Goal: Task Accomplishment & Management: Manage account settings

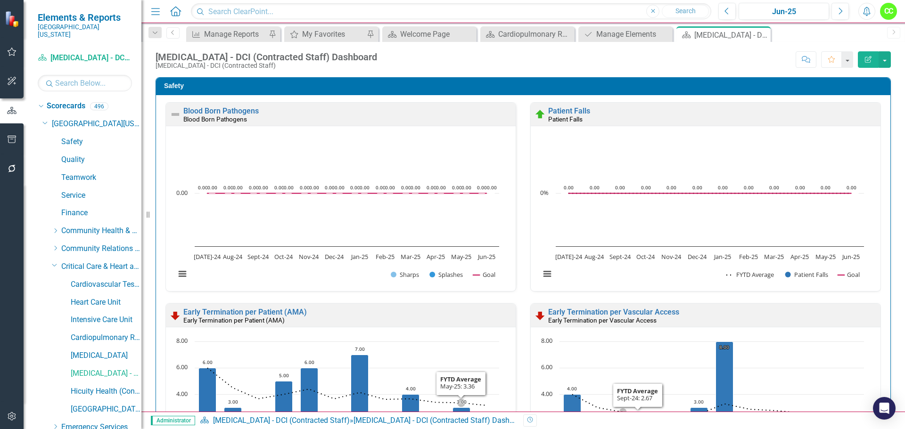
scroll to position [0, 0]
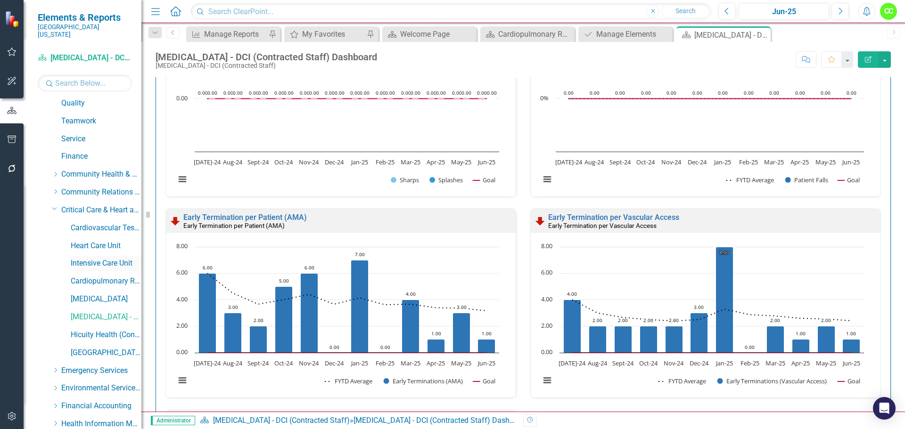
click at [94, 258] on link "Intensive Care Unit" at bounding box center [106, 263] width 71 height 11
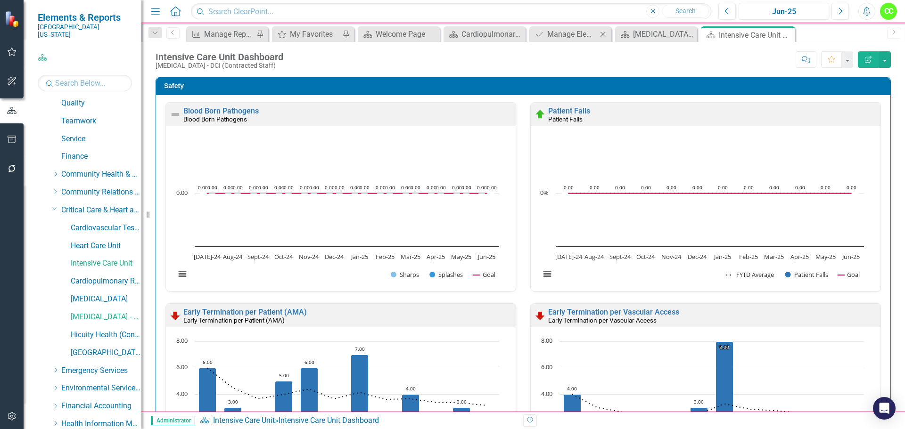
click at [606, 33] on icon "Close" at bounding box center [602, 35] width 9 height 8
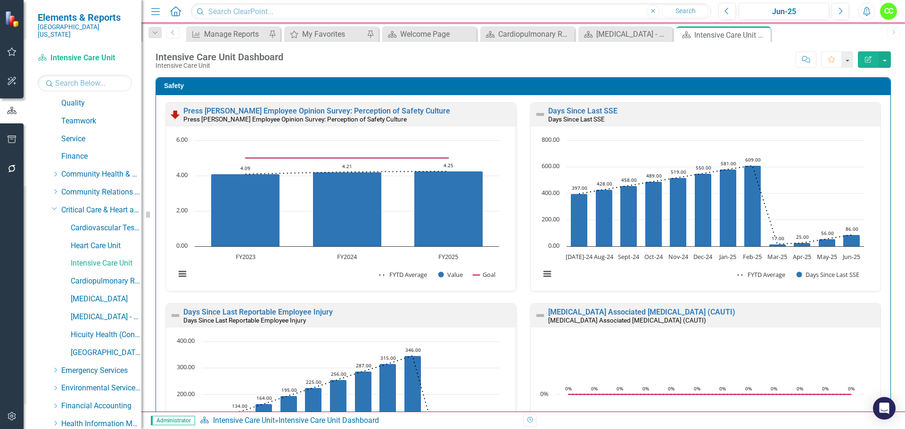
click at [523, 242] on div "Days Since Last SSE Days Since Last SSE Loading... Chart Combination chart with…" at bounding box center [705, 202] width 365 height 201
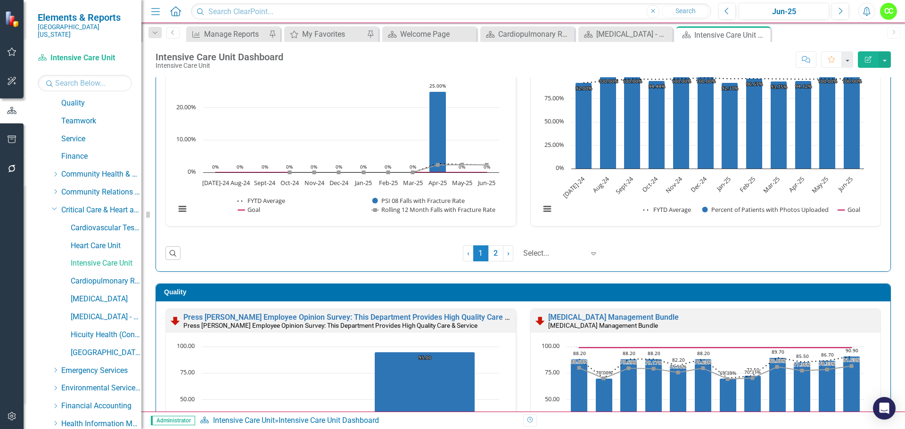
scroll to position [1084, 0]
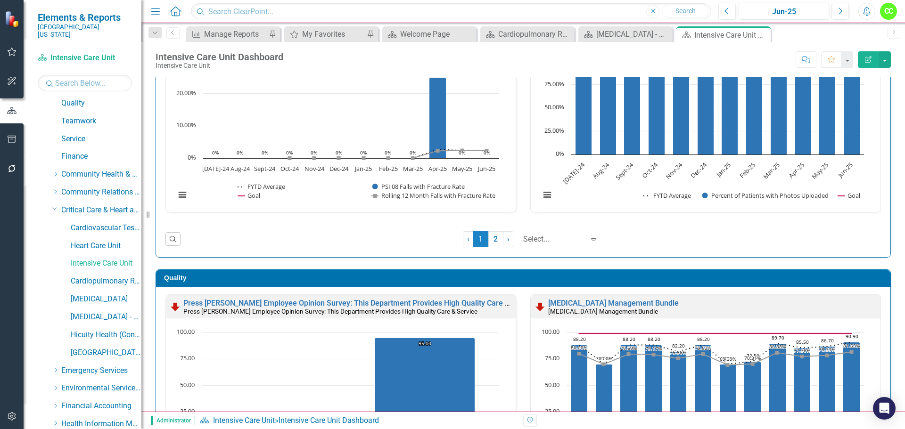
click at [588, 243] on icon "Expand" at bounding box center [592, 240] width 9 height 8
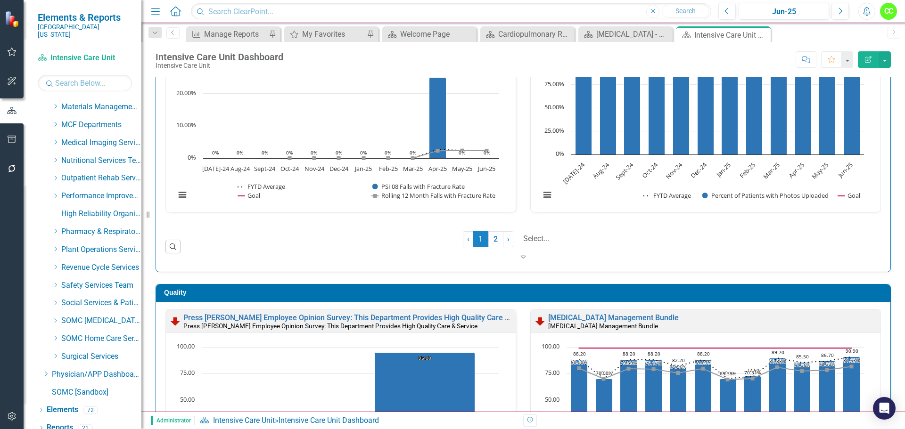
scroll to position [482, 0]
click at [65, 403] on link "Elements" at bounding box center [63, 408] width 32 height 11
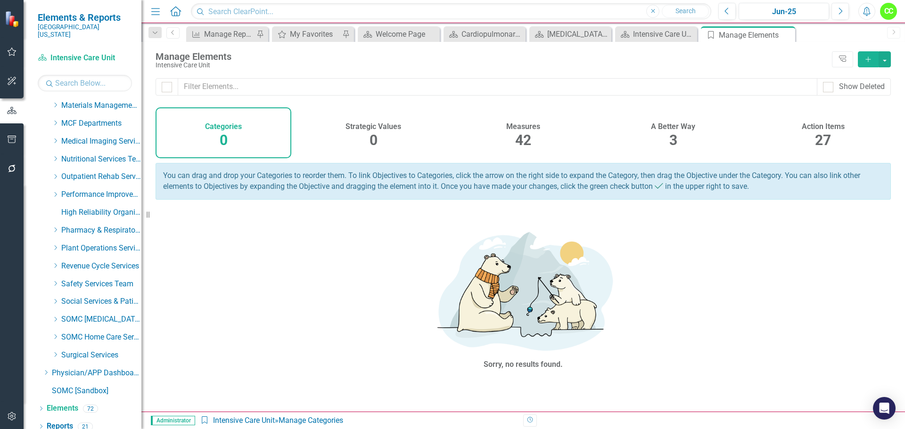
click at [818, 125] on h4 "Action Items" at bounding box center [822, 126] width 43 height 8
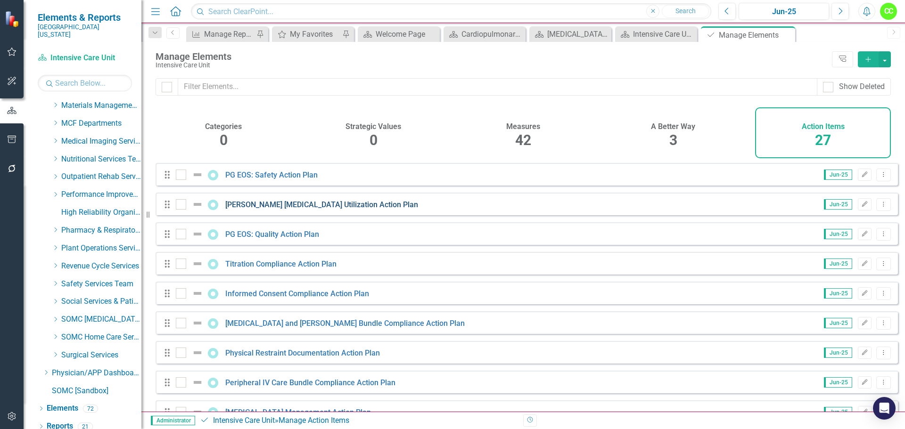
click at [252, 209] on link "[PERSON_NAME] [MEDICAL_DATA] Utilization Action Plan" at bounding box center [321, 204] width 193 height 9
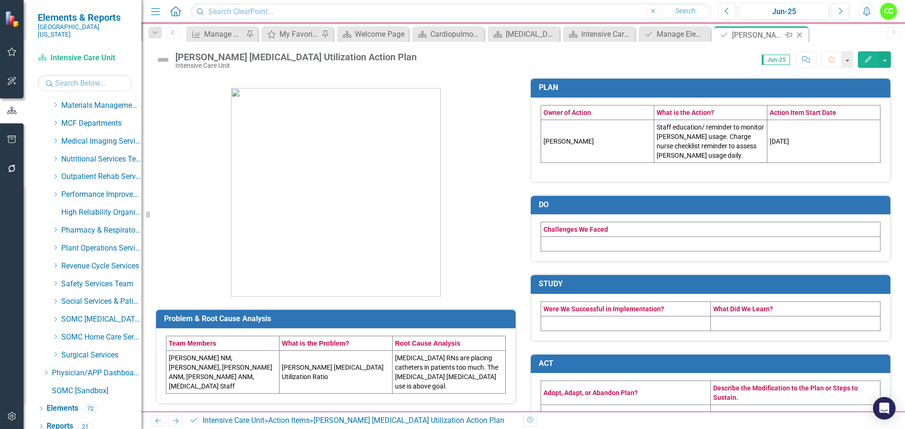
click at [802, 34] on icon "Close" at bounding box center [798, 35] width 9 height 8
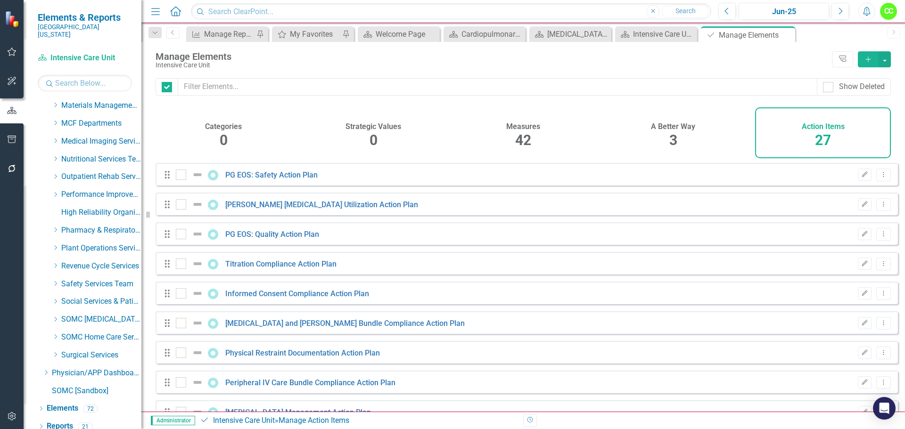
checkbox input "false"
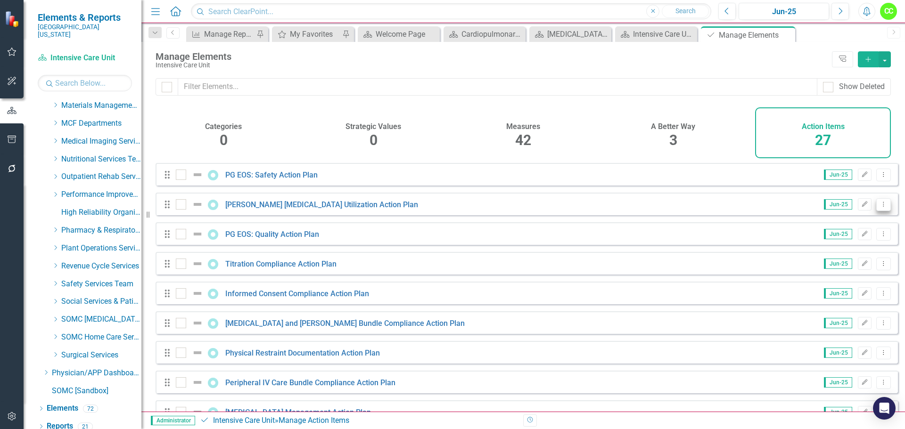
click at [876, 206] on button "Dropdown Menu" at bounding box center [883, 204] width 15 height 13
click at [816, 275] on link "Trash Delete Action Item" at bounding box center [836, 279] width 94 height 17
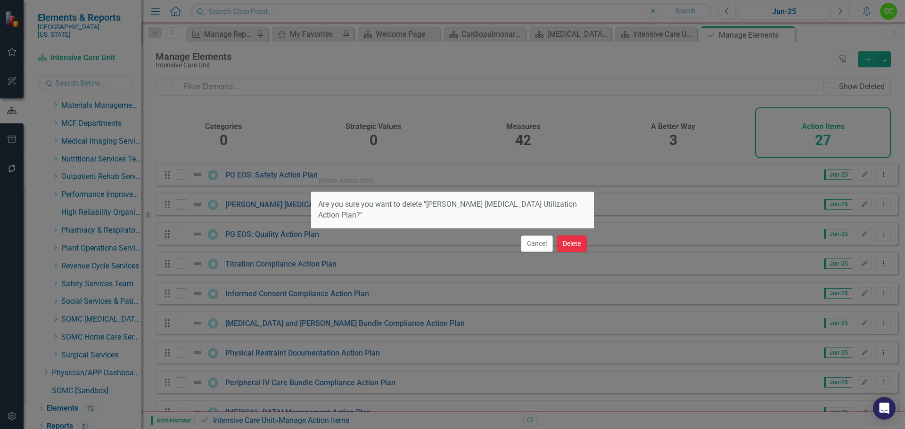
click at [580, 241] on button "Delete" at bounding box center [571, 244] width 30 height 16
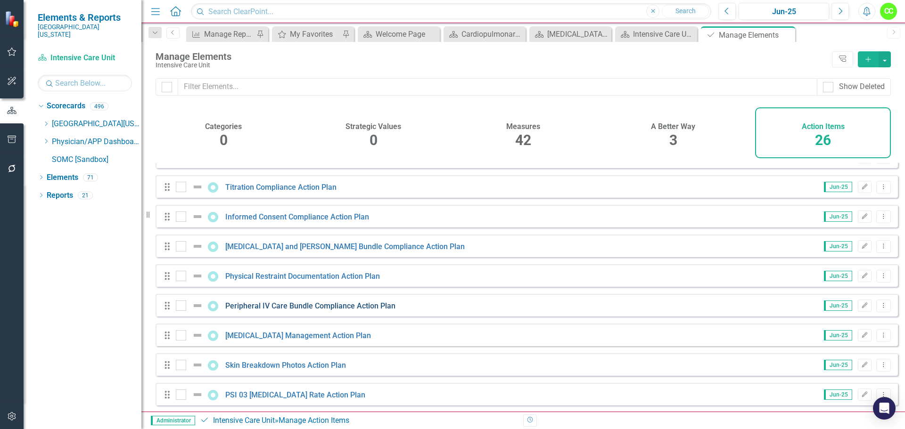
scroll to position [94, 0]
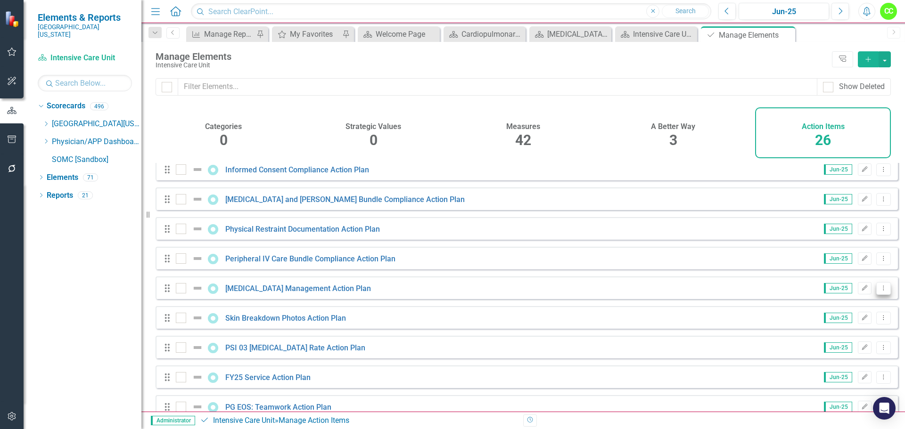
click at [877, 291] on button "Dropdown Menu" at bounding box center [883, 288] width 15 height 13
click at [822, 359] on link "Trash Delete Action Item" at bounding box center [836, 363] width 94 height 17
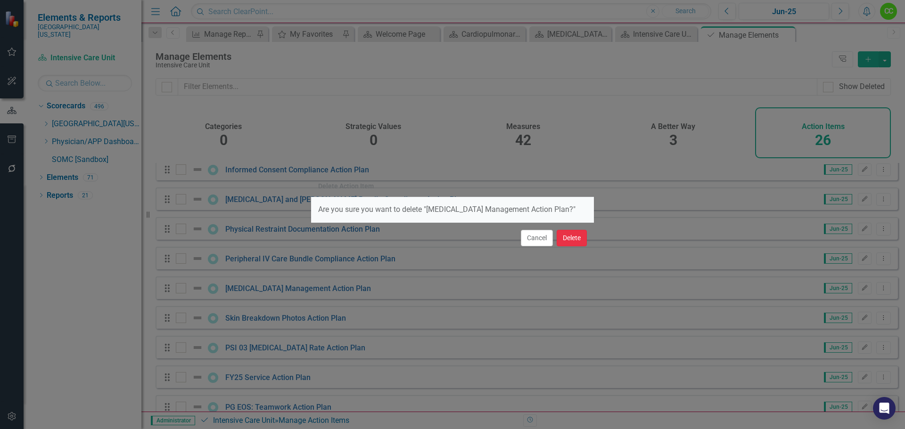
click at [571, 246] on button "Delete" at bounding box center [571, 238] width 30 height 16
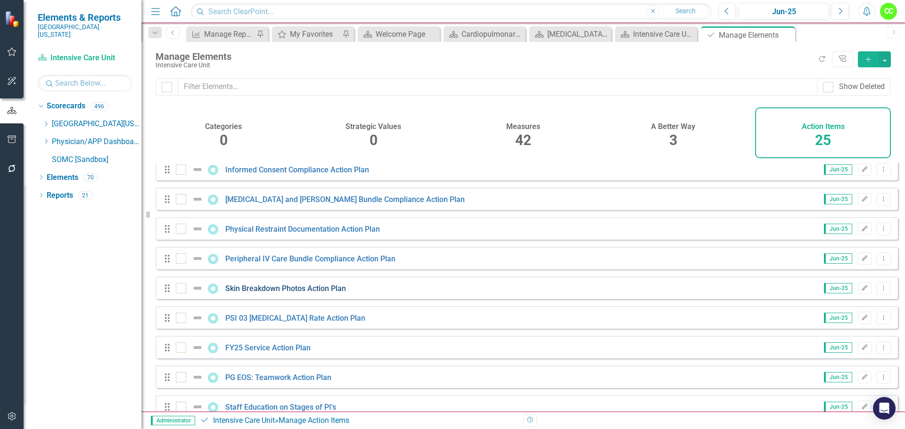
click at [319, 293] on link "Skin Breakdown Photos Action Plan" at bounding box center [285, 288] width 121 height 9
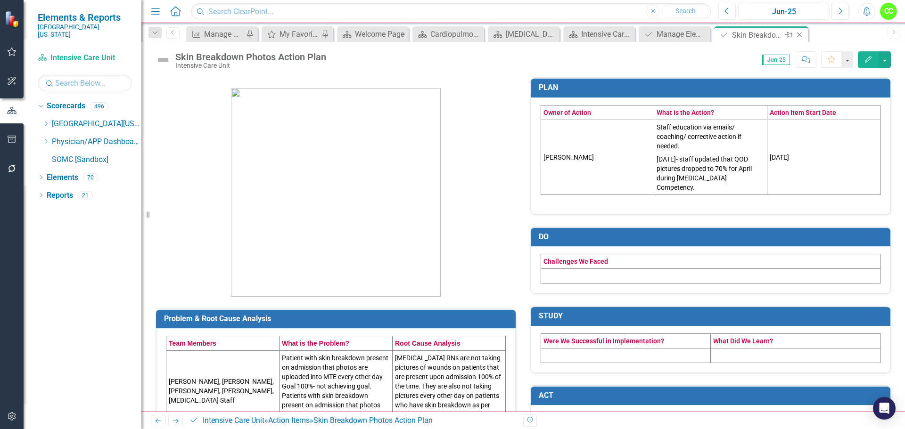
click at [799, 35] on icon "Close" at bounding box center [798, 35] width 9 height 8
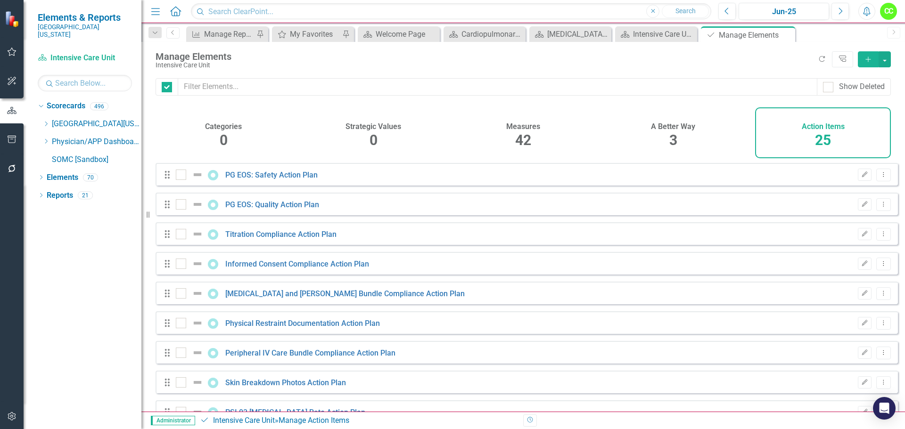
checkbox input "false"
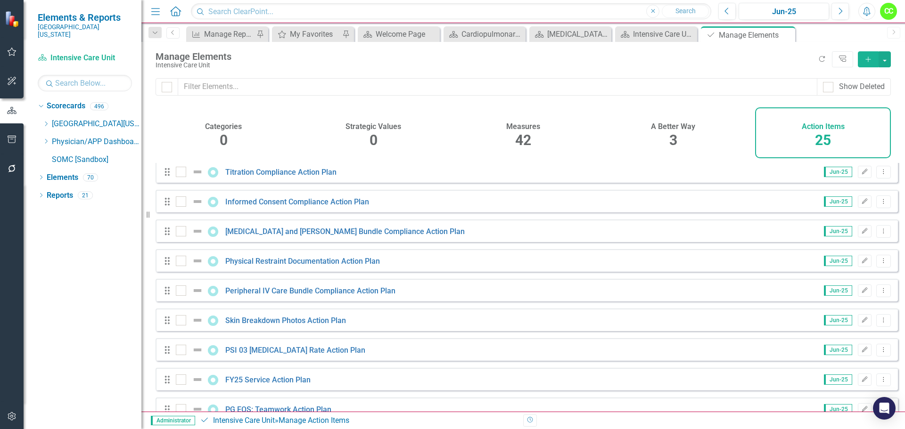
scroll to position [94, 0]
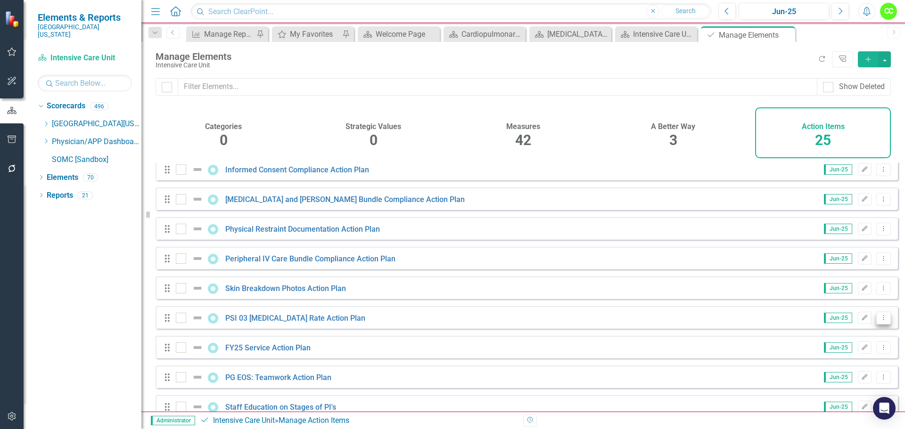
click at [879, 321] on icon "Dropdown Menu" at bounding box center [883, 318] width 8 height 6
click at [834, 394] on link "Trash Delete Action Item" at bounding box center [836, 392] width 94 height 17
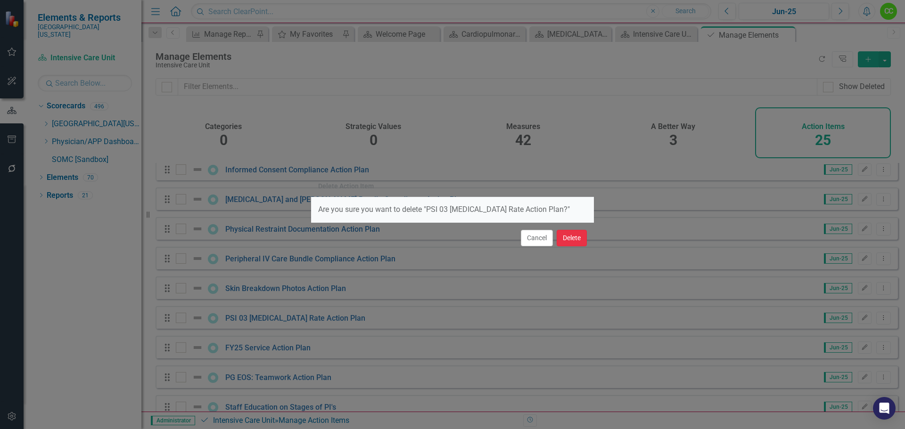
click at [579, 238] on button "Delete" at bounding box center [571, 238] width 30 height 16
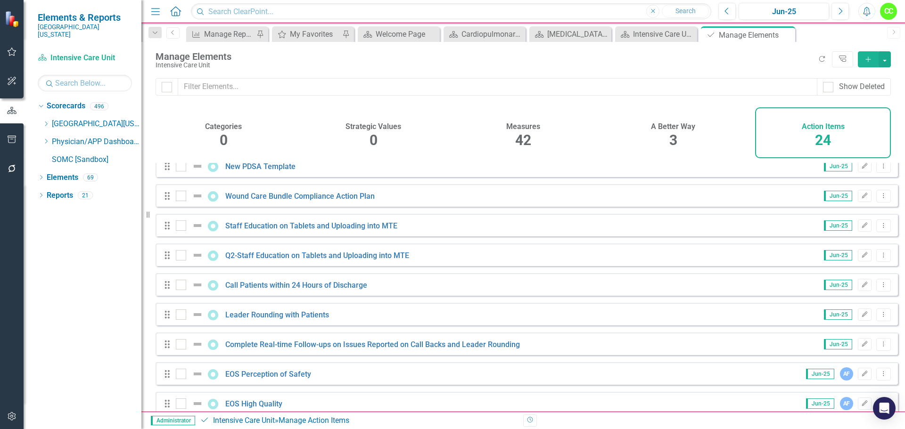
scroll to position [471, 0]
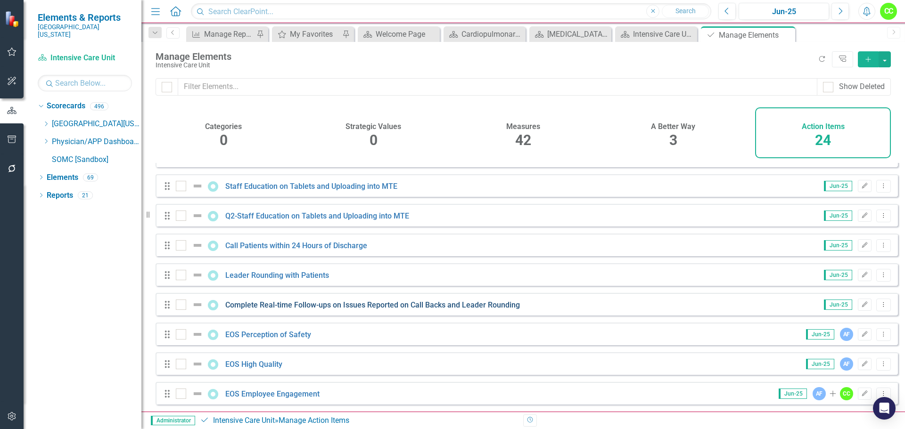
click at [321, 306] on link "Complete Real-time Follow-ups on Issues Reported on Call Backs and Leader Round…" at bounding box center [372, 305] width 294 height 9
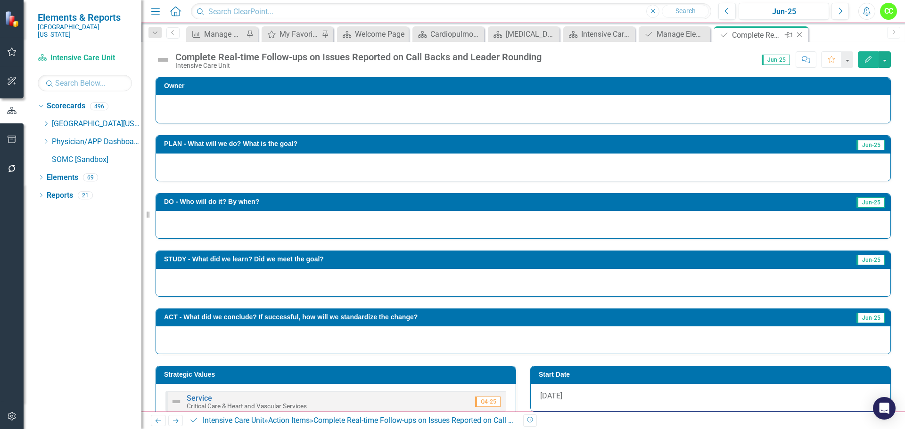
click at [798, 31] on div "Close" at bounding box center [800, 35] width 12 height 12
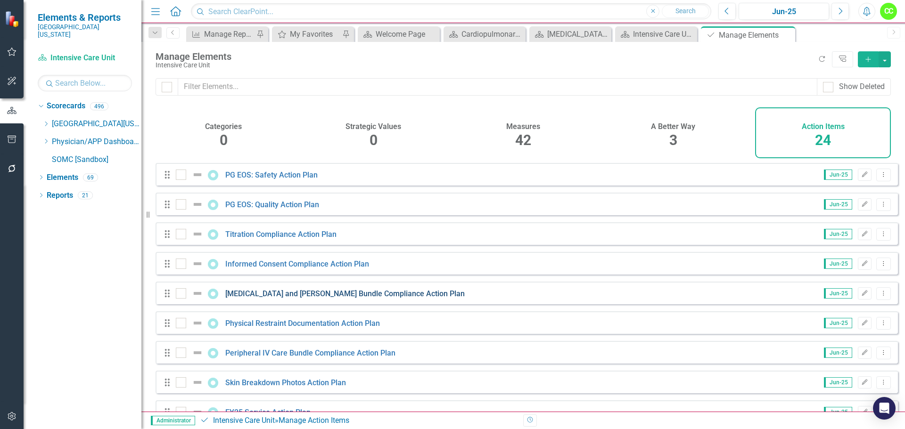
click at [331, 298] on link "Central Line and Foley Bundle Compliance Action Plan" at bounding box center [344, 293] width 239 height 9
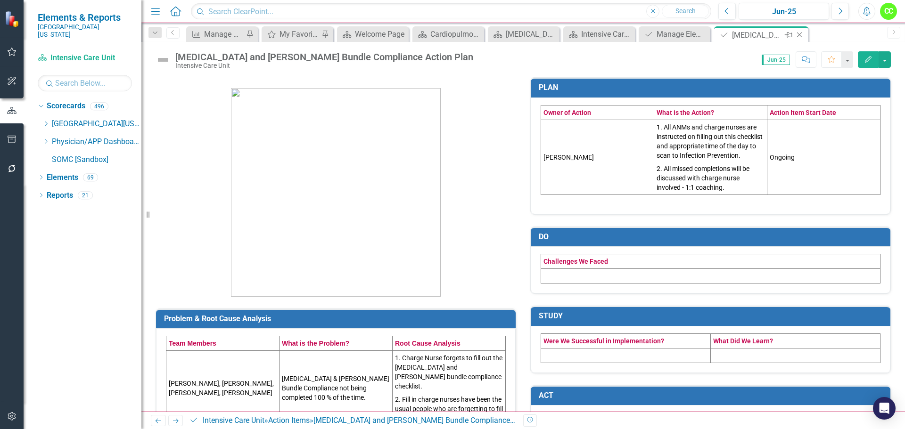
click at [801, 34] on icon "Close" at bounding box center [798, 35] width 9 height 8
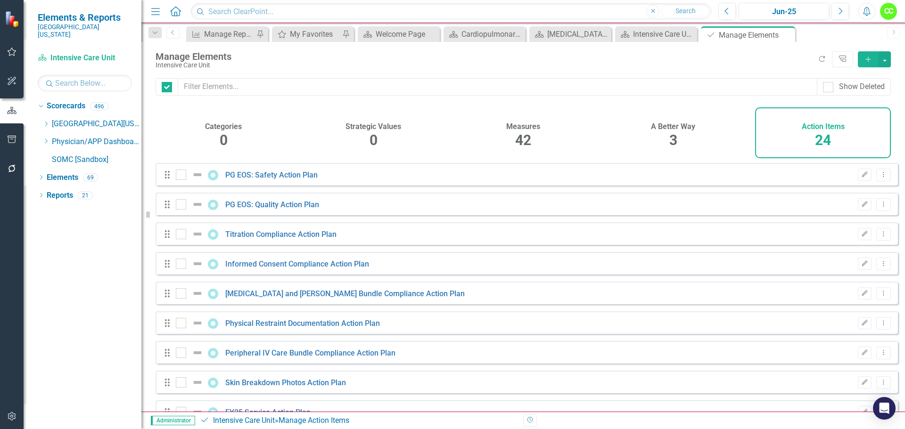
checkbox input "false"
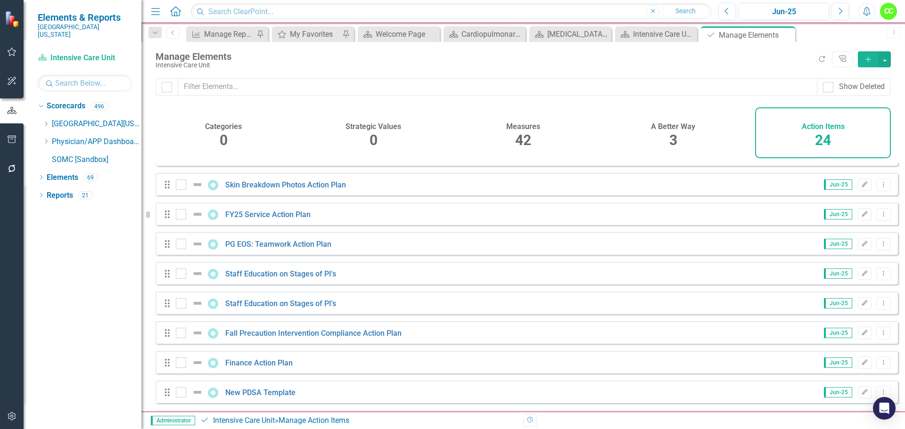
scroll to position [236, 0]
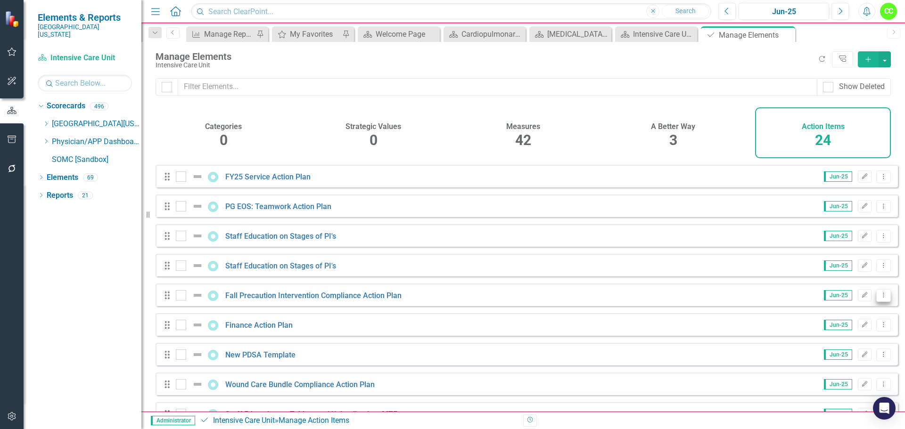
click at [880, 300] on button "Dropdown Menu" at bounding box center [883, 295] width 15 height 13
click at [825, 370] on link "Trash Delete Action Item" at bounding box center [836, 370] width 94 height 17
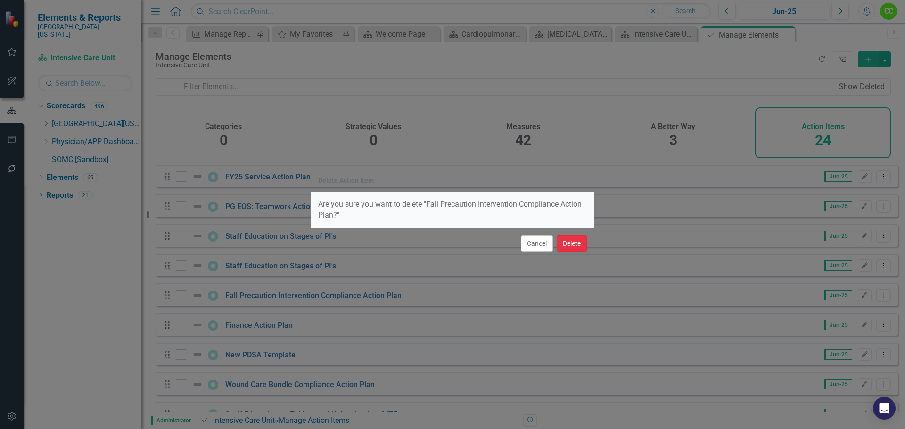
click at [571, 241] on button "Delete" at bounding box center [571, 244] width 30 height 16
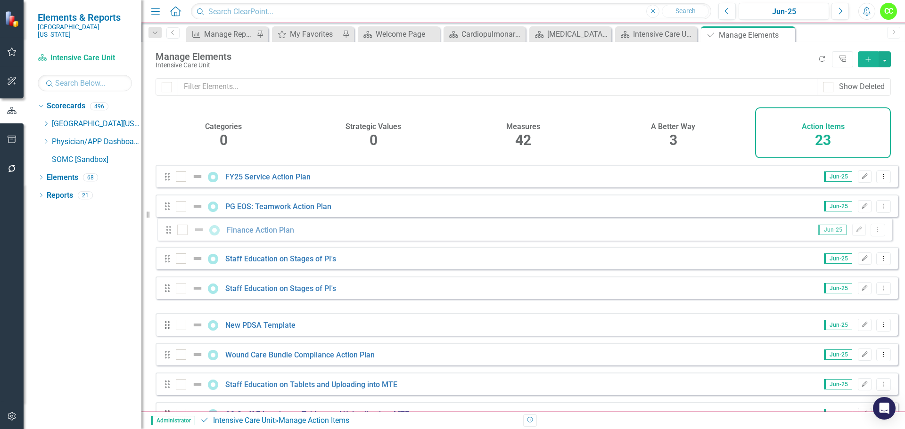
drag, startPoint x: 170, startPoint y: 306, endPoint x: 171, endPoint y: 234, distance: 72.6
click at [171, 234] on div "Drag PG EOS: Safety Action Plan Jun-25 Edit Dropdown Menu Drag PG EOS: Quality …" at bounding box center [526, 265] width 742 height 676
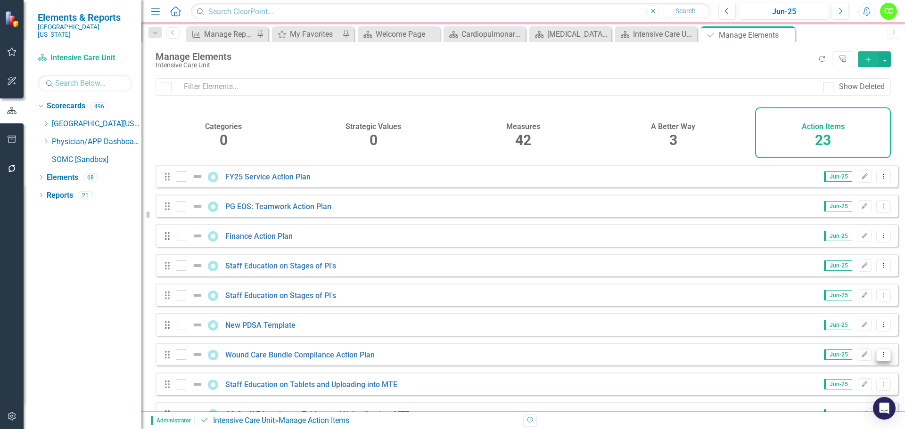
click at [879, 358] on icon "Dropdown Menu" at bounding box center [883, 354] width 8 height 6
click at [838, 348] on link "Trash Delete Action Item" at bounding box center [836, 346] width 94 height 17
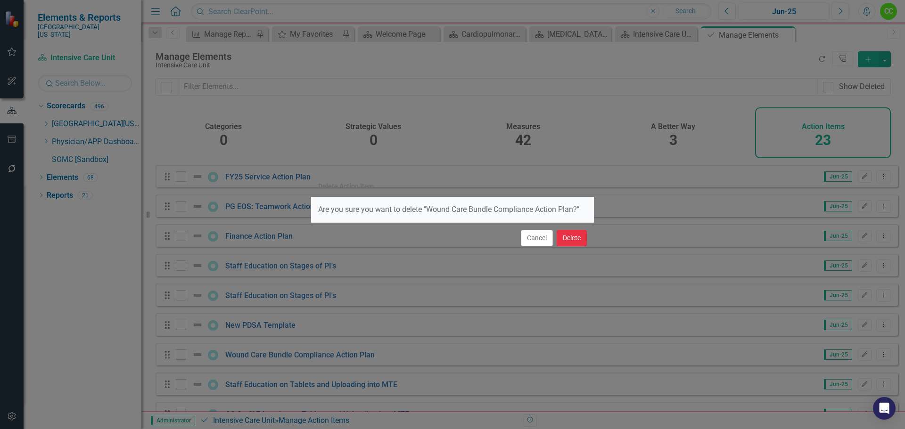
click at [571, 241] on button "Delete" at bounding box center [571, 238] width 30 height 16
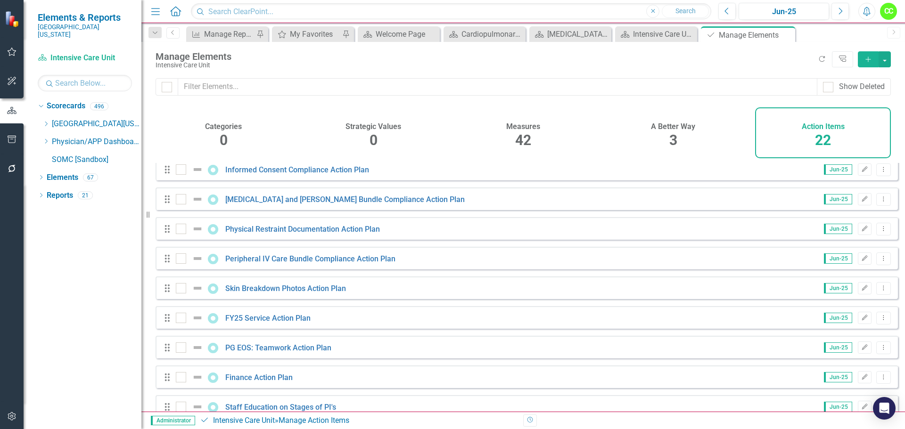
scroll to position [0, 0]
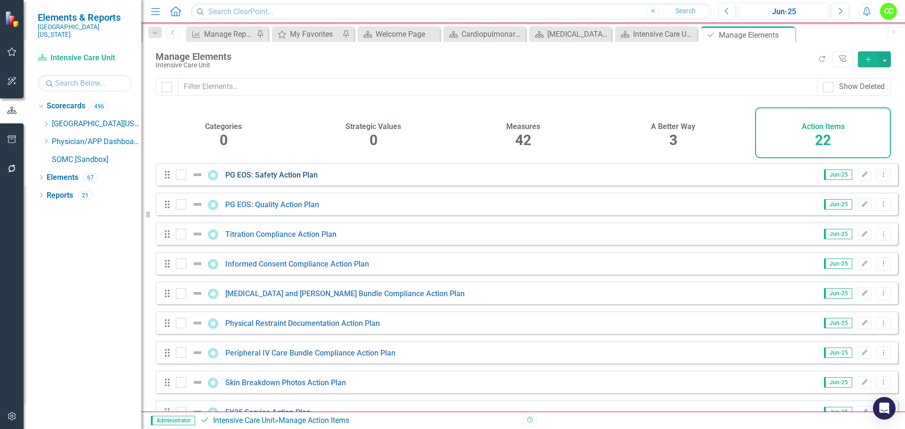
click at [294, 180] on link "PG EOS: Safety Action Plan" at bounding box center [271, 175] width 92 height 9
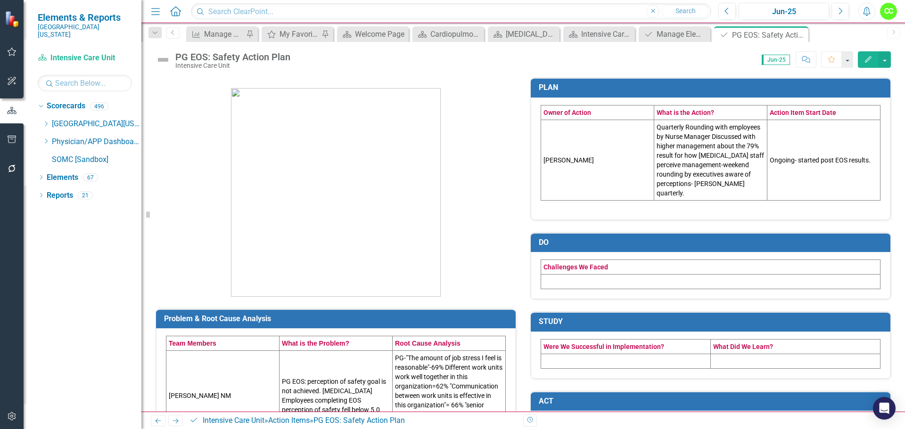
click at [732, 186] on td "Quarterly Rounding with employees by Nurse Manager Discussed with higher manage…" at bounding box center [710, 160] width 113 height 81
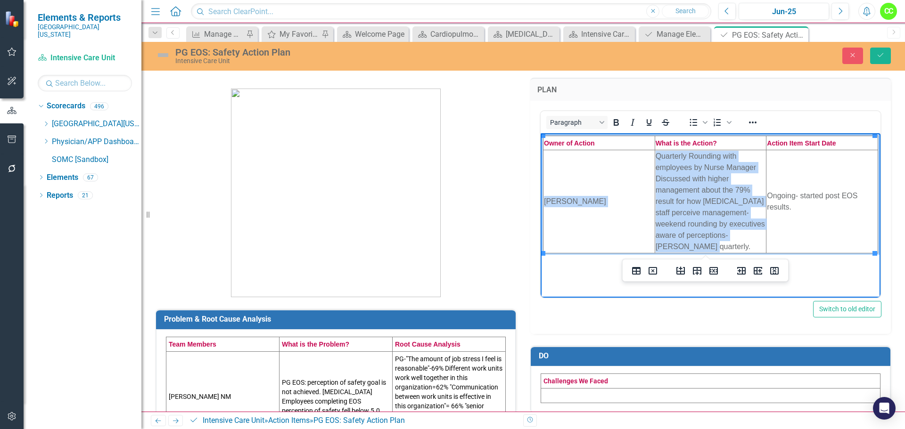
click at [688, 248] on td "Quarterly Rounding with employees by Nurse Manager Discussed with higher manage…" at bounding box center [710, 201] width 112 height 103
drag, startPoint x: 688, startPoint y: 247, endPoint x: 657, endPoint y: 161, distance: 91.7
click at [657, 161] on td "Quarterly Rounding with employees by Nurse Manager Discussed with higher manage…" at bounding box center [710, 201] width 112 height 103
copy td "Quarterly Rounding with employees by Nurse Manager Discussed with higher manage…"
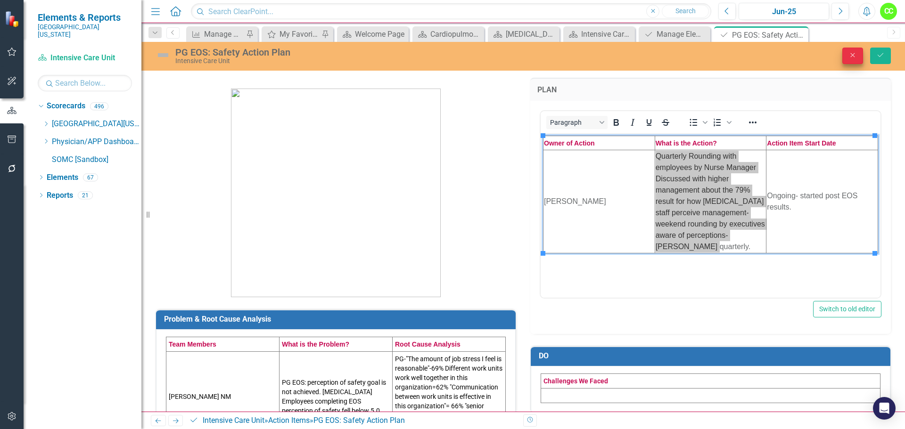
click at [853, 56] on icon "button" at bounding box center [852, 55] width 4 height 4
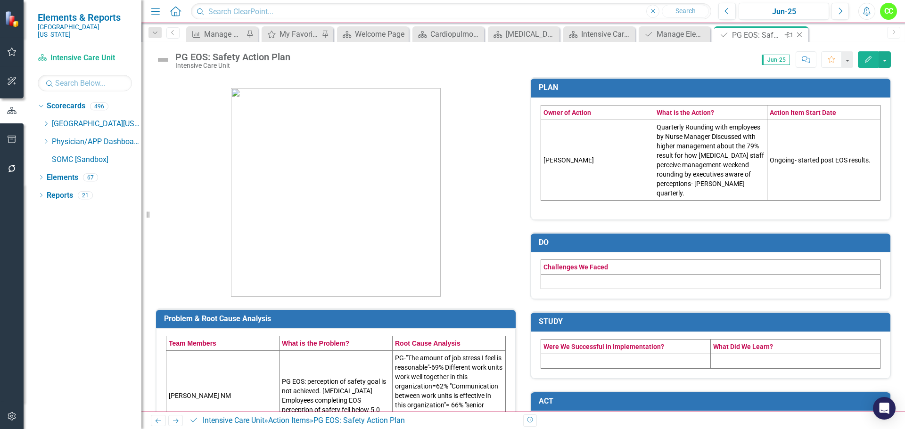
click at [798, 35] on icon "Close" at bounding box center [798, 35] width 9 height 8
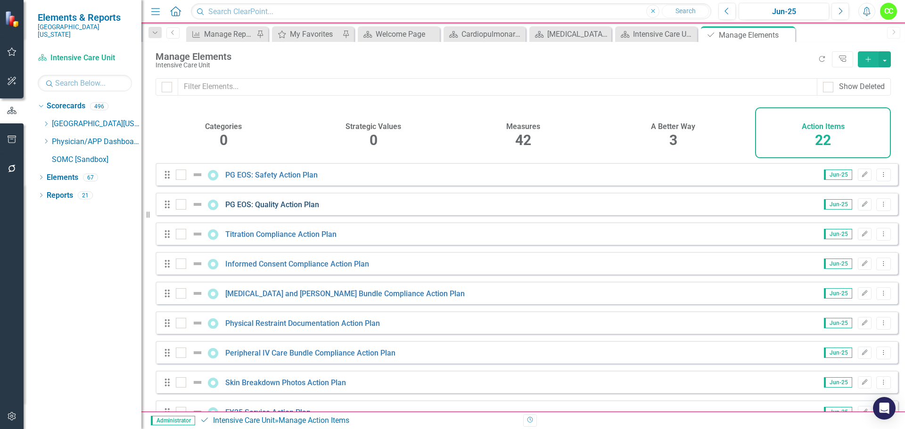
click at [290, 209] on link "PG EOS: Quality Action Plan" at bounding box center [272, 204] width 94 height 9
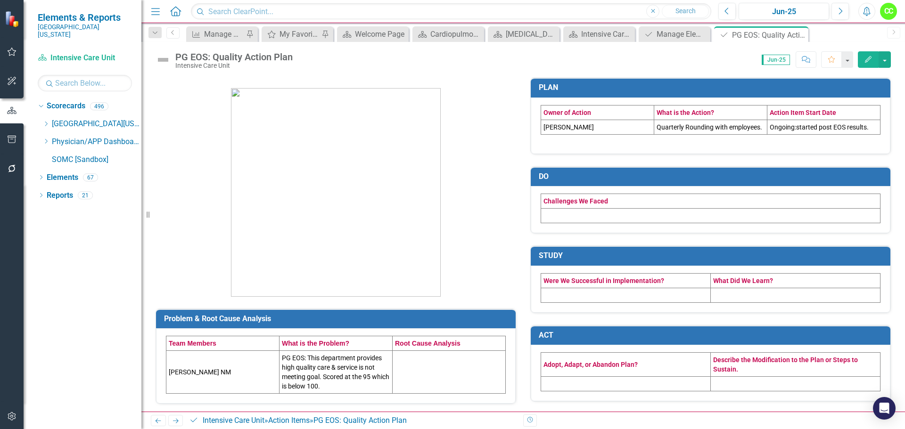
click at [353, 384] on td "PG EOS: This department provides high quality care & service is not meeting goa…" at bounding box center [335, 372] width 113 height 43
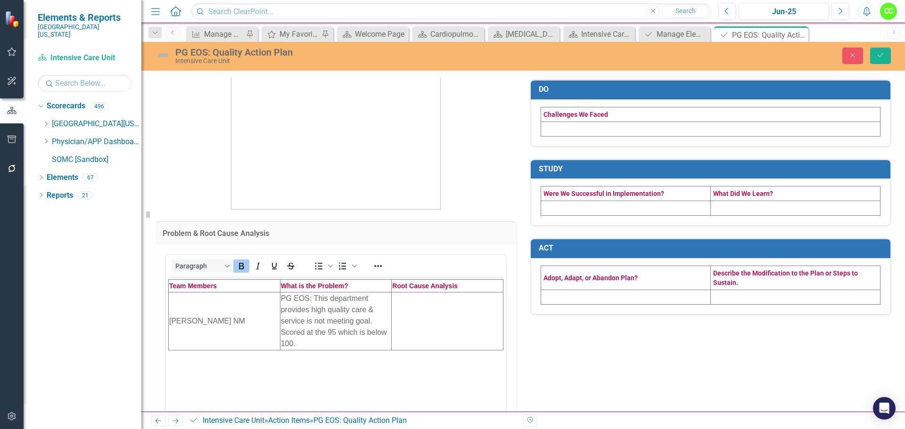
scroll to position [94, 0]
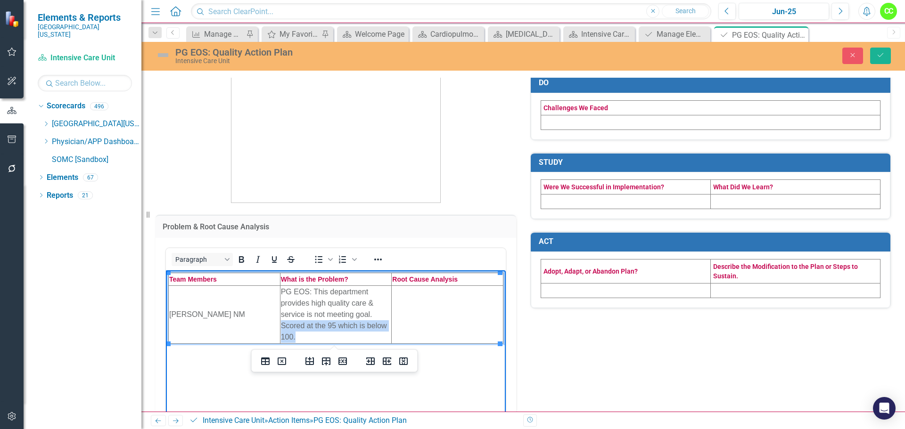
drag, startPoint x: 297, startPoint y: 336, endPoint x: 279, endPoint y: 326, distance: 21.1
click at [279, 326] on html "Team Members What is the Problem? Root Cause Analysis Kim Lester NM PG EOS: Thi…" at bounding box center [336, 340] width 340 height 141
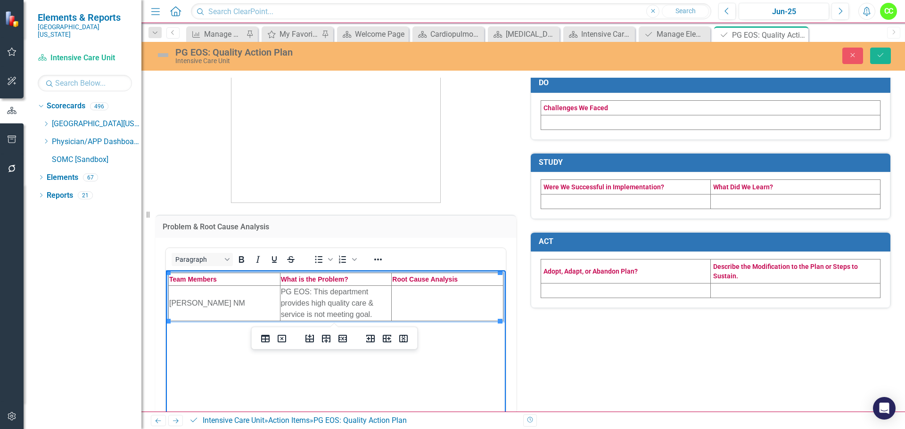
click at [411, 292] on td "Rich Text Area. Press ALT-0 for help." at bounding box center [448, 303] width 112 height 35
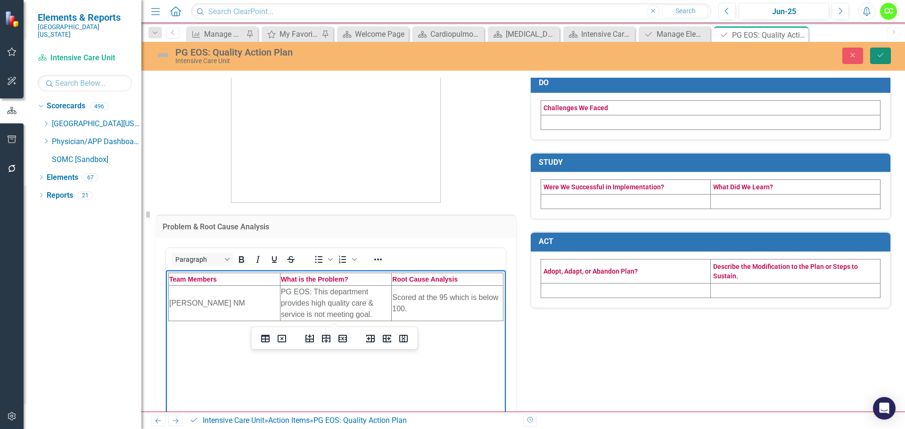
click at [879, 60] on button "Save" at bounding box center [880, 56] width 21 height 16
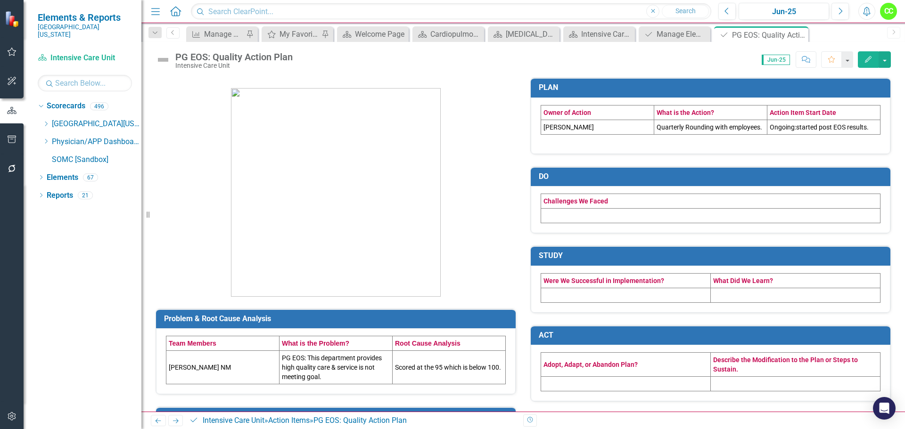
click at [756, 122] on td "Quarterly Rounding with employees." at bounding box center [710, 127] width 113 height 15
click at [757, 127] on td "Quarterly Rounding with employees." at bounding box center [710, 127] width 113 height 15
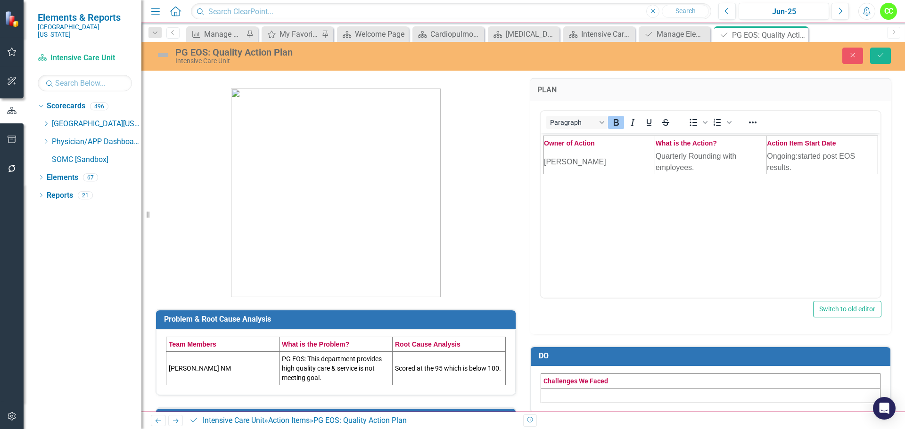
scroll to position [0, 0]
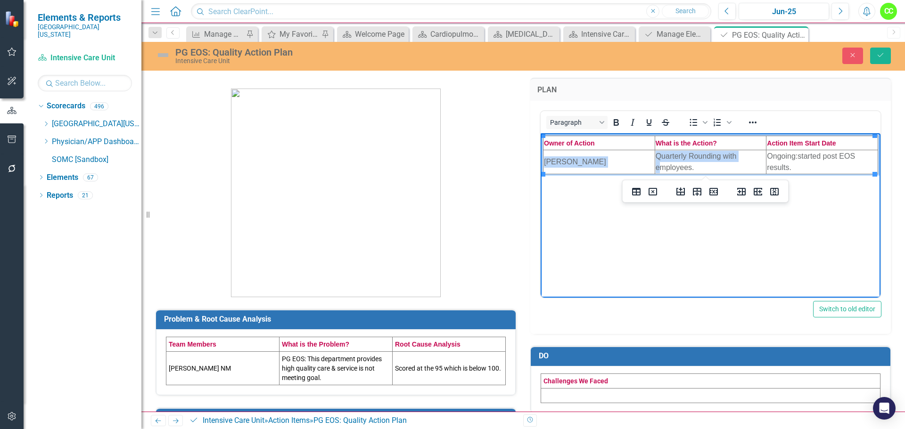
drag, startPoint x: 708, startPoint y: 166, endPoint x: 660, endPoint y: 162, distance: 47.8
click at [660, 162] on td "Quarterly Rounding with employees." at bounding box center [710, 162] width 112 height 24
click at [717, 163] on td "Quarterly Rounding with employees." at bounding box center [710, 162] width 112 height 24
drag, startPoint x: 708, startPoint y: 164, endPoint x: 653, endPoint y: 156, distance: 55.2
click at [653, 156] on html "Owner of Action What is the Action? Action Item Start Date Kim Lester Quarterly…" at bounding box center [710, 203] width 340 height 141
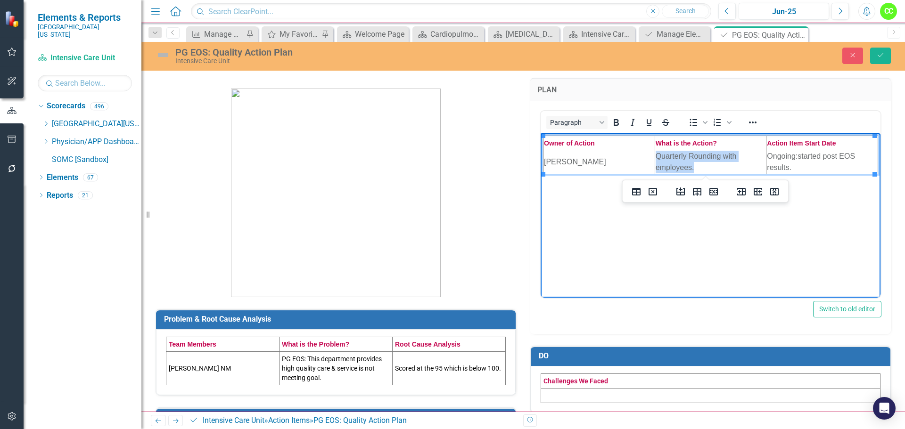
copy td "Quarterly Rounding with employees."
drag, startPoint x: 797, startPoint y: 157, endPoint x: 805, endPoint y: 161, distance: 9.1
click at [797, 157] on td "Ongoing:started post EOS results." at bounding box center [822, 162] width 112 height 24
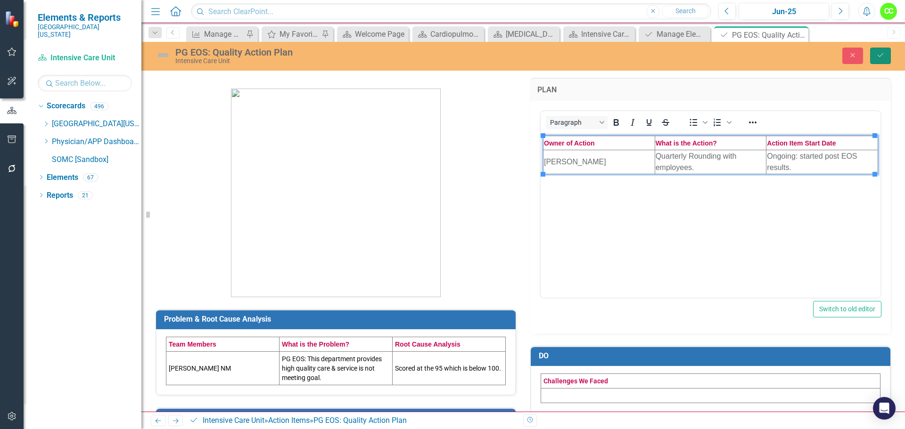
click at [879, 57] on icon "Save" at bounding box center [880, 55] width 8 height 7
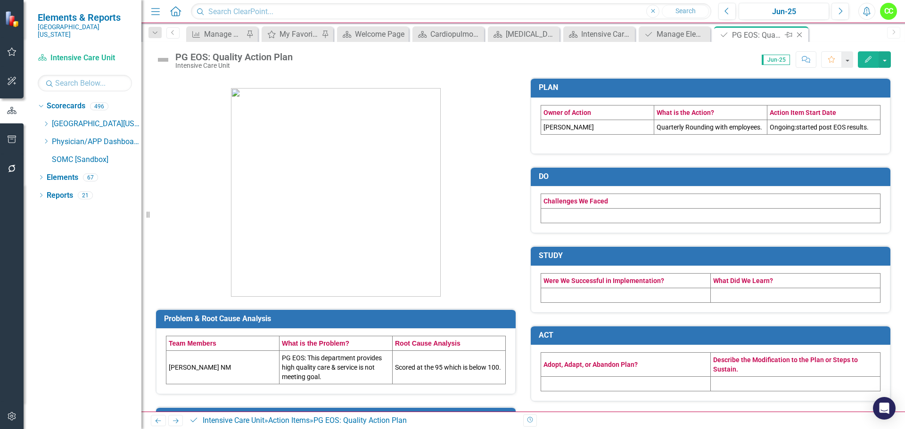
click at [799, 32] on icon "Close" at bounding box center [798, 35] width 9 height 8
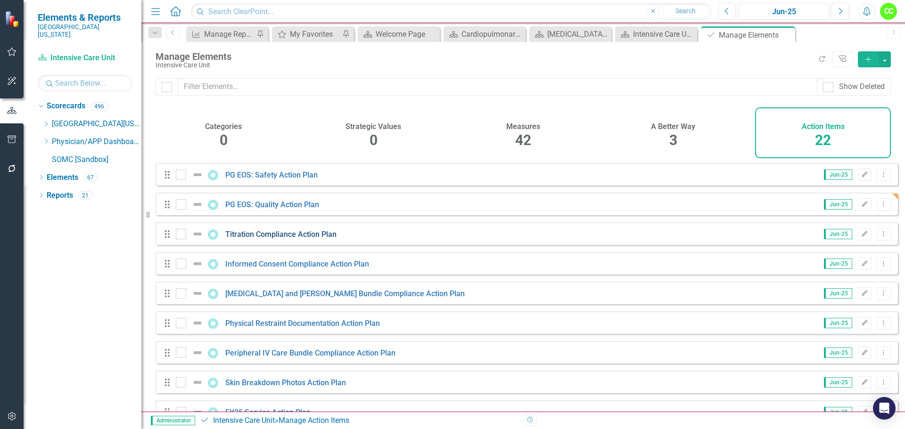
click at [282, 239] on link "Titration Compliance Action Plan" at bounding box center [280, 234] width 111 height 9
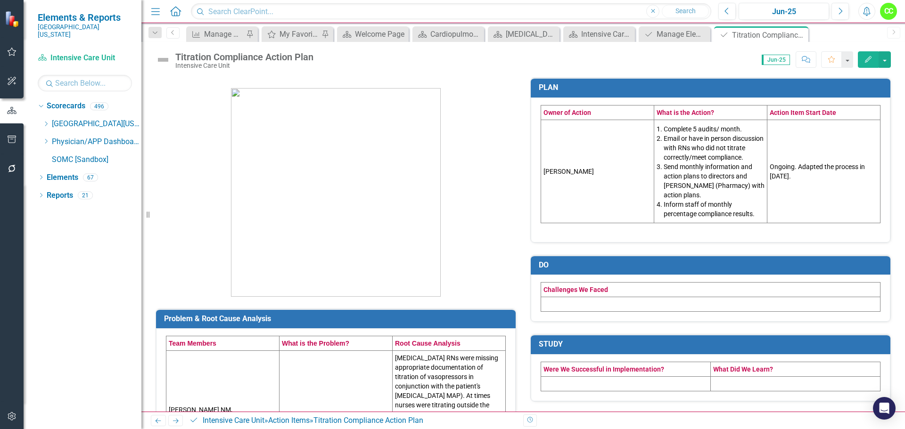
click at [752, 208] on li "Inform staff of monthly percentage compliance results." at bounding box center [713, 209] width 101 height 19
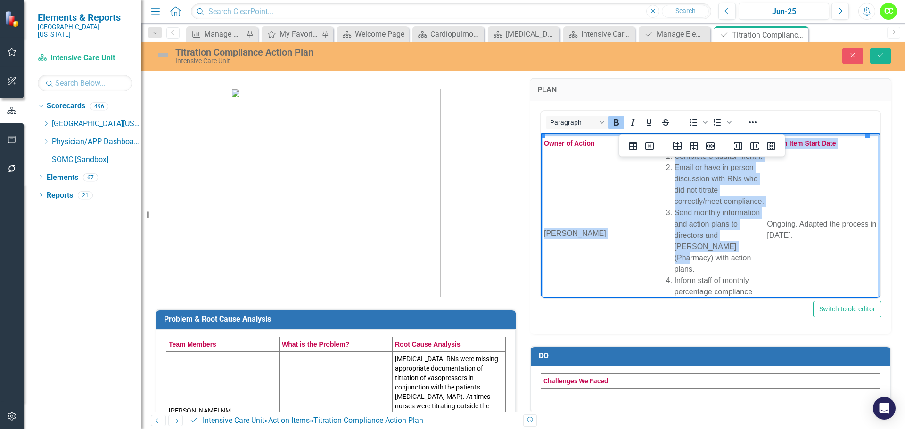
drag, startPoint x: 697, startPoint y: 265, endPoint x: 713, endPoint y: 268, distance: 16.7
click at [713, 268] on ol "Complete 5 audits/ month. Email or have in person discussion with RNs who did n…" at bounding box center [710, 229] width 110 height 158
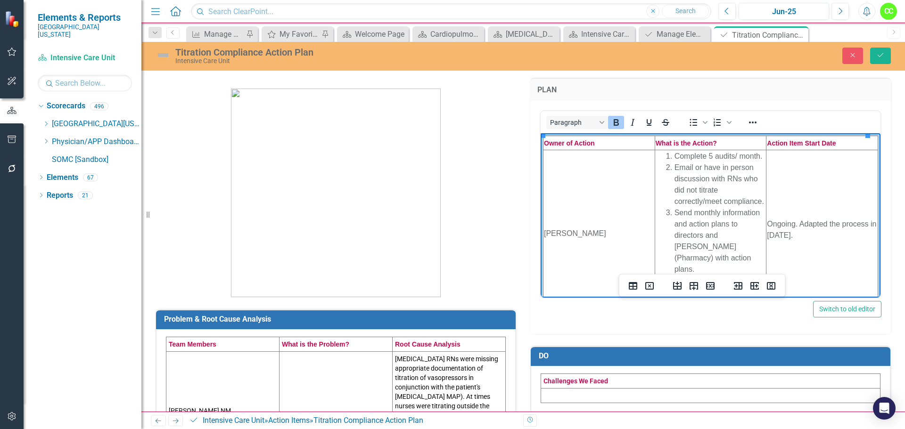
click at [720, 265] on li "Send monthly information and action plans to directors and Jeremy Janney (Pharm…" at bounding box center [719, 241] width 91 height 68
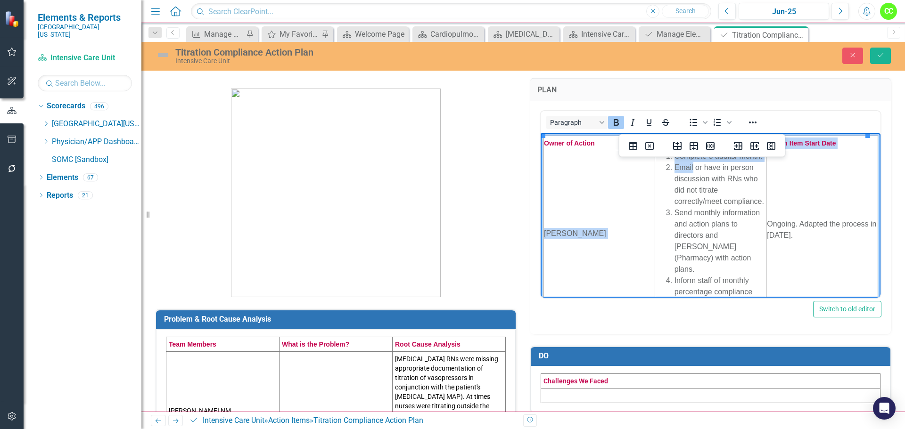
drag, startPoint x: 705, startPoint y: 262, endPoint x: 689, endPoint y: 182, distance: 81.8
click at [689, 182] on ol "Complete 5 audits/ month. Email or have in person discussion with RNs who did n…" at bounding box center [710, 229] width 110 height 158
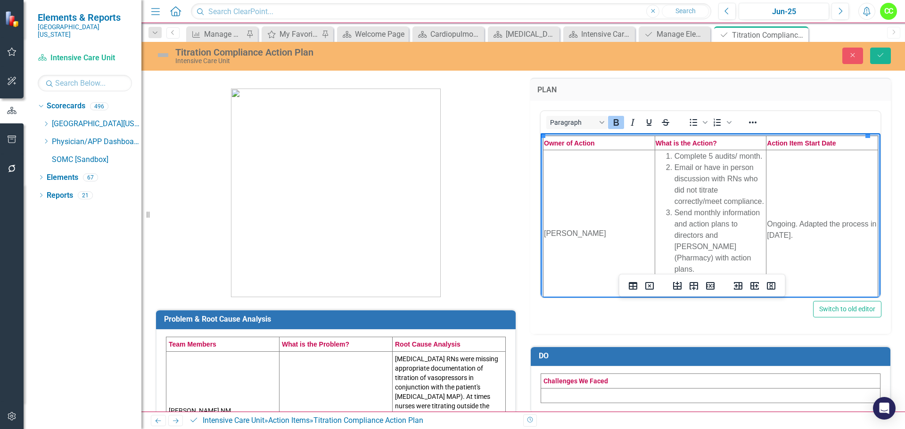
click at [731, 207] on li "Email or have in person discussion with RNs who did not titrate correctly/meet …" at bounding box center [719, 184] width 91 height 45
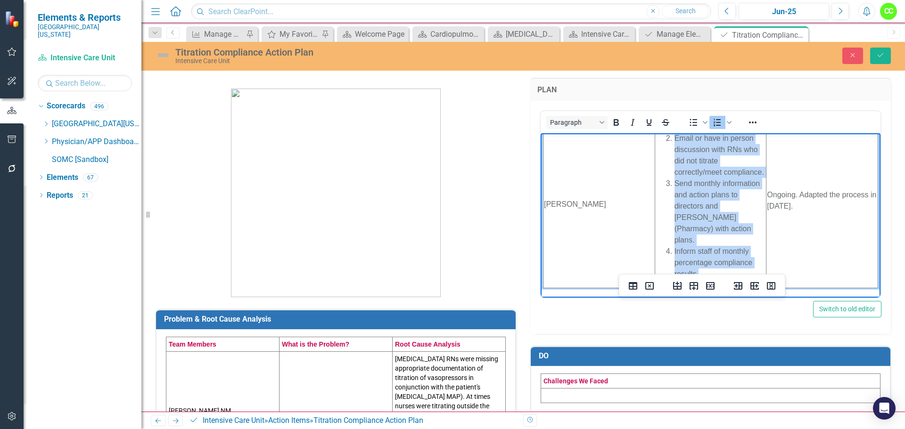
scroll to position [52, 0]
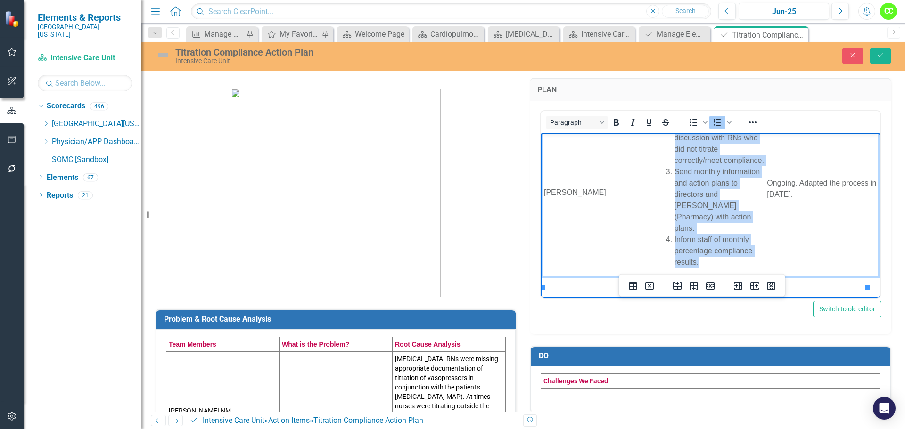
drag, startPoint x: 670, startPoint y: 154, endPoint x: 739, endPoint y: 260, distance: 126.0
click at [739, 260] on ol "Complete 5 audits/ month. Email or have in person discussion with RNs who did n…" at bounding box center [710, 188] width 110 height 158
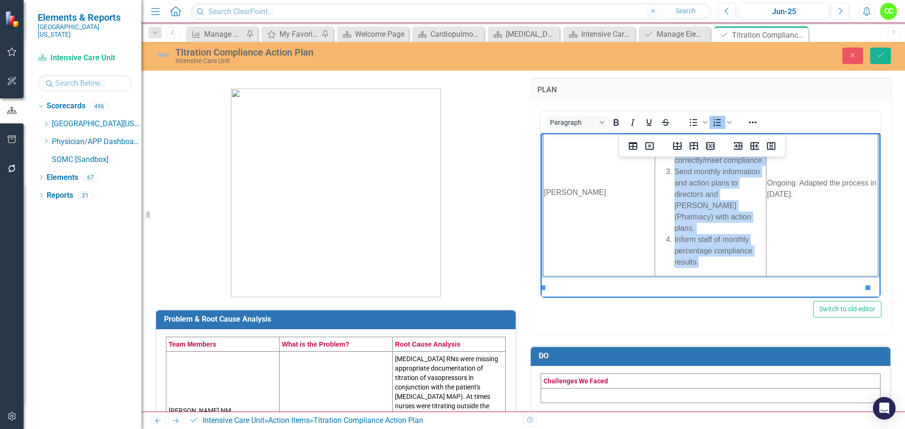
copy ol "Complete 5 audits/ month. Email or have in person discussion with RNs who did n…"
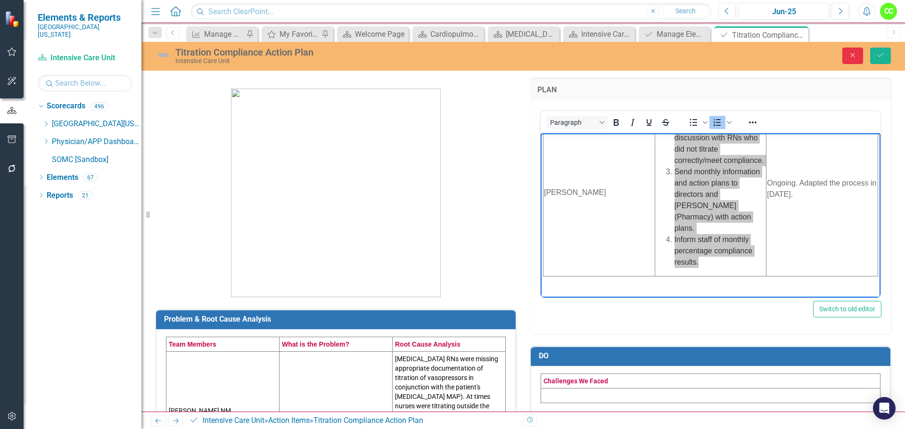
click at [853, 54] on icon "button" at bounding box center [852, 55] width 4 height 4
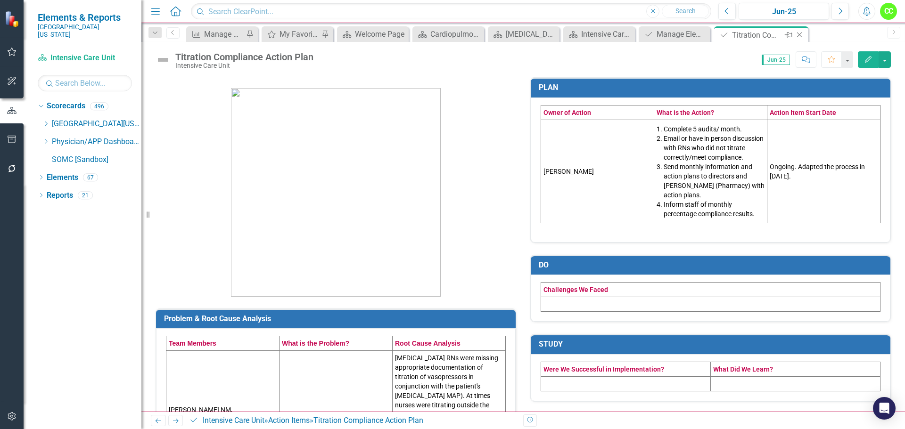
click at [800, 33] on icon "Close" at bounding box center [798, 35] width 9 height 8
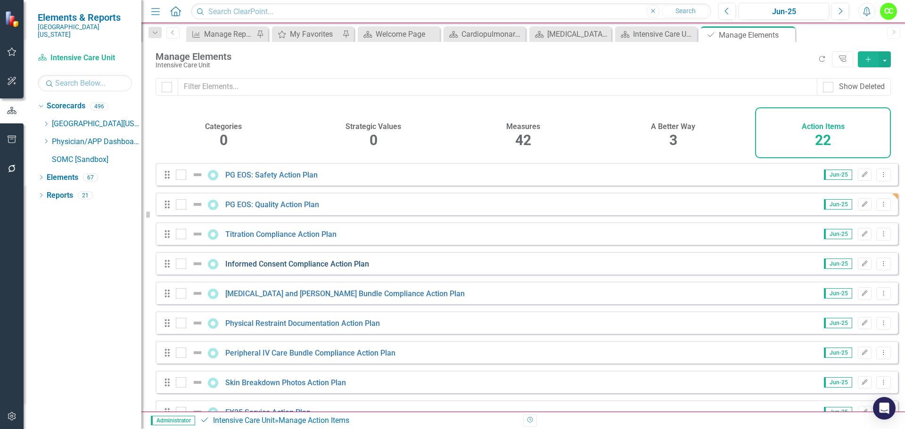
click at [283, 269] on link "Informed Consent Compliance Action Plan" at bounding box center [297, 264] width 144 height 9
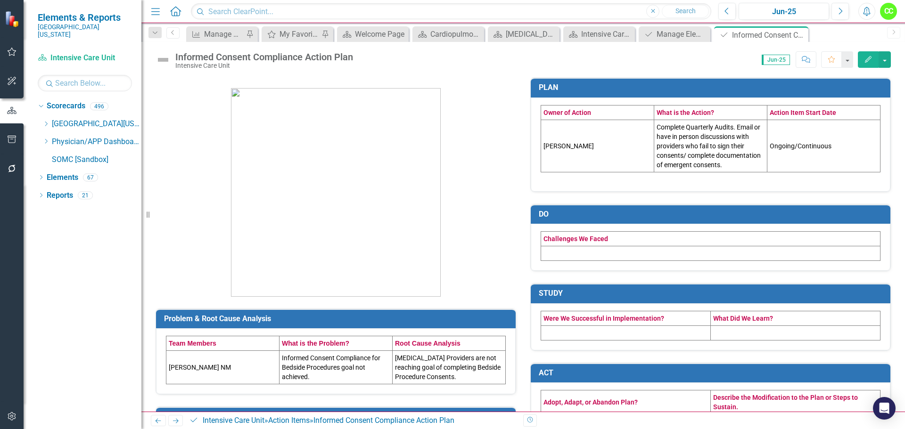
click at [727, 156] on td "Complete Quarterly Audits. Email or have in person discussions with providers w…" at bounding box center [710, 146] width 113 height 52
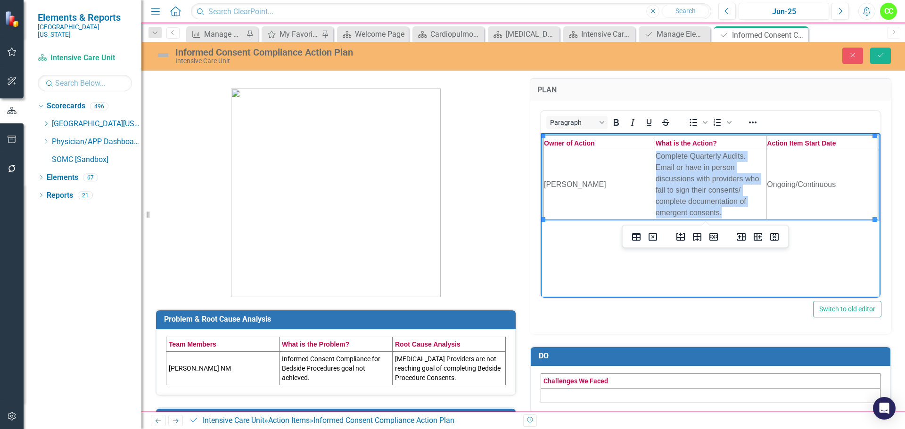
drag, startPoint x: 722, startPoint y: 215, endPoint x: 656, endPoint y: 155, distance: 89.4
click at [656, 155] on td "Complete Quarterly Audits. Email or have in person discussions with providers w…" at bounding box center [710, 184] width 112 height 69
copy td "Complete Quarterly Audits. Email or have in person discussions with providers w…"
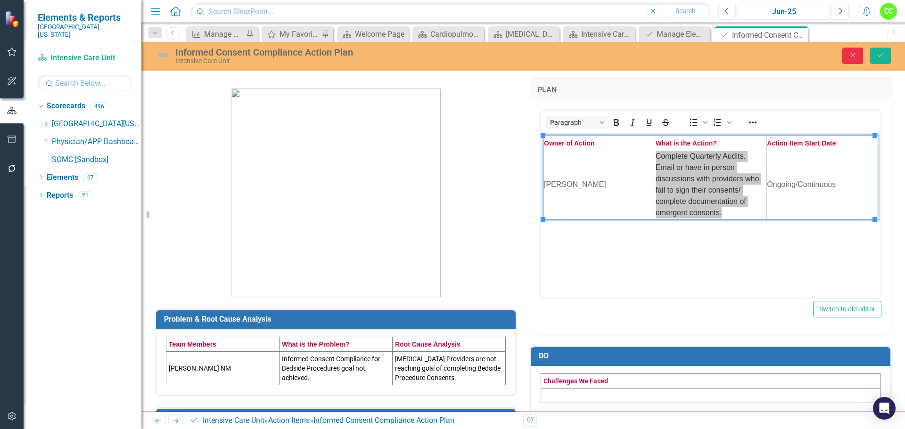
click at [860, 56] on button "Close" at bounding box center [852, 56] width 21 height 16
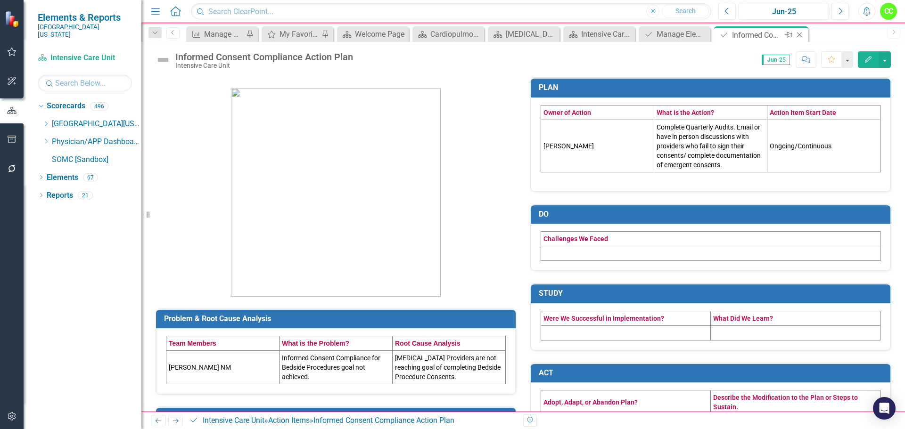
click at [797, 32] on icon "Close" at bounding box center [798, 35] width 9 height 8
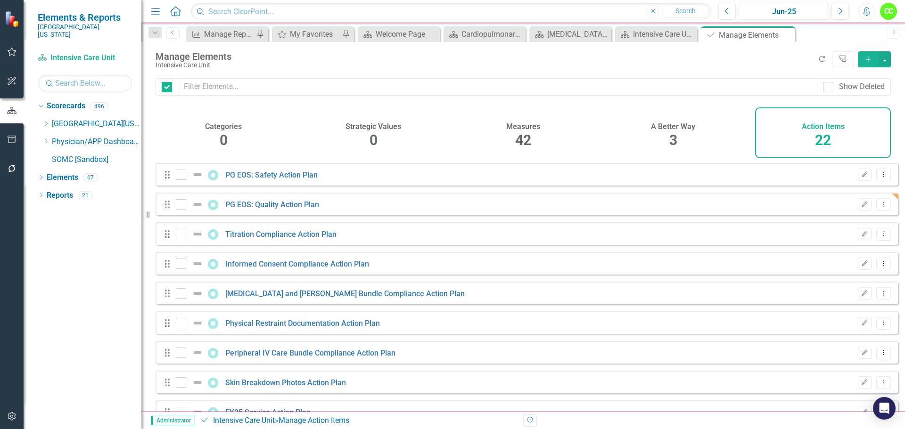
checkbox input "false"
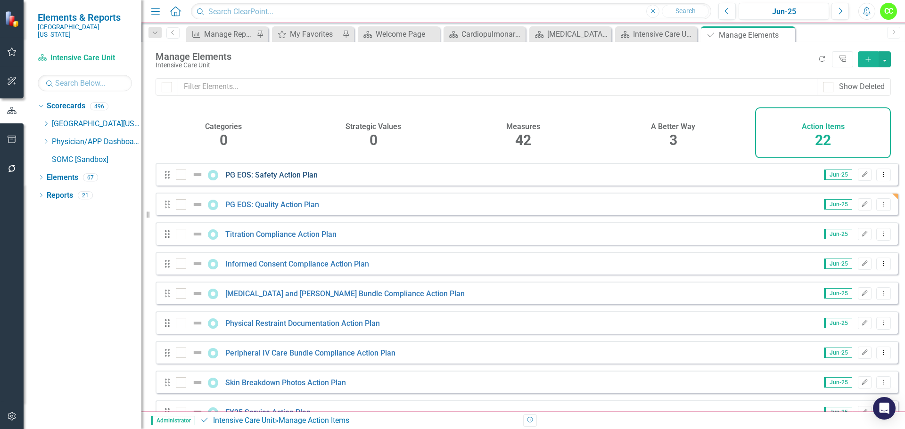
click at [266, 180] on link "PG EOS: Safety Action Plan" at bounding box center [271, 175] width 92 height 9
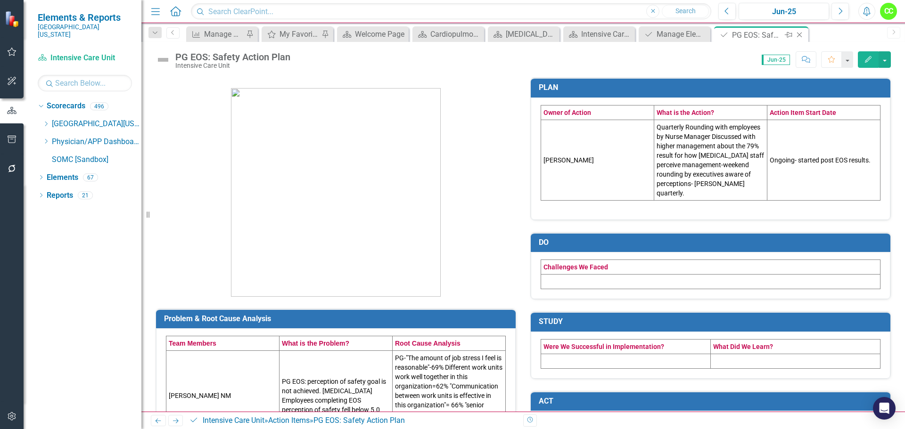
click at [798, 34] on icon at bounding box center [799, 35] width 5 height 5
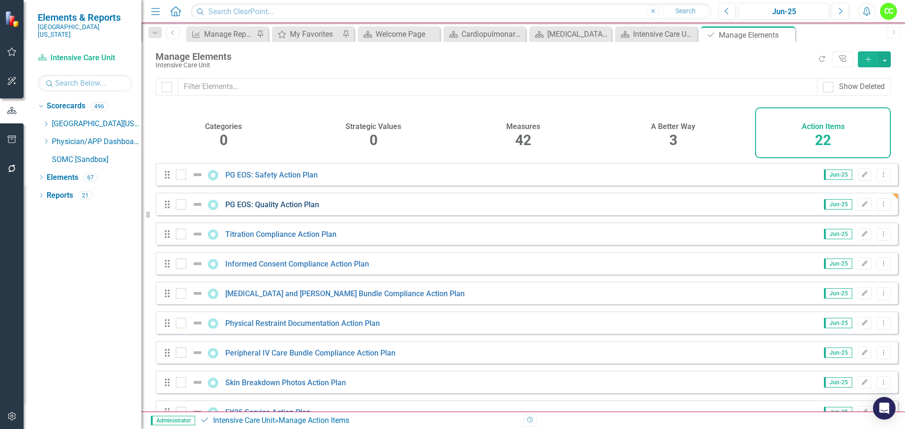
click at [261, 209] on link "PG EOS: Quality Action Plan" at bounding box center [272, 204] width 94 height 9
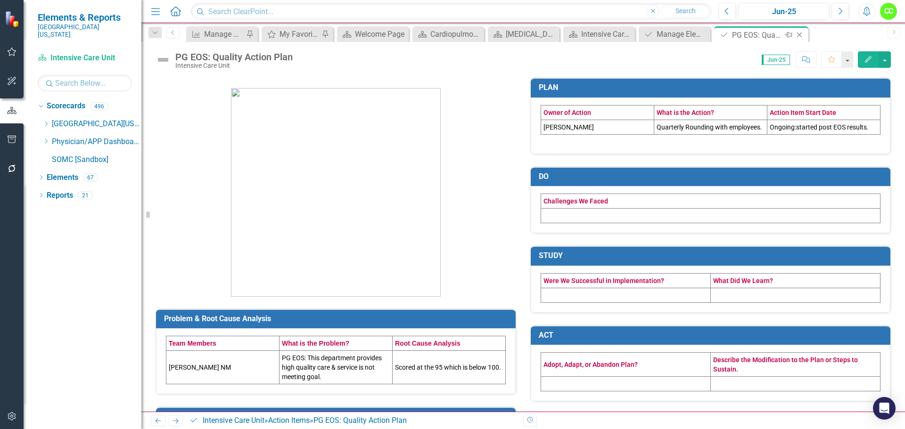
click at [799, 37] on icon "Close" at bounding box center [798, 35] width 9 height 8
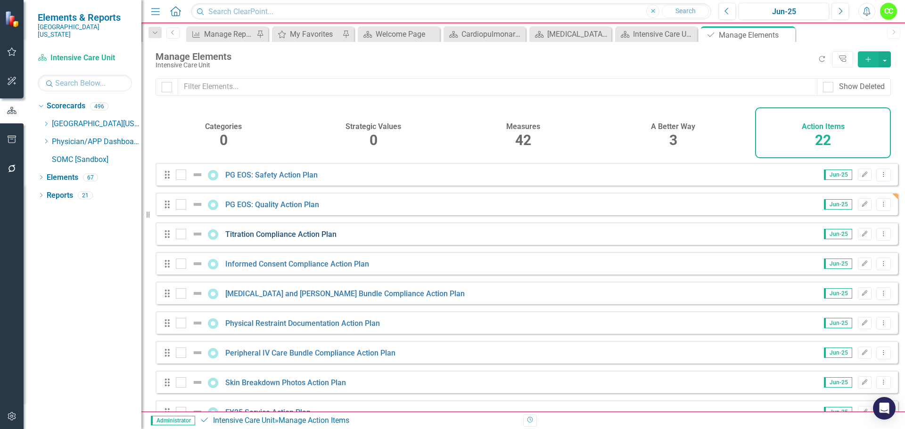
click at [260, 239] on link "Titration Compliance Action Plan" at bounding box center [280, 234] width 111 height 9
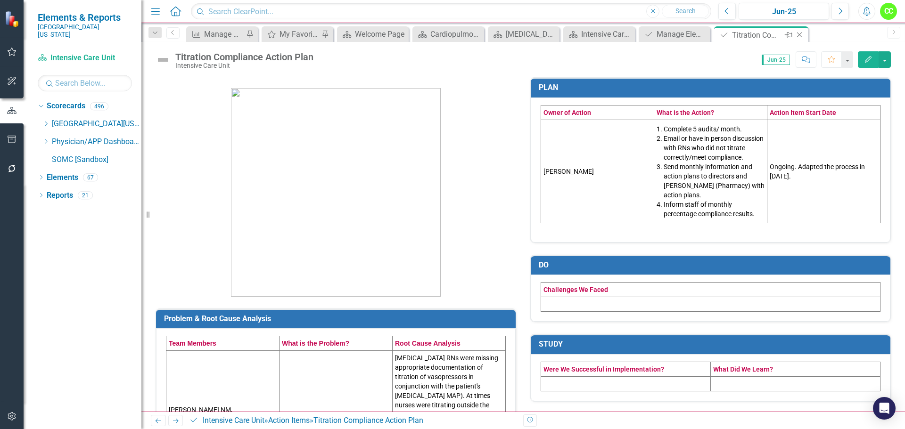
click at [797, 33] on icon "Close" at bounding box center [798, 35] width 9 height 8
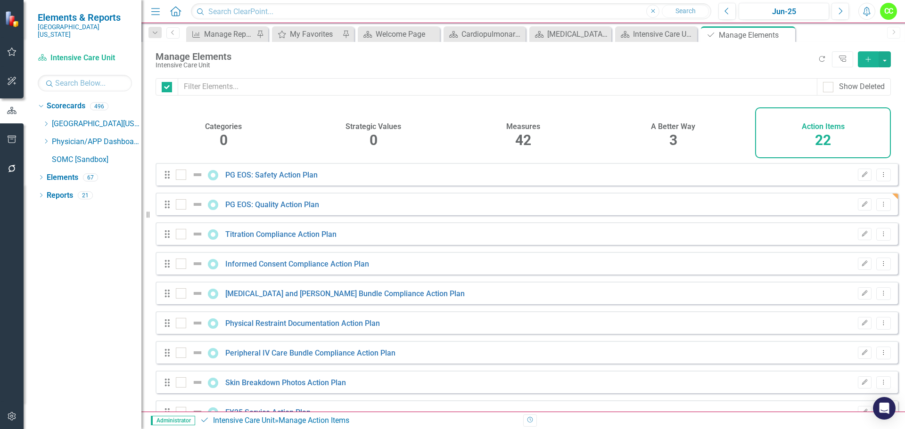
checkbox input "false"
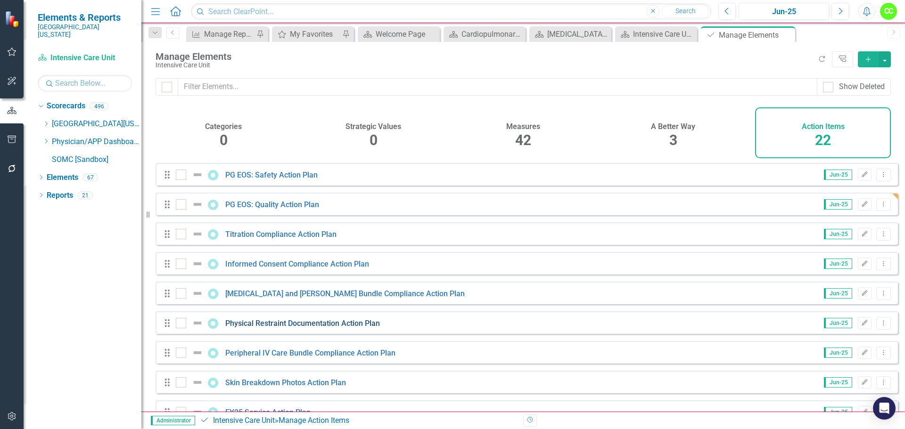
click at [268, 328] on link "Physical Restraint Documentation Action Plan" at bounding box center [302, 323] width 155 height 9
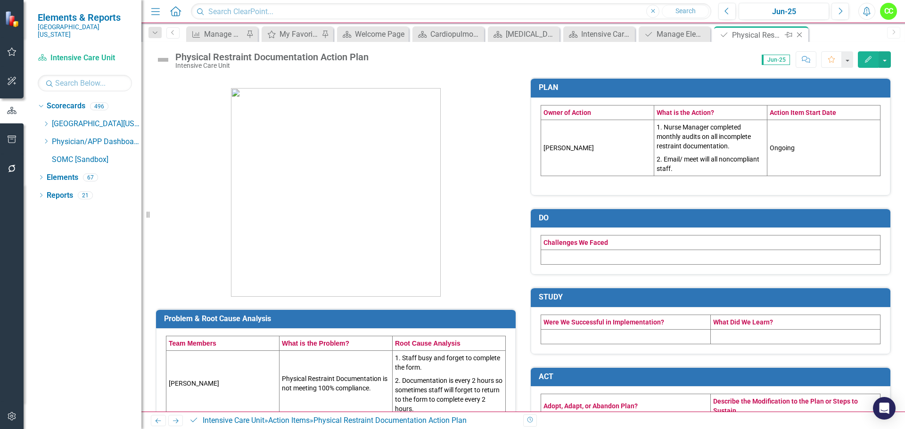
click at [802, 31] on icon "Close" at bounding box center [798, 35] width 9 height 8
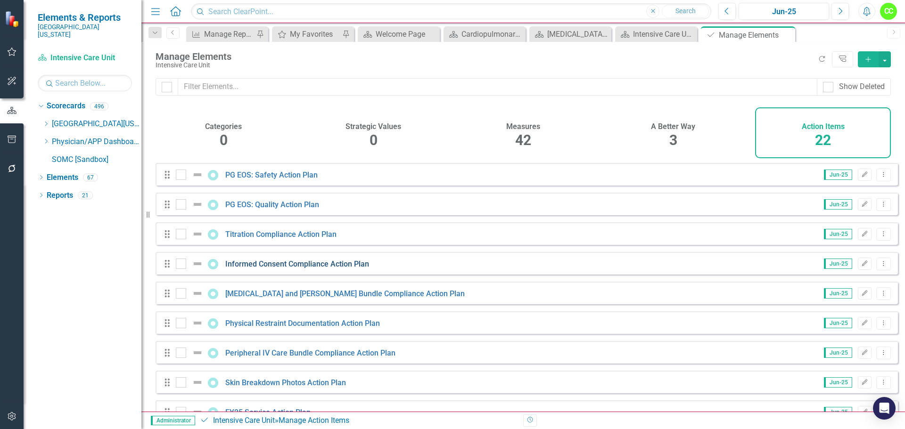
click at [365, 269] on link "Informed Consent Compliance Action Plan" at bounding box center [297, 264] width 144 height 9
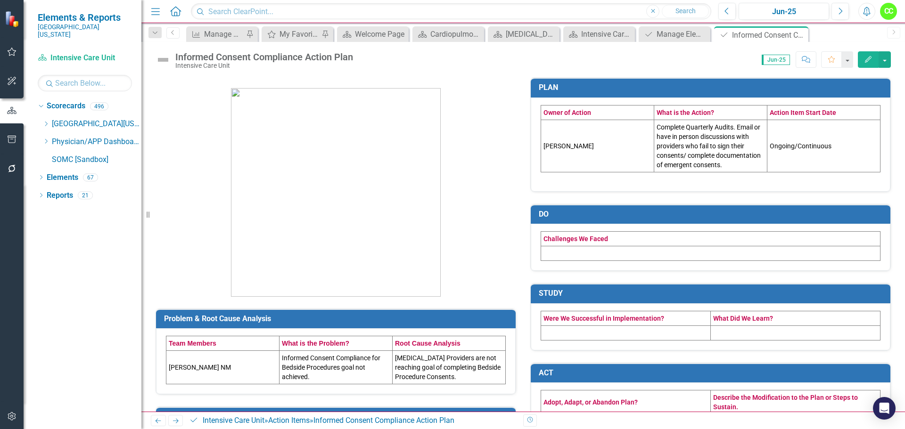
click at [729, 162] on td "Complete Quarterly Audits. Email or have in person discussions with providers w…" at bounding box center [710, 146] width 113 height 52
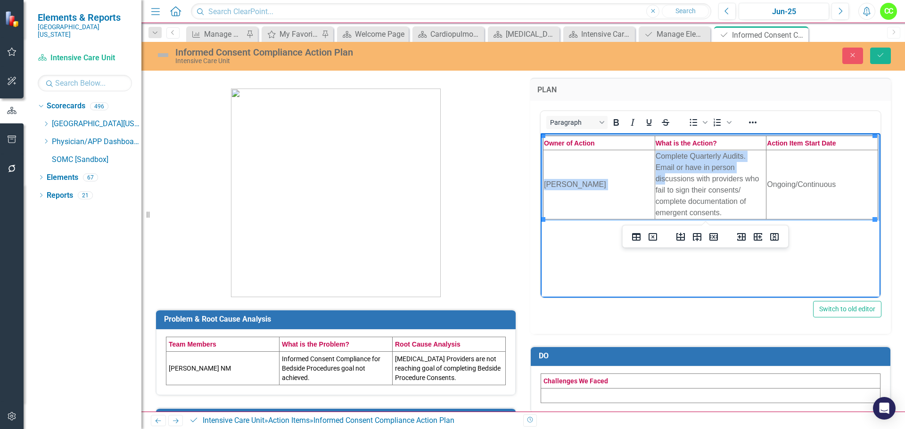
drag, startPoint x: 722, startPoint y: 214, endPoint x: 665, endPoint y: 175, distance: 68.7
click at [665, 175] on td "Complete Quarterly Audits. Email or have in person discussions with providers w…" at bounding box center [710, 184] width 112 height 69
click at [727, 212] on td "Complete Quarterly Audits. Email or have in person discussions with providers w…" at bounding box center [710, 184] width 112 height 69
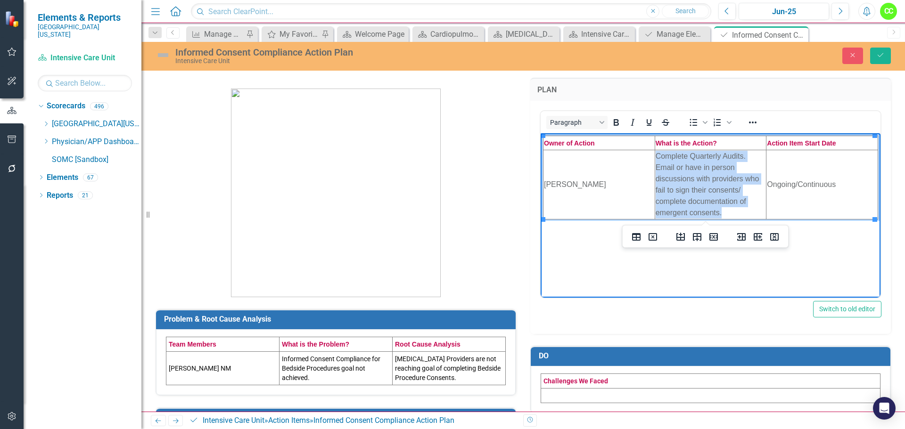
drag, startPoint x: 727, startPoint y: 212, endPoint x: 655, endPoint y: 156, distance: 90.9
click at [655, 156] on td "Complete Quarterly Audits. Email or have in person discussions with providers w…" at bounding box center [710, 184] width 112 height 69
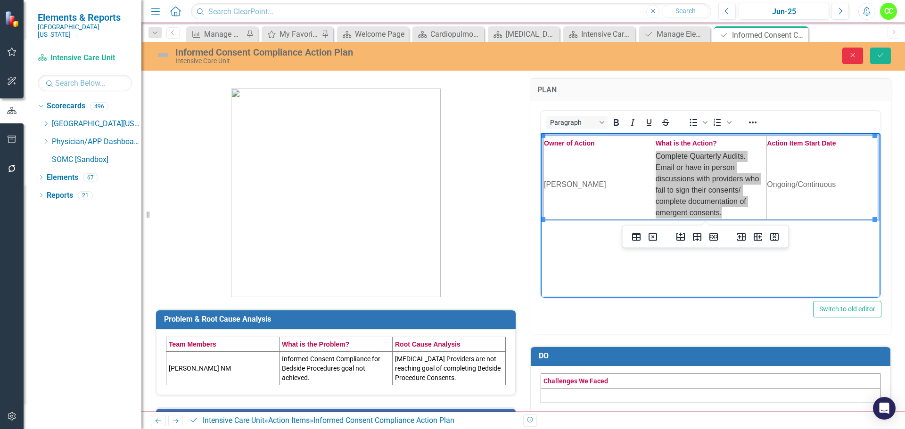
click at [856, 57] on icon "Close" at bounding box center [852, 55] width 8 height 7
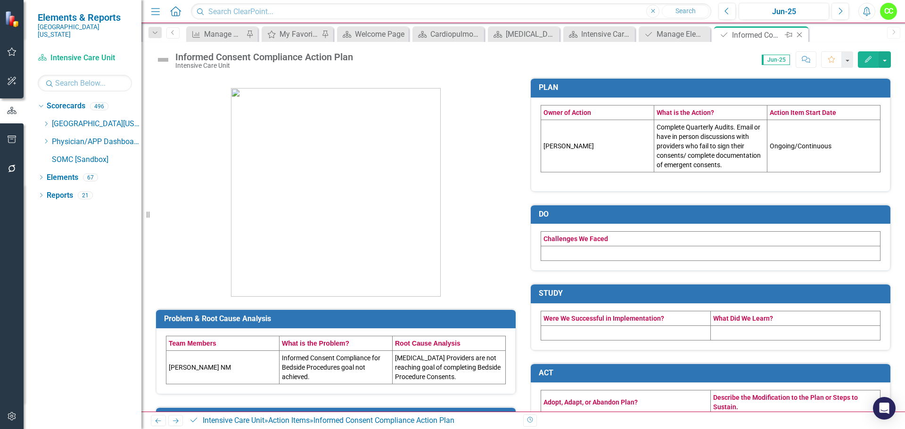
click at [800, 33] on icon "Close" at bounding box center [798, 35] width 9 height 8
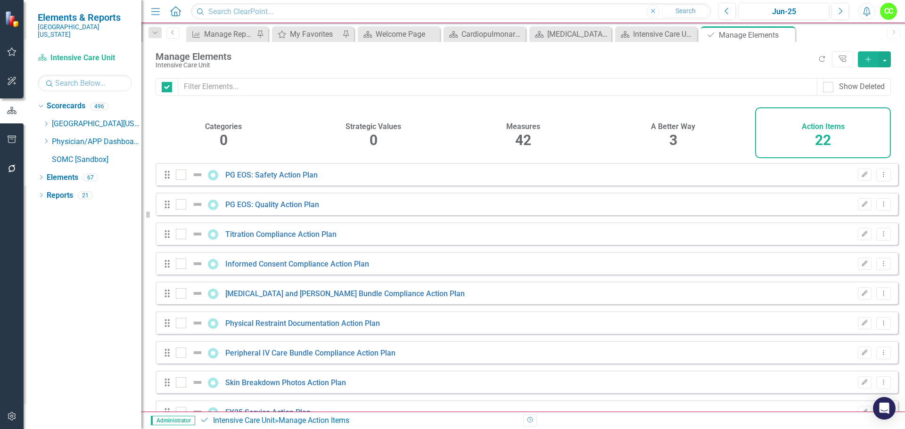
checkbox input "false"
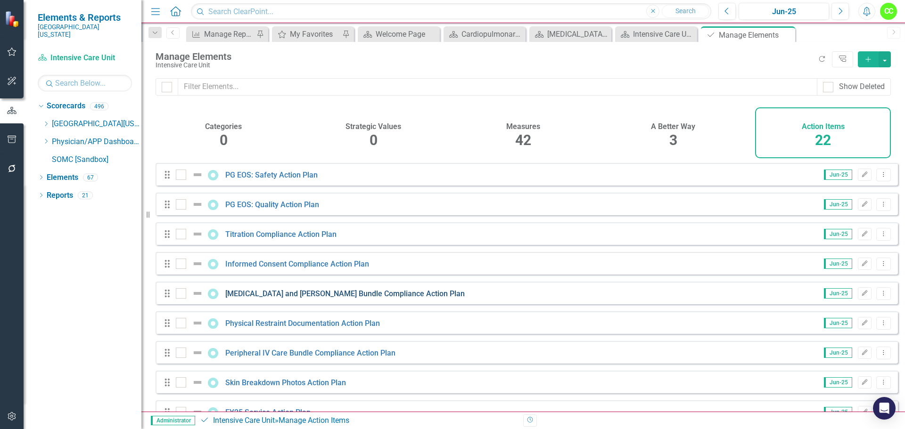
click at [316, 298] on link "Central Line and Foley Bundle Compliance Action Plan" at bounding box center [344, 293] width 239 height 9
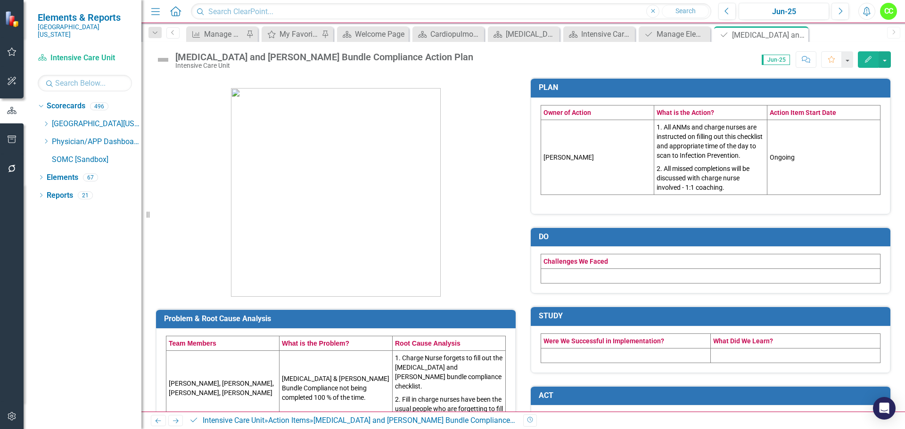
click at [726, 192] on p "2. All missed completions will be discussed with charge nurse involved - 1:1 co…" at bounding box center [710, 177] width 108 height 30
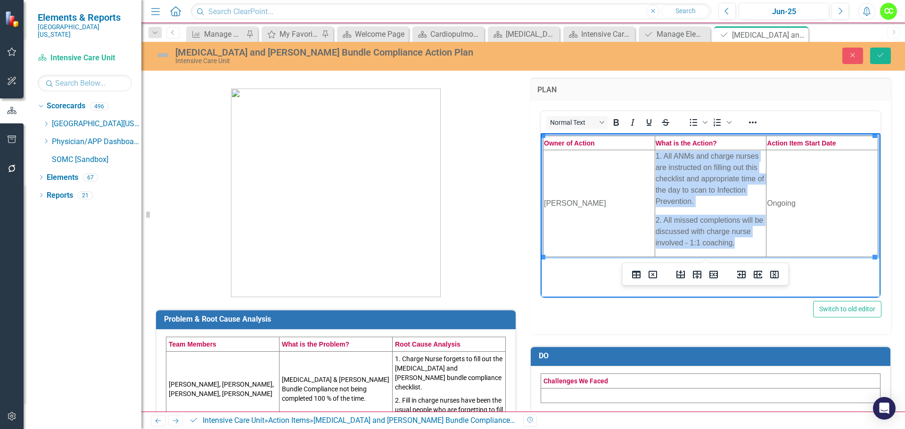
drag, startPoint x: 735, startPoint y: 242, endPoint x: 654, endPoint y: 159, distance: 115.6
click at [653, 157] on html "Owner of Action What is the Action? Action Item Start Date Kim Lester 1. All AN…" at bounding box center [710, 205] width 340 height 145
copy td "1. All ANMs and charge nurses are instructed on filling out this checklist and …"
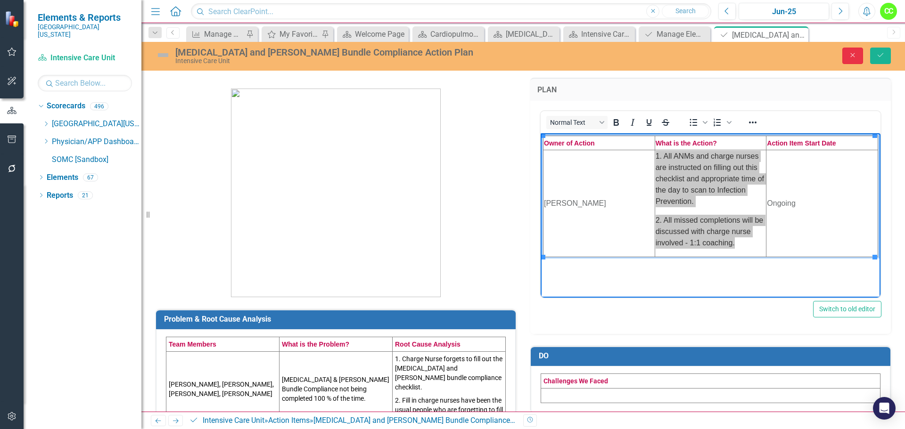
click at [849, 55] on icon "Close" at bounding box center [852, 55] width 8 height 7
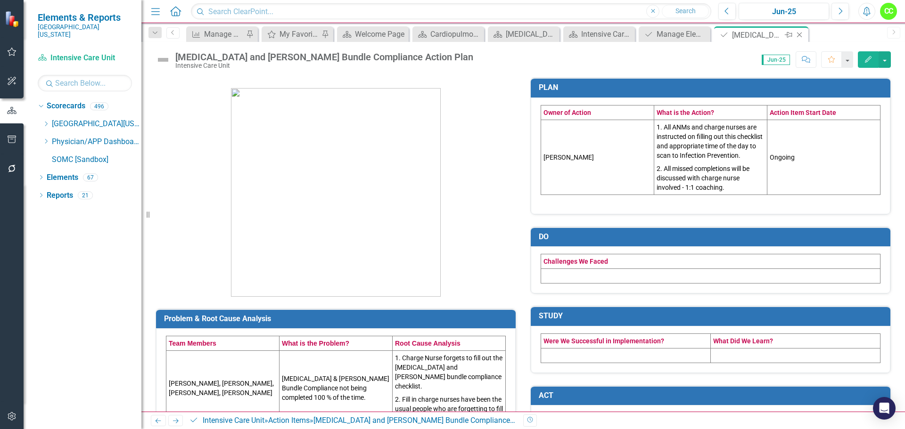
click at [800, 35] on icon "Close" at bounding box center [798, 35] width 9 height 8
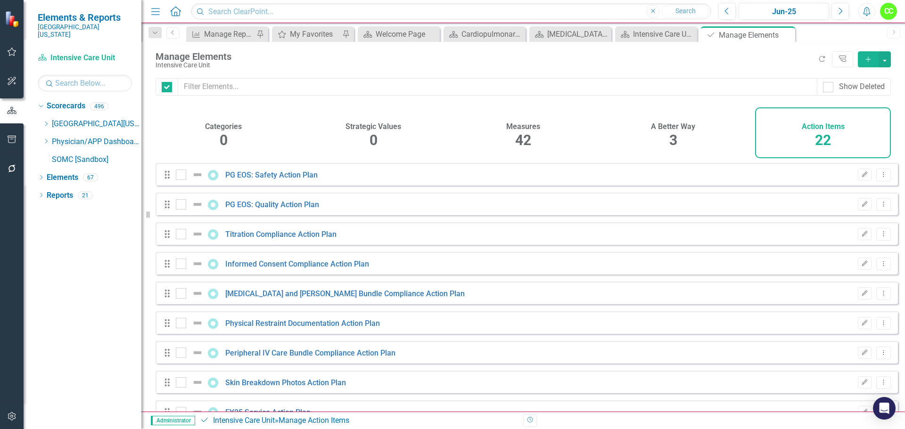
checkbox input "false"
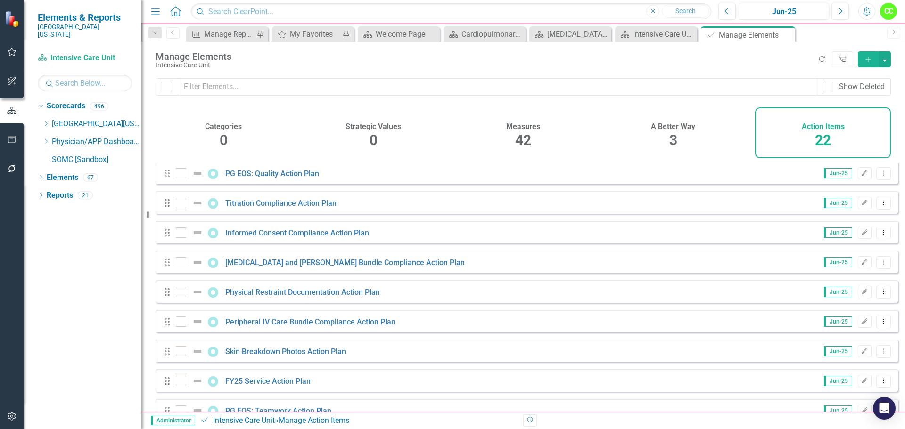
scroll to position [47, 0]
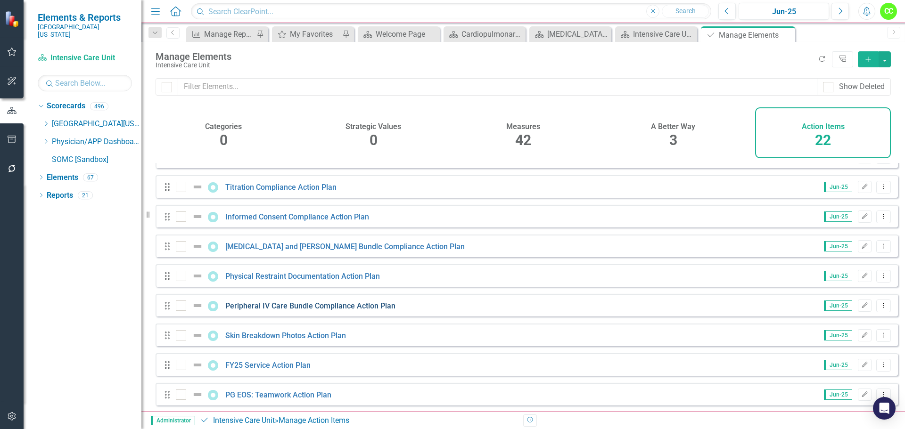
click at [333, 310] on link "Peripheral IV Care Bundle Compliance Action Plan" at bounding box center [310, 306] width 170 height 9
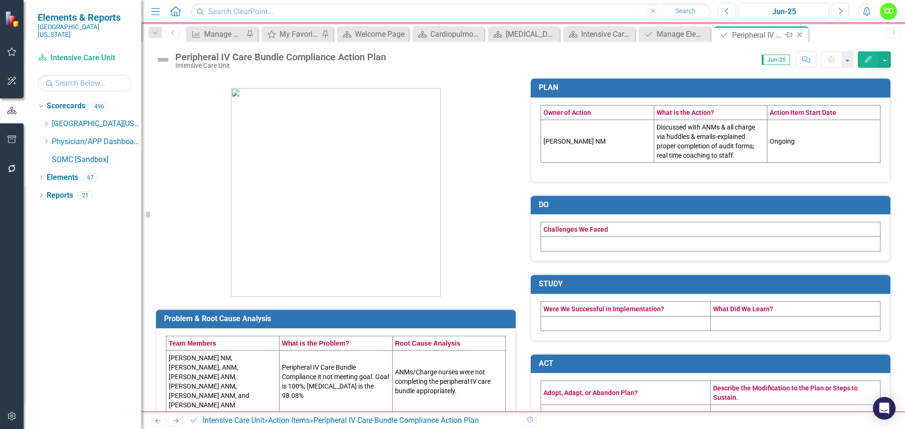
click at [799, 34] on icon at bounding box center [799, 35] width 5 height 5
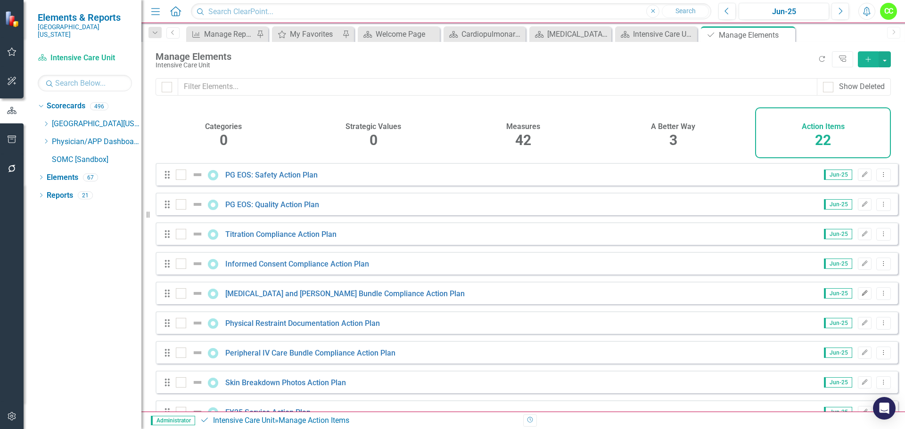
click at [861, 300] on button "Edit" at bounding box center [864, 293] width 14 height 12
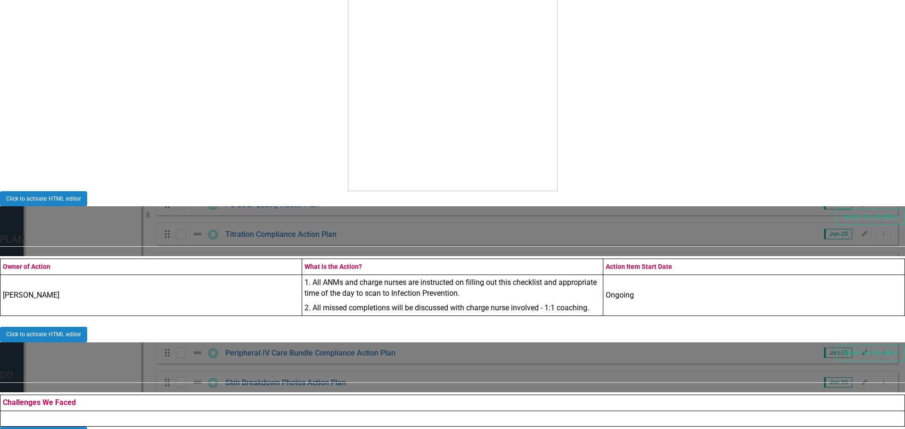
type input "Central Line, Peripheral IV and Foley Bundle Compliance Action Plan"
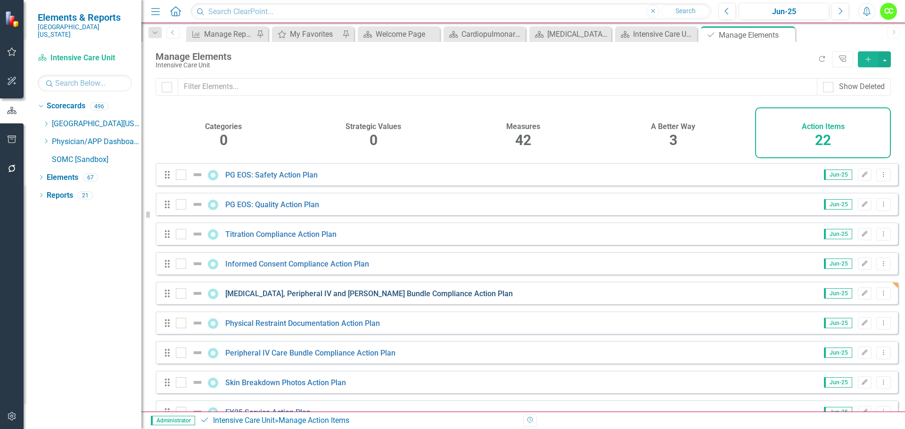
click at [395, 298] on link "Central Line, Peripheral IV and Foley Bundle Compliance Action Plan" at bounding box center [368, 293] width 287 height 9
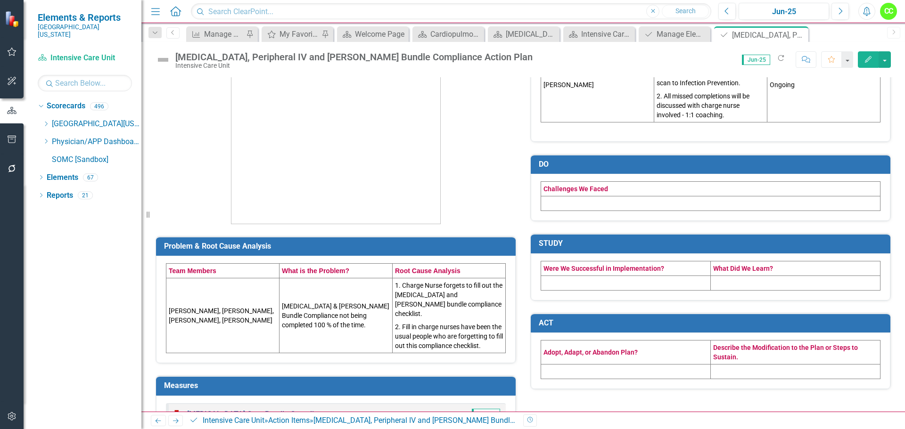
scroll to position [94, 0]
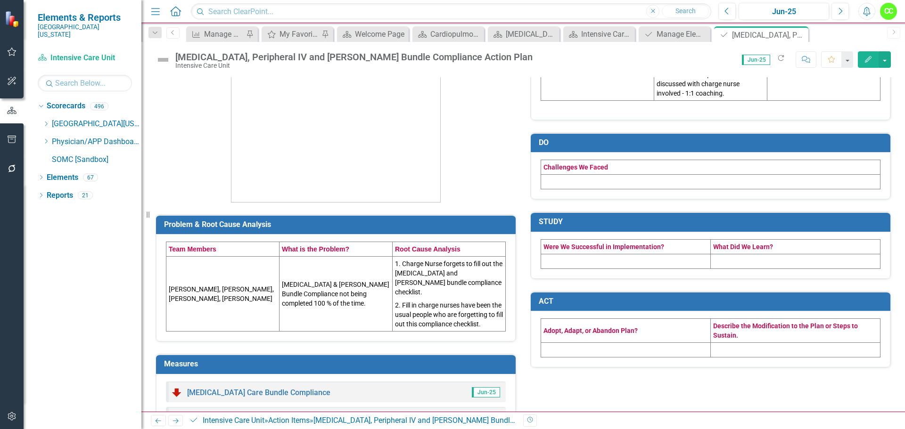
click at [440, 273] on p "1. Charge Nurse forgets to fill out the central line and Foley bundle complianc…" at bounding box center [449, 279] width 108 height 40
click at [437, 273] on p "1. Charge Nurse forgets to fill out the central line and Foley bundle complianc…" at bounding box center [449, 279] width 108 height 40
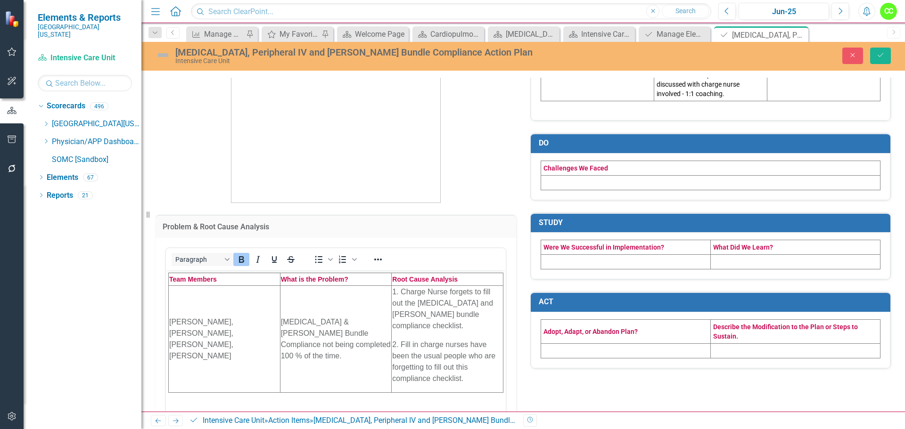
scroll to position [0, 0]
drag, startPoint x: 451, startPoint y: 302, endPoint x: 690, endPoint y: 571, distance: 359.8
click at [451, 302] on p "1. Charge Nurse forgets to fill out the central line and Foley bundle complianc…" at bounding box center [447, 308] width 110 height 45
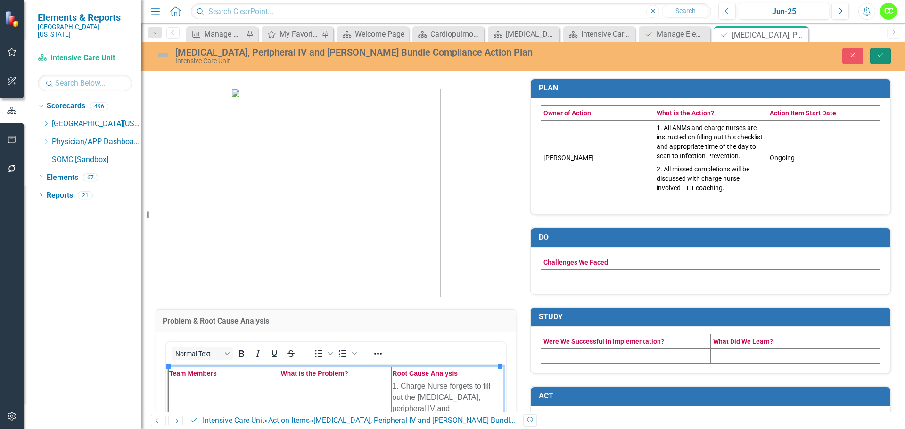
click at [882, 58] on icon "Save" at bounding box center [880, 55] width 8 height 7
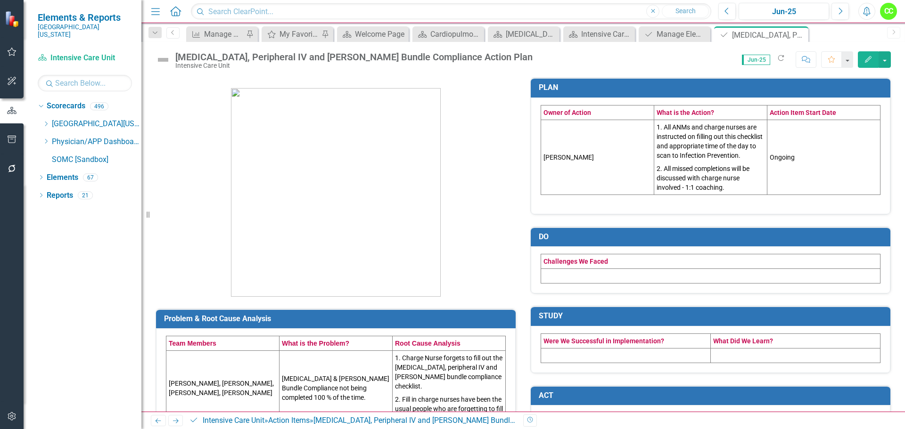
click at [329, 397] on td "Central Line & Foley Bundle Compliance not being completed 100 % of the time." at bounding box center [335, 388] width 113 height 75
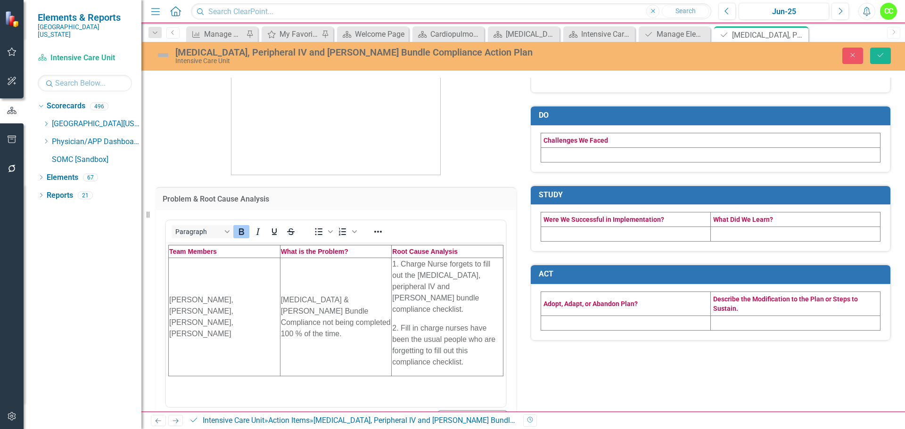
scroll to position [141, 0]
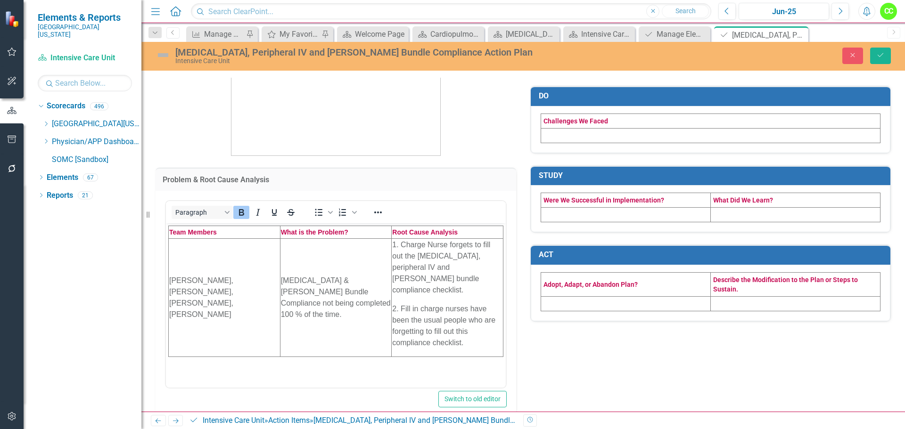
click at [319, 278] on td "Central Line & Foley Bundle Compliance not being completed 100 % of the time." at bounding box center [336, 297] width 112 height 118
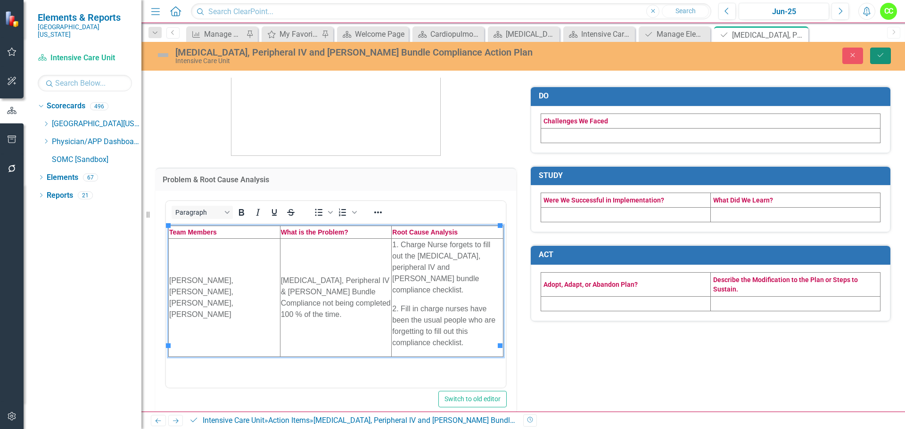
click at [884, 60] on button "Save" at bounding box center [880, 56] width 21 height 16
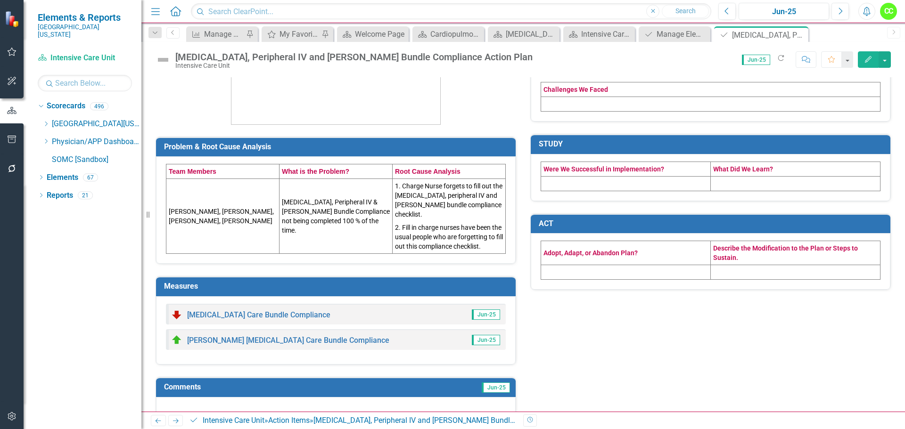
scroll to position [186, 0]
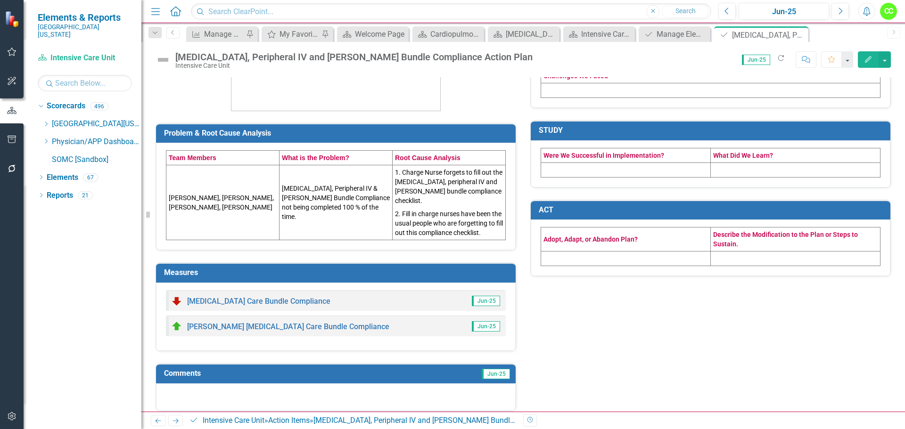
click at [375, 337] on div "Central Line Care Bundle Compliance Jun-25 Foley Catheter Care Bundle Complianc…" at bounding box center [335, 317] width 359 height 68
click at [376, 335] on div "Central Line Care Bundle Compliance Jun-25 Foley Catheter Care Bundle Complianc…" at bounding box center [335, 317] width 359 height 68
click at [415, 269] on h3 "Measures" at bounding box center [337, 273] width 347 height 8
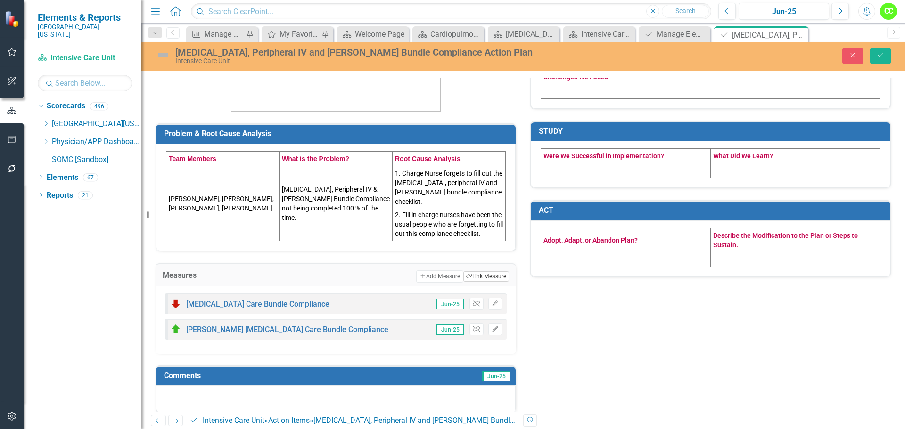
click at [487, 271] on button "Link Tag Link Measure" at bounding box center [486, 276] width 46 height 10
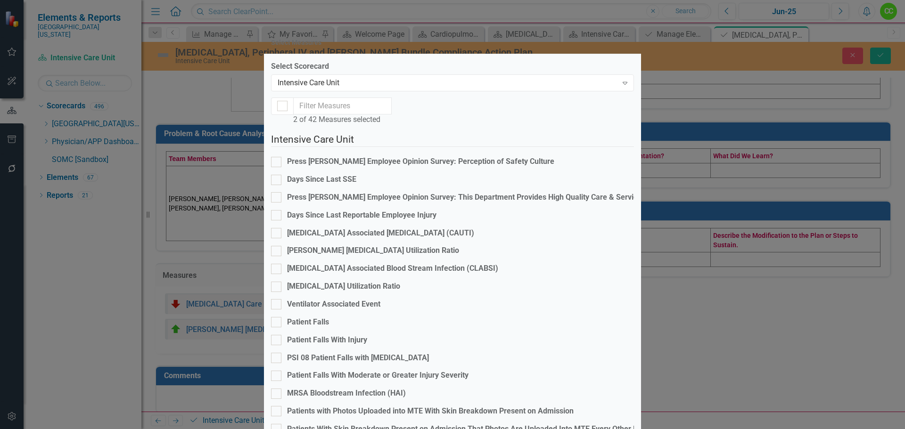
scroll to position [283, 0]
checkbox input "true"
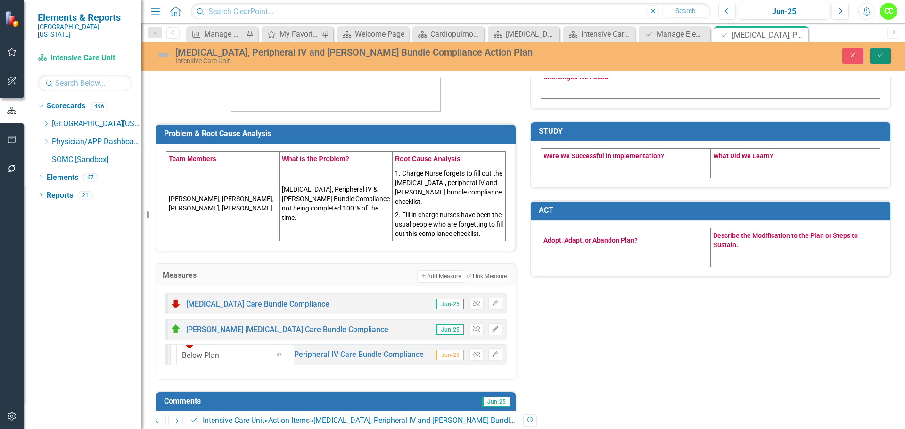
click at [885, 55] on button "Save" at bounding box center [880, 56] width 21 height 16
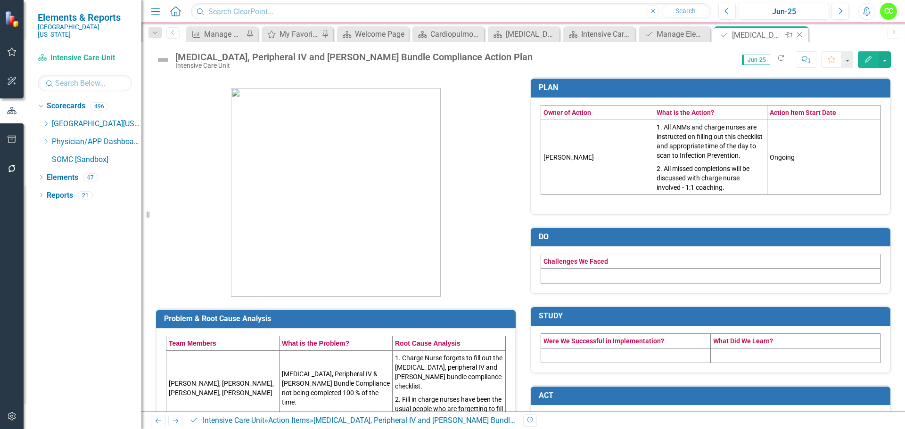
click at [800, 35] on icon "Close" at bounding box center [798, 35] width 9 height 8
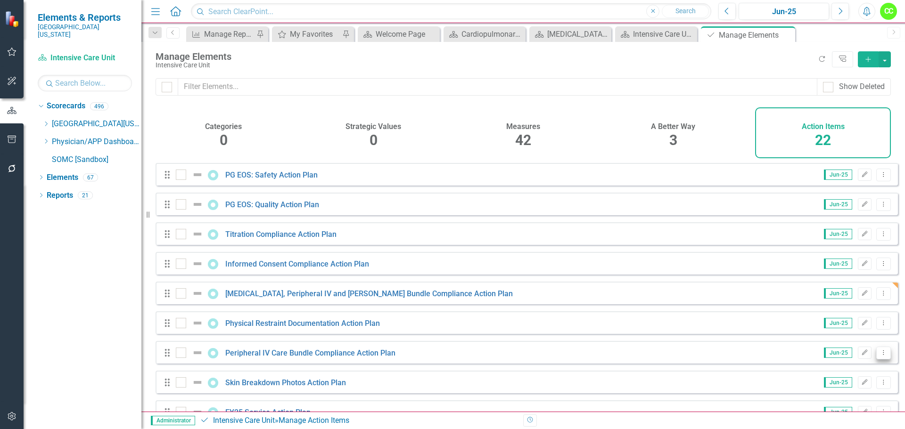
click at [879, 356] on icon "Dropdown Menu" at bounding box center [883, 353] width 8 height 6
click at [856, 342] on link "Trash Delete Action Item" at bounding box center [836, 344] width 94 height 17
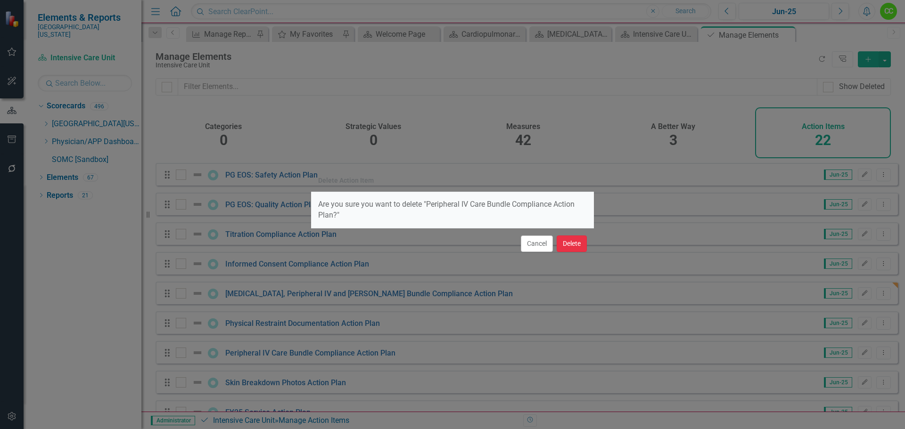
click at [572, 243] on button "Delete" at bounding box center [571, 244] width 30 height 16
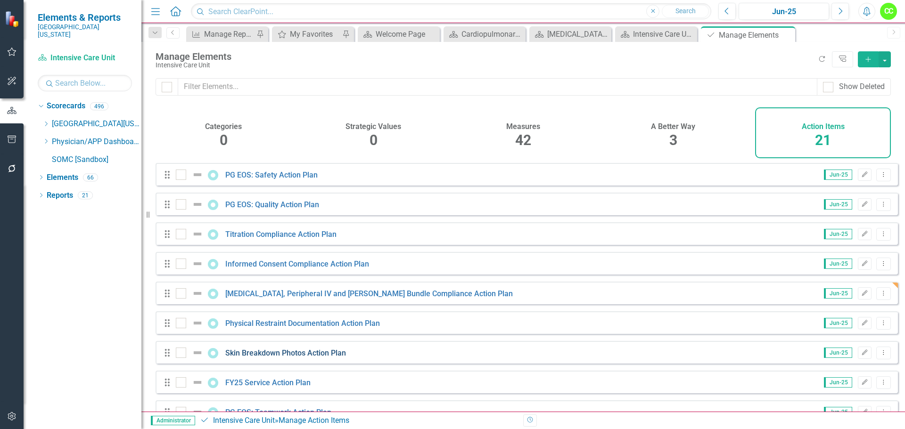
click at [321, 358] on link "Skin Breakdown Photos Action Plan" at bounding box center [285, 353] width 121 height 9
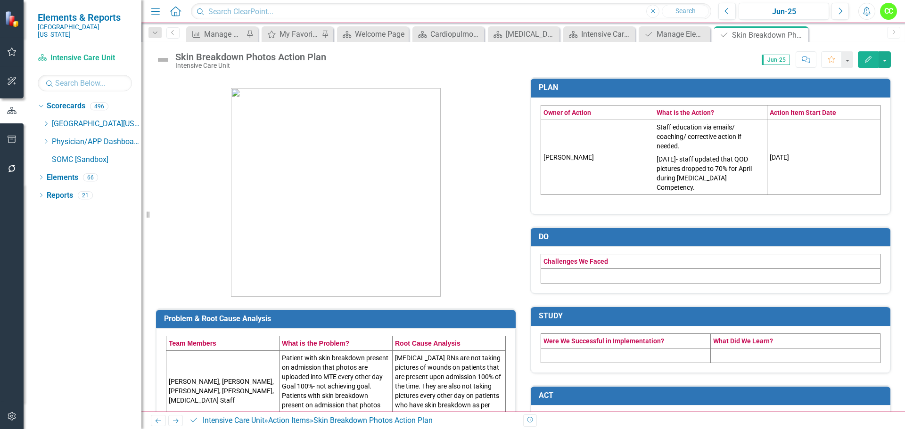
click at [725, 173] on p "5/21/2025- staff updated that QOD pictures dropped to 70% for April during ICU …" at bounding box center [710, 173] width 108 height 40
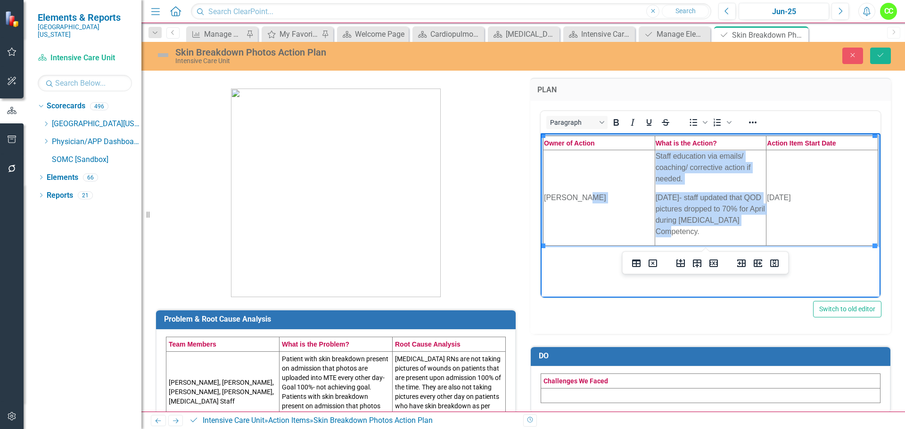
drag, startPoint x: 702, startPoint y: 231, endPoint x: 652, endPoint y: 163, distance: 85.2
click at [652, 163] on html "Owner of Action What is the Action? Action Item Start Date Kim Lester Staff edu…" at bounding box center [710, 203] width 340 height 141
copy tr "Staff education via emails/ coaching/ corrective action if needed. 5/21/2025- s…"
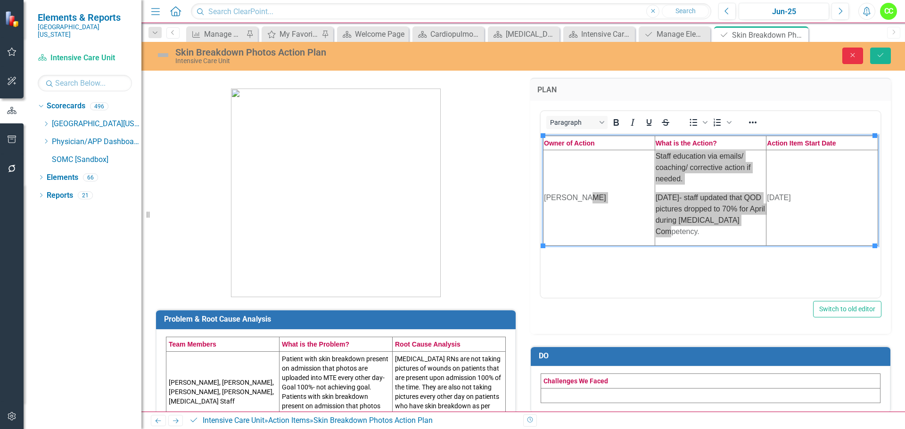
click at [853, 55] on icon "Close" at bounding box center [852, 55] width 8 height 7
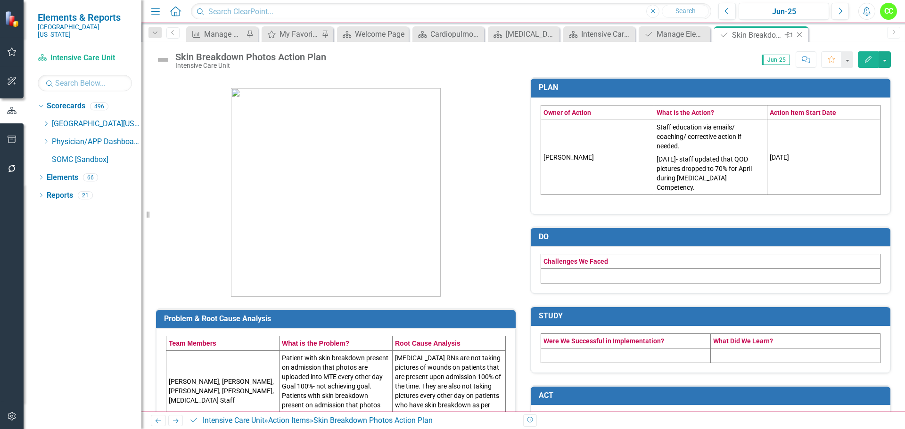
click at [800, 35] on icon "Close" at bounding box center [798, 35] width 9 height 8
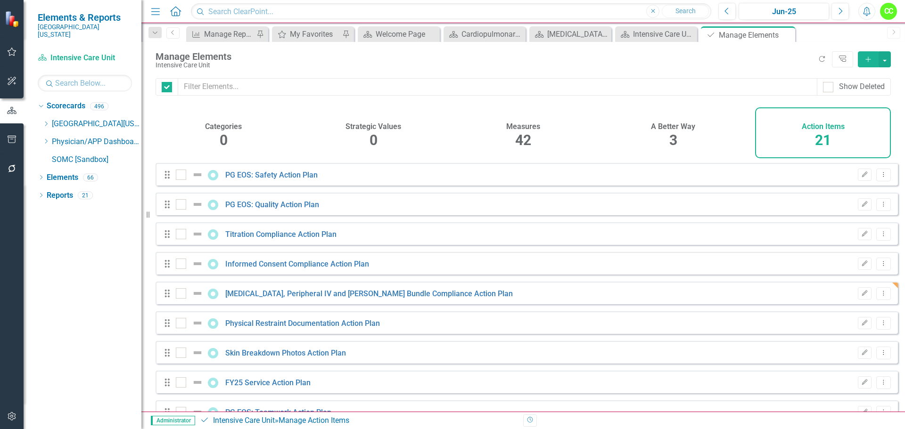
checkbox input "false"
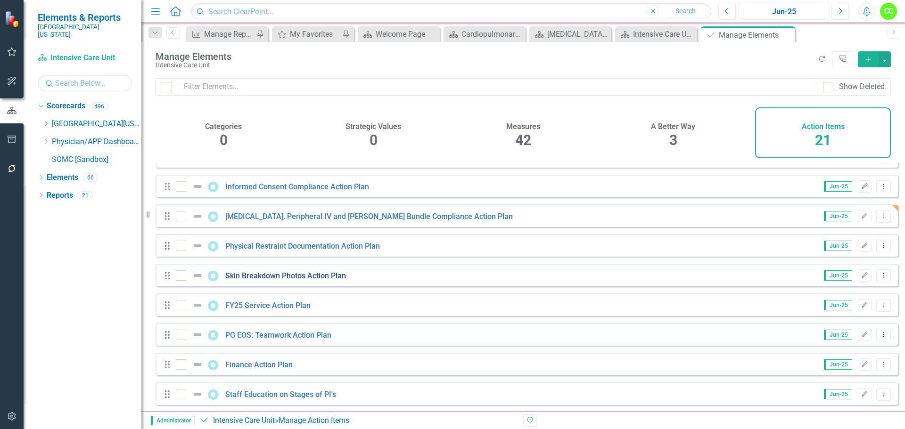
scroll to position [94, 0]
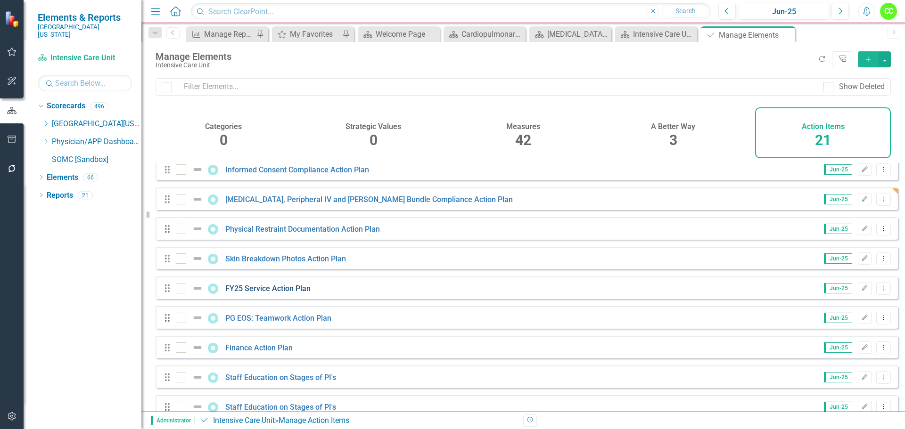
click at [281, 293] on link "FY25 Service Action Plan" at bounding box center [267, 288] width 85 height 9
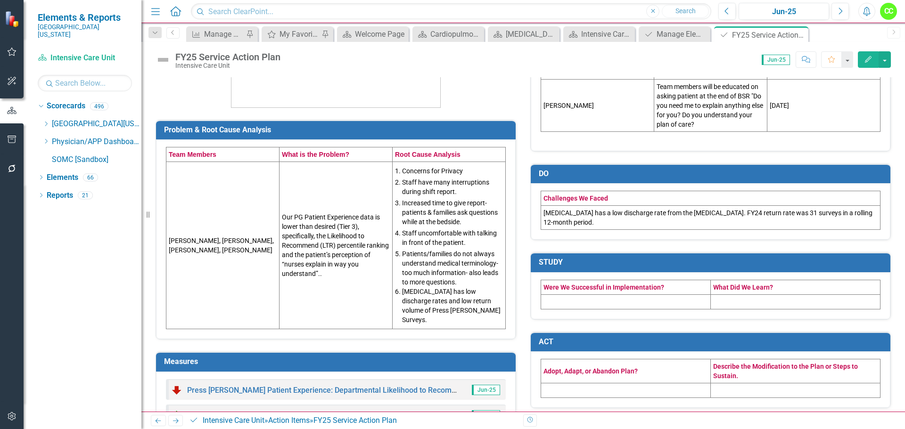
scroll to position [236, 0]
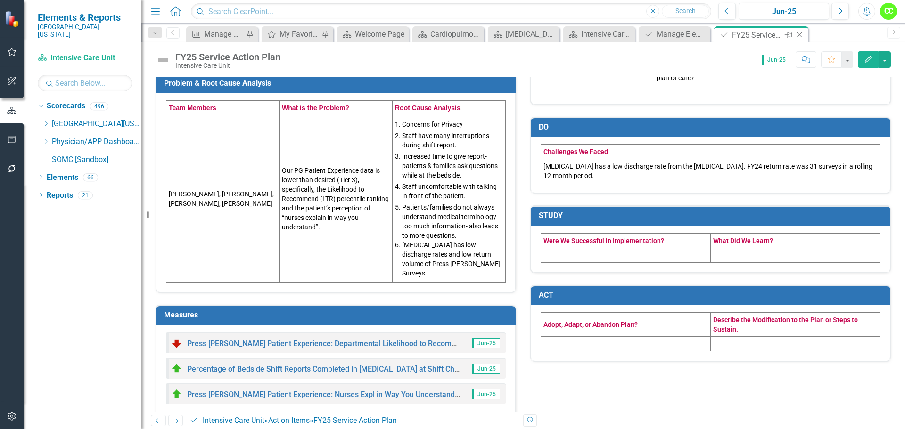
click at [800, 37] on icon "Close" at bounding box center [798, 35] width 9 height 8
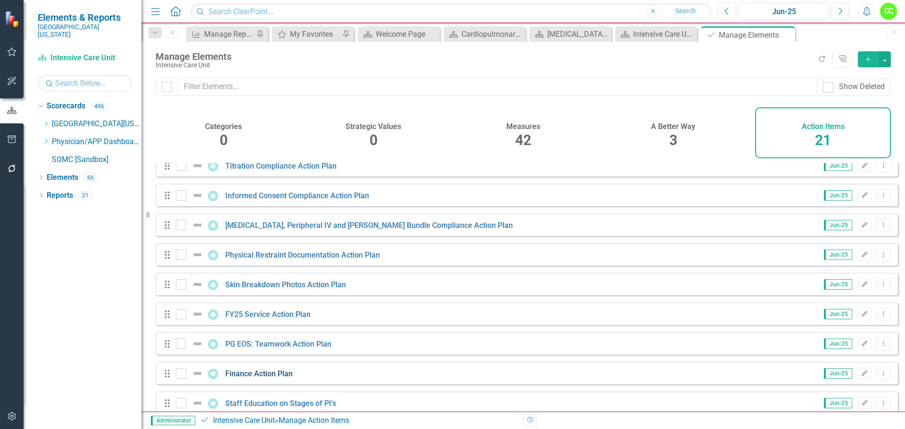
scroll to position [94, 0]
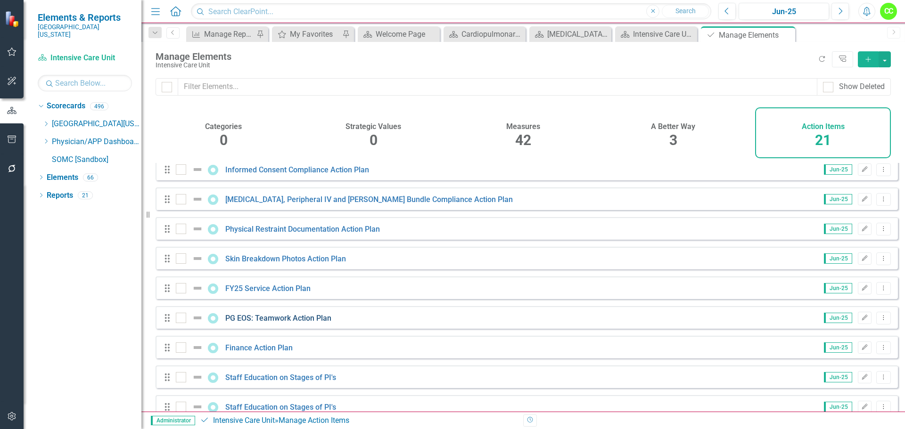
click at [278, 322] on link "PG EOS: Teamwork Action Plan" at bounding box center [278, 318] width 106 height 9
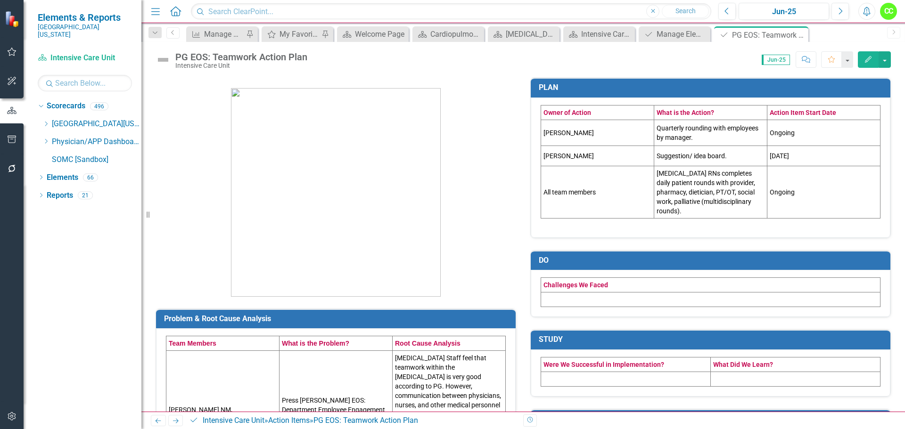
click at [698, 294] on td at bounding box center [710, 300] width 339 height 15
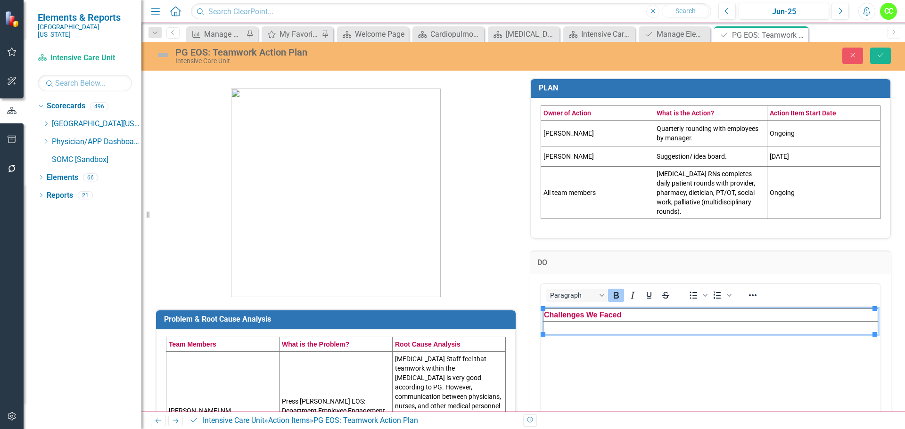
click at [615, 327] on td "Rich Text Area. Press ALT-0 for help." at bounding box center [710, 327] width 335 height 13
click at [855, 59] on button "Close" at bounding box center [852, 56] width 21 height 16
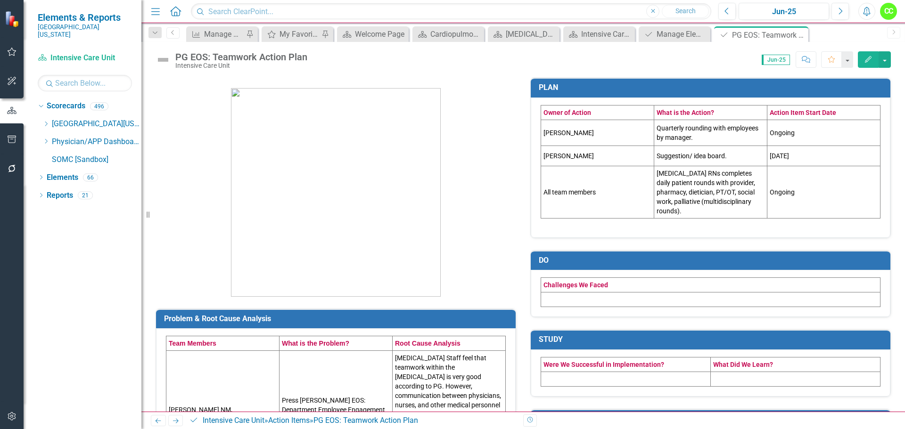
click at [754, 200] on p "ICU RNs completes daily patient rounds with provider, pharmacy, dietician, PT/O…" at bounding box center [710, 192] width 108 height 47
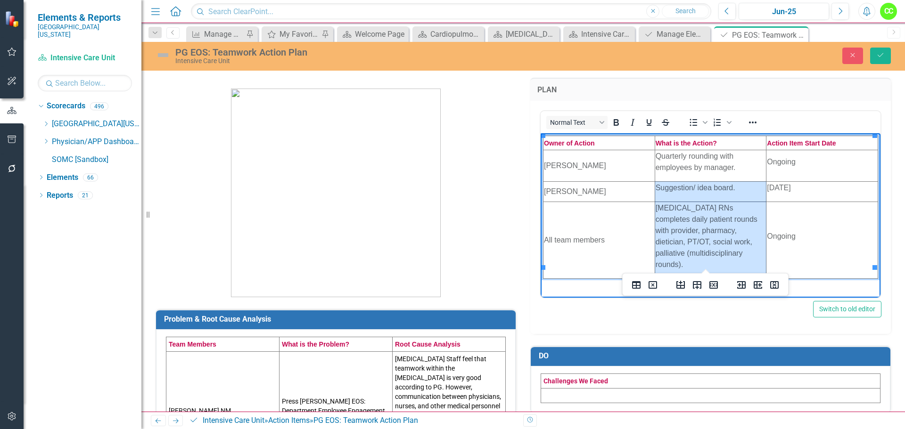
drag, startPoint x: 683, startPoint y: 253, endPoint x: 655, endPoint y: 180, distance: 78.9
click at [655, 180] on html "Owner of Action What is the Action? Action Item Start Date Kim Lester Quarterly…" at bounding box center [710, 216] width 340 height 167
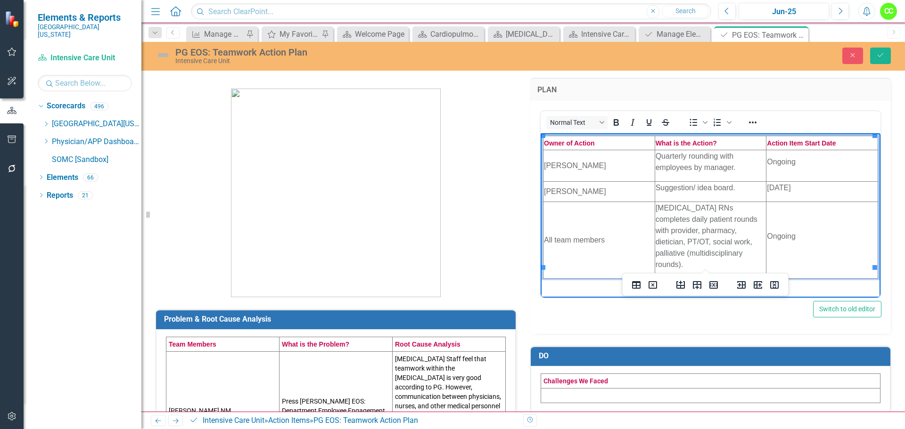
click at [728, 254] on td "ICU RNs completes daily patient rounds with provider, pharmacy, dietician, PT/O…" at bounding box center [710, 240] width 112 height 77
click at [857, 53] on button "Close" at bounding box center [852, 56] width 21 height 16
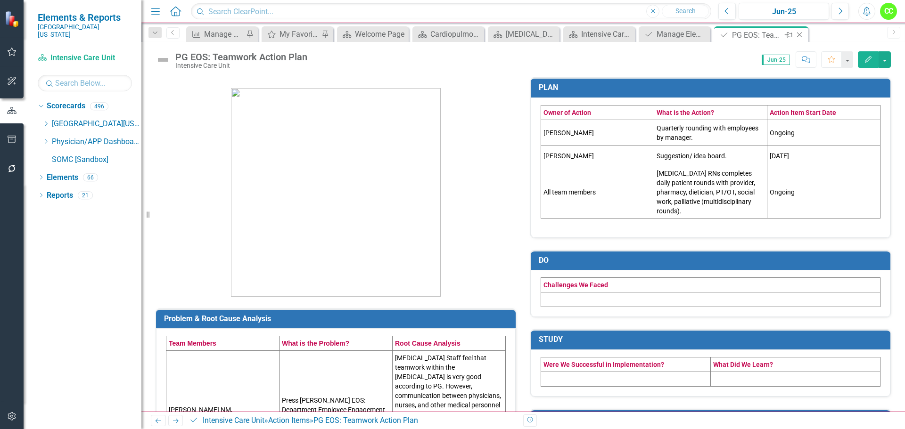
click at [804, 30] on div "Close" at bounding box center [800, 35] width 12 height 12
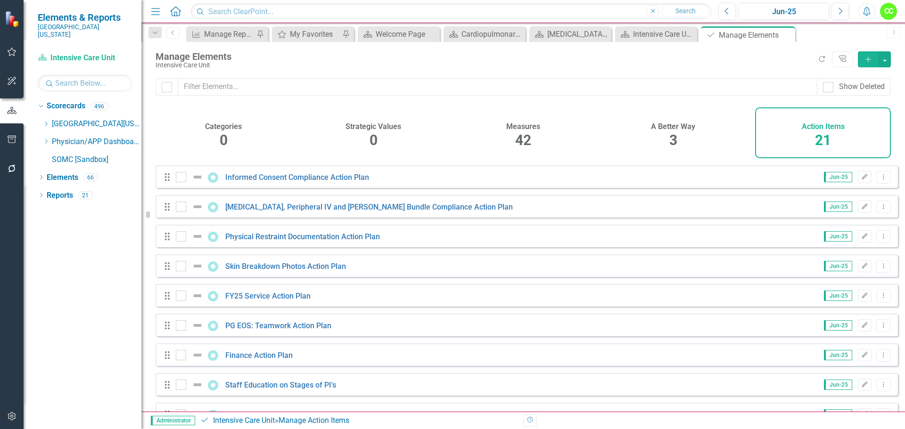
scroll to position [94, 0]
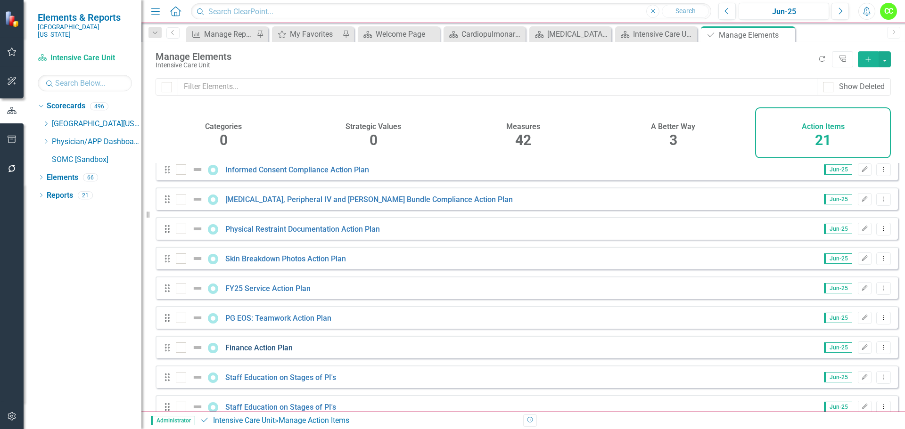
click at [277, 352] on link "Finance Action Plan" at bounding box center [258, 347] width 67 height 9
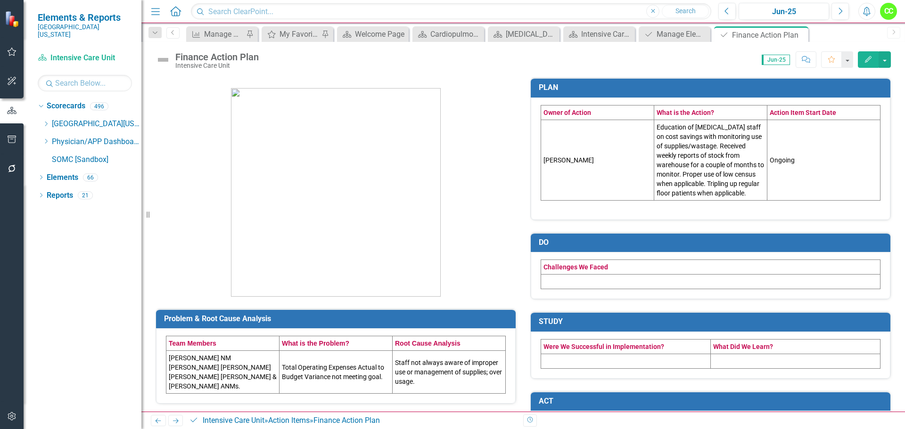
click at [726, 191] on td "Education of ICU staff on cost savings with monitoring use of supplies/wastage.…" at bounding box center [710, 160] width 113 height 81
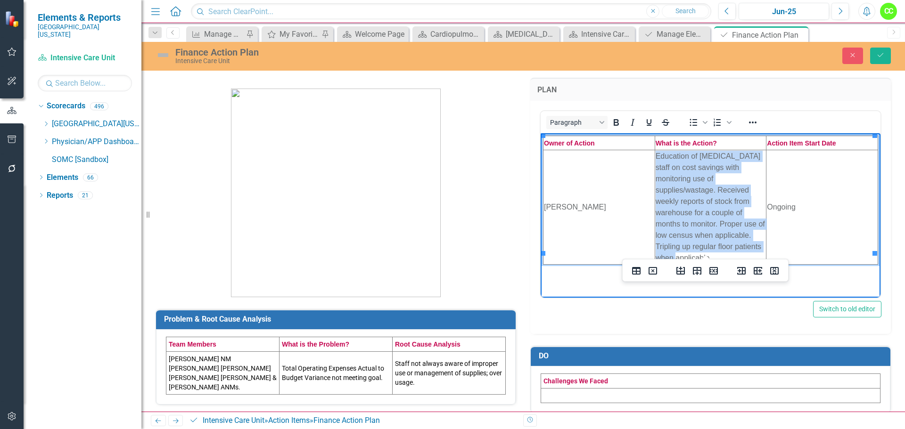
drag, startPoint x: 713, startPoint y: 248, endPoint x: 655, endPoint y: 153, distance: 111.4
click at [655, 153] on td "Education of ICU staff on cost savings with monitoring use of supplies/wastage.…" at bounding box center [710, 207] width 112 height 114
copy td "Education of ICU staff on cost savings with monitoring use of supplies/wastage.…"
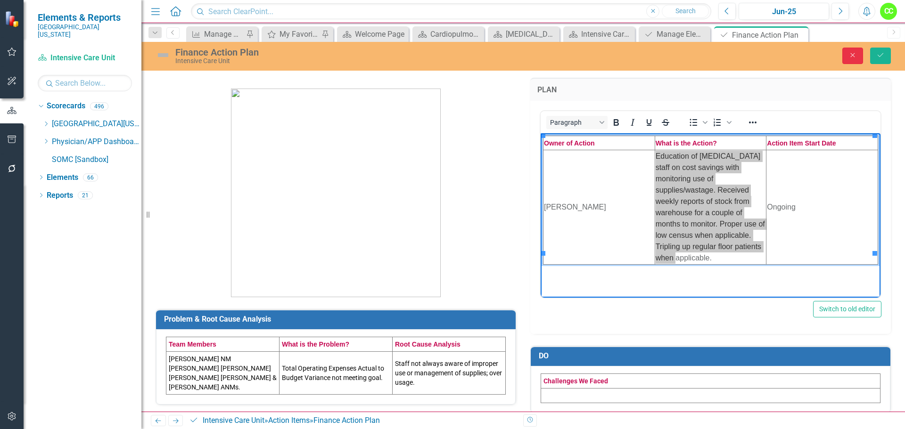
click at [859, 61] on button "Close" at bounding box center [852, 56] width 21 height 16
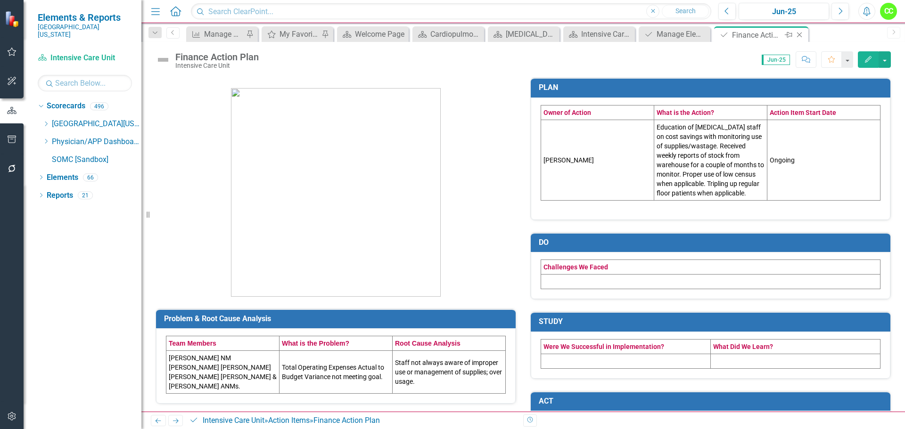
click at [799, 33] on icon "Close" at bounding box center [798, 35] width 9 height 8
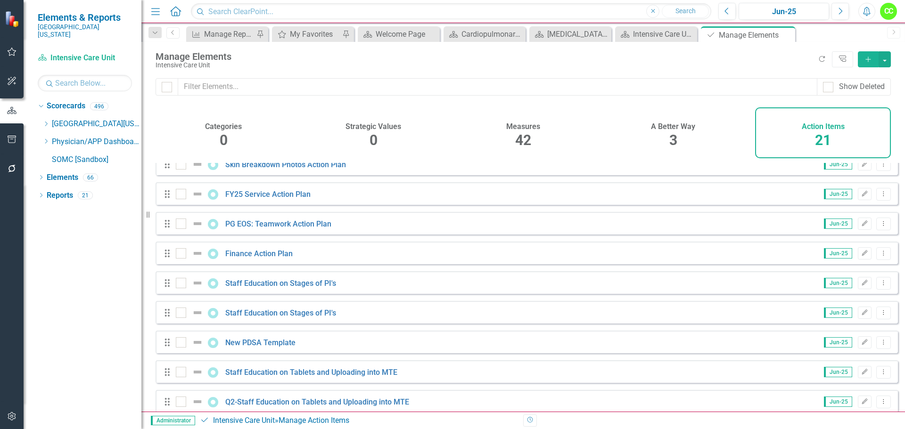
scroll to position [236, 0]
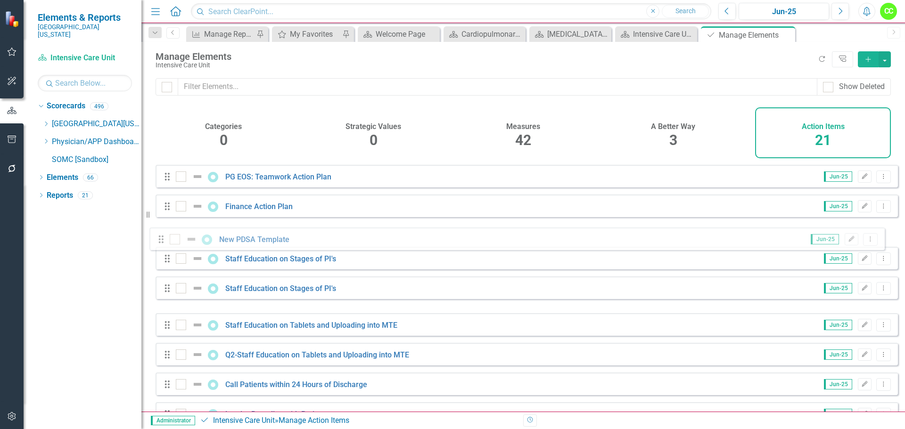
drag, startPoint x: 163, startPoint y: 303, endPoint x: 157, endPoint y: 240, distance: 63.4
click at [157, 240] on div "Drag PG EOS: Safety Action Plan Jun-25 Edit Dropdown Menu Drag PG EOS: Quality …" at bounding box center [526, 235] width 742 height 616
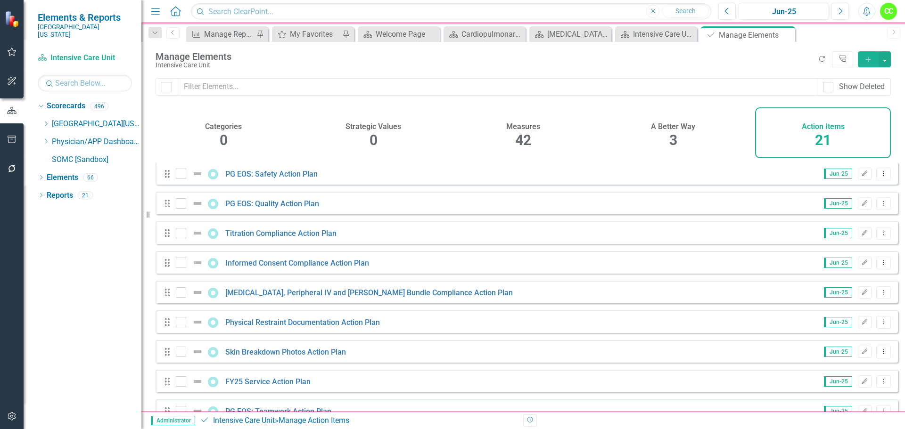
scroll to position [0, 0]
click at [666, 134] on div "A Better Way 3" at bounding box center [673, 132] width 136 height 51
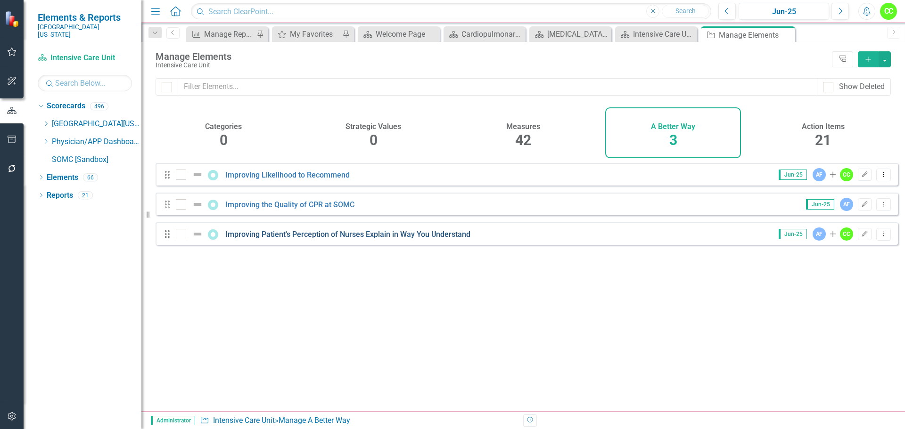
click at [389, 239] on link "Improving Patient's Perception of Nurses Explain in Way You Understand" at bounding box center [347, 234] width 245 height 9
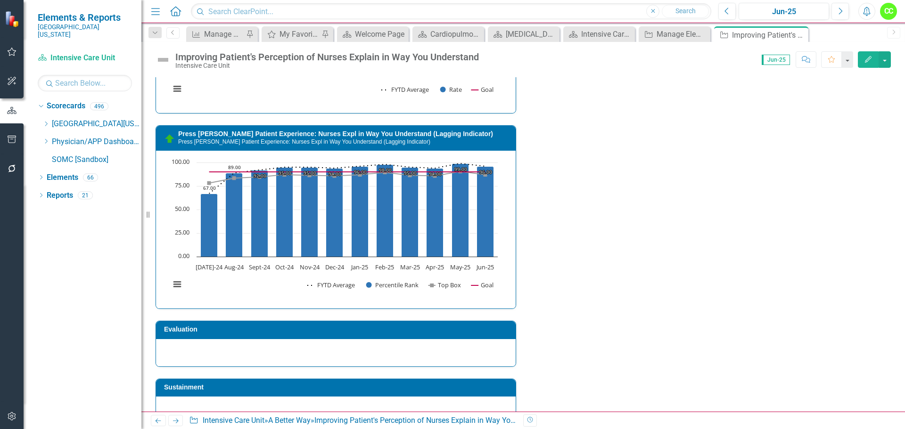
scroll to position [1037, 0]
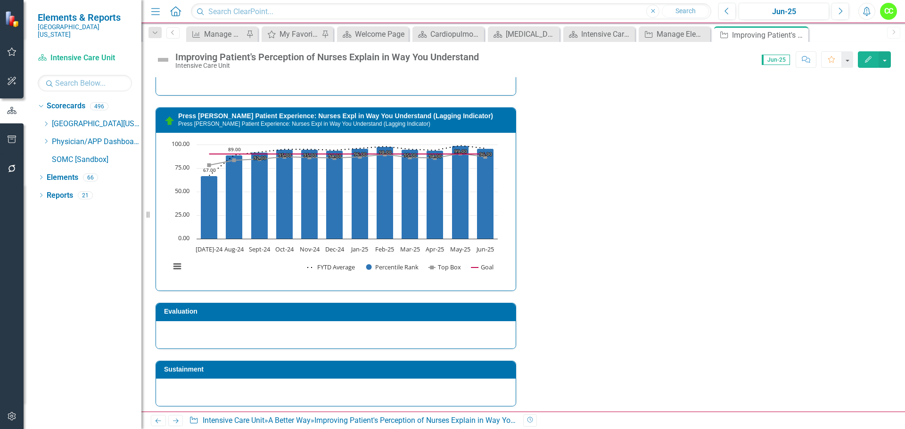
scroll to position [1059, 0]
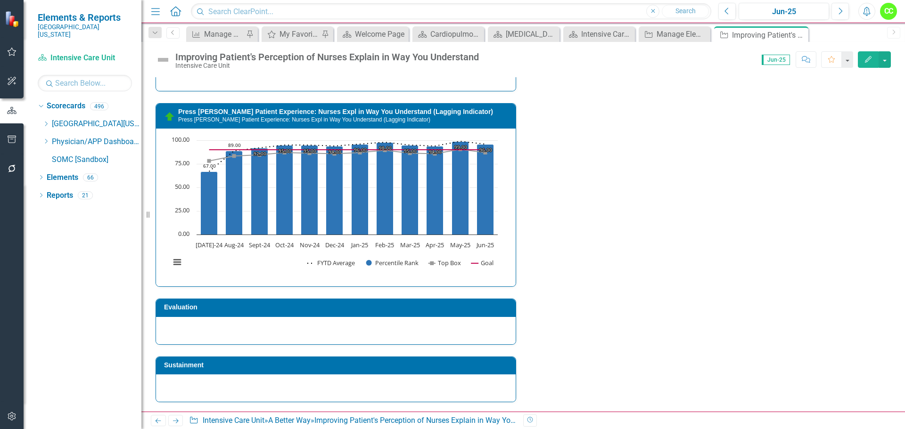
click at [219, 327] on div at bounding box center [335, 330] width 359 height 27
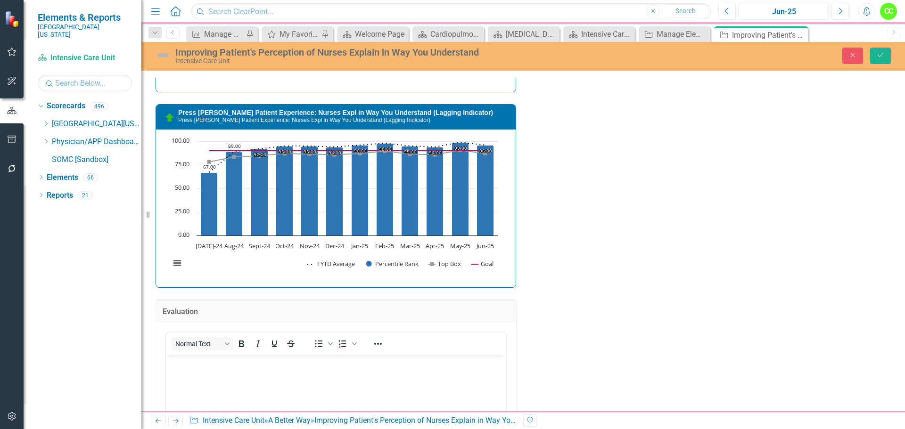
scroll to position [0, 0]
click at [207, 370] on body "Rich Text Area. Press ALT-0 for help." at bounding box center [336, 425] width 340 height 141
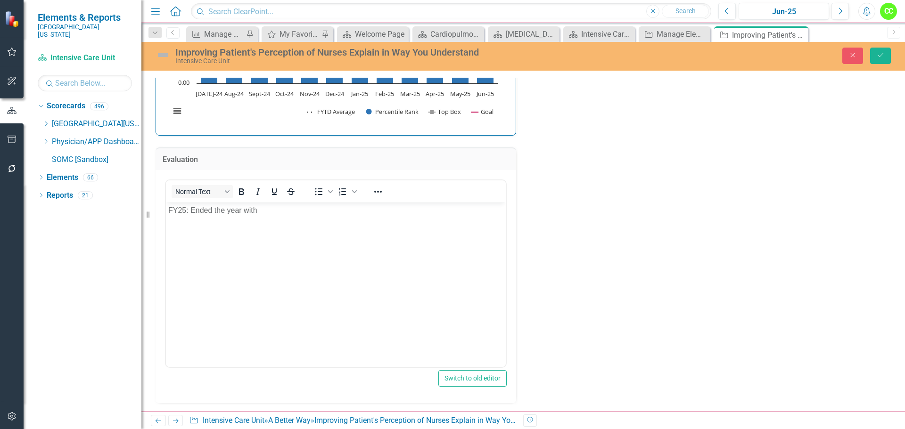
scroll to position [1248, 0]
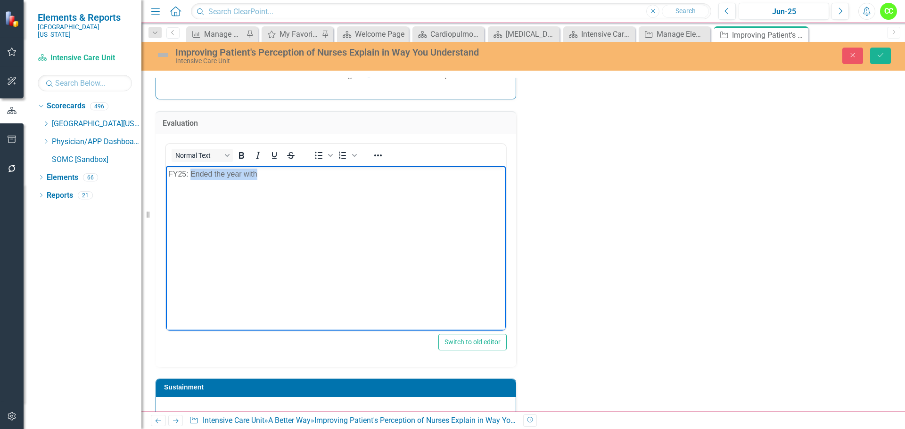
drag, startPoint x: 260, startPoint y: 179, endPoint x: 191, endPoint y: 179, distance: 68.8
click at [191, 179] on p "FY25: Ended the year with" at bounding box center [335, 174] width 335 height 11
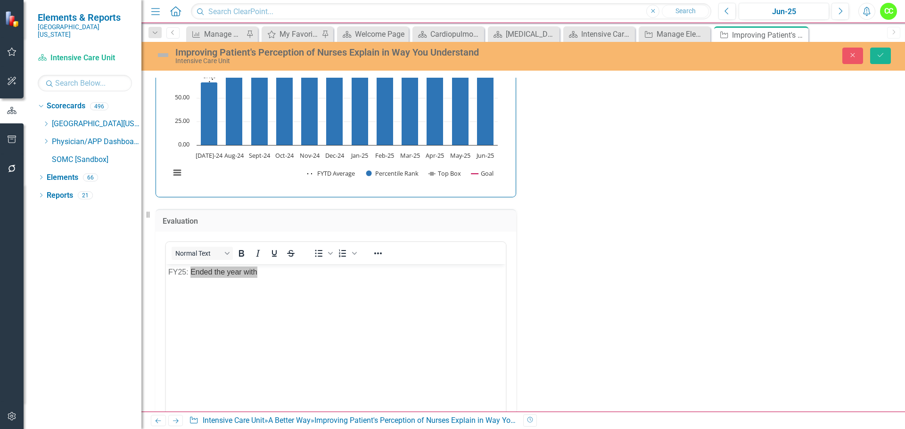
scroll to position [1012, 0]
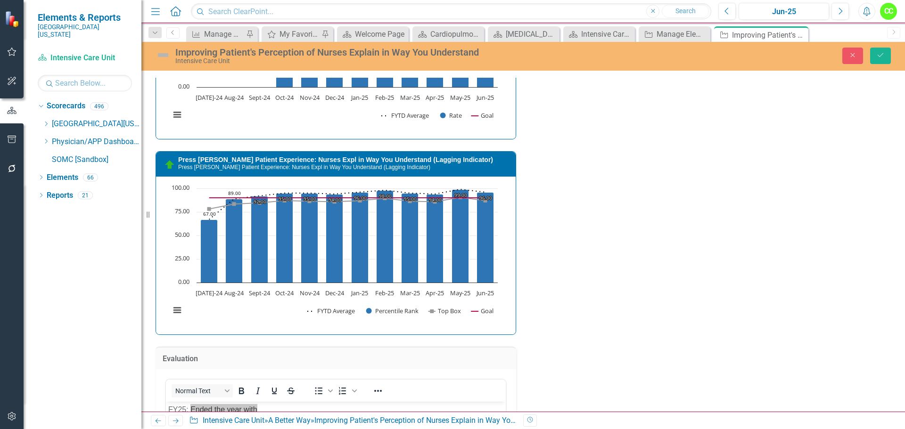
click at [614, 223] on div "Owner AF Amy Fraulini Collaborators CC Crystal Culver (Performance Improvement)…" at bounding box center [522, 16] width 749 height 1290
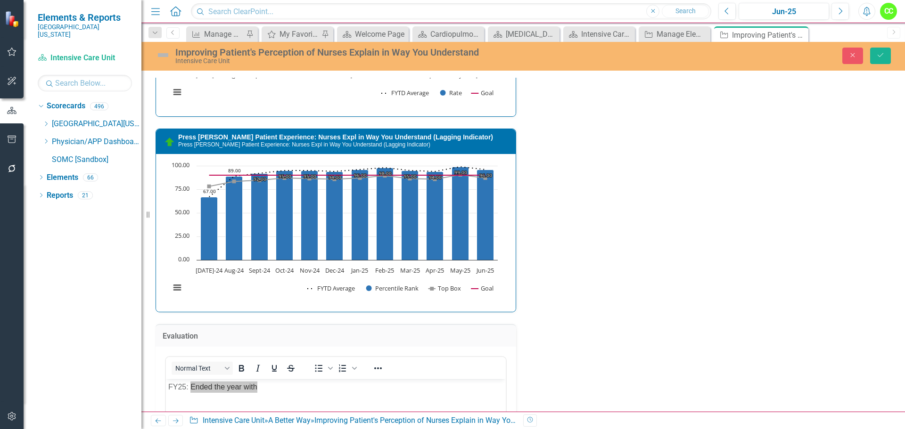
scroll to position [1106, 0]
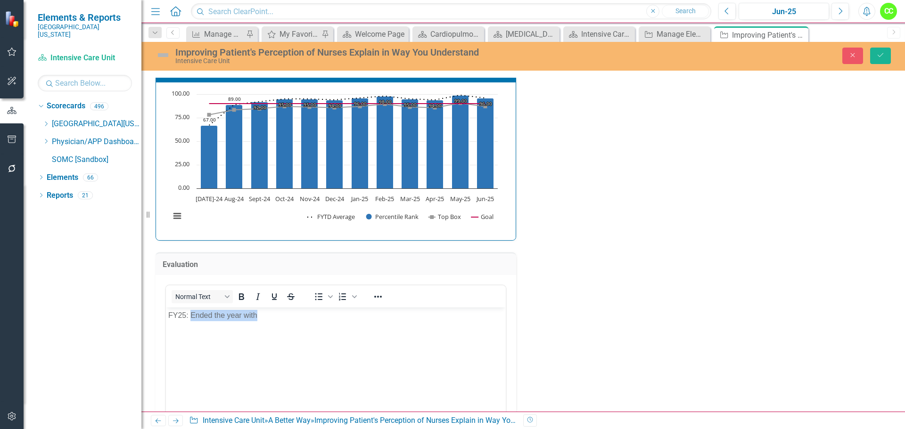
click at [265, 330] on body "FY25: Ended the year with" at bounding box center [336, 378] width 340 height 141
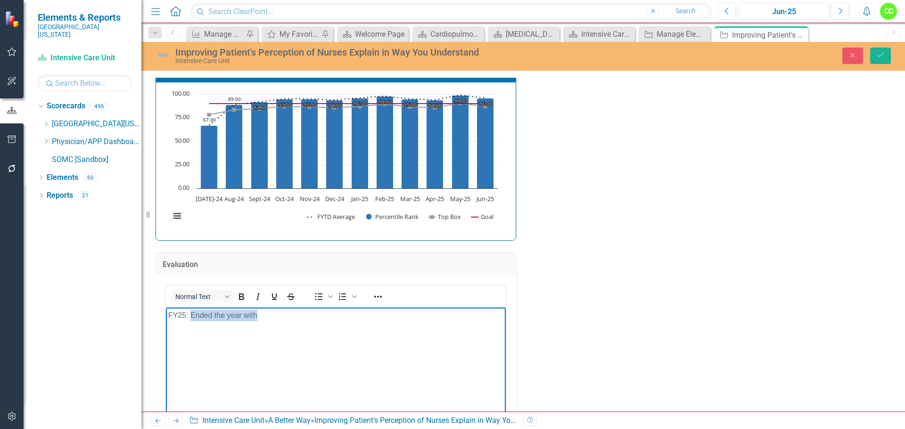
drag, startPoint x: 263, startPoint y: 318, endPoint x: 192, endPoint y: 324, distance: 71.8
click at [192, 324] on body "FY25: Ended the year with" at bounding box center [336, 378] width 340 height 141
click at [206, 329] on p "FY25: Goal was achieved. Percentile rank remained above the 90th percentile ran…" at bounding box center [335, 321] width 335 height 23
click at [291, 322] on p "FY25: Goal was achieved. Percentile rank remained above the 90th percentile ran…" at bounding box center [335, 321] width 335 height 23
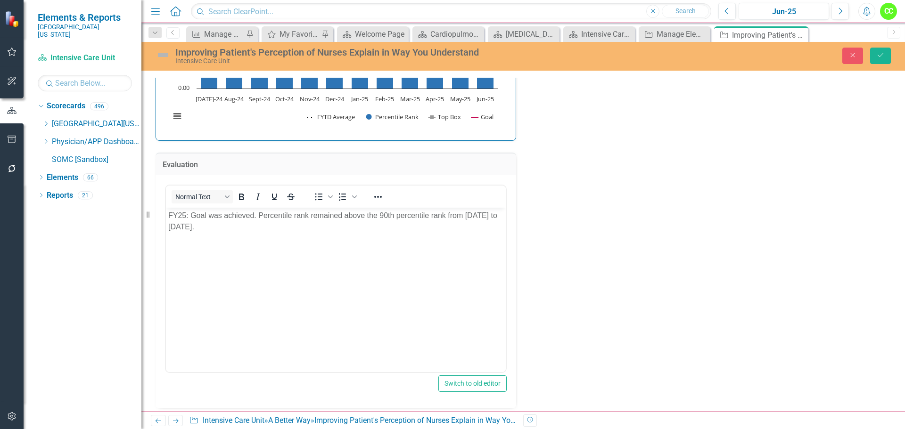
scroll to position [1225, 0]
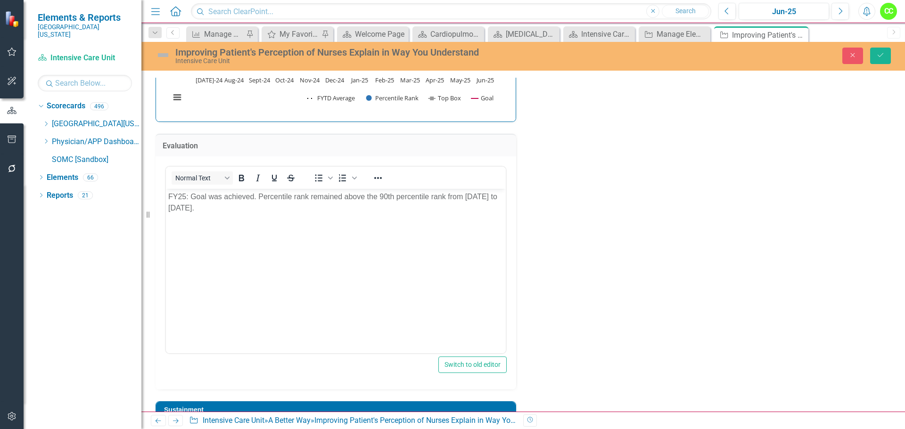
click at [291, 208] on p "FY25: Goal was achieved. Percentile rank remained above the 90th percentile ran…" at bounding box center [335, 202] width 335 height 23
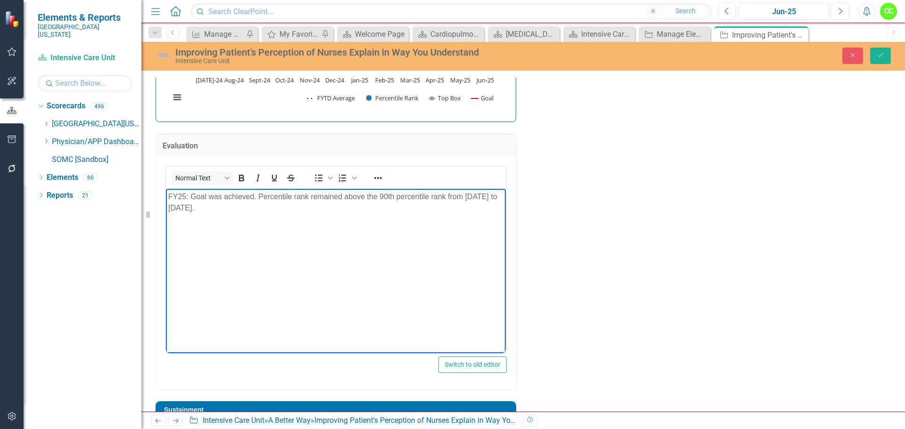
click at [253, 192] on p "FY25: Goal was achieved. Percentile rank remained above the 90th percentile ran…" at bounding box center [335, 202] width 335 height 23
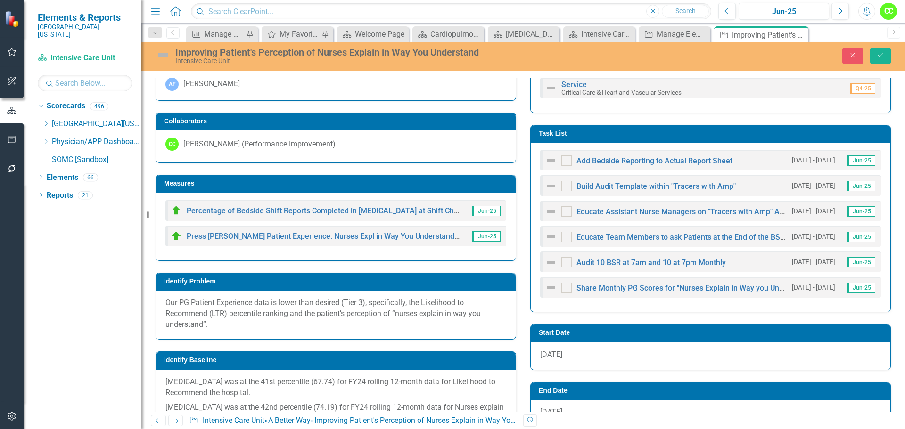
scroll to position [377, 0]
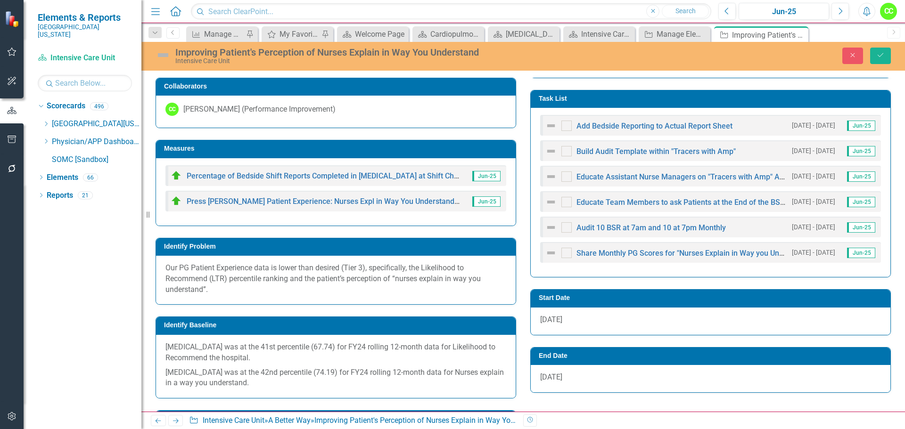
drag, startPoint x: 214, startPoint y: 294, endPoint x: 237, endPoint y: 275, distance: 29.8
click at [237, 275] on p "Our PG Patient Experience data is lower than desired (Tier 3), specifically, th…" at bounding box center [335, 279] width 341 height 33
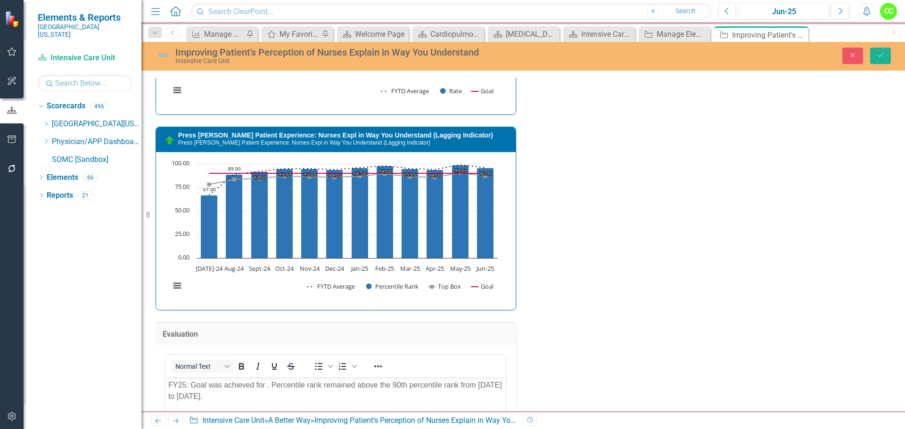
scroll to position [1178, 0]
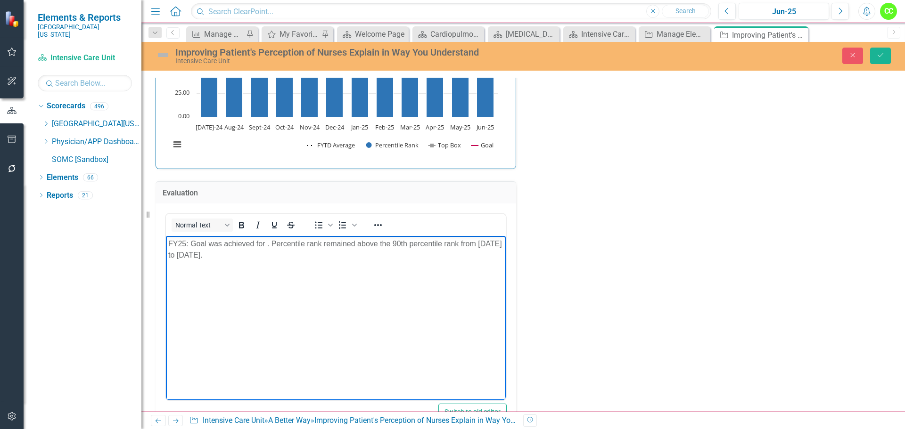
click at [268, 243] on p "FY25: Goal was achieved for . Percentile rank remained above the 90th percentil…" at bounding box center [335, 249] width 335 height 23
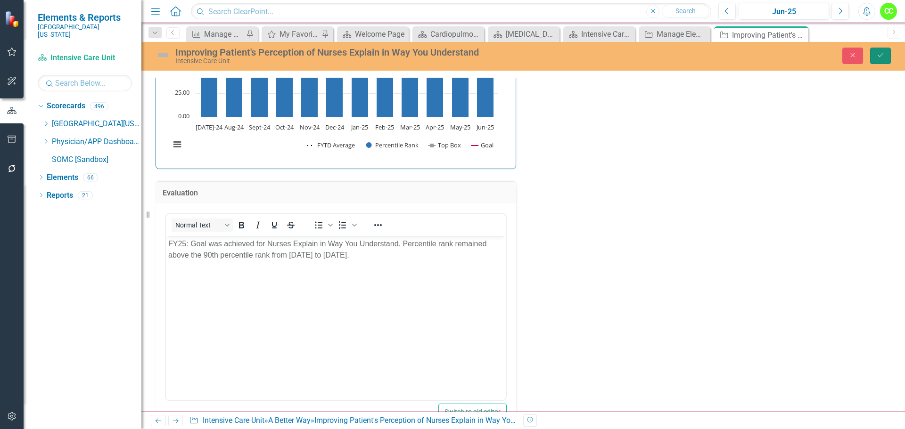
click at [881, 55] on icon "Save" at bounding box center [880, 55] width 8 height 7
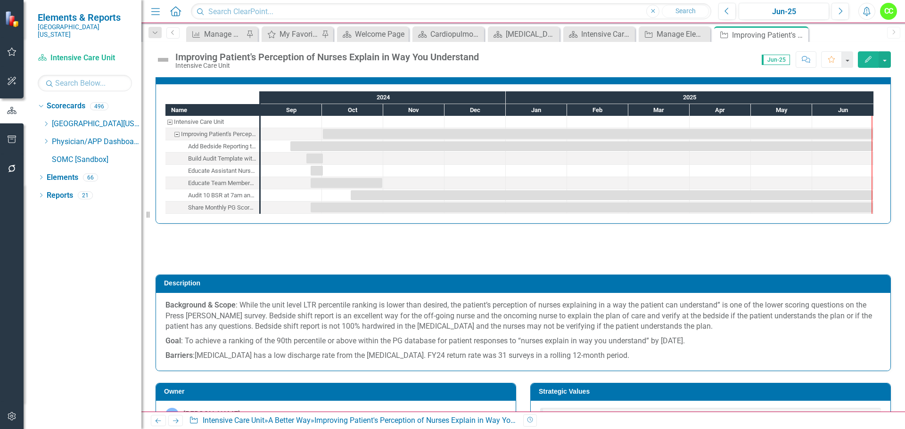
scroll to position [0, 0]
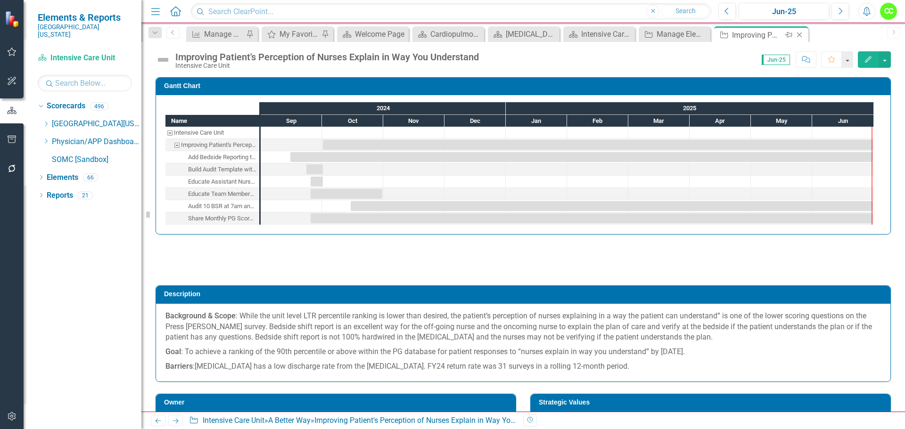
click at [801, 36] on icon "Close" at bounding box center [798, 35] width 9 height 8
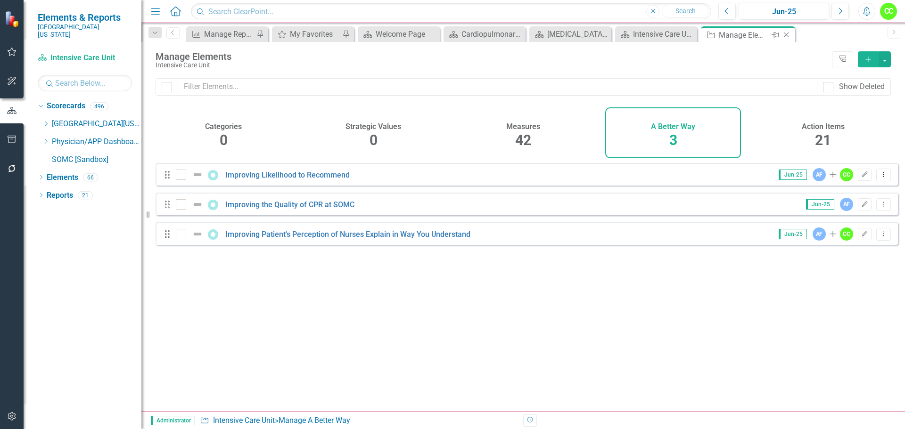
click at [789, 31] on div "Close" at bounding box center [787, 35] width 12 height 12
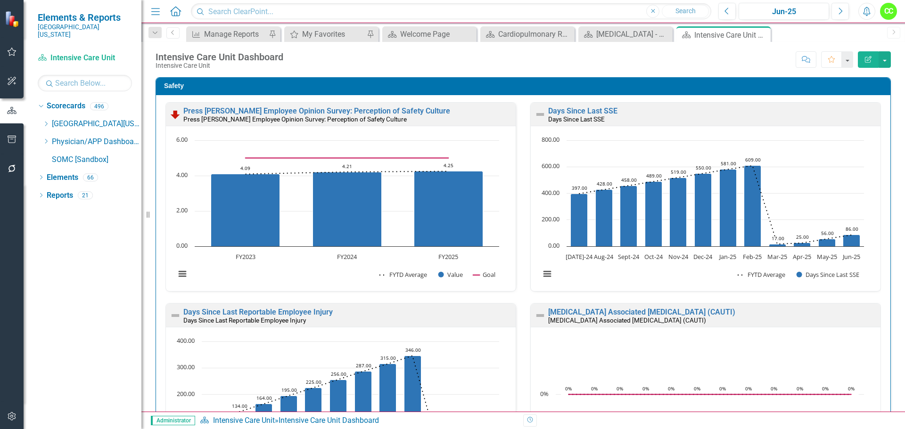
click at [0, 0] on icon "Close" at bounding box center [0, 0] width 0 height 0
click at [762, 35] on div "Measure Manage Reports Pin My Favorites My Favorites Pin Scorecard Welcome Page…" at bounding box center [533, 33] width 698 height 15
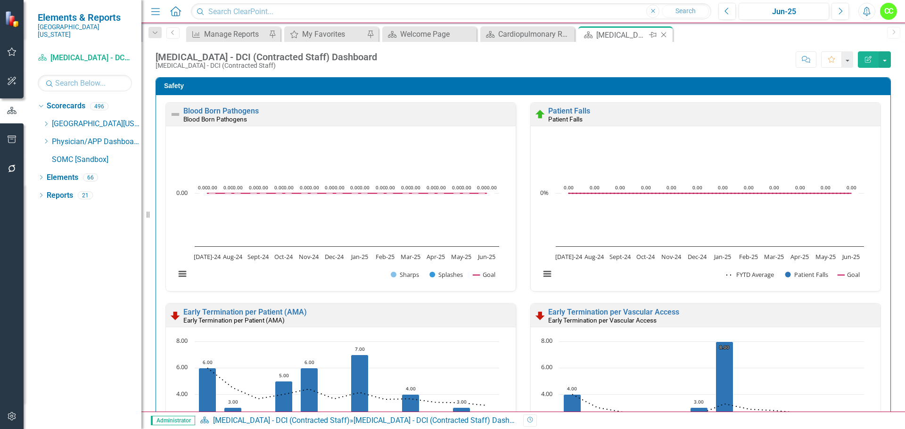
click at [663, 37] on icon "Close" at bounding box center [663, 35] width 9 height 8
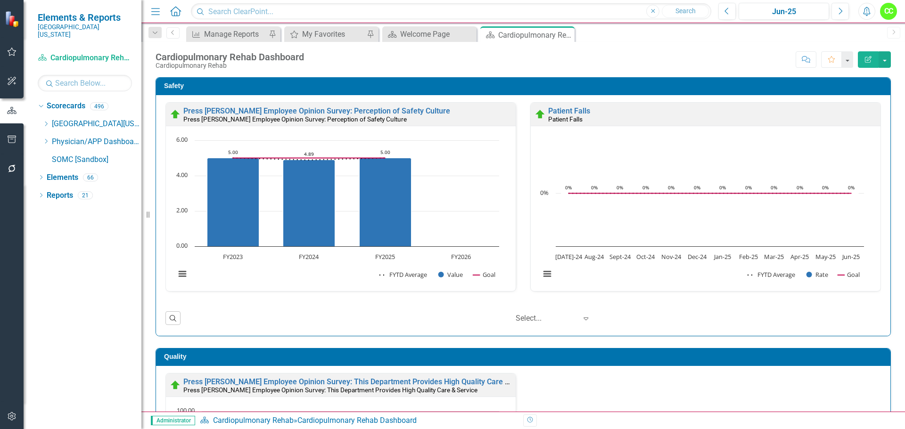
click at [0, 0] on div "Close" at bounding box center [0, 0] width 0 height 0
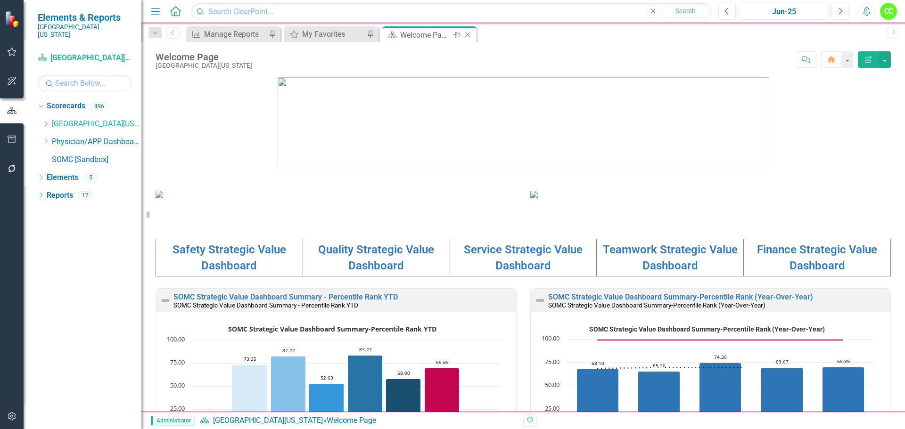
click at [470, 32] on icon "Close" at bounding box center [467, 35] width 9 height 8
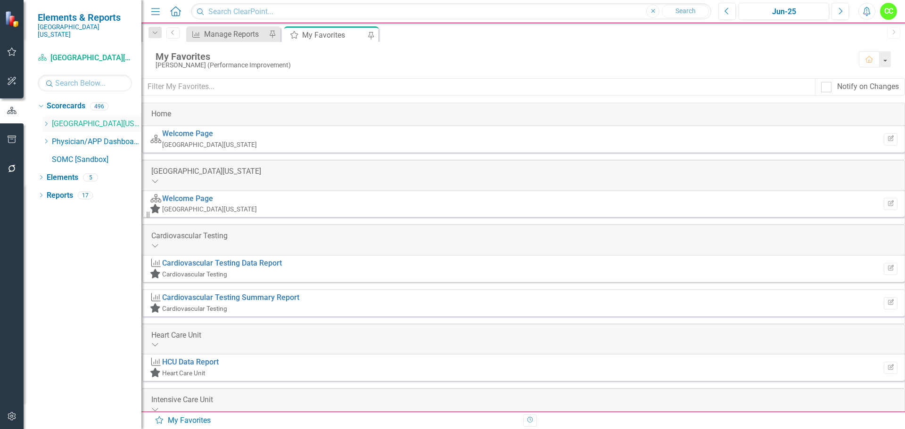
click at [45, 121] on icon "Dropdown" at bounding box center [45, 124] width 7 height 6
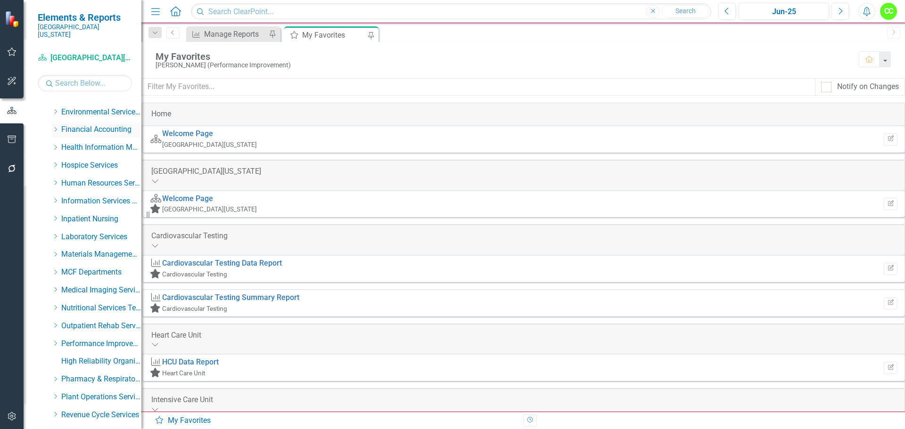
scroll to position [236, 0]
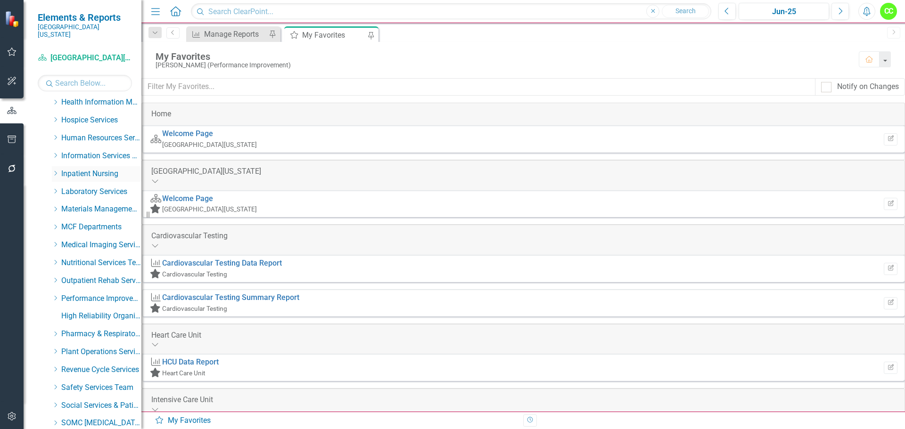
click at [56, 166] on div "Dropdown Inpatient Nursing" at bounding box center [97, 174] width 90 height 16
click at [56, 171] on icon at bounding box center [56, 173] width 2 height 5
click at [86, 187] on link "Maternity" at bounding box center [106, 192] width 71 height 11
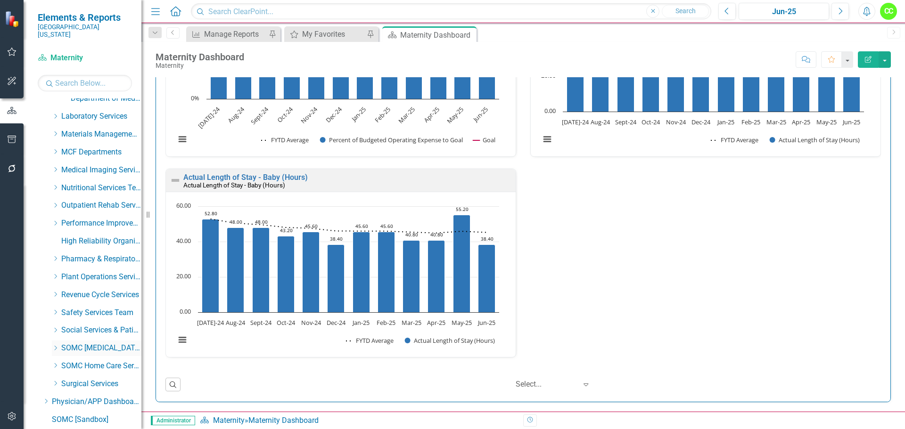
scroll to position [482, 0]
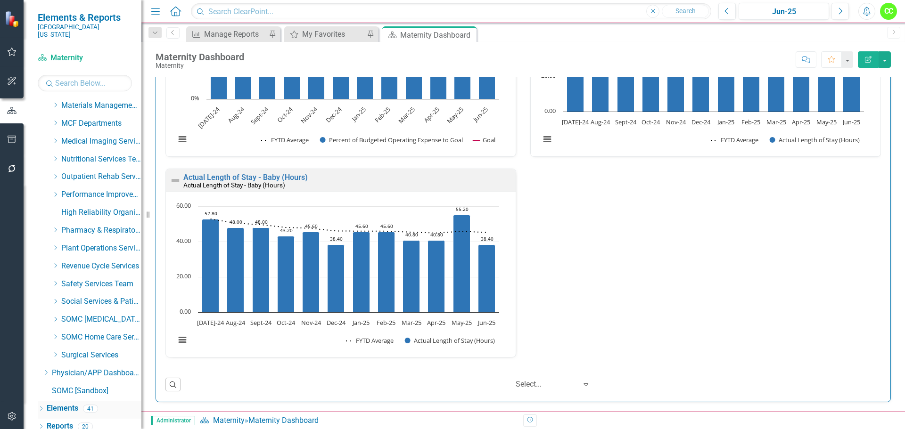
click at [51, 403] on link "Elements" at bounding box center [63, 408] width 32 height 11
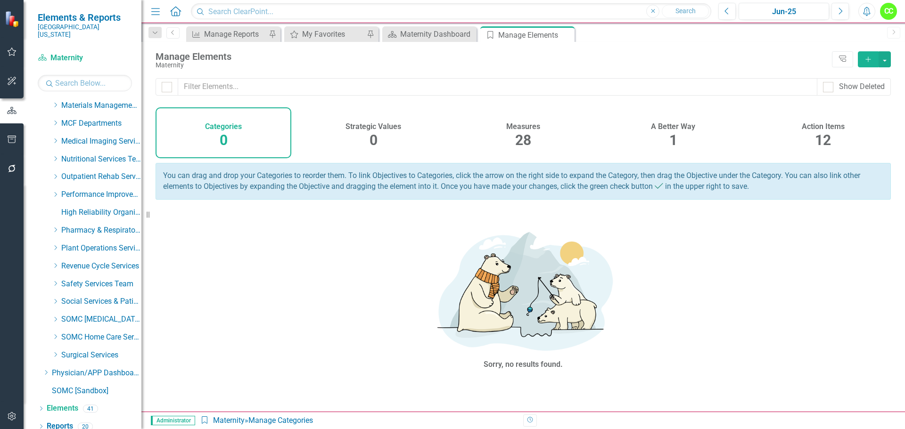
click at [822, 130] on h4 "Action Items" at bounding box center [822, 126] width 43 height 8
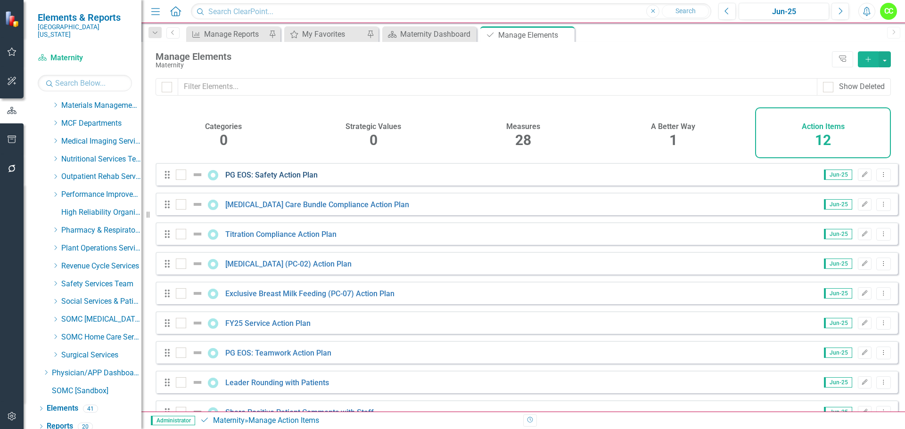
click at [306, 180] on link "PG EOS: Safety Action Plan" at bounding box center [271, 175] width 92 height 9
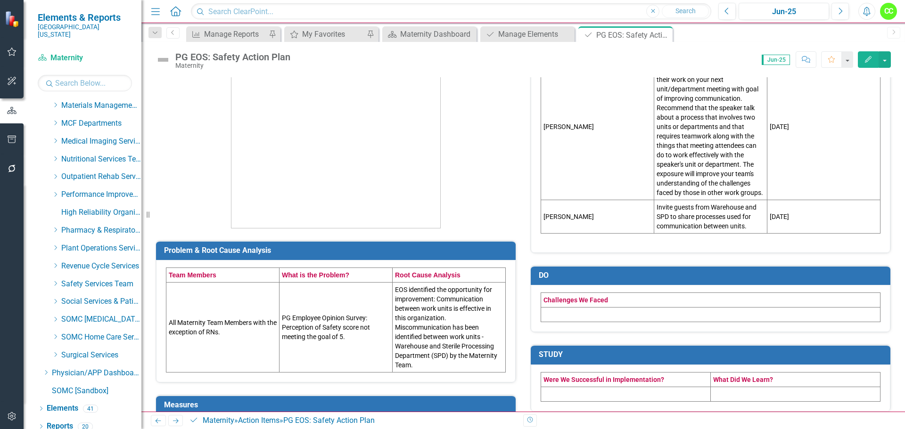
scroll to position [94, 0]
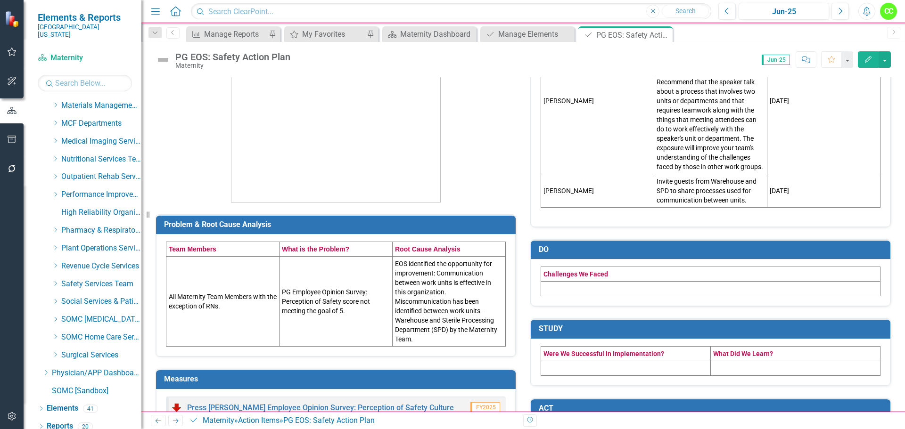
click at [626, 289] on td at bounding box center [710, 289] width 339 height 15
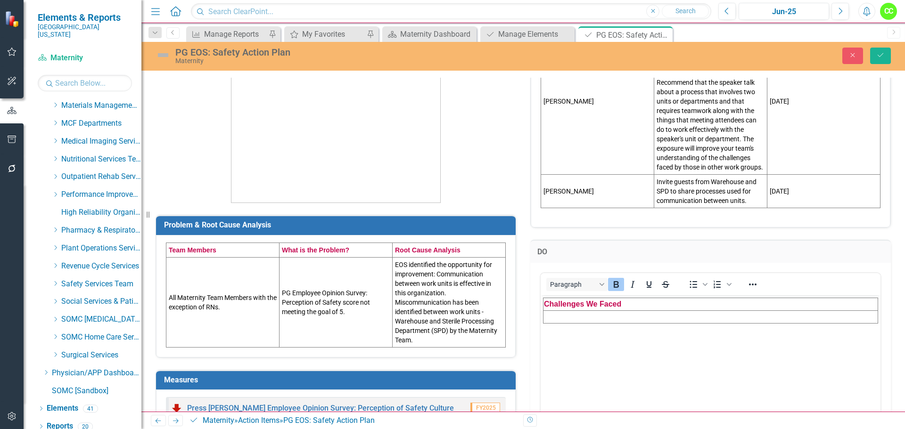
scroll to position [0, 0]
click at [634, 316] on td "Rich Text Area. Press ALT-0 for help." at bounding box center [710, 316] width 335 height 13
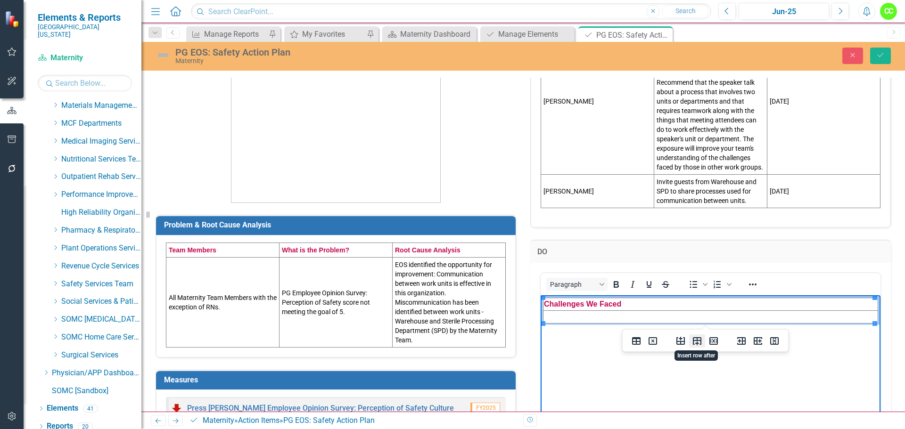
click at [696, 342] on icon "Insert row after" at bounding box center [696, 340] width 11 height 11
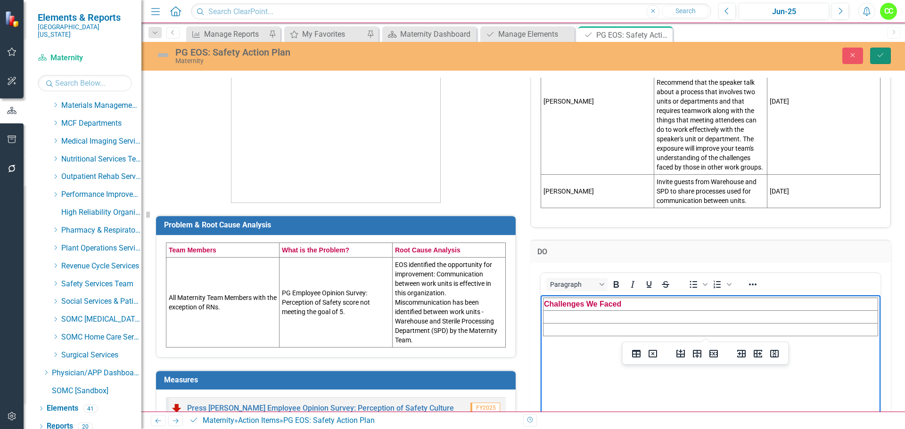
click at [884, 55] on button "Save" at bounding box center [880, 56] width 21 height 16
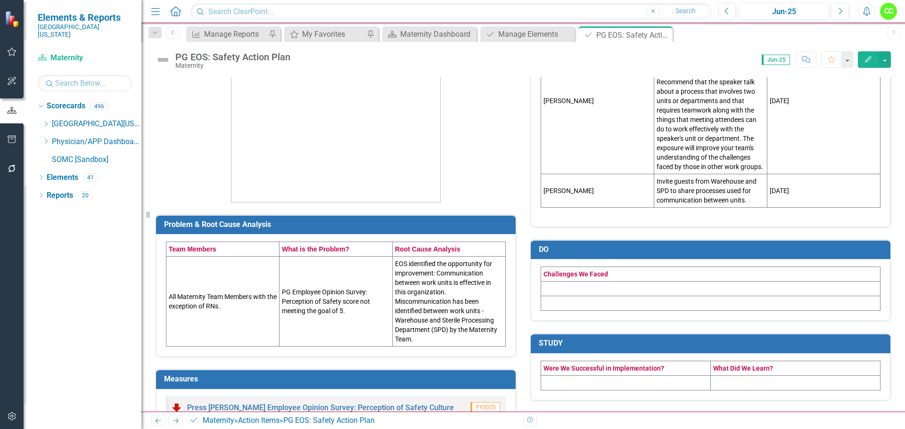
scroll to position [141, 0]
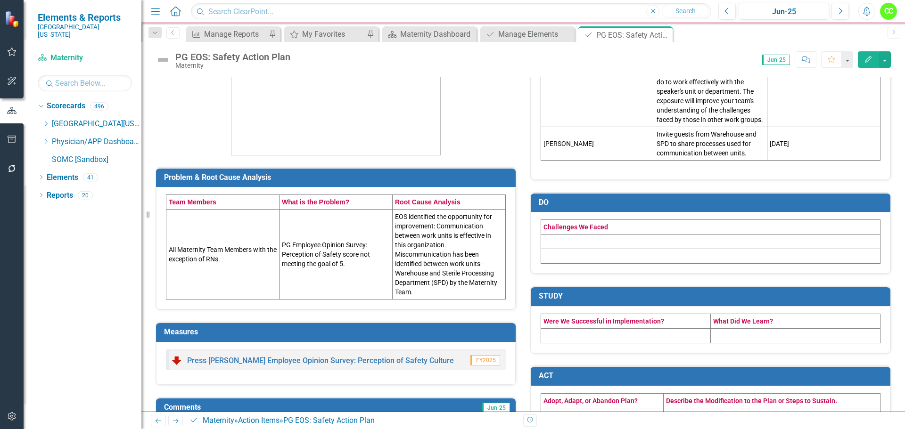
click at [640, 337] on td at bounding box center [626, 335] width 170 height 15
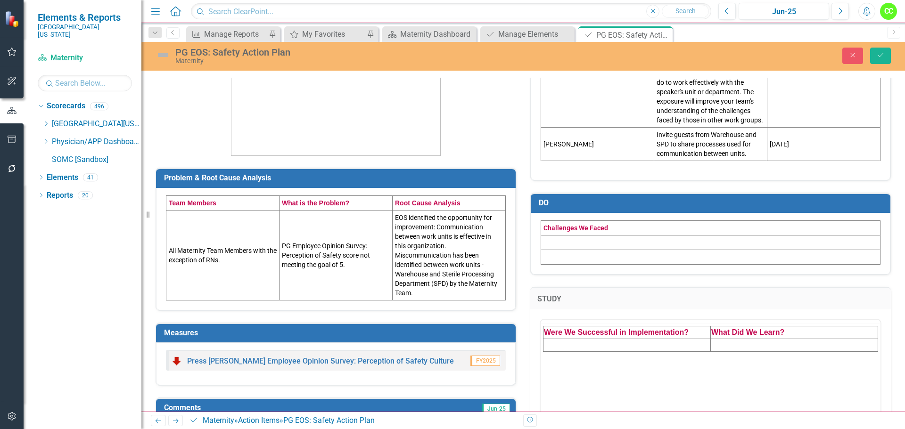
scroll to position [0, 0]
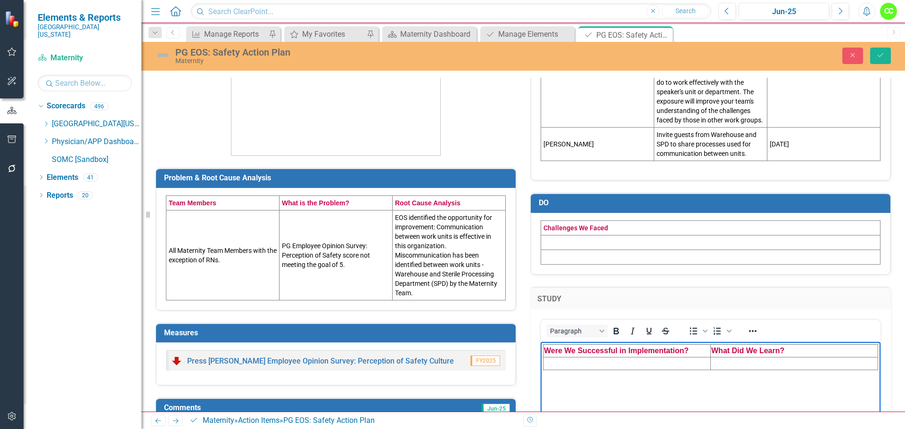
click at [642, 364] on td "Rich Text Area. Press ALT-0 for help." at bounding box center [626, 364] width 167 height 13
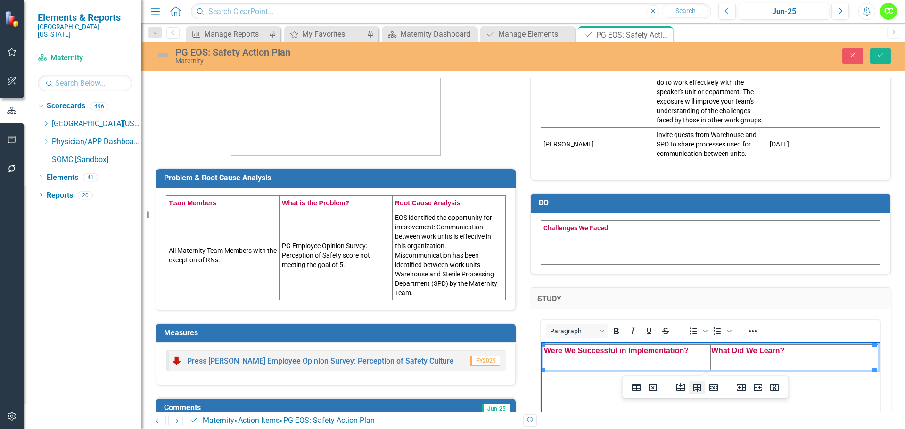
click at [695, 387] on icon "Insert row after" at bounding box center [697, 388] width 8 height 8
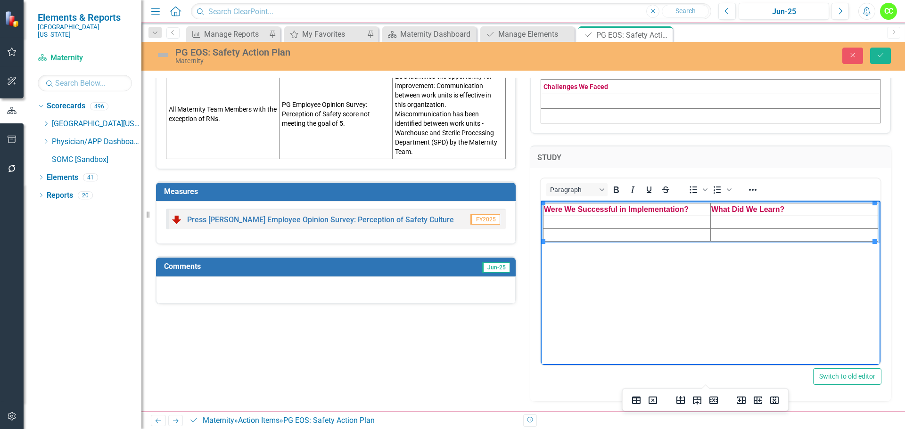
scroll to position [361, 0]
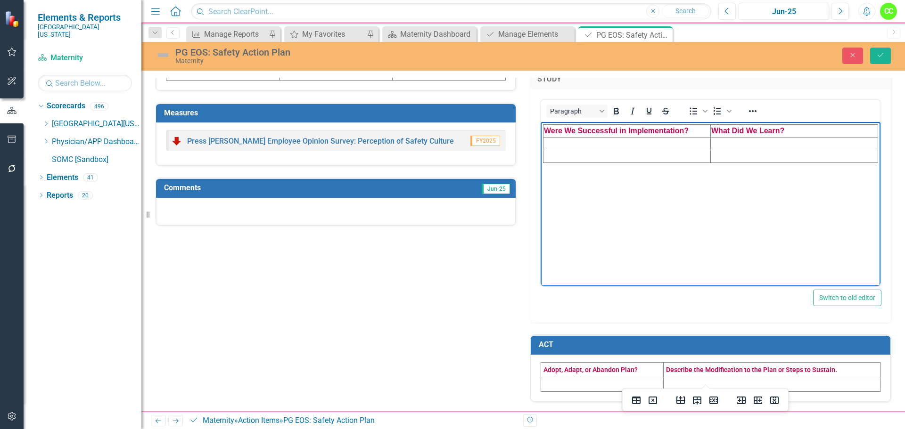
click at [601, 382] on td at bounding box center [602, 384] width 122 height 15
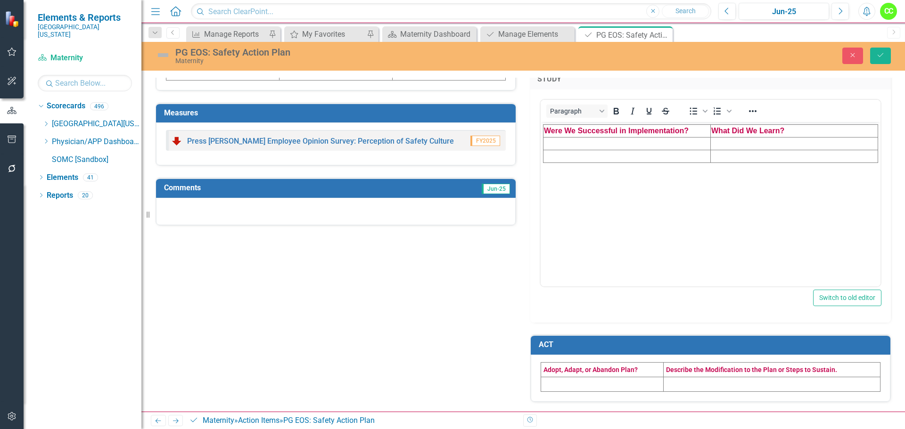
click at [601, 382] on td at bounding box center [602, 384] width 122 height 15
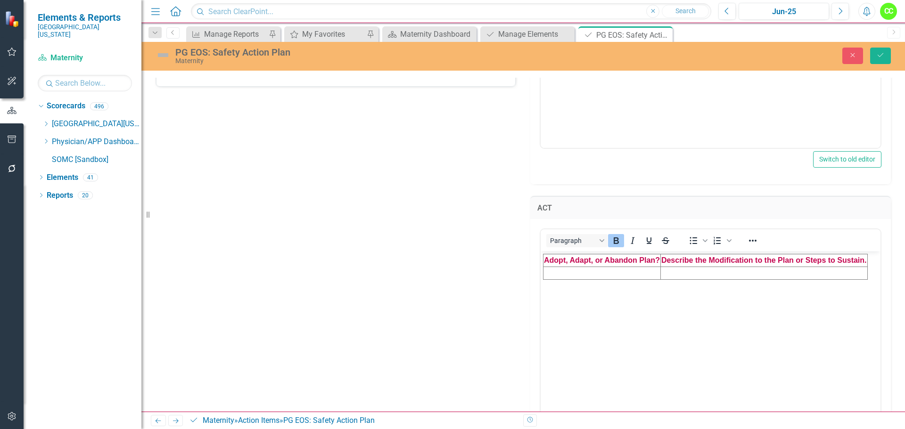
scroll to position [503, 0]
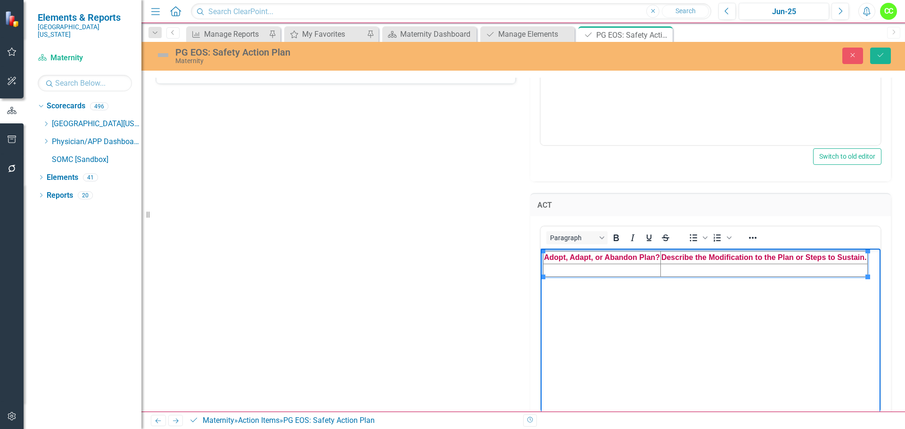
click at [563, 267] on td "Rich Text Area. Press ALT-0 for help." at bounding box center [601, 270] width 117 height 13
click at [699, 297] on button "Insert row after" at bounding box center [693, 294] width 16 height 13
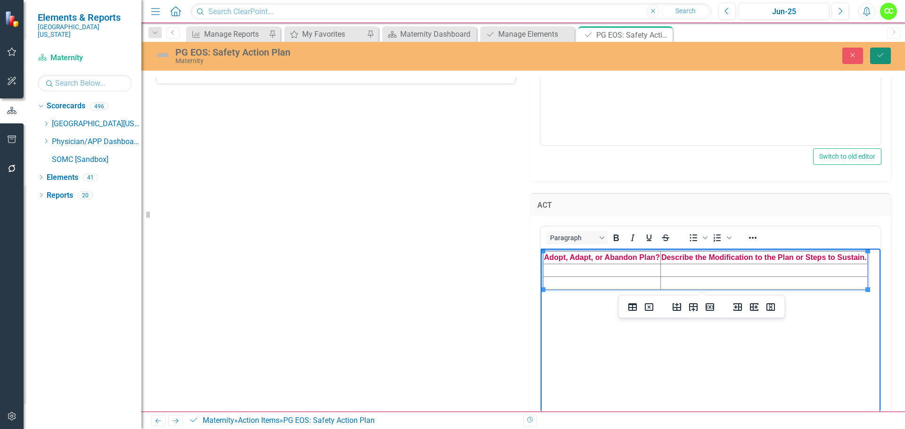
click at [882, 53] on icon "Save" at bounding box center [880, 55] width 8 height 7
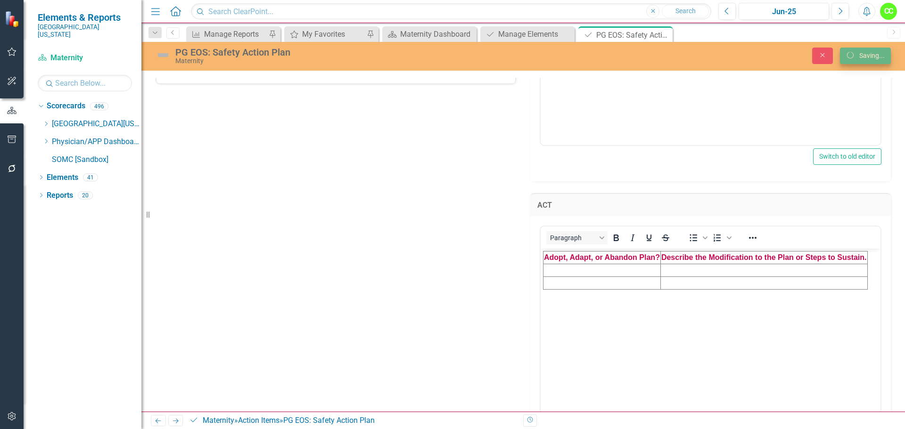
scroll to position [185, 0]
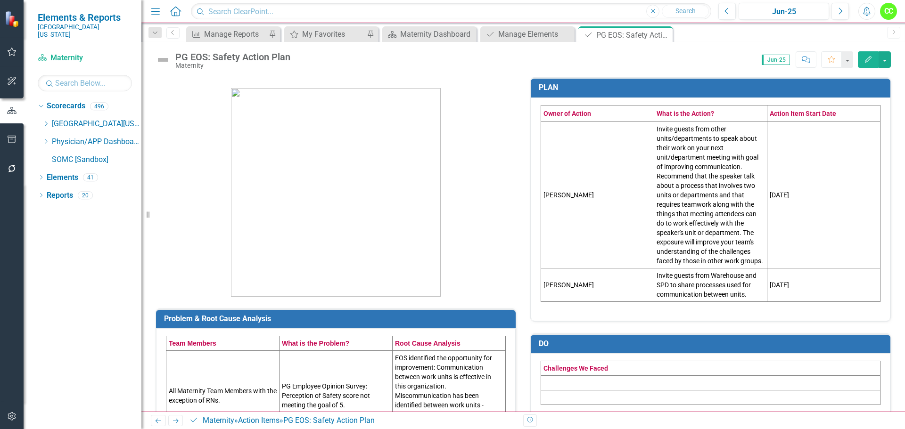
click at [758, 259] on td "Invite guests from other units/departments to speak about their work on your ne…" at bounding box center [710, 195] width 113 height 147
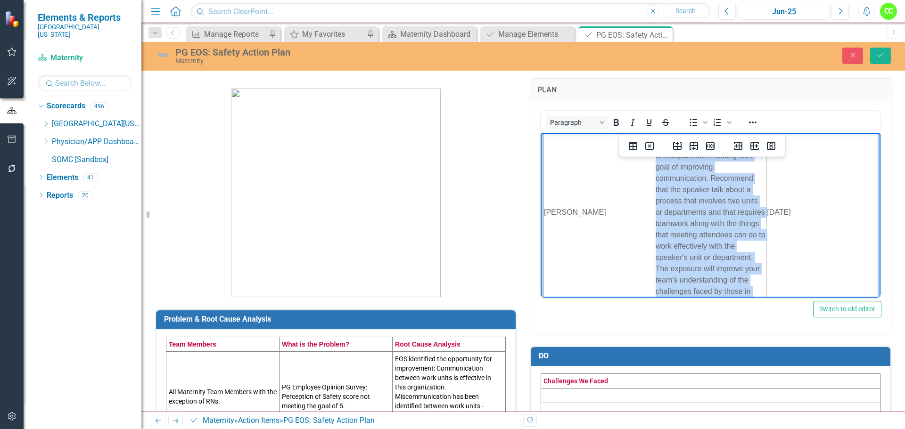
scroll to position [0, 0]
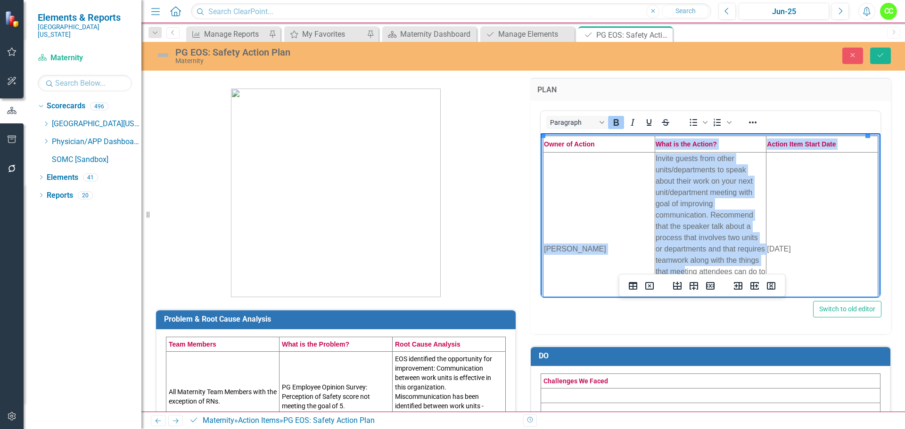
drag, startPoint x: 723, startPoint y: 253, endPoint x: 716, endPoint y: 269, distance: 17.1
click at [716, 269] on td "Invite guests from other units/departments to speak about their work on your ne…" at bounding box center [710, 249] width 112 height 194
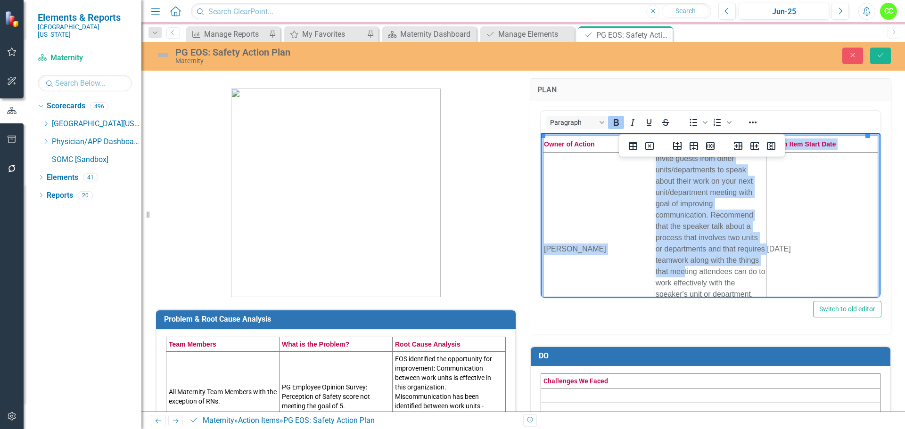
click at [727, 246] on td "Invite guests from other units/departments to speak about their work on your ne…" at bounding box center [710, 249] width 112 height 194
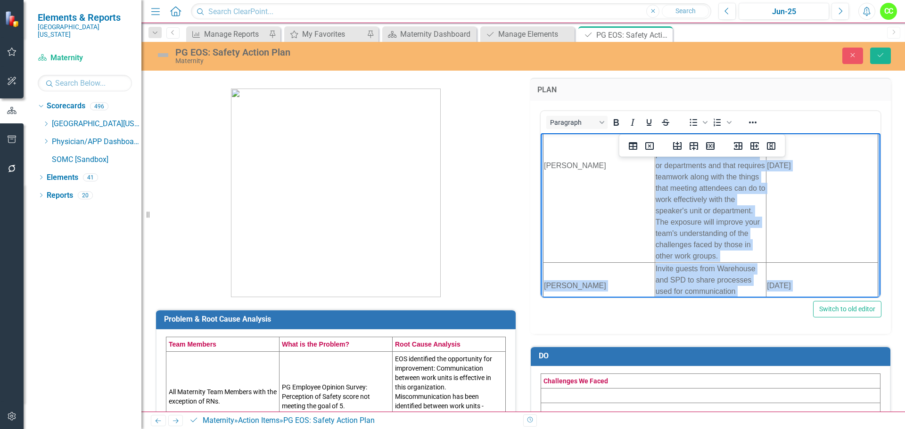
scroll to position [128, 0]
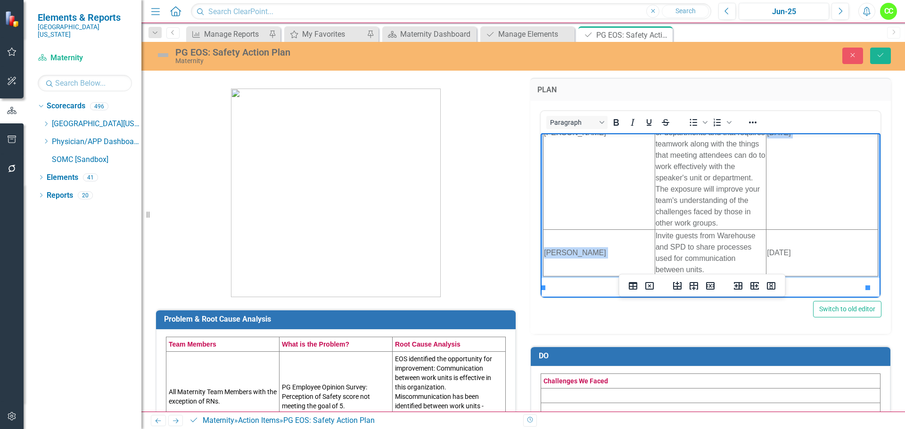
drag, startPoint x: 655, startPoint y: 162, endPoint x: 713, endPoint y: 223, distance: 84.3
click at [713, 223] on td "Invite guests from other units/departments to speak about their work on your ne…" at bounding box center [710, 133] width 112 height 194
click at [713, 220] on td "Invite guests from other units/departments to speak about their work on your ne…" at bounding box center [710, 133] width 112 height 194
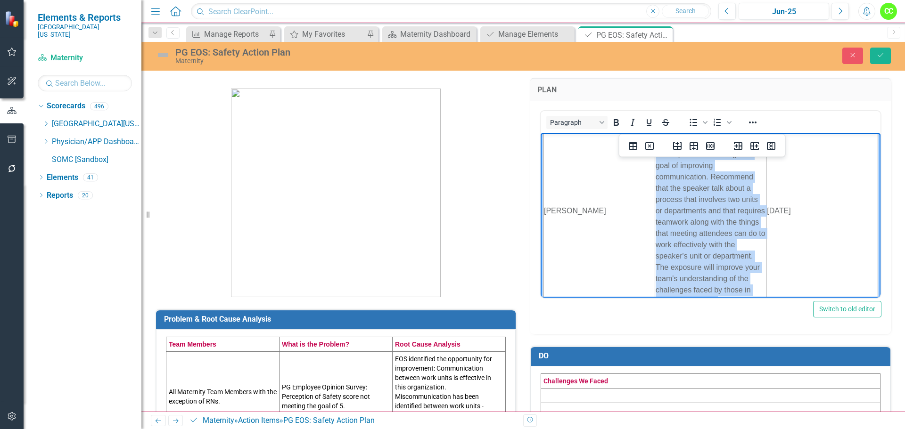
scroll to position [0, 0]
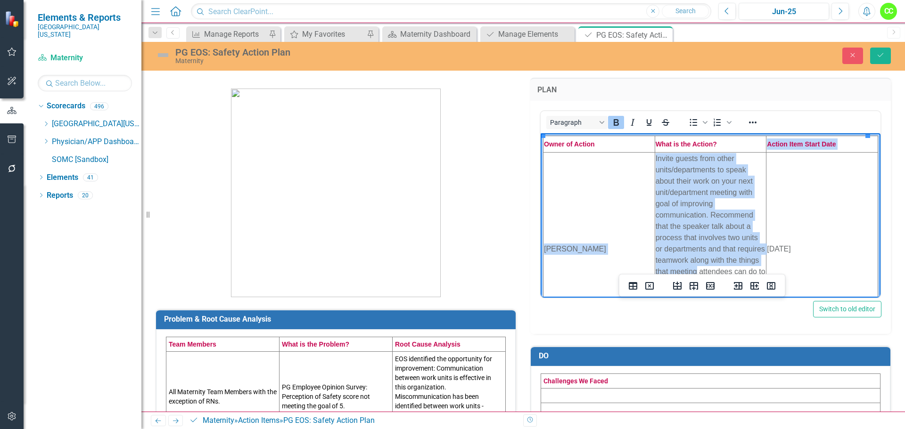
drag, startPoint x: 723, startPoint y: 224, endPoint x: 734, endPoint y: 269, distance: 46.4
click at [734, 269] on td "Invite guests from other units/departments to speak about their work on your ne…" at bounding box center [710, 249] width 112 height 194
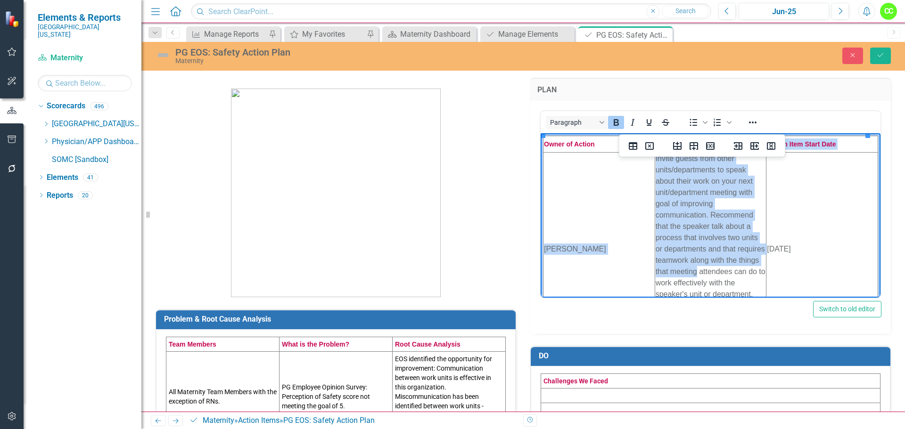
copy tbody "Action Item Start Date Theresa Ruby Invite guests from other units/departments …"
click at [756, 264] on td "Invite guests from other units/departments to speak about their work on your ne…" at bounding box center [710, 249] width 112 height 194
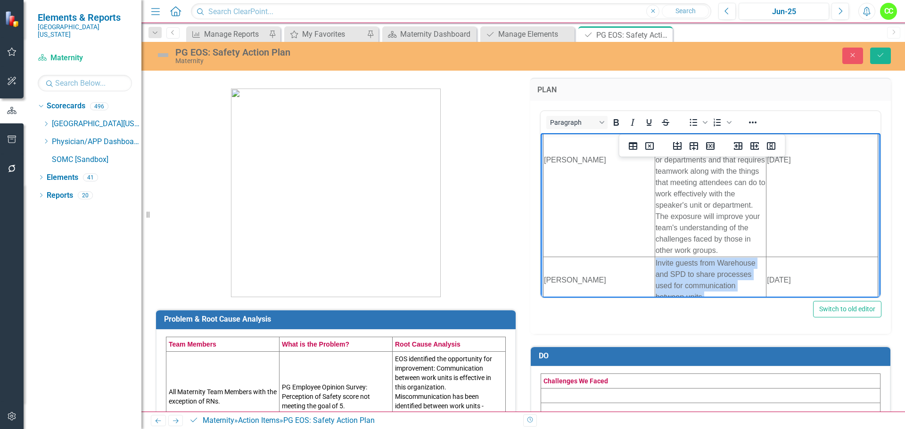
scroll to position [128, 0]
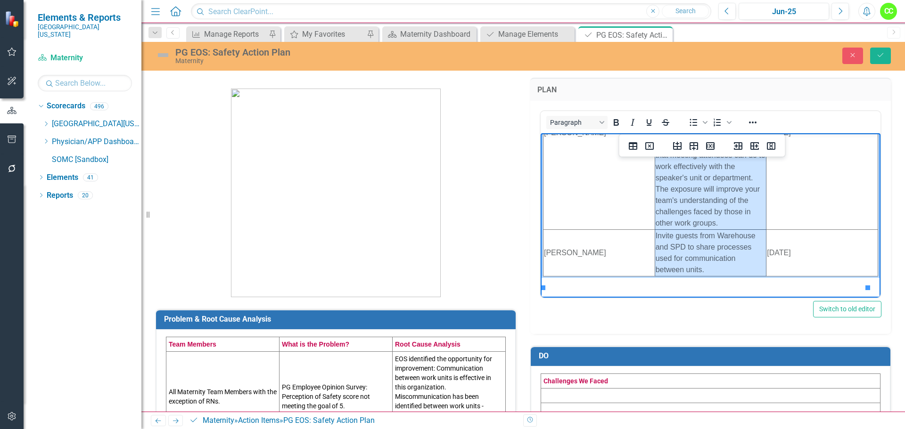
drag, startPoint x: 654, startPoint y: 236, endPoint x: 726, endPoint y: 233, distance: 71.2
click at [726, 233] on tbody "Owner of Action What is the Action? Action Item Start Date Theresa Ruby Invite …" at bounding box center [710, 147] width 335 height 257
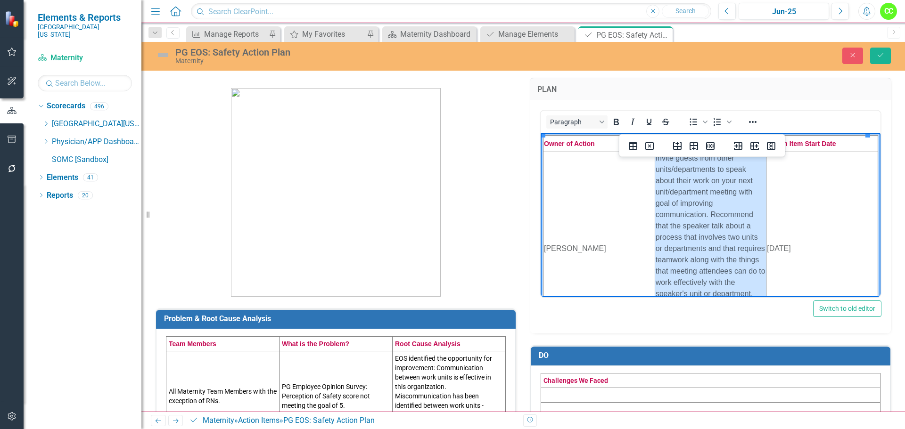
scroll to position [0, 0]
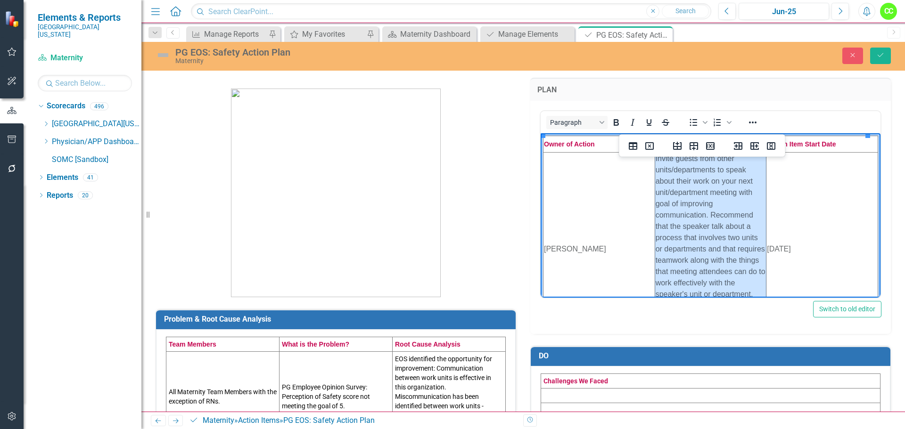
click at [736, 265] on td "Invite guests from other units/departments to speak about their work on your ne…" at bounding box center [710, 249] width 112 height 194
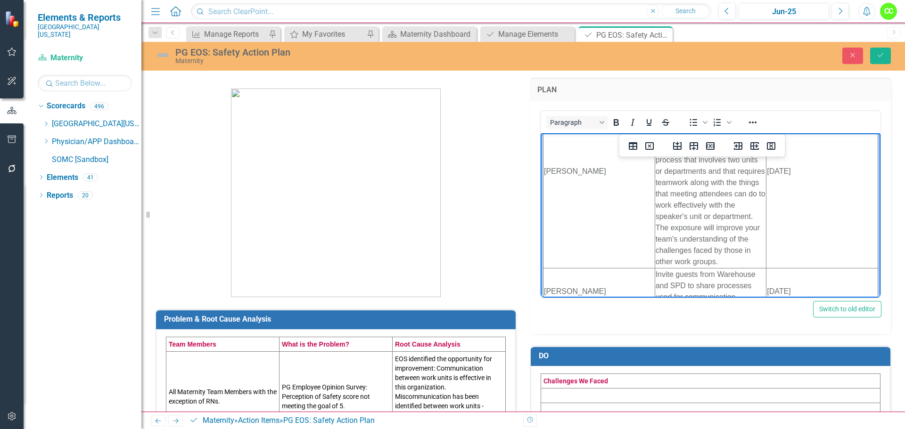
scroll to position [94, 0]
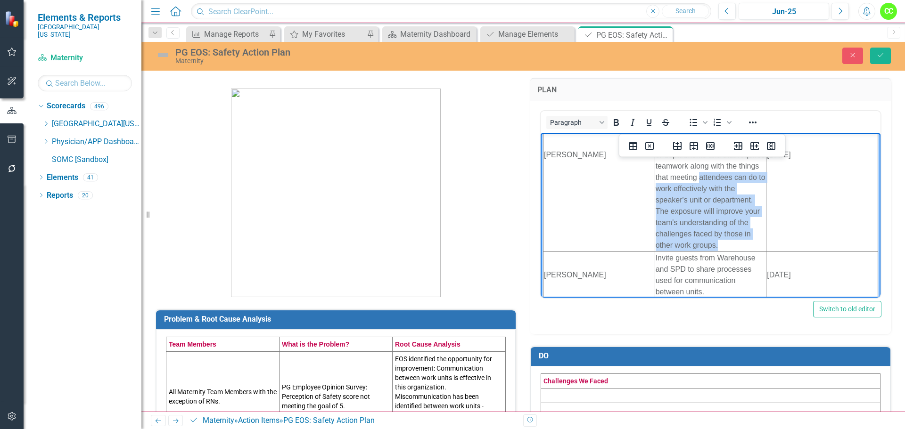
drag, startPoint x: 653, startPoint y: 189, endPoint x: 721, endPoint y: 253, distance: 93.3
click at [721, 252] on td "Invite guests from other units/departments to speak about their work on your ne…" at bounding box center [710, 155] width 112 height 194
copy td "attendees can do to work effectively with the speaker's unit or department. The…"
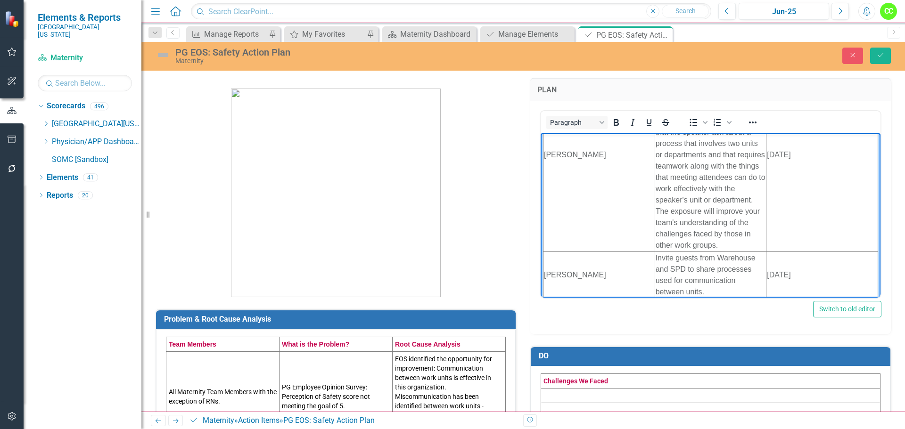
click at [741, 286] on td "Invite guests from Warehouse and SPD to share processes used for communication …" at bounding box center [710, 275] width 112 height 47
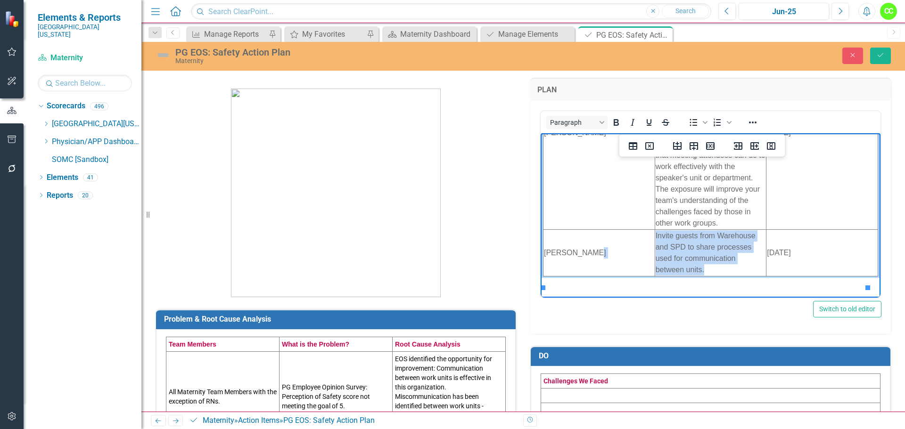
drag, startPoint x: 706, startPoint y: 267, endPoint x: 650, endPoint y: 241, distance: 61.3
click at [650, 241] on html "Owner of Action What is the Action? Action Item Start Date Theresa Ruby Invite …" at bounding box center [710, 156] width 340 height 281
copy tr "Invite guests from Warehouse and SPD to share processes used for communication …"
click at [706, 267] on td "Invite guests from Warehouse and SPD to share processes used for communication …" at bounding box center [710, 252] width 112 height 47
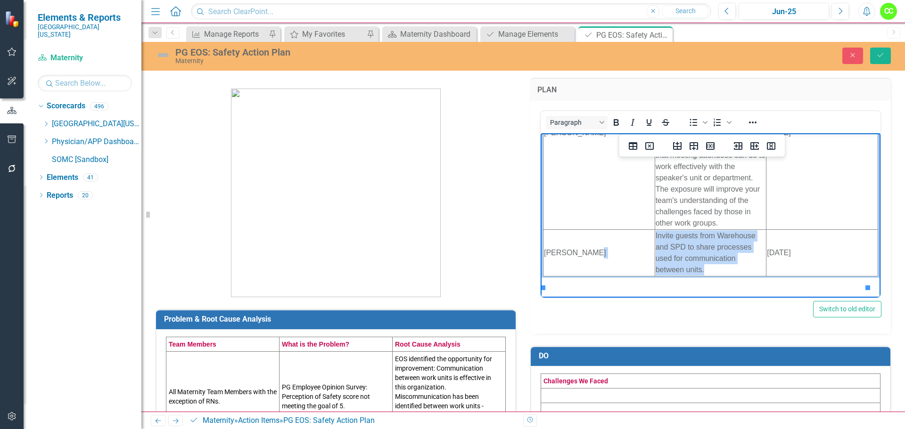
click at [707, 270] on td "Invite guests from Warehouse and SPD to share processes used for communication …" at bounding box center [710, 252] width 112 height 47
drag, startPoint x: 681, startPoint y: 260, endPoint x: 650, endPoint y: 237, distance: 38.6
click at [650, 237] on html "Owner of Action What is the Action? Action Item Start Date Theresa Ruby Invite …" at bounding box center [710, 156] width 340 height 281
copy tr "Invite guests from Warehouse and SPD to share processes used for communication …"
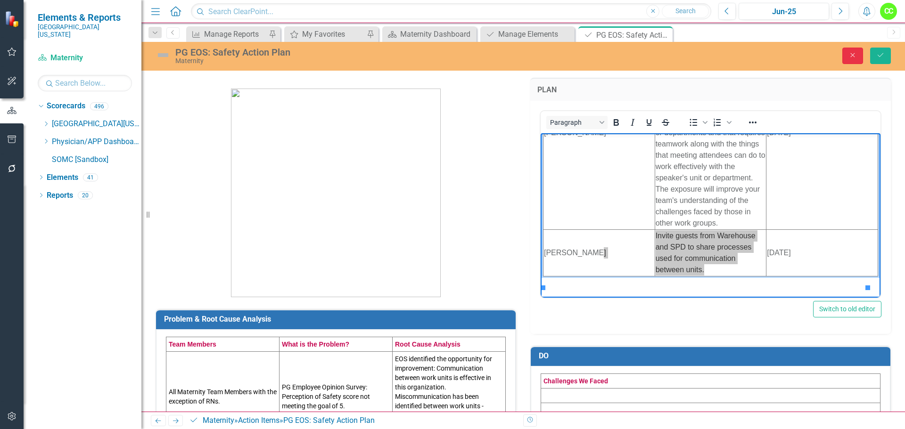
click at [852, 58] on icon "Close" at bounding box center [852, 55] width 8 height 7
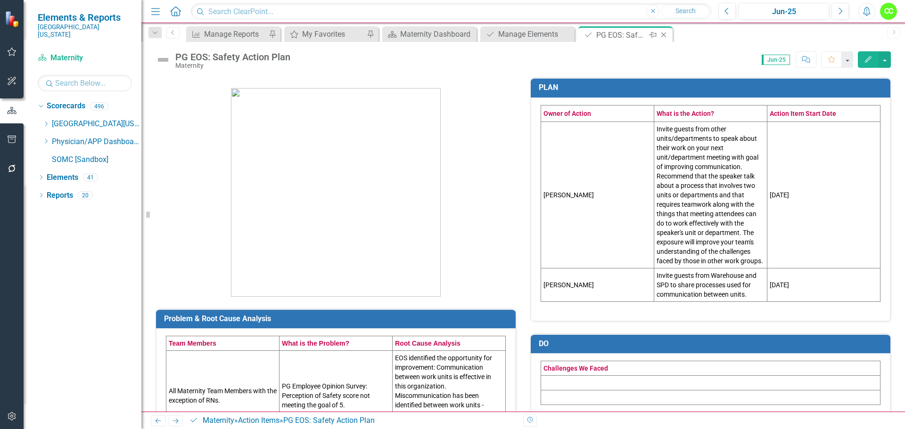
click at [667, 36] on icon "Close" at bounding box center [663, 35] width 9 height 8
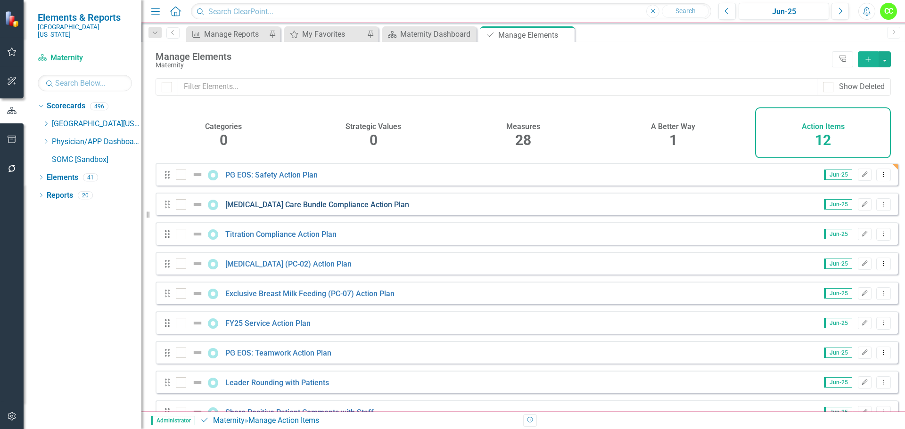
click at [317, 209] on link "[MEDICAL_DATA] Care Bundle Compliance Action Plan" at bounding box center [317, 204] width 184 height 9
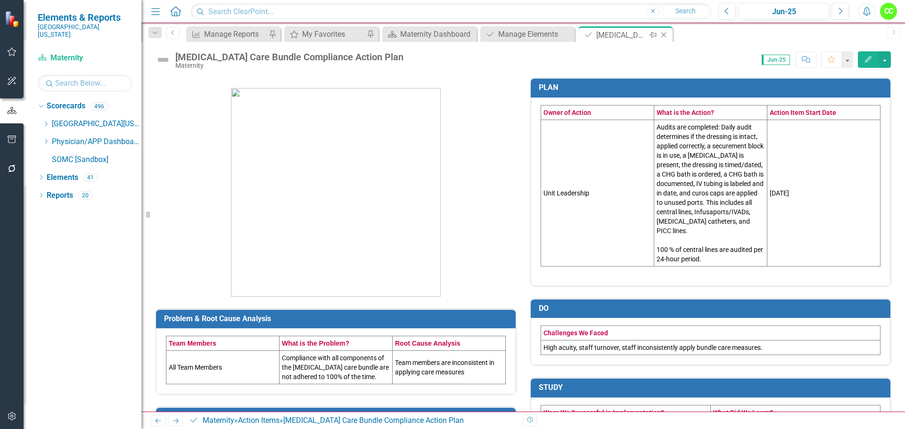
click at [662, 35] on icon "Close" at bounding box center [663, 35] width 9 height 8
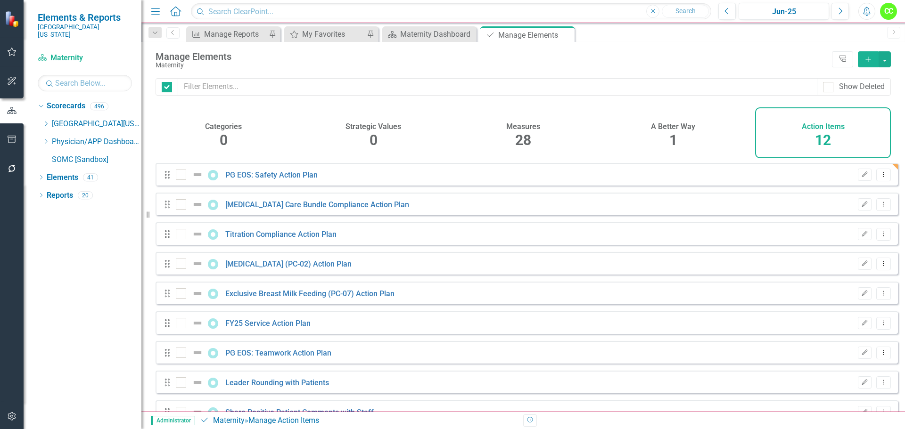
checkbox input "false"
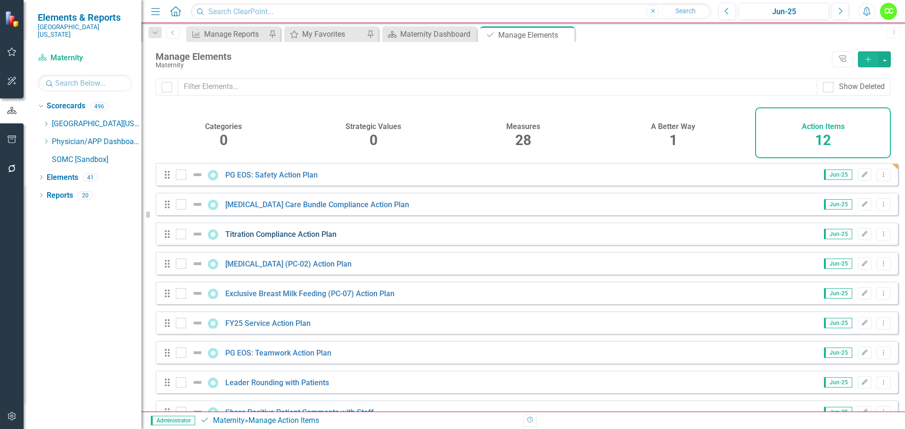
click at [297, 239] on link "Titration Compliance Action Plan" at bounding box center [280, 234] width 111 height 9
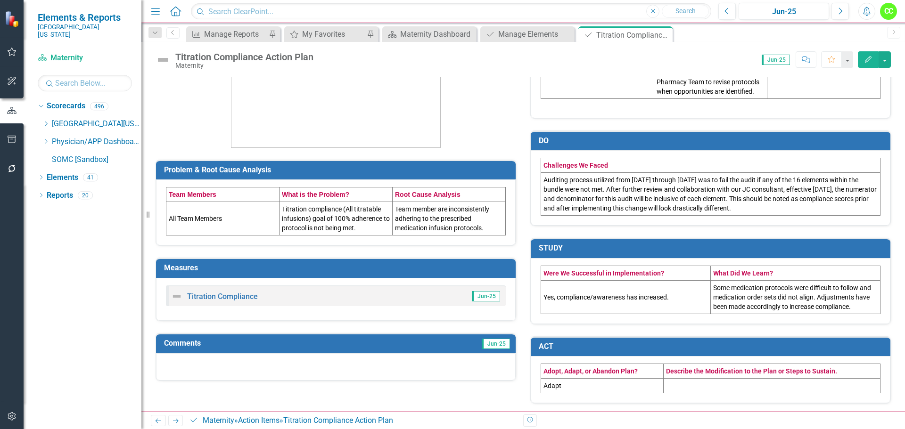
scroll to position [150, 0]
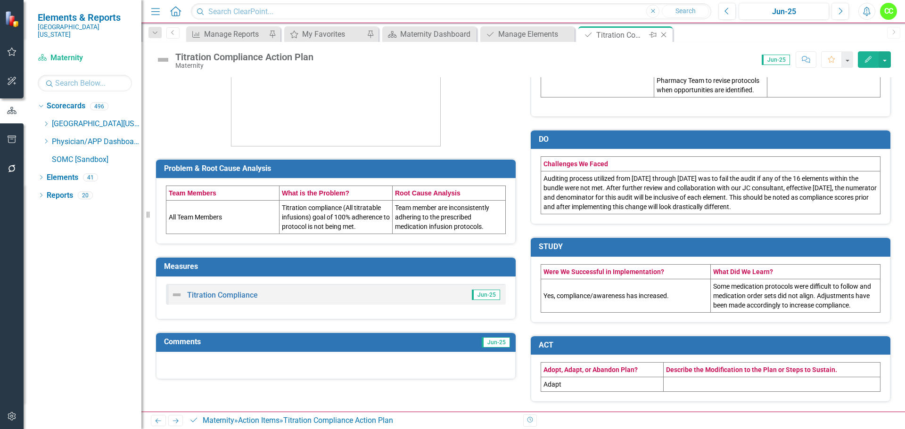
click at [663, 37] on icon "Close" at bounding box center [663, 35] width 9 height 8
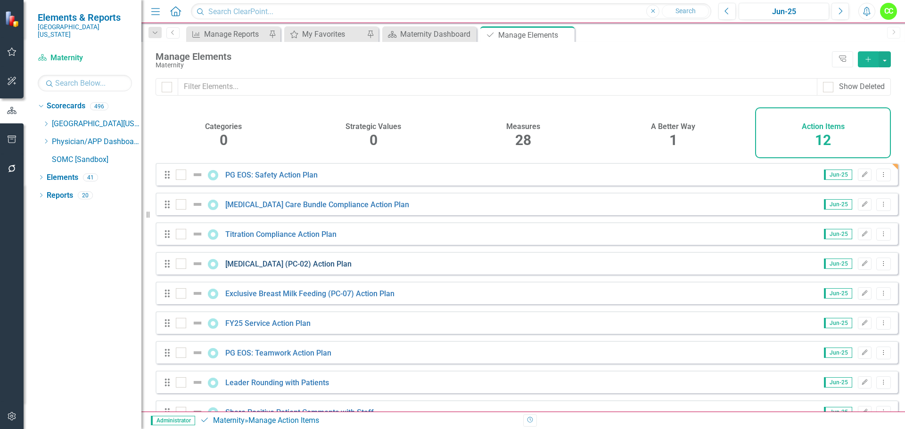
click at [264, 269] on link "Cesarean Section (PC-02) Action Plan" at bounding box center [288, 264] width 126 height 9
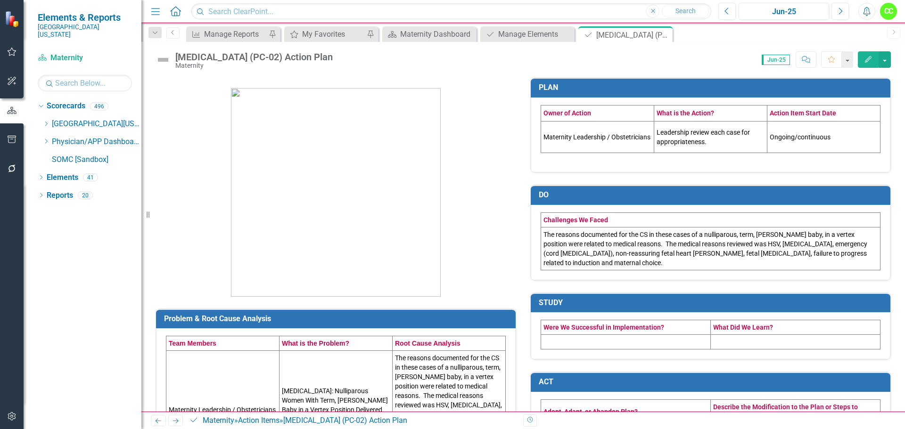
click at [718, 142] on td "Leadership review each case for appropriateness." at bounding box center [710, 138] width 113 height 32
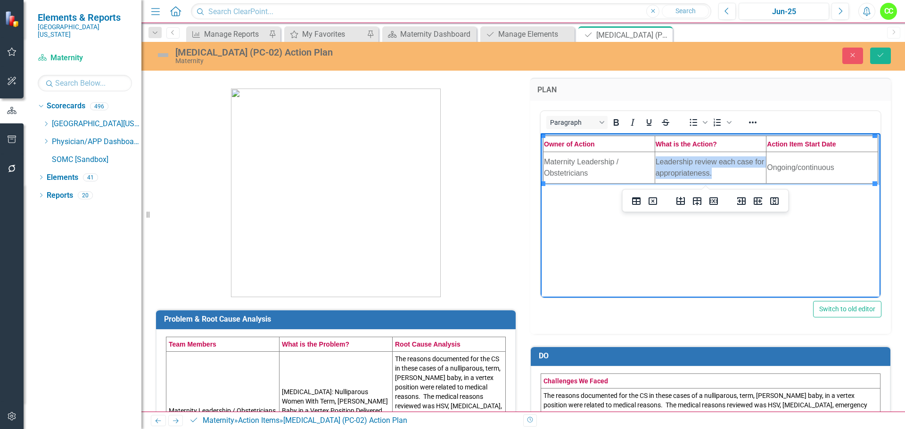
drag, startPoint x: 714, startPoint y: 177, endPoint x: 655, endPoint y: 158, distance: 61.5
click at [655, 158] on td "Leadership review each case for appropriateness." at bounding box center [710, 168] width 112 height 32
copy td "Leadership review each case for appropriateness."
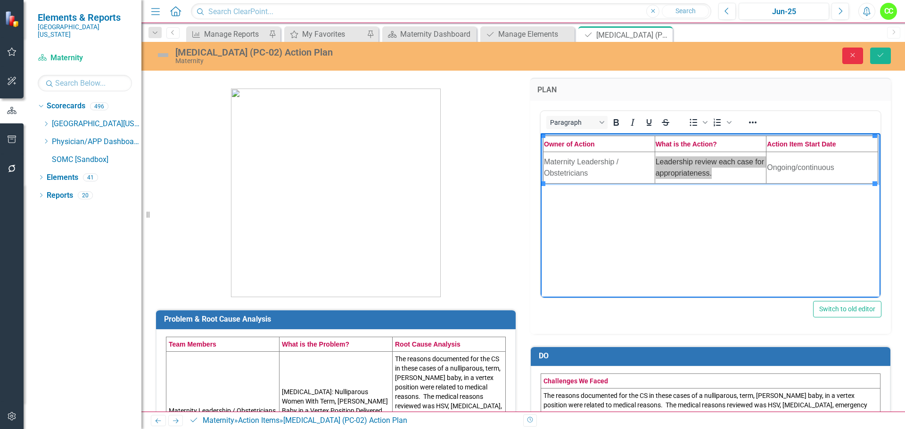
click at [852, 57] on icon "Close" at bounding box center [852, 55] width 8 height 7
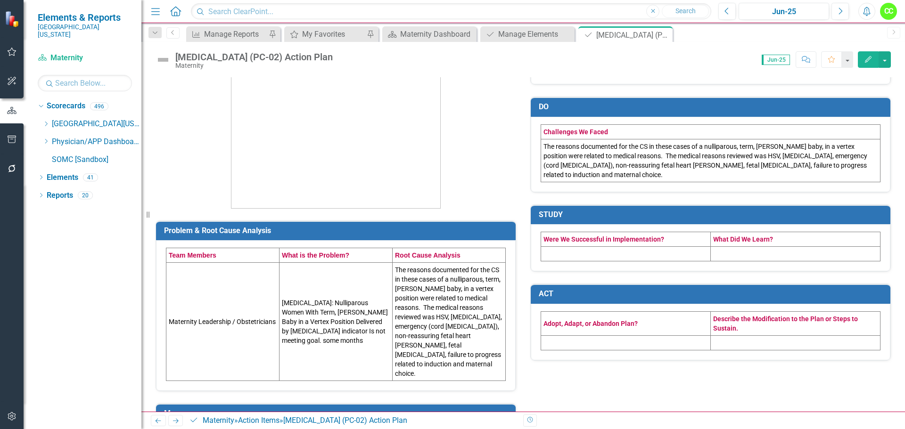
scroll to position [141, 0]
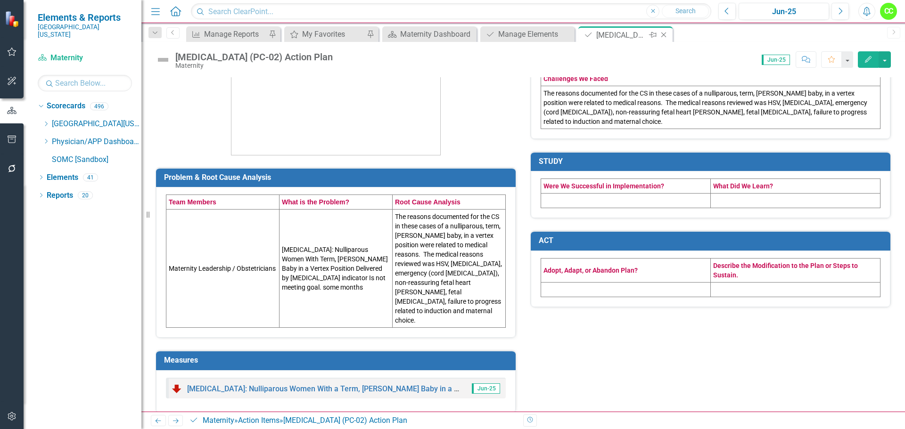
click at [663, 33] on icon "Close" at bounding box center [663, 35] width 9 height 8
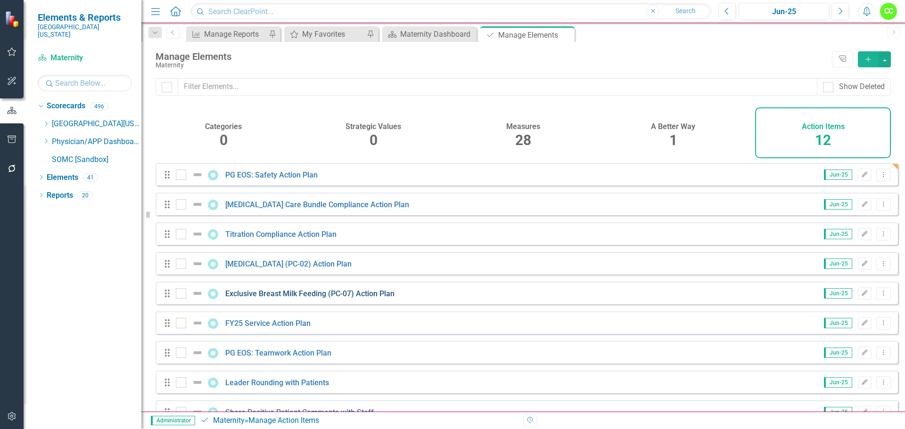
click at [269, 298] on link "Exclusive Breast Milk Feeding (PC-07) Action Plan" at bounding box center [309, 293] width 169 height 9
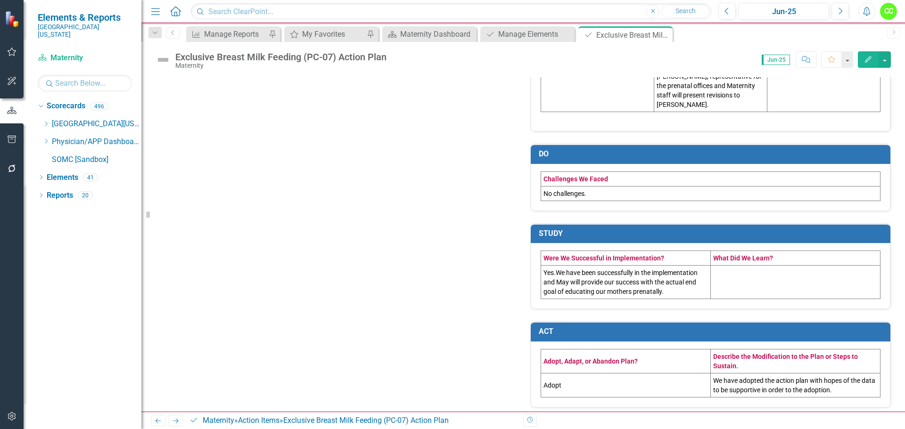
scroll to position [473, 0]
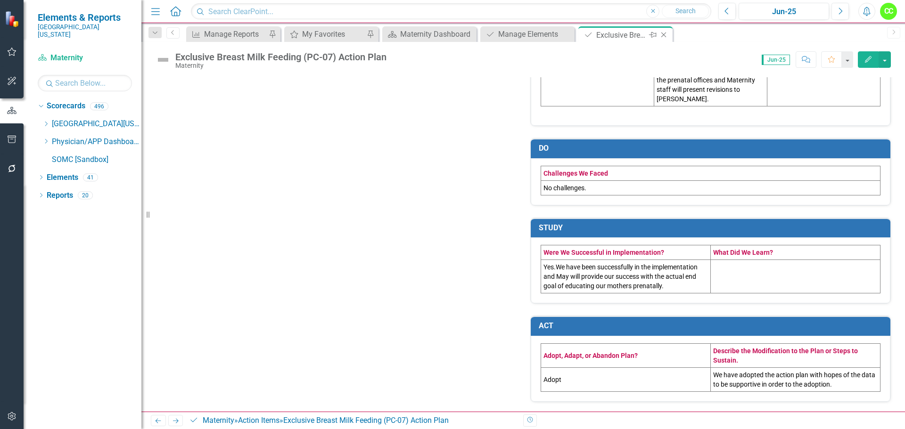
click at [661, 33] on icon "Close" at bounding box center [663, 35] width 9 height 8
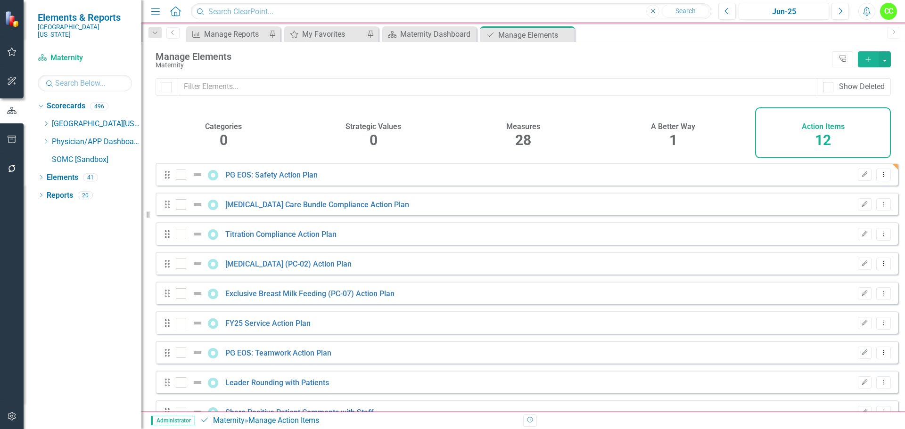
checkbox input "false"
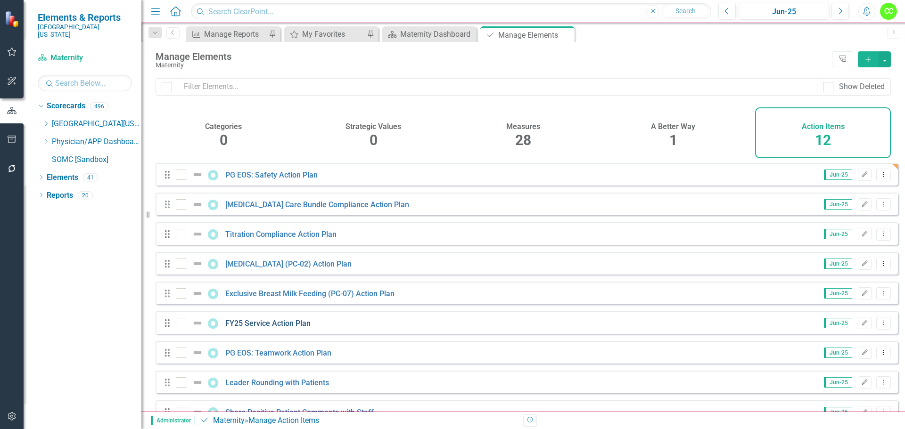
click at [253, 328] on link "FY25 Service Action Plan" at bounding box center [267, 323] width 85 height 9
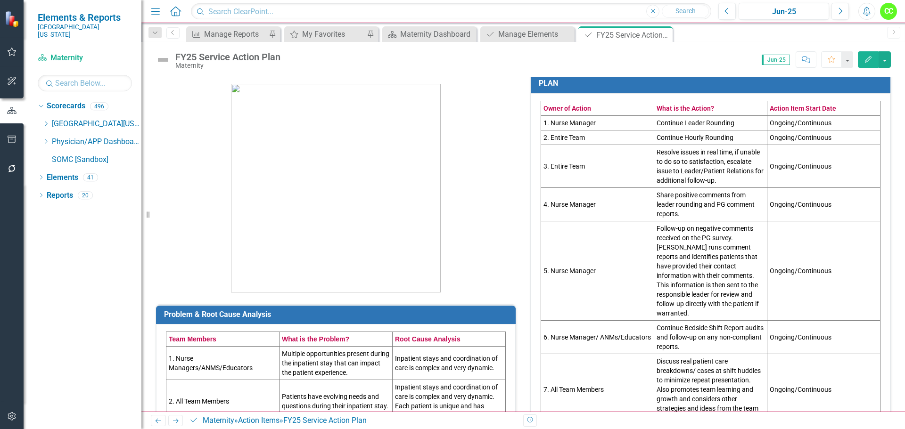
scroll to position [1, 0]
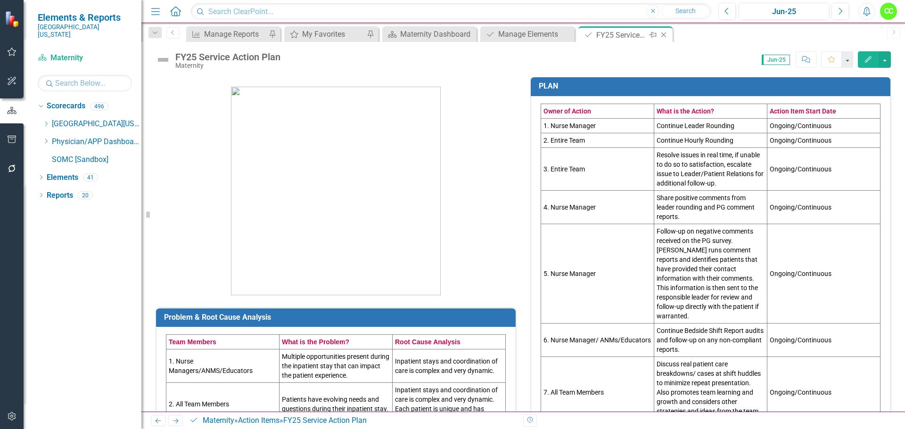
click at [663, 34] on icon at bounding box center [663, 35] width 5 height 5
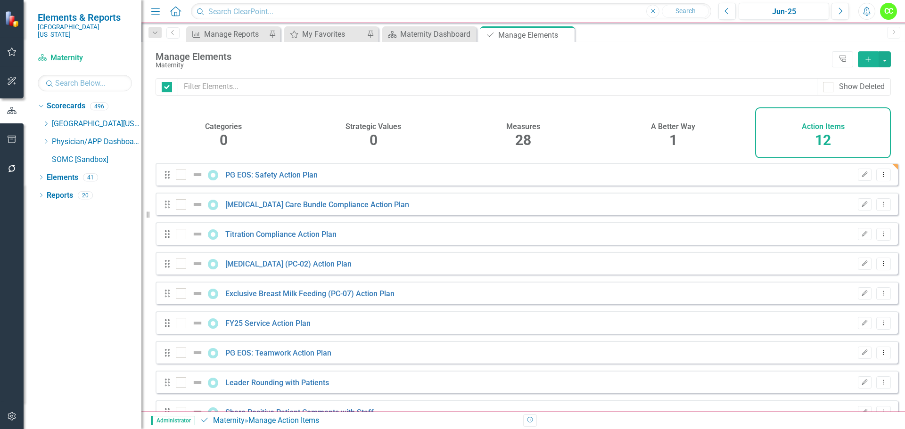
checkbox input "false"
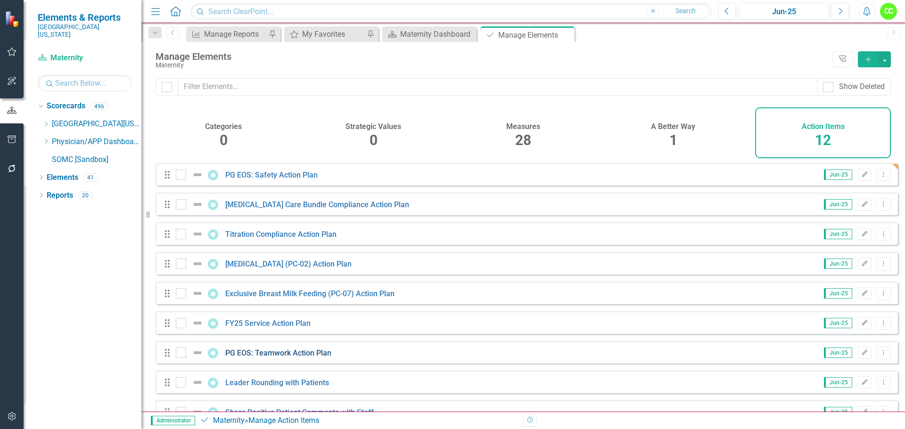
click at [292, 358] on link "PG EOS: Teamwork Action Plan" at bounding box center [278, 353] width 106 height 9
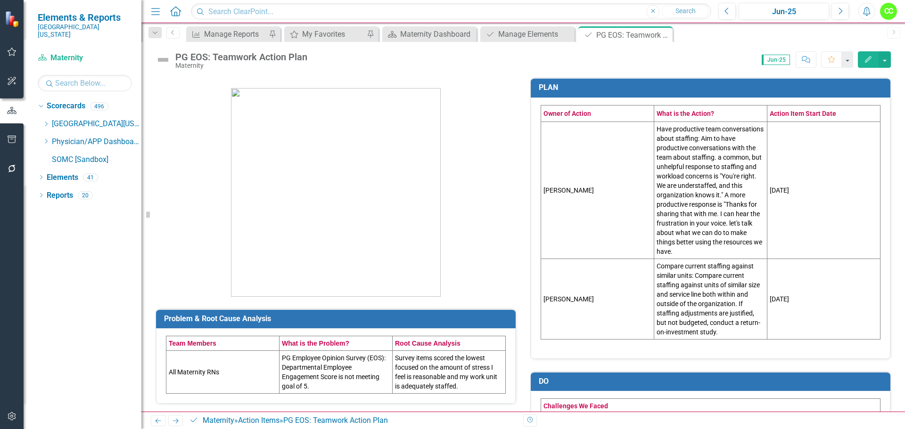
click at [699, 249] on td "Have productive team conversations about staffing: Aim to have productive conve…" at bounding box center [710, 190] width 113 height 137
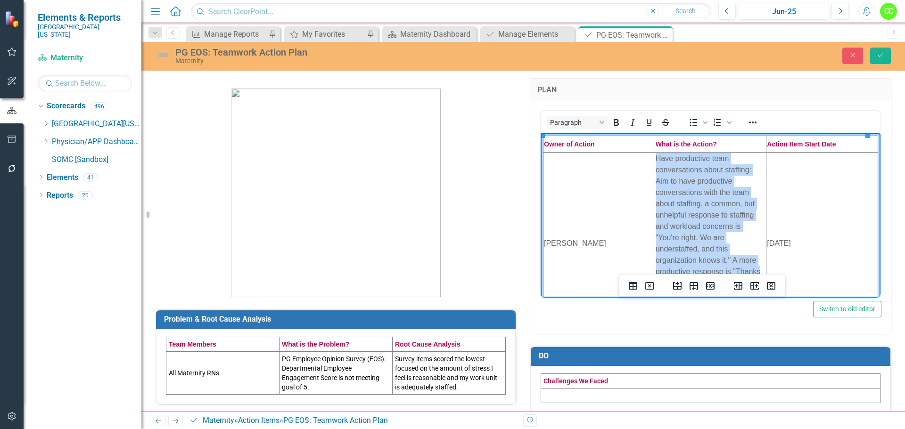
drag, startPoint x: 653, startPoint y: 158, endPoint x: 756, endPoint y: 268, distance: 151.0
click at [756, 268] on td "Have productive team conversations about staffing: Aim to have productive conve…" at bounding box center [710, 243] width 112 height 182
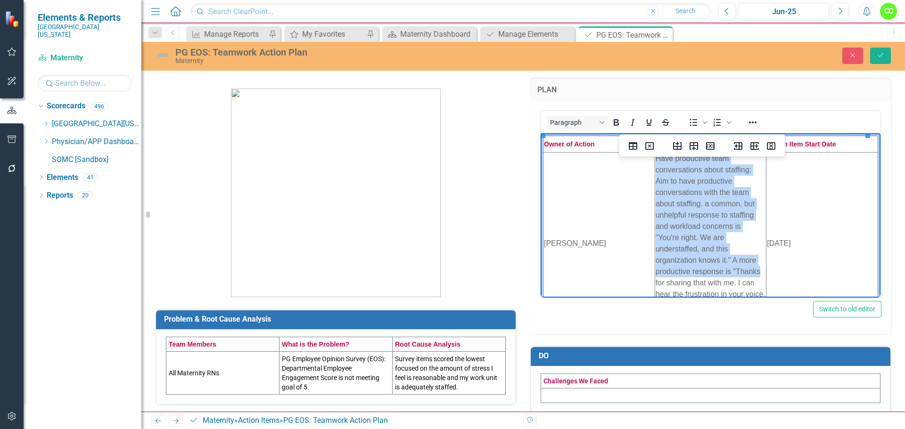
copy td "Have productive team conversations about staffing: Aim to have productive conve…"
click at [735, 229] on td "Have productive team conversations about staffing: Aim to have productive conve…" at bounding box center [710, 243] width 112 height 182
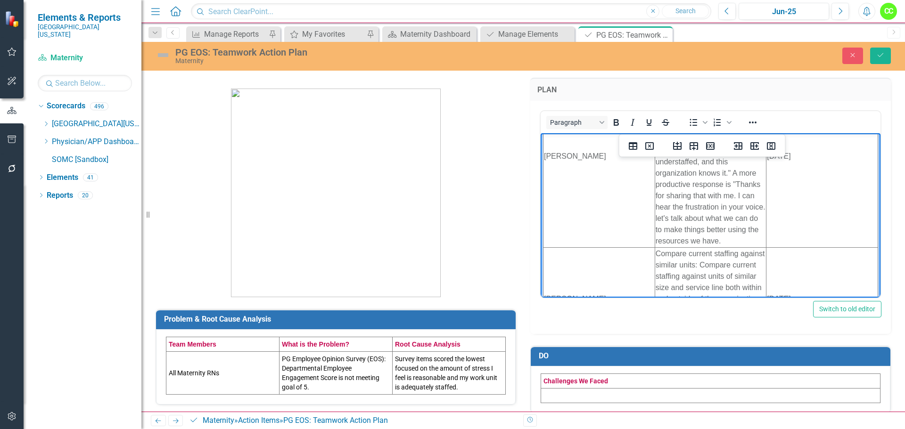
scroll to position [94, 0]
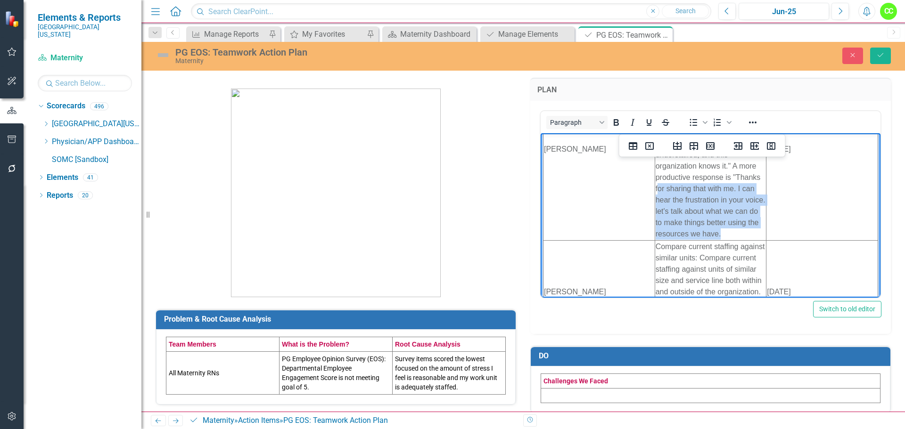
drag, startPoint x: 653, startPoint y: 188, endPoint x: 749, endPoint y: 233, distance: 106.0
click at [749, 233] on td "Have productive team conversations about staffing: Aim to have productive conve…" at bounding box center [710, 149] width 112 height 182
copy td "or sharing that with me. I can hear the frustration in your voice. let's talk a…"
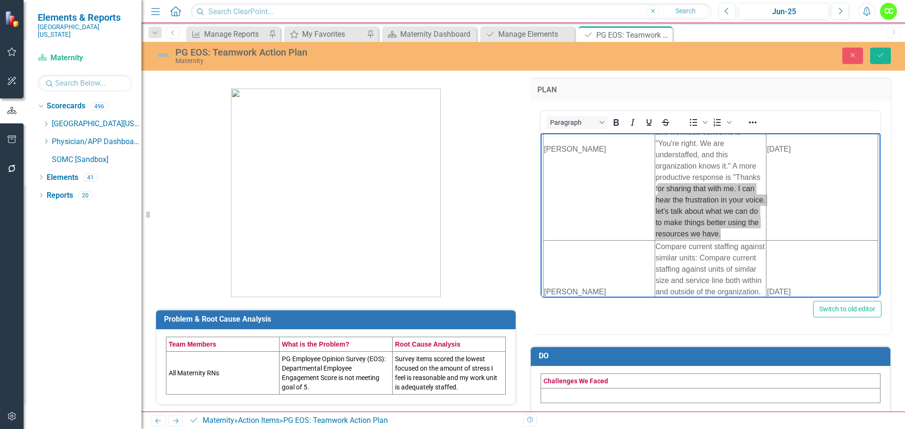
click at [591, 313] on div "Switch to old editor" at bounding box center [710, 309] width 342 height 16
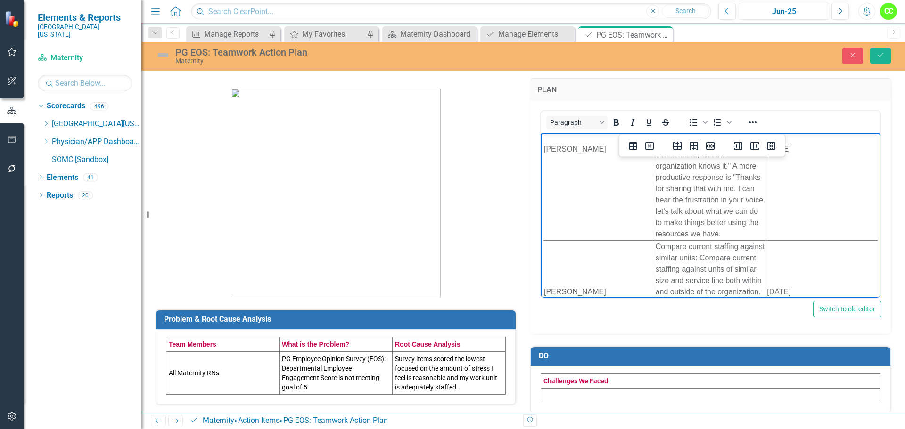
click at [743, 285] on td "Compare current staffing against similar units: Compare current staffing agains…" at bounding box center [710, 291] width 112 height 103
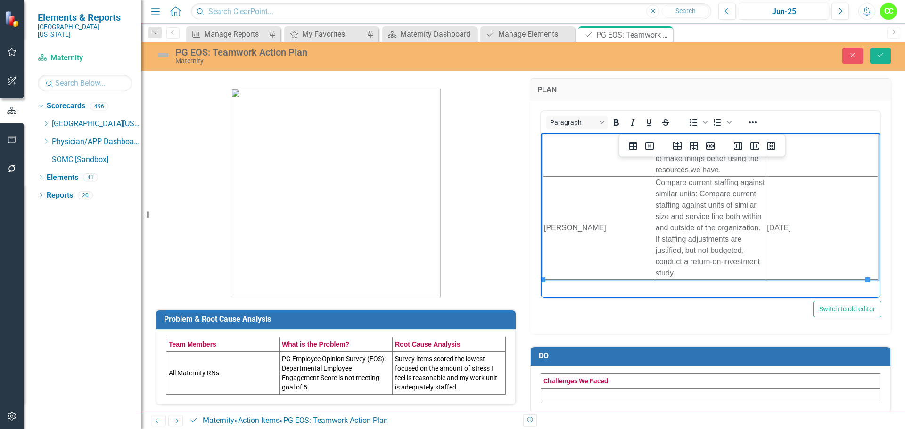
scroll to position [162, 0]
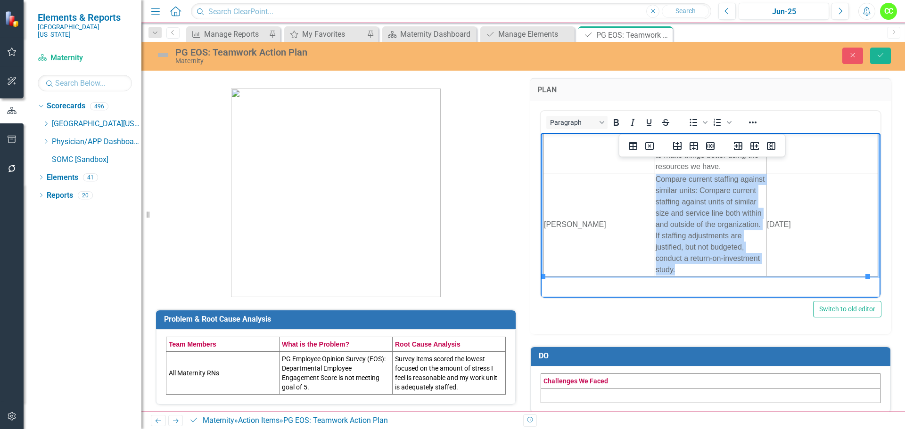
drag, startPoint x: 727, startPoint y: 266, endPoint x: 653, endPoint y: 178, distance: 115.0
click at [654, 178] on td "Compare current staffing against similar units: Compare current staffing agains…" at bounding box center [710, 224] width 112 height 103
copy td "Compare current staffing against similar units: Compare current staffing agains…"
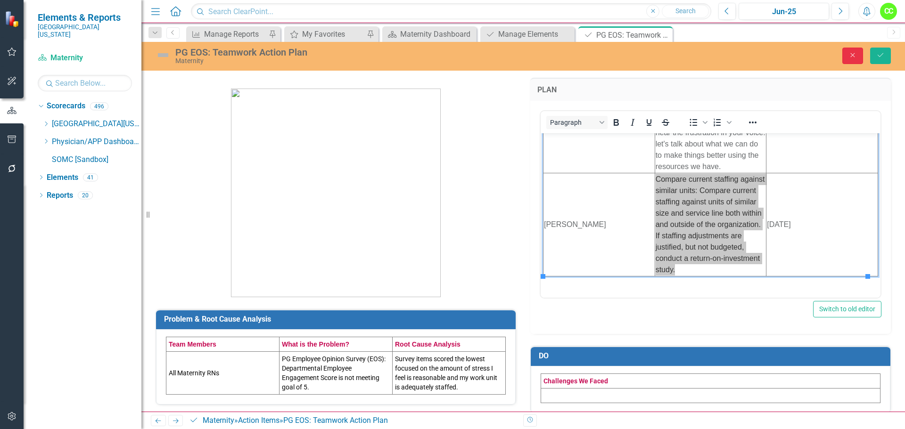
click at [846, 57] on button "Close" at bounding box center [852, 56] width 21 height 16
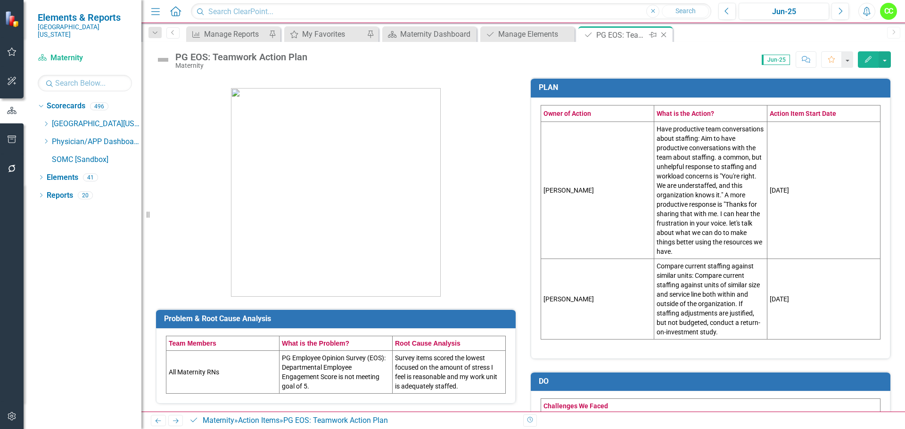
click at [666, 33] on icon "Close" at bounding box center [663, 35] width 9 height 8
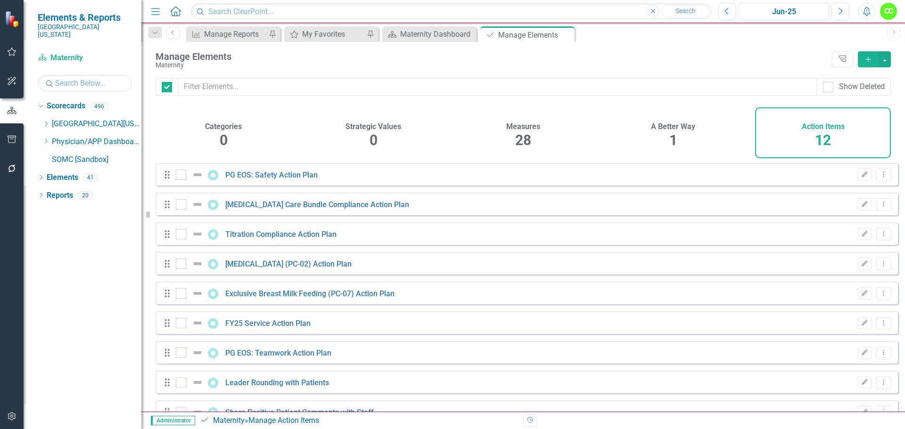
checkbox input "false"
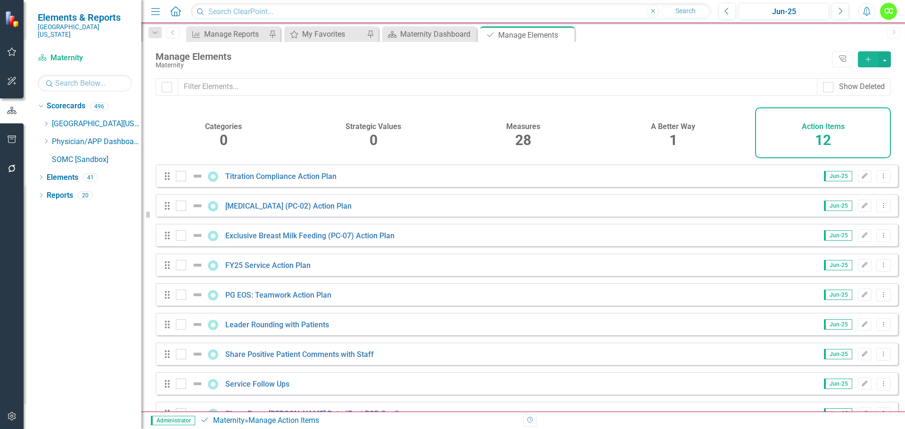
scroll to position [94, 0]
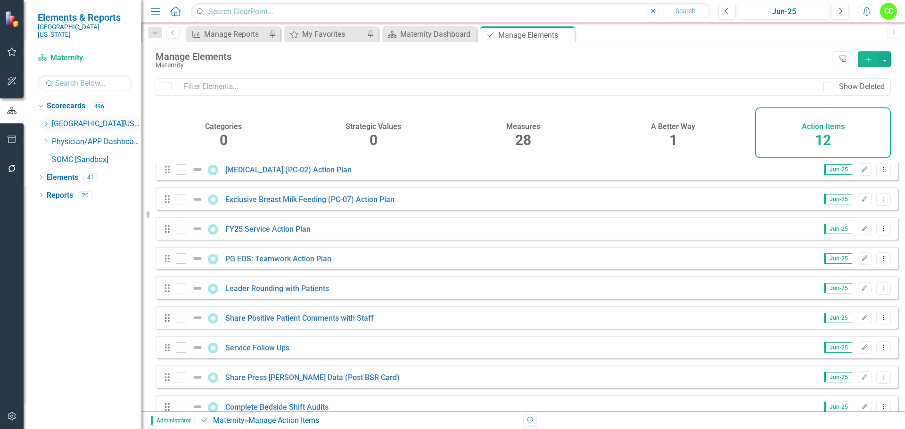
drag, startPoint x: 563, startPoint y: 31, endPoint x: 107, endPoint y: 110, distance: 462.4
click at [0, 0] on icon "Close" at bounding box center [0, 0] width 0 height 0
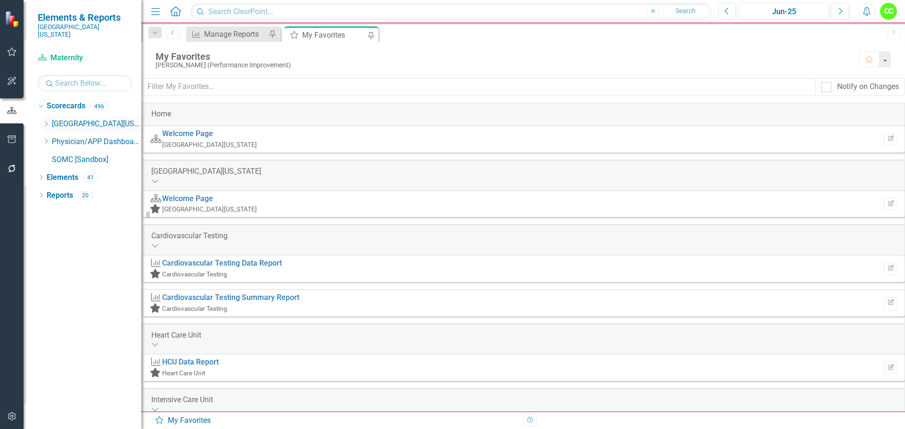
click at [48, 121] on icon "Dropdown" at bounding box center [45, 124] width 7 height 6
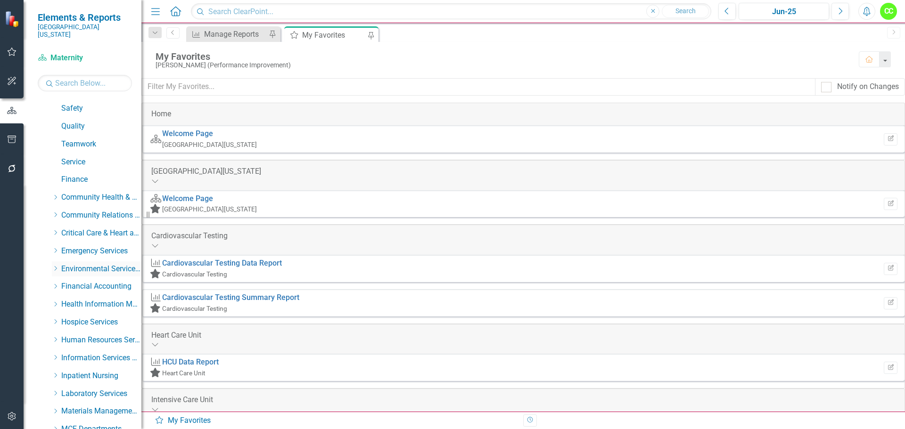
scroll to position [47, 0]
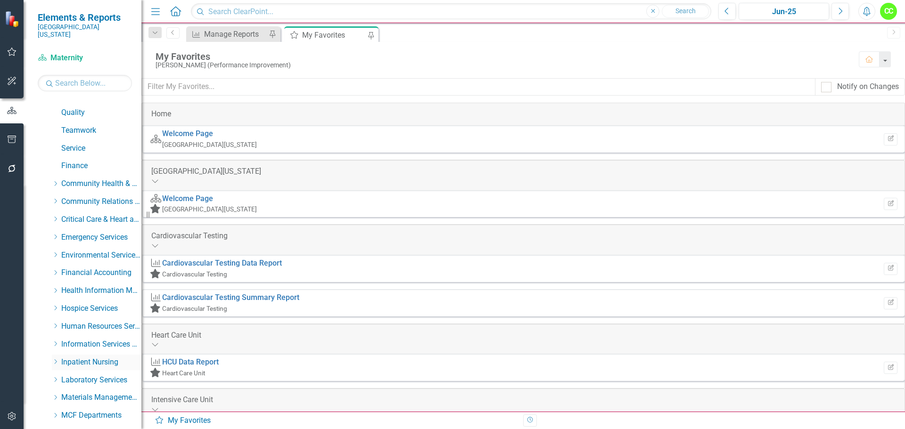
click at [54, 359] on icon "Dropdown" at bounding box center [55, 362] width 7 height 6
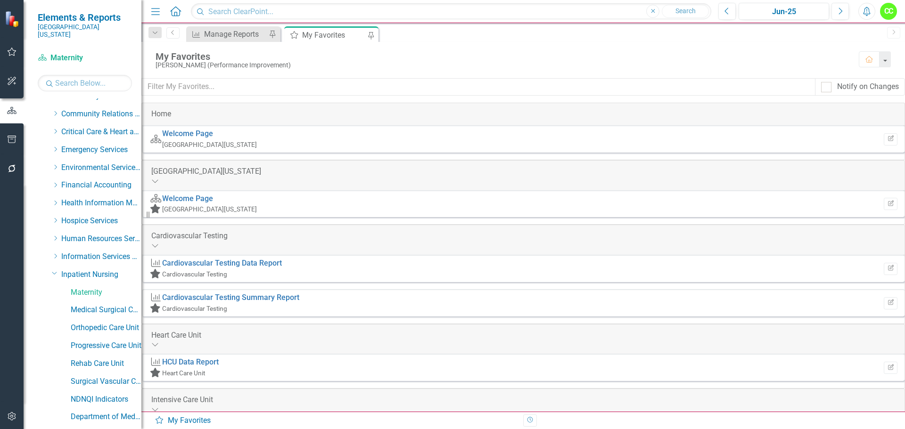
scroll to position [141, 0]
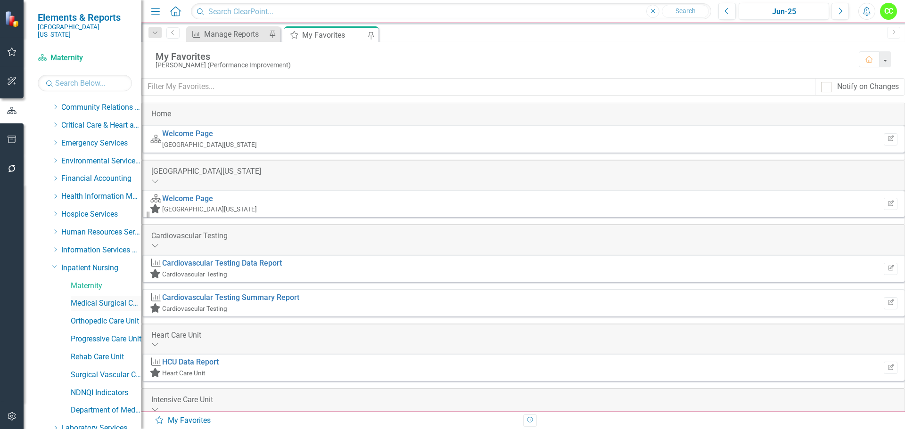
click at [88, 298] on link "Medical Surgical Care Unit" at bounding box center [106, 303] width 71 height 11
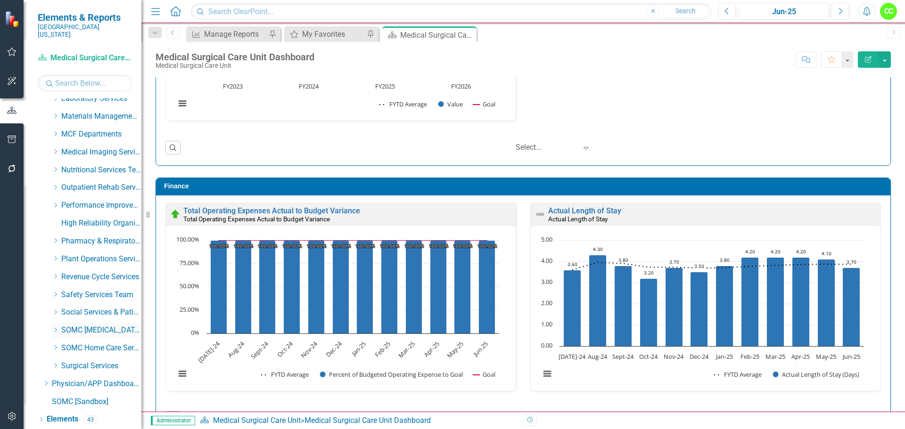
scroll to position [482, 0]
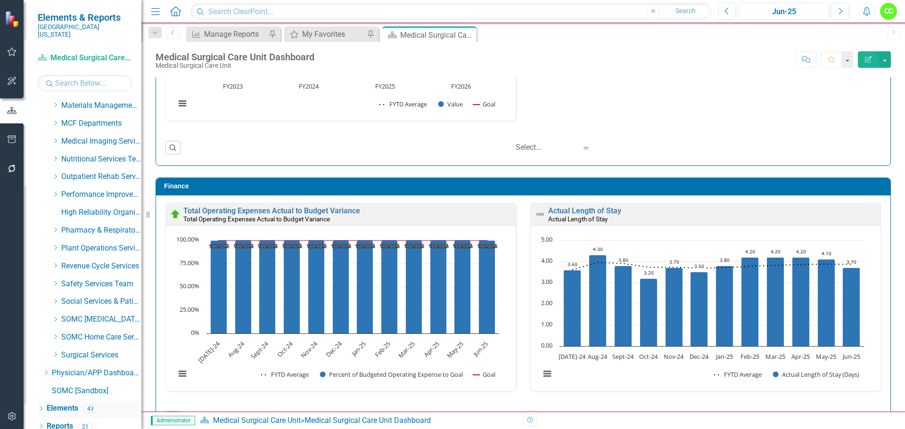
click at [63, 403] on link "Elements" at bounding box center [63, 408] width 32 height 11
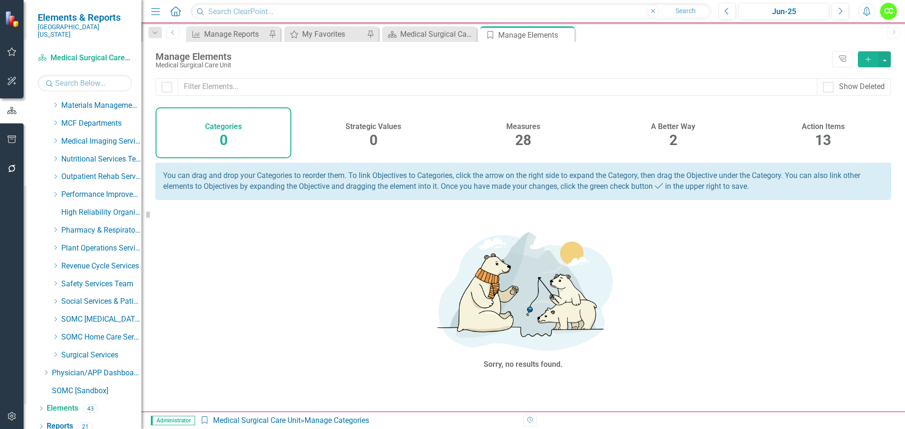
click at [819, 131] on div "13" at bounding box center [823, 141] width 16 height 20
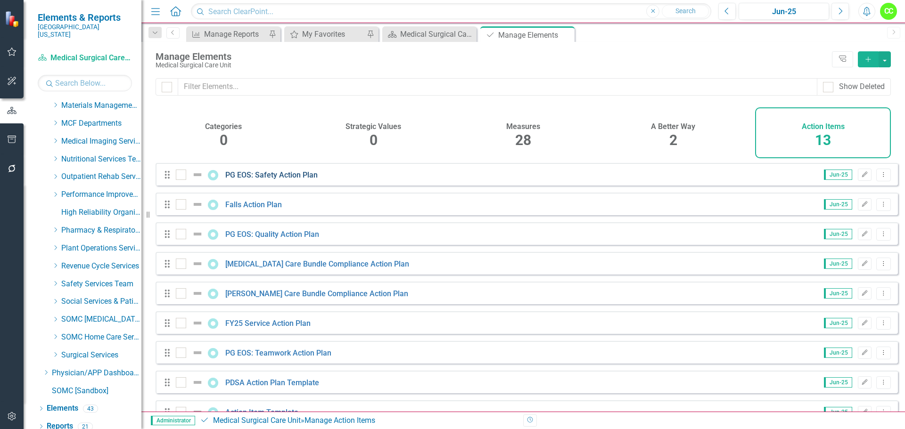
click at [260, 180] on link "PG EOS: Safety Action Plan" at bounding box center [271, 175] width 92 height 9
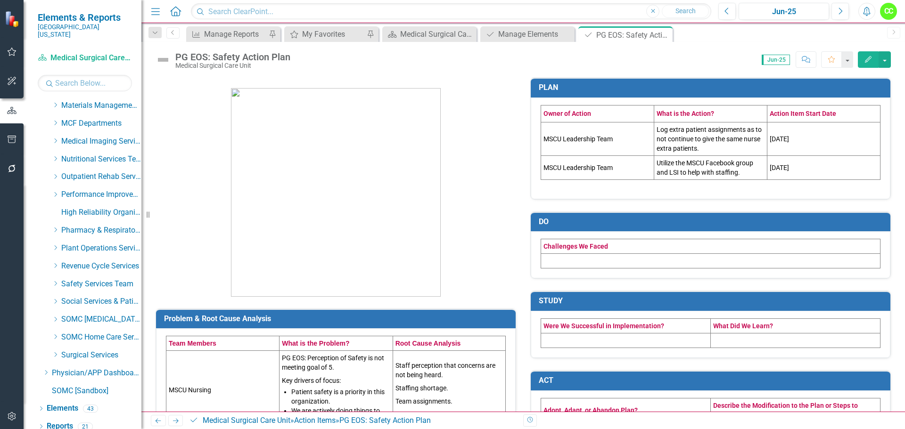
click at [755, 173] on td "Utilize the MSCU Facebook group and LSI to help with staffing." at bounding box center [710, 167] width 113 height 24
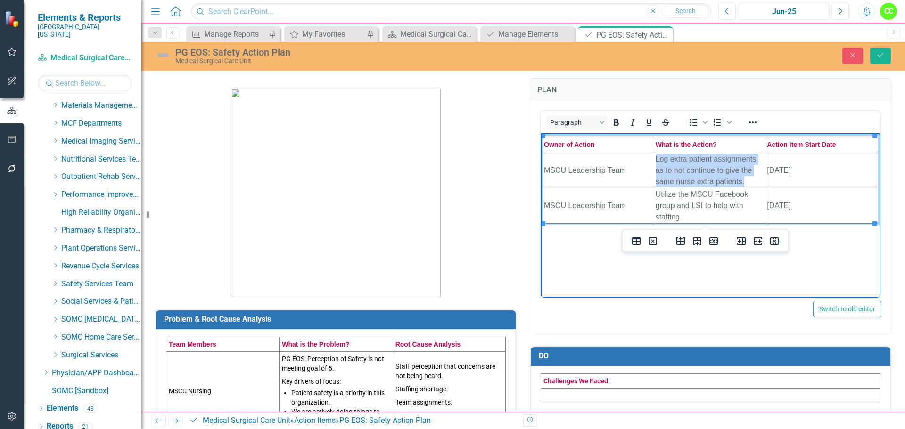
drag, startPoint x: 753, startPoint y: 181, endPoint x: 656, endPoint y: 155, distance: 100.5
click at [656, 155] on td "Log extra patient assignments as to not continue to give the same nurse extra p…" at bounding box center [710, 170] width 112 height 35
copy td "Log extra patient assignments as to not continue to give the same nurse extra p…"
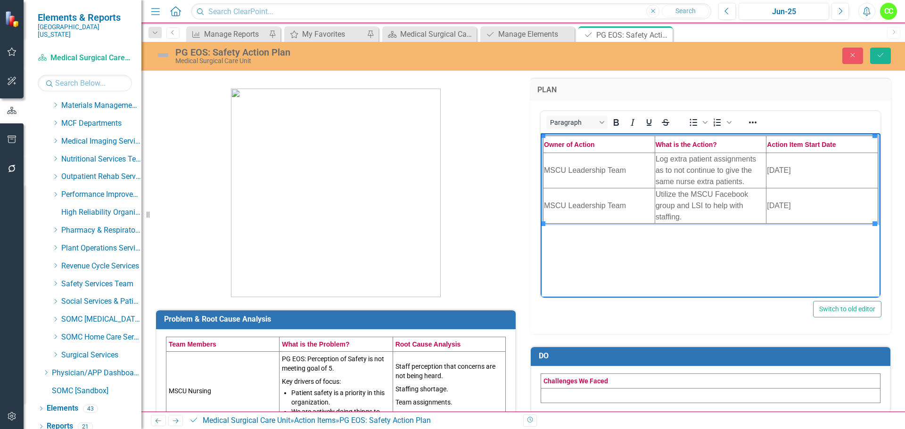
click at [697, 216] on td "Utilize the MSCU Facebook group and LSI to help with staffing." at bounding box center [710, 205] width 112 height 35
drag, startPoint x: 693, startPoint y: 216, endPoint x: 653, endPoint y: 191, distance: 46.8
click at [653, 191] on html "Owner of Action What is the Action? Action Item Start Date MSCU Leadership Team…" at bounding box center [710, 203] width 340 height 141
copy td "Utilize the MSCU Facebook group and LSI to help with staffing."
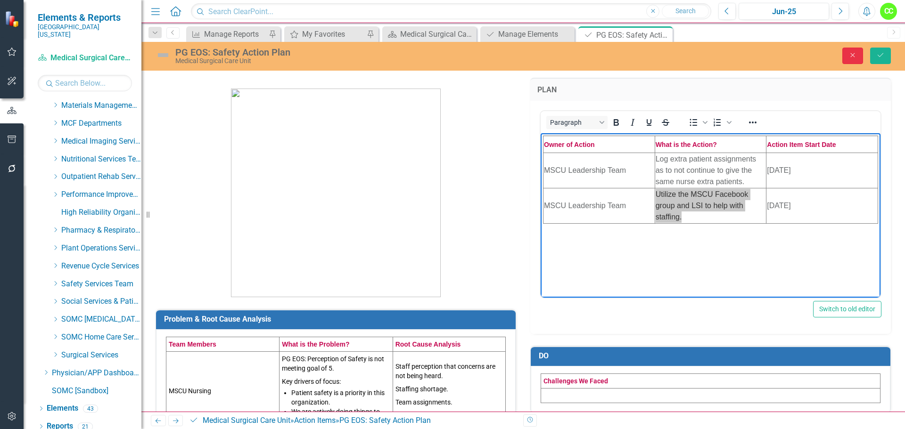
click at [849, 55] on icon "Close" at bounding box center [852, 55] width 8 height 7
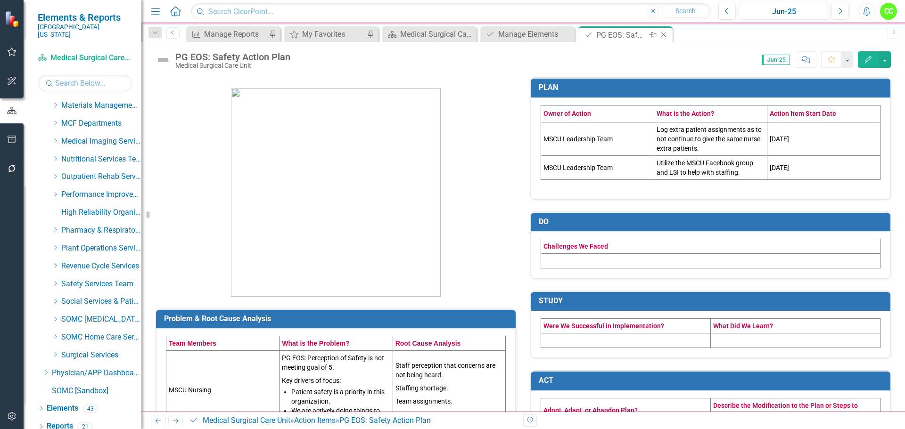
click at [663, 33] on icon "Close" at bounding box center [663, 35] width 9 height 8
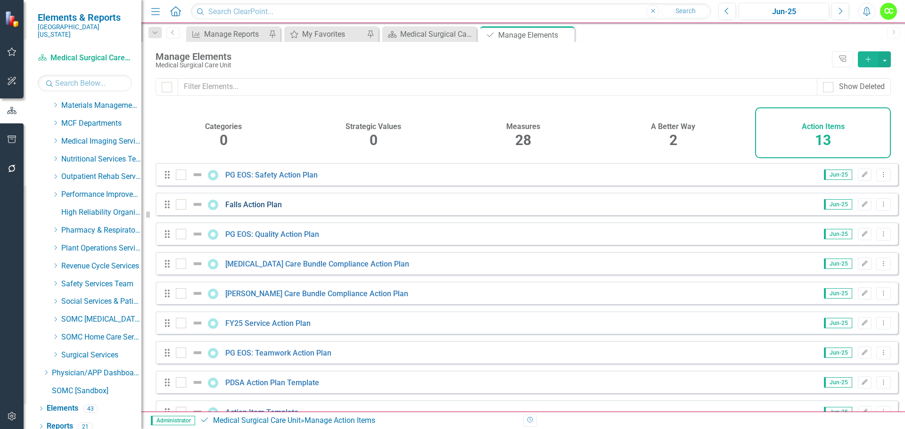
click at [246, 209] on link "Falls Action Plan" at bounding box center [253, 204] width 57 height 9
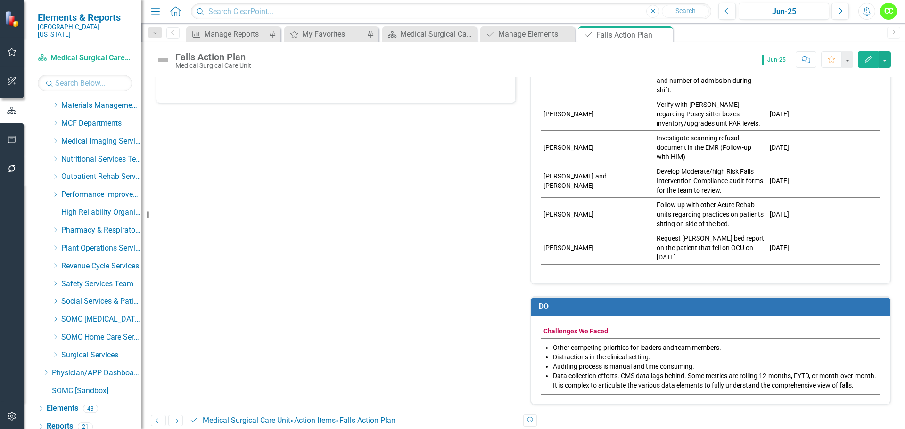
scroll to position [875, 0]
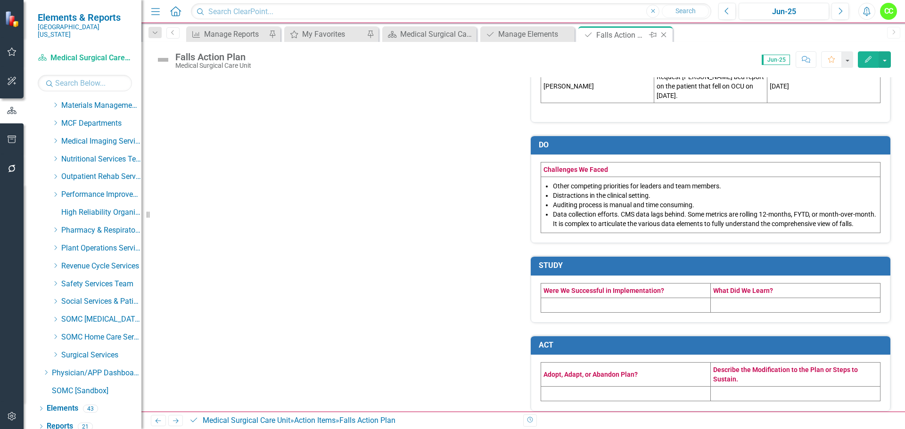
click at [665, 32] on icon "Close" at bounding box center [663, 35] width 9 height 8
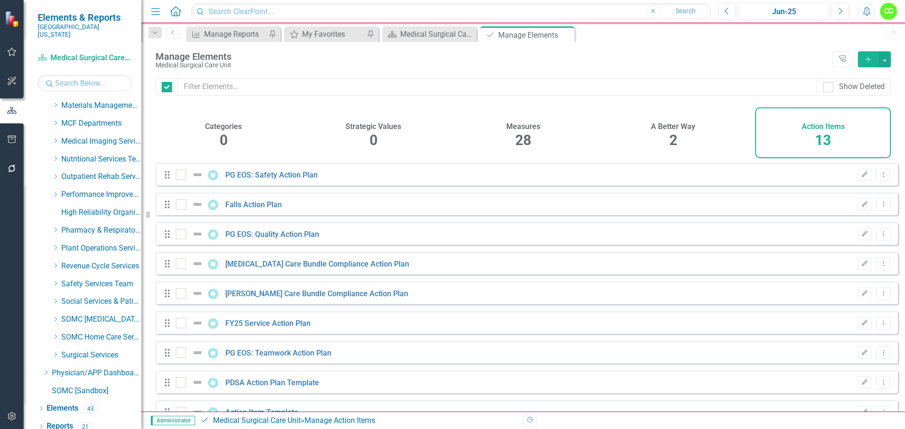
checkbox input "false"
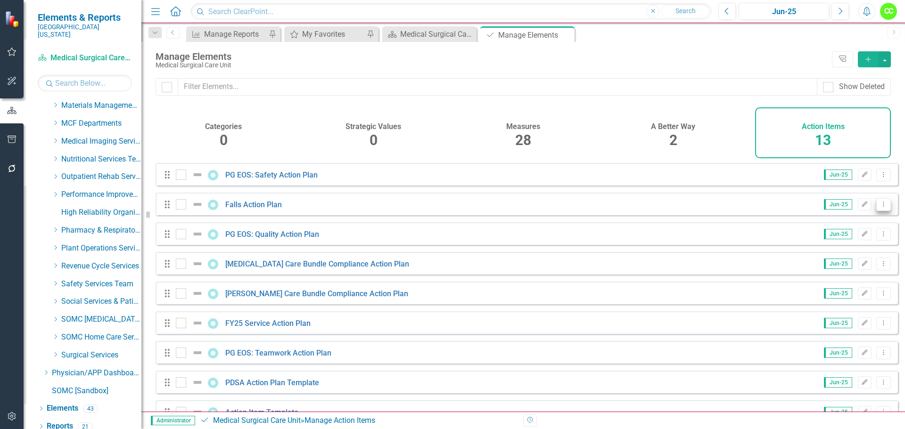
click at [879, 207] on icon "Dropdown Menu" at bounding box center [883, 204] width 8 height 6
click at [819, 279] on link "Trash Delete Action Item" at bounding box center [836, 279] width 94 height 17
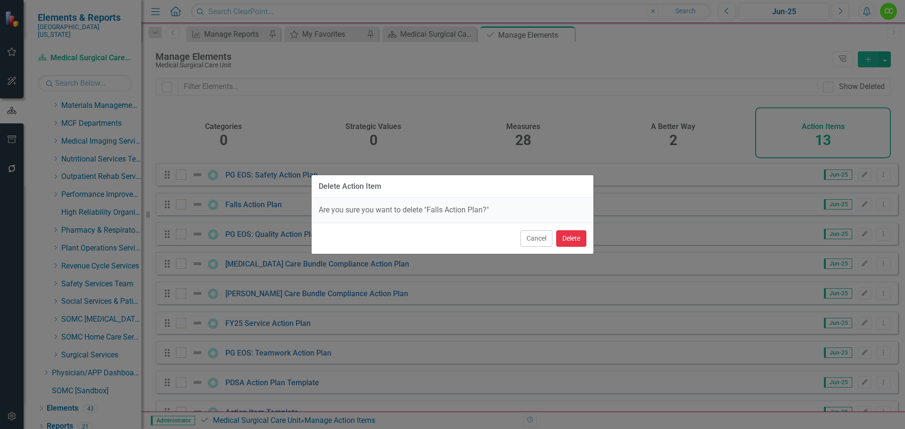
click at [579, 235] on button "Delete" at bounding box center [571, 238] width 30 height 16
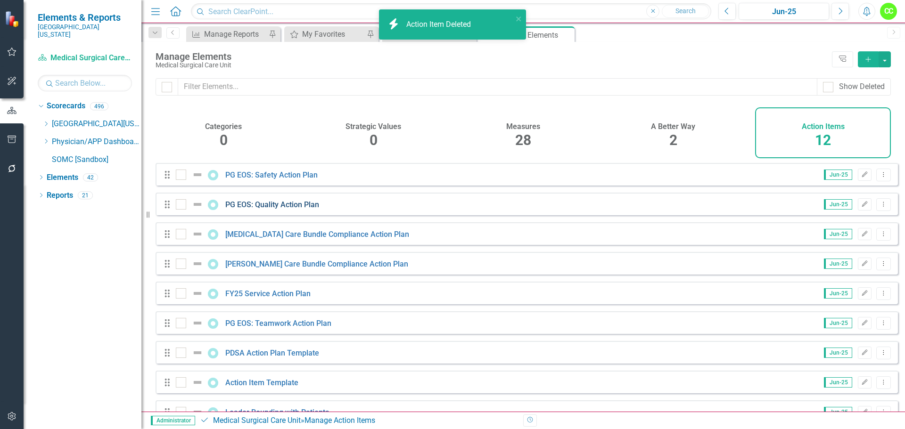
click at [281, 209] on link "PG EOS: Quality Action Plan" at bounding box center [272, 204] width 94 height 9
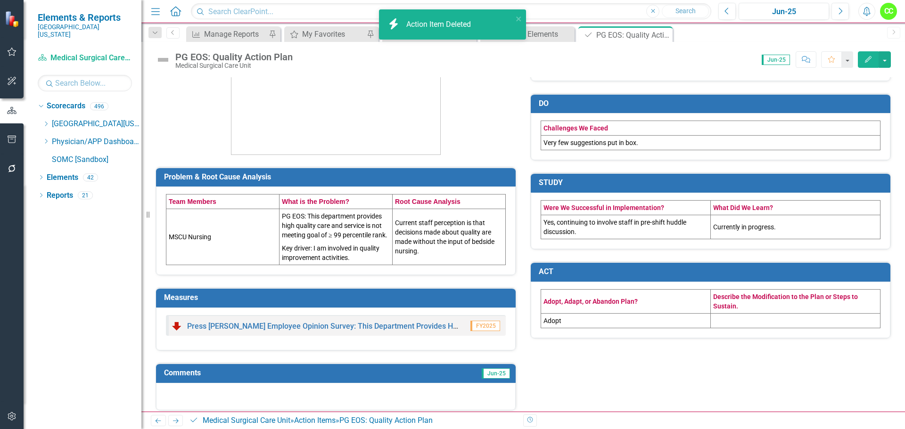
scroll to position [160, 0]
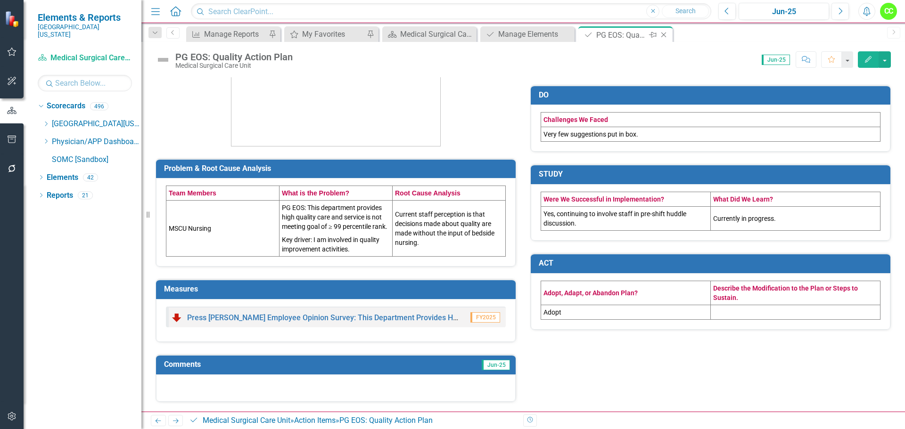
click at [664, 33] on icon "Close" at bounding box center [663, 35] width 9 height 8
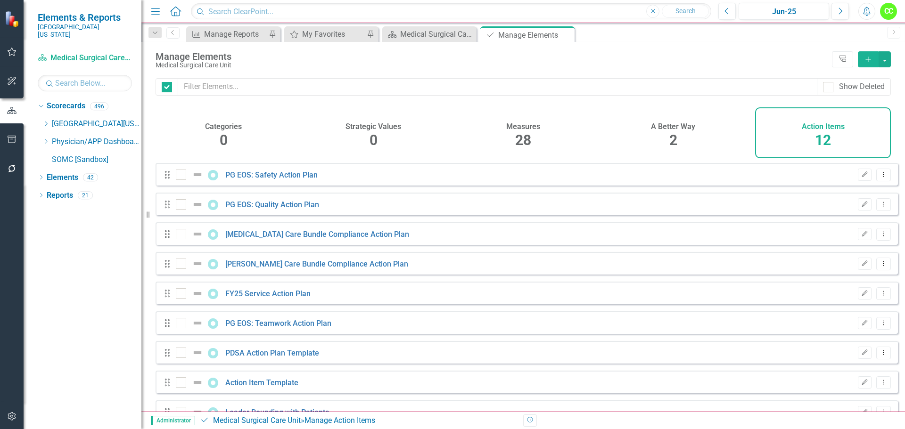
checkbox input "false"
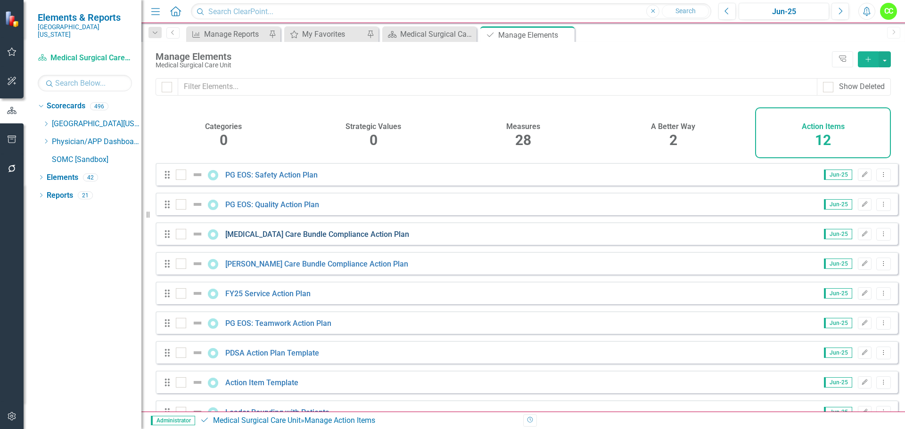
click at [307, 239] on link "[MEDICAL_DATA] Care Bundle Compliance Action Plan" at bounding box center [317, 234] width 184 height 9
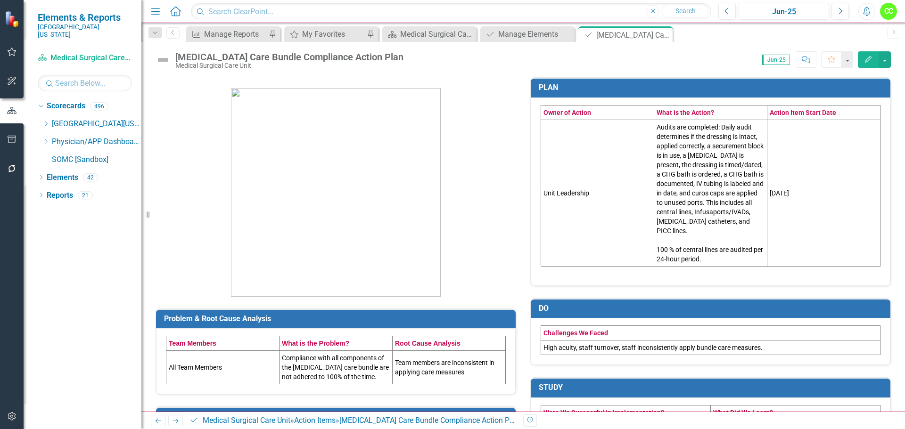
scroll to position [141, 0]
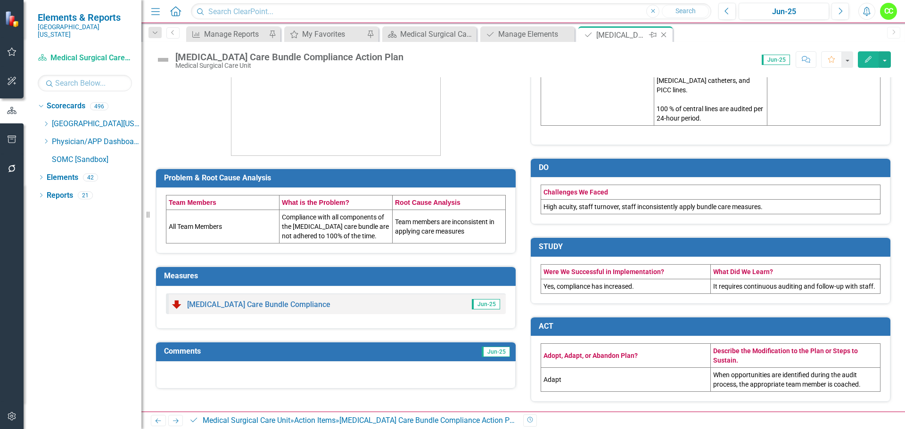
click at [666, 35] on icon "Close" at bounding box center [663, 35] width 9 height 8
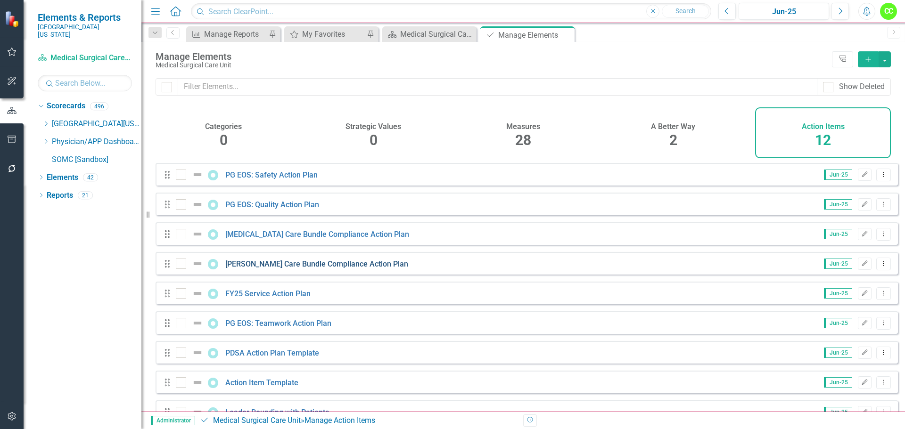
click at [304, 269] on link "[PERSON_NAME] Care Bundle Compliance Action Plan" at bounding box center [316, 264] width 183 height 9
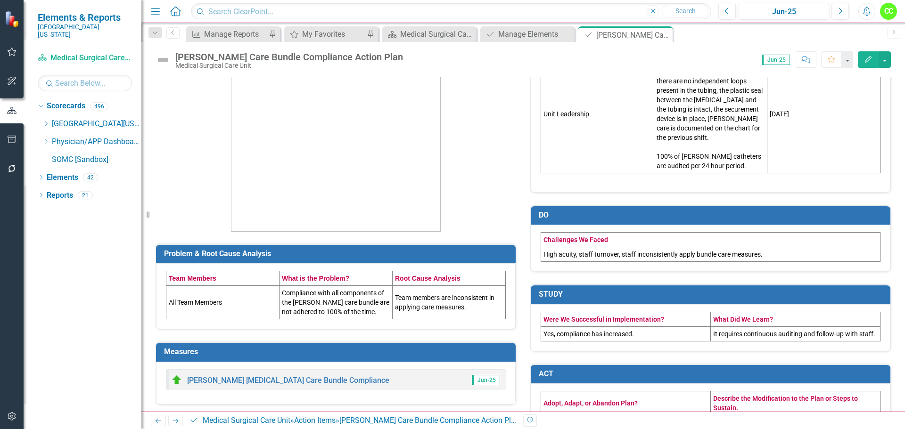
scroll to position [128, 0]
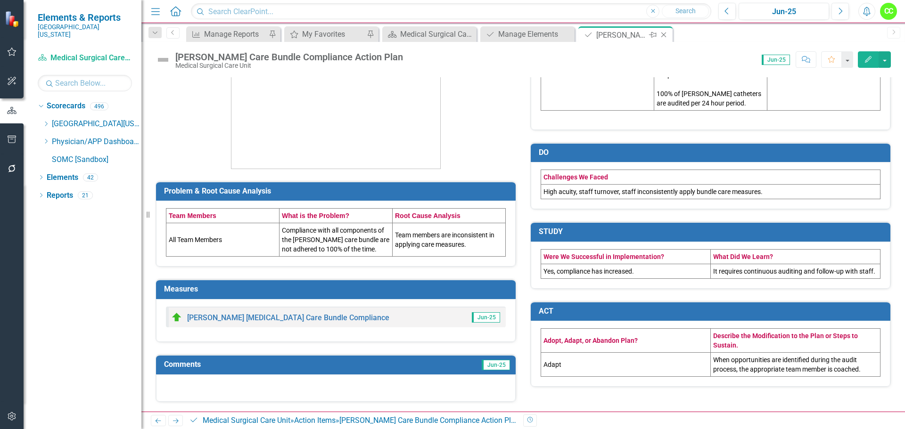
click at [665, 31] on div "Close" at bounding box center [664, 35] width 12 height 12
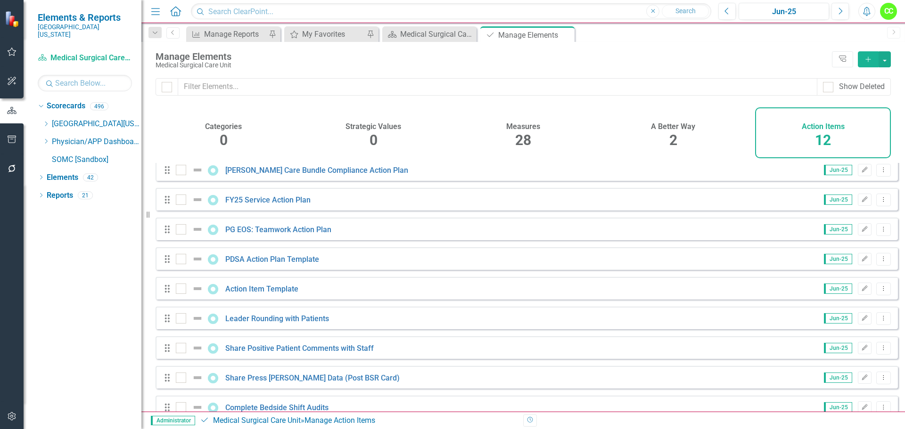
scroll to position [94, 0]
click at [286, 204] on link "FY25 Service Action Plan" at bounding box center [267, 199] width 85 height 9
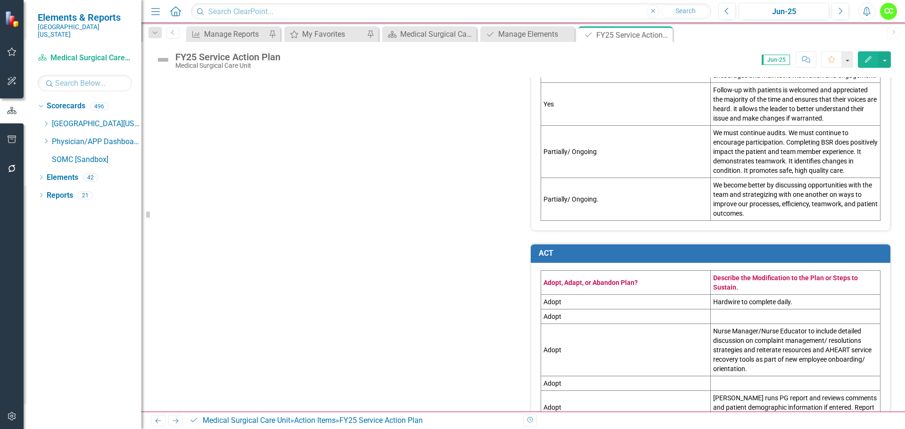
scroll to position [784, 0]
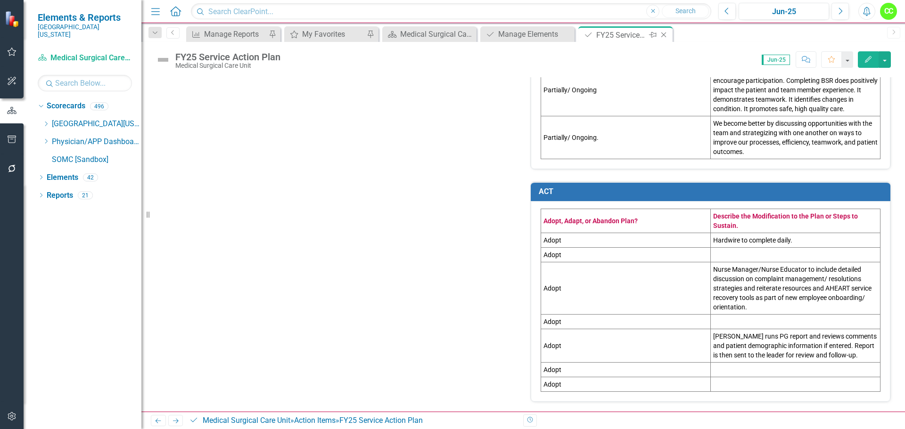
click at [664, 35] on icon at bounding box center [663, 35] width 5 height 5
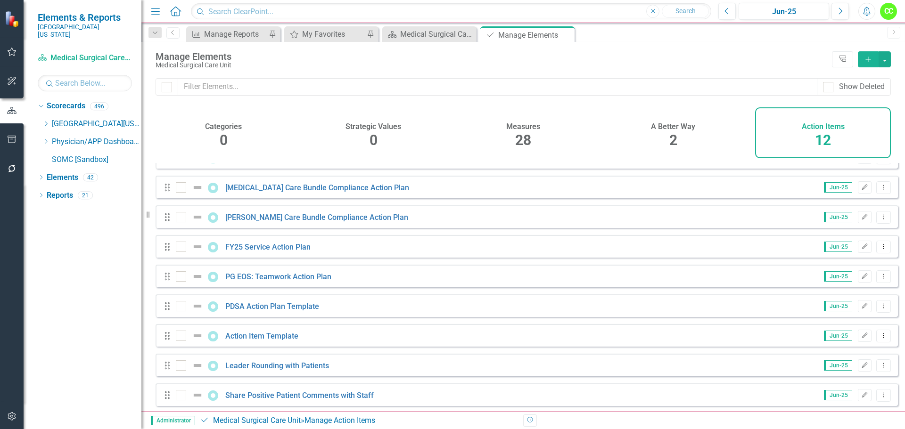
scroll to position [94, 0]
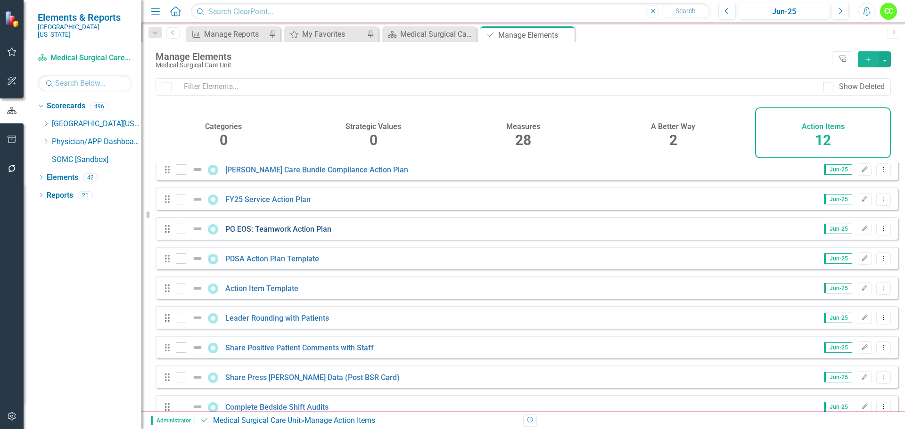
click at [296, 234] on link "PG EOS: Teamwork Action Plan" at bounding box center [278, 229] width 106 height 9
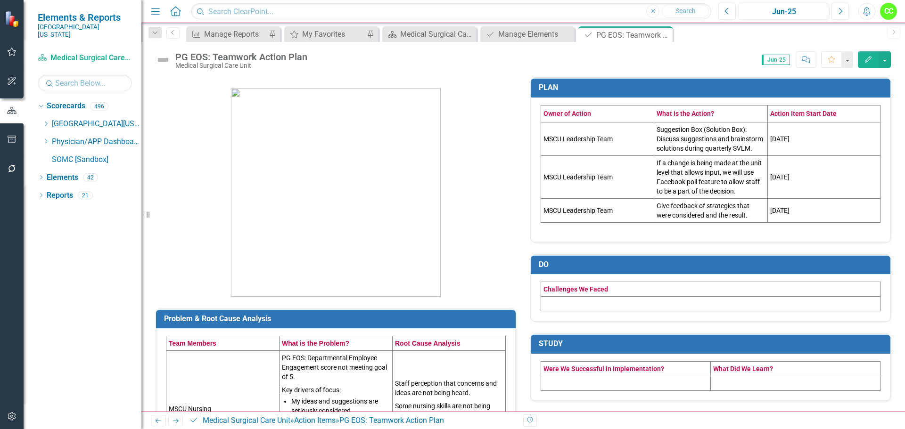
click at [739, 155] on td "Suggestion Box (Solution Box): Discuss suggestions and brainstorm solutions dur…" at bounding box center [710, 138] width 113 height 33
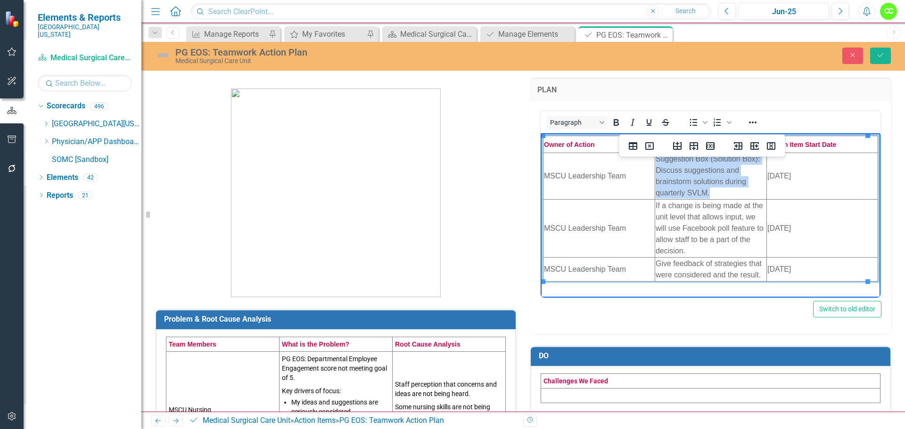
drag, startPoint x: 708, startPoint y: 195, endPoint x: 654, endPoint y: 159, distance: 64.8
click at [654, 159] on td "Suggestion Box (Solution Box): Discuss suggestions and brainstorm solutions dur…" at bounding box center [710, 176] width 112 height 47
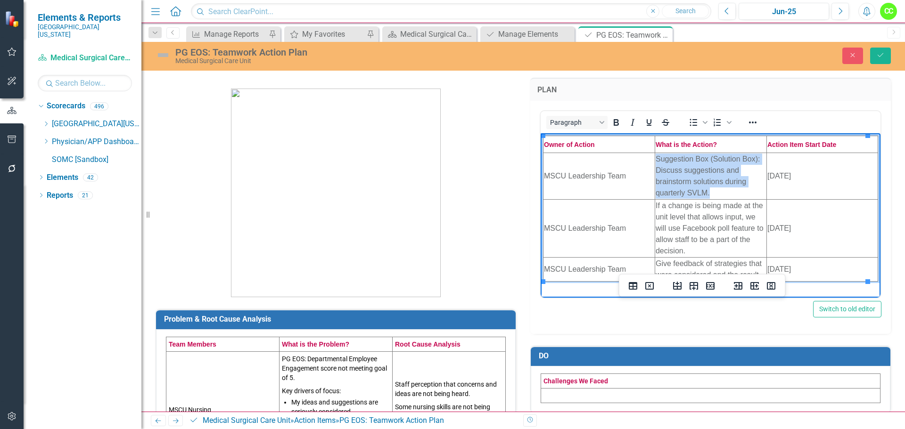
copy td "Suggestion Box (Solution Box): Discuss suggestions and brainstorm solutions dur…"
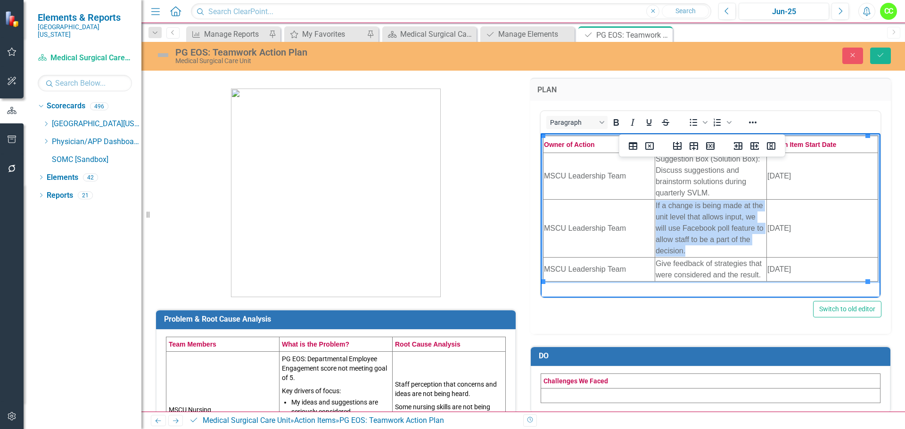
drag, startPoint x: 717, startPoint y: 253, endPoint x: 653, endPoint y: 206, distance: 79.8
click at [652, 204] on html "Owner of Action What is the Action? Action Item Start Date MSCU Leadership Team…" at bounding box center [710, 218] width 340 height 170
copy td "If a change is being made at the unit level that allows input, we will use Face…"
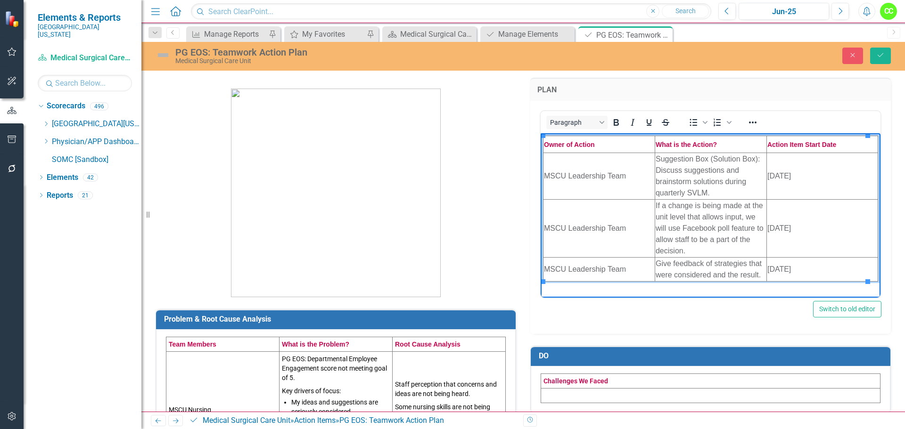
click at [757, 273] on td "Give feedback of strategies that were considered and the result." at bounding box center [710, 269] width 112 height 24
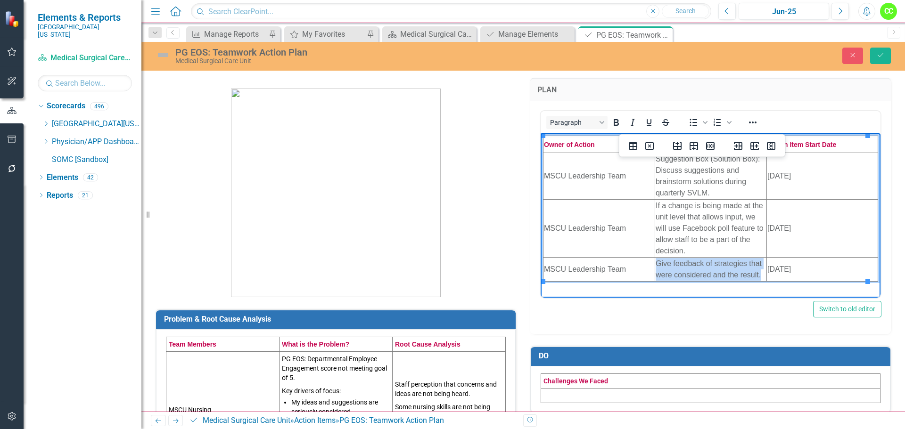
drag, startPoint x: 756, startPoint y: 274, endPoint x: 653, endPoint y: 266, distance: 103.1
click at [654, 266] on td "Give feedback of strategies that were considered and the result." at bounding box center [710, 269] width 112 height 24
copy td "Give feedback of strategies that were considered and the result."
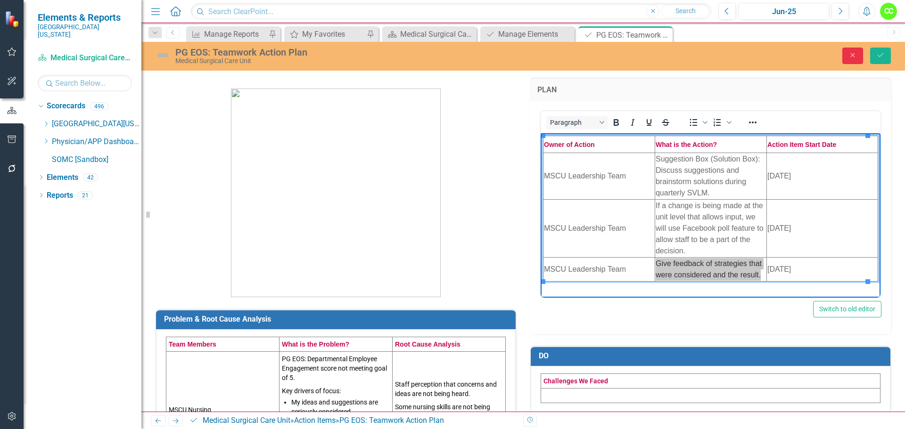
click at [857, 54] on icon "Close" at bounding box center [852, 55] width 8 height 7
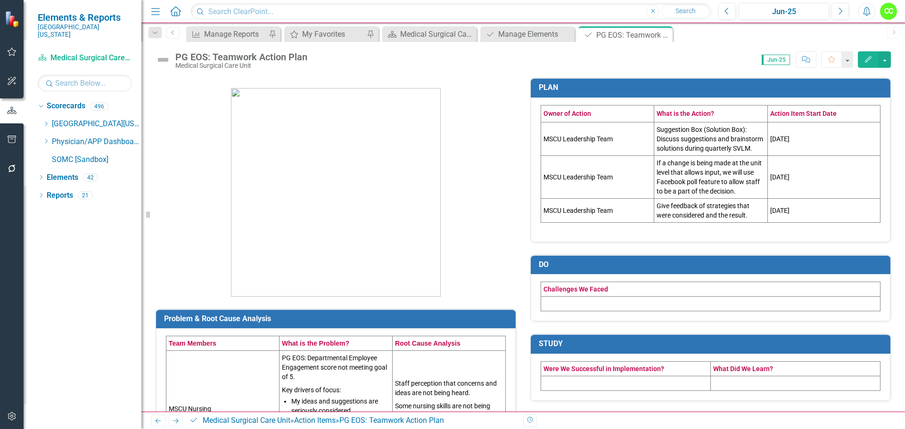
drag, startPoint x: 659, startPoint y: 33, endPoint x: 670, endPoint y: 40, distance: 12.4
click at [0, 0] on icon "Close" at bounding box center [0, 0] width 0 height 0
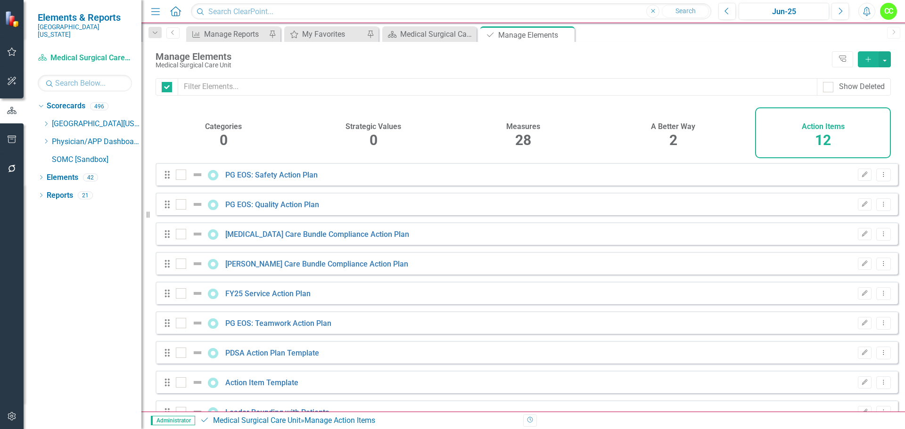
checkbox input "false"
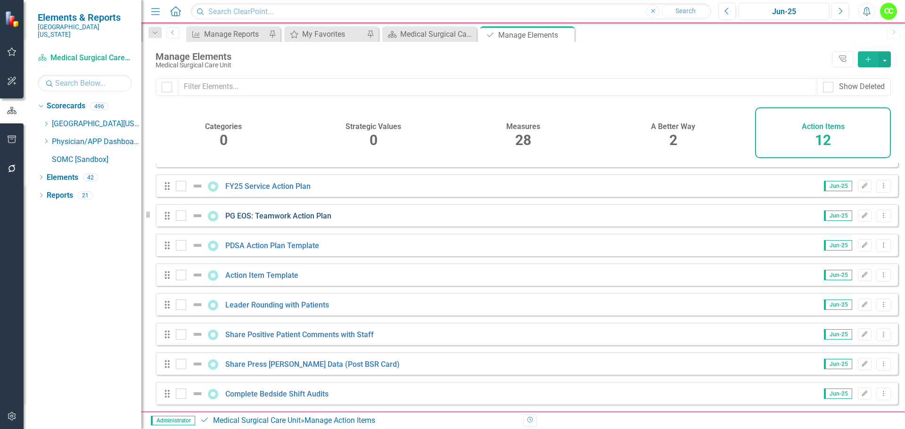
scroll to position [114, 0]
click at [566, 33] on icon "Close" at bounding box center [565, 35] width 9 height 8
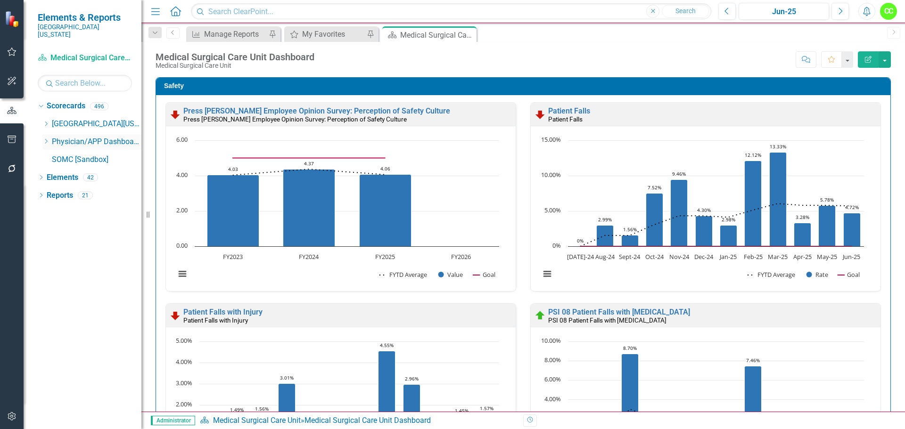
drag, startPoint x: 566, startPoint y: 33, endPoint x: 84, endPoint y: 131, distance: 491.9
click at [0, 0] on icon "Close" at bounding box center [0, 0] width 0 height 0
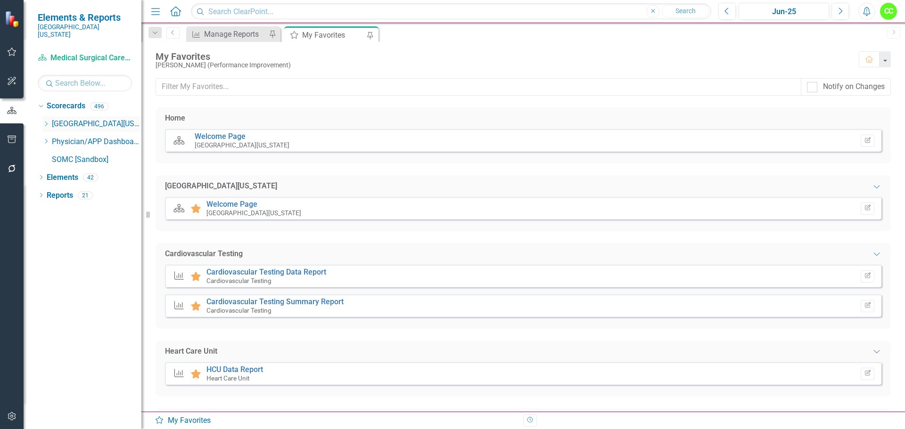
click at [45, 121] on icon "Dropdown" at bounding box center [45, 124] width 7 height 6
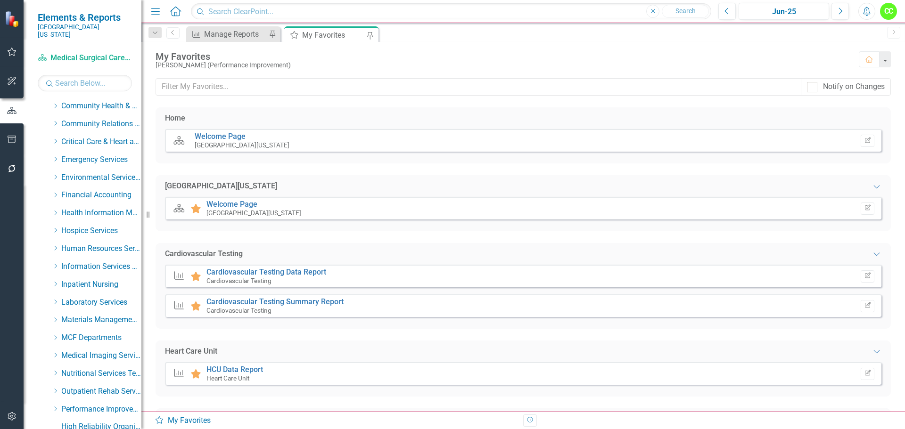
scroll to position [141, 0]
click at [55, 265] on icon "Dropdown" at bounding box center [55, 268] width 7 height 6
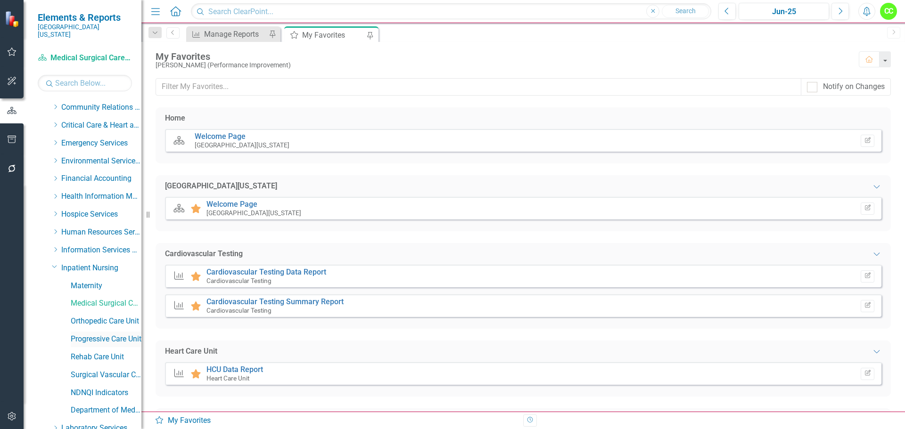
click at [96, 334] on link "Progressive Care Unit" at bounding box center [106, 339] width 71 height 11
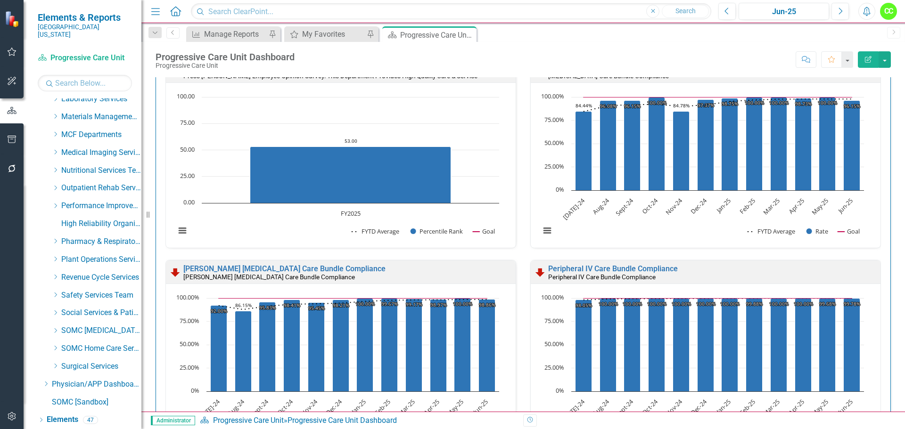
scroll to position [482, 0]
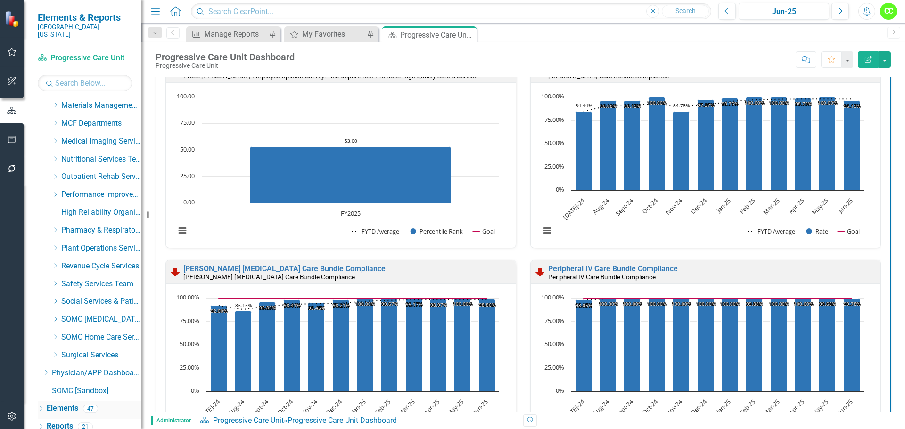
click at [65, 403] on link "Elements" at bounding box center [63, 408] width 32 height 11
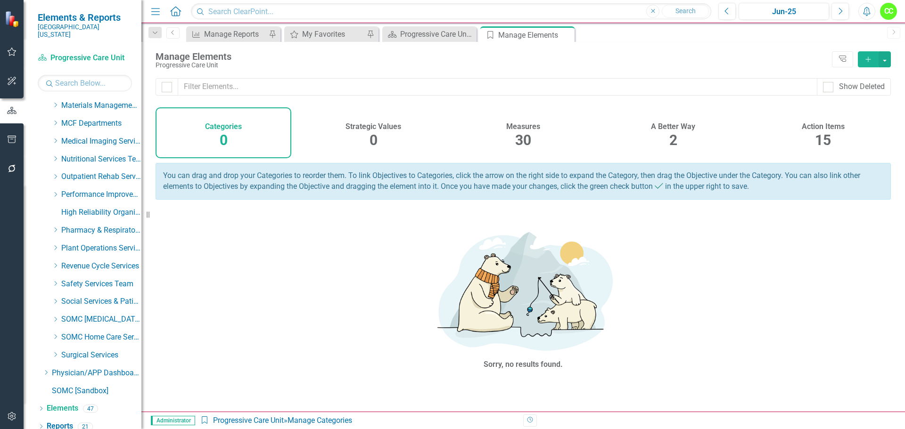
click at [822, 134] on span "15" at bounding box center [823, 140] width 16 height 16
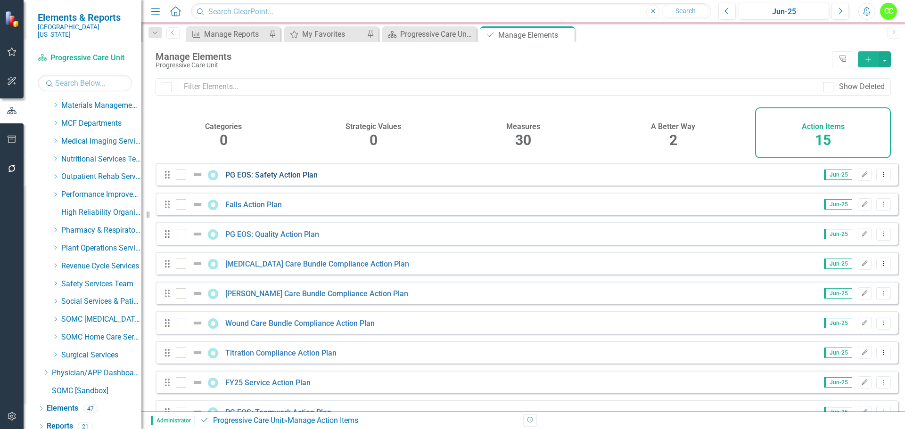
click at [294, 180] on link "PG EOS: Safety Action Plan" at bounding box center [271, 175] width 92 height 9
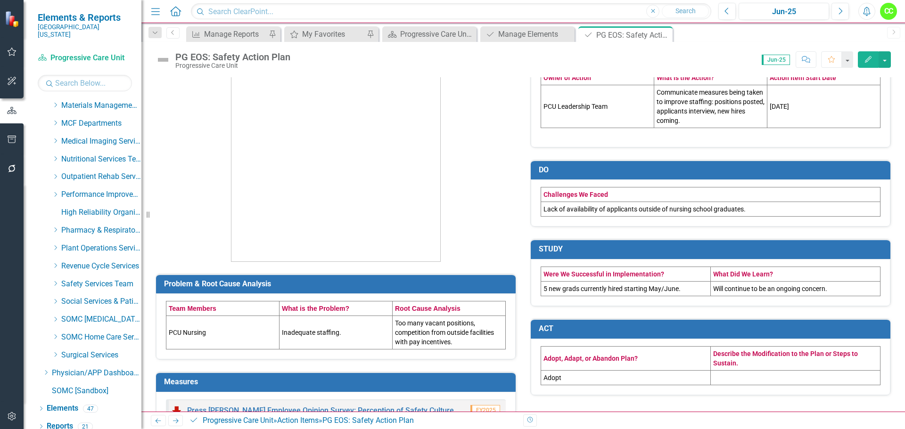
scroll to position [128, 0]
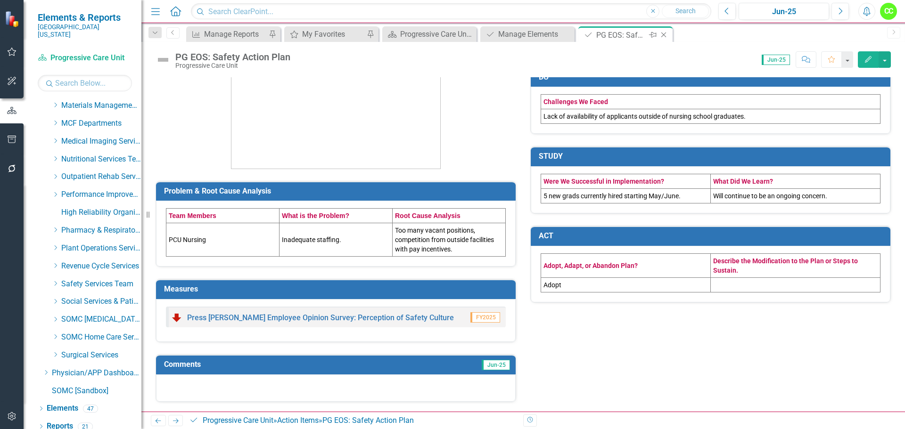
click at [664, 33] on icon "Close" at bounding box center [663, 35] width 9 height 8
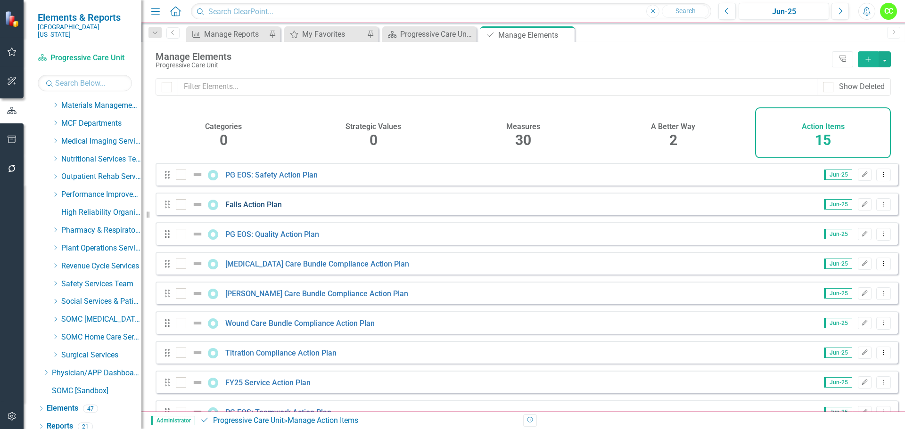
click at [231, 209] on link "Falls Action Plan" at bounding box center [253, 204] width 57 height 9
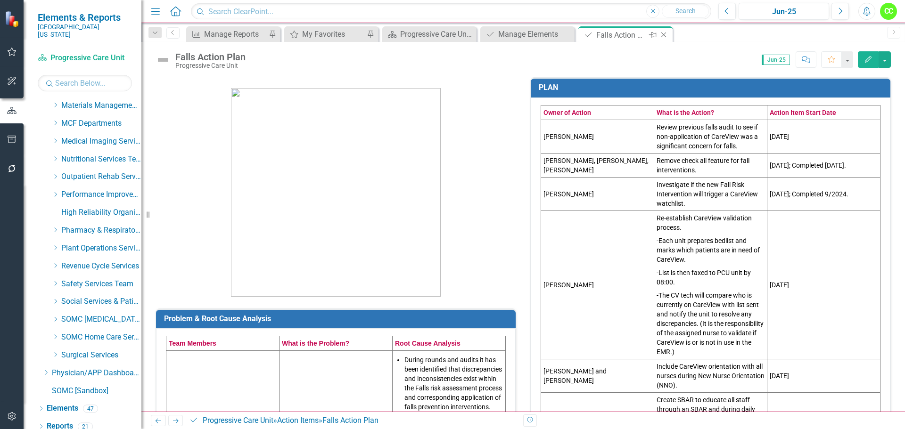
click at [665, 31] on icon "Close" at bounding box center [663, 35] width 9 height 8
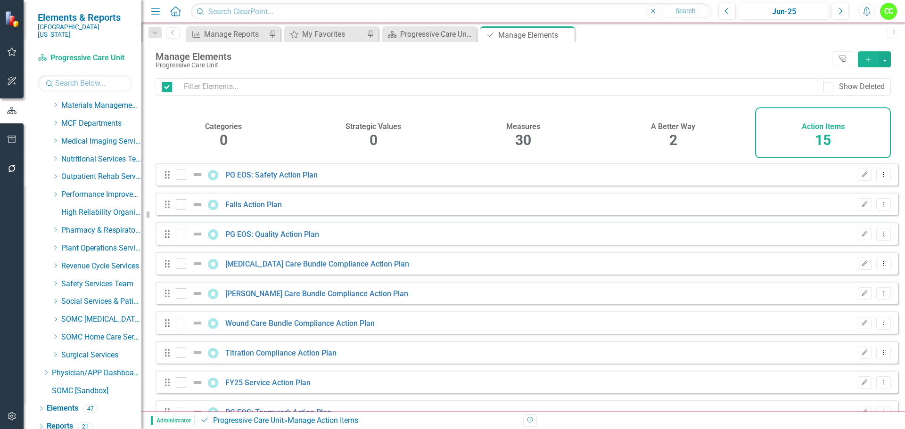
checkbox input "false"
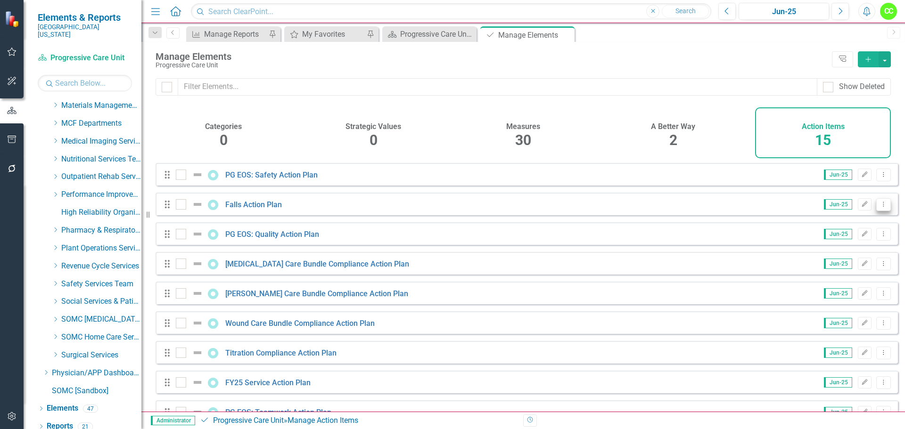
click at [882, 211] on button "Dropdown Menu" at bounding box center [883, 204] width 15 height 13
click at [823, 281] on link "Trash Delete Action Item" at bounding box center [836, 279] width 94 height 17
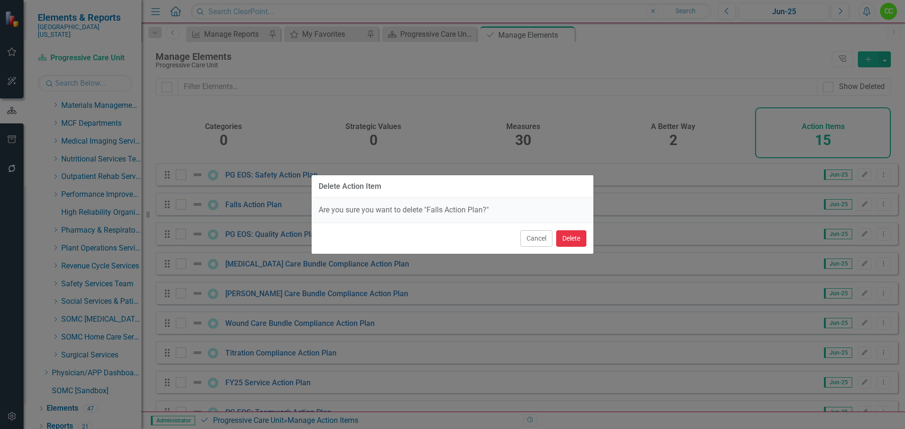
click at [574, 240] on button "Delete" at bounding box center [571, 238] width 30 height 16
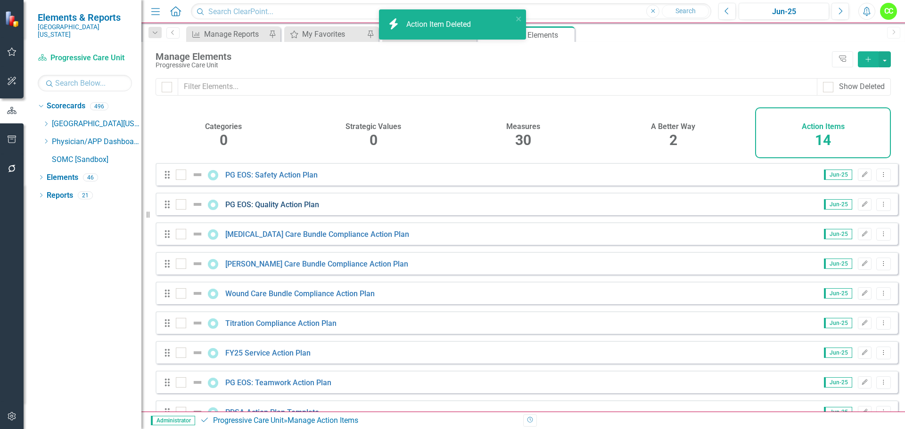
click at [291, 209] on link "PG EOS: Quality Action Plan" at bounding box center [272, 204] width 94 height 9
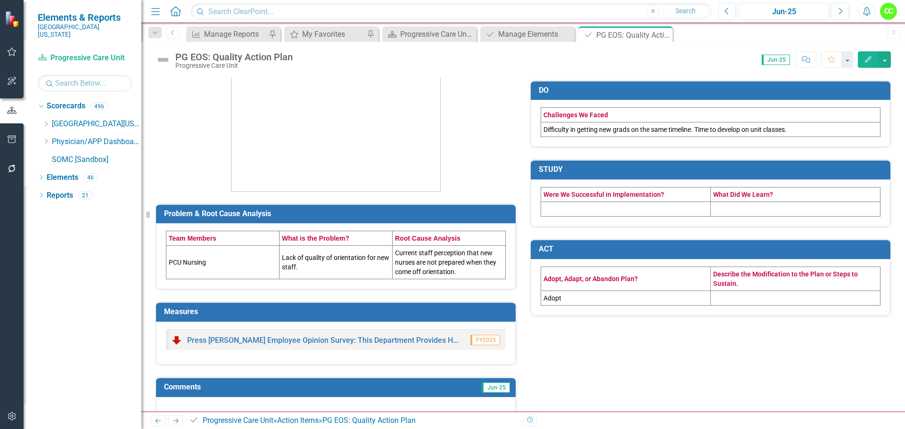
scroll to position [128, 0]
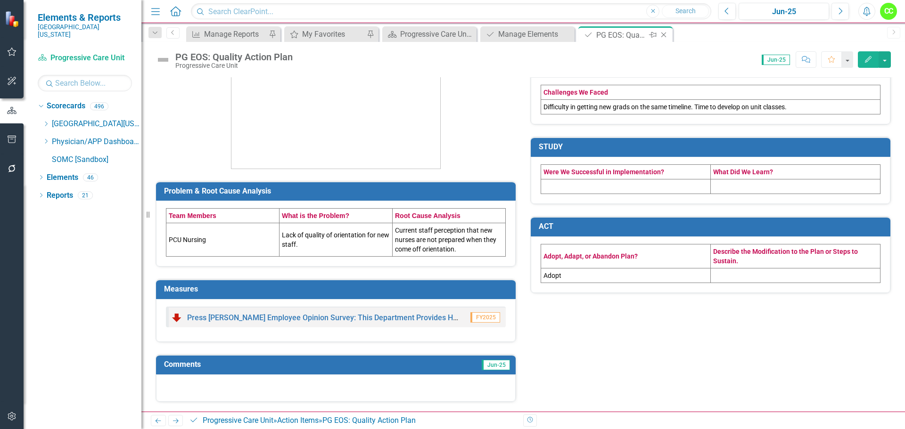
click at [663, 35] on icon "Close" at bounding box center [663, 35] width 9 height 8
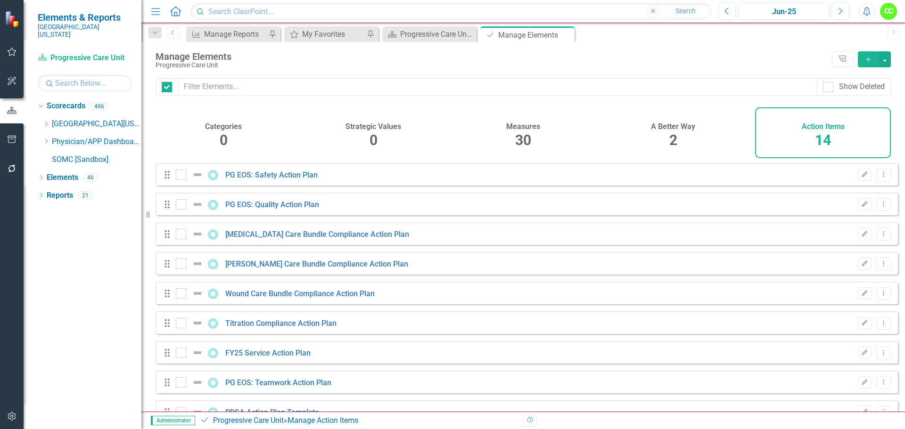
checkbox input "false"
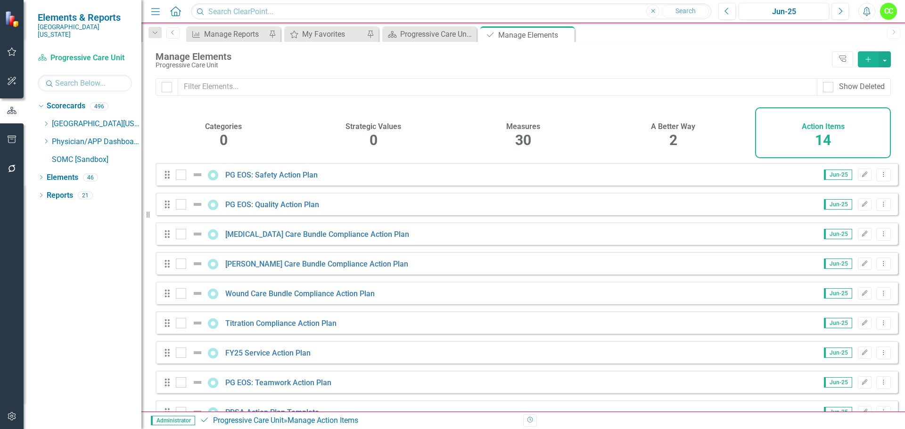
click at [310, 237] on div "[MEDICAL_DATA] Care Bundle Compliance Action Plan" at bounding box center [294, 234] width 236 height 11
click at [311, 238] on link "[MEDICAL_DATA] Care Bundle Compliance Action Plan" at bounding box center [317, 234] width 184 height 9
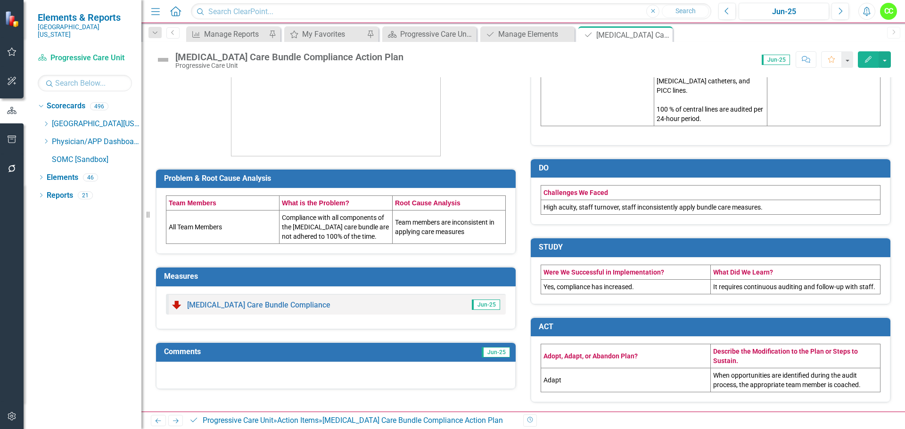
scroll to position [141, 0]
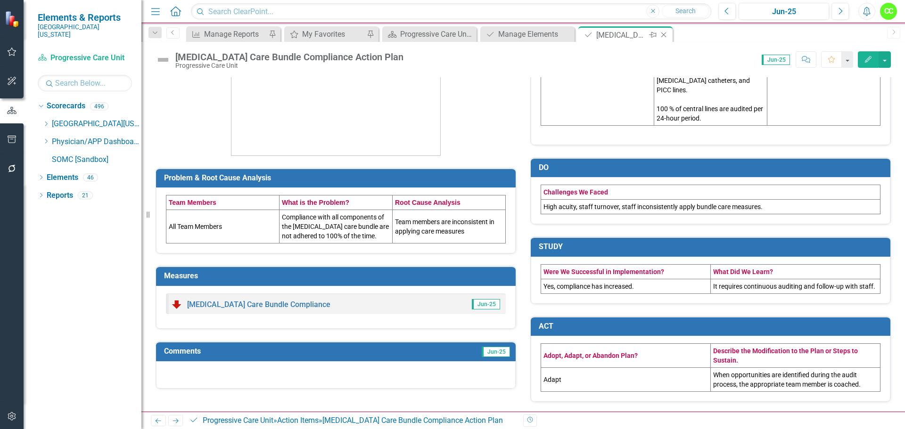
click at [664, 36] on icon "Close" at bounding box center [663, 35] width 9 height 8
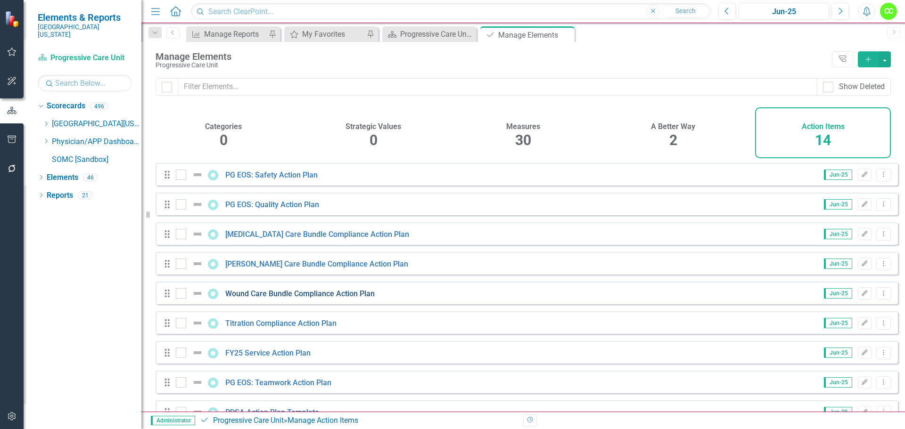
click at [283, 298] on link "Wound Care Bundle Compliance Action Plan" at bounding box center [299, 293] width 149 height 9
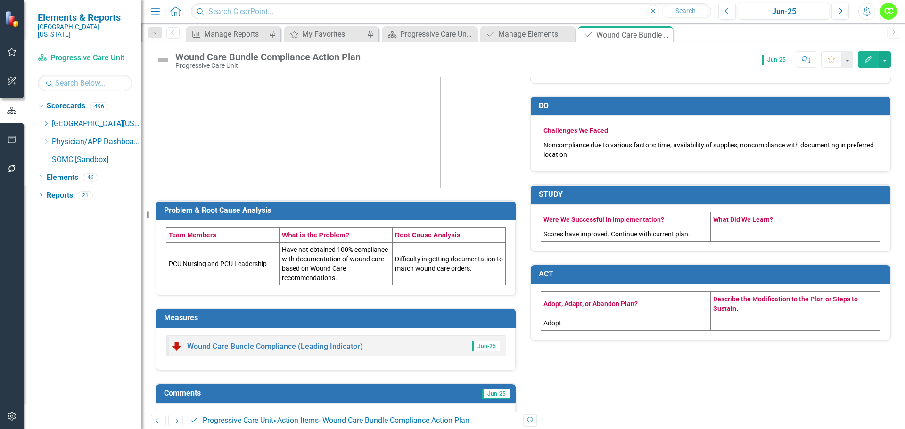
scroll to position [138, 0]
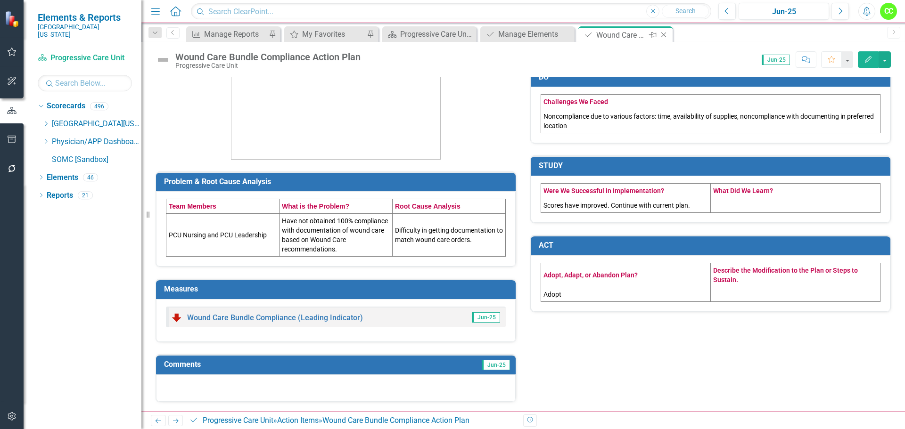
click at [666, 32] on icon "Close" at bounding box center [663, 35] width 9 height 8
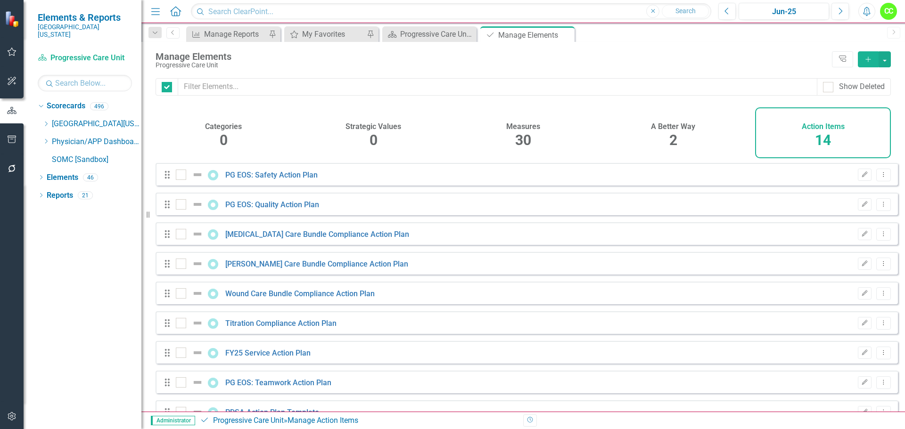
checkbox input "false"
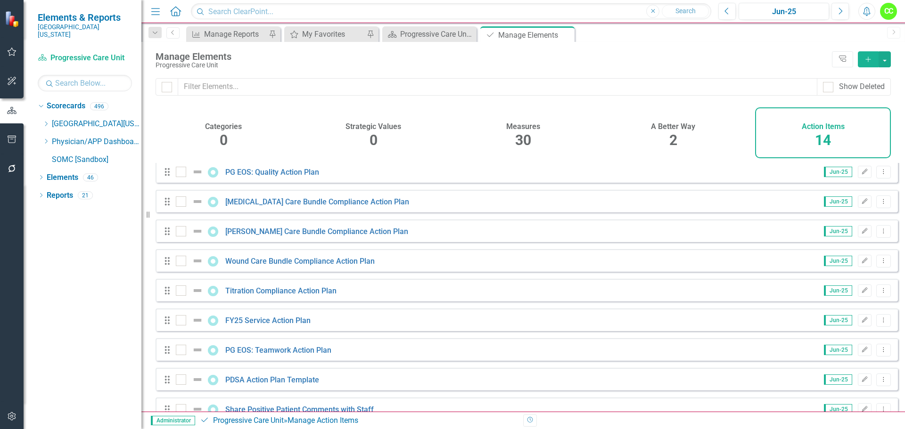
scroll to position [47, 0]
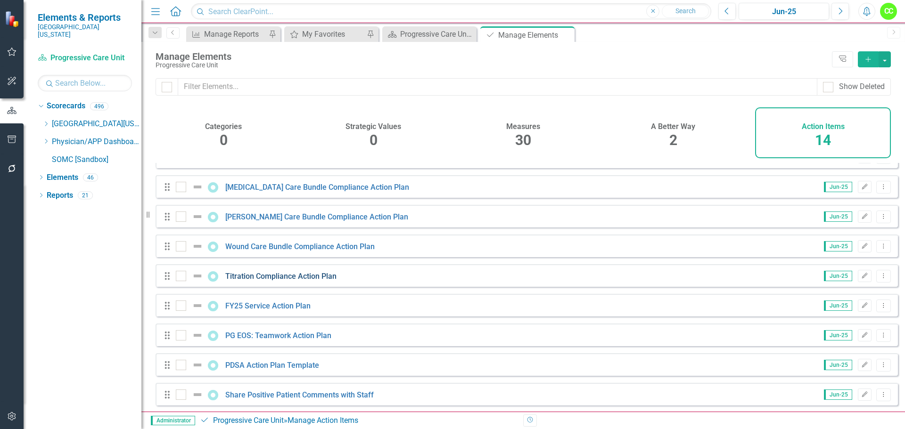
click at [311, 279] on link "Titration Compliance Action Plan" at bounding box center [280, 276] width 111 height 9
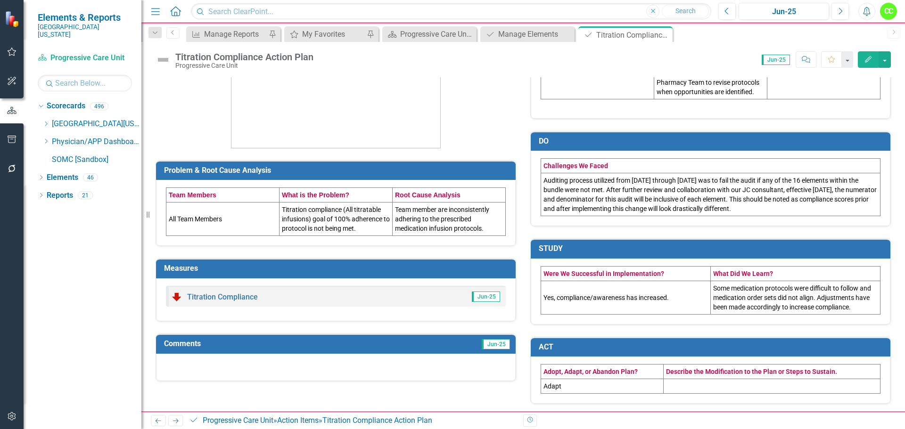
scroll to position [150, 0]
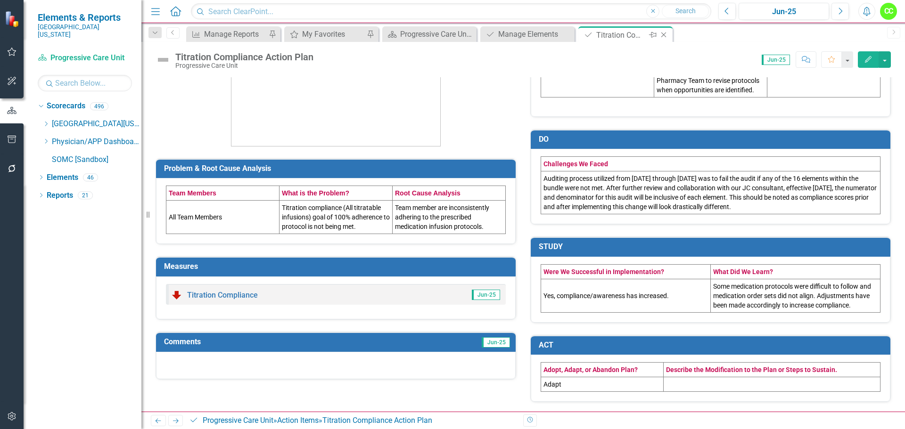
click at [664, 33] on icon "Close" at bounding box center [663, 35] width 9 height 8
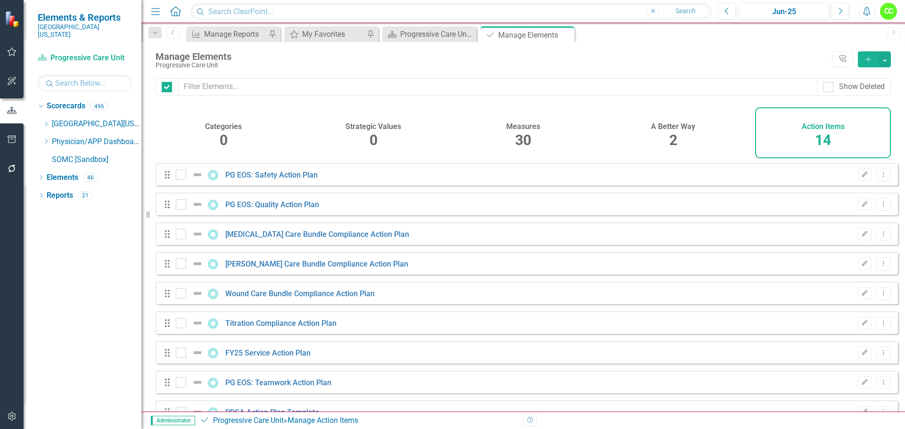
checkbox input "false"
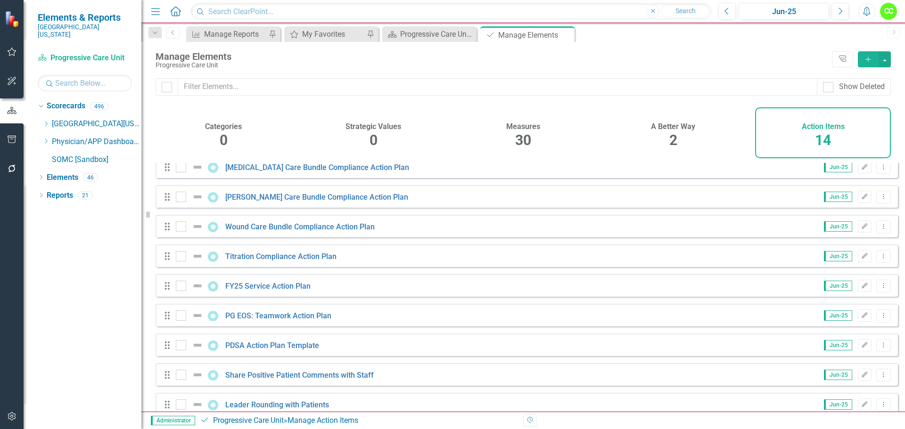
scroll to position [94, 0]
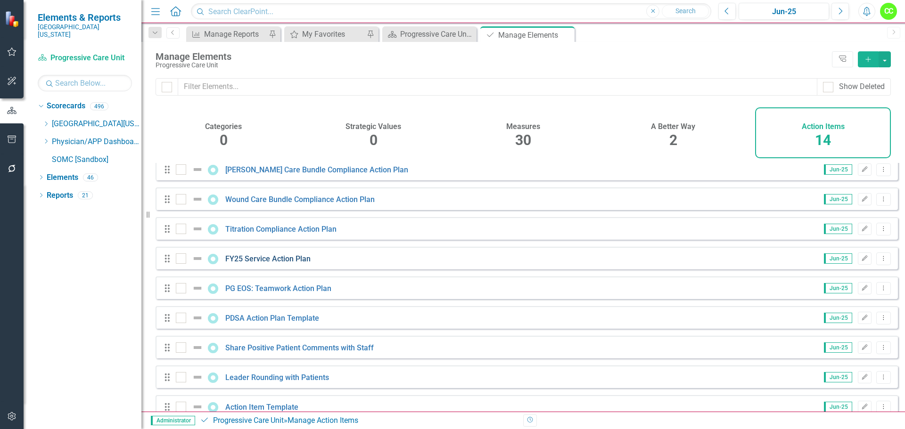
click at [294, 263] on link "FY25 Service Action Plan" at bounding box center [267, 258] width 85 height 9
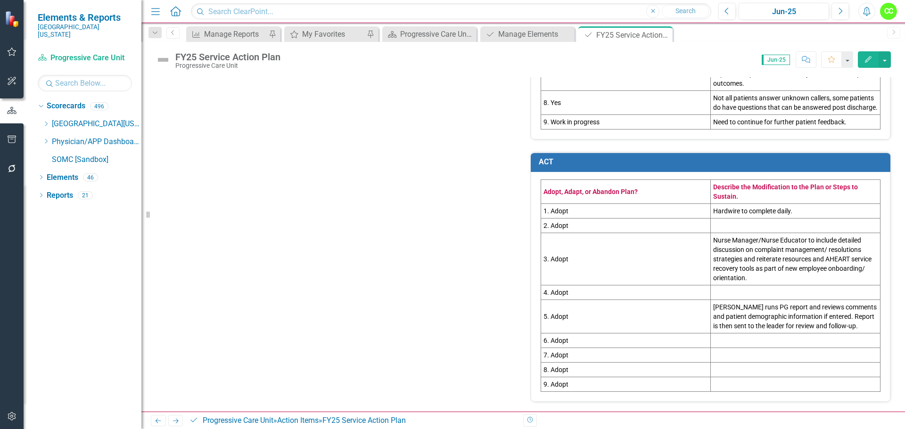
scroll to position [991, 0]
click at [663, 34] on icon "Close" at bounding box center [663, 35] width 9 height 8
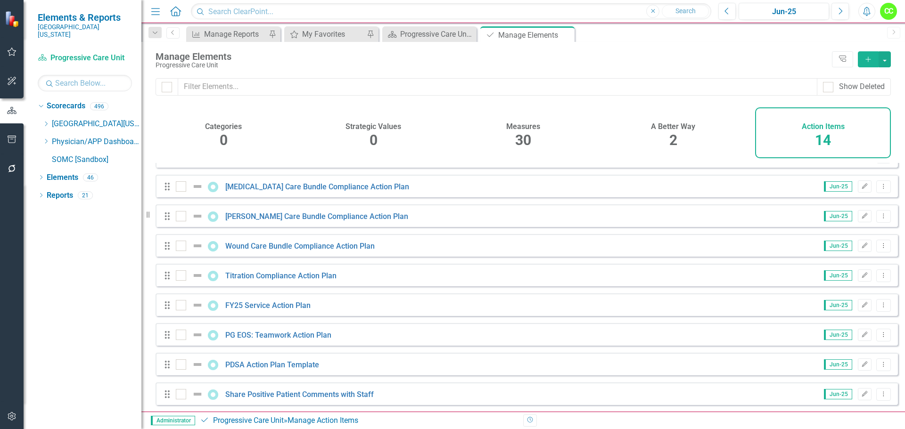
scroll to position [94, 0]
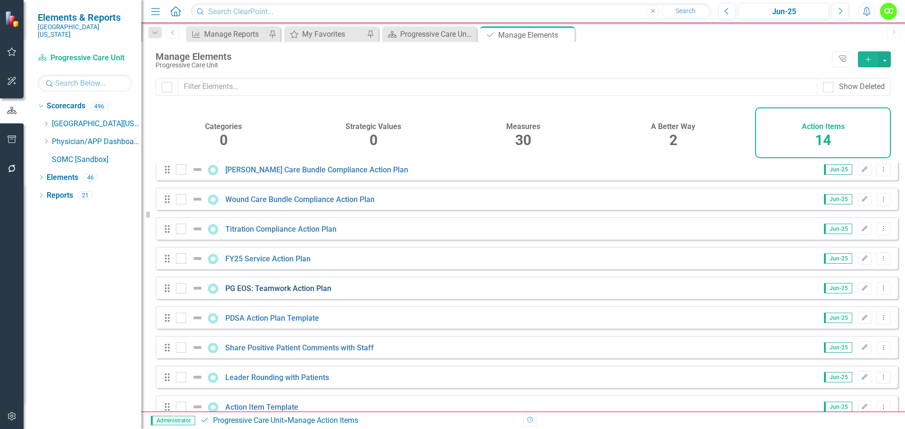
click at [303, 293] on link "PG EOS: Teamwork Action Plan" at bounding box center [278, 288] width 106 height 9
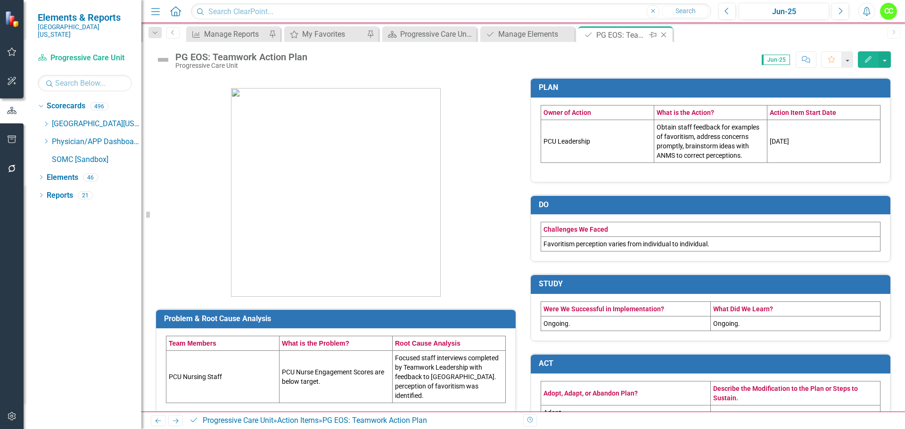
click at [666, 32] on icon "Close" at bounding box center [663, 35] width 9 height 8
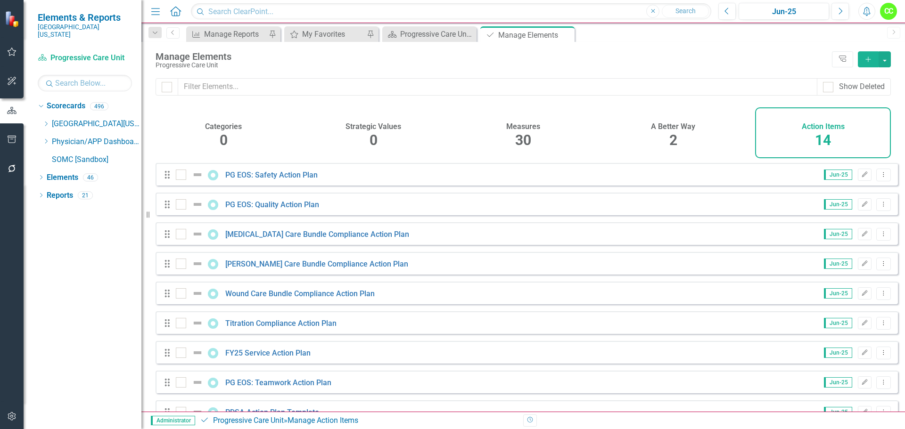
click at [663, 129] on h4 "A Better Way" at bounding box center [673, 126] width 44 height 8
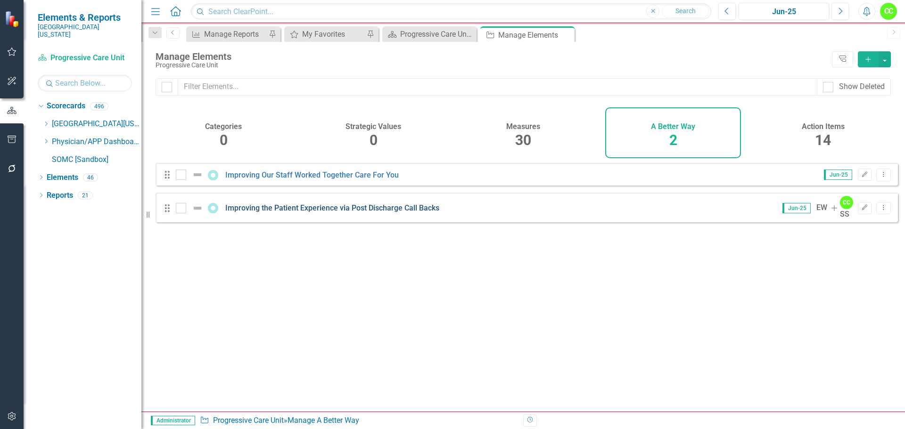
click at [367, 211] on link "Improving the Patient Experience via Post Discharge Call Backs" at bounding box center [332, 208] width 214 height 9
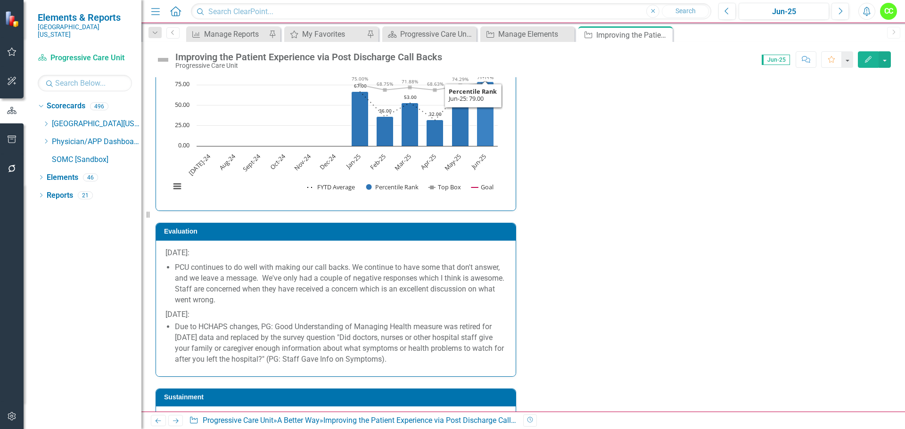
scroll to position [1573, 0]
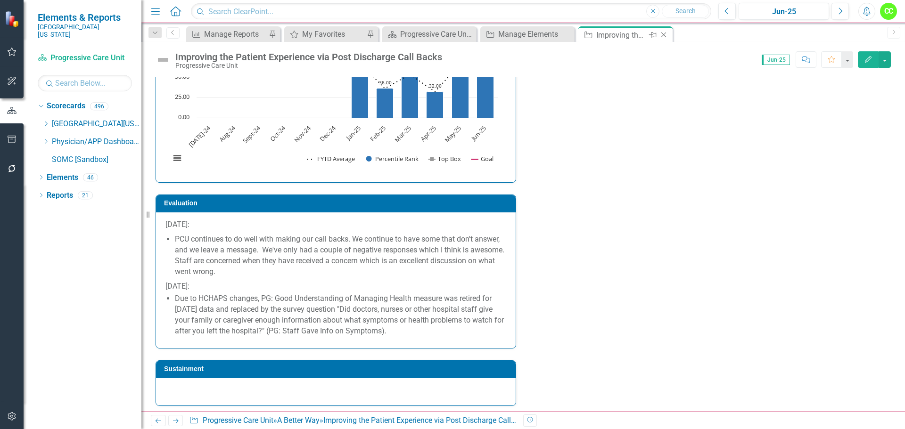
click at [667, 34] on icon "Close" at bounding box center [663, 35] width 9 height 8
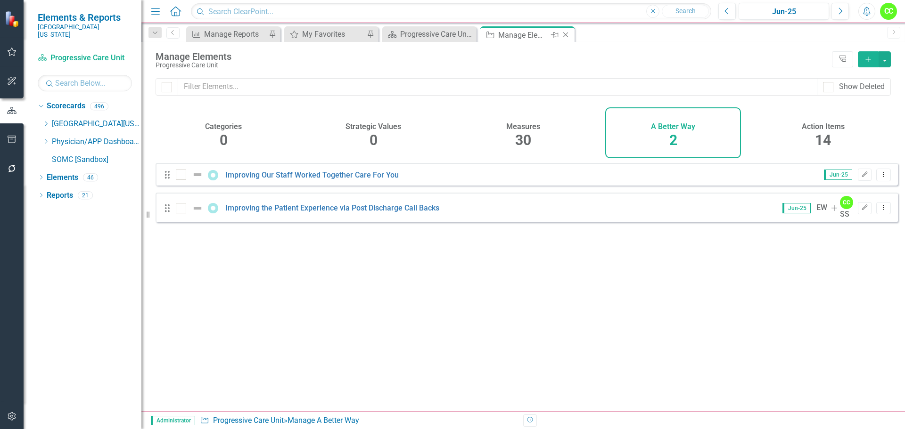
click at [565, 34] on icon "Close" at bounding box center [565, 35] width 9 height 8
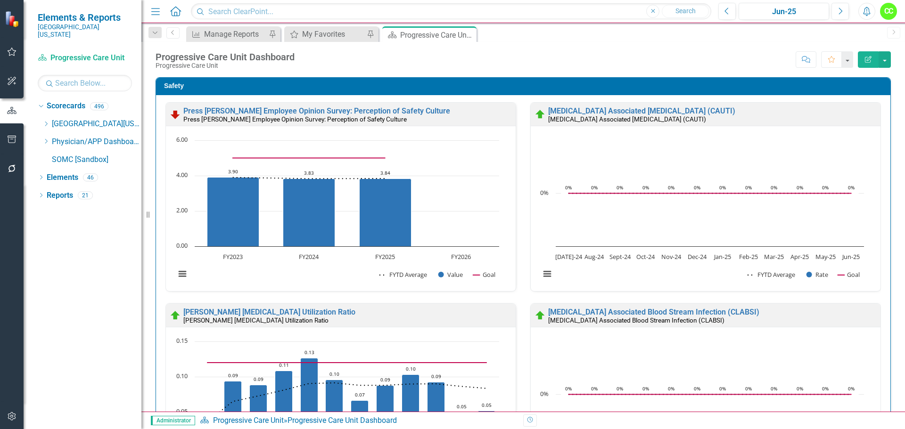
click at [0, 0] on icon "Close" at bounding box center [0, 0] width 0 height 0
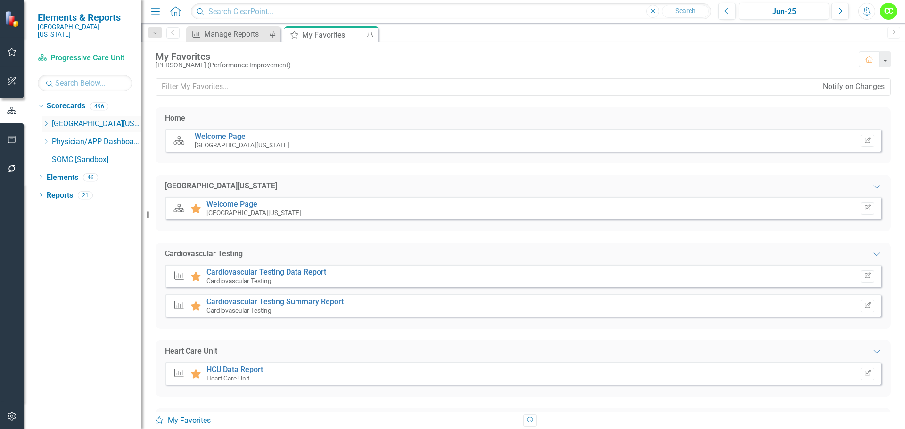
click at [45, 120] on div "Dropdown" at bounding box center [45, 124] width 7 height 8
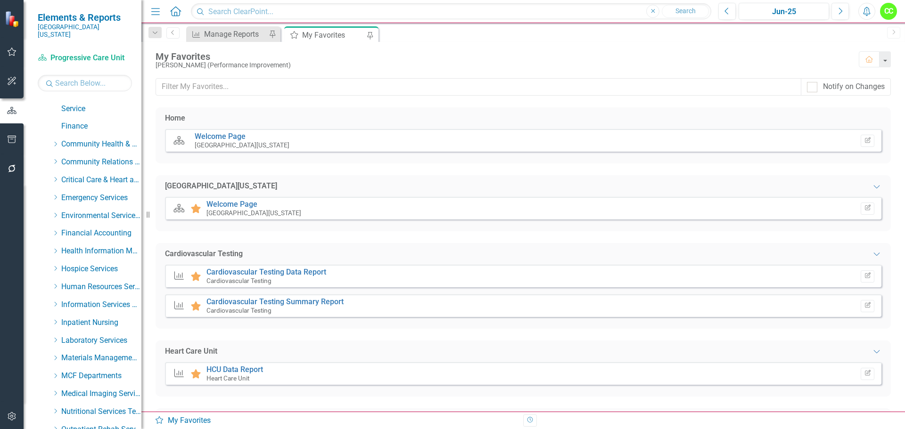
scroll to position [94, 0]
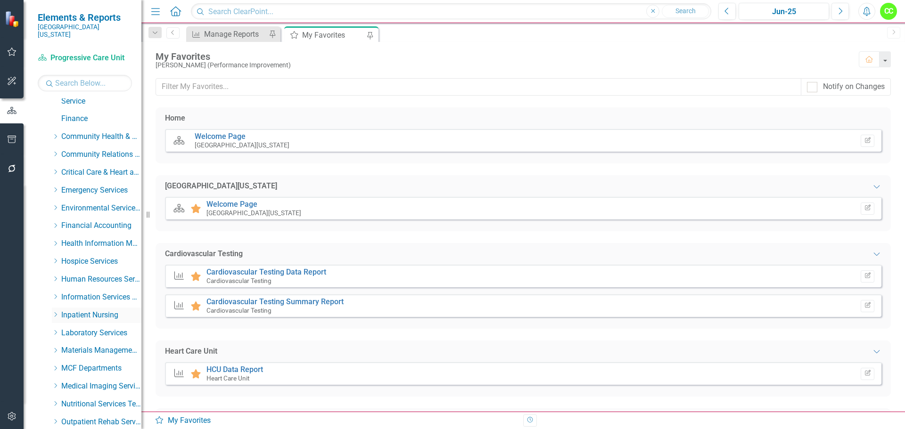
click at [55, 312] on icon "Dropdown" at bounding box center [55, 315] width 7 height 6
click at [94, 363] on link "Orthopedic Care Unit" at bounding box center [106, 368] width 71 height 11
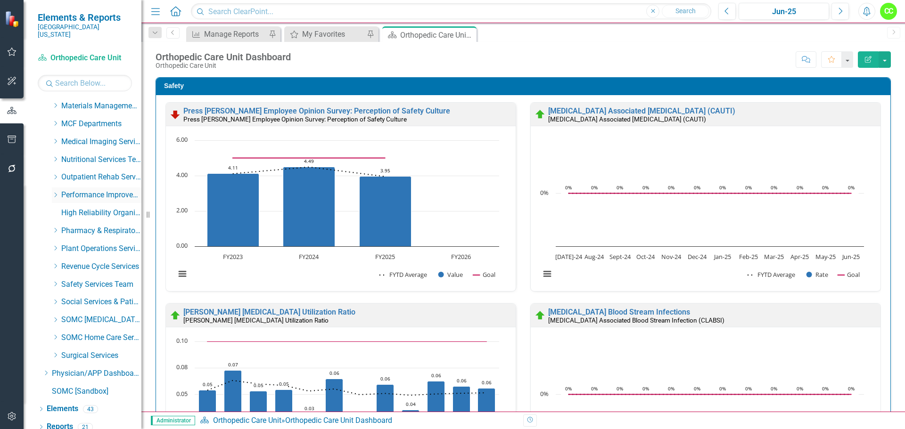
scroll to position [482, 0]
click at [73, 403] on link "Elements" at bounding box center [63, 408] width 32 height 11
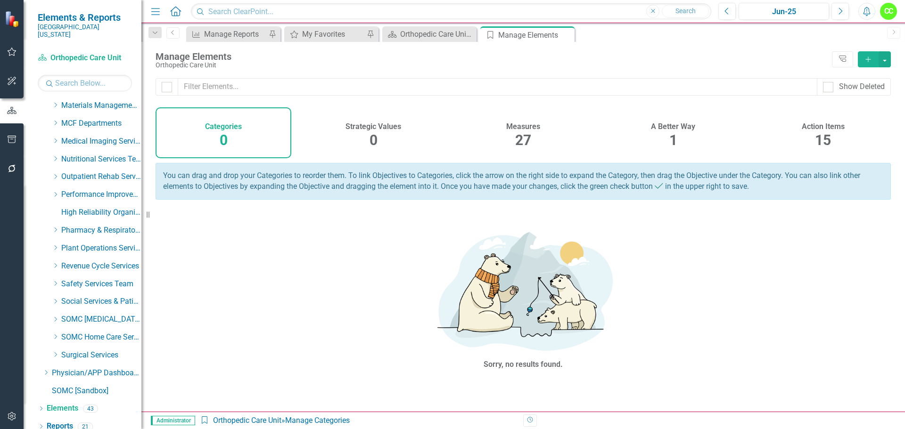
click at [828, 133] on span "15" at bounding box center [823, 140] width 16 height 16
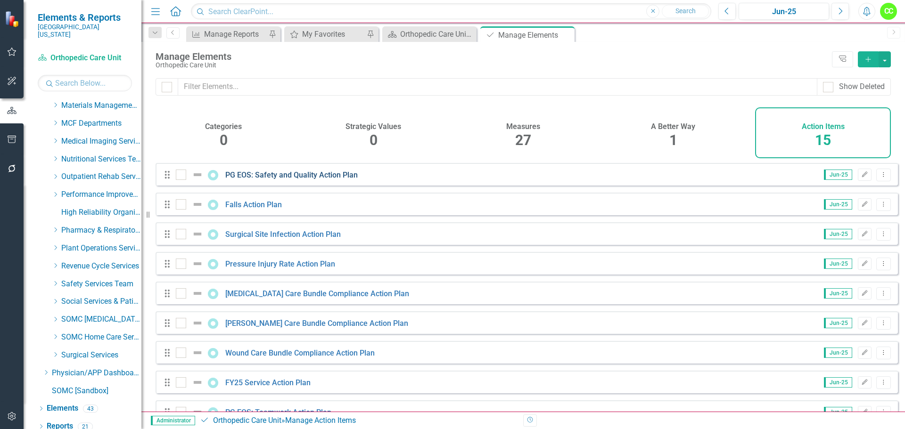
click at [328, 180] on link "PG EOS: Safety and Quality Action Plan" at bounding box center [291, 175] width 132 height 9
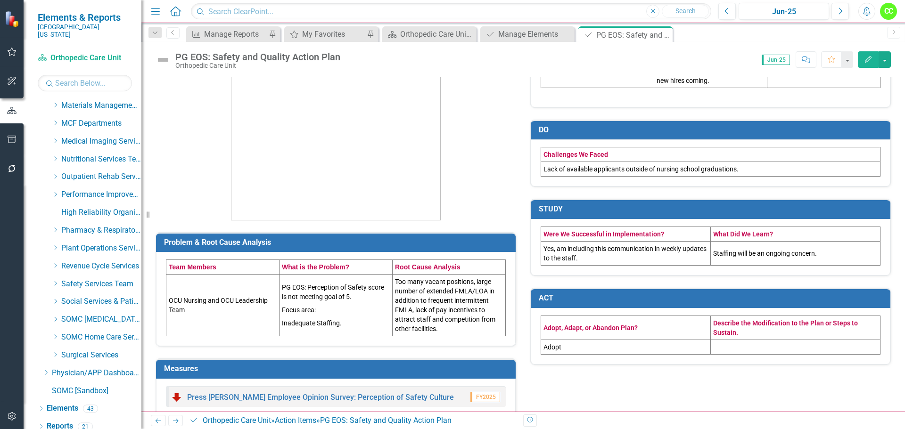
scroll to position [182, 0]
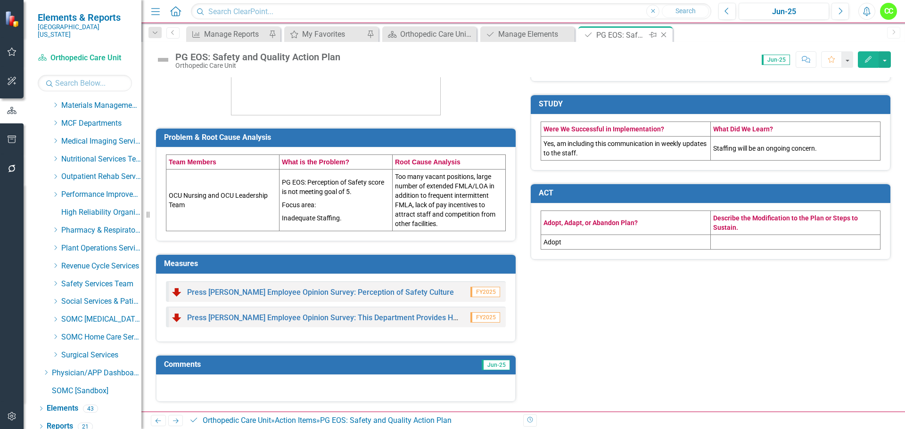
click at [663, 34] on icon "Close" at bounding box center [663, 35] width 9 height 8
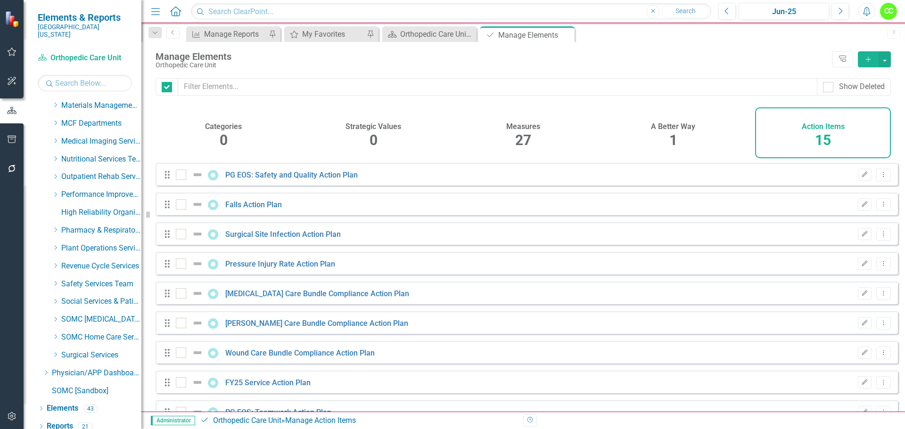
checkbox input "false"
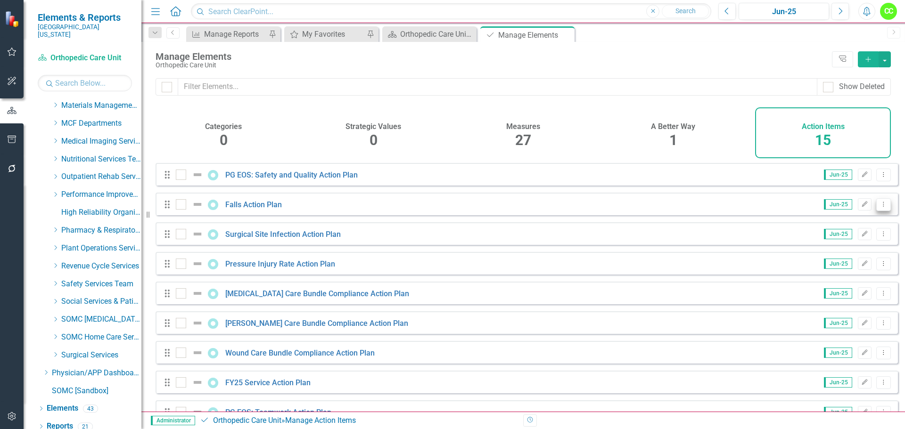
click at [879, 207] on icon "Dropdown Menu" at bounding box center [883, 204] width 8 height 6
click at [824, 277] on link "Trash Delete Action Item" at bounding box center [836, 279] width 94 height 17
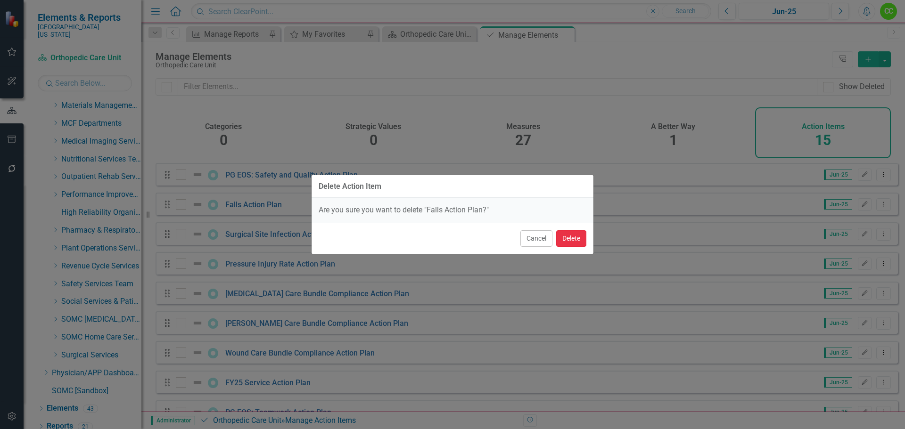
click at [576, 238] on button "Delete" at bounding box center [571, 238] width 30 height 16
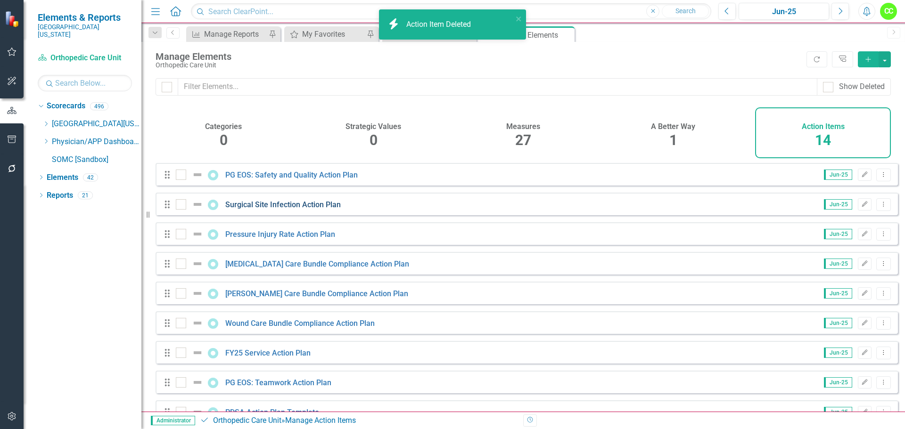
click at [277, 209] on link "Surgical Site Infection Action Plan" at bounding box center [282, 204] width 115 height 9
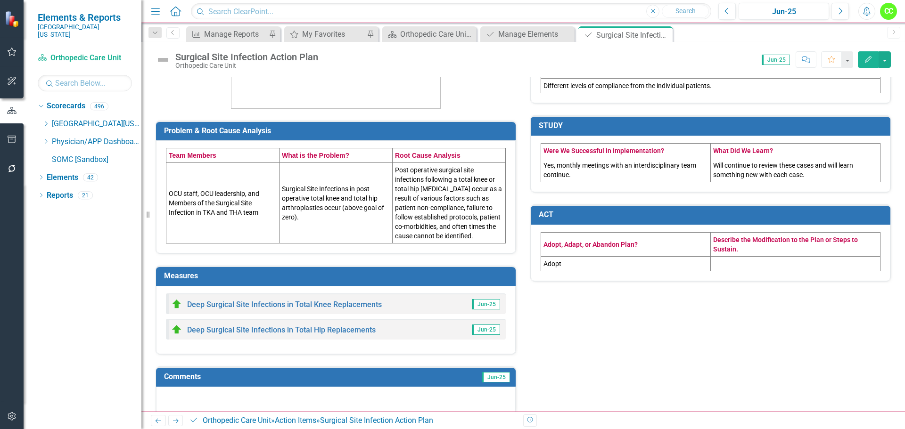
scroll to position [188, 0]
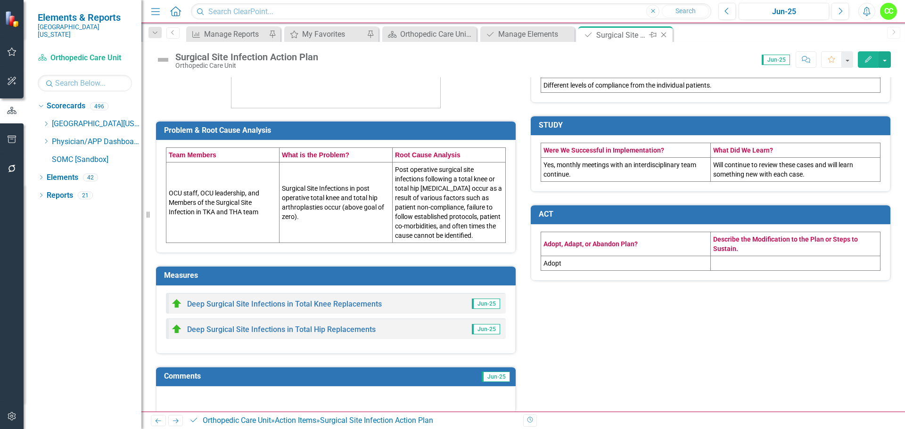
click at [665, 31] on icon "Close" at bounding box center [663, 35] width 9 height 8
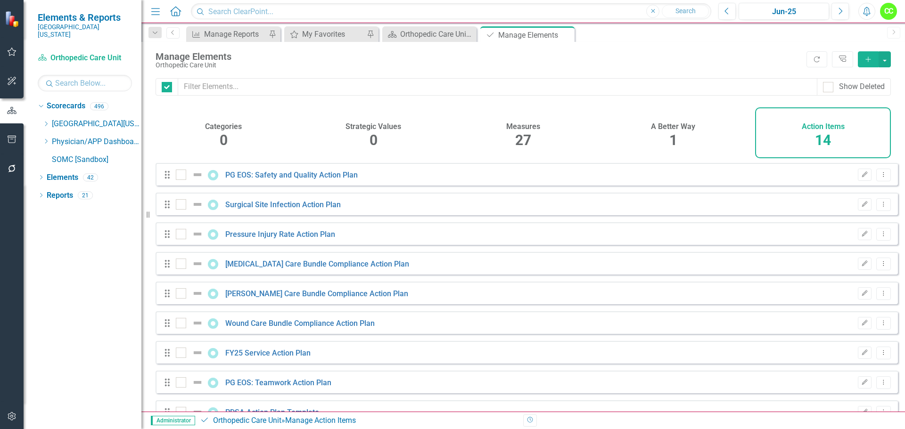
checkbox input "false"
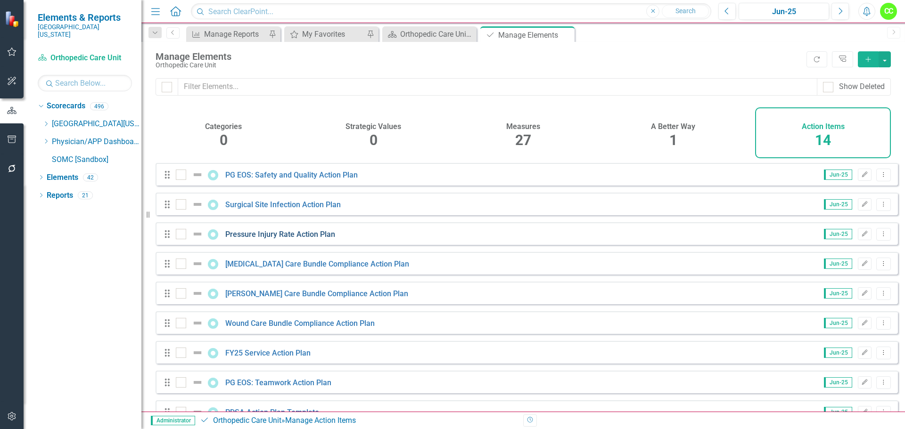
click at [251, 239] on link "Pressure Injury Rate Action Plan" at bounding box center [280, 234] width 110 height 9
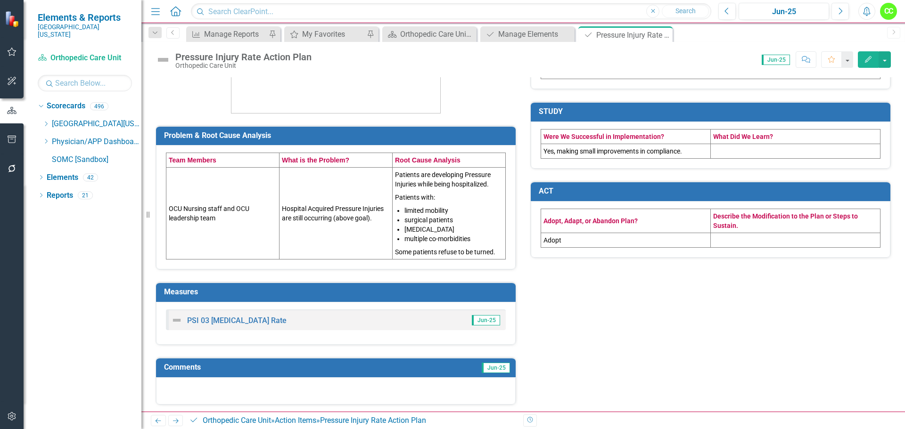
scroll to position [187, 0]
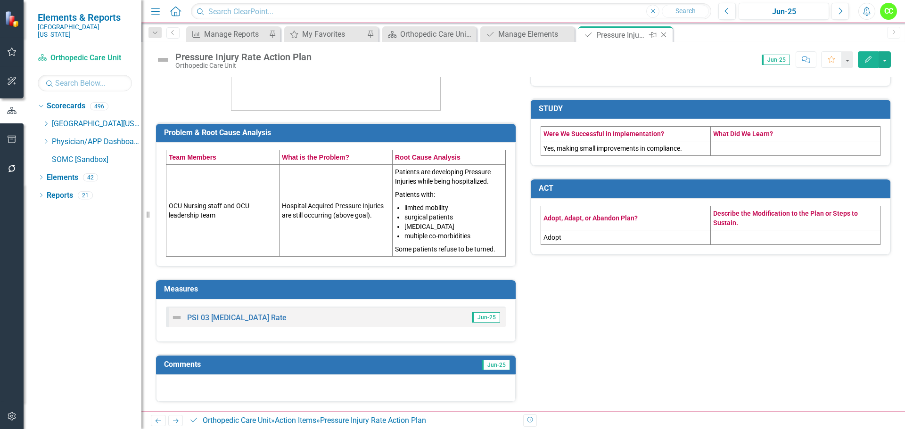
click at [663, 33] on icon "Close" at bounding box center [663, 35] width 9 height 8
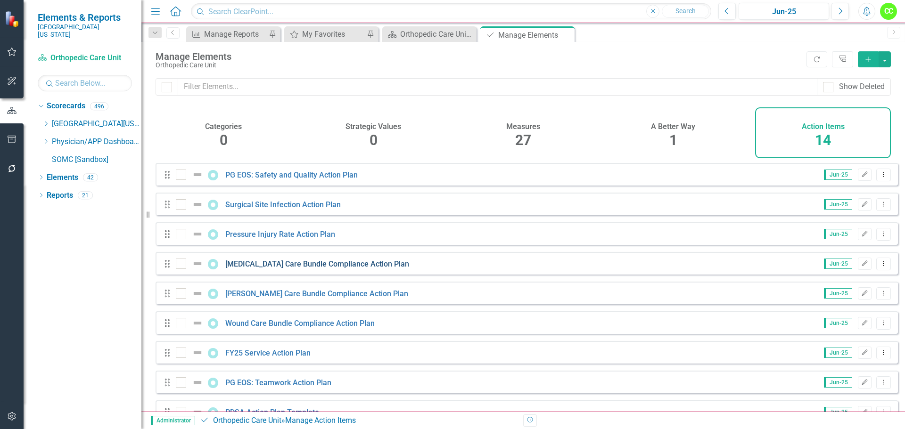
click at [316, 269] on link "[MEDICAL_DATA] Care Bundle Compliance Action Plan" at bounding box center [317, 264] width 184 height 9
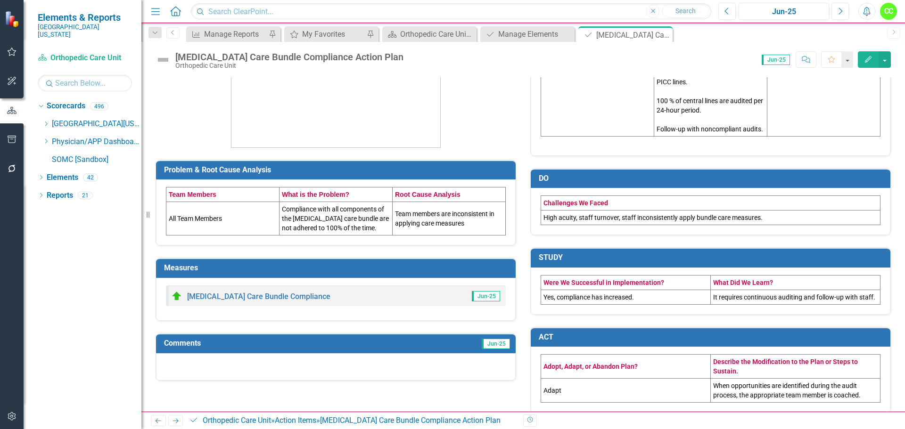
scroll to position [160, 0]
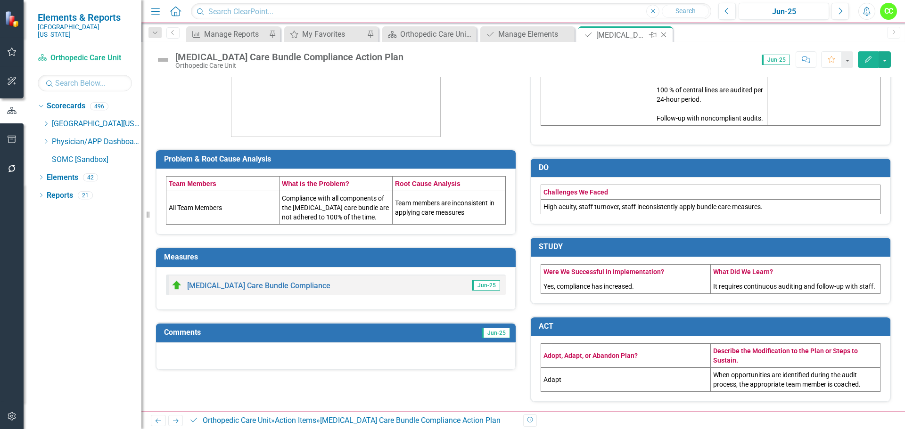
click at [662, 34] on icon "Close" at bounding box center [663, 35] width 9 height 8
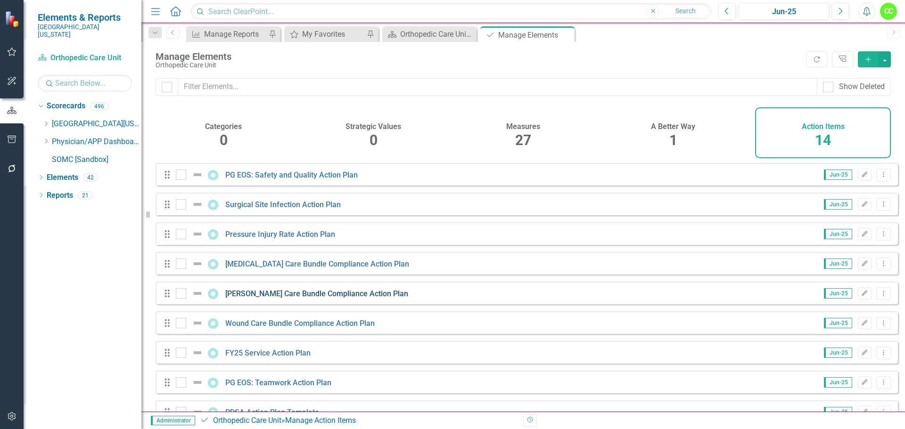
click at [299, 298] on link "[PERSON_NAME] Care Bundle Compliance Action Plan" at bounding box center [316, 293] width 183 height 9
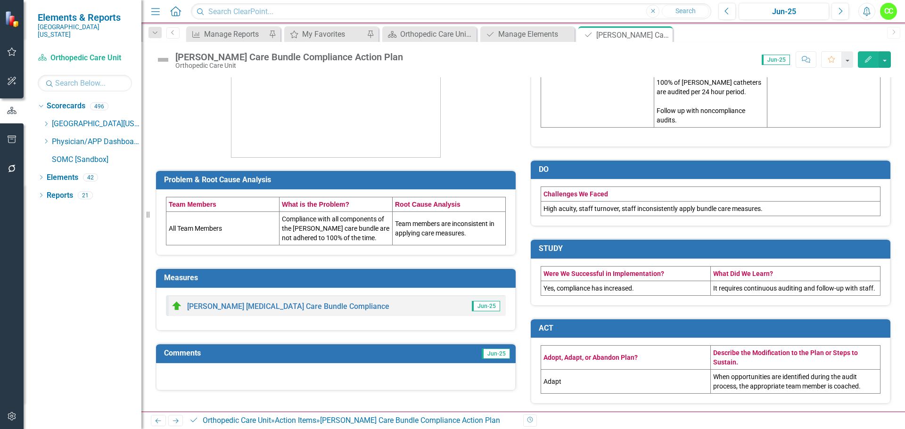
scroll to position [141, 0]
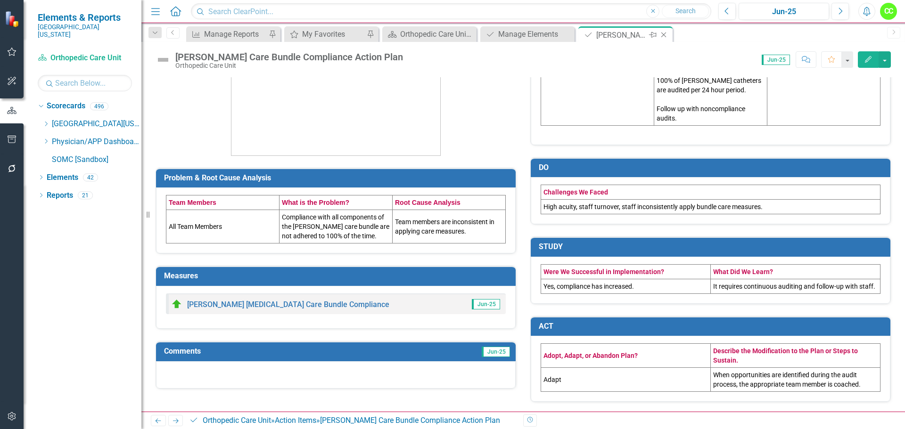
click at [664, 31] on icon "Close" at bounding box center [663, 35] width 9 height 8
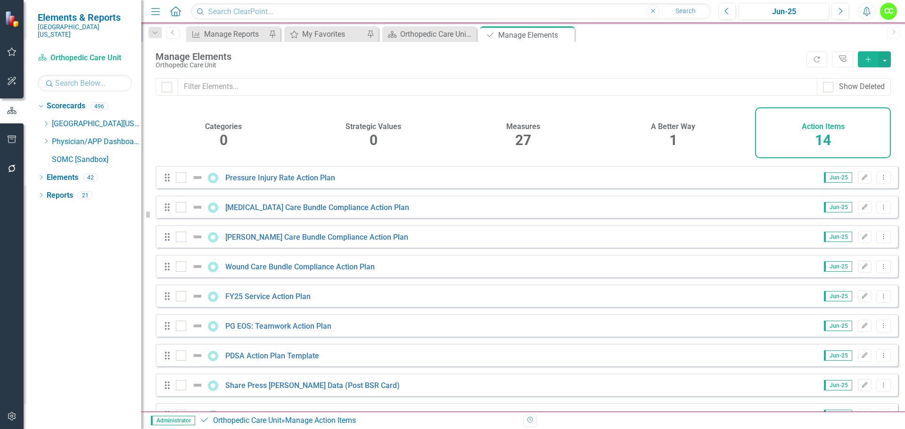
scroll to position [94, 0]
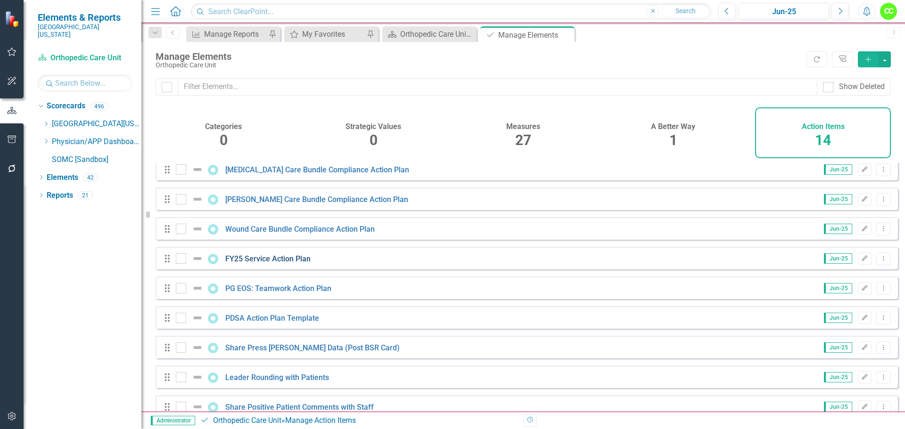
click at [276, 262] on link "FY25 Service Action Plan" at bounding box center [267, 258] width 85 height 9
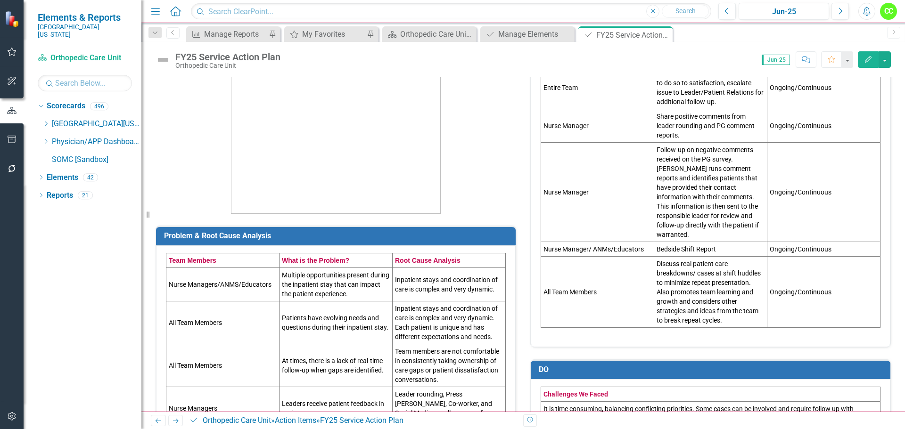
scroll to position [236, 0]
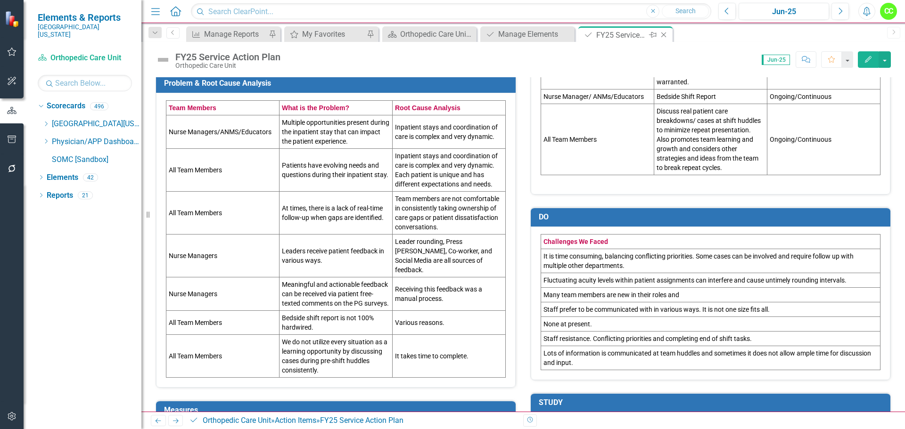
click at [664, 36] on icon at bounding box center [663, 35] width 5 height 5
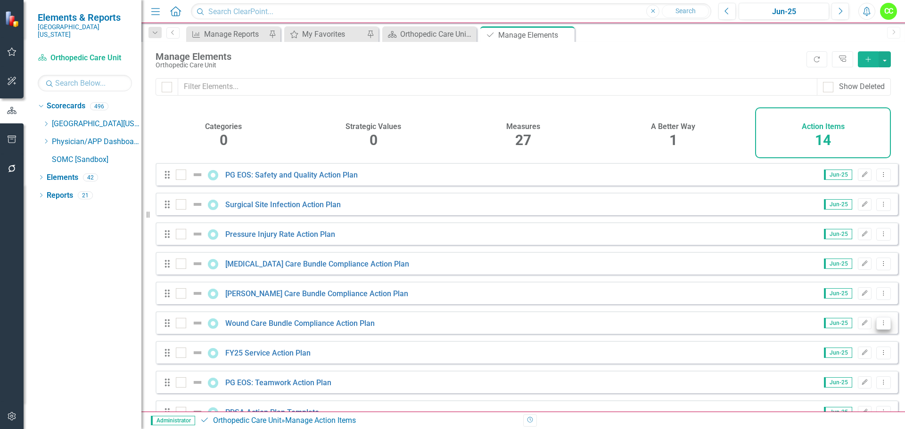
click at [879, 326] on icon "Dropdown Menu" at bounding box center [883, 323] width 8 height 6
click at [283, 237] on div "Pressure Injury Rate Action Plan" at bounding box center [257, 234] width 162 height 11
click at [297, 239] on link "Pressure Injury Rate Action Plan" at bounding box center [280, 234] width 110 height 9
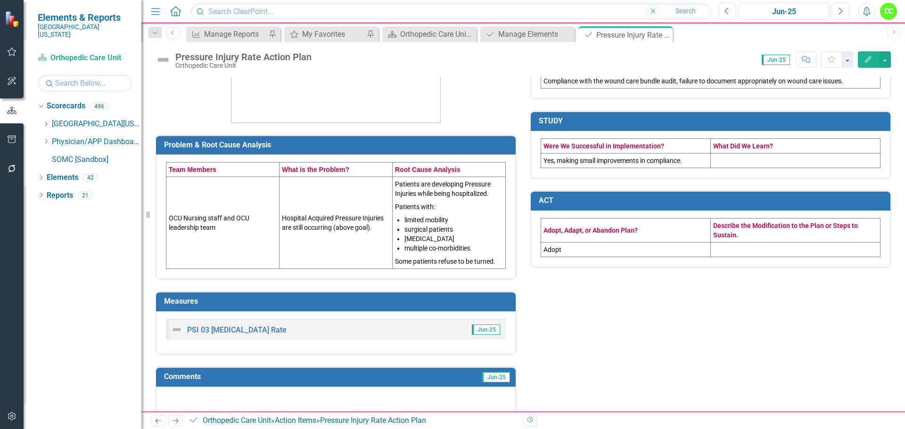
scroll to position [187, 0]
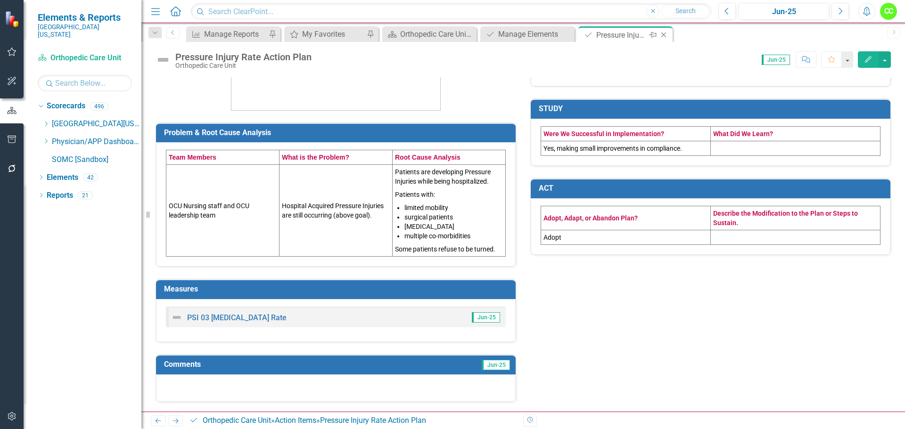
click at [668, 34] on icon "Close" at bounding box center [663, 35] width 9 height 8
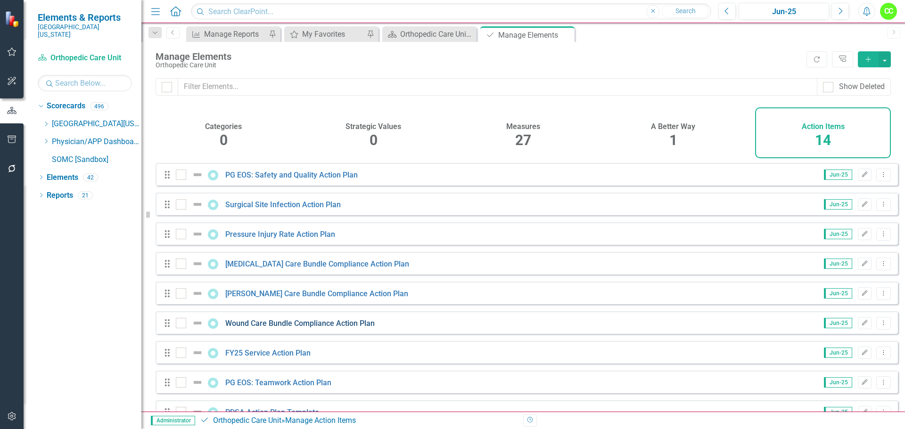
click at [312, 328] on link "Wound Care Bundle Compliance Action Plan" at bounding box center [299, 323] width 149 height 9
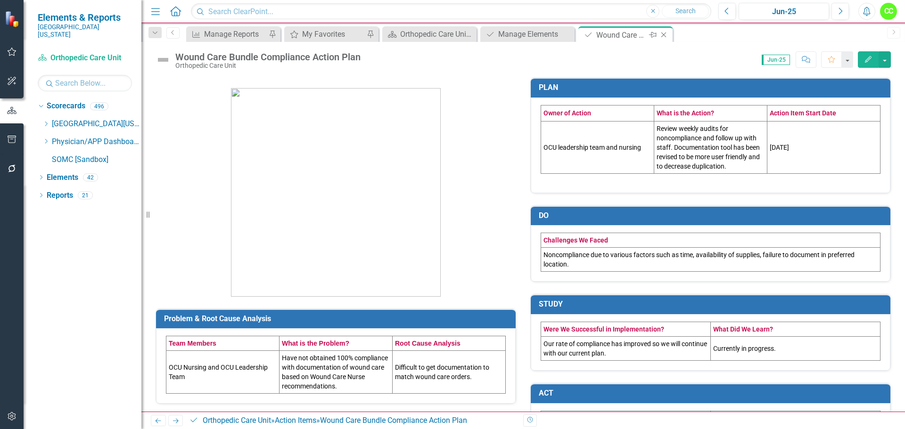
click at [662, 33] on icon "Close" at bounding box center [663, 35] width 9 height 8
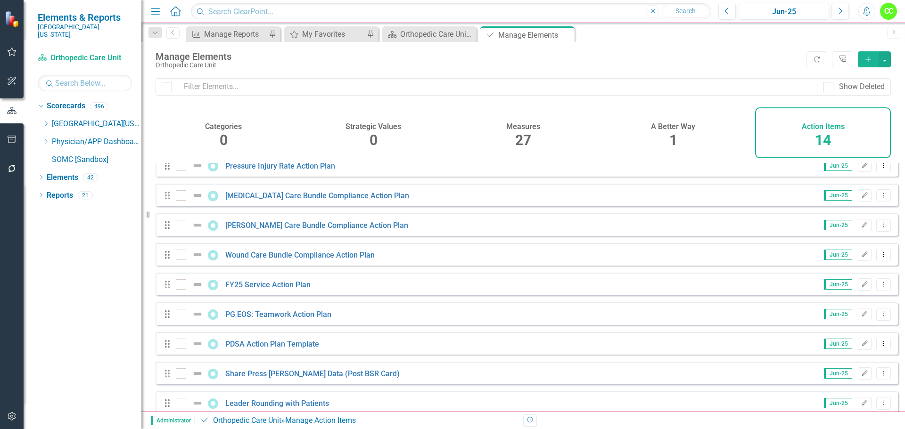
scroll to position [94, 0]
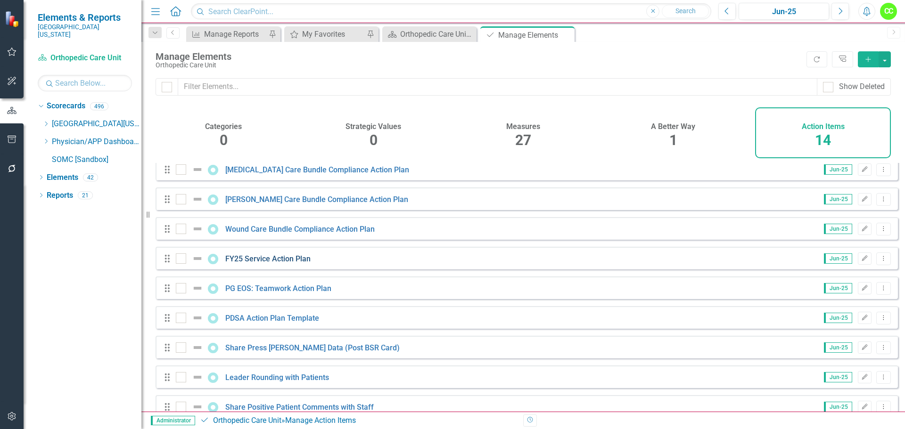
click at [285, 263] on link "FY25 Service Action Plan" at bounding box center [267, 258] width 85 height 9
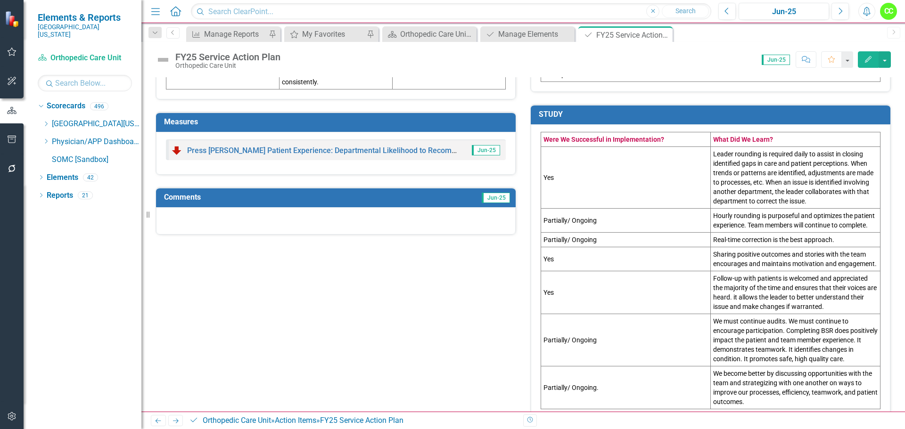
scroll to position [612, 0]
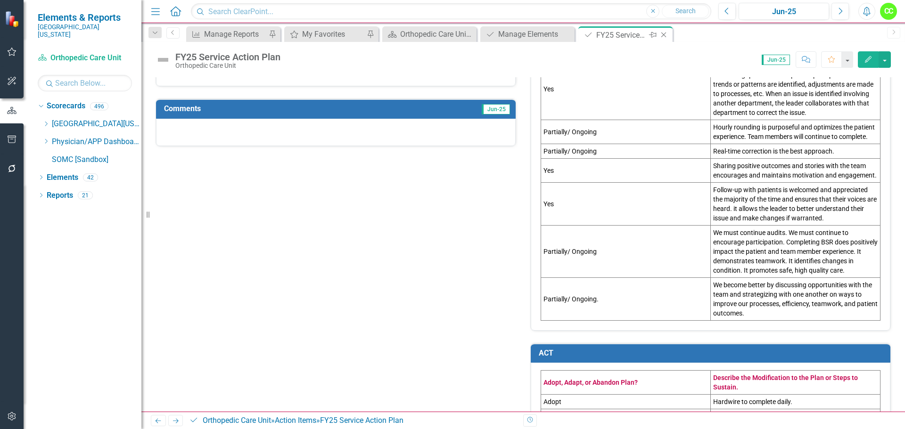
click at [663, 31] on div "Close" at bounding box center [664, 35] width 12 height 12
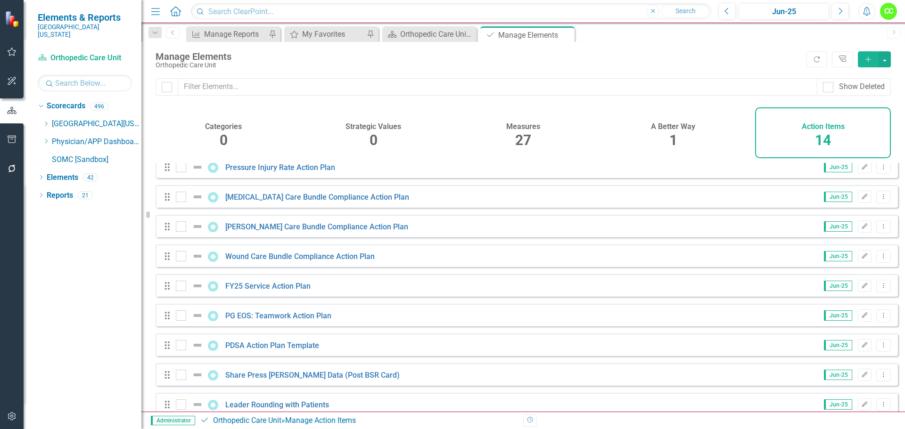
scroll to position [94, 0]
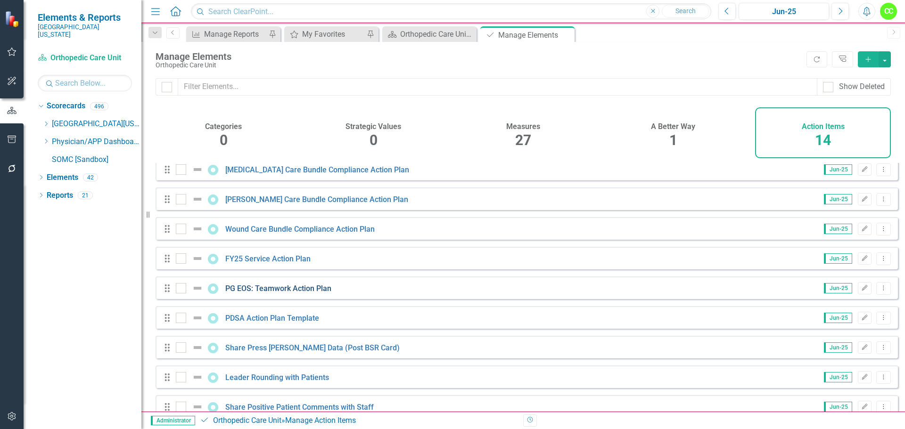
click at [287, 293] on link "PG EOS: Teamwork Action Plan" at bounding box center [278, 288] width 106 height 9
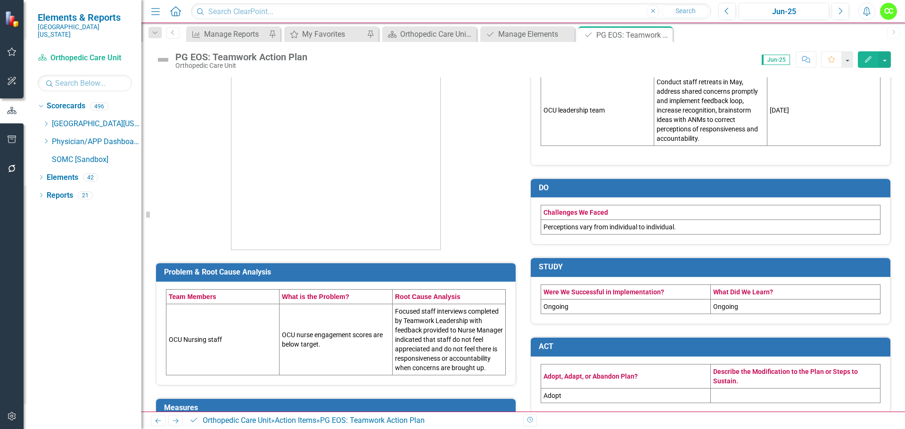
scroll to position [175, 0]
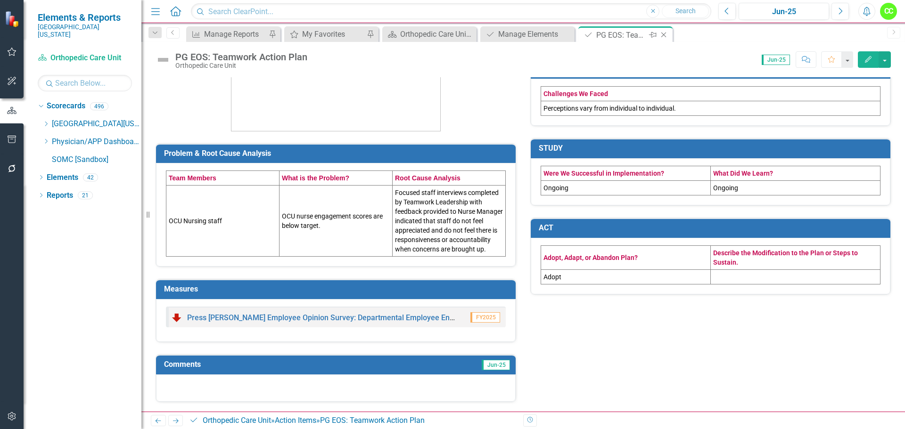
click at [666, 35] on icon "Close" at bounding box center [663, 35] width 9 height 8
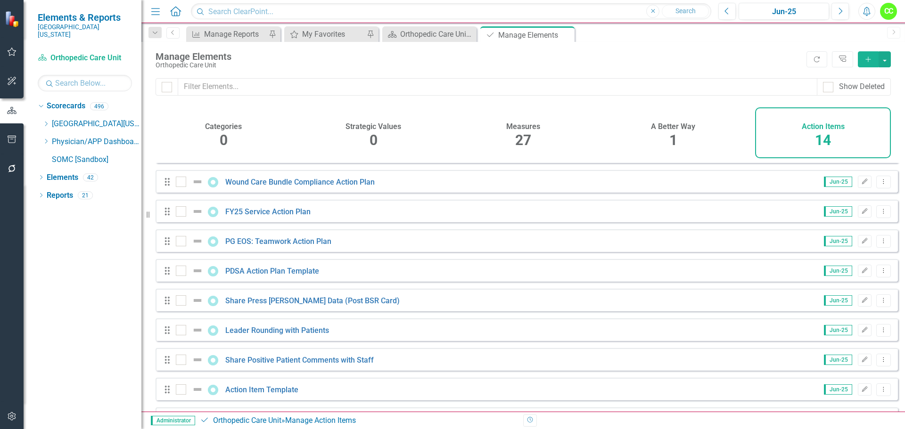
scroll to position [174, 0]
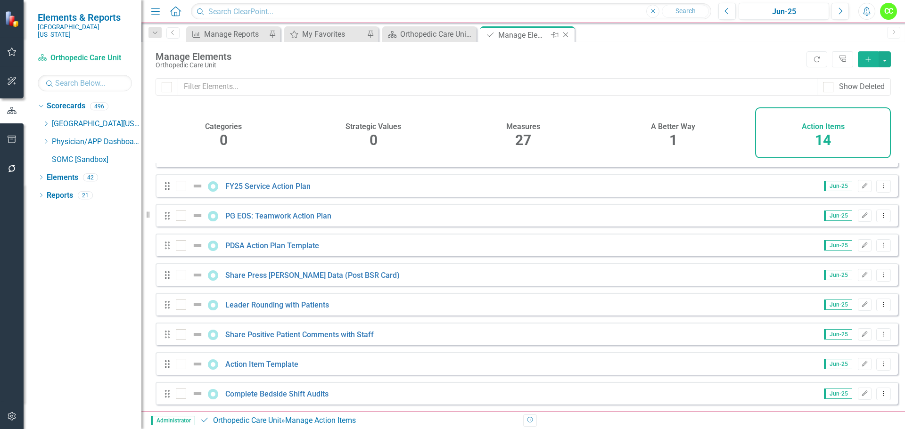
click at [564, 36] on icon "Close" at bounding box center [565, 35] width 9 height 8
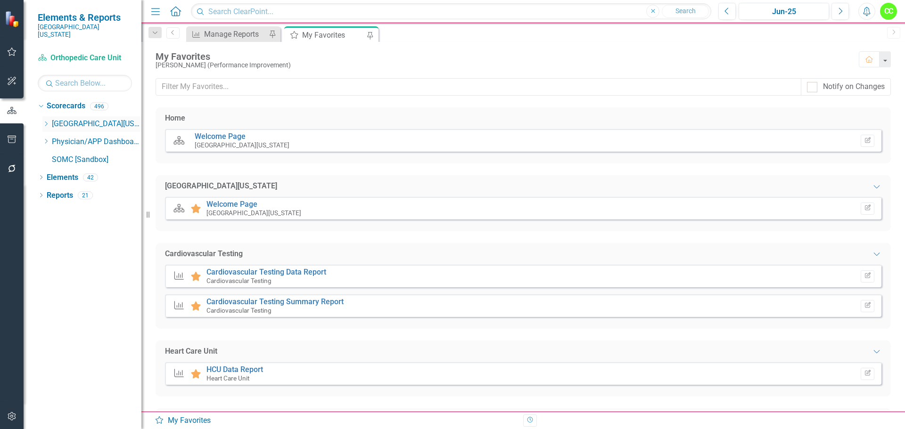
click at [47, 121] on icon "Dropdown" at bounding box center [45, 124] width 7 height 6
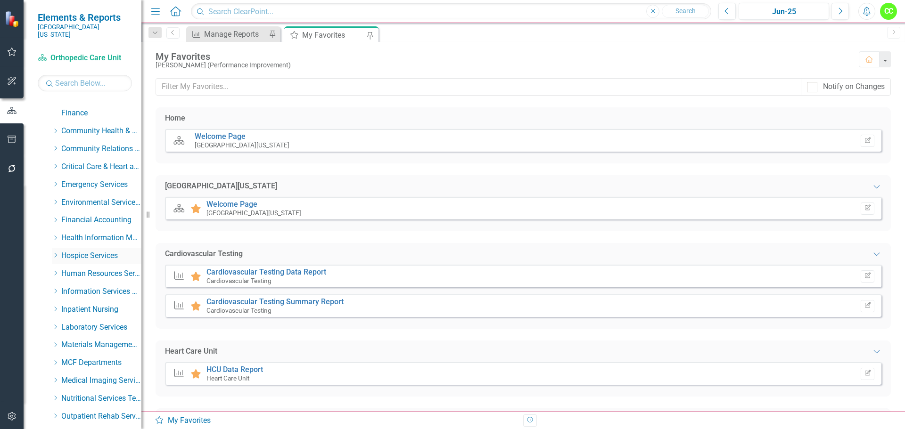
scroll to position [94, 0]
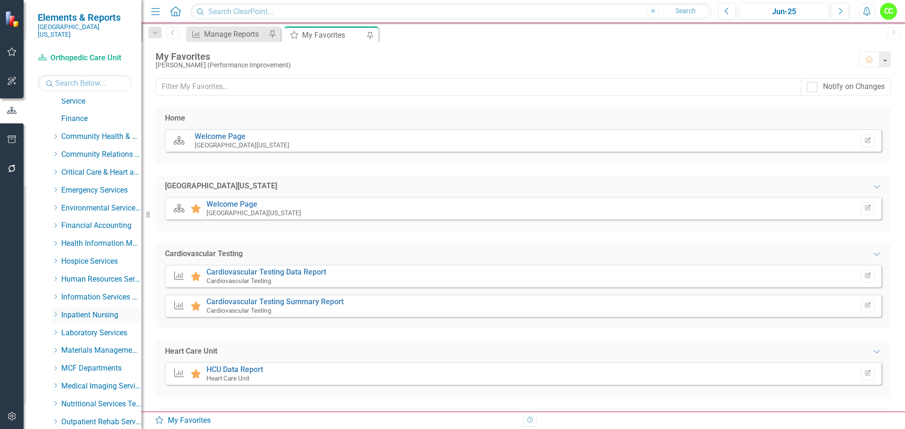
drag, startPoint x: 56, startPoint y: 308, endPoint x: 60, endPoint y: 309, distance: 4.8
click at [56, 312] on icon "Dropdown" at bounding box center [55, 315] width 7 height 6
click at [84, 399] on link "Rehab Care Unit" at bounding box center [106, 404] width 71 height 11
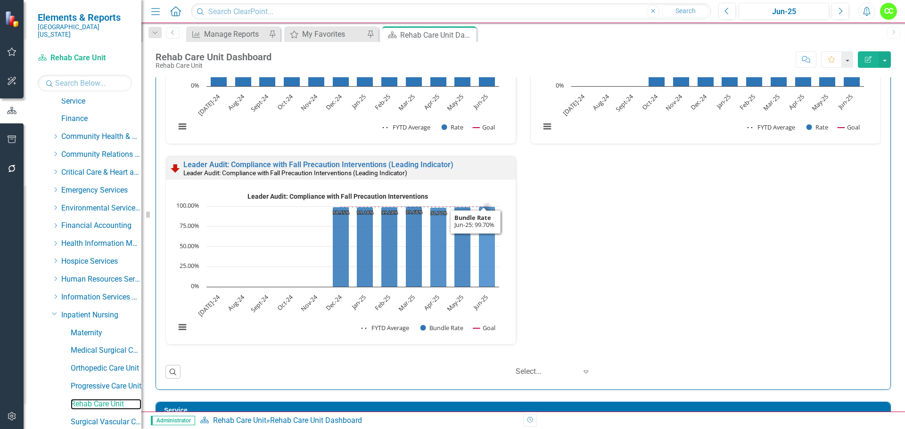
scroll to position [2044, 0]
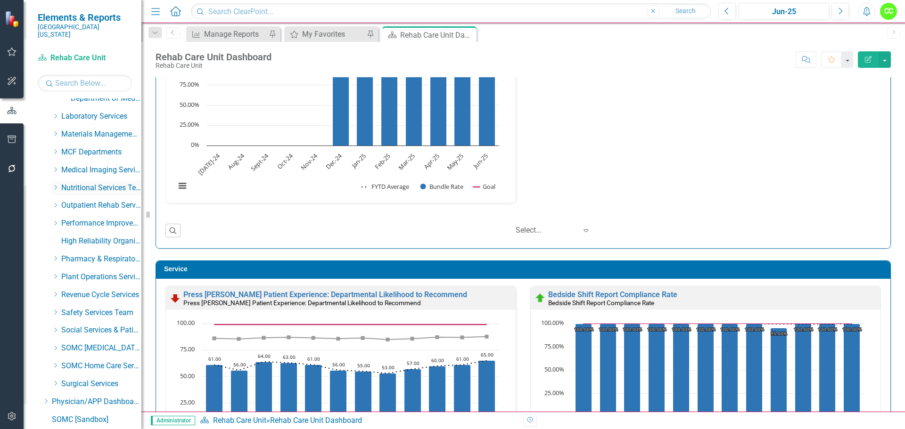
scroll to position [482, 0]
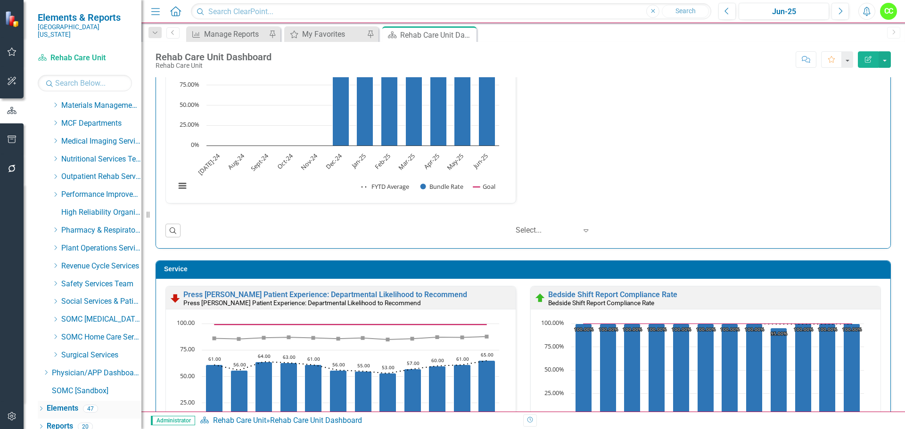
click at [60, 404] on link "Elements" at bounding box center [63, 408] width 32 height 11
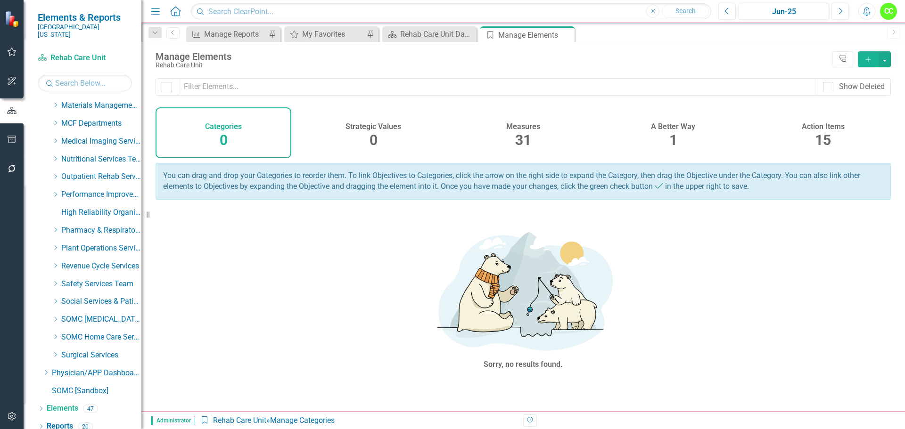
click at [833, 124] on h4 "Action Items" at bounding box center [822, 126] width 43 height 8
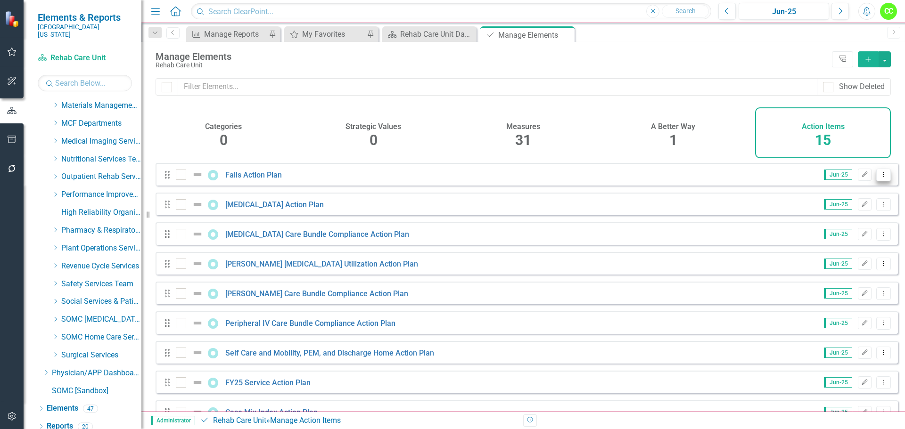
click at [879, 177] on button "Dropdown Menu" at bounding box center [883, 175] width 15 height 13
click at [824, 248] on link "Trash Delete Action Item" at bounding box center [836, 249] width 94 height 17
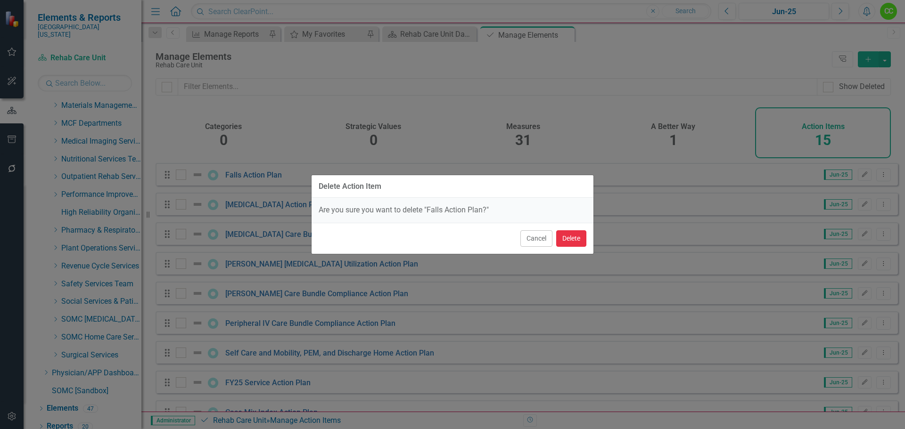
click at [573, 241] on button "Delete" at bounding box center [571, 238] width 30 height 16
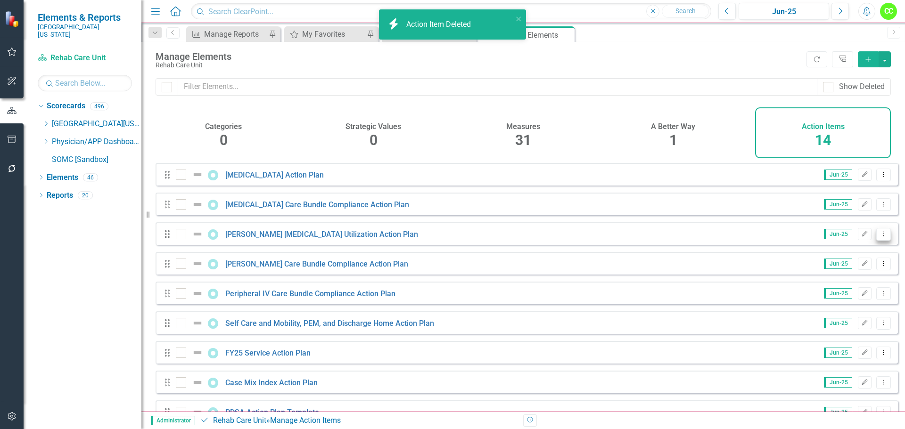
click at [879, 237] on icon "Dropdown Menu" at bounding box center [883, 234] width 8 height 6
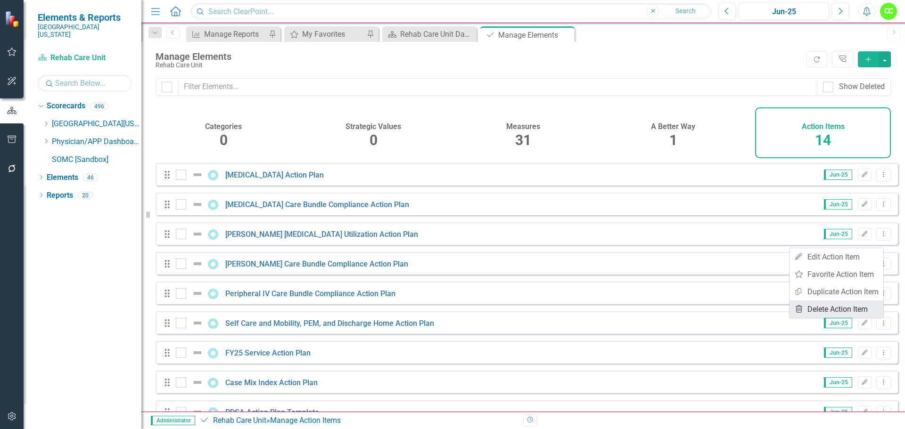
click at [834, 304] on link "Trash Delete Action Item" at bounding box center [836, 309] width 94 height 17
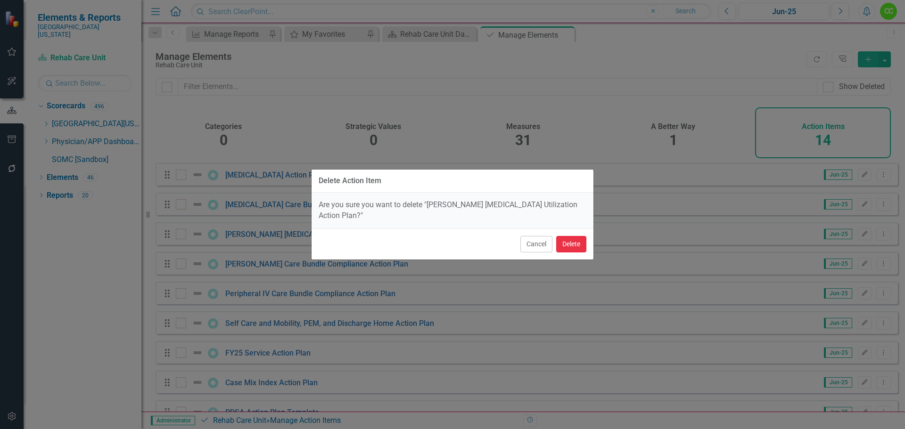
click at [571, 239] on button "Delete" at bounding box center [571, 244] width 30 height 16
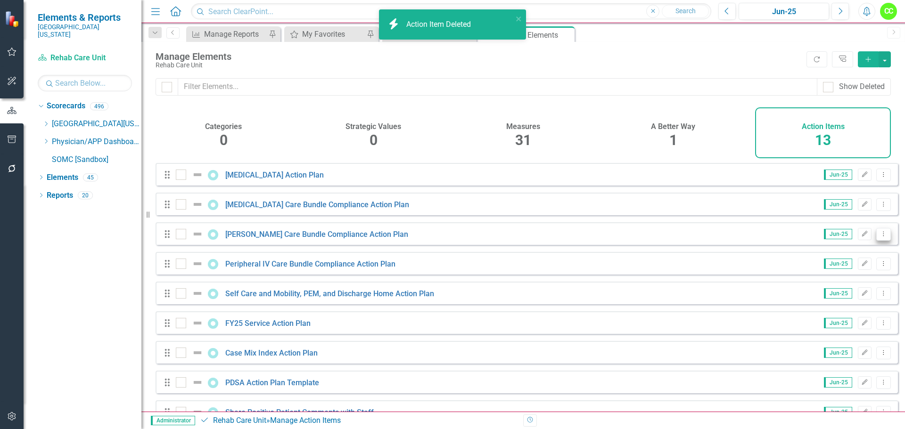
click at [881, 241] on button "Dropdown Menu" at bounding box center [883, 234] width 15 height 13
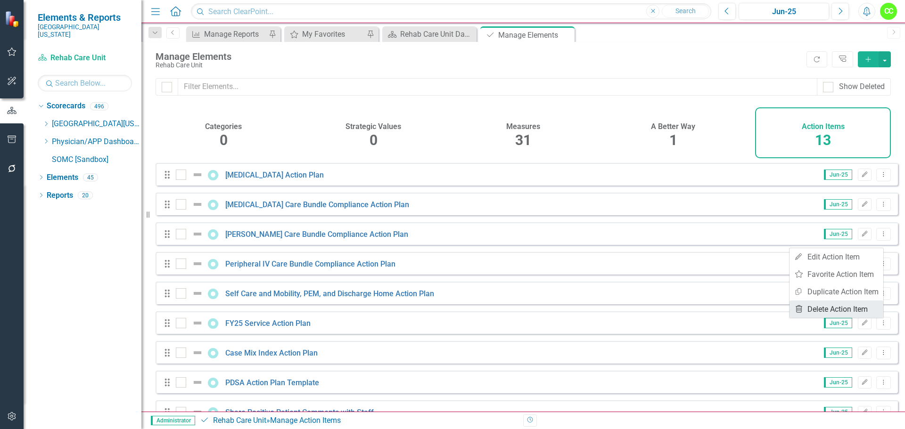
click at [830, 304] on link "Trash Delete Action Item" at bounding box center [836, 309] width 94 height 17
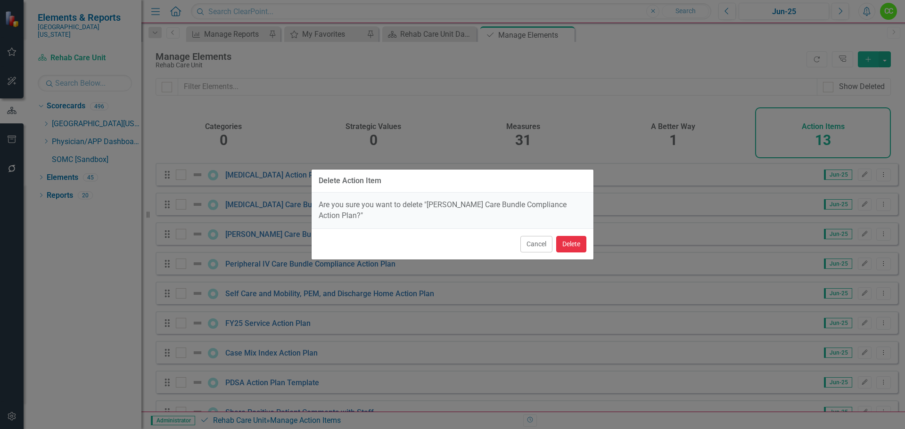
click at [574, 239] on button "Delete" at bounding box center [571, 244] width 30 height 16
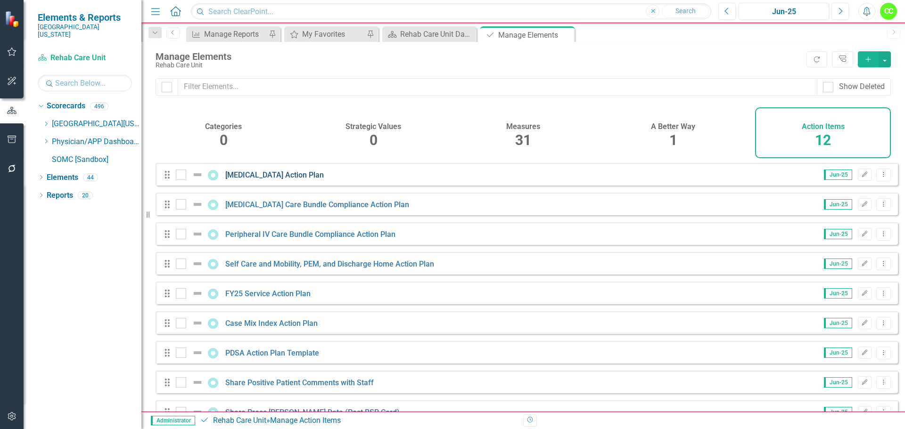
click at [280, 180] on link "Central Line Action Plan" at bounding box center [274, 175] width 98 height 9
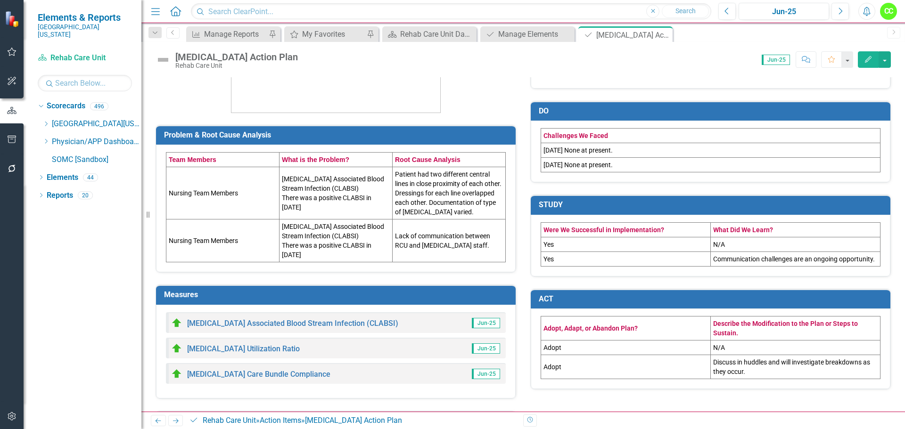
scroll to position [250, 0]
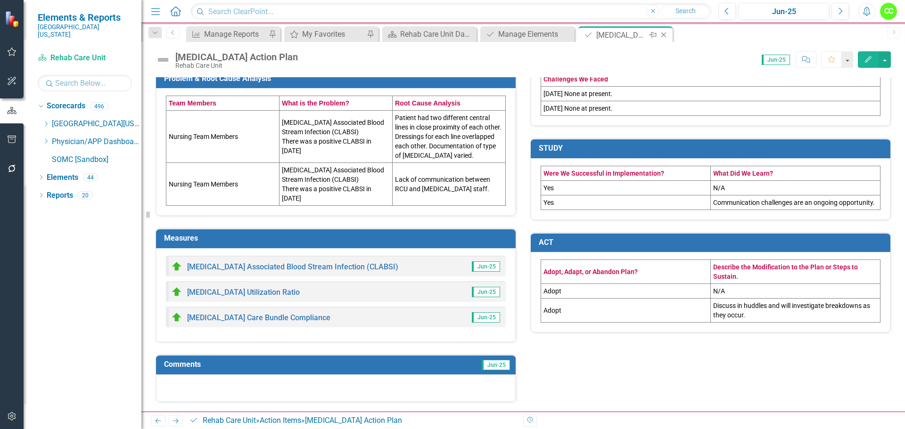
click at [662, 33] on icon "Close" at bounding box center [663, 35] width 9 height 8
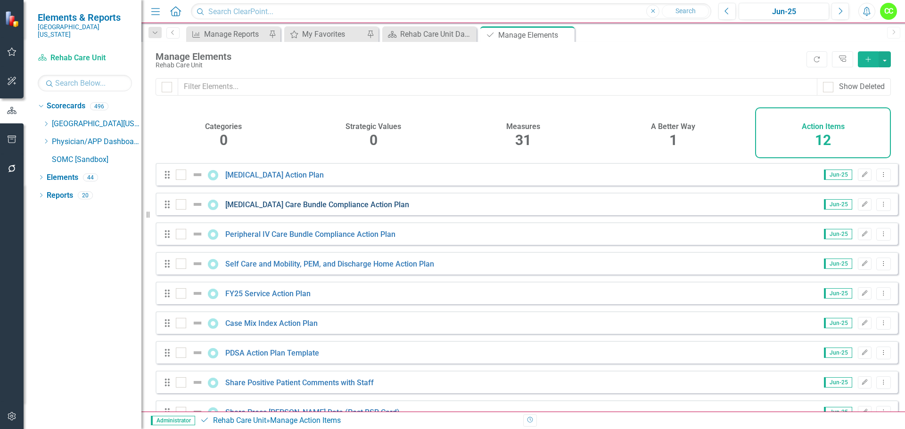
click at [287, 209] on link "[MEDICAL_DATA] Care Bundle Compliance Action Plan" at bounding box center [317, 204] width 184 height 9
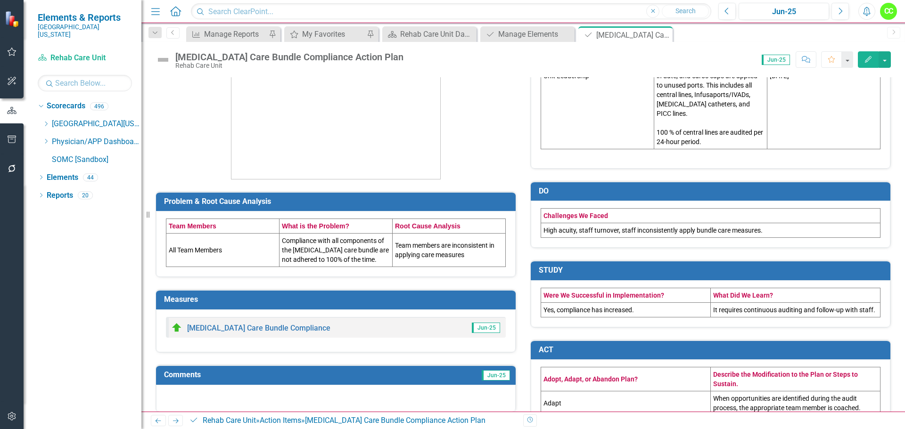
scroll to position [141, 0]
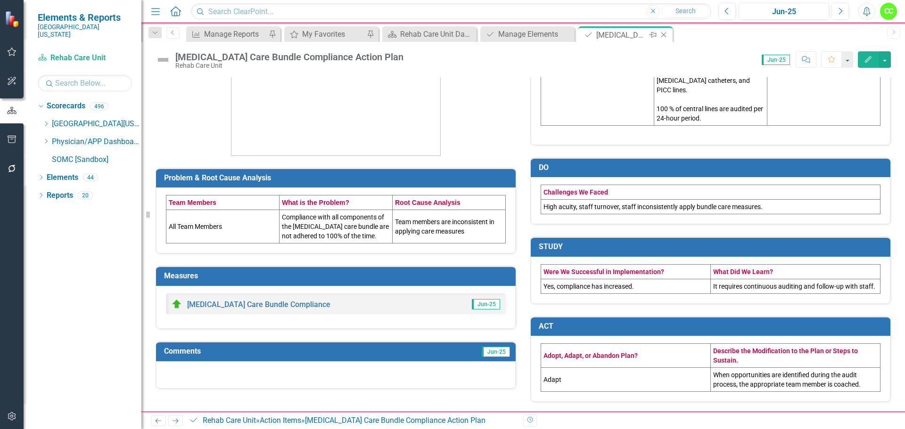
click at [666, 33] on icon "Close" at bounding box center [663, 35] width 9 height 8
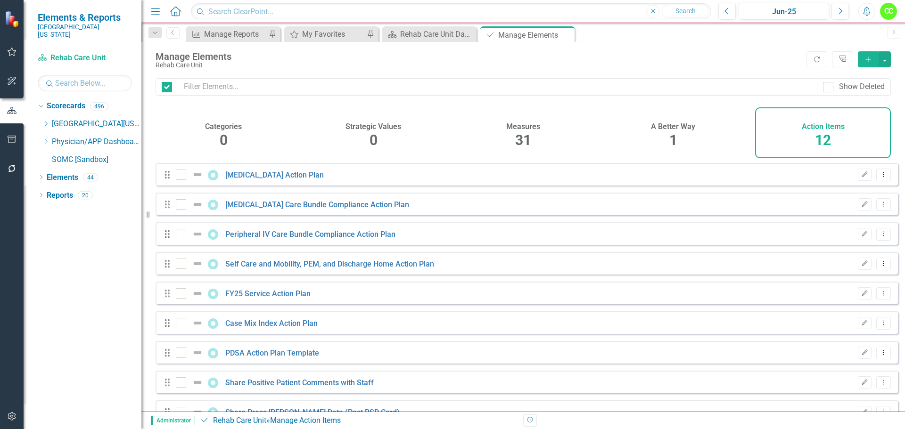
checkbox input "false"
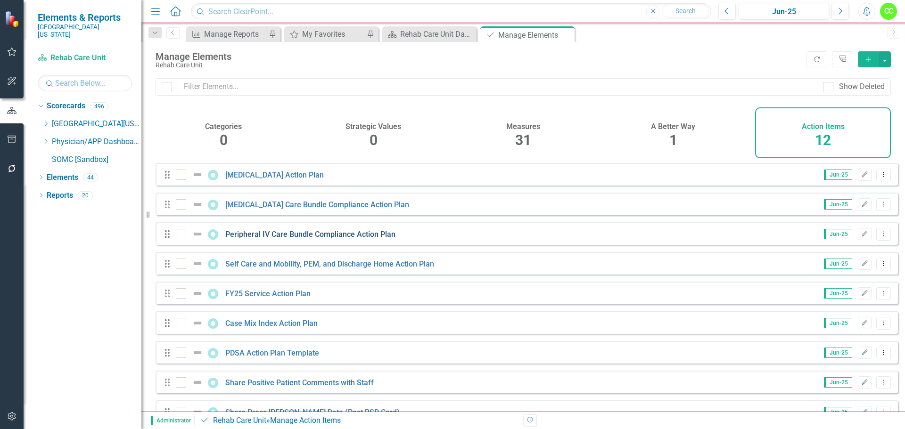
click at [341, 239] on link "Peripheral IV Care Bundle Compliance Action Plan" at bounding box center [310, 234] width 170 height 9
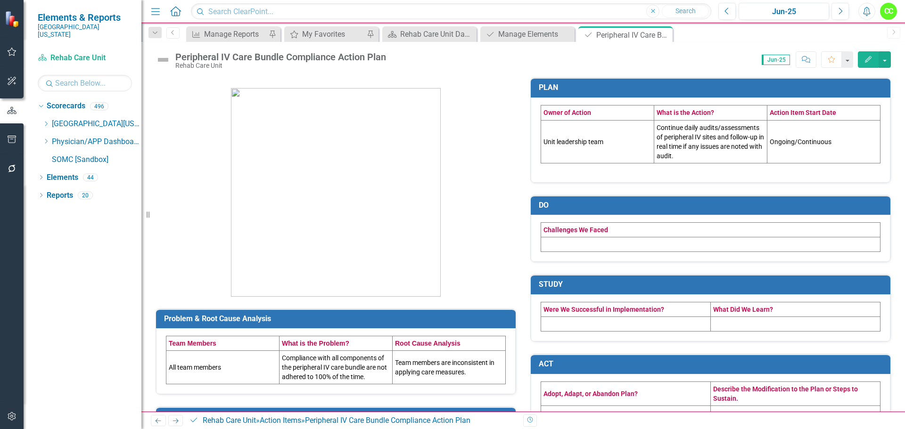
click at [681, 155] on td "Continue daily audits/assessments of peripheral IV sites and follow-up in real …" at bounding box center [710, 141] width 113 height 43
click at [690, 156] on td "Continue daily audits/assessments of peripheral IV sites and follow-up in real …" at bounding box center [710, 141] width 113 height 43
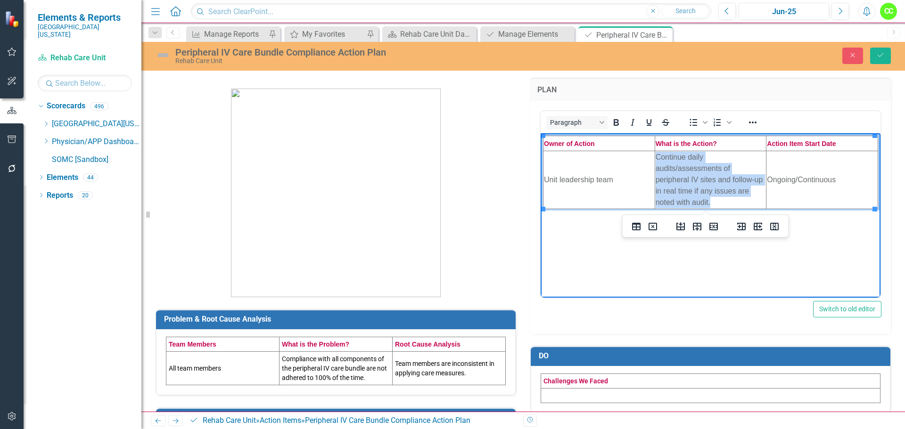
drag, startPoint x: 712, startPoint y: 204, endPoint x: 653, endPoint y: 155, distance: 76.7
click at [653, 155] on html "Owner of Action What is the Action? Action Item Start Date Unit leadership team…" at bounding box center [710, 203] width 340 height 141
copy tr "Continue daily audits/assessments of peripheral IV sites and follow-up in real …"
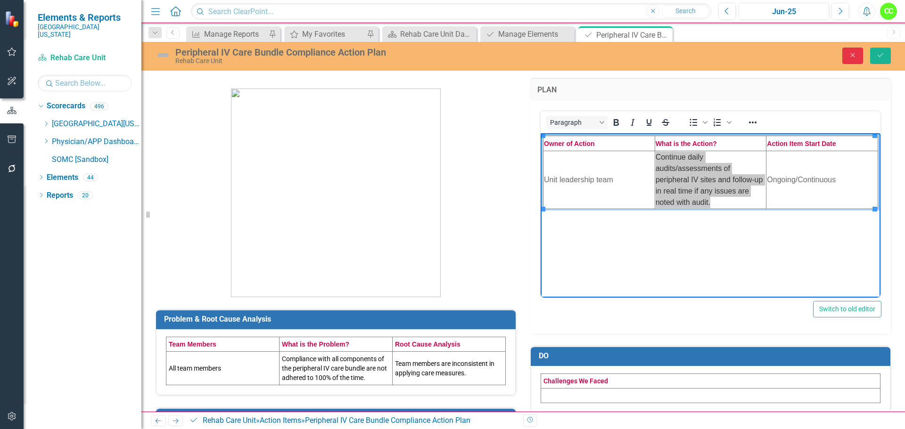
click at [857, 55] on button "Close" at bounding box center [852, 56] width 21 height 16
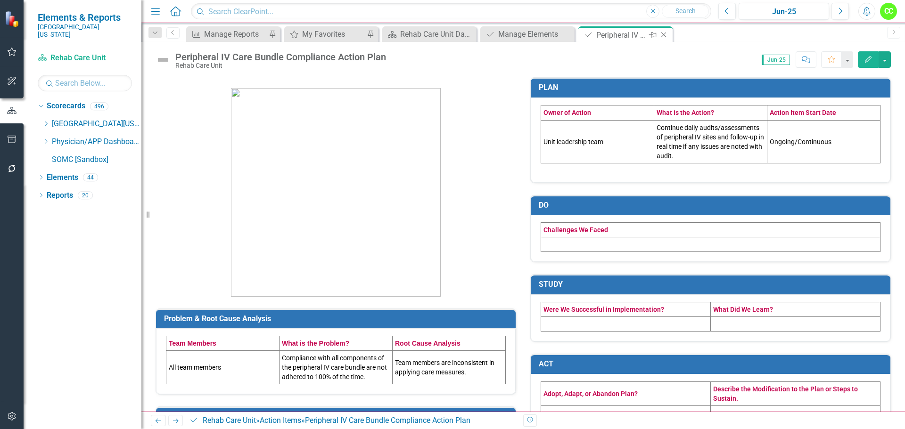
click at [666, 33] on icon at bounding box center [663, 35] width 5 height 5
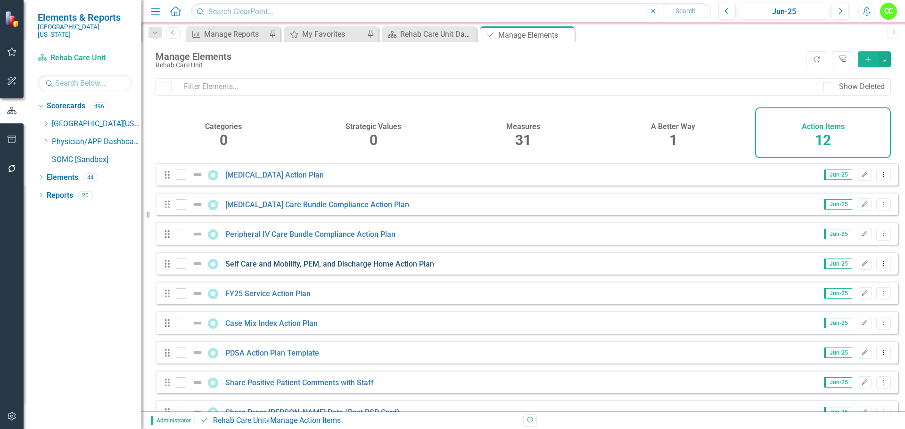
click at [280, 269] on link "Self Care and Mobility, PEM, and Discharge Home Action Plan" at bounding box center [329, 264] width 209 height 9
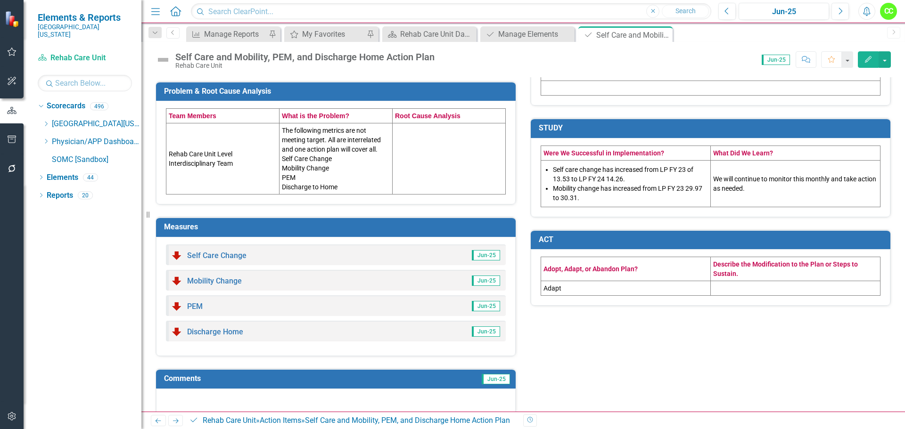
scroll to position [242, 0]
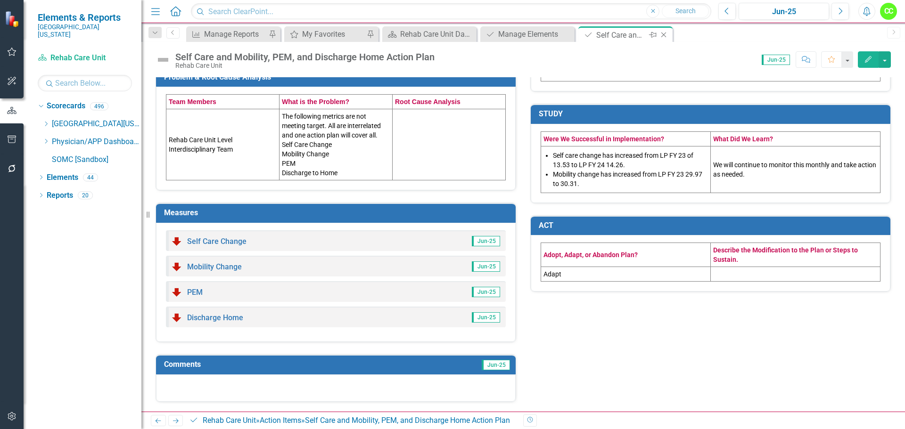
click at [663, 33] on icon "Close" at bounding box center [663, 35] width 9 height 8
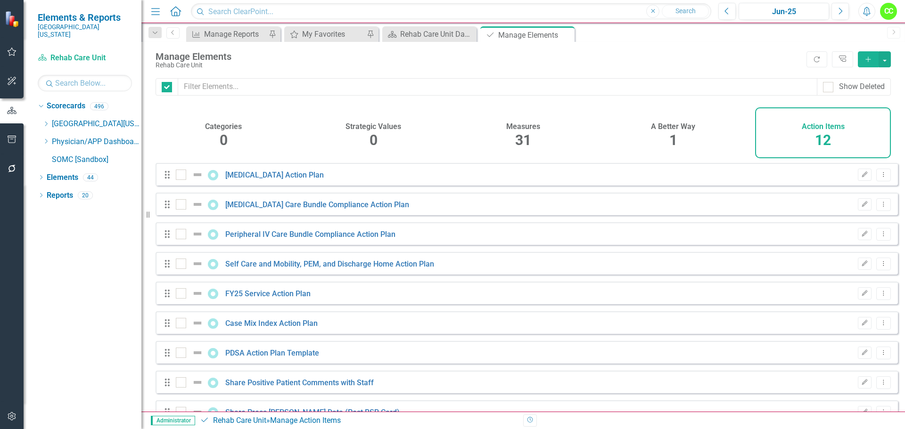
checkbox input "false"
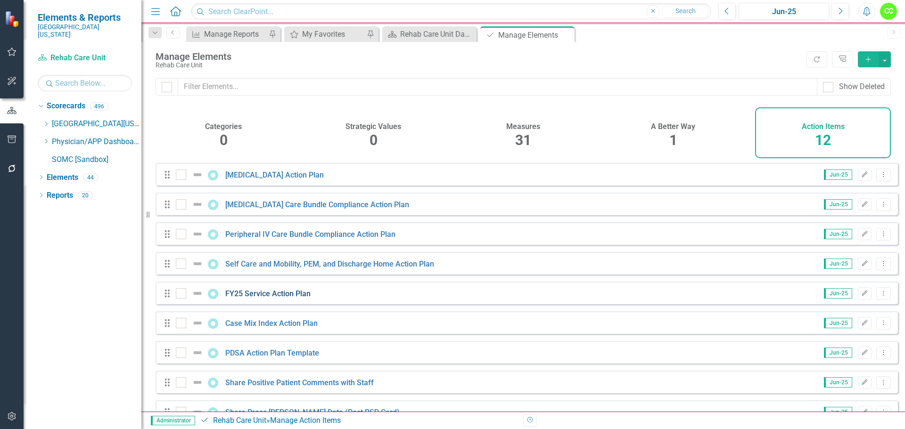
click at [260, 298] on link "FY25 Service Action Plan" at bounding box center [267, 293] width 85 height 9
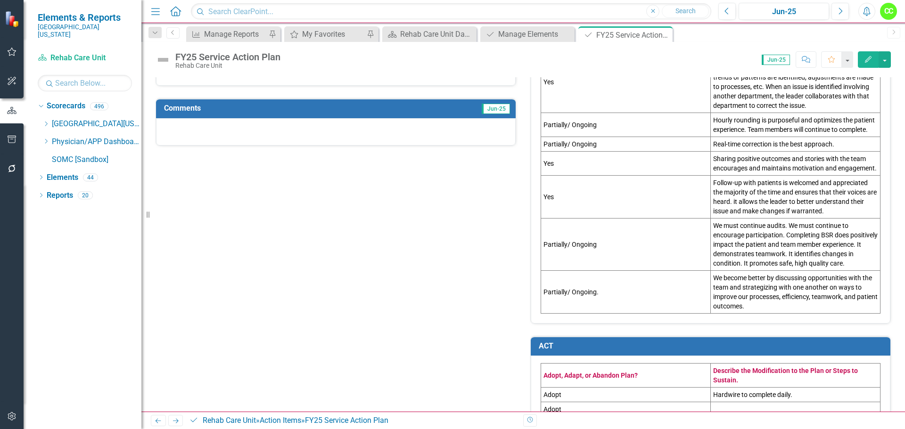
scroll to position [801, 0]
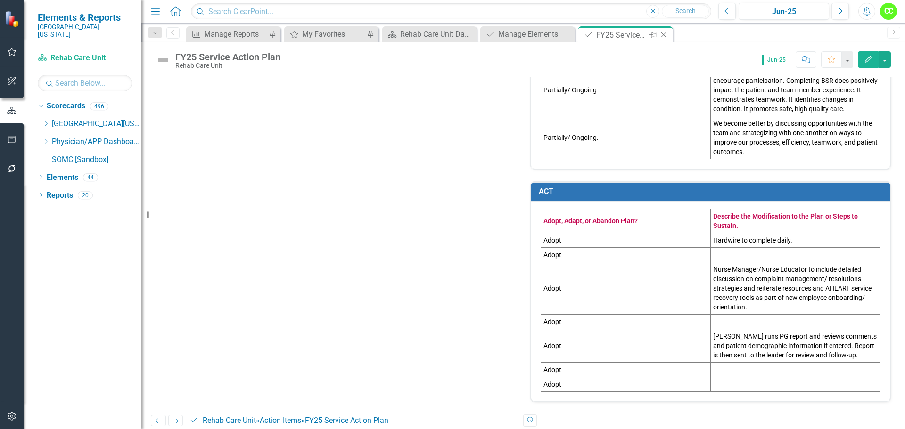
click at [664, 32] on icon "Close" at bounding box center [663, 35] width 9 height 8
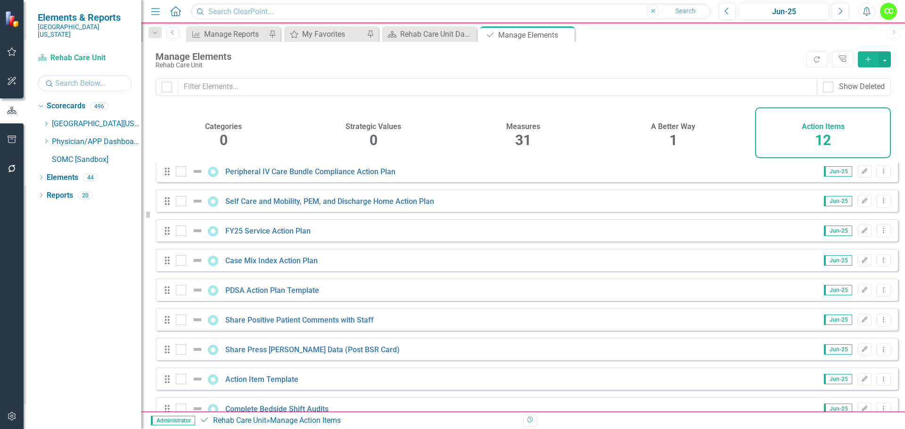
scroll to position [94, 0]
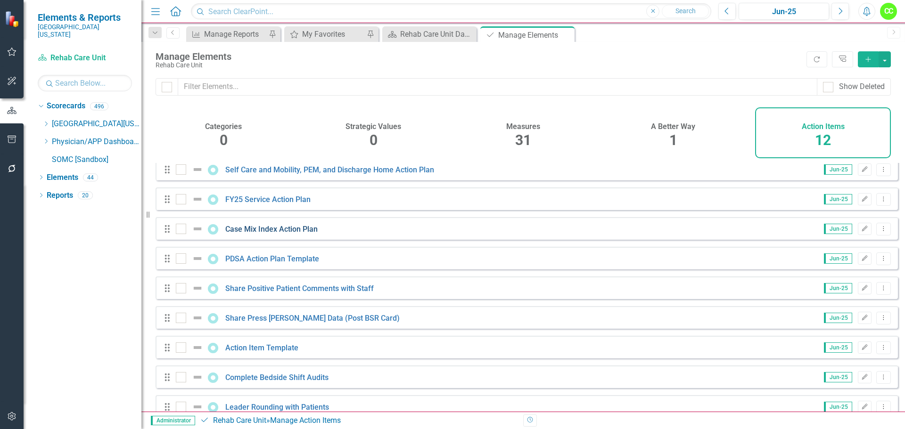
click at [274, 234] on link "Case Mix Index Action Plan" at bounding box center [271, 229] width 92 height 9
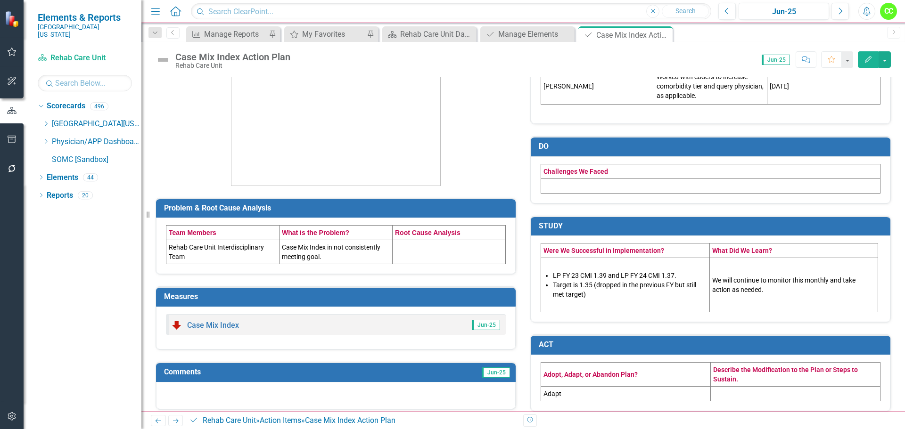
scroll to position [120, 0]
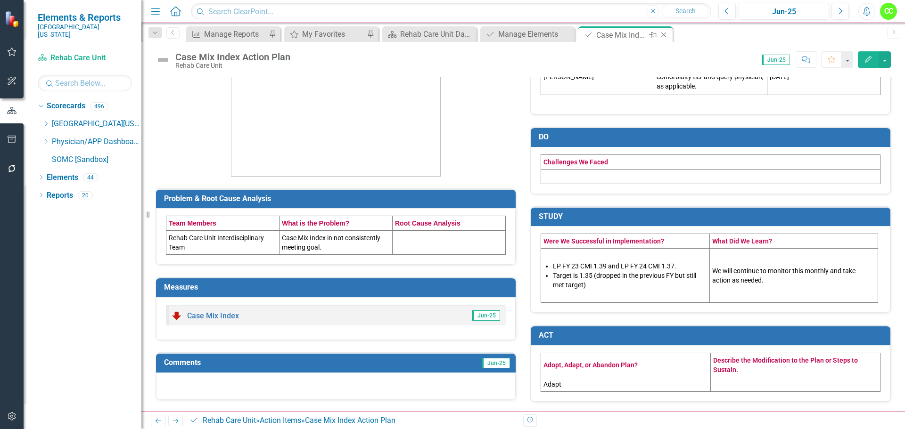
click at [662, 34] on icon "Close" at bounding box center [663, 35] width 9 height 8
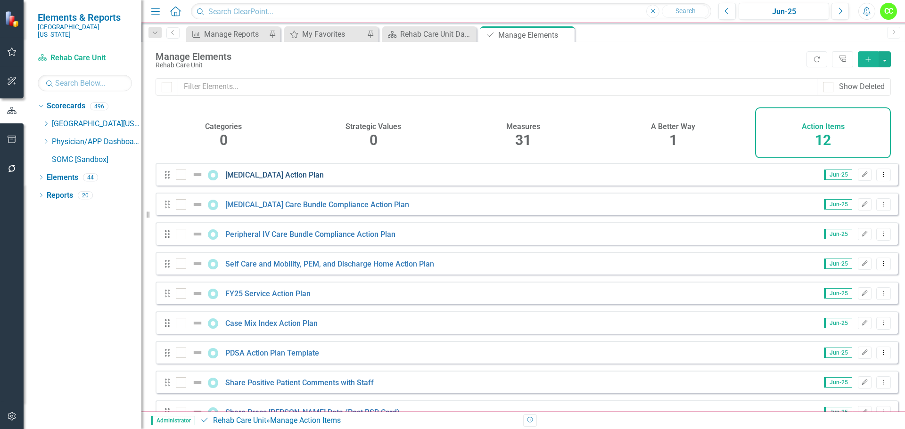
click at [285, 180] on link "Central Line Action Plan" at bounding box center [274, 175] width 98 height 9
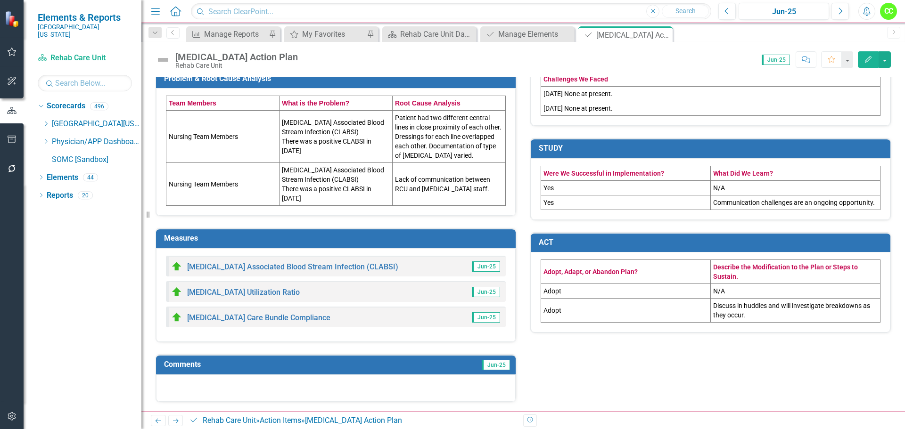
scroll to position [250, 0]
click at [663, 40] on div "Close" at bounding box center [664, 35] width 12 height 12
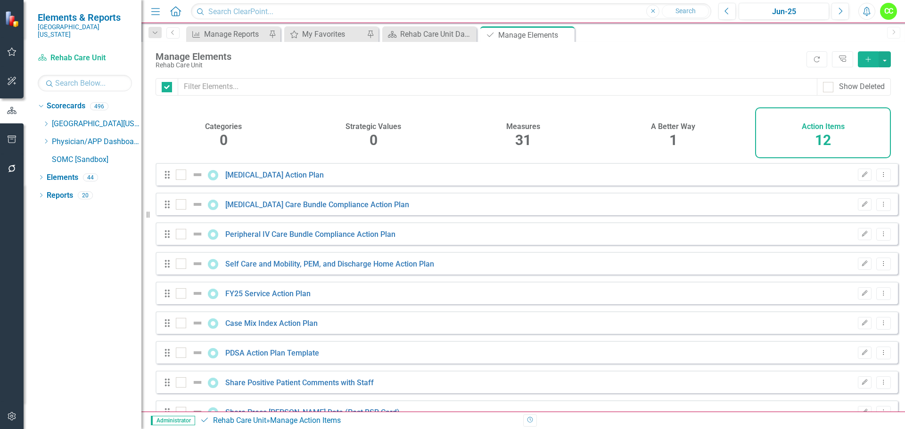
checkbox input "false"
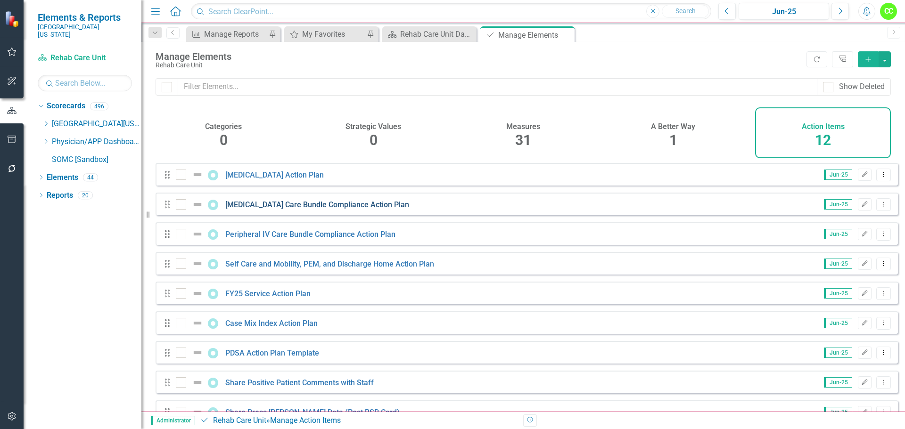
click at [292, 208] on link "Central Line Care Bundle Compliance Action Plan" at bounding box center [317, 204] width 184 height 9
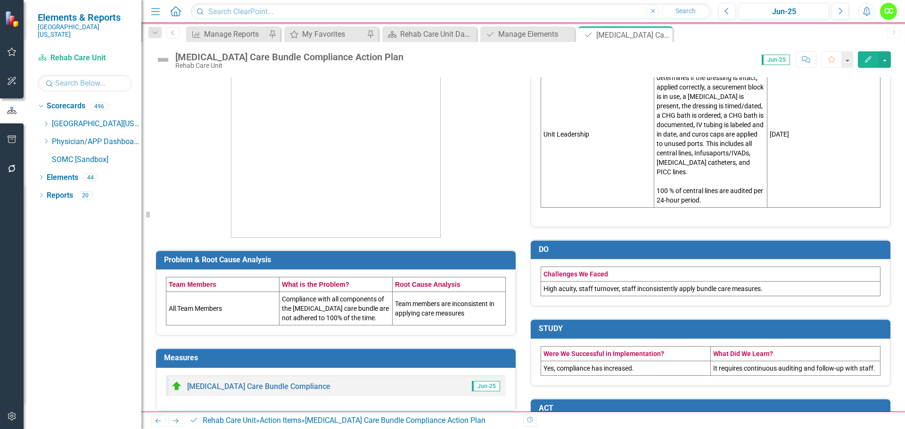
scroll to position [141, 0]
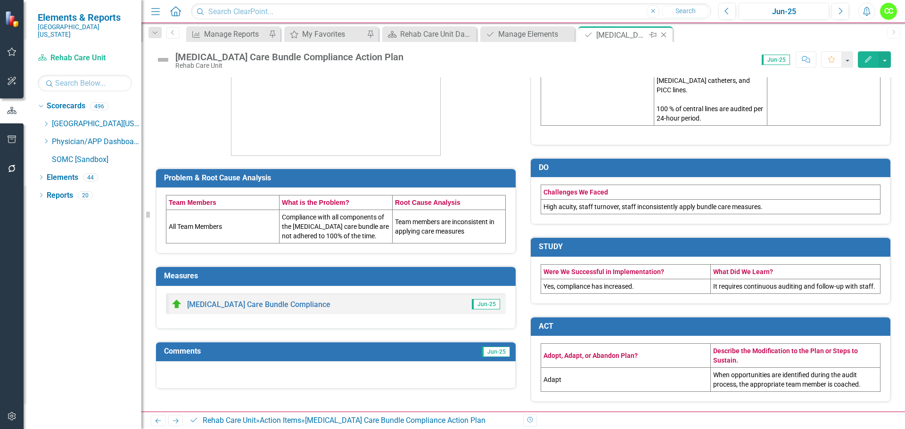
click at [661, 31] on icon "Close" at bounding box center [663, 35] width 9 height 8
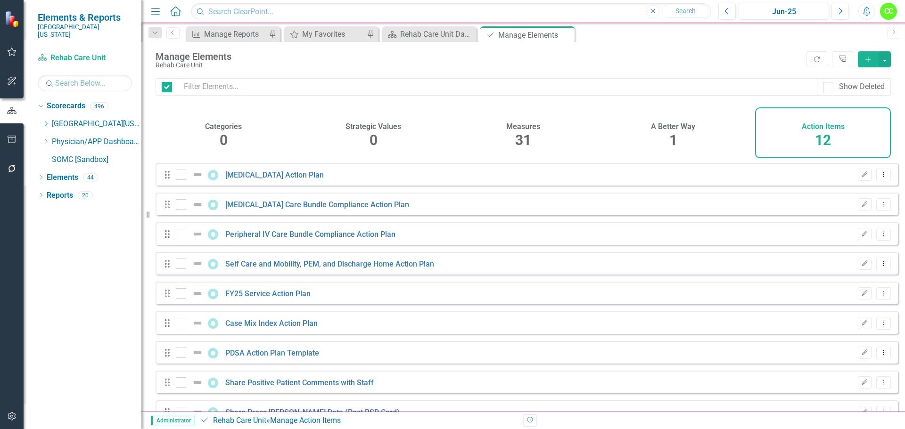
checkbox input "false"
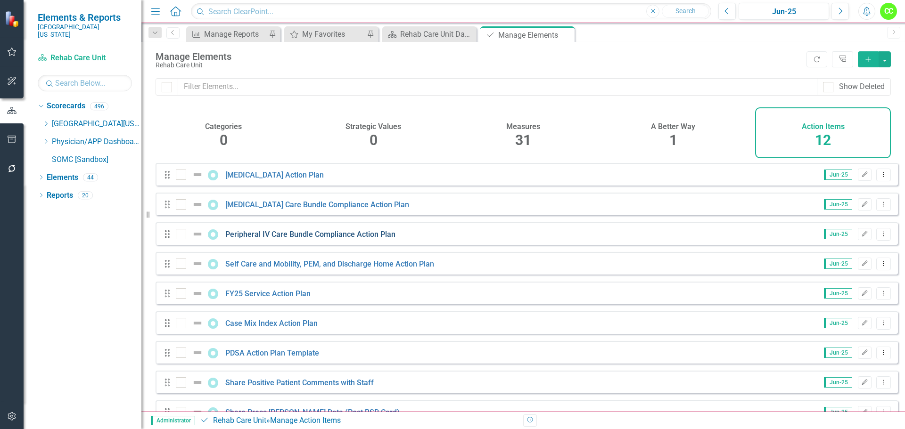
click at [286, 239] on link "Peripheral IV Care Bundle Compliance Action Plan" at bounding box center [310, 234] width 170 height 9
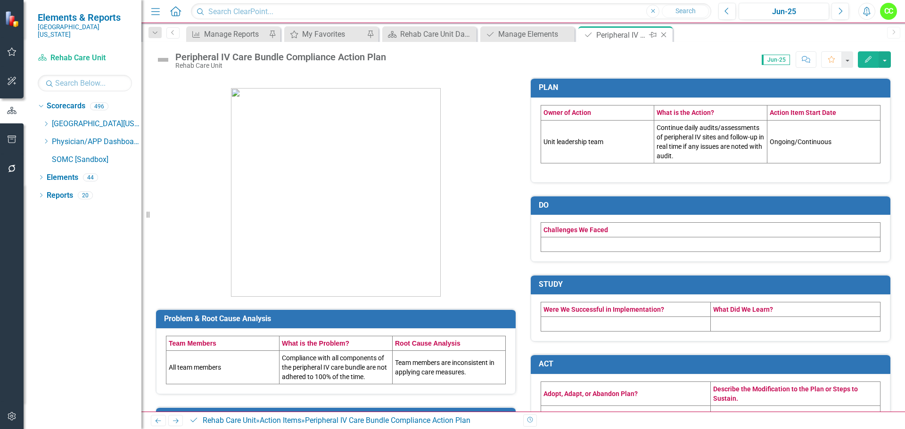
click at [667, 35] on icon "Close" at bounding box center [663, 35] width 9 height 8
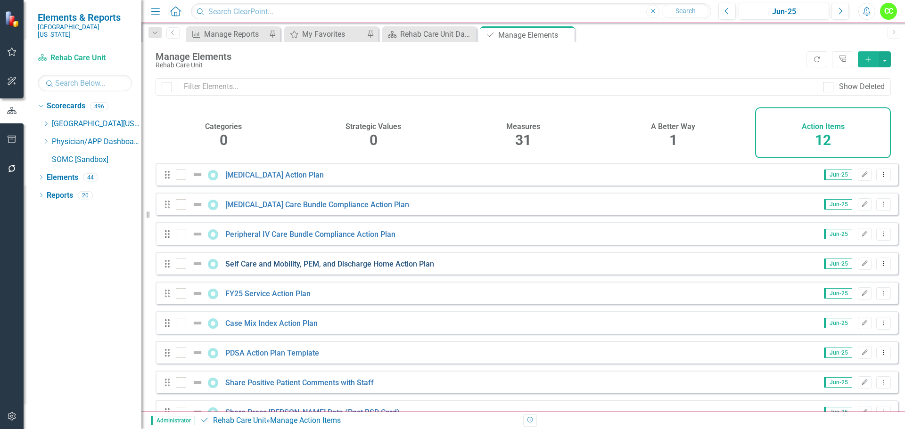
click at [302, 269] on link "Self Care and Mobility, PEM, and Discharge Home Action Plan" at bounding box center [329, 264] width 209 height 9
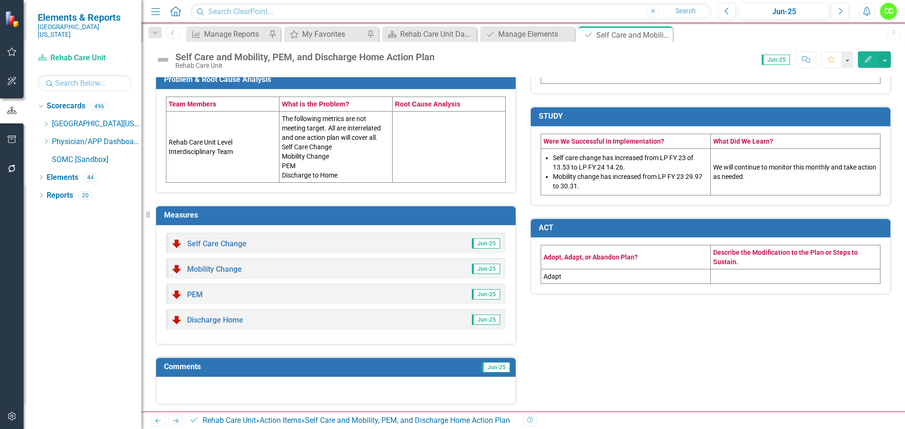
scroll to position [242, 0]
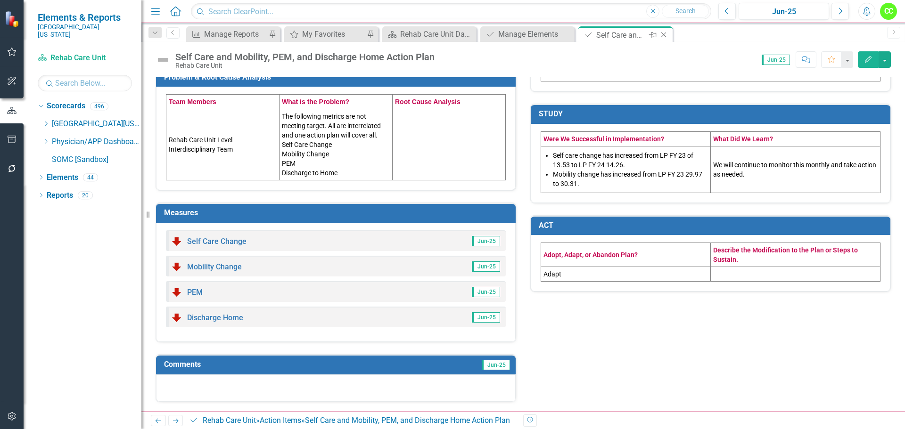
click at [664, 36] on icon "Close" at bounding box center [663, 35] width 9 height 8
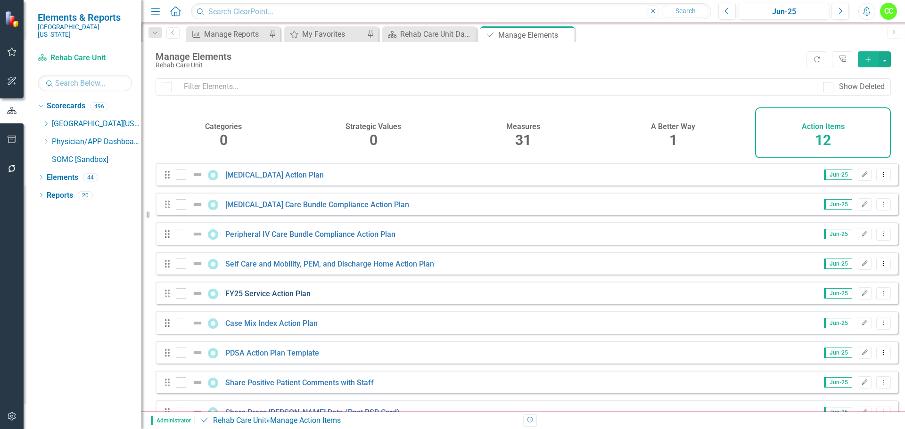
click at [255, 298] on link "FY25 Service Action Plan" at bounding box center [267, 293] width 85 height 9
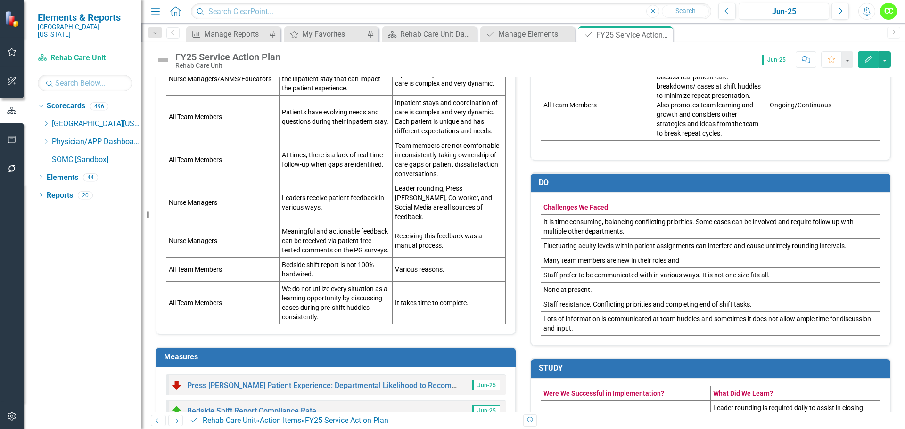
scroll to position [424, 0]
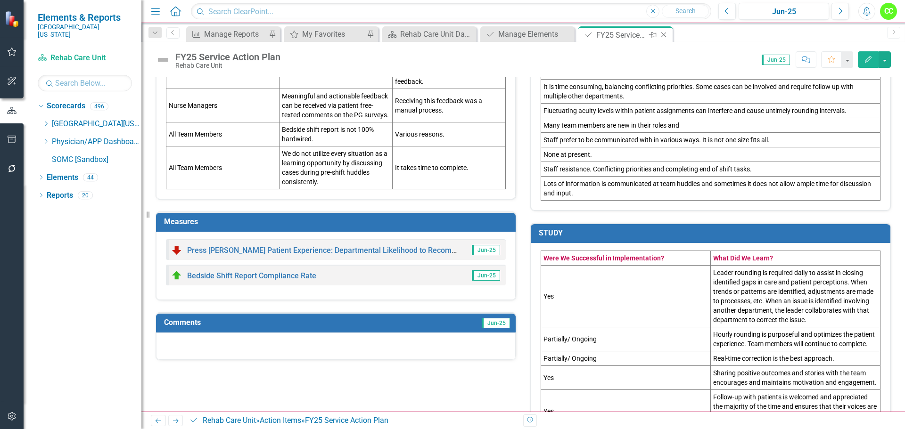
click at [663, 38] on icon "Close" at bounding box center [663, 35] width 9 height 8
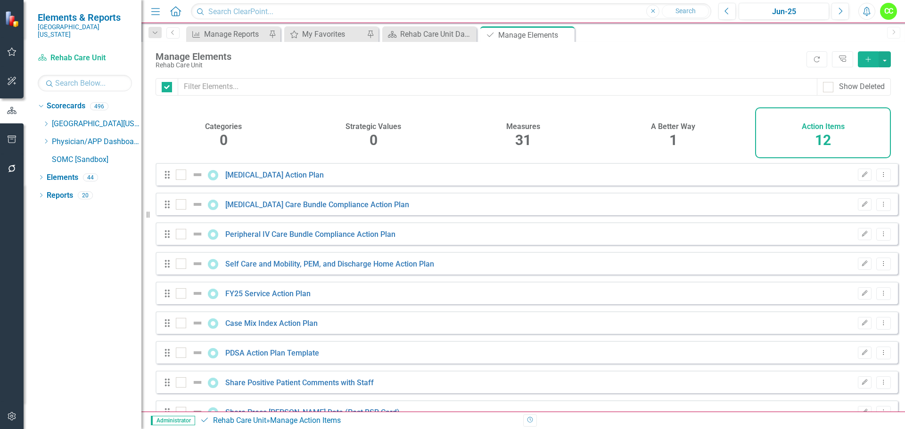
checkbox input "false"
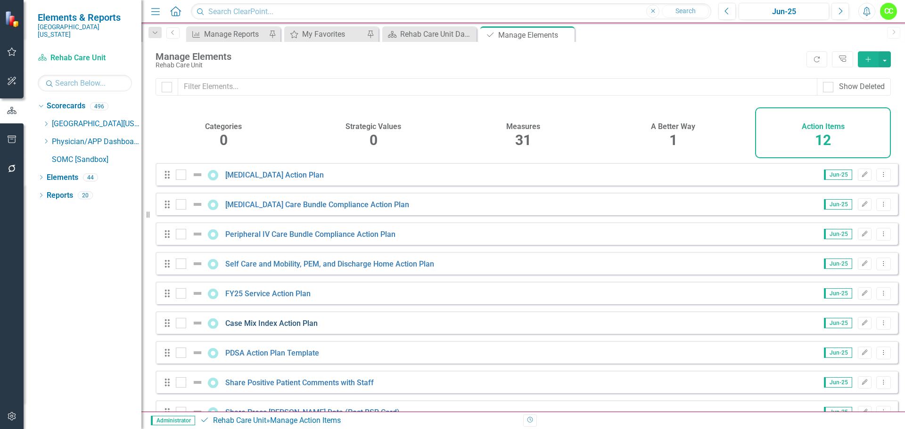
click at [248, 328] on link "Case Mix Index Action Plan" at bounding box center [271, 323] width 92 height 9
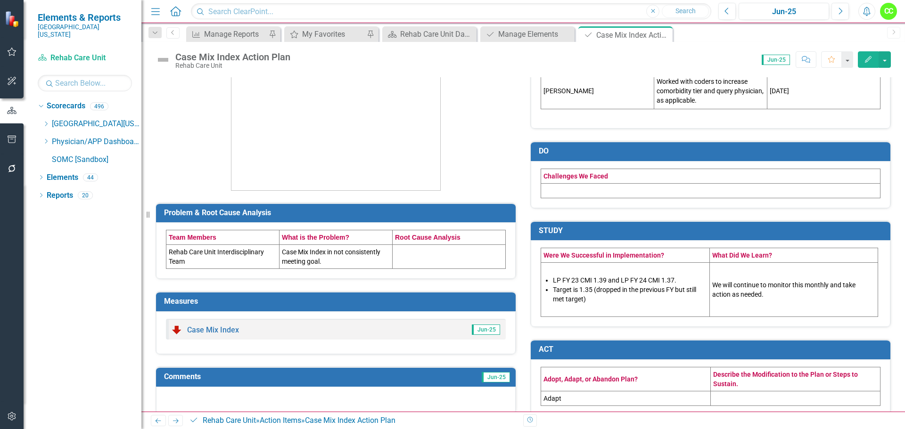
scroll to position [120, 0]
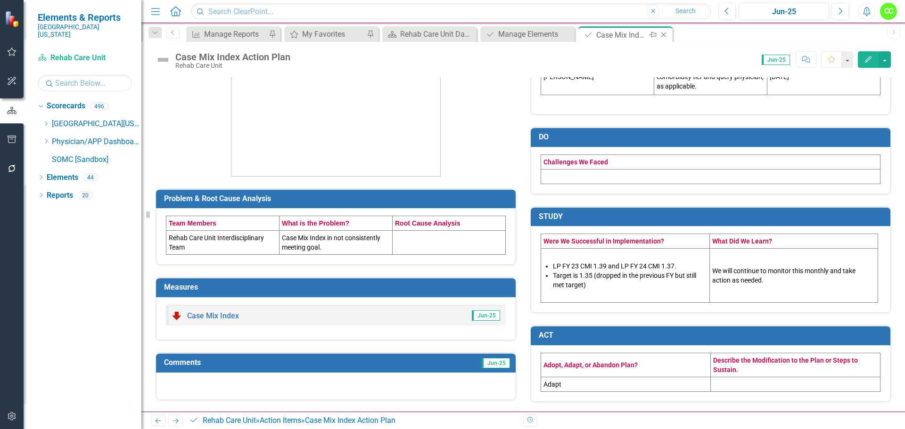
click at [664, 33] on icon "Close" at bounding box center [663, 35] width 9 height 8
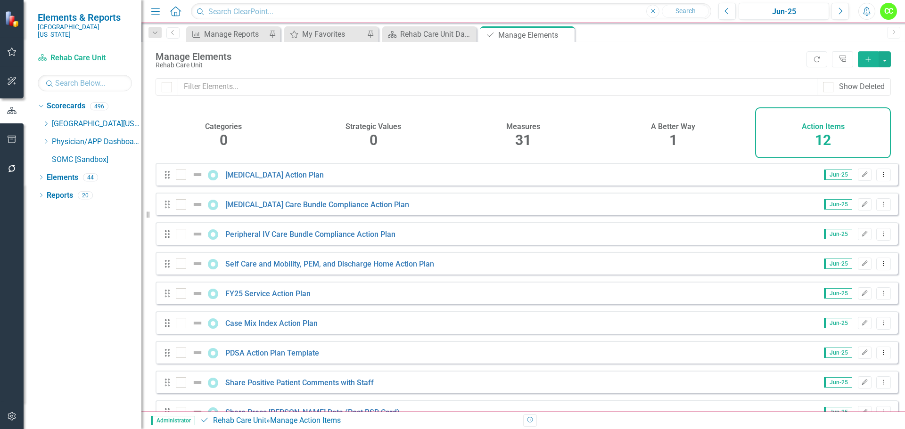
drag, startPoint x: 564, startPoint y: 35, endPoint x: 477, endPoint y: 36, distance: 87.2
click at [0, 0] on icon "Close" at bounding box center [0, 0] width 0 height 0
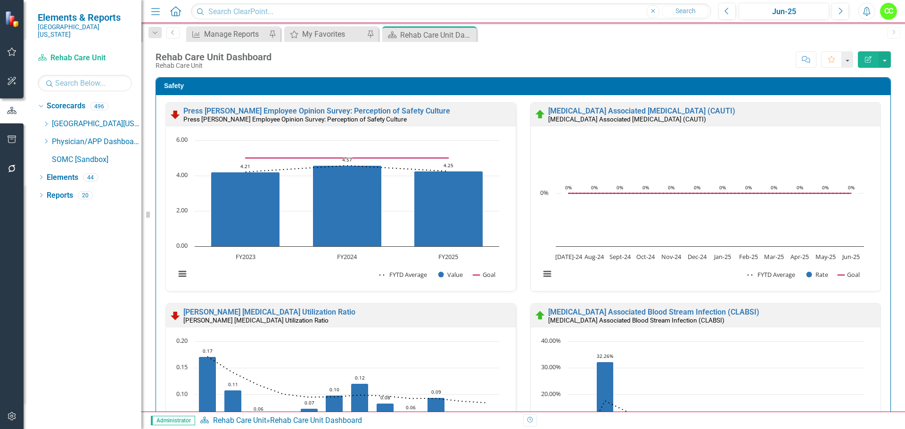
click at [0, 0] on icon "Close" at bounding box center [0, 0] width 0 height 0
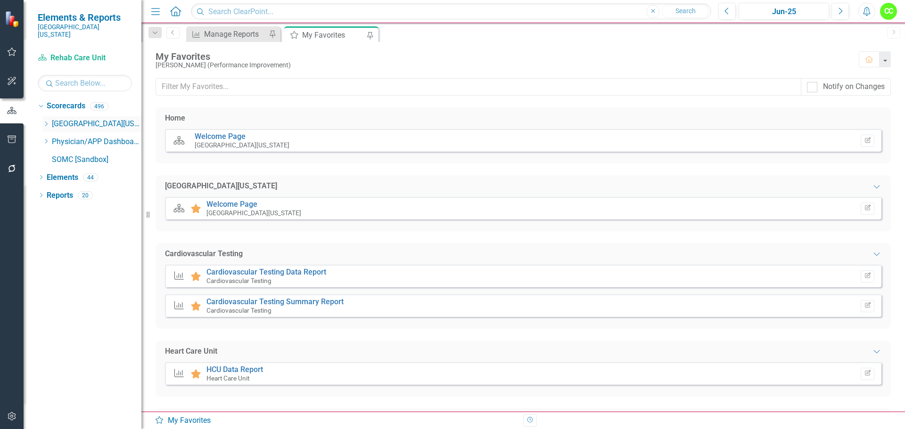
click at [47, 121] on icon "Dropdown" at bounding box center [45, 124] width 7 height 6
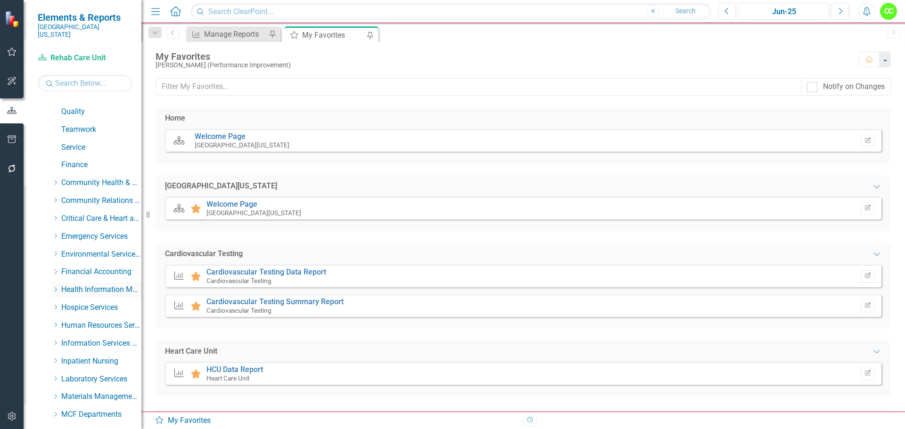
scroll to position [94, 0]
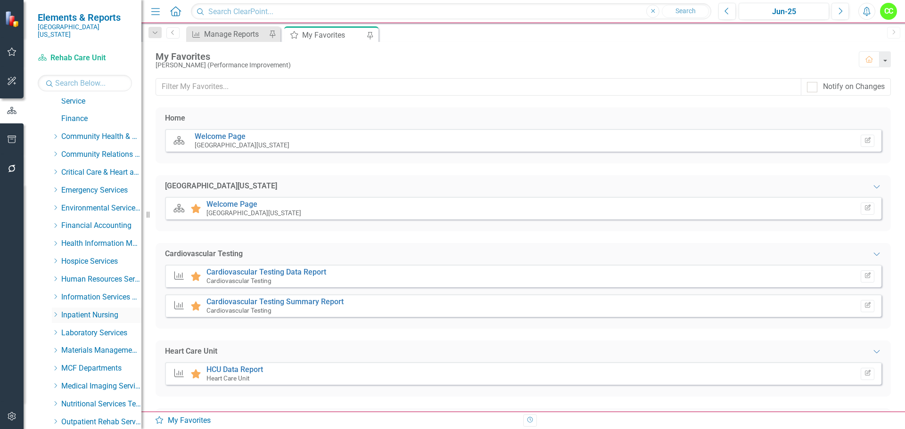
click at [53, 312] on icon "Dropdown" at bounding box center [55, 315] width 7 height 6
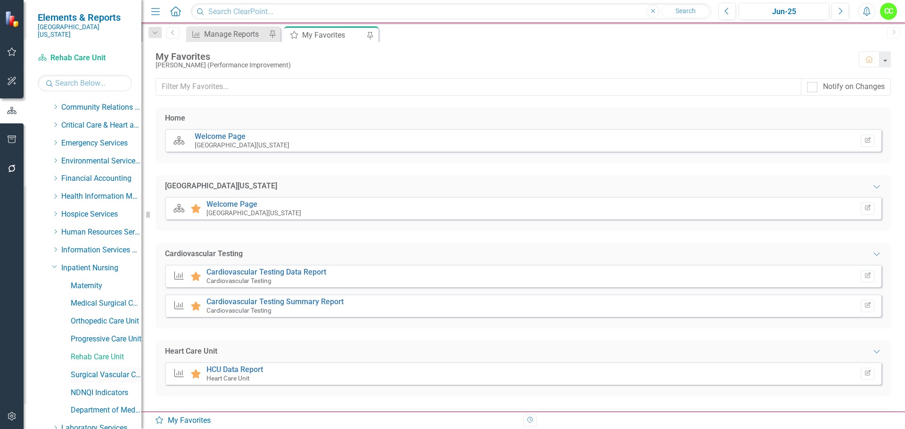
click at [95, 370] on link "Surgical Vascular Care Unit" at bounding box center [106, 375] width 71 height 11
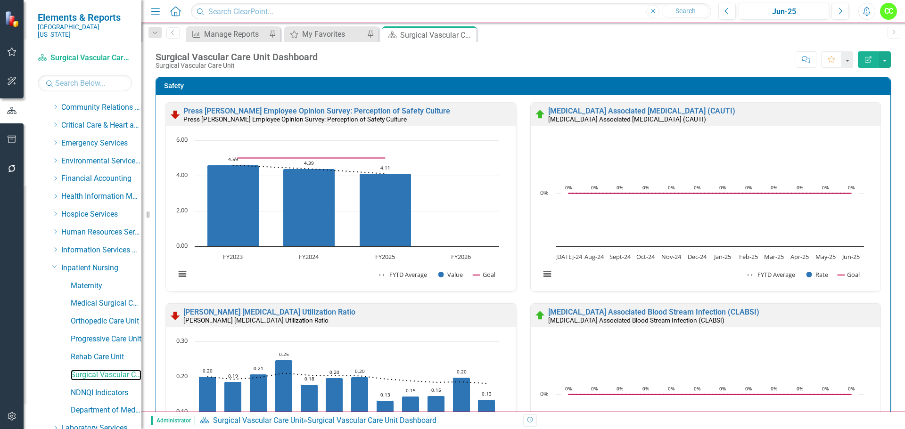
scroll to position [482, 0]
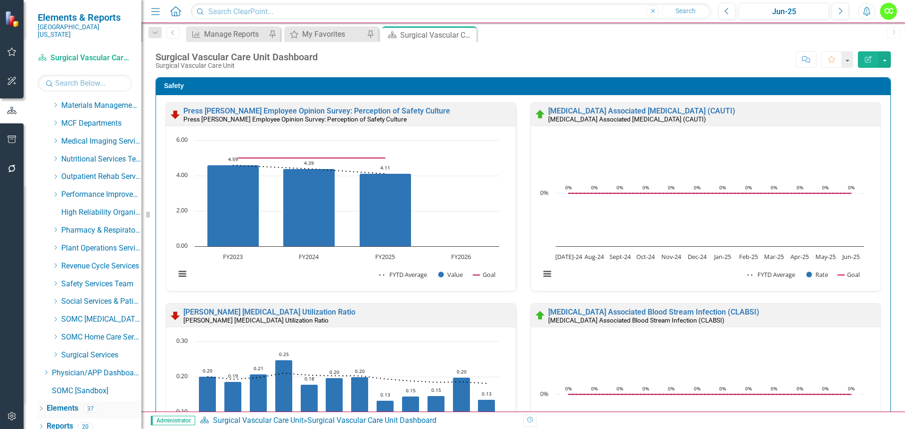
click at [67, 403] on link "Elements" at bounding box center [63, 408] width 32 height 11
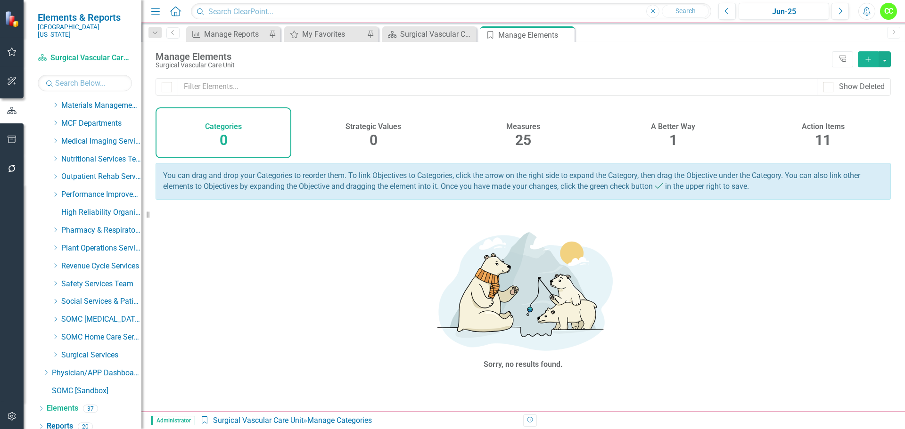
click at [825, 123] on h4 "Action Items" at bounding box center [822, 126] width 43 height 8
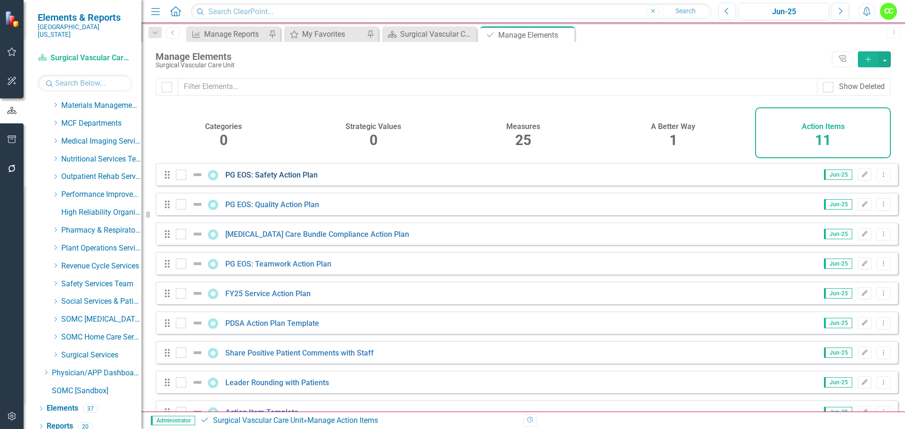
click at [303, 180] on link "PG EOS: Safety Action Plan" at bounding box center [271, 175] width 92 height 9
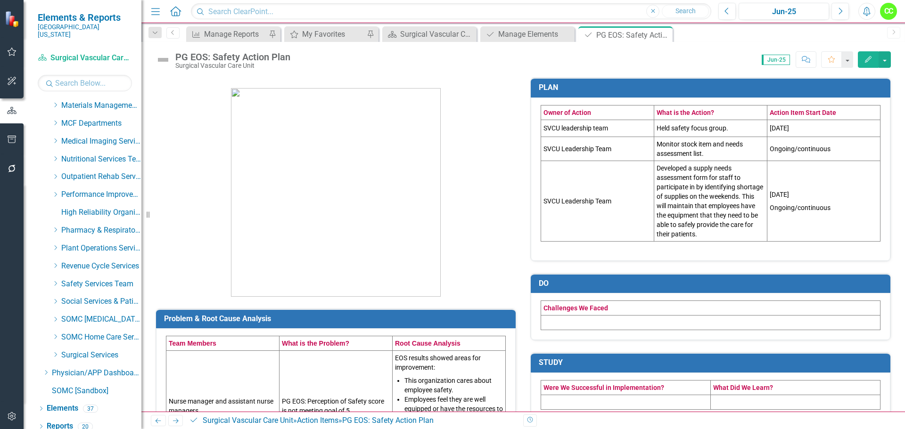
click at [737, 129] on td "Held safety focus group." at bounding box center [710, 128] width 113 height 17
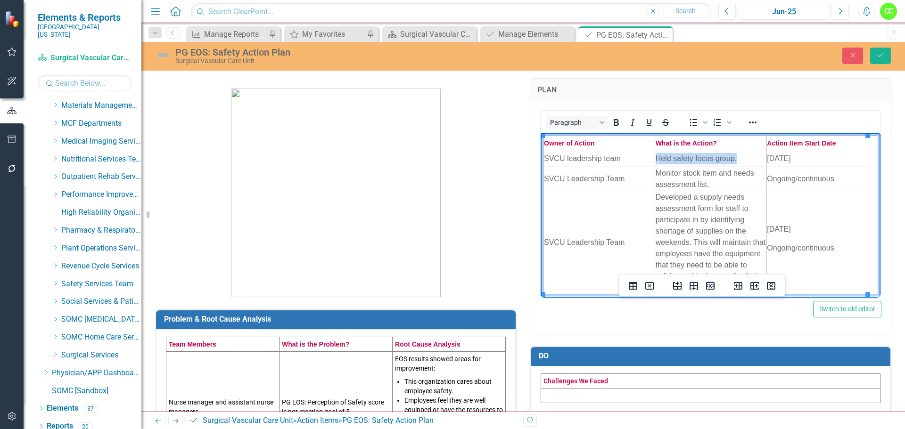
drag, startPoint x: 733, startPoint y: 161, endPoint x: 657, endPoint y: 165, distance: 75.5
click at [657, 165] on html "Owner of Action What is the Action? Action Item Start Date SVCU leadership team…" at bounding box center [710, 224] width 340 height 182
click at [737, 160] on td "Held safety focus group." at bounding box center [710, 158] width 112 height 17
drag, startPoint x: 737, startPoint y: 160, endPoint x: 652, endPoint y: 158, distance: 85.8
click at [652, 158] on html "Owner of Action What is the Action? Action Item Start Date SVCU leadership team…" at bounding box center [710, 224] width 340 height 182
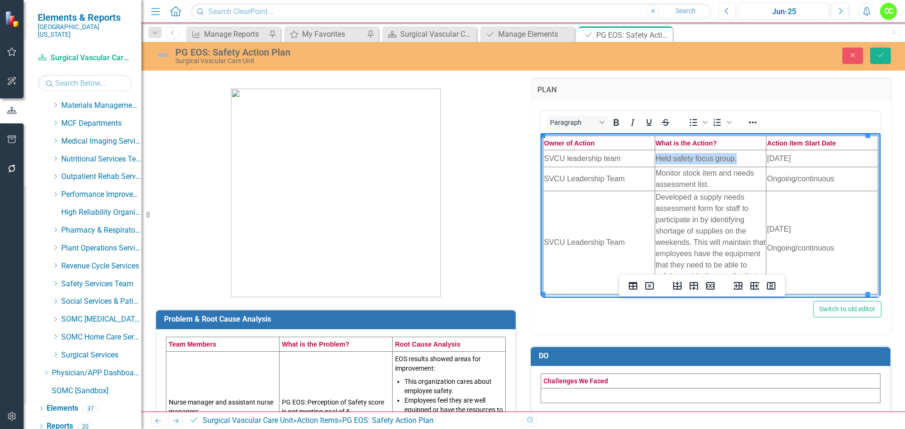
copy td "Held safety focus group."
click at [707, 188] on td "Monitor stock item and needs assessment list." at bounding box center [710, 179] width 112 height 24
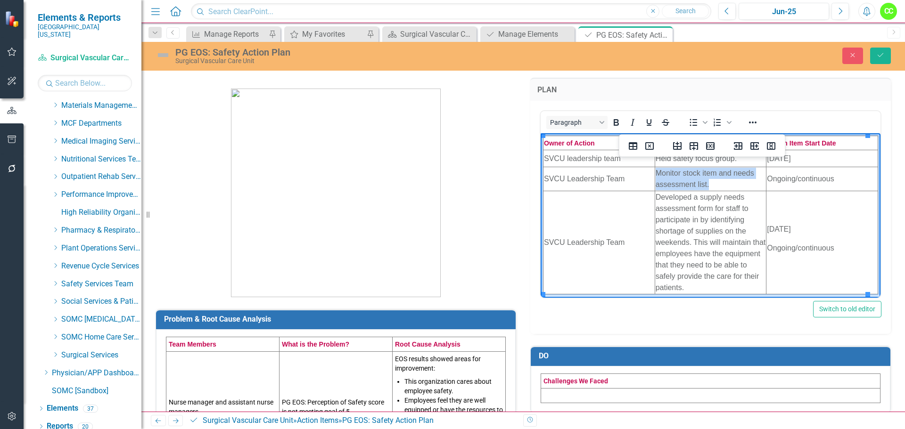
drag, startPoint x: 707, startPoint y: 187, endPoint x: 652, endPoint y: 171, distance: 57.7
click at [652, 171] on html "Owner of Action What is the Action? Action Item Start Date SVCU leadership team…" at bounding box center [710, 224] width 340 height 182
copy td "Monitor stock item and needs assessment list."
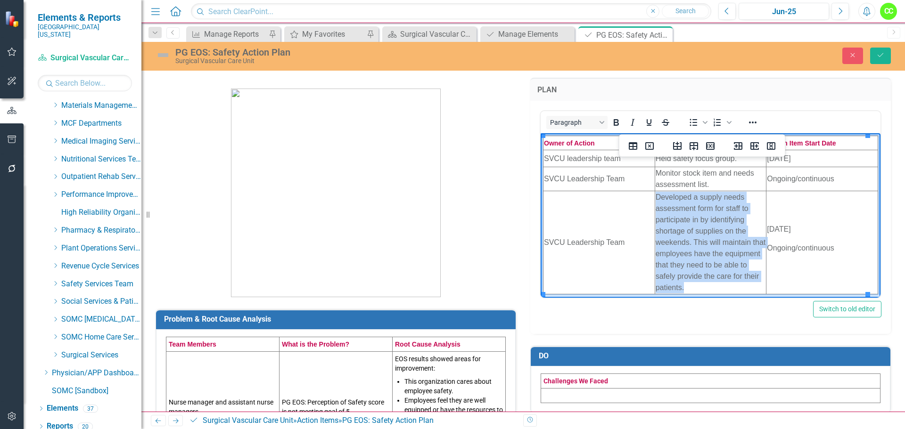
drag, startPoint x: 711, startPoint y: 287, endPoint x: 653, endPoint y: 200, distance: 104.8
click at [654, 200] on td "Developed a supply needs assessment form for staff to participate in by identif…" at bounding box center [710, 242] width 112 height 103
copy td "Developed a supply needs assessment form for staff to participate in by identif…"
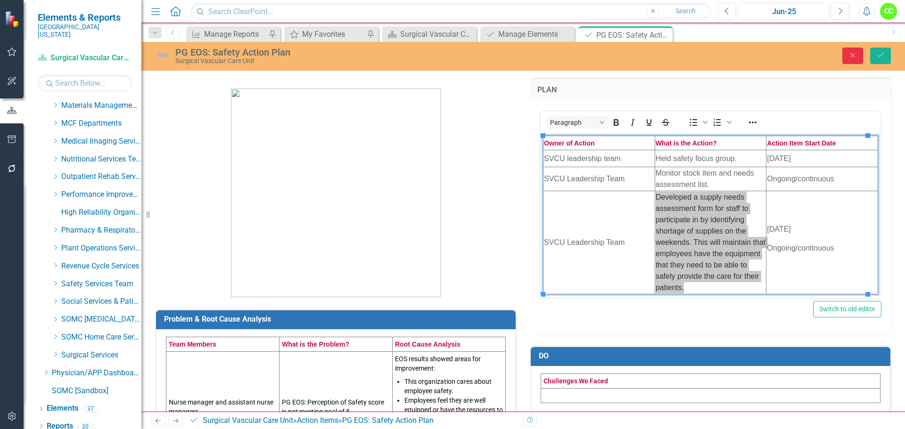
click at [856, 55] on icon "Close" at bounding box center [852, 55] width 8 height 7
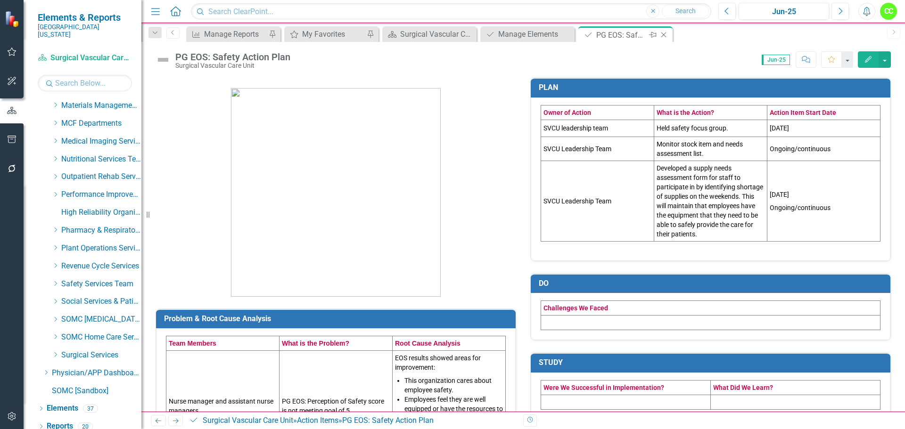
click at [664, 34] on icon at bounding box center [663, 35] width 5 height 5
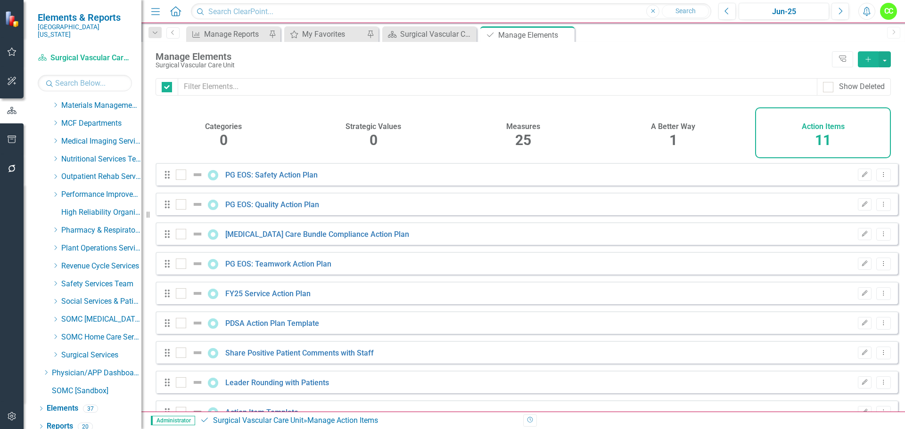
checkbox input "false"
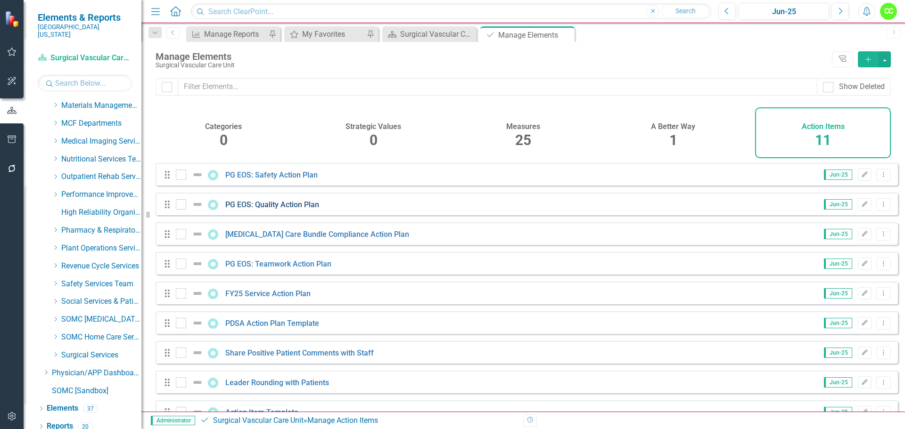
click at [286, 207] on link "PG EOS: Quality Action Plan" at bounding box center [272, 204] width 94 height 9
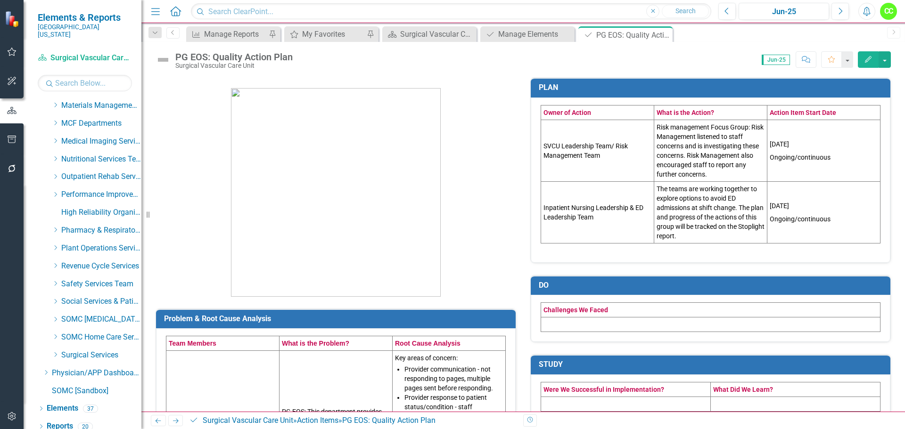
click at [707, 176] on td "Risk management Focus Group: Risk Management listened to staff concerns and is …" at bounding box center [710, 151] width 113 height 62
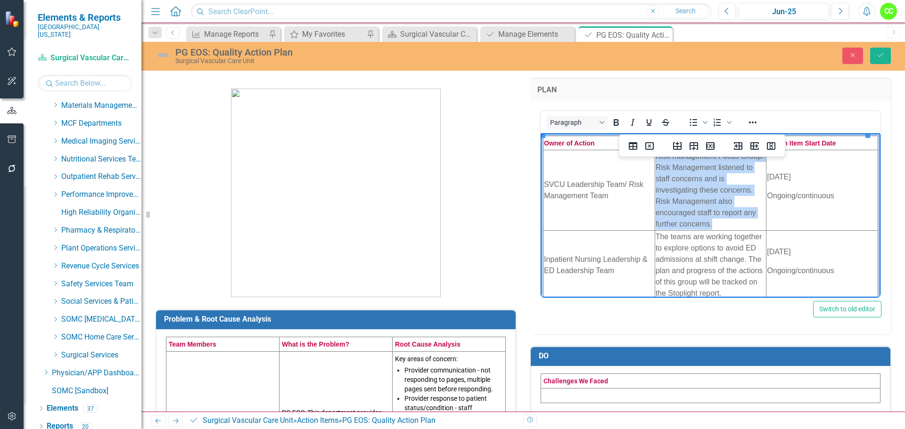
drag, startPoint x: 711, startPoint y: 228, endPoint x: 652, endPoint y: 159, distance: 90.5
click at [652, 159] on html "Owner of Action What is the Action? Action Item Start Date SVCU Leadership Team…" at bounding box center [710, 227] width 340 height 188
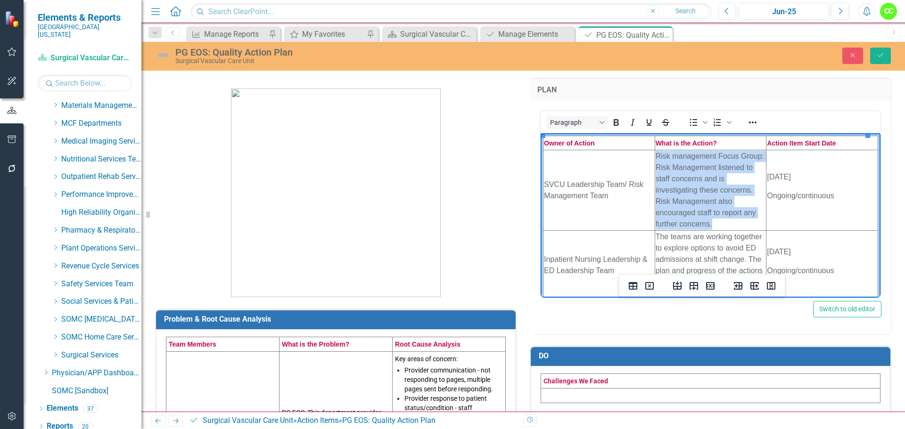
copy td "Risk management Focus Group: Risk Management listened to staff concerns and is …"
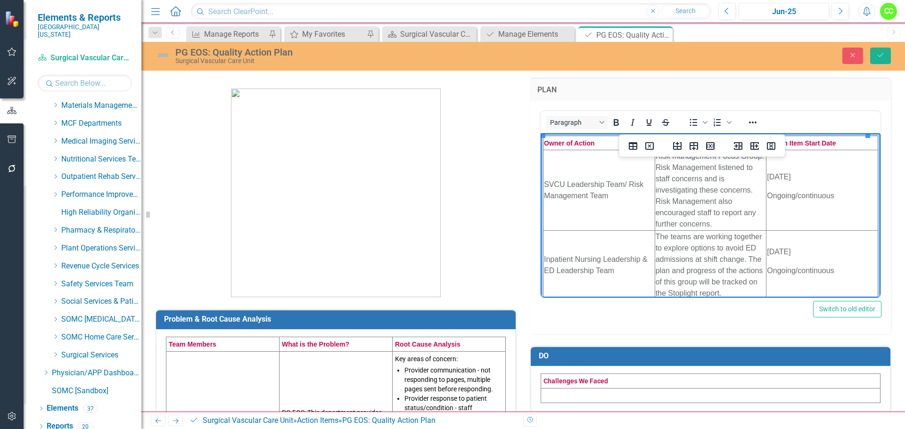
scroll to position [7, 0]
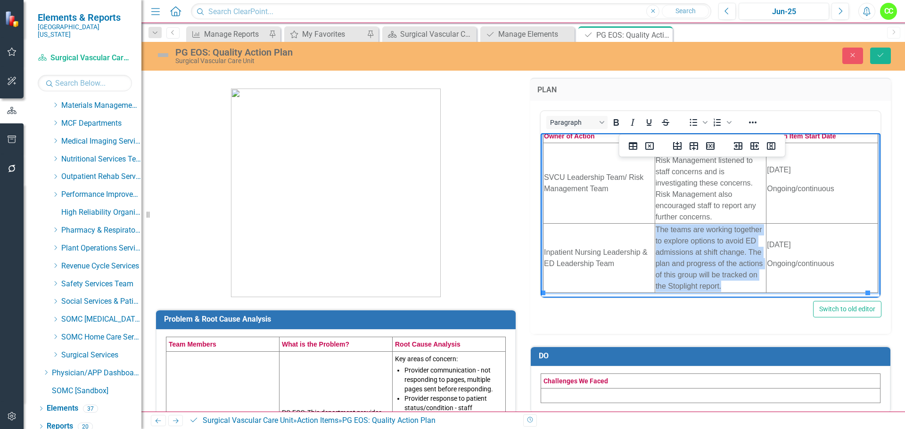
drag, startPoint x: 755, startPoint y: 292, endPoint x: 653, endPoint y: 229, distance: 119.4
click at [654, 229] on td "The teams are working together to explore options to avoid ED admissions at shi…" at bounding box center [710, 257] width 112 height 69
copy td "The teams are working together to explore options to avoid ED admissions at shi…"
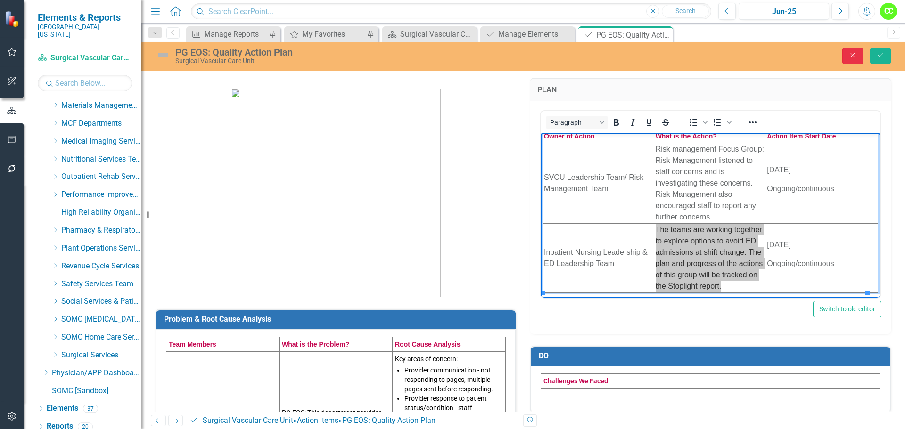
click at [851, 52] on icon "Close" at bounding box center [852, 55] width 8 height 7
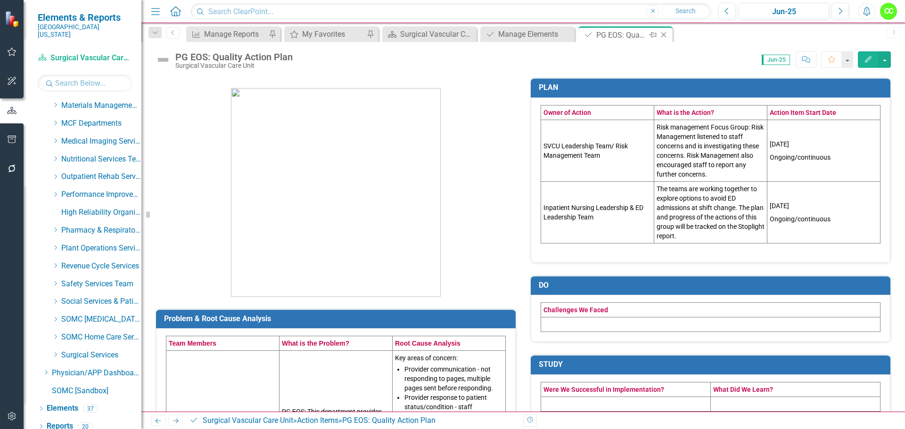
click at [662, 34] on icon "Close" at bounding box center [663, 35] width 9 height 8
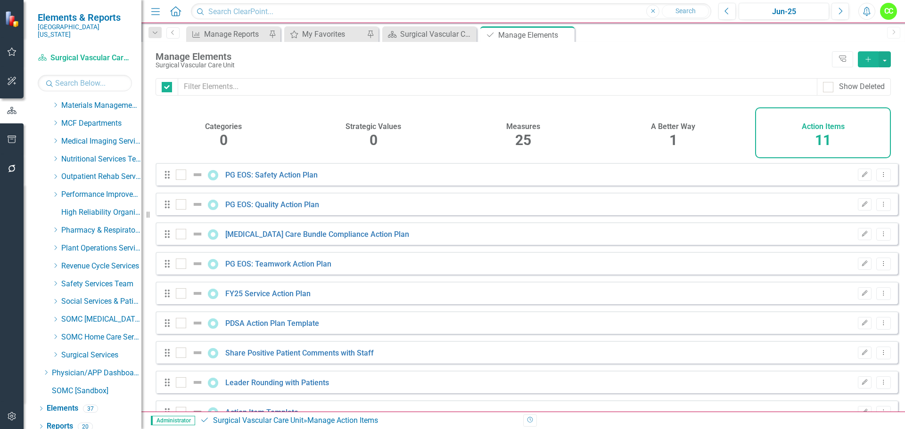
checkbox input "false"
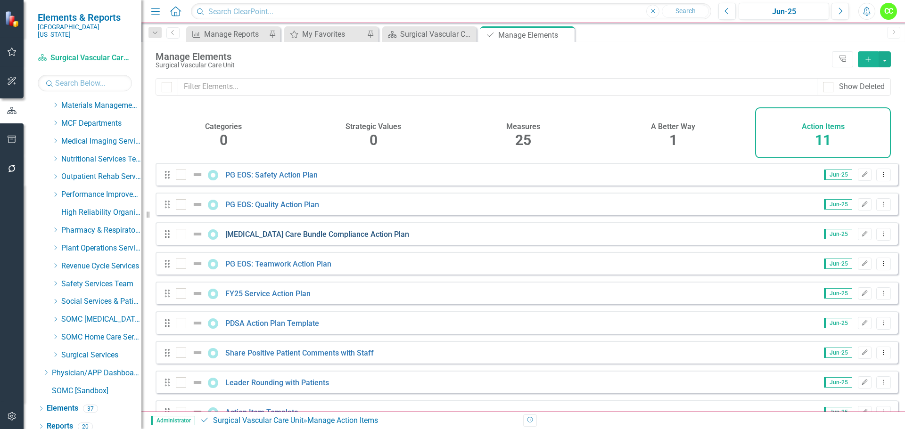
click at [348, 239] on link "Central Line Care Bundle Compliance Action Plan" at bounding box center [317, 234] width 184 height 9
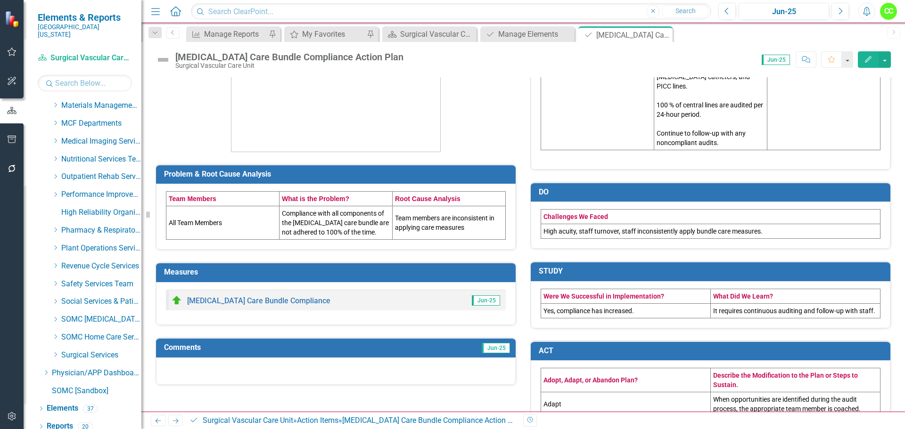
scroll to position [169, 0]
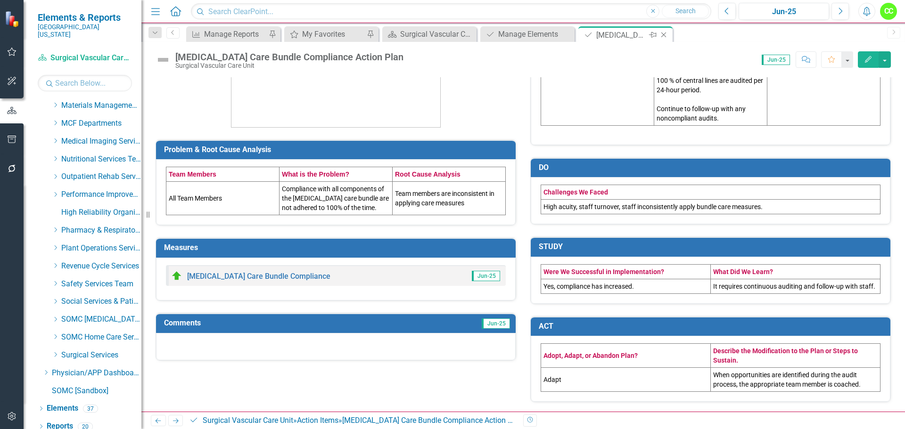
click at [666, 33] on icon "Close" at bounding box center [663, 35] width 9 height 8
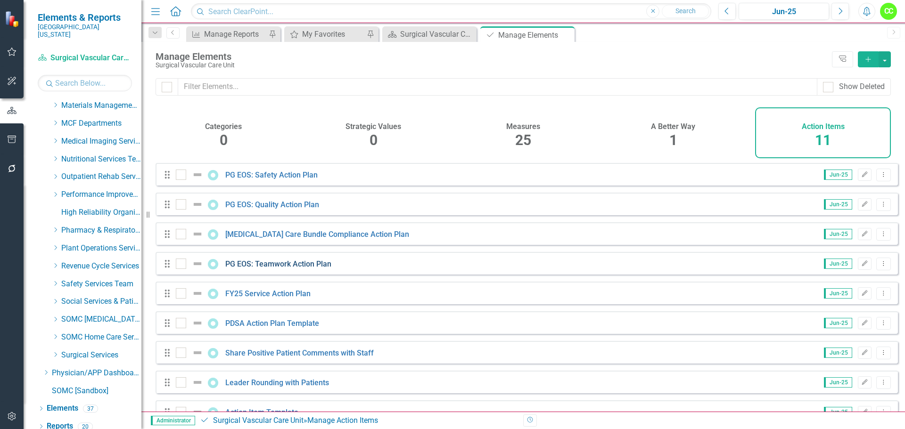
click at [278, 269] on link "PG EOS: Teamwork Action Plan" at bounding box center [278, 264] width 106 height 9
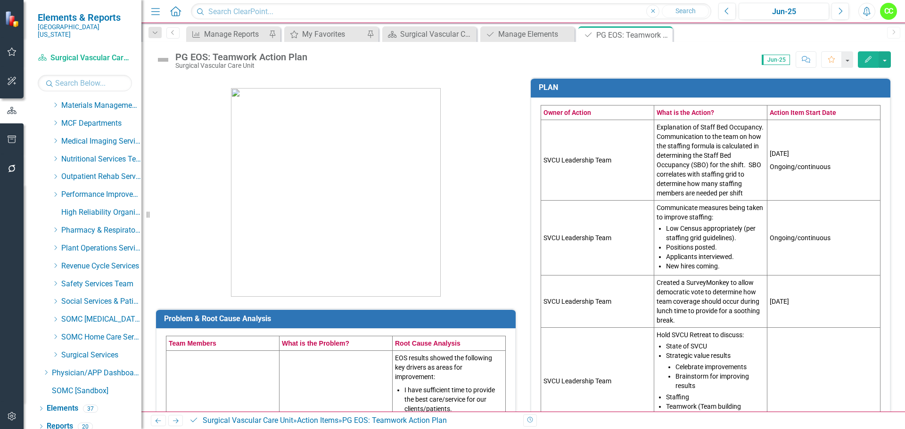
click at [753, 187] on td "Explanation of Staff Bed Occupancy. Communication to the team on how the staffi…" at bounding box center [710, 160] width 113 height 81
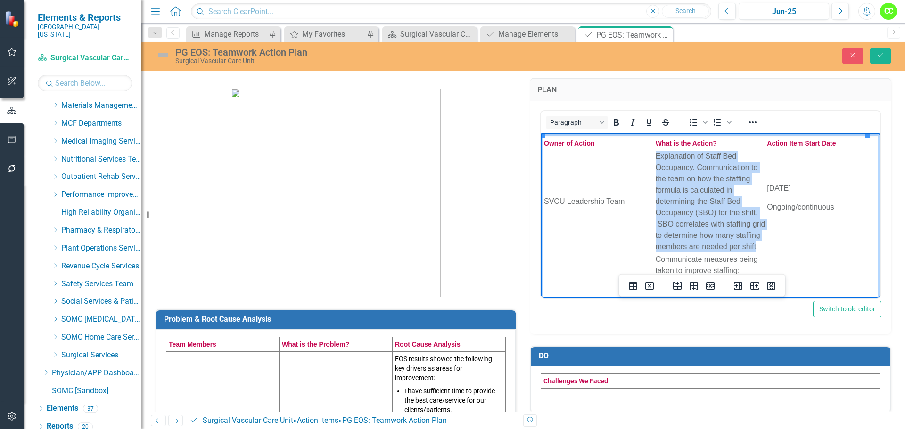
drag, startPoint x: 684, startPoint y: 257, endPoint x: 650, endPoint y: 162, distance: 100.6
click at [650, 162] on html "Owner of Action What is the Action? Action Item Start Date SVCU Leadership Team…" at bounding box center [710, 356] width 340 height 447
copy tr "Explanation of Staff Bed Occupancy. Communication to the team on how the staffi…"
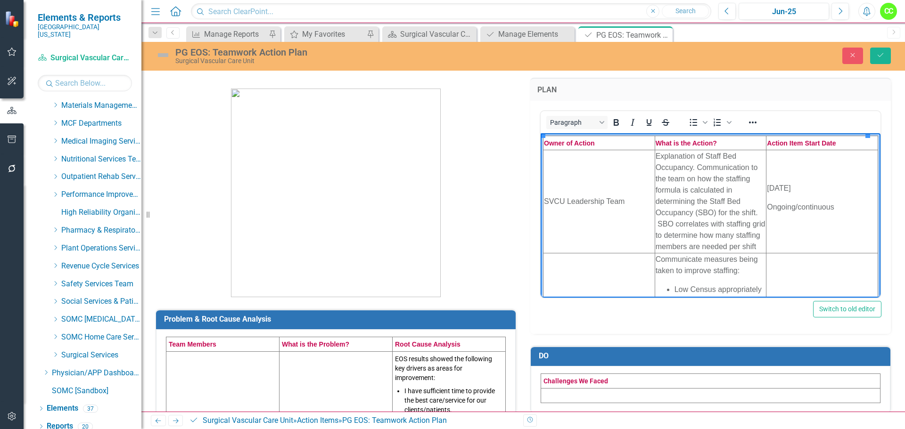
click at [745, 276] on p "Communicate measures being taken to improve staffing:​" at bounding box center [710, 264] width 110 height 23
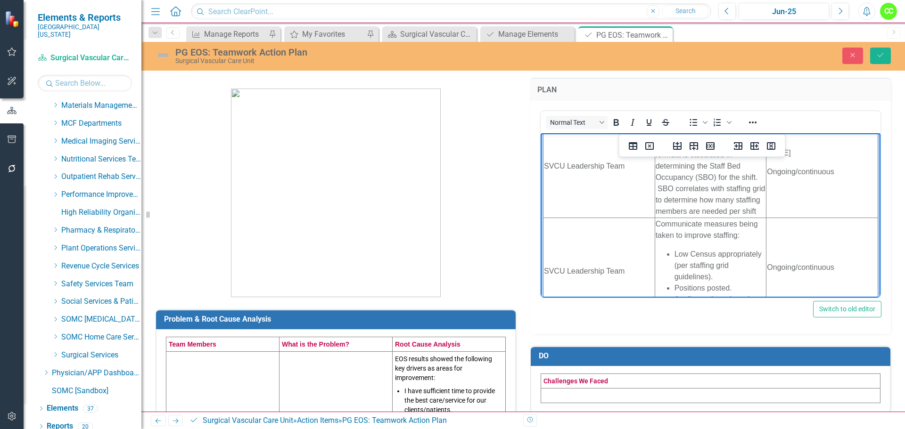
scroll to position [94, 0]
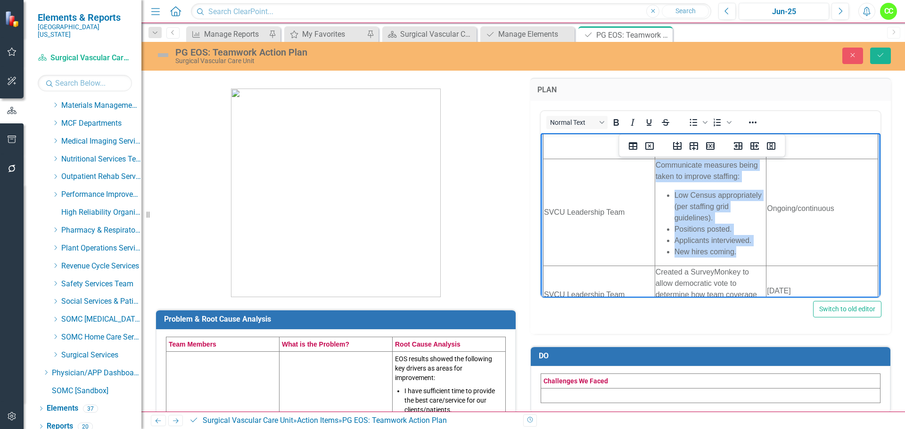
drag, startPoint x: 737, startPoint y: 263, endPoint x: 664, endPoint y: 185, distance: 107.3
click at [651, 176] on html "Owner of Action What is the Action? Action Item Start Date SVCU Leadership Team…" at bounding box center [710, 262] width 340 height 447
copy td "Communicate measures being taken to improve staffing:​ Low Census appropriately…"
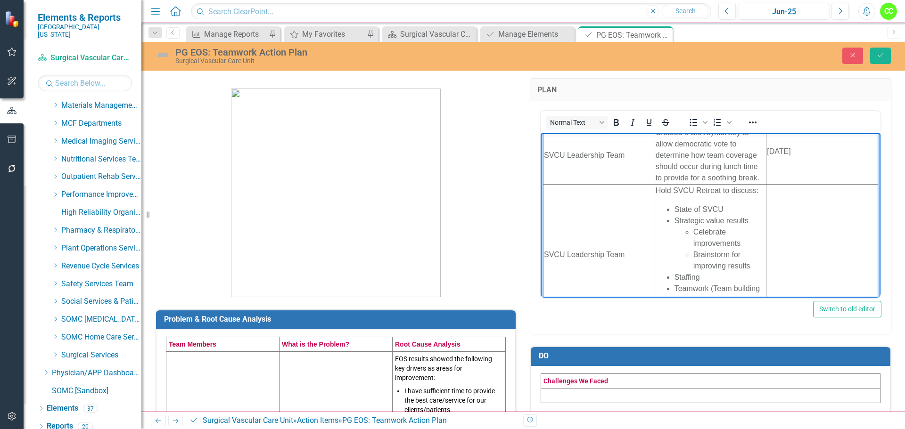
scroll to position [236, 0]
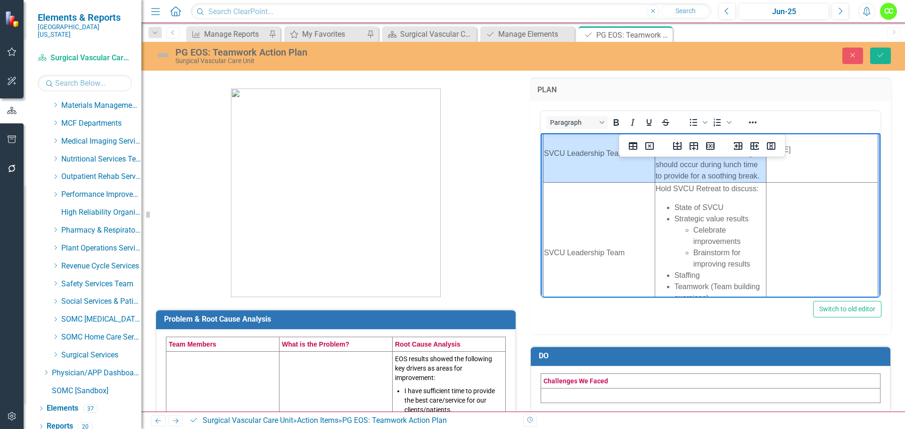
drag, startPoint x: 754, startPoint y: 187, endPoint x: 646, endPoint y: 167, distance: 109.8
click at [646, 167] on tr "SVCU Leadership Team Created a SurveyMonkey to allow democratic vote to determi…" at bounding box center [710, 153] width 335 height 58
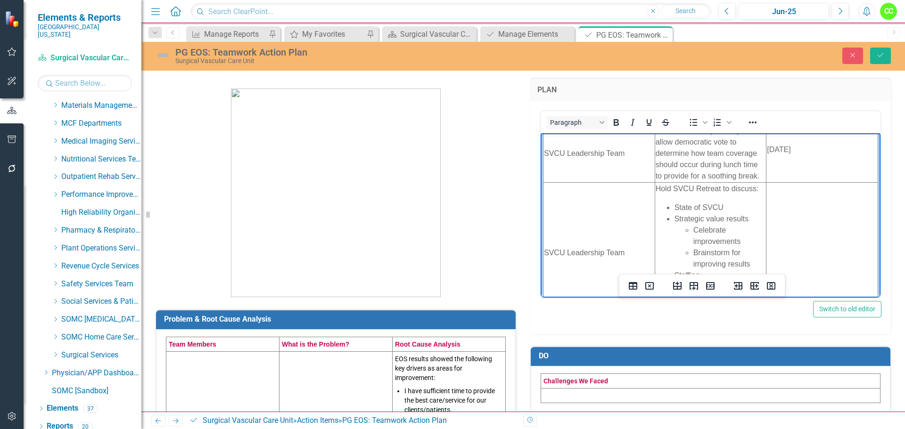
click at [705, 172] on td "Created a SurveyMonkey to allow democratic vote to determine how team coverage …" at bounding box center [710, 153] width 112 height 58
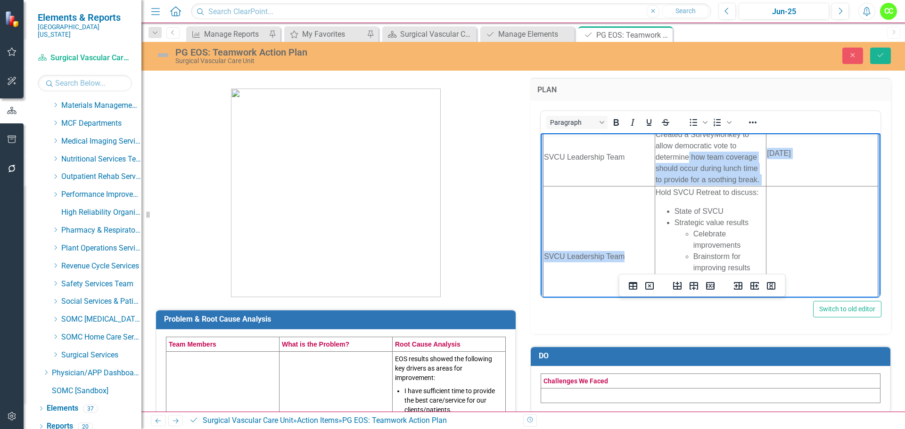
drag, startPoint x: 653, startPoint y: 140, endPoint x: 684, endPoint y: 169, distance: 42.0
click at [684, 166] on span "Created a SurveyMonkey to allow democratic vote to determine how team coverage …" at bounding box center [707, 156] width 104 height 53
click at [685, 170] on span "Created a SurveyMonkey to allow democratic vote to determine how team coverage …" at bounding box center [707, 156] width 104 height 53
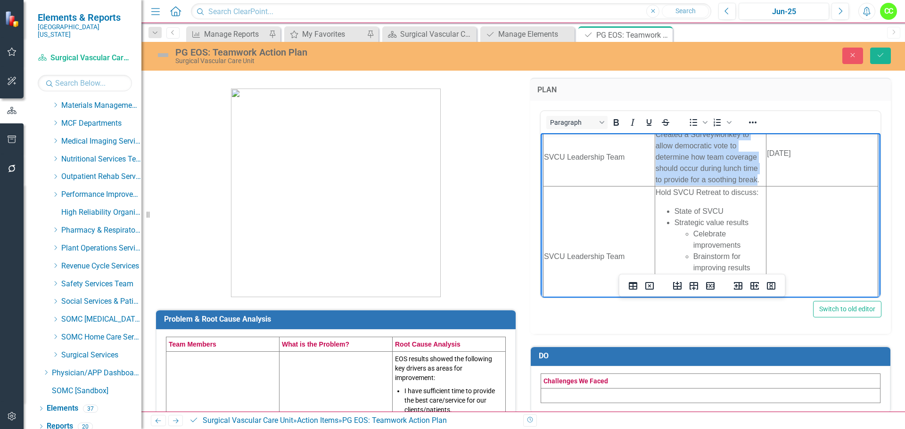
drag, startPoint x: 653, startPoint y: 146, endPoint x: 753, endPoint y: 190, distance: 109.5
click at [753, 183] on span "Created a SurveyMonkey to allow democratic vote to determine how team coverage …" at bounding box center [707, 156] width 104 height 53
copy span "Created a SurveyMonkey to allow democratic vote to determine how team coverage …"
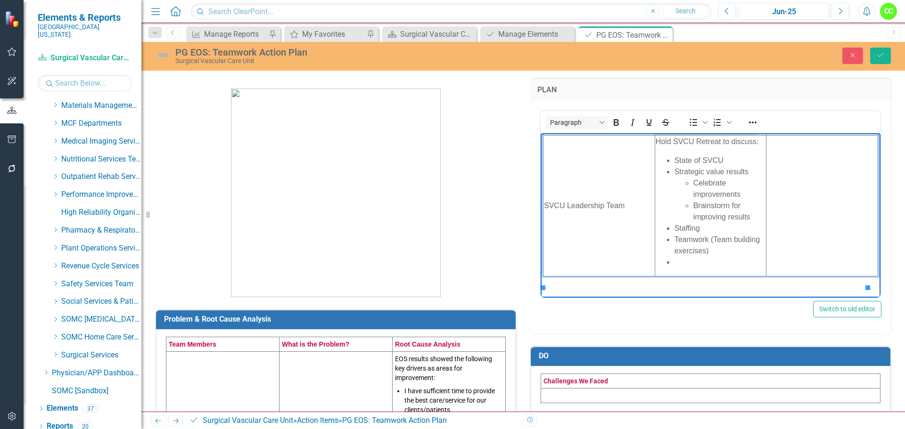
scroll to position [47, 0]
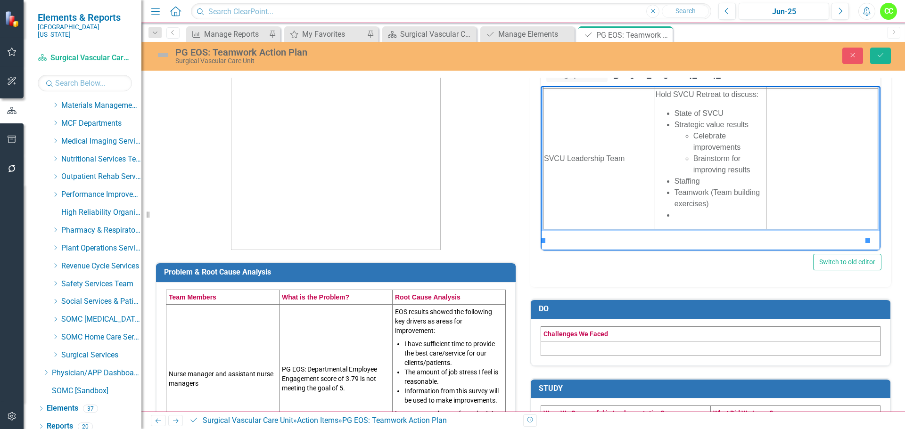
click at [686, 216] on li "Rich Text Area. Press ALT-0 for help." at bounding box center [719, 214] width 91 height 11
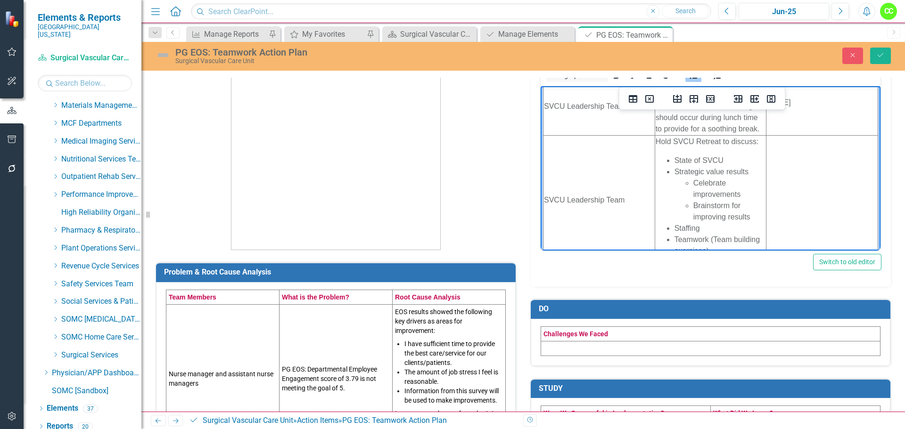
scroll to position [283, 0]
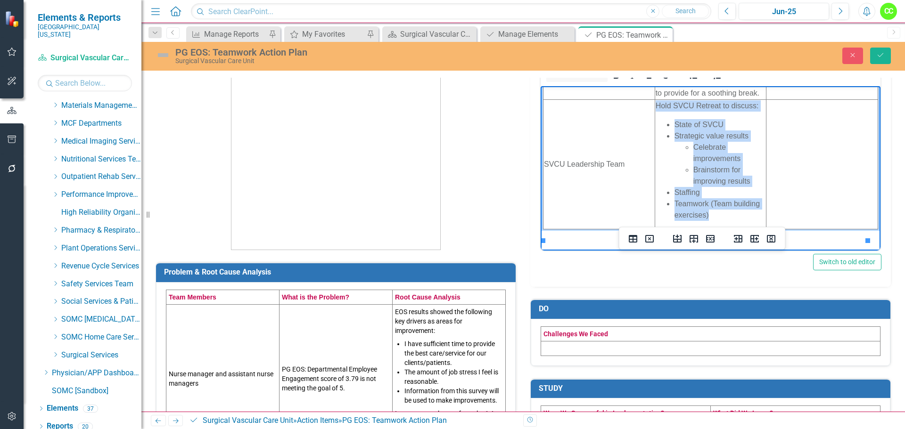
drag, startPoint x: 716, startPoint y: 215, endPoint x: 652, endPoint y: 108, distance: 124.7
click at [652, 108] on html "Owner of Action What is the Action? Action Item Start Date SVCU Leadership Team…" at bounding box center [710, 32] width 340 height 436
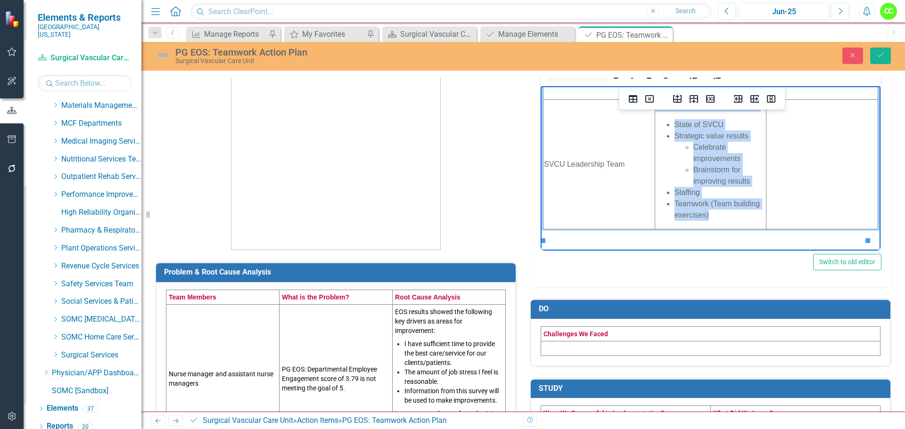
copy td "Hold SVCU Retreat to discuss: State of SVCU Strategic value results Celebrate i…"
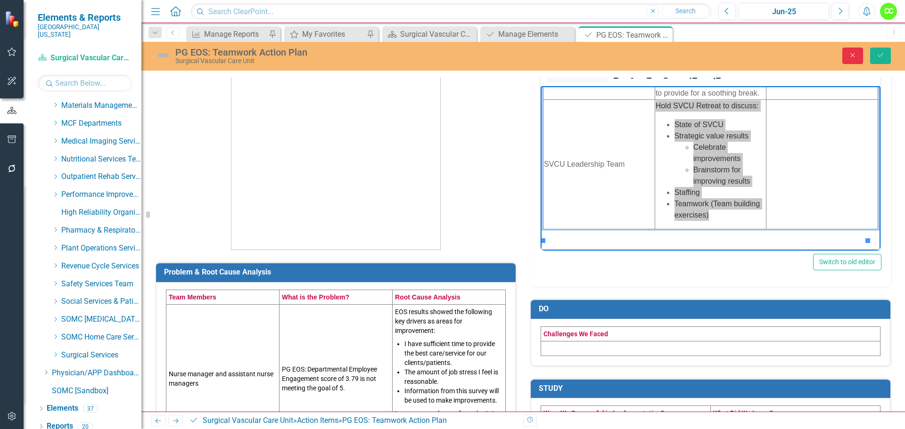
click at [851, 61] on button "Close" at bounding box center [852, 56] width 21 height 16
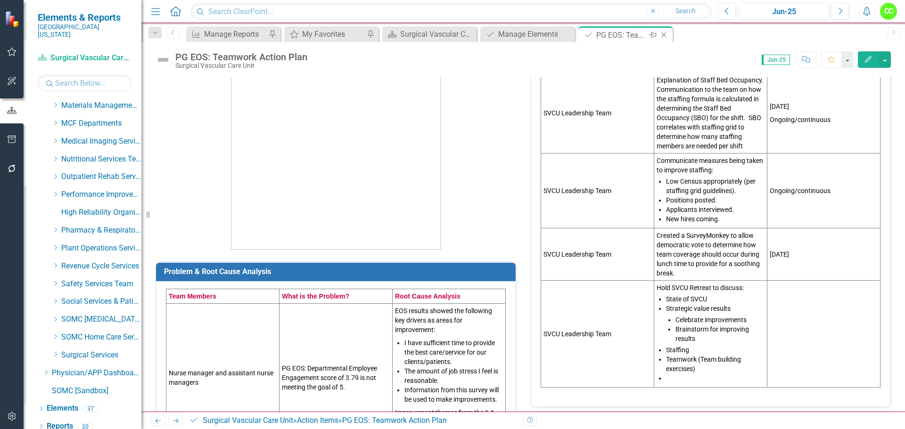
click at [661, 37] on icon at bounding box center [663, 35] width 5 height 5
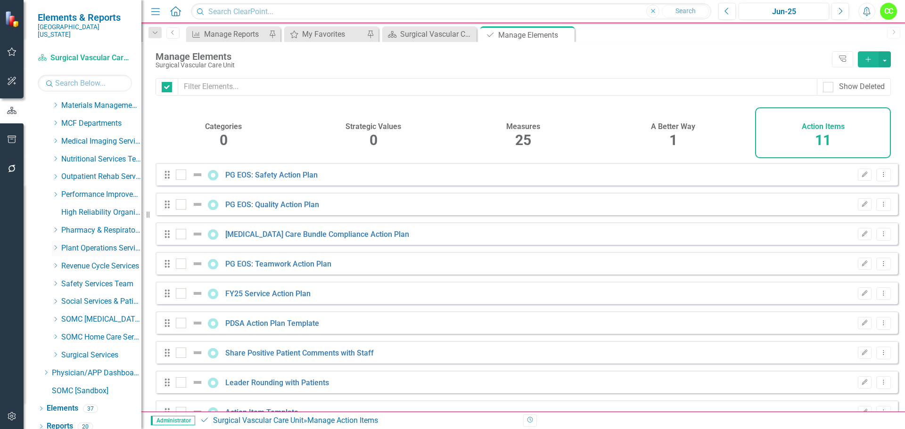
checkbox input "false"
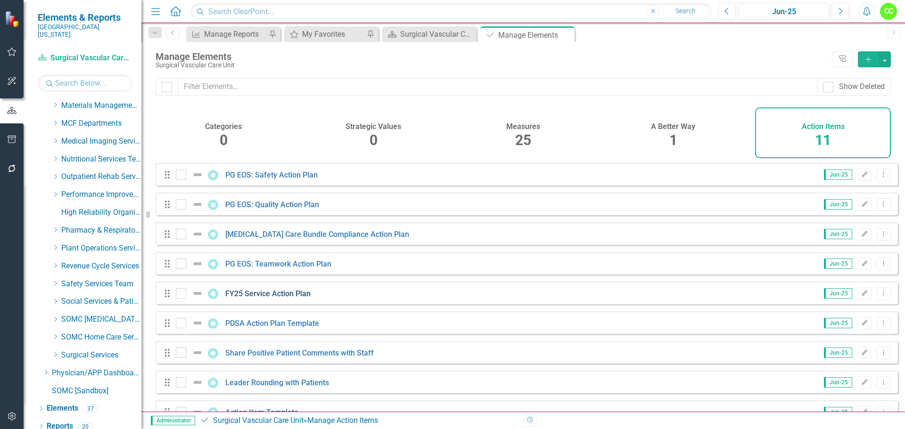
click at [253, 298] on link "FY25 Service Action Plan" at bounding box center [267, 293] width 85 height 9
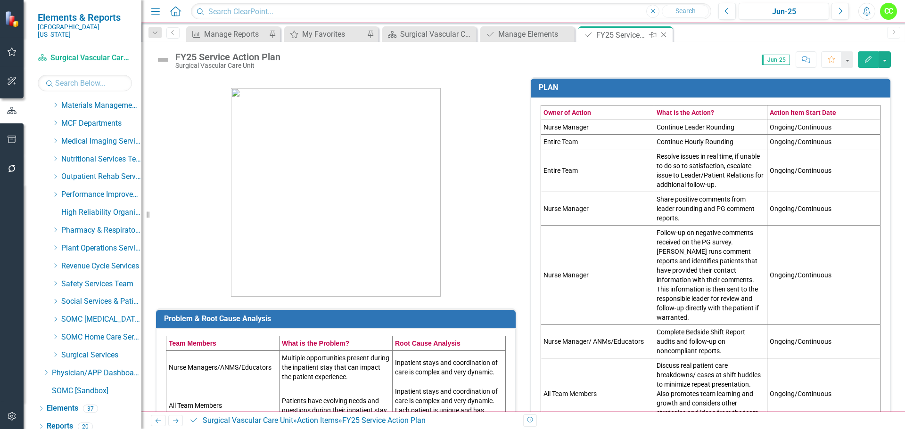
click at [664, 32] on icon "Close" at bounding box center [663, 35] width 9 height 8
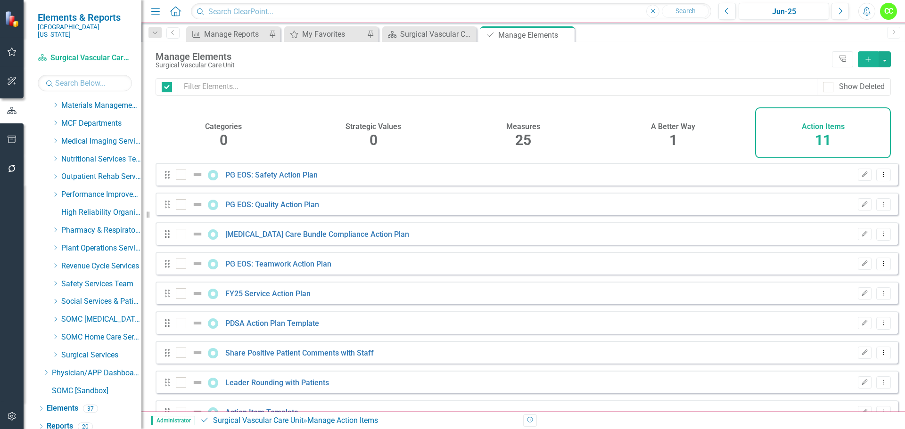
checkbox input "false"
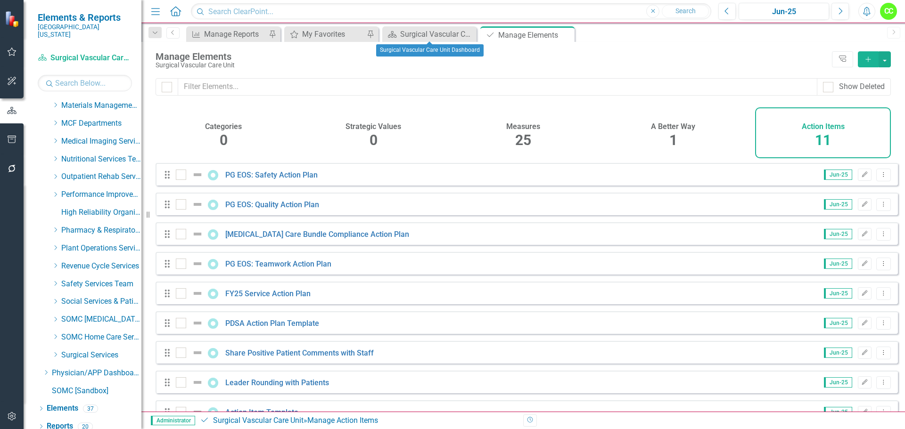
drag, startPoint x: 468, startPoint y: 36, endPoint x: 490, endPoint y: 39, distance: 21.9
click at [0, 0] on icon "Close" at bounding box center [0, 0] width 0 height 0
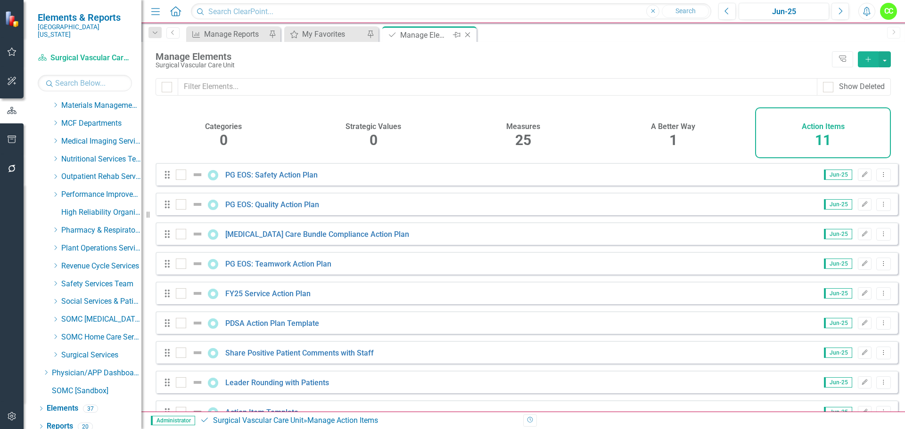
click at [467, 35] on icon at bounding box center [467, 35] width 5 height 5
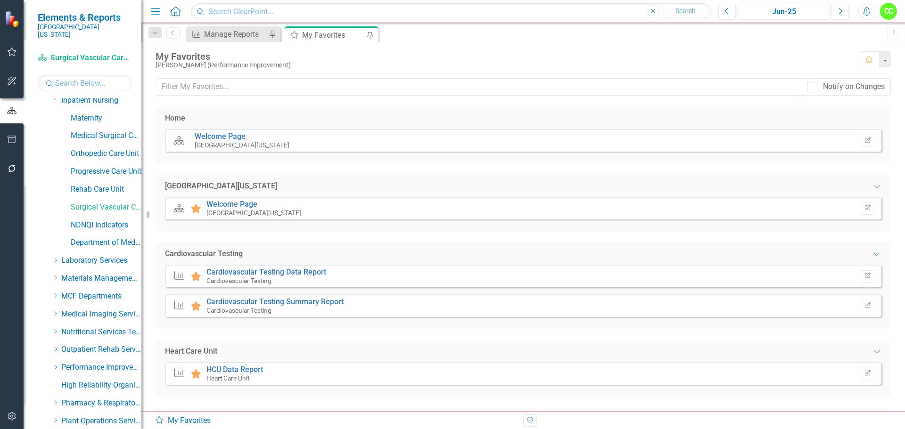
scroll to position [294, 0]
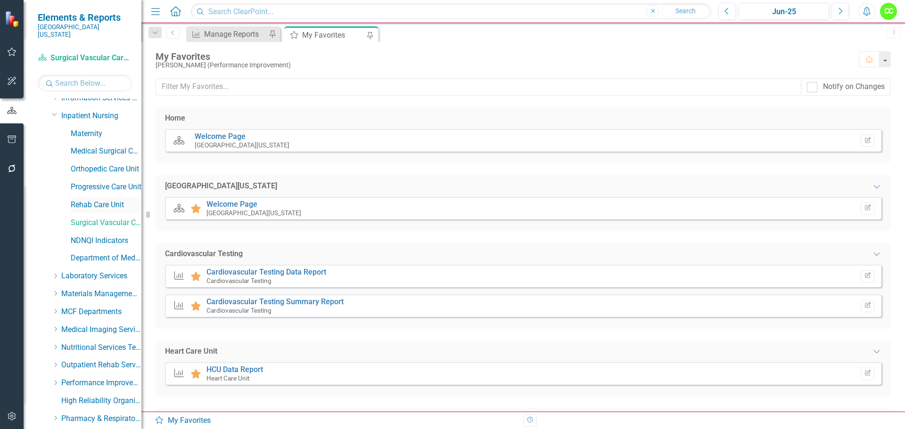
click at [104, 200] on link "Rehab Care Unit" at bounding box center [106, 205] width 71 height 11
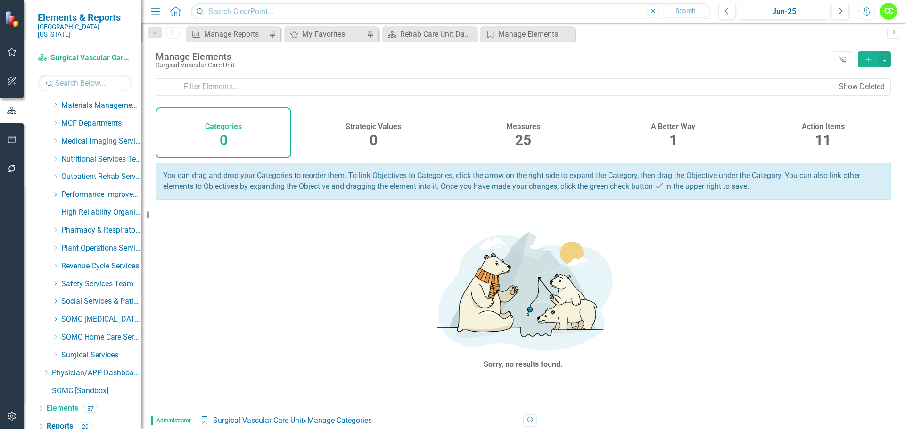
click at [825, 127] on h4 "Action Items" at bounding box center [822, 126] width 43 height 8
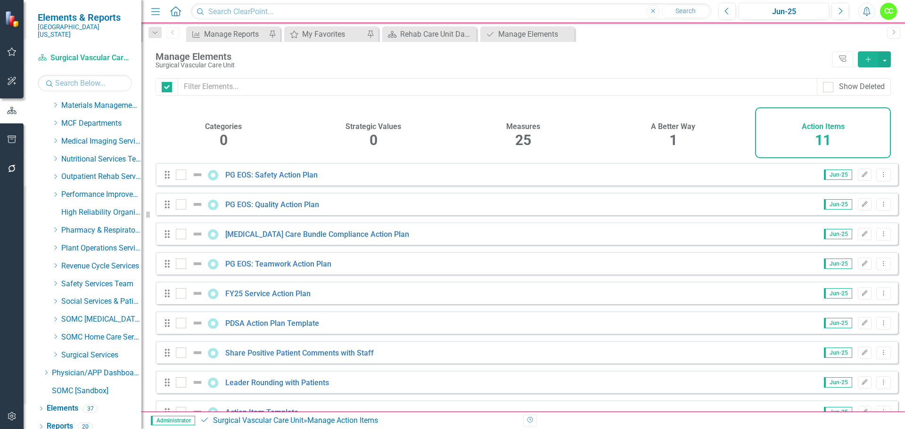
checkbox input "false"
click at [566, 35] on icon "Close" at bounding box center [565, 35] width 9 height 8
click at [431, 38] on div "Rehab Care Unit Dashboard" at bounding box center [431, 34] width 62 height 12
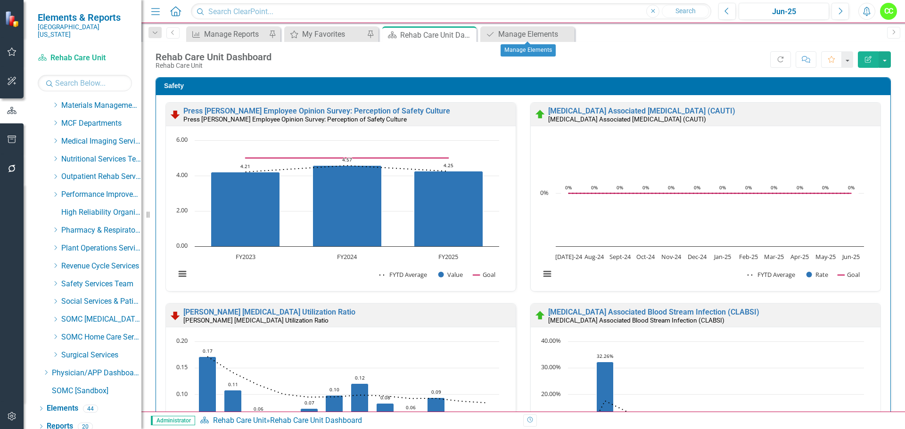
click at [0, 0] on icon "Close" at bounding box center [0, 0] width 0 height 0
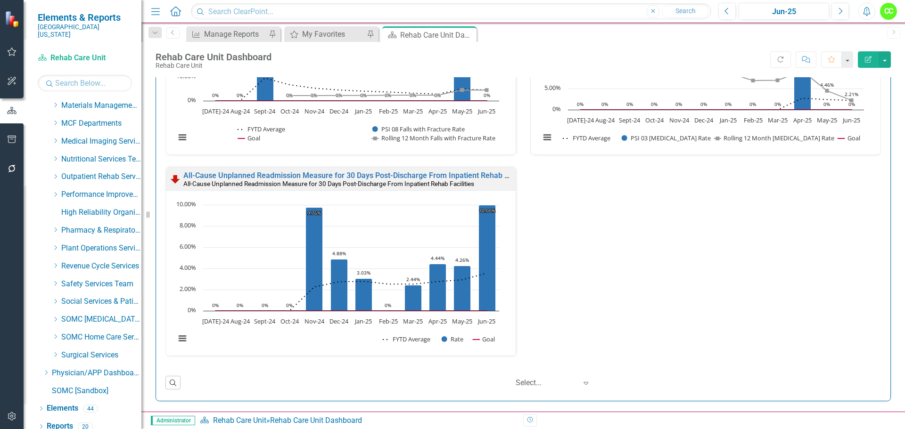
scroll to position [1131, 0]
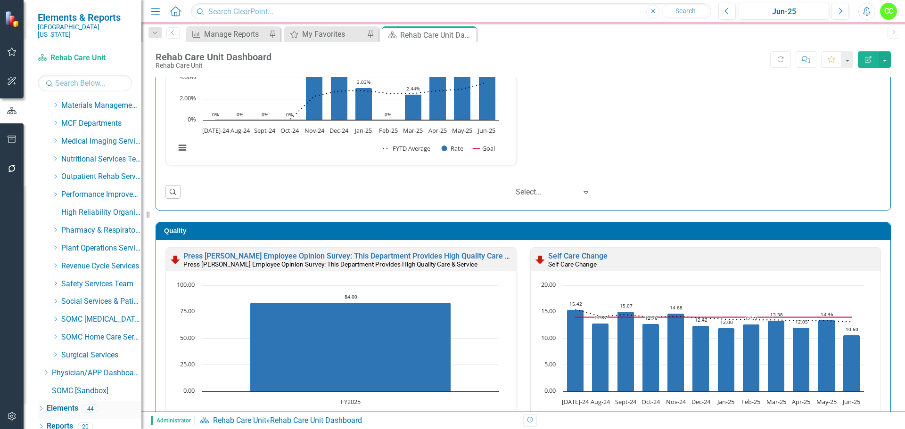
click at [63, 403] on link "Elements" at bounding box center [63, 408] width 32 height 11
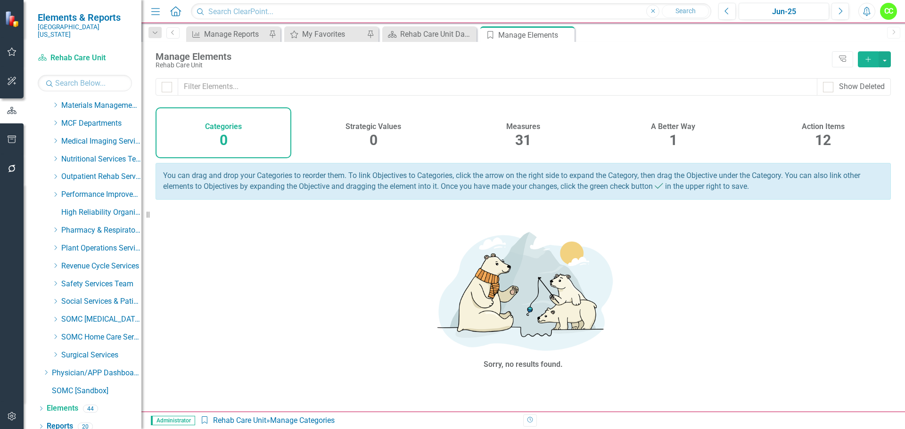
click at [829, 134] on span "12" at bounding box center [823, 140] width 16 height 16
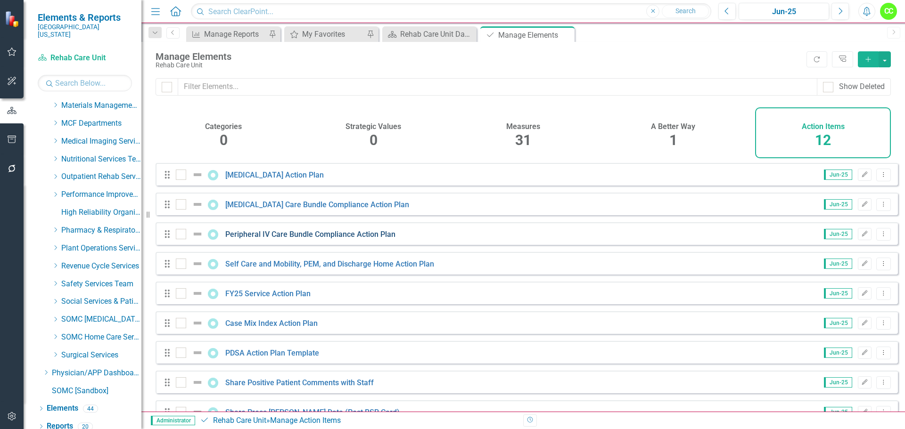
click at [280, 239] on link "Peripheral IV Care Bundle Compliance Action Plan" at bounding box center [310, 234] width 170 height 9
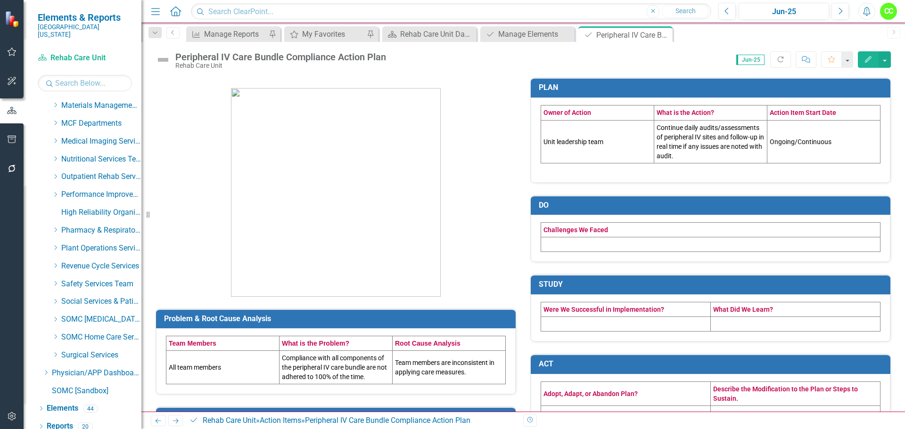
click at [572, 246] on td at bounding box center [710, 244] width 339 height 15
click at [571, 247] on td at bounding box center [710, 244] width 339 height 15
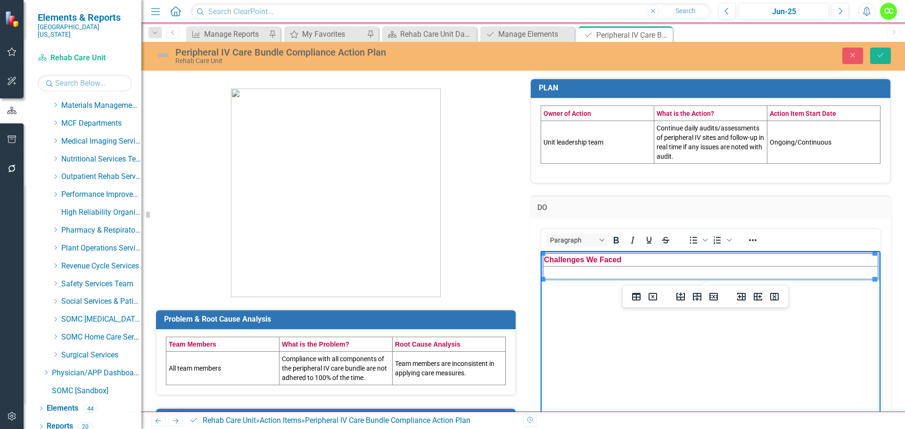
click at [560, 273] on td "Rich Text Area. Press ALT-0 for help." at bounding box center [710, 272] width 335 height 13
paste body "Rich Text Area. Press ALT-0 for help."
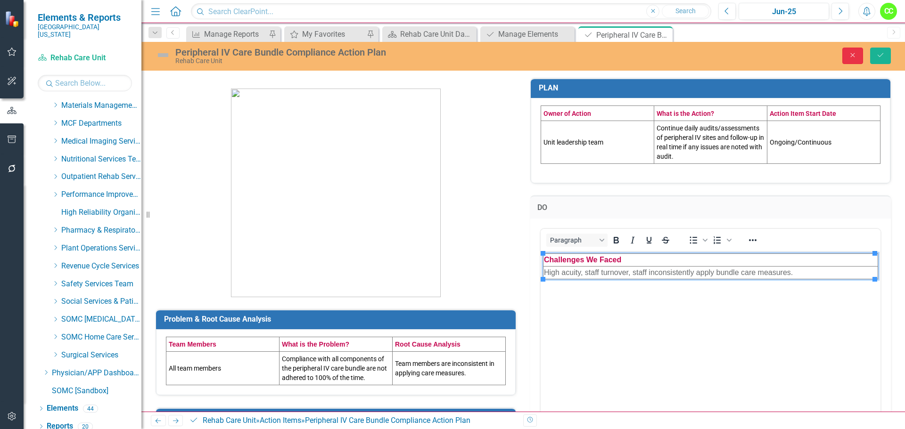
click at [856, 54] on icon "Close" at bounding box center [852, 55] width 8 height 7
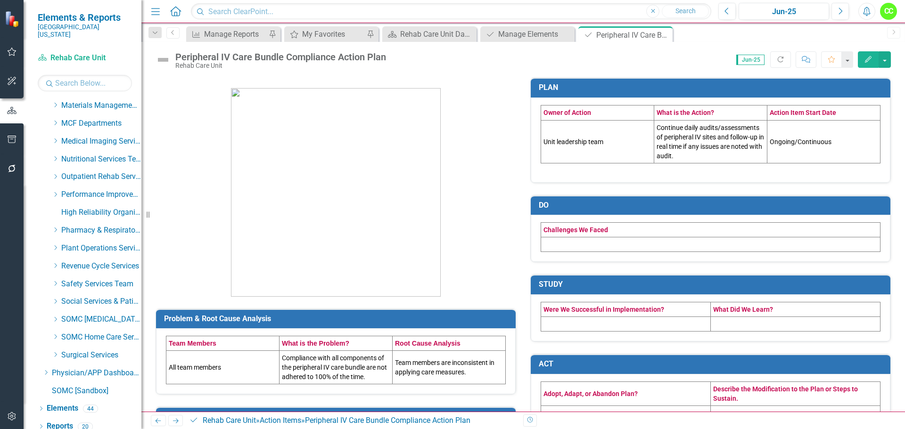
click at [613, 322] on td at bounding box center [626, 324] width 170 height 15
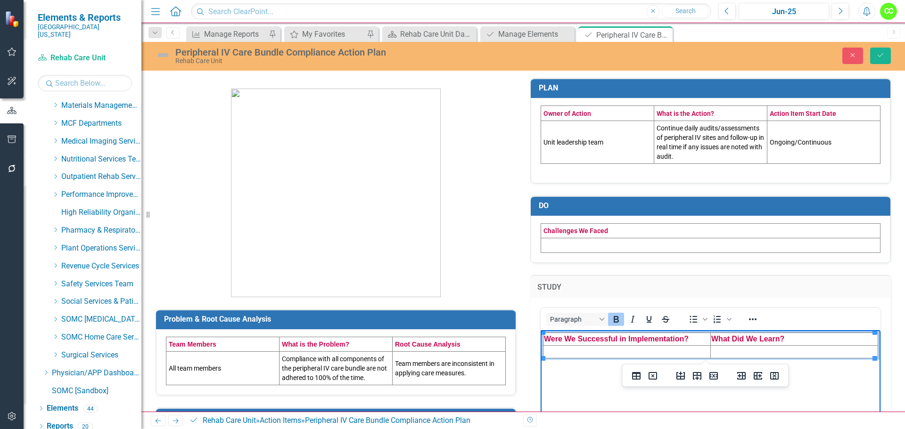
click at [596, 350] on td "Rich Text Area. Press ALT-0 for help." at bounding box center [626, 352] width 167 height 13
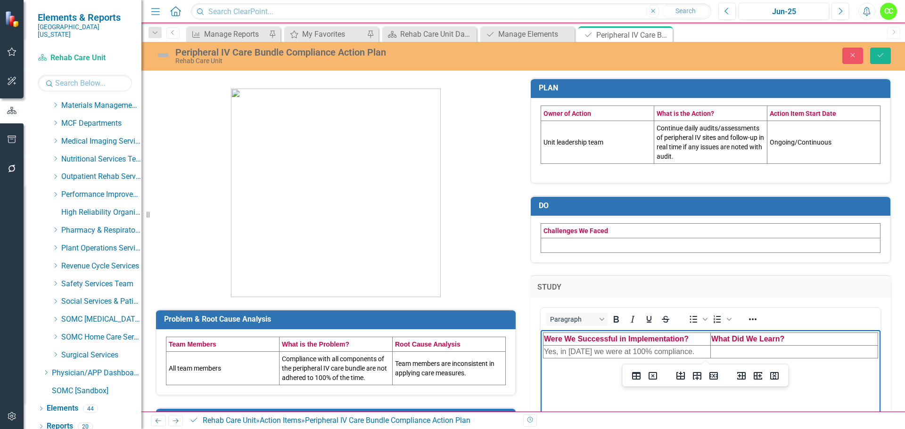
click at [562, 244] on td at bounding box center [710, 245] width 339 height 15
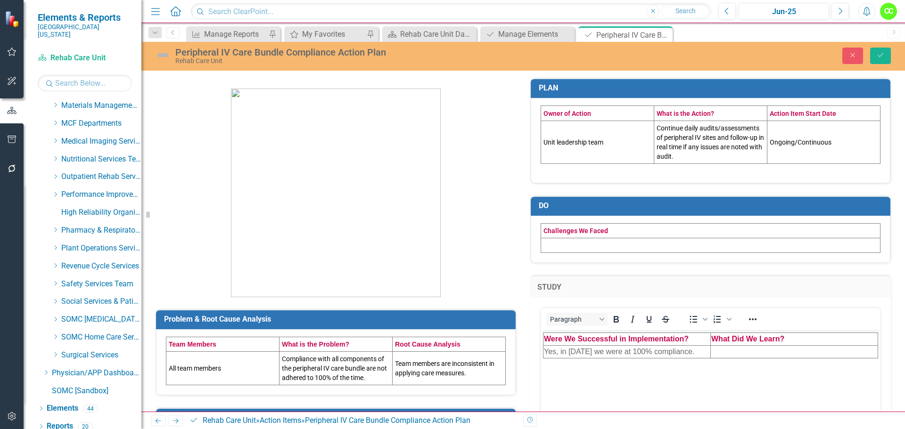
click at [561, 244] on td at bounding box center [710, 245] width 339 height 15
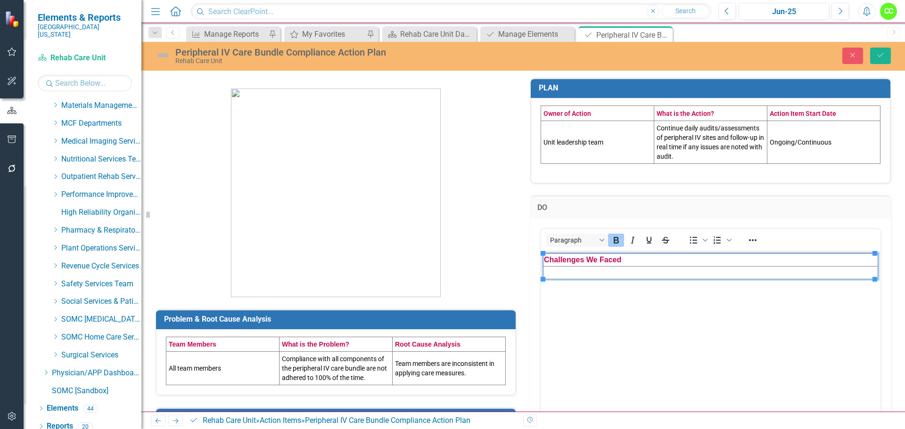
click at [562, 276] on td "Rich Text Area. Press ALT-0 for help." at bounding box center [710, 272] width 335 height 13
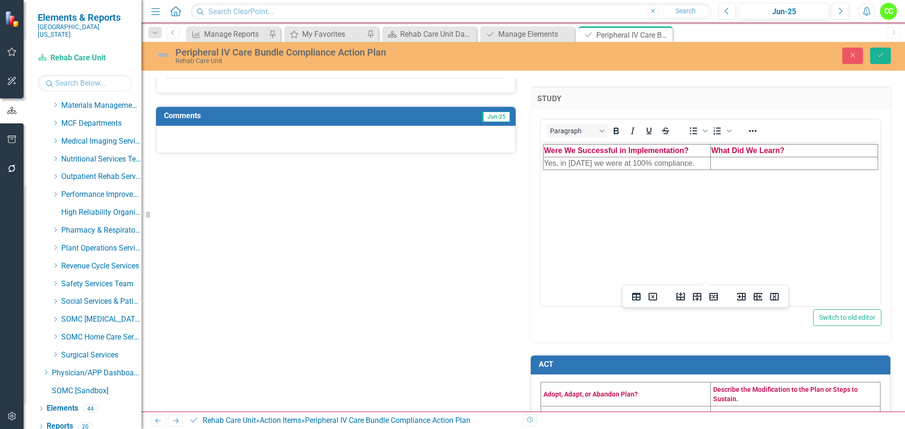
scroll to position [406, 0]
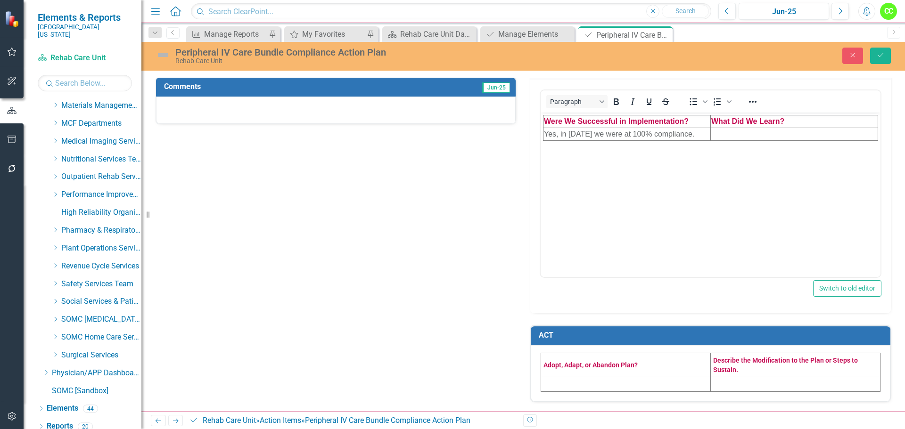
click at [735, 133] on td "Rich Text Area. Press ALT-0 for help." at bounding box center [793, 134] width 167 height 13
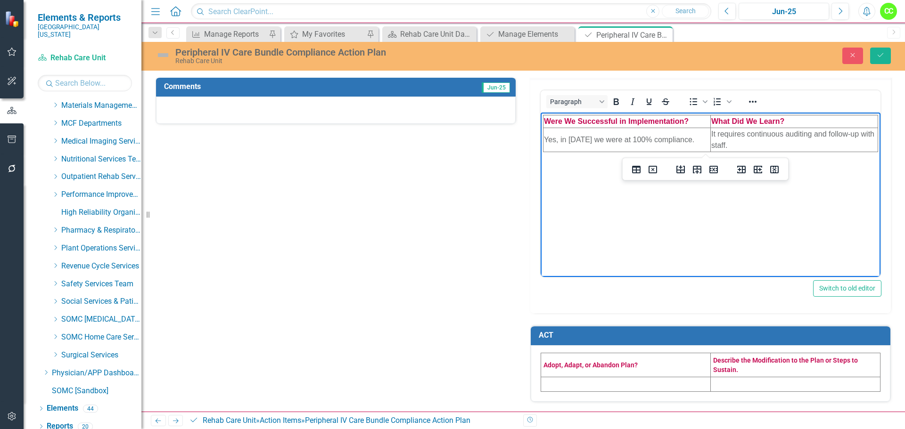
click at [563, 389] on td at bounding box center [626, 384] width 170 height 15
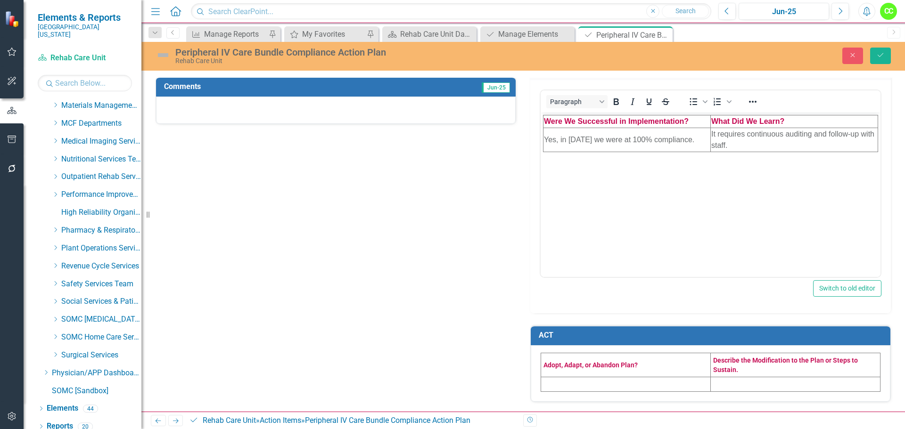
click at [564, 388] on td at bounding box center [626, 384] width 170 height 15
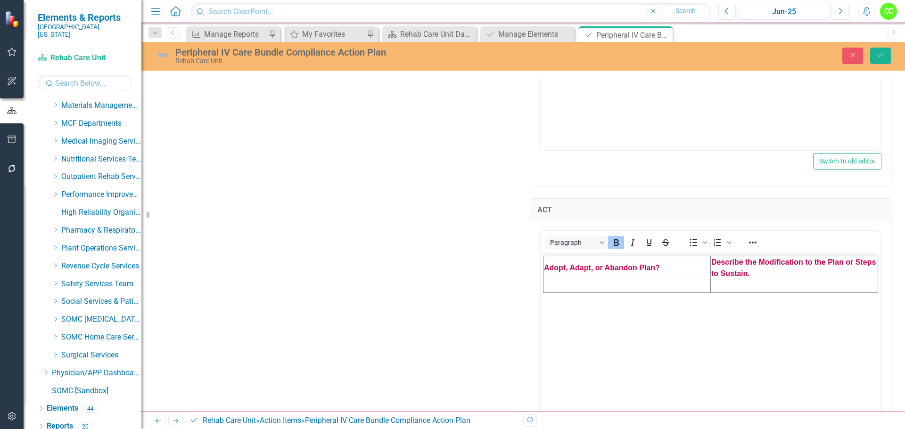
scroll to position [547, 0]
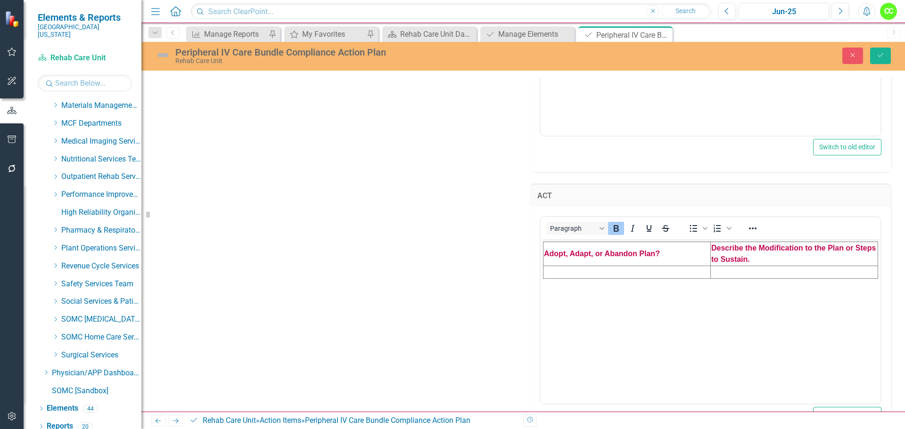
click at [574, 274] on td "Rich Text Area. Press ALT-0 for help." at bounding box center [626, 272] width 167 height 13
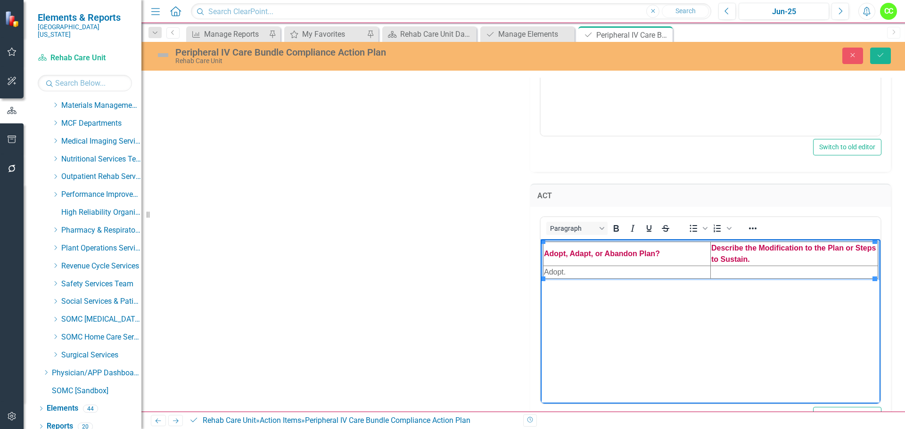
click at [739, 271] on td "Rich Text Area. Press ALT-0 for help." at bounding box center [793, 272] width 167 height 13
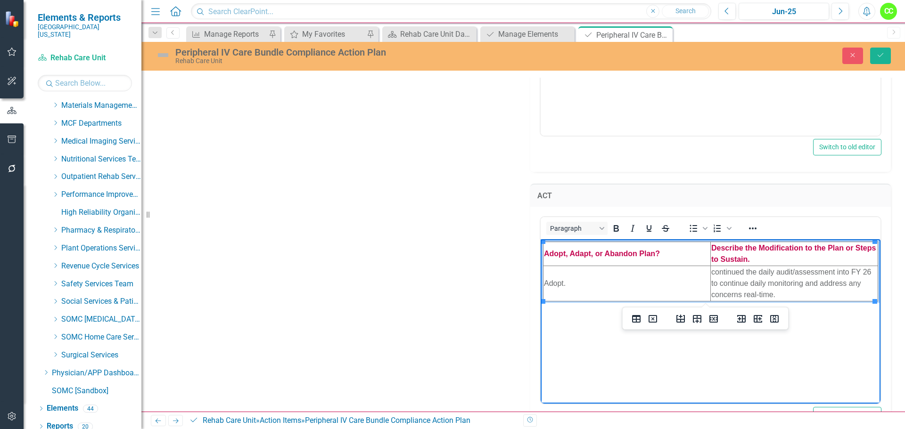
click at [716, 269] on span "continued the daily audit/assessment into FY 26 to continue daily monitoring an…" at bounding box center [791, 283] width 160 height 31
click at [714, 269] on span "continued the daily audit/assessment into FY 26 to continue daily monitoring an…" at bounding box center [791, 283] width 160 height 31
click at [745, 272] on span "Continued the daily audit/assessment into FY 26 to continue daily monitoring an…" at bounding box center [792, 283] width 162 height 31
click at [877, 58] on icon "Save" at bounding box center [880, 55] width 8 height 7
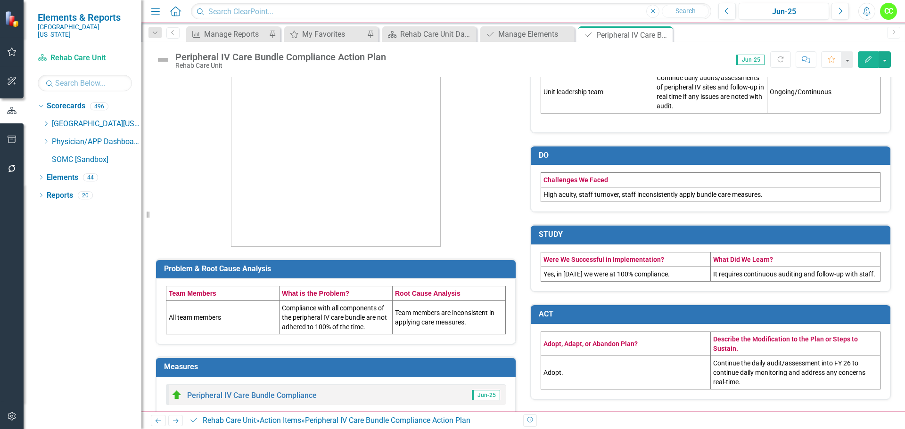
scroll to position [128, 0]
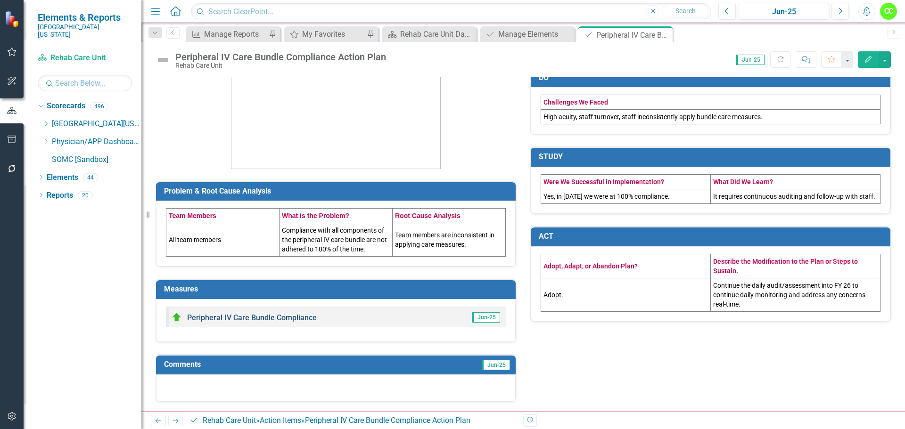
click at [268, 317] on link "Peripheral IV Care Bundle Compliance" at bounding box center [252, 317] width 130 height 9
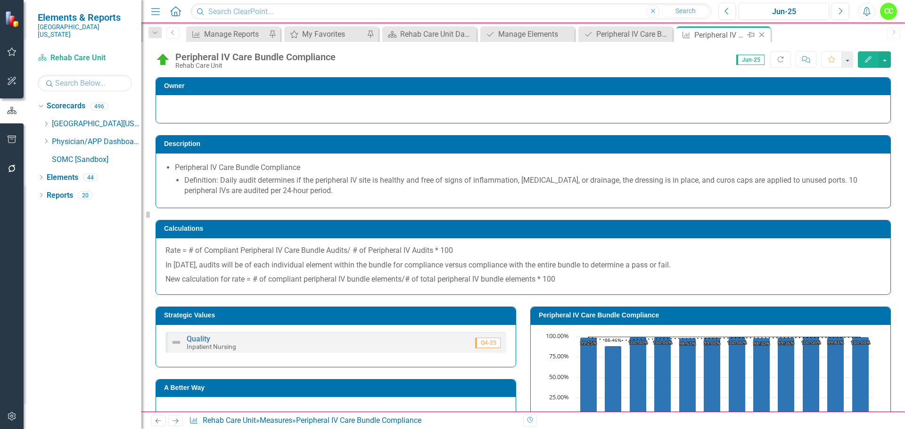
click at [760, 34] on icon "Close" at bounding box center [761, 35] width 9 height 8
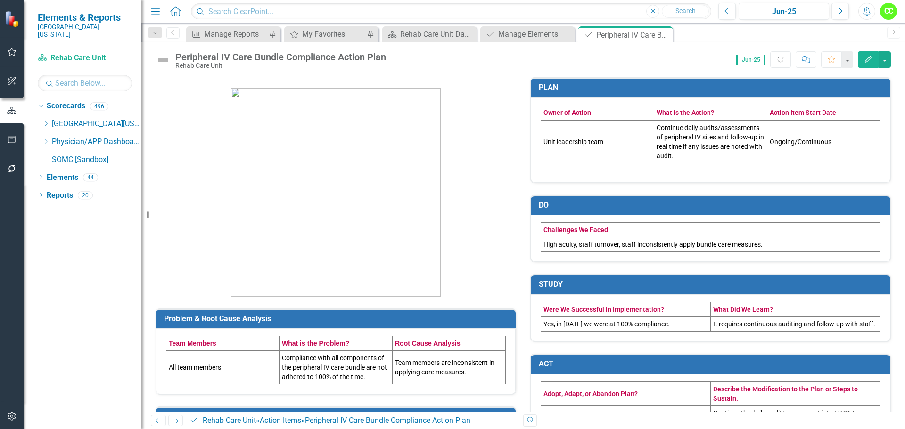
click at [552, 326] on td "Yes, in June 2025 we were at 100% compliance." at bounding box center [626, 324] width 170 height 15
click at [551, 324] on td "Yes, in June 2025 we were at 100% compliance." at bounding box center [626, 324] width 170 height 15
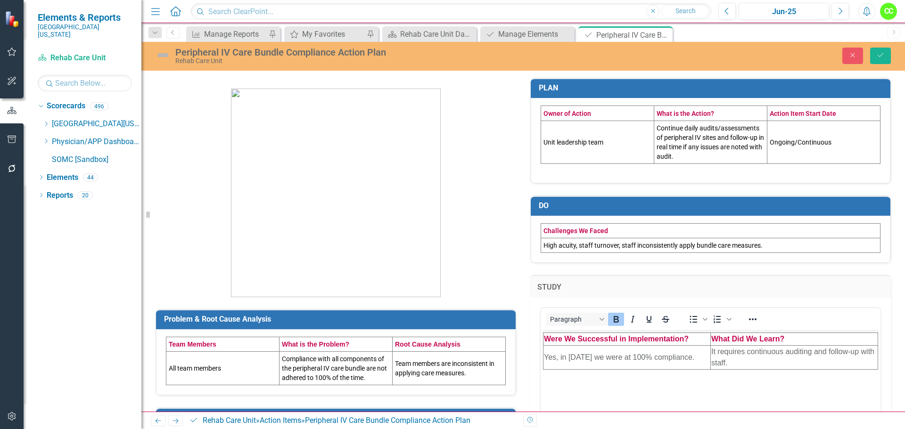
click at [558, 361] on td "Yes, in June 2025 we were at 100% compliance." at bounding box center [626, 358] width 167 height 24
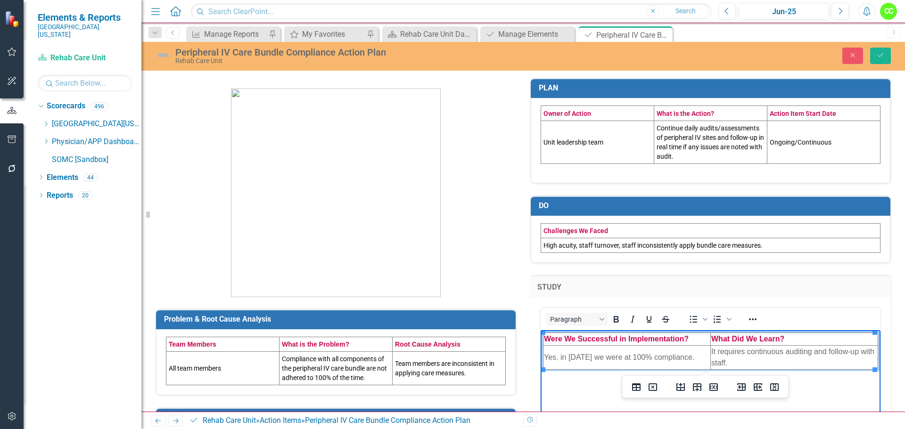
click at [561, 353] on td "Yes. in June 2025 we were at 100% compliance." at bounding box center [626, 358] width 167 height 24
click at [602, 358] on td "Yes. In June 2025 we were at 100% compliance." at bounding box center [626, 358] width 167 height 24
click at [601, 359] on td "Yes. In June 2025 we were at 100% compliance." at bounding box center [626, 358] width 167 height 24
click at [604, 356] on td "Yes. In June 2025 we were at 100% compliance." at bounding box center [626, 358] width 167 height 24
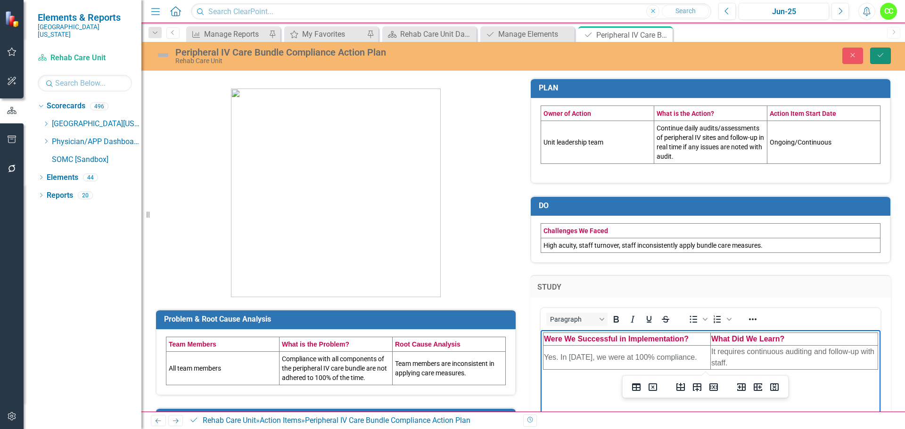
click at [879, 56] on icon "Save" at bounding box center [880, 55] width 8 height 7
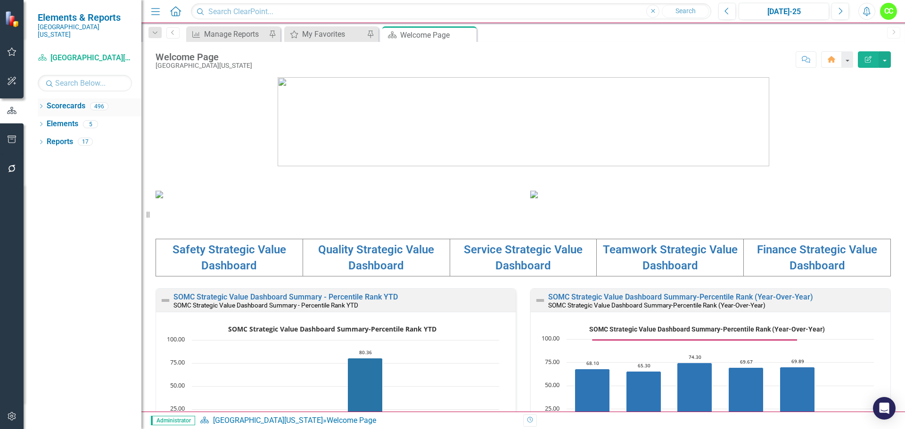
click at [44, 105] on icon "Dropdown" at bounding box center [41, 107] width 7 height 5
drag, startPoint x: 45, startPoint y: 113, endPoint x: 118, endPoint y: 169, distance: 92.4
click at [45, 120] on div "Dropdown" at bounding box center [45, 124] width 7 height 8
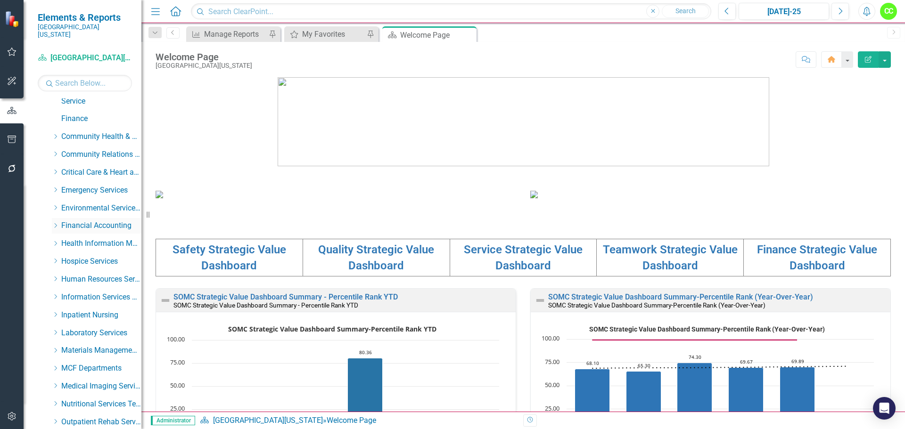
scroll to position [141, 0]
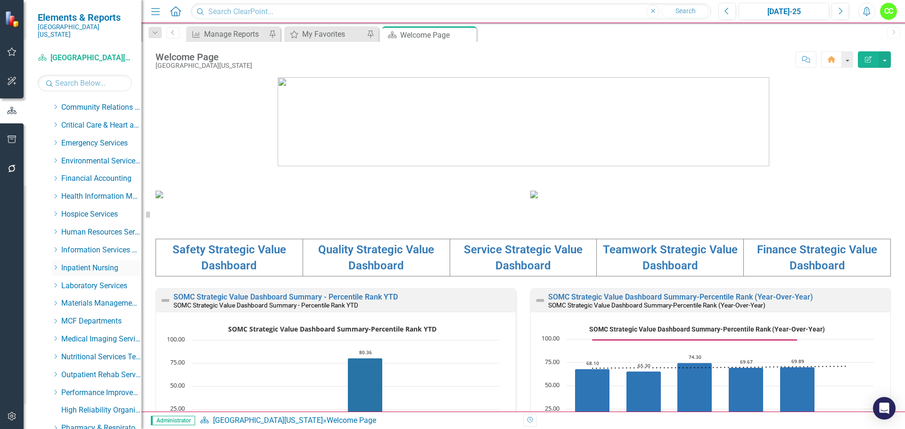
click at [55, 264] on div "Dropdown" at bounding box center [55, 268] width 7 height 8
click at [99, 298] on link "Medical Surgical Care Unit" at bounding box center [106, 303] width 71 height 11
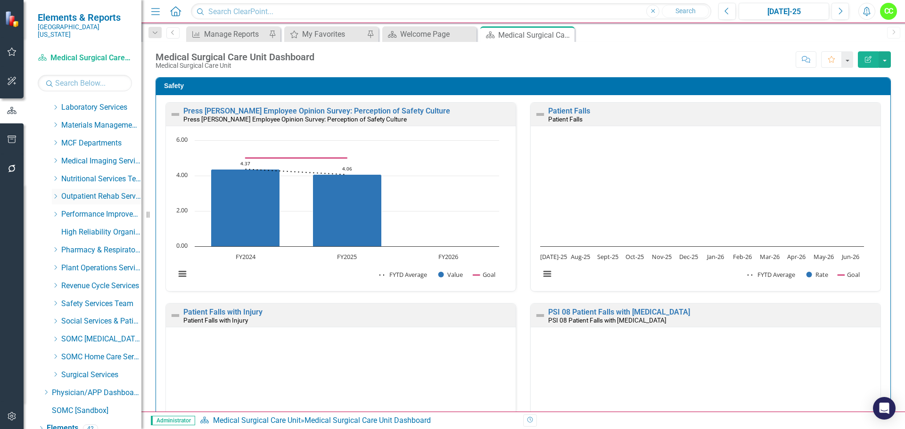
scroll to position [482, 0]
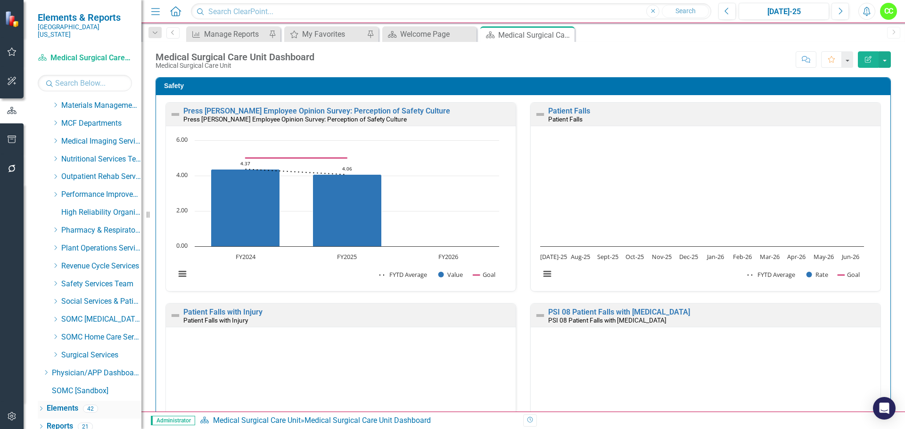
click at [67, 403] on link "Elements" at bounding box center [63, 408] width 32 height 11
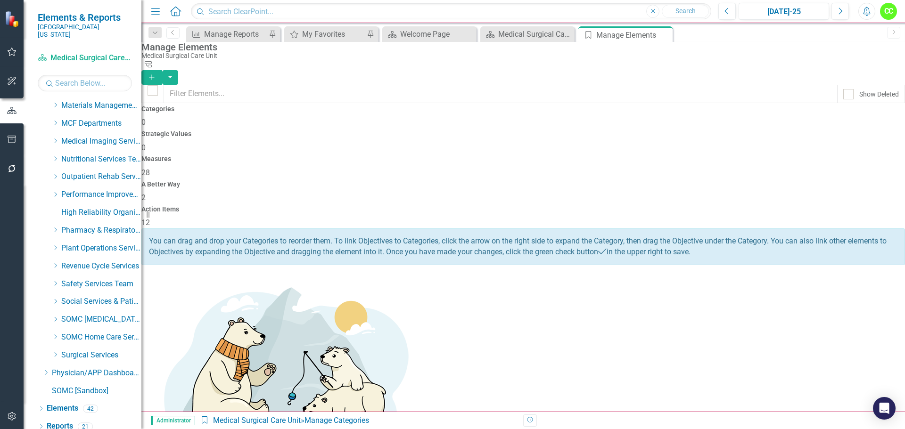
click at [826, 206] on h4 "Action Items" at bounding box center [522, 209] width 763 height 7
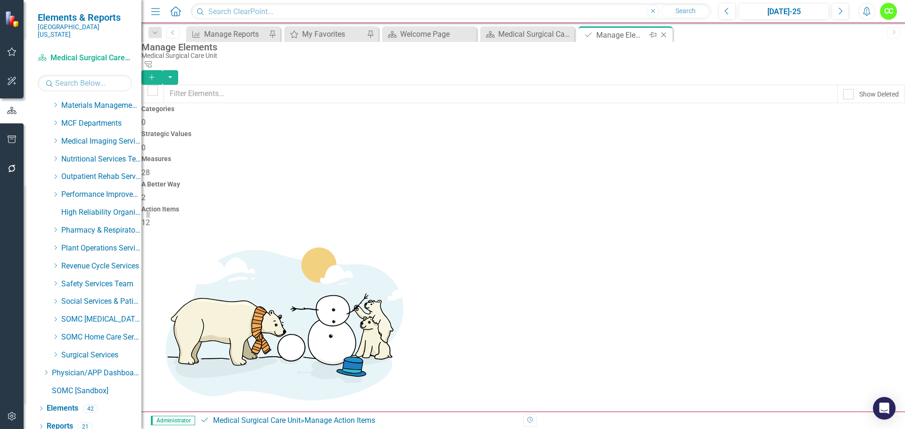
click at [661, 33] on icon "Close" at bounding box center [663, 35] width 9 height 8
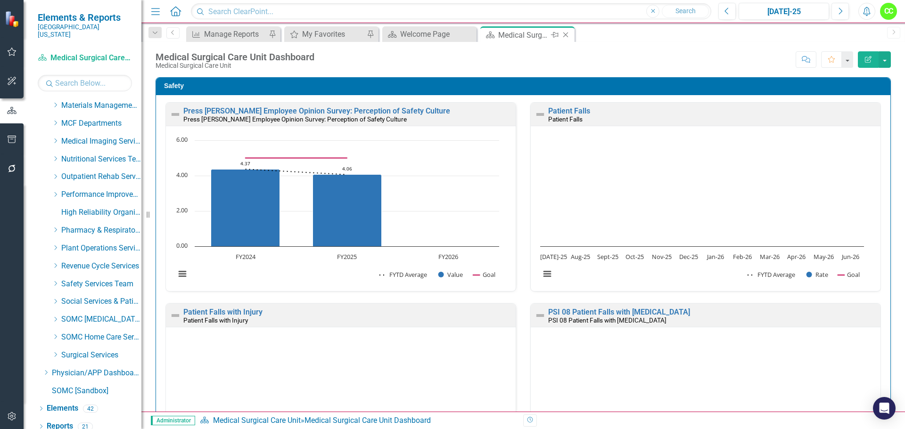
click at [566, 39] on div "Close" at bounding box center [566, 35] width 12 height 12
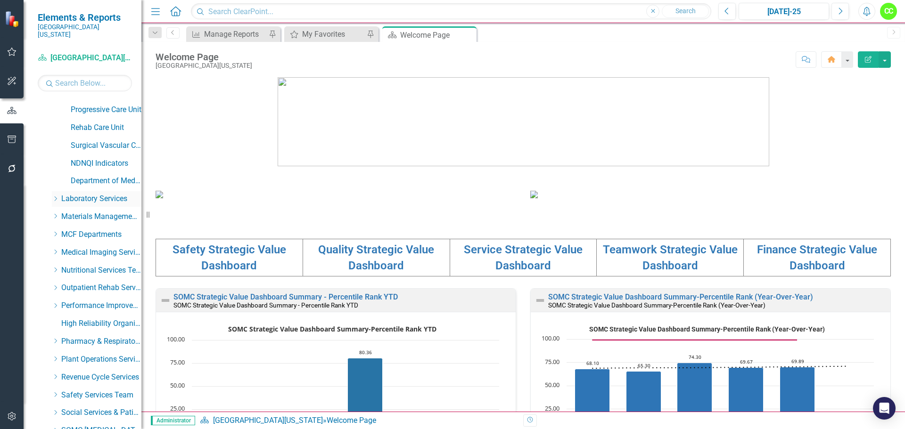
scroll to position [341, 0]
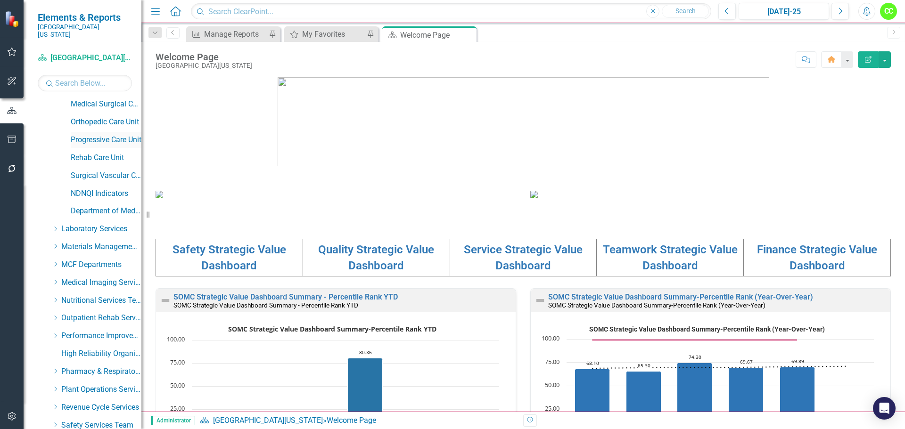
click at [97, 135] on link "Progressive Care Unit" at bounding box center [106, 140] width 71 height 11
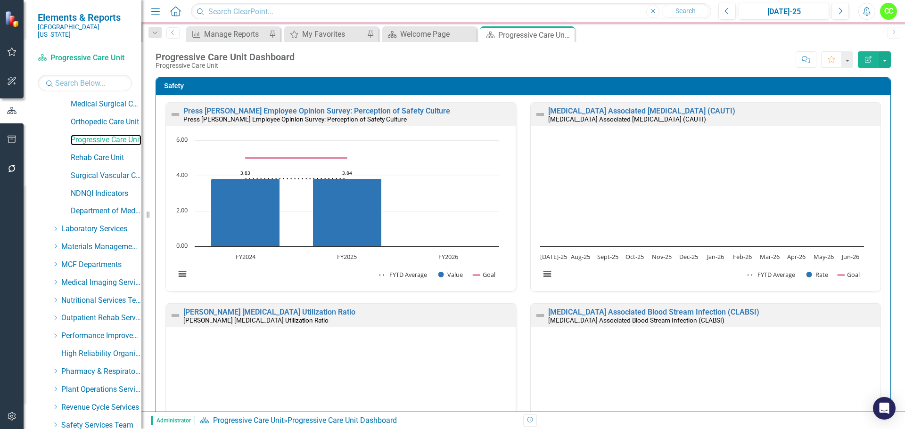
scroll to position [482, 0]
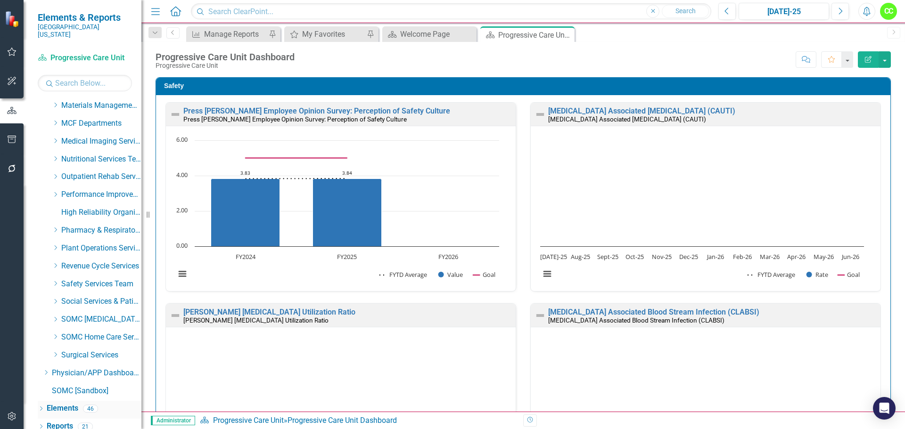
click at [56, 403] on link "Elements" at bounding box center [63, 408] width 32 height 11
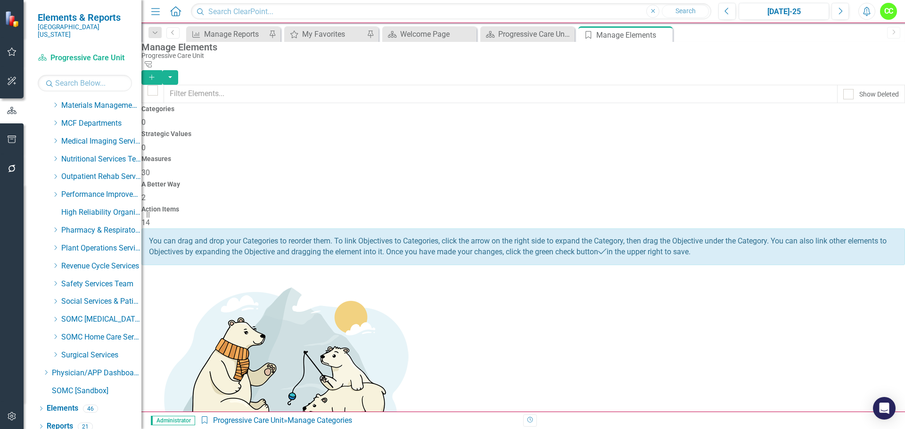
click at [821, 218] on div "14" at bounding box center [522, 223] width 763 height 11
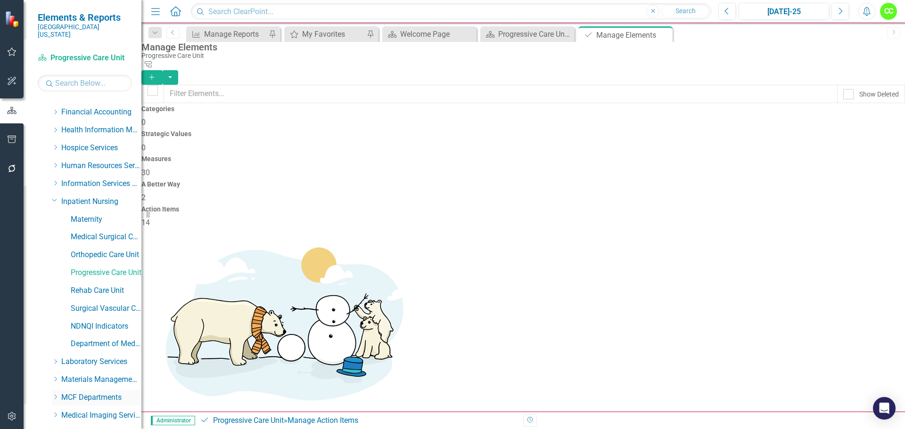
scroll to position [199, 0]
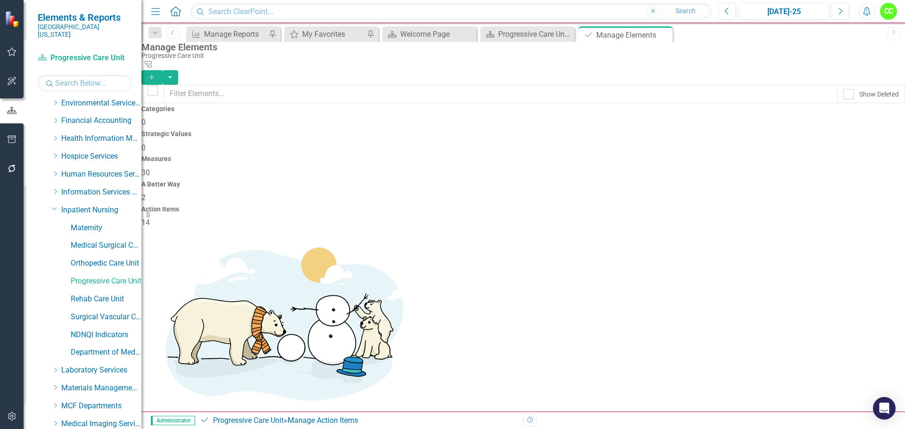
click at [100, 194] on div "Dropdown Information Services Team" at bounding box center [91, 194] width 99 height 18
click at [94, 205] on link "Inpatient Nursing" at bounding box center [101, 210] width 80 height 11
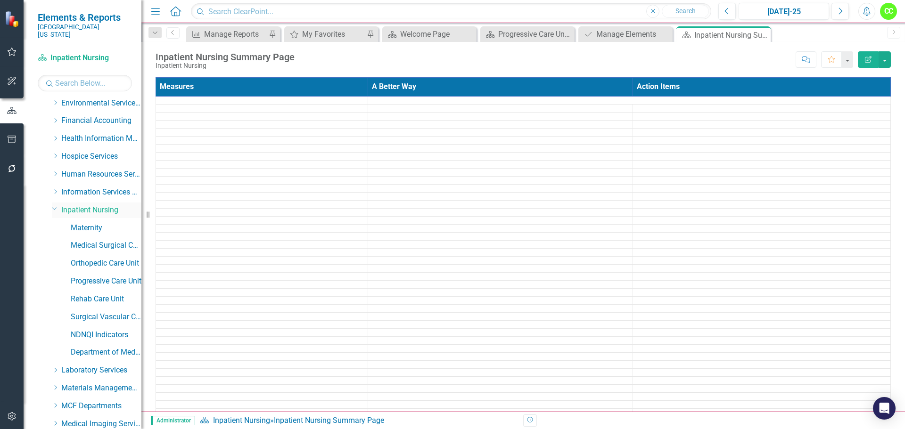
click at [100, 205] on link "Inpatient Nursing" at bounding box center [101, 210] width 80 height 11
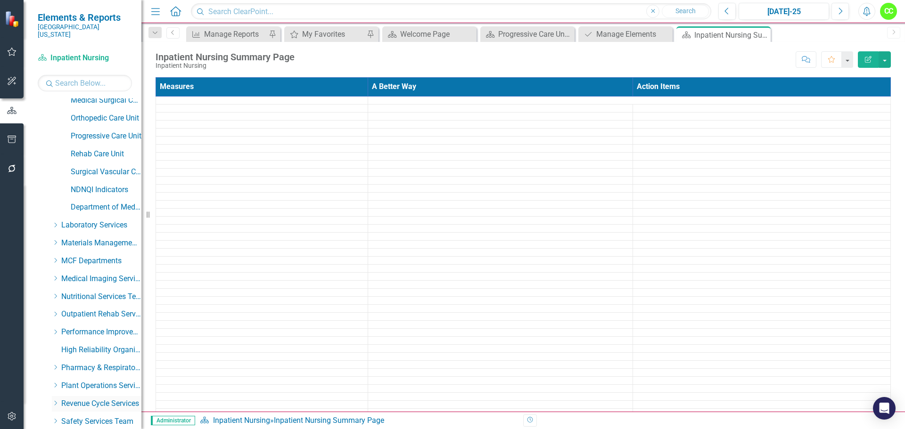
scroll to position [482, 0]
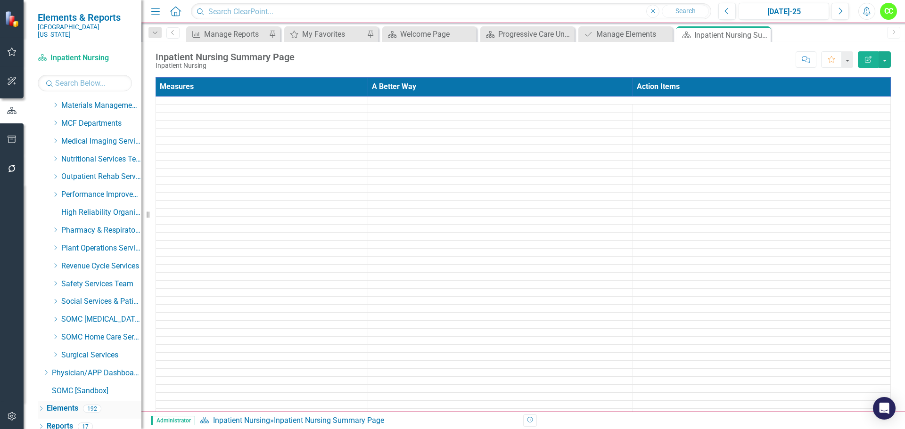
click at [65, 403] on link "Elements" at bounding box center [63, 408] width 32 height 11
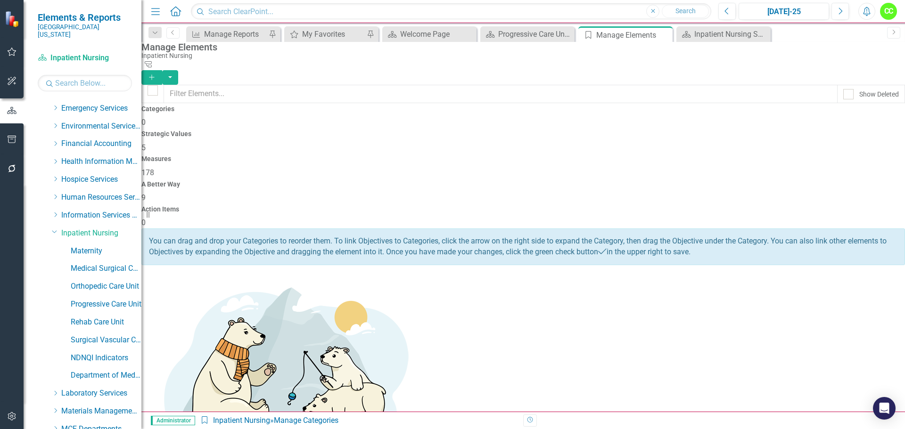
scroll to position [152, 0]
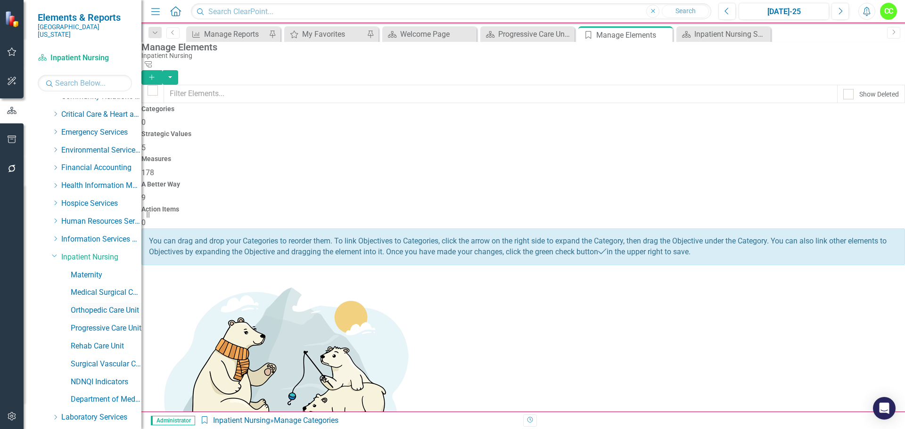
click at [110, 305] on link "Orthopedic Care Unit" at bounding box center [106, 310] width 71 height 11
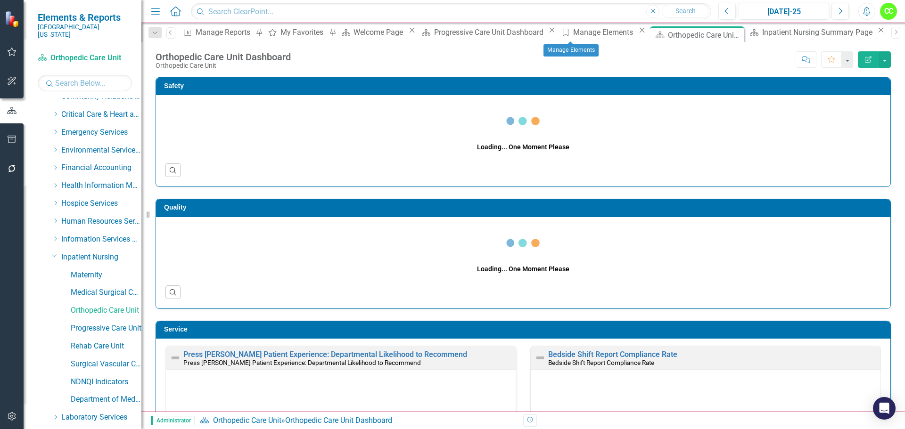
click at [639, 33] on icon at bounding box center [641, 30] width 5 height 5
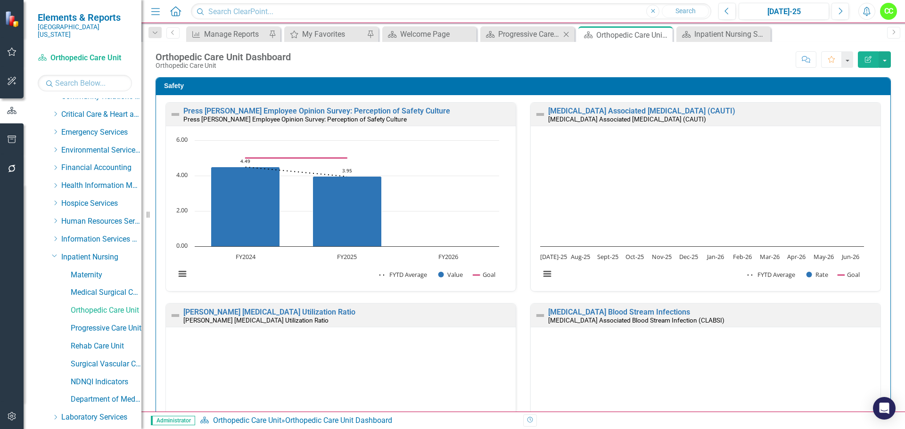
click at [568, 33] on icon "Close" at bounding box center [565, 35] width 9 height 8
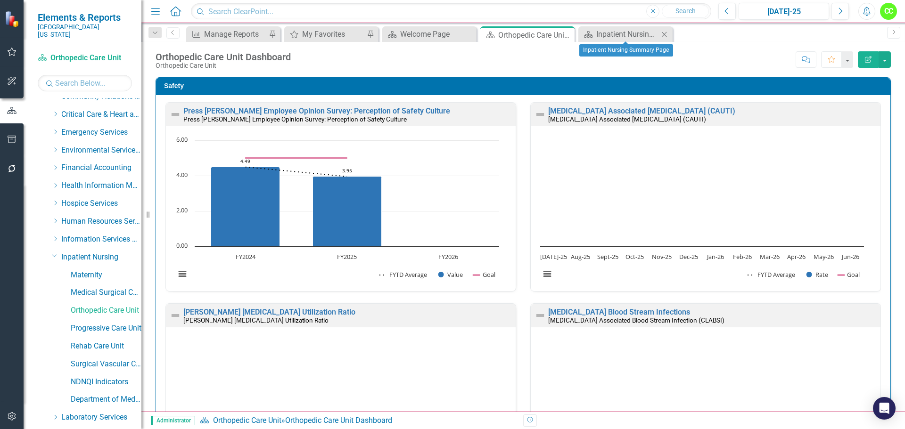
click at [667, 33] on icon "Close" at bounding box center [663, 35] width 9 height 8
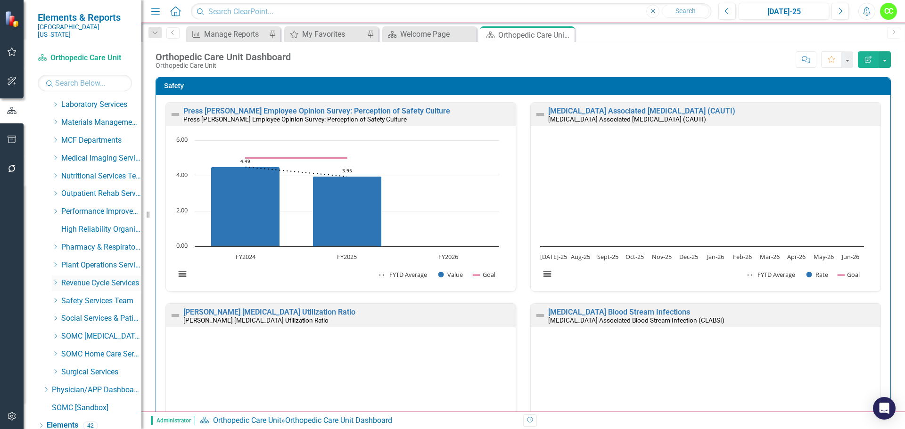
scroll to position [482, 0]
click at [67, 403] on link "Elements" at bounding box center [63, 408] width 32 height 11
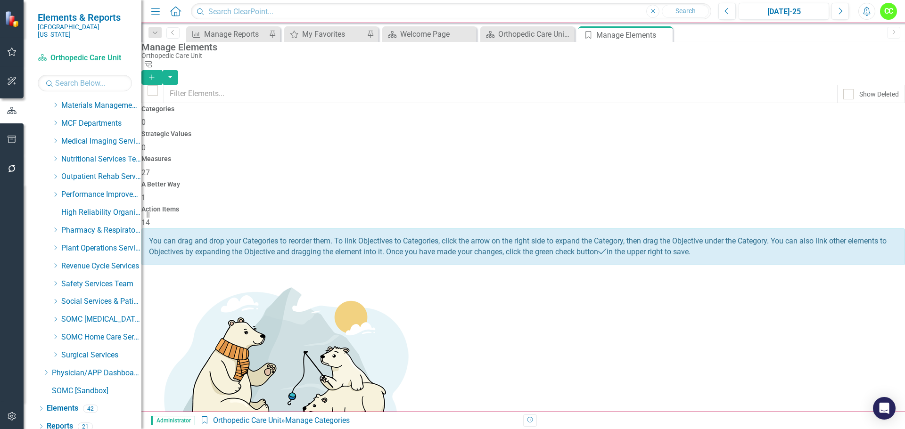
click at [819, 206] on h4 "Action Items" at bounding box center [522, 209] width 763 height 7
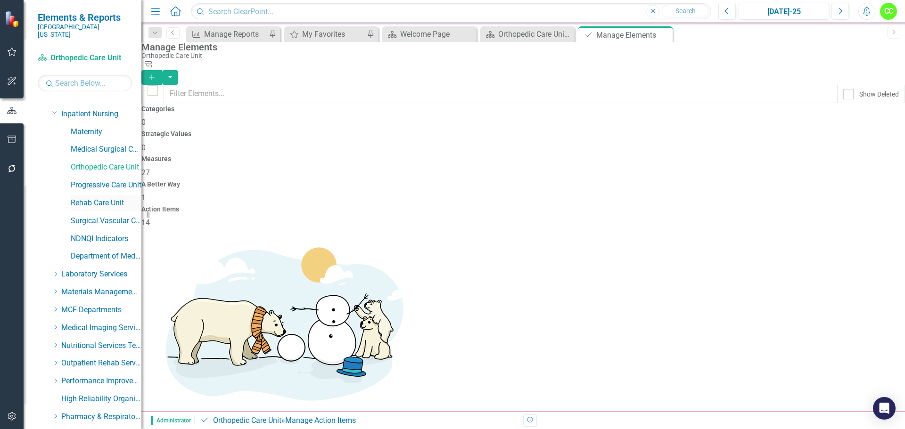
scroll to position [294, 0]
click at [102, 218] on link "Surgical Vascular Care Unit" at bounding box center [106, 223] width 71 height 11
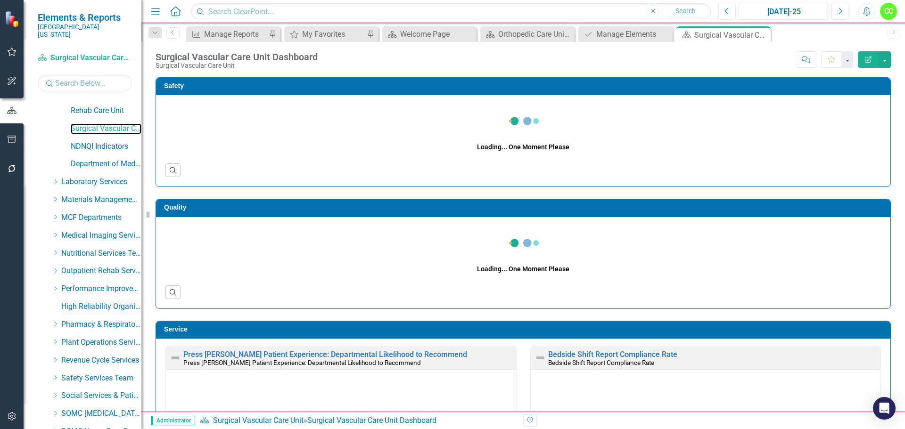
scroll to position [482, 0]
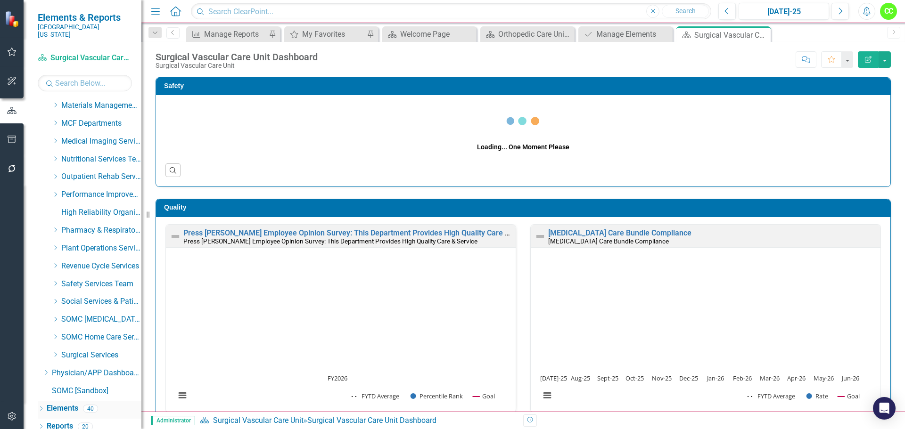
click at [74, 403] on link "Elements" at bounding box center [63, 408] width 32 height 11
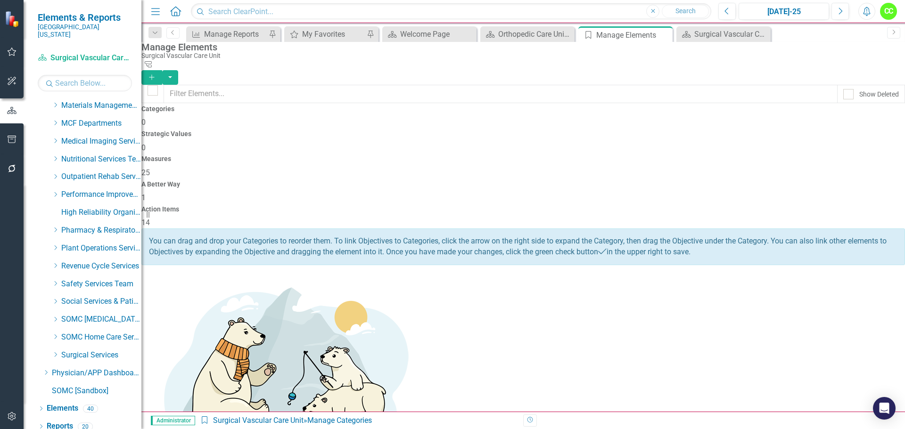
click at [816, 218] on div "14" at bounding box center [522, 223] width 763 height 11
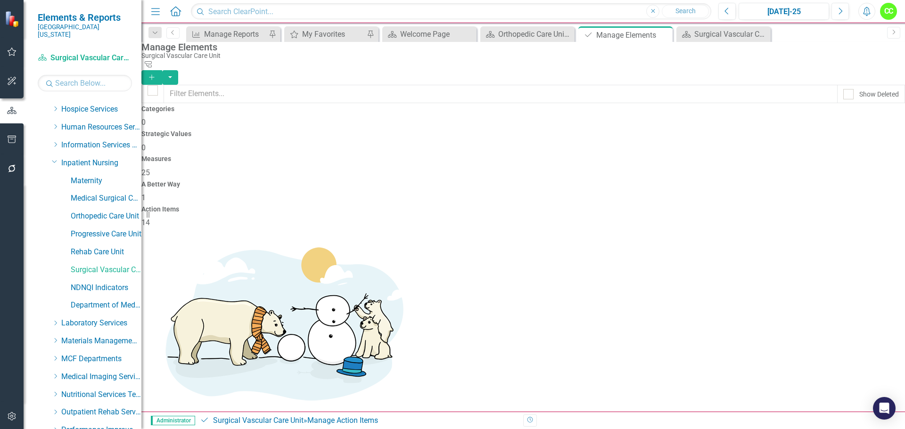
click at [817, 247] on link "Trash Delete Action Item" at bounding box center [836, 249] width 94 height 17
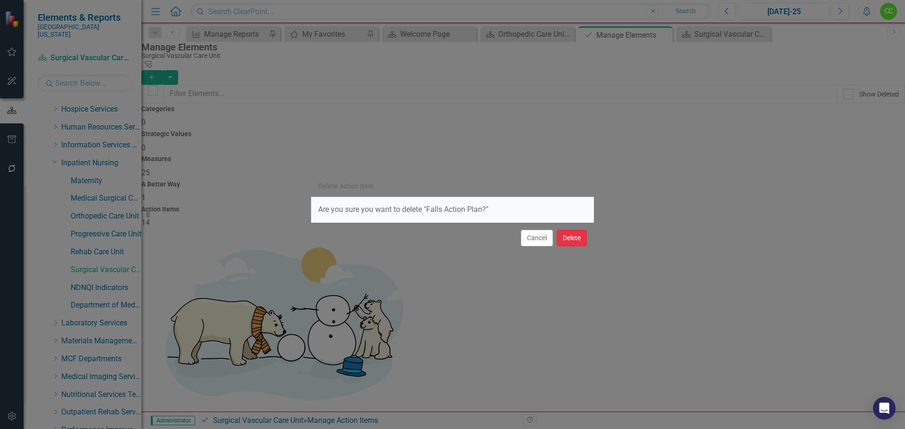
click at [575, 239] on button "Delete" at bounding box center [571, 238] width 30 height 16
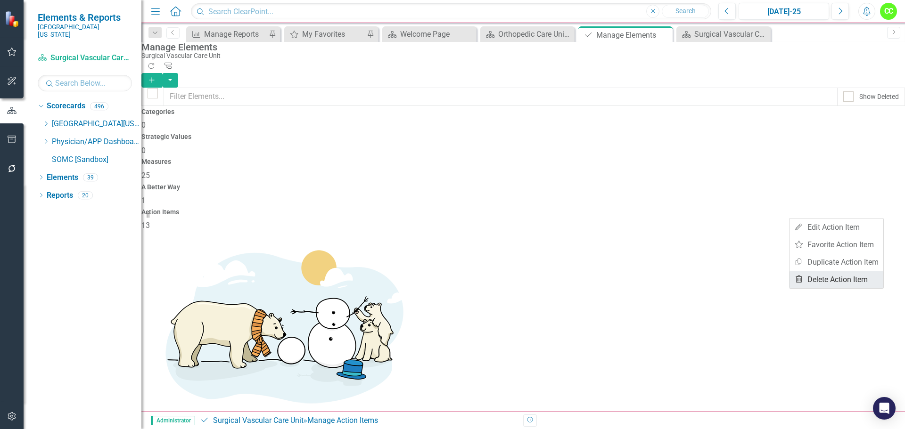
click at [830, 283] on link "Trash Delete Action Item" at bounding box center [836, 279] width 94 height 17
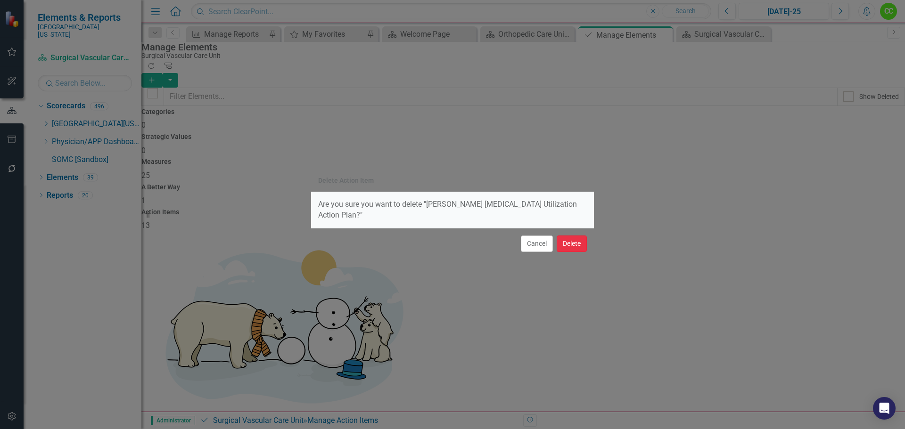
click at [574, 241] on button "Delete" at bounding box center [571, 244] width 30 height 16
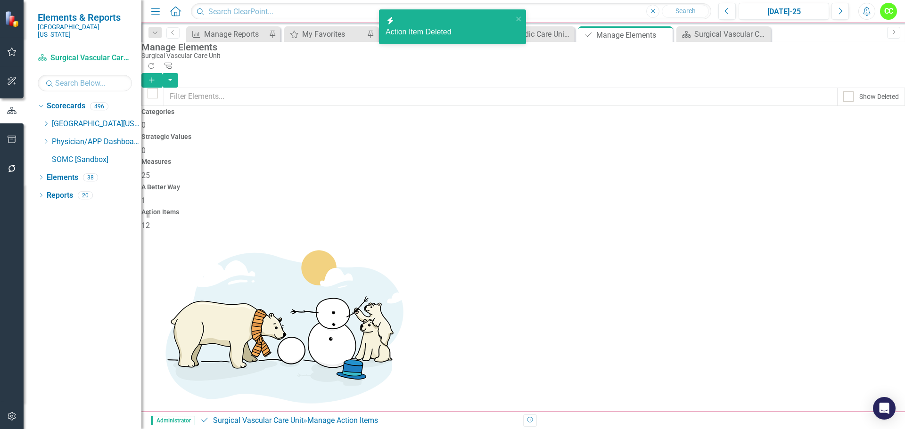
click at [826, 276] on link "Trash Delete Action Item" at bounding box center [836, 279] width 94 height 17
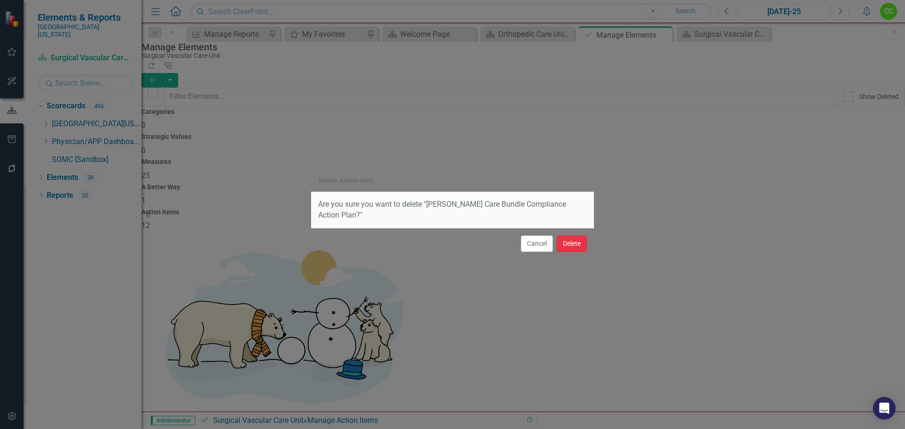
click at [570, 236] on button "Delete" at bounding box center [571, 244] width 30 height 16
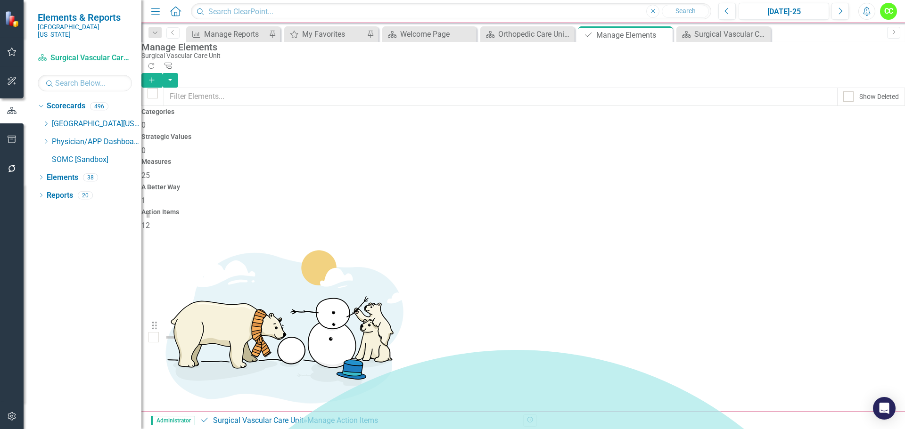
drag, startPoint x: 167, startPoint y: 211, endPoint x: 159, endPoint y: 332, distance: 121.3
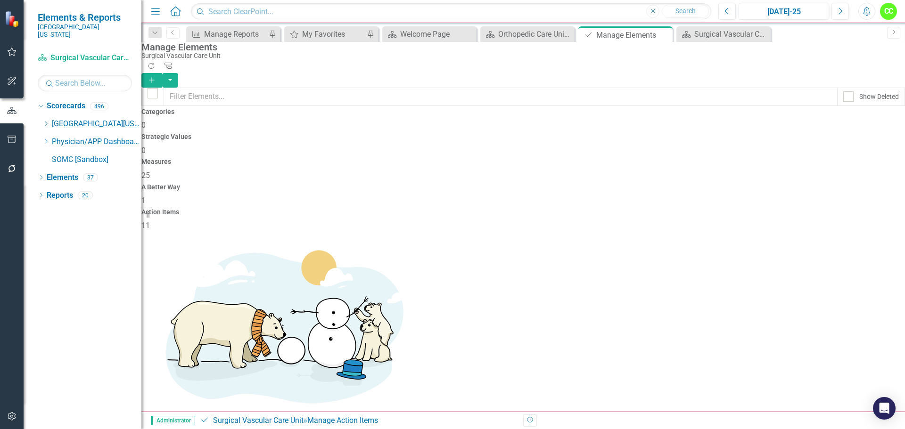
drag, startPoint x: 167, startPoint y: 295, endPoint x: 157, endPoint y: 286, distance: 13.7
drag, startPoint x: 165, startPoint y: 302, endPoint x: 168, endPoint y: 275, distance: 27.0
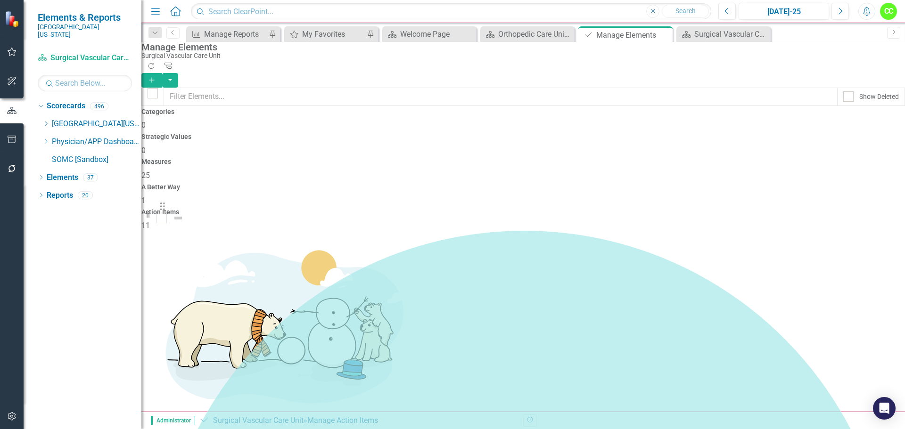
drag, startPoint x: 166, startPoint y: 239, endPoint x: 167, endPoint y: 211, distance: 27.8
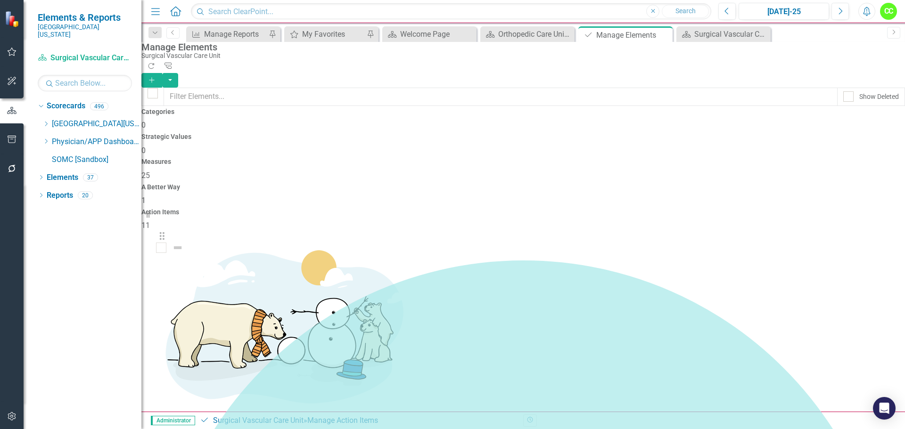
drag, startPoint x: 167, startPoint y: 181, endPoint x: 167, endPoint y: 243, distance: 61.3
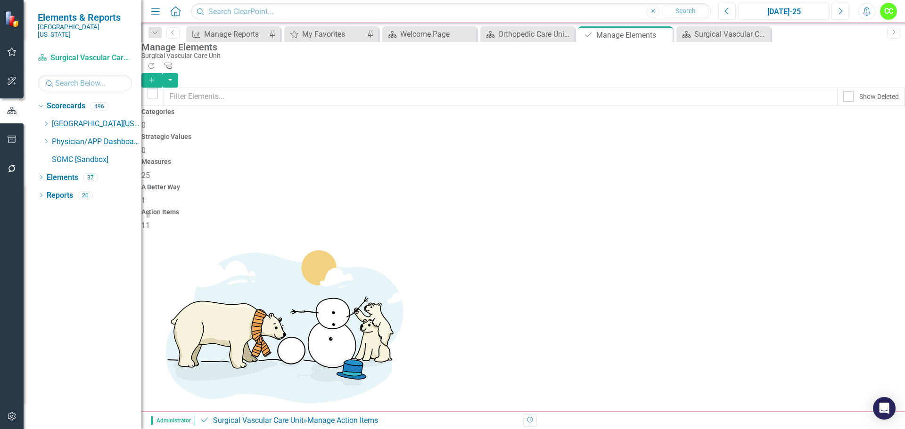
drag, startPoint x: 663, startPoint y: 32, endPoint x: 689, endPoint y: 41, distance: 27.0
click at [0, 0] on icon "Close" at bounding box center [0, 0] width 0 height 0
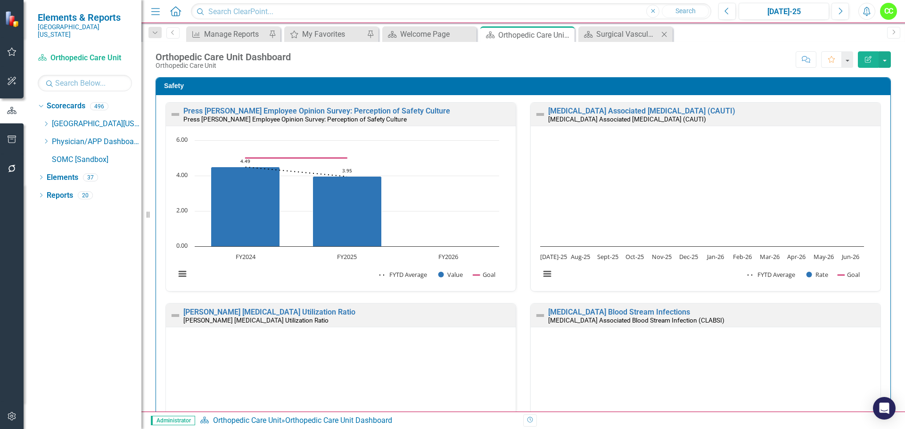
click at [663, 35] on icon at bounding box center [663, 34] width 5 height 5
click at [566, 34] on icon "Close" at bounding box center [565, 35] width 9 height 8
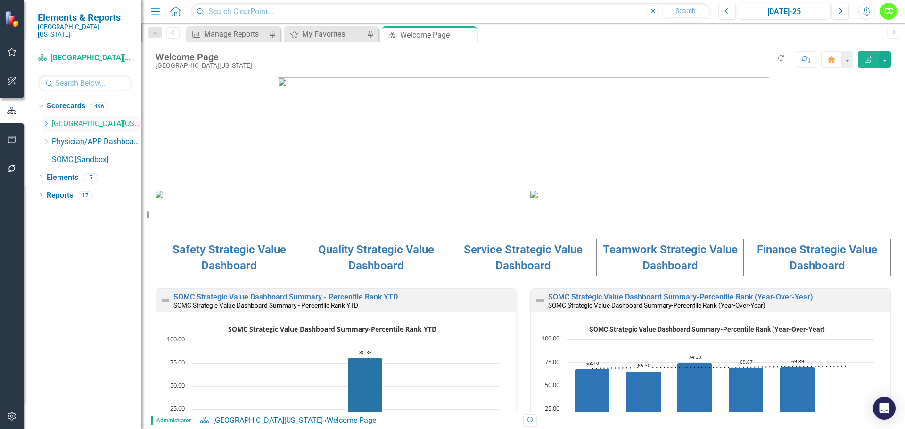
click at [47, 122] on icon at bounding box center [46, 124] width 2 height 5
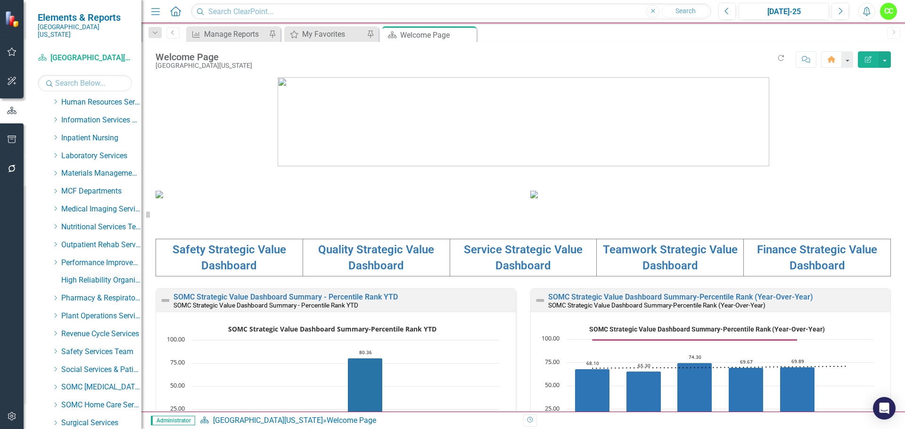
scroll to position [339, 0]
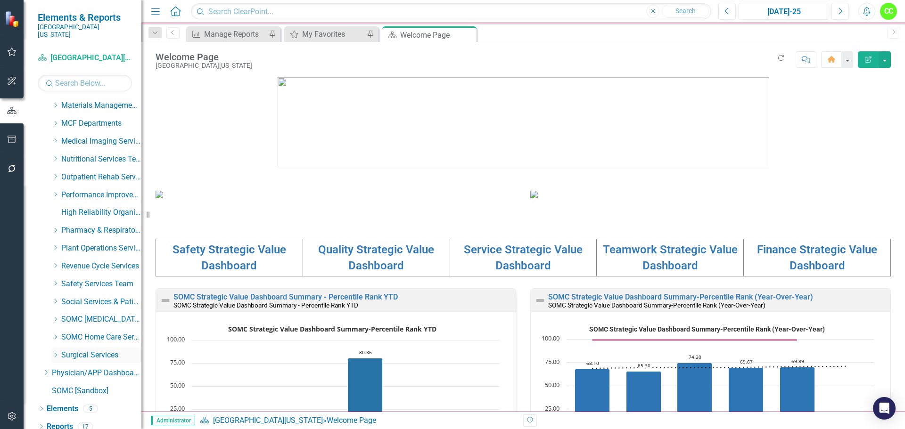
click at [53, 352] on icon "Dropdown" at bounding box center [55, 355] width 7 height 6
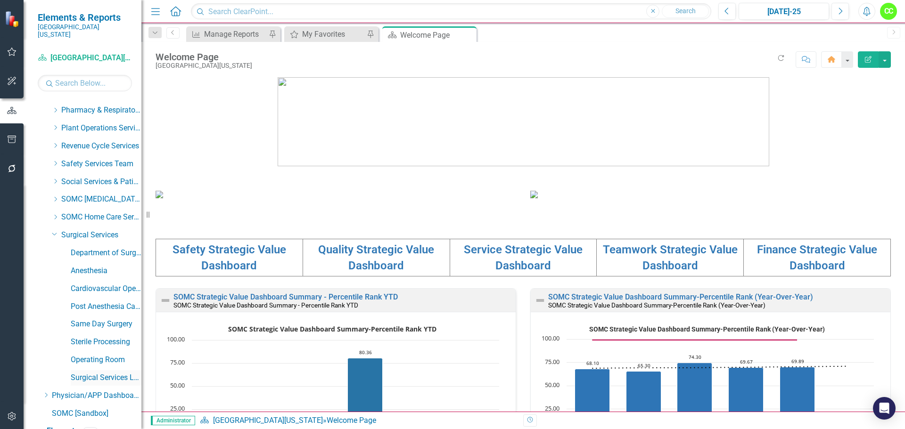
scroll to position [481, 0]
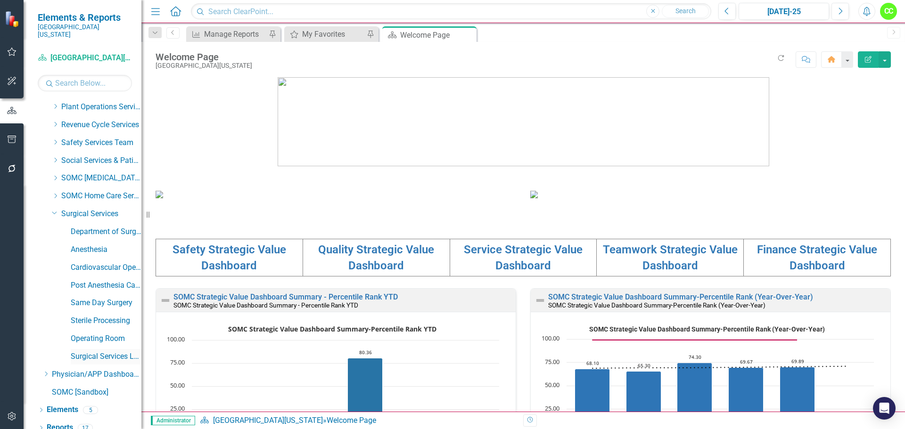
click at [91, 351] on link "Surgical Services Leadership" at bounding box center [106, 356] width 71 height 11
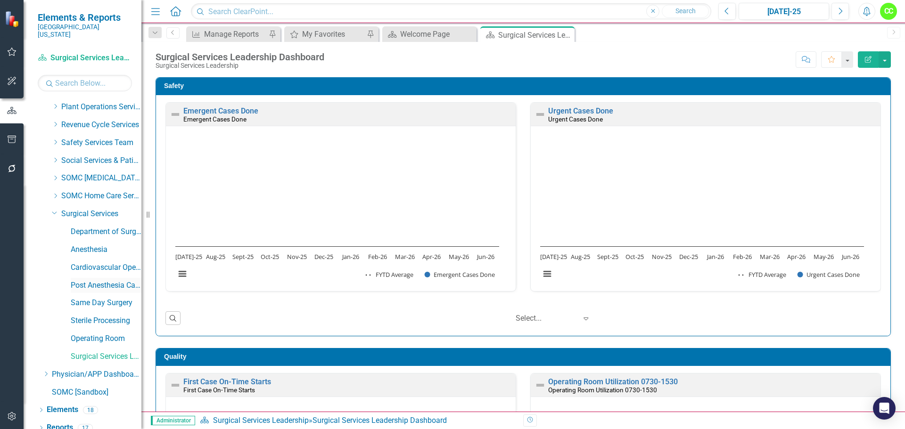
click at [100, 280] on link "Post Anesthesia Care Unit" at bounding box center [106, 285] width 71 height 11
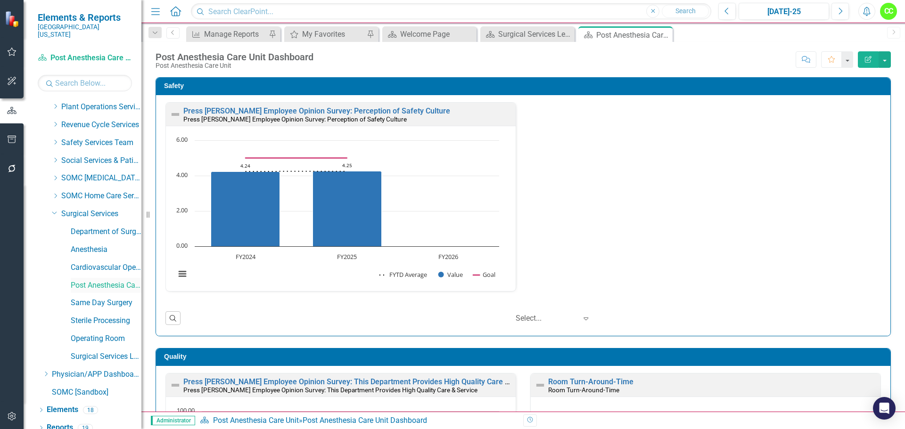
scroll to position [482, 0]
click at [70, 403] on link "Elements" at bounding box center [63, 408] width 32 height 11
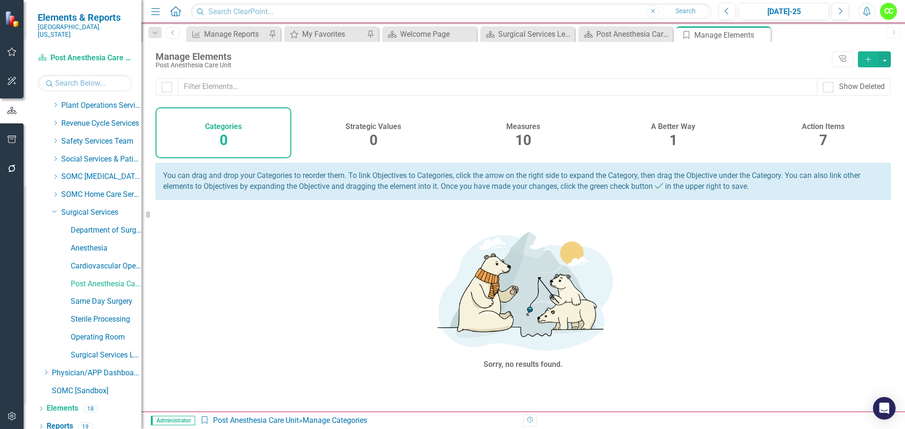
click at [672, 129] on h4 "A Better Way" at bounding box center [673, 126] width 44 height 8
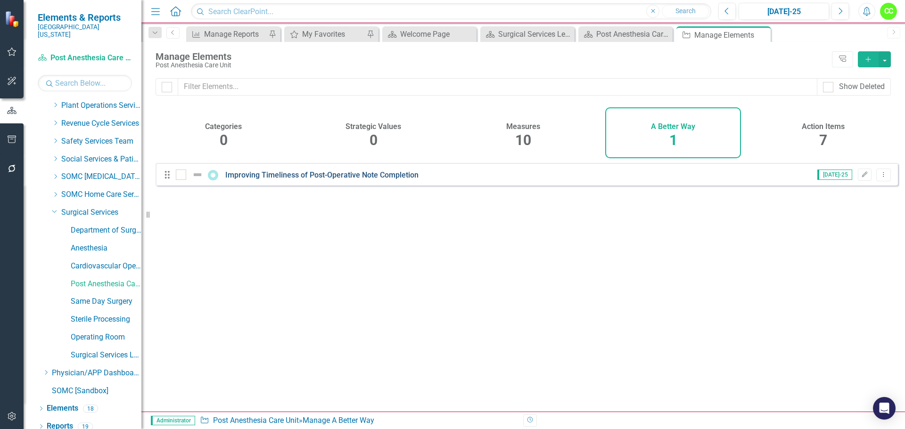
click at [391, 180] on link "Improving Timeliness of Post-Operative Note Completion" at bounding box center [321, 175] width 193 height 9
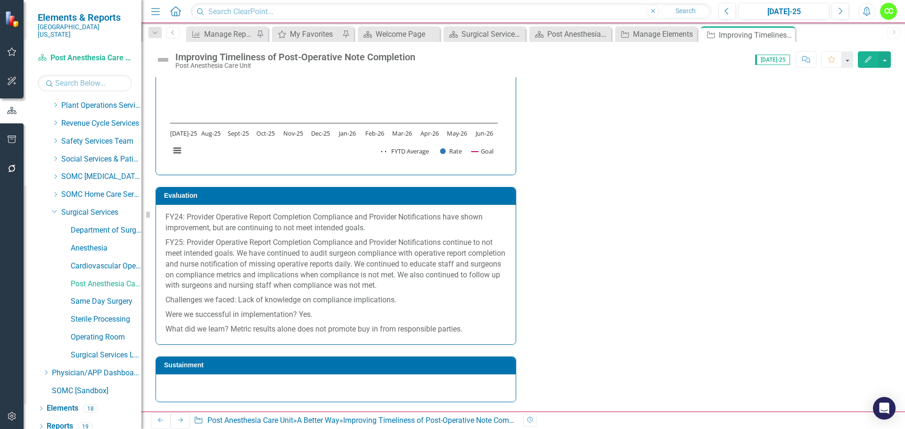
scroll to position [1319, 0]
click at [729, 12] on icon "Previous" at bounding box center [726, 11] width 5 height 8
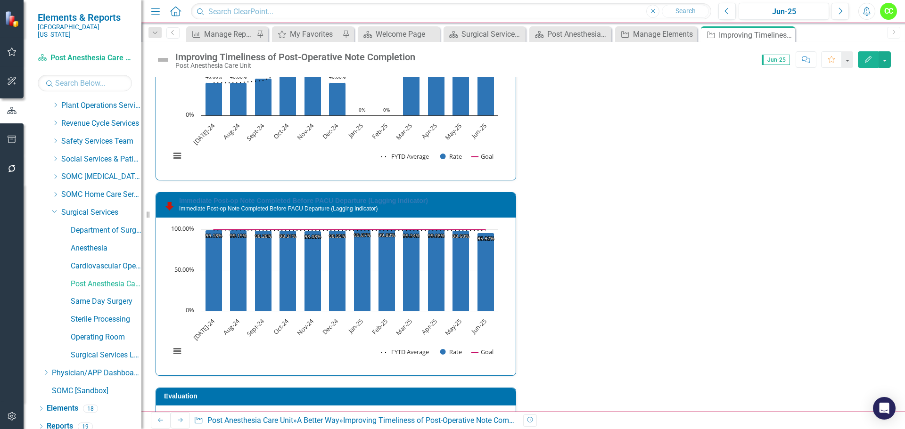
scroll to position [818, 0]
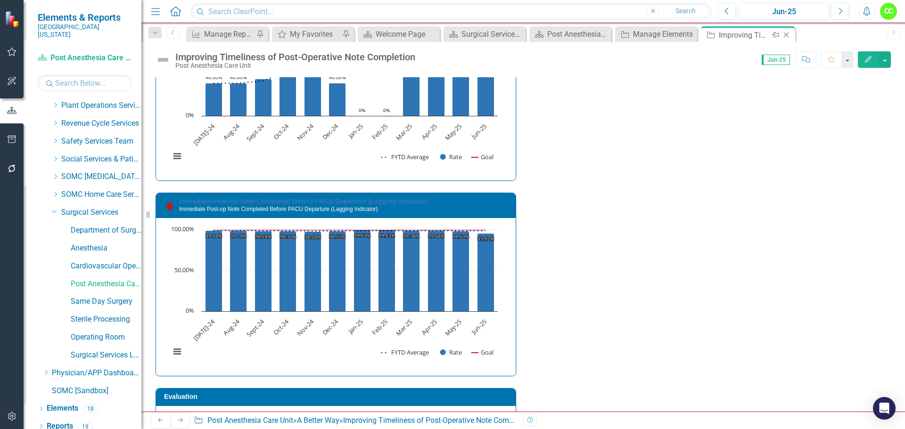
click at [785, 38] on icon "Close" at bounding box center [785, 35] width 9 height 8
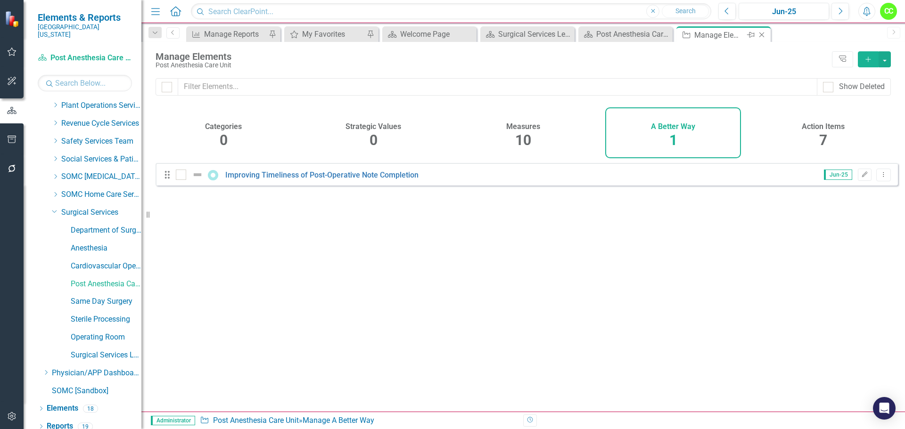
click at [763, 32] on icon "Close" at bounding box center [761, 35] width 9 height 8
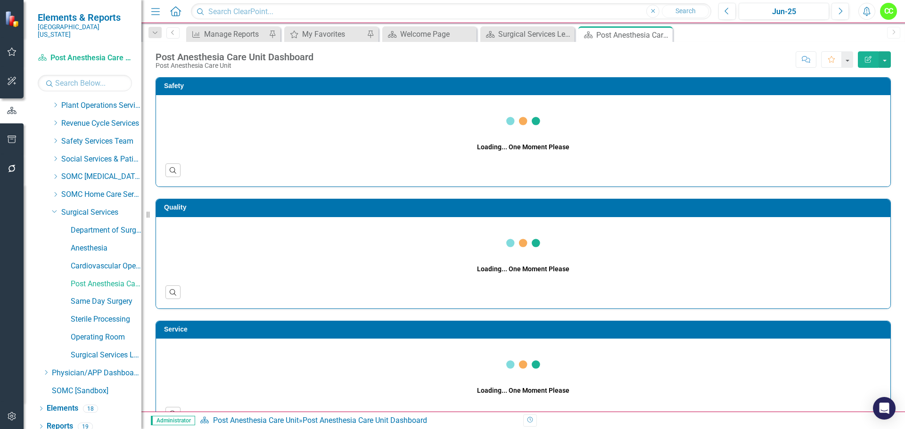
click at [0, 0] on icon "Close" at bounding box center [0, 0] width 0 height 0
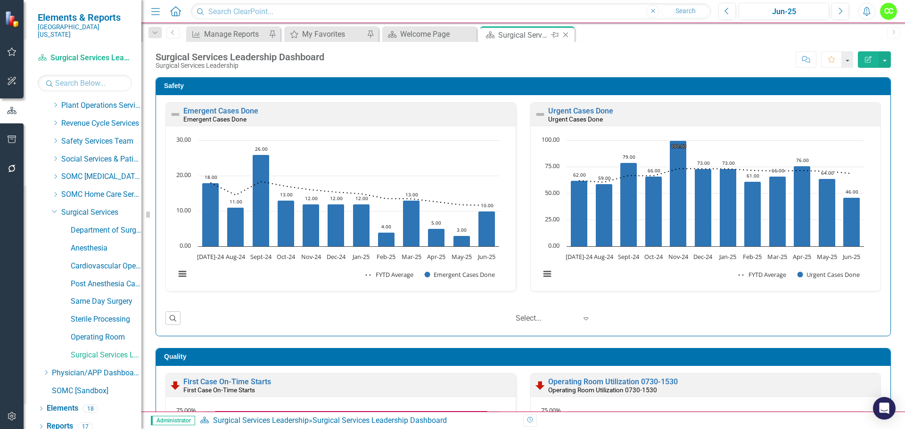
click at [565, 34] on icon "Close" at bounding box center [565, 35] width 9 height 8
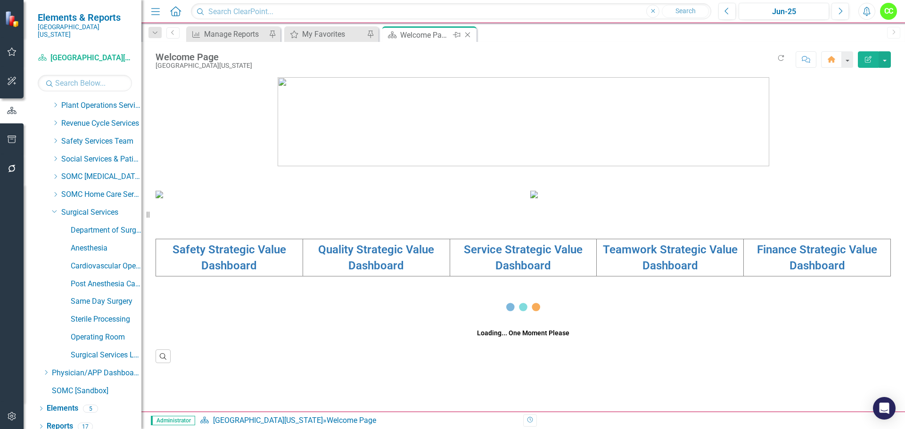
click at [465, 34] on icon "Close" at bounding box center [467, 35] width 9 height 8
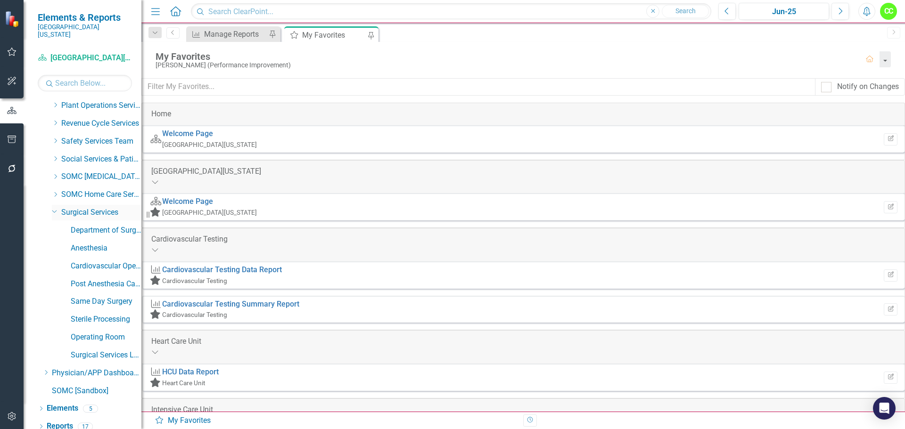
click at [54, 207] on icon "Dropdown" at bounding box center [55, 210] width 6 height 7
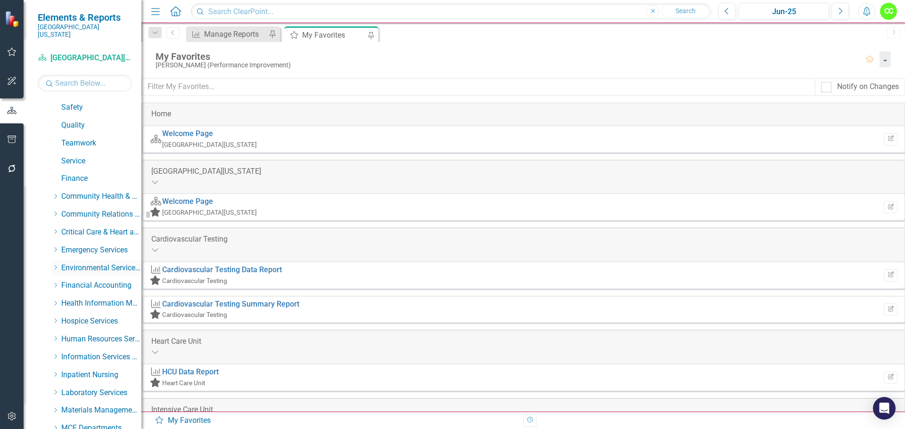
scroll to position [94, 0]
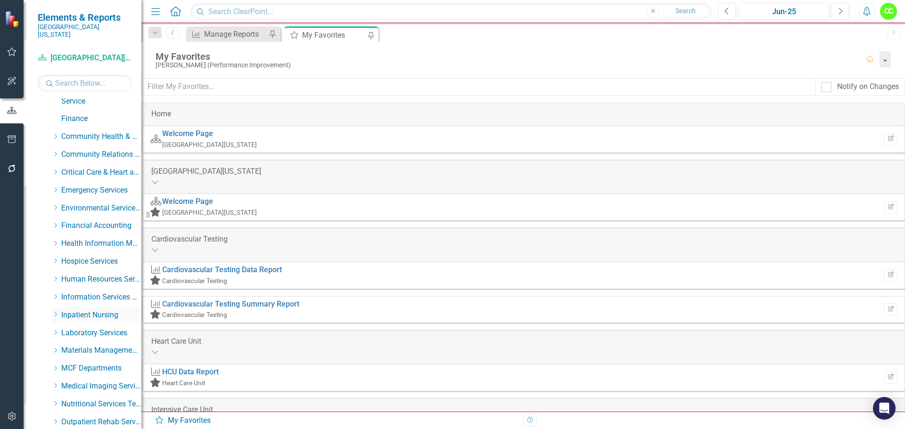
click at [57, 312] on icon "Dropdown" at bounding box center [55, 315] width 7 height 6
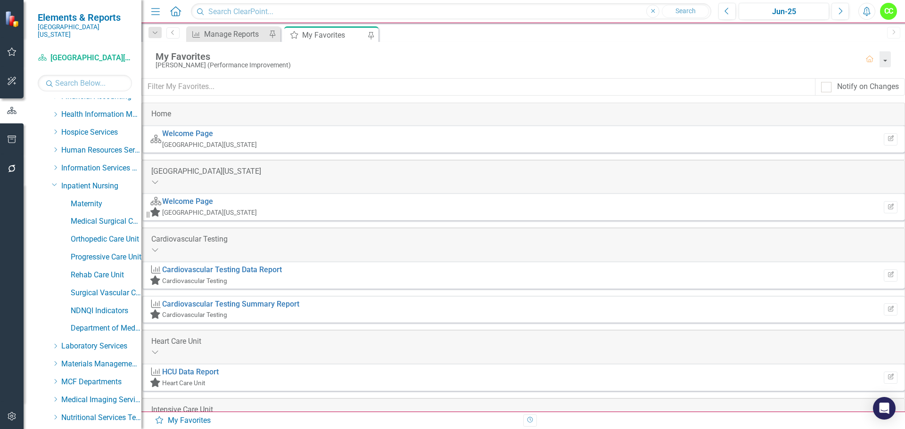
scroll to position [236, 0]
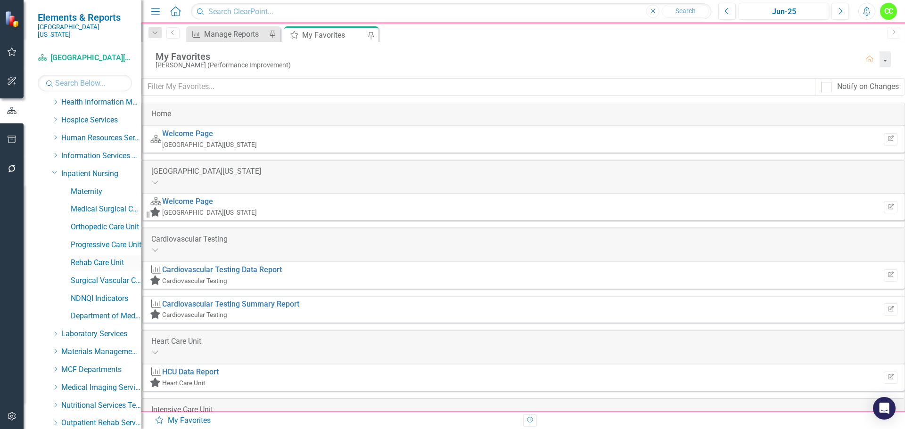
click at [105, 258] on link "Rehab Care Unit" at bounding box center [106, 263] width 71 height 11
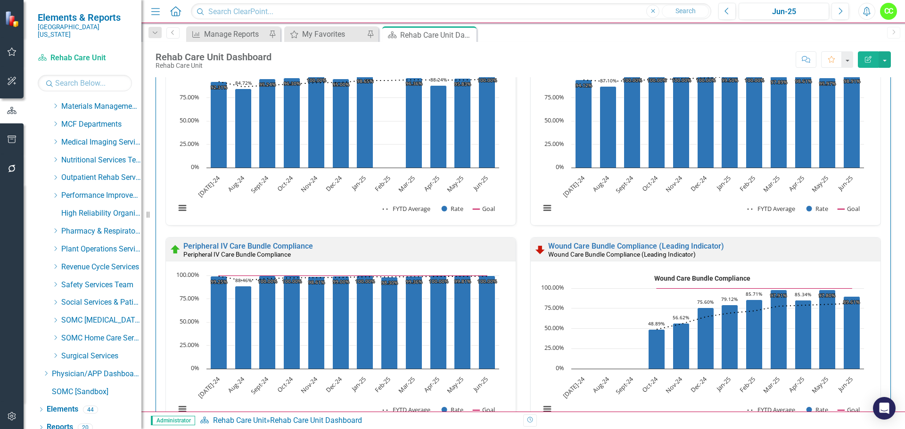
scroll to position [482, 0]
click at [73, 403] on link "Elements" at bounding box center [63, 408] width 32 height 11
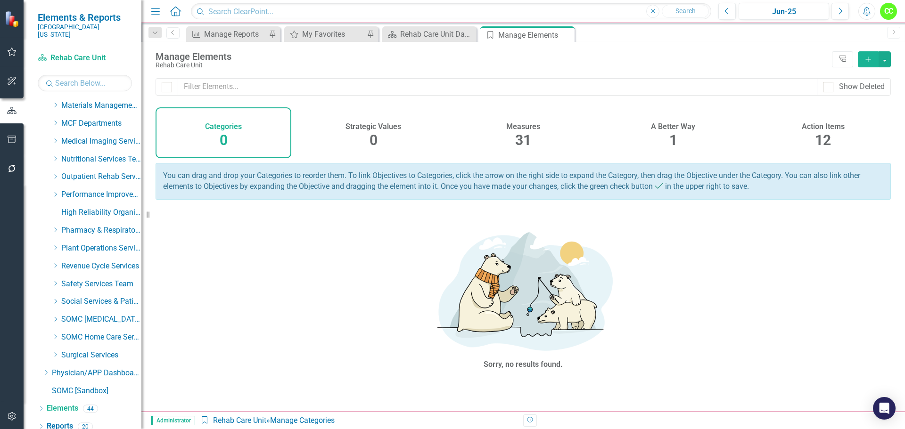
click at [841, 129] on h4 "Action Items" at bounding box center [822, 126] width 43 height 8
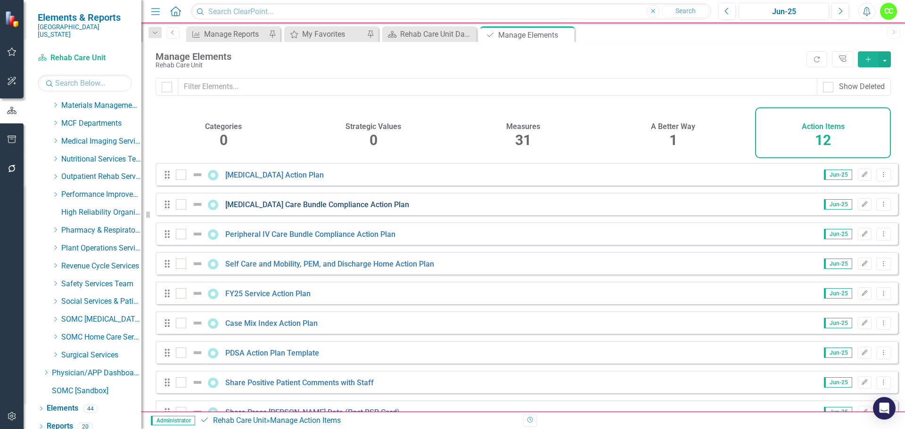
click at [369, 209] on link "Central Line Care Bundle Compliance Action Plan" at bounding box center [317, 204] width 184 height 9
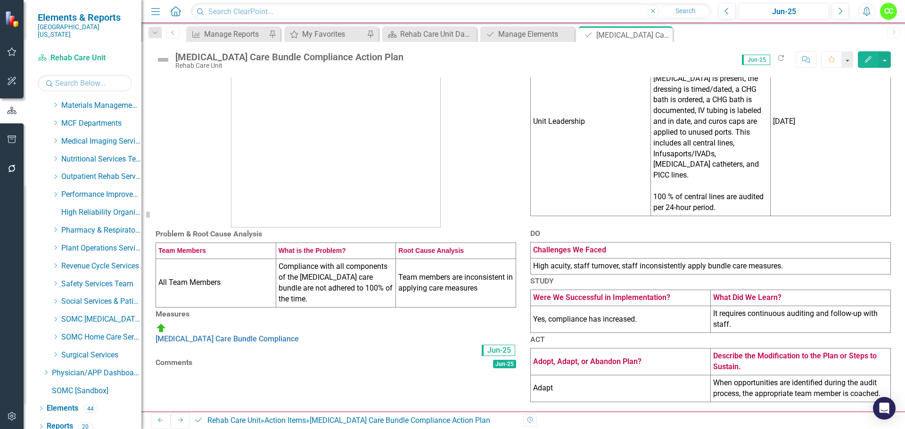
scroll to position [141, 0]
click at [767, 258] on td "High acuity, staff turnover, staff inconsistently apply bundle care measures." at bounding box center [711, 266] width 360 height 16
click at [764, 258] on td "High acuity, staff turnover, staff inconsistently apply bundle care measures." at bounding box center [711, 266] width 360 height 16
click at [763, 258] on td "High acuity, staff turnover, staff inconsistently apply bundle care measures." at bounding box center [711, 266] width 360 height 16
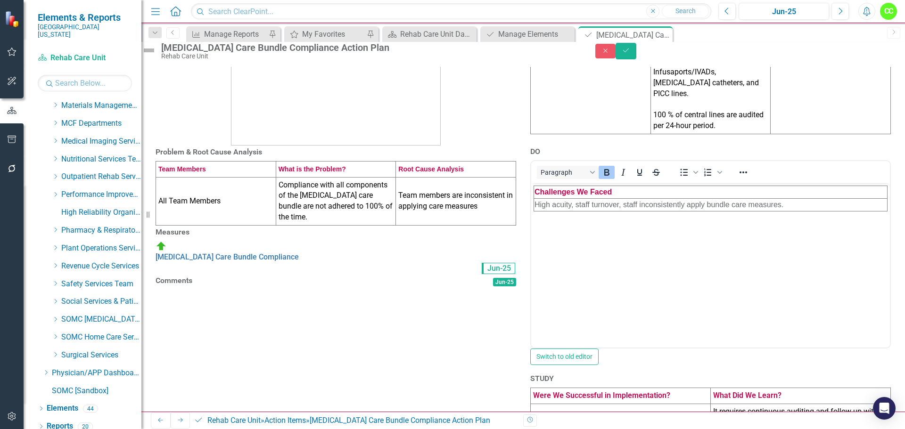
scroll to position [0, 0]
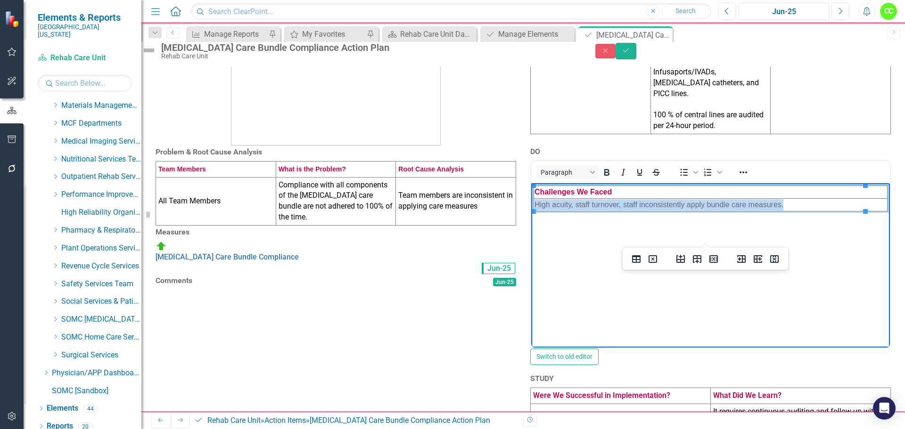
drag, startPoint x: 792, startPoint y: 206, endPoint x: 535, endPoint y: 207, distance: 256.8
click at [535, 207] on td "High acuity, staff turnover, staff inconsistently apply bundle care measures." at bounding box center [710, 205] width 353 height 13
copy td "High acuity, staff turnover, staff inconsistently apply bundle care measures."
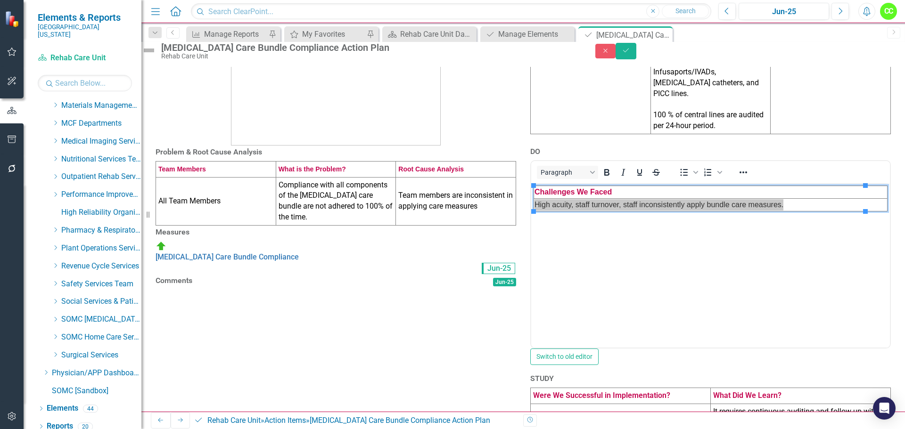
click at [513, 261] on div "Measures Central Line Care Bundle Compliance Jun-25" at bounding box center [335, 250] width 375 height 49
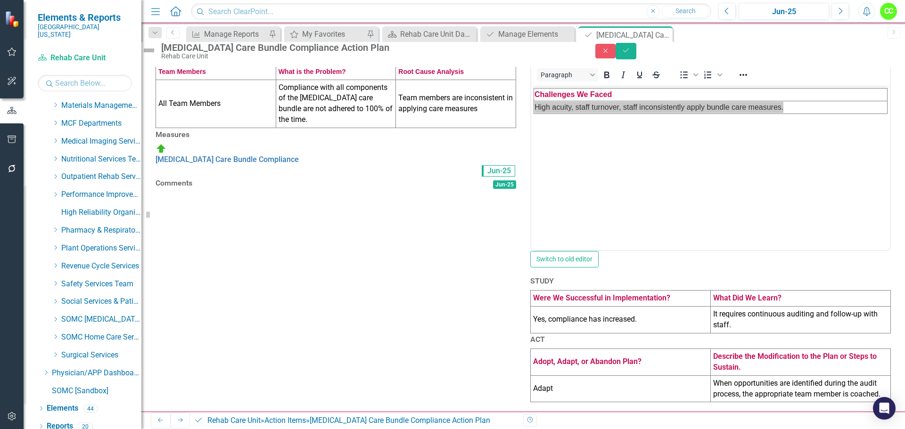
scroll to position [329, 0]
click at [831, 306] on td "It requires continuous auditing and follow-up with staff." at bounding box center [800, 319] width 180 height 27
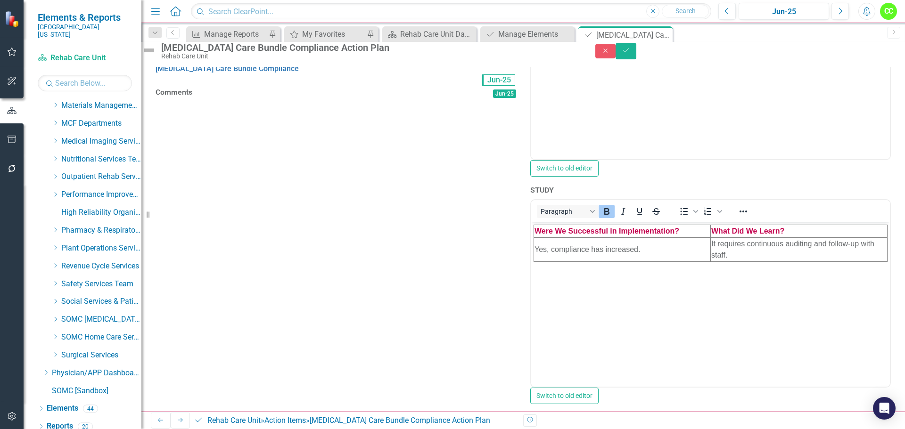
scroll to position [0, 0]
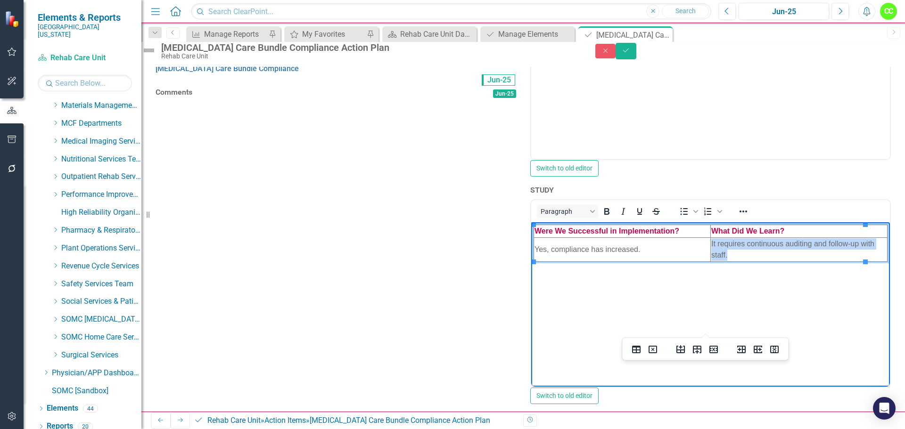
drag, startPoint x: 725, startPoint y: 256, endPoint x: 699, endPoint y: 245, distance: 28.5
click at [699, 245] on html "Were We Successful in Implementation? What Did We Learn? Yes, compliance has in…" at bounding box center [710, 292] width 359 height 141
copy tr "It requires continuous auditing and follow-up with staff."
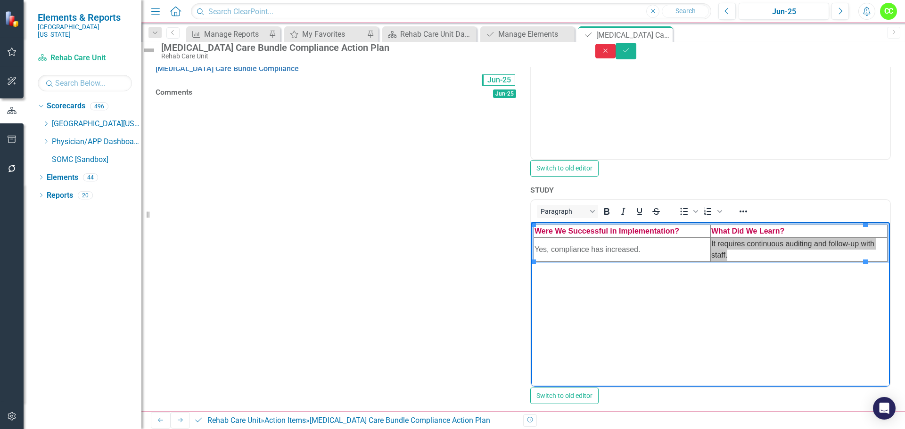
click at [616, 58] on button "Close" at bounding box center [605, 51] width 21 height 15
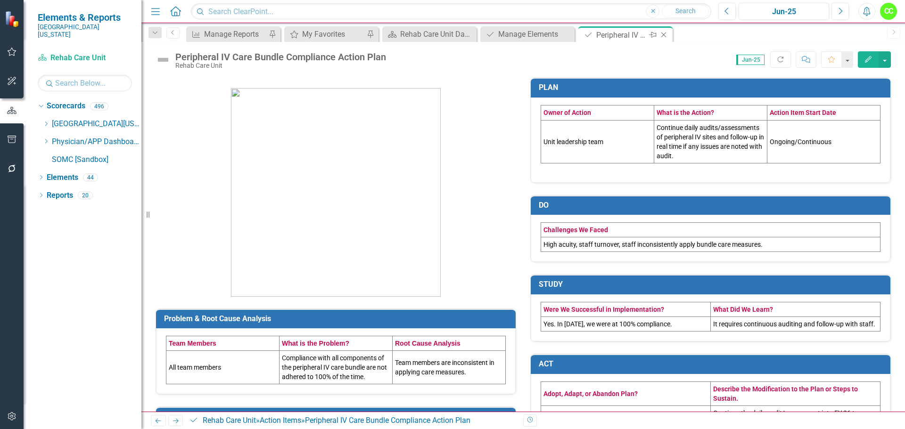
click at [666, 30] on div "Close" at bounding box center [664, 35] width 12 height 12
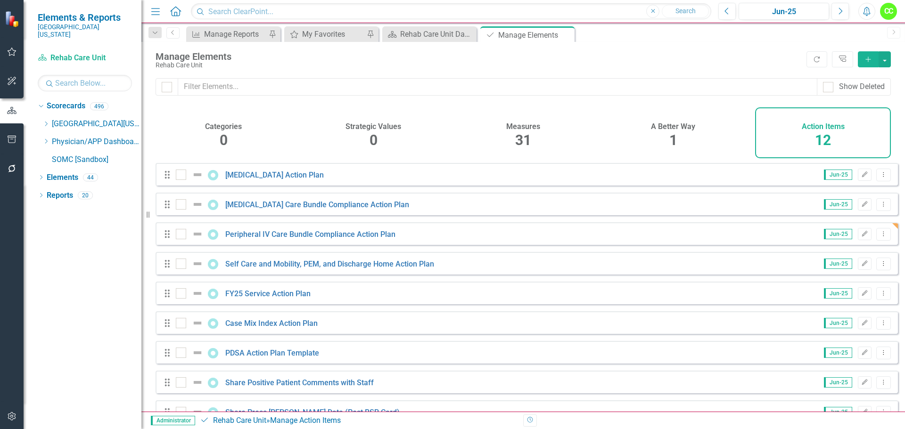
drag, startPoint x: 564, startPoint y: 33, endPoint x: 478, endPoint y: 38, distance: 86.3
click at [0, 0] on icon at bounding box center [0, 0] width 0 height 0
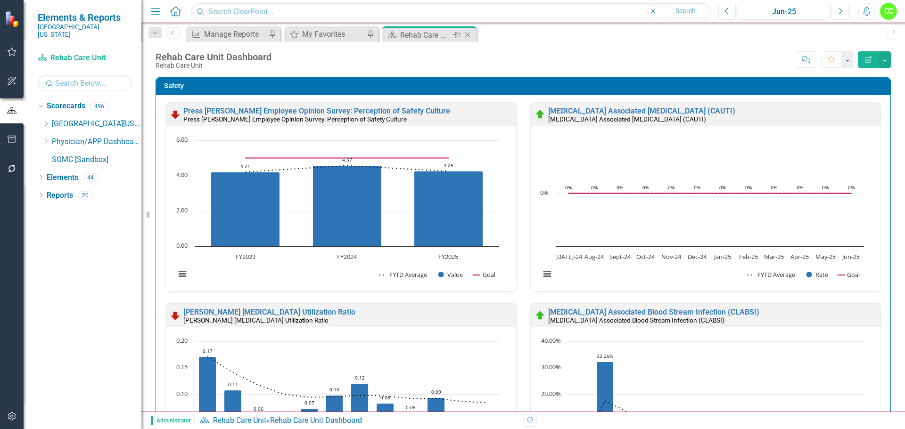
click at [467, 34] on icon "Close" at bounding box center [467, 35] width 9 height 8
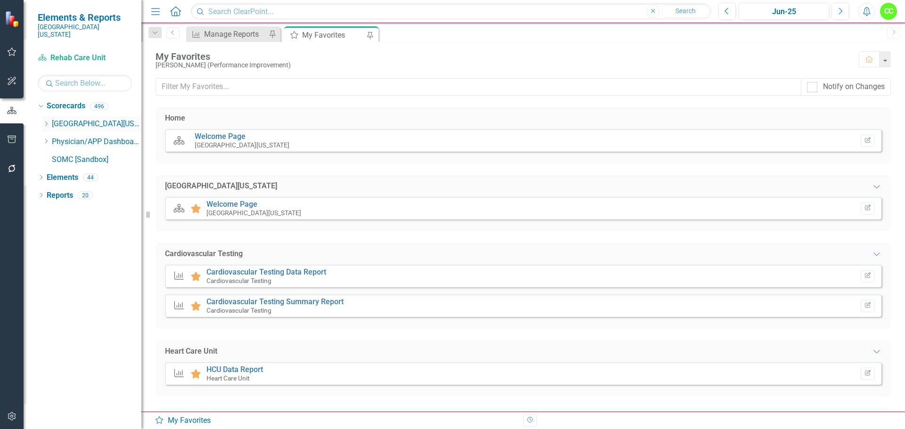
click at [44, 121] on icon "Dropdown" at bounding box center [45, 124] width 7 height 6
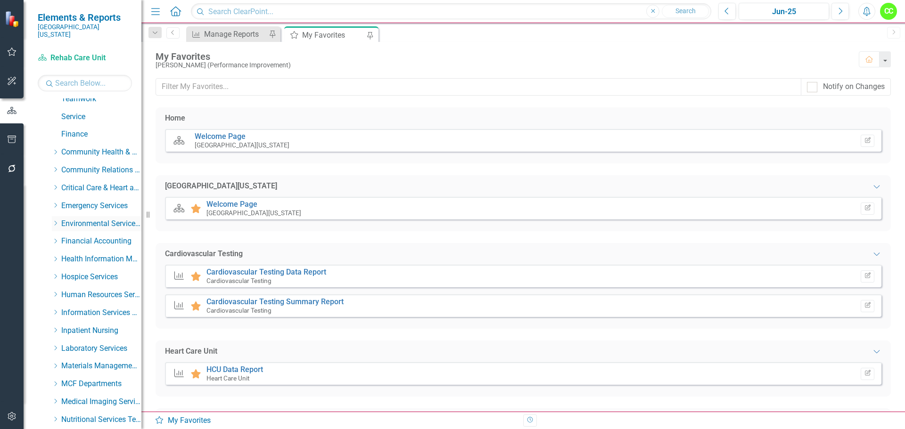
scroll to position [94, 0]
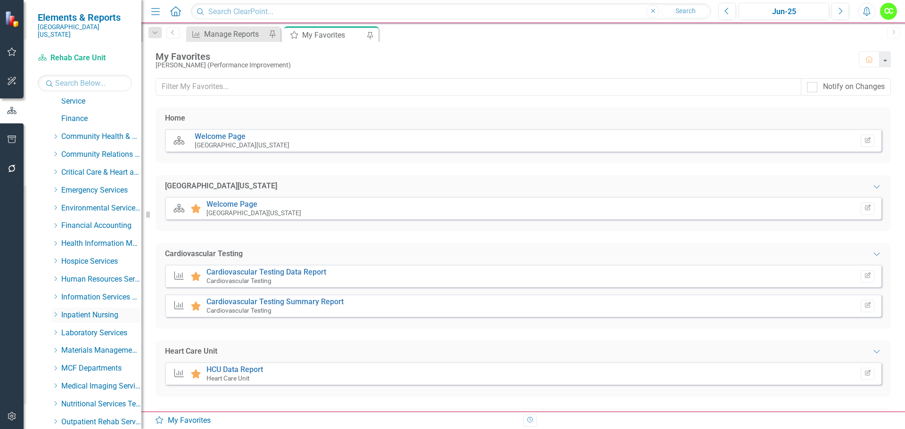
click at [55, 312] on icon "Dropdown" at bounding box center [55, 315] width 7 height 6
click at [55, 169] on icon "Dropdown" at bounding box center [55, 172] width 7 height 6
click at [81, 238] on link "Cardiopulmonary Rehab" at bounding box center [106, 243] width 71 height 11
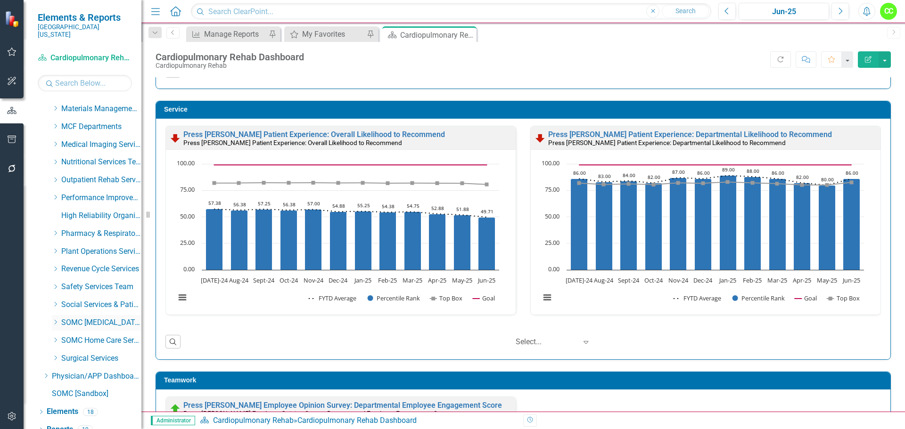
scroll to position [625, 0]
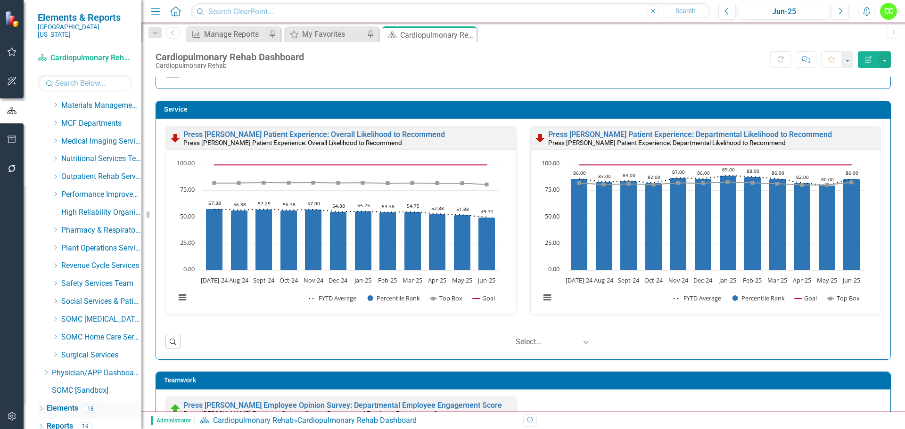
click at [68, 403] on link "Elements" at bounding box center [63, 408] width 32 height 11
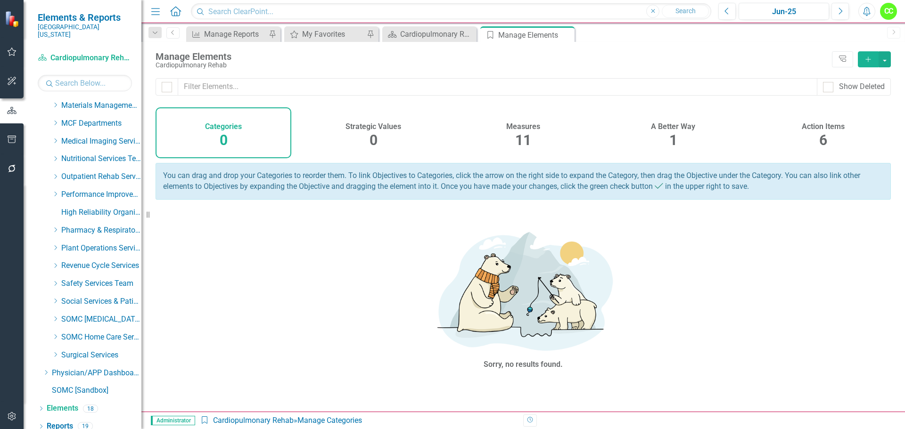
click at [822, 120] on div "Action Items" at bounding box center [822, 125] width 43 height 11
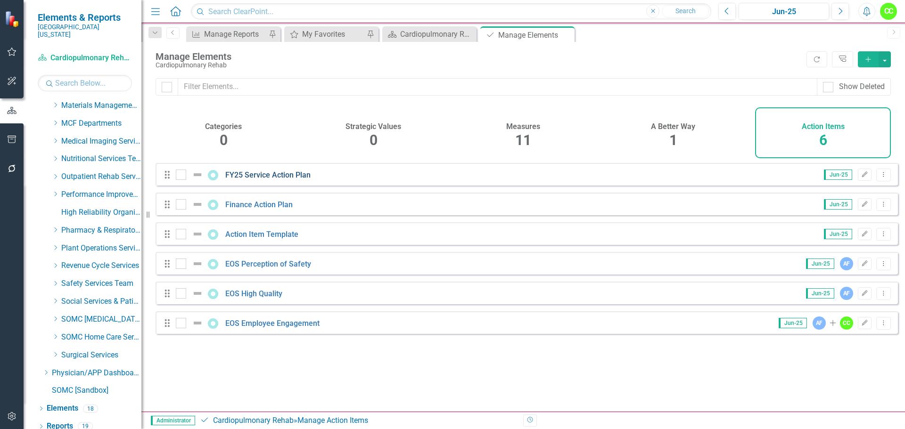
click at [270, 180] on link "FY25 Service Action Plan" at bounding box center [267, 175] width 85 height 9
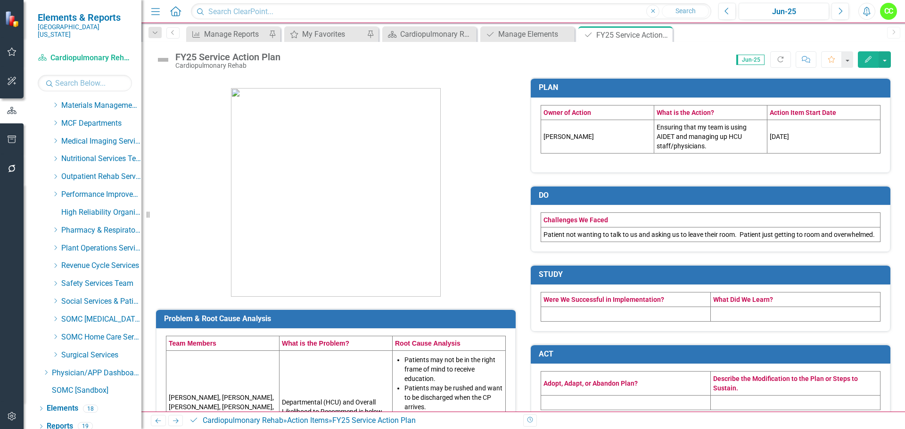
click at [602, 321] on td at bounding box center [626, 314] width 170 height 15
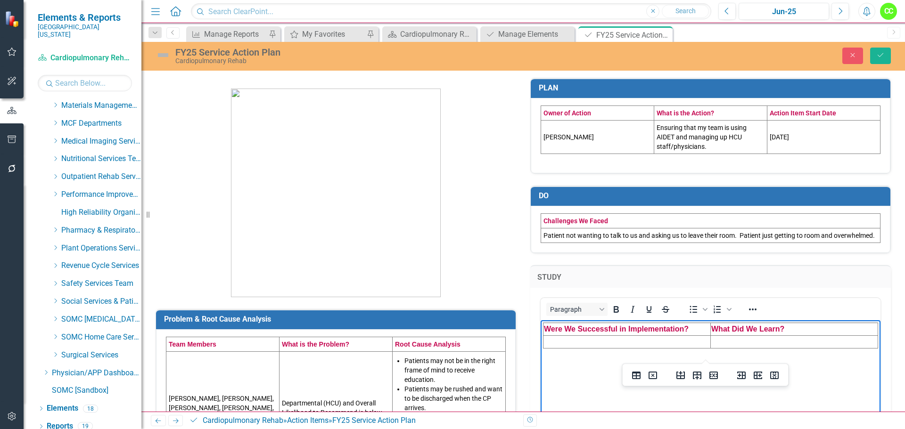
click at [589, 344] on td "Rich Text Area. Press ALT-0 for help." at bounding box center [626, 342] width 167 height 13
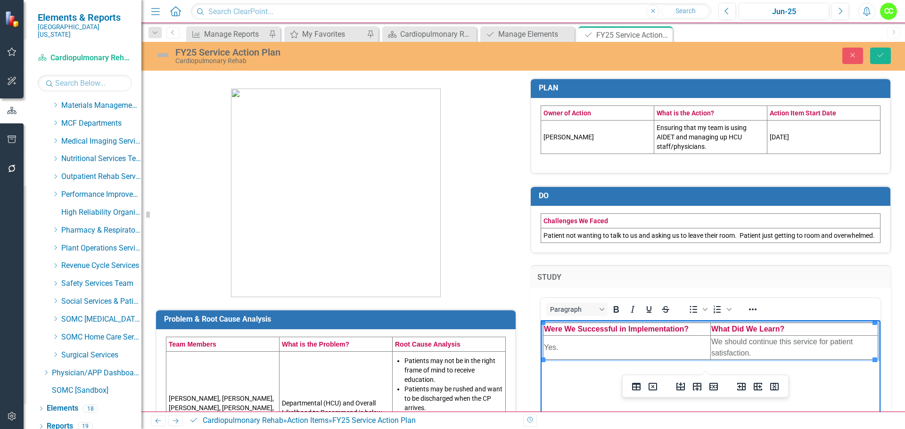
click at [889, 317] on div "STUDY <table style="border-collapse: collapse; width: 100%;" border="1"><colgro…" at bounding box center [710, 387] width 375 height 268
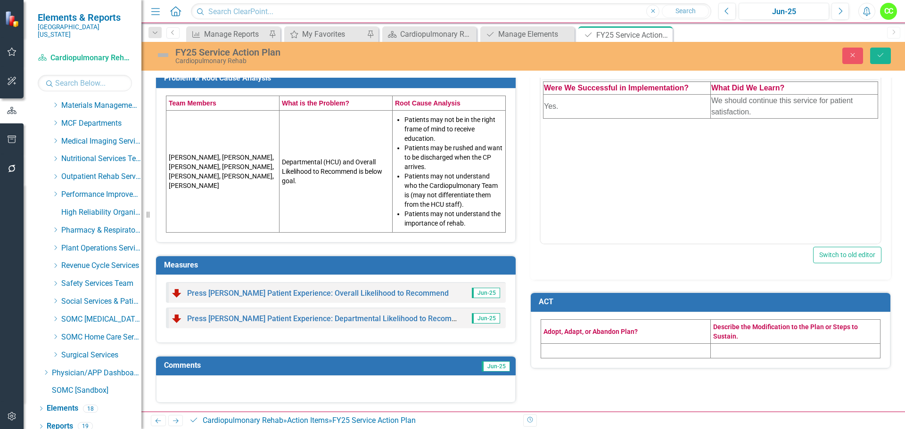
scroll to position [243, 0]
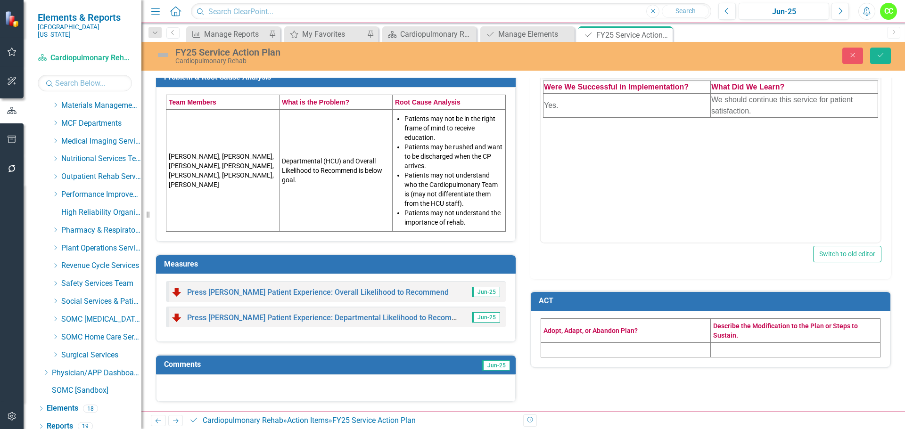
click at [642, 357] on td at bounding box center [626, 350] width 170 height 15
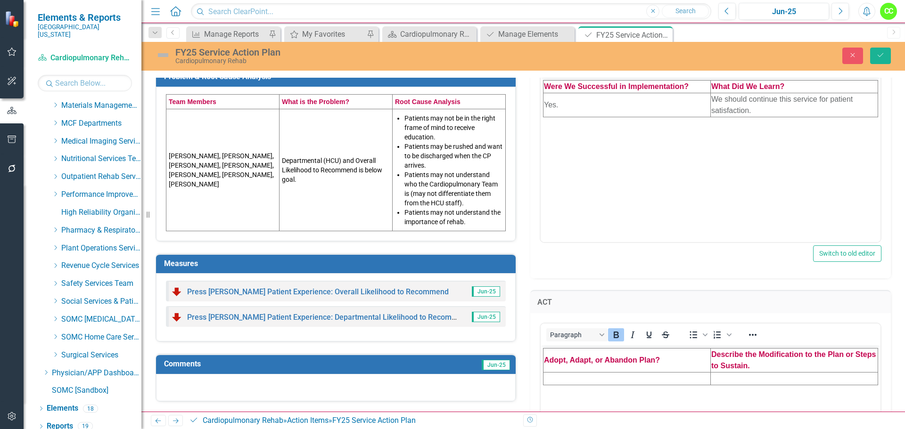
scroll to position [0, 0]
click at [601, 378] on td "Rich Text Area. Press ALT-0 for help." at bounding box center [626, 378] width 167 height 13
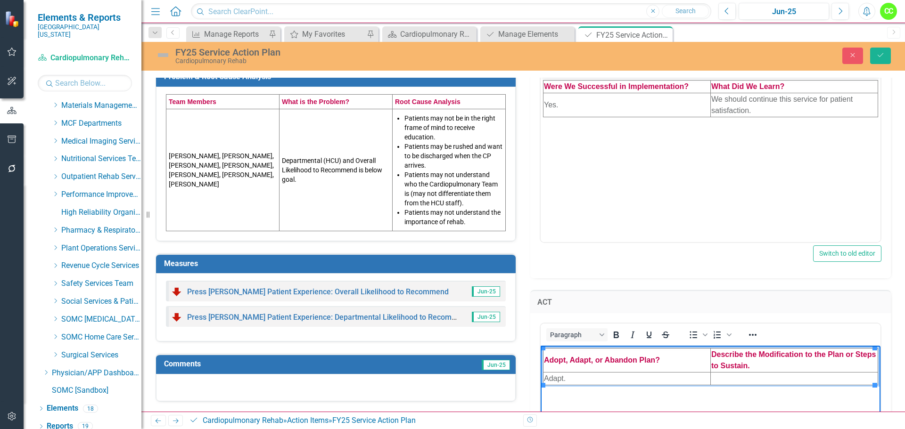
click at [598, 379] on td "Adapt." at bounding box center [626, 378] width 167 height 13
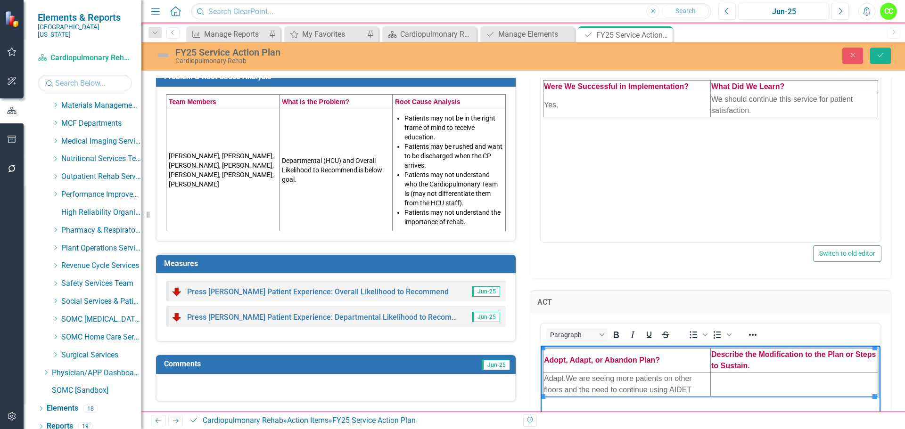
click at [743, 382] on td "Rich Text Area. Press ALT-0 for help." at bounding box center [793, 384] width 167 height 24
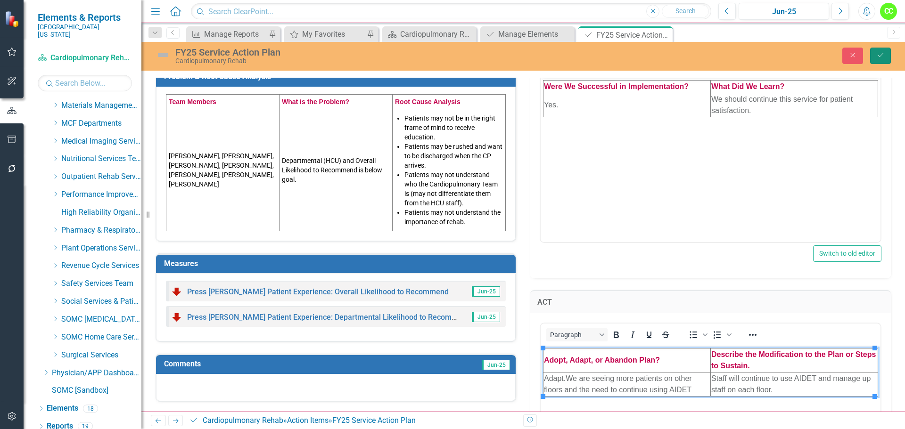
click at [882, 61] on button "Save" at bounding box center [880, 56] width 21 height 16
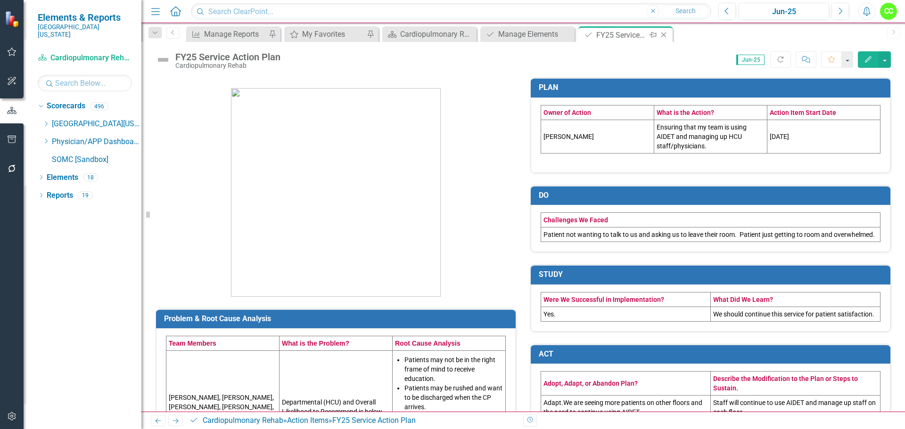
click at [664, 32] on icon "Close" at bounding box center [663, 35] width 9 height 8
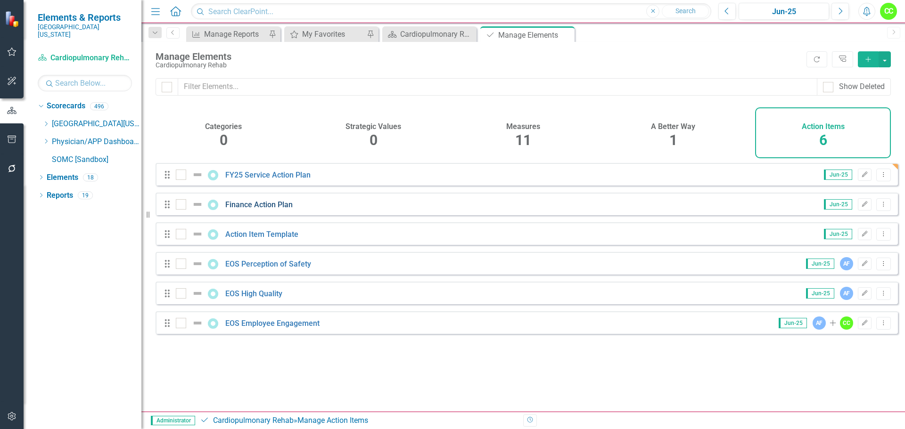
click at [262, 209] on link "Finance Action Plan" at bounding box center [258, 204] width 67 height 9
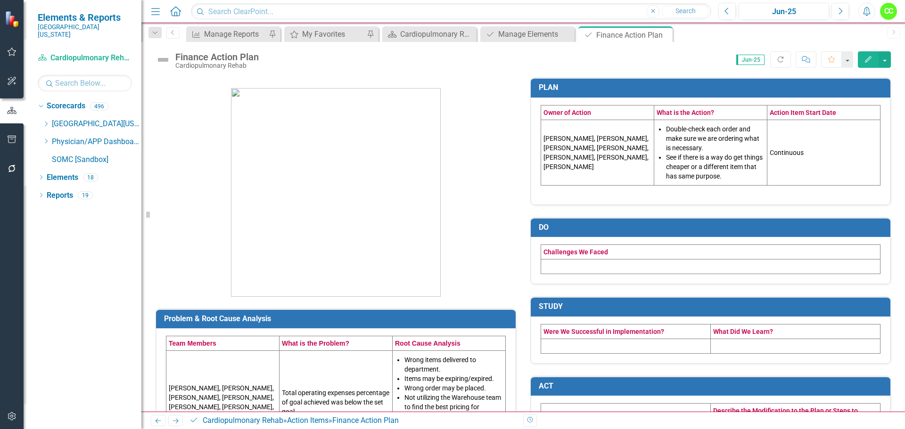
drag, startPoint x: 545, startPoint y: 352, endPoint x: 546, endPoint y: 348, distance: 4.7
click at [546, 351] on td at bounding box center [626, 346] width 170 height 15
click at [546, 348] on td at bounding box center [626, 346] width 170 height 15
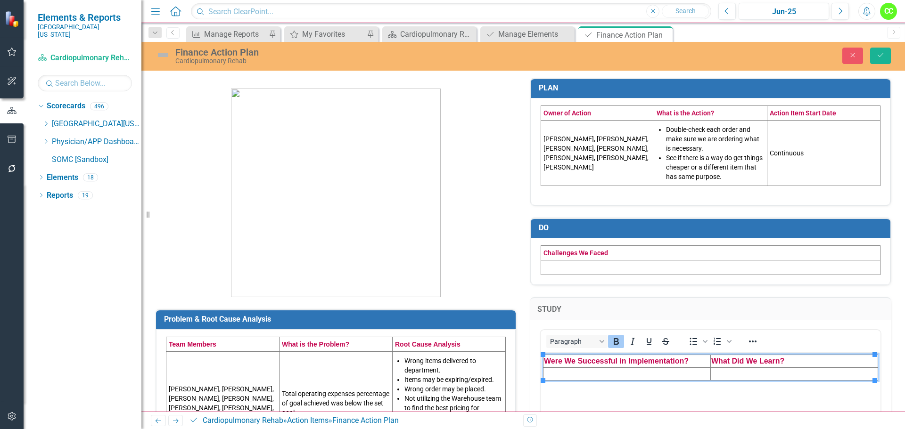
click at [547, 371] on td "Rich Text Area. Press ALT-0 for help." at bounding box center [626, 374] width 167 height 13
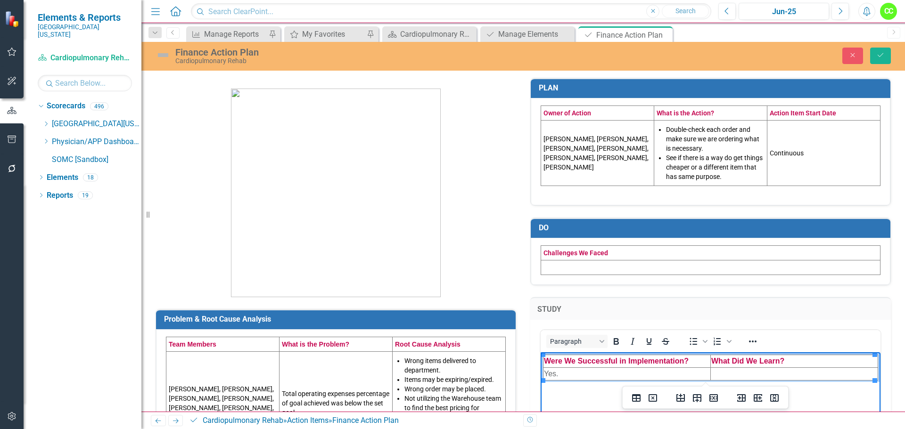
click at [737, 373] on td "Rich Text Area. Press ALT-0 for help." at bounding box center [793, 374] width 167 height 13
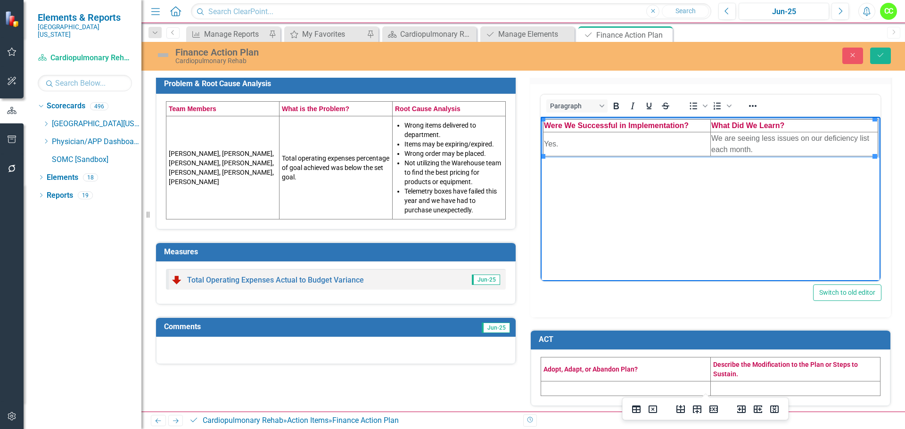
scroll to position [239, 0]
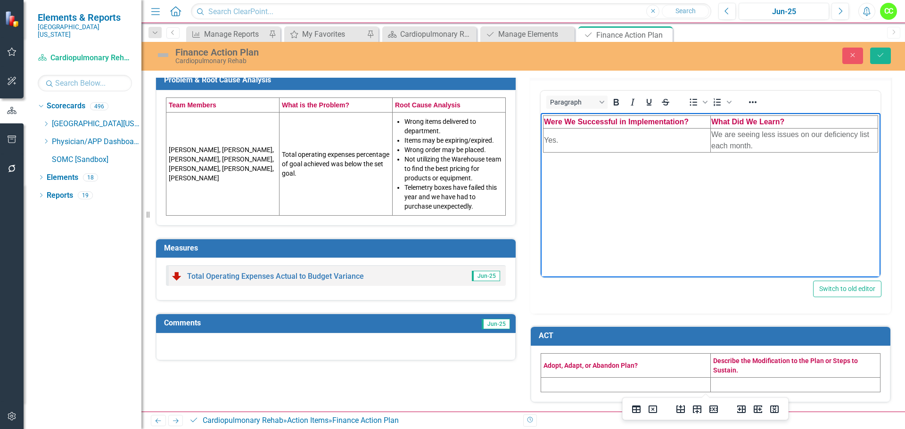
click at [597, 387] on td at bounding box center [626, 384] width 170 height 15
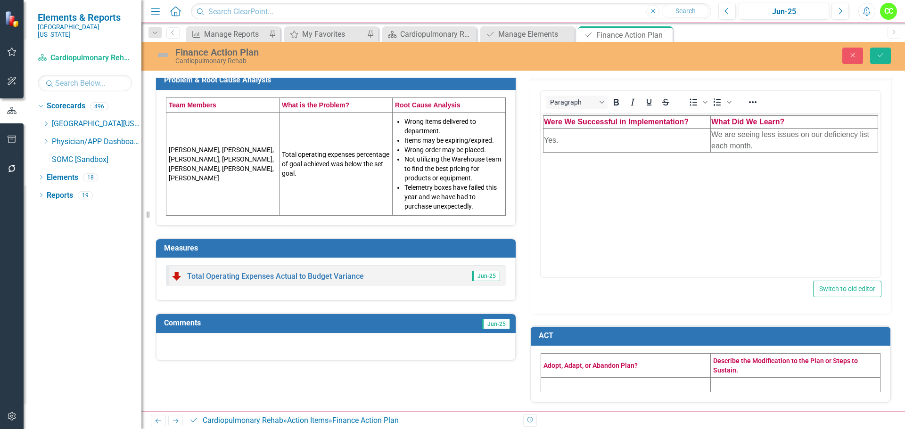
click at [597, 387] on td at bounding box center [626, 384] width 170 height 15
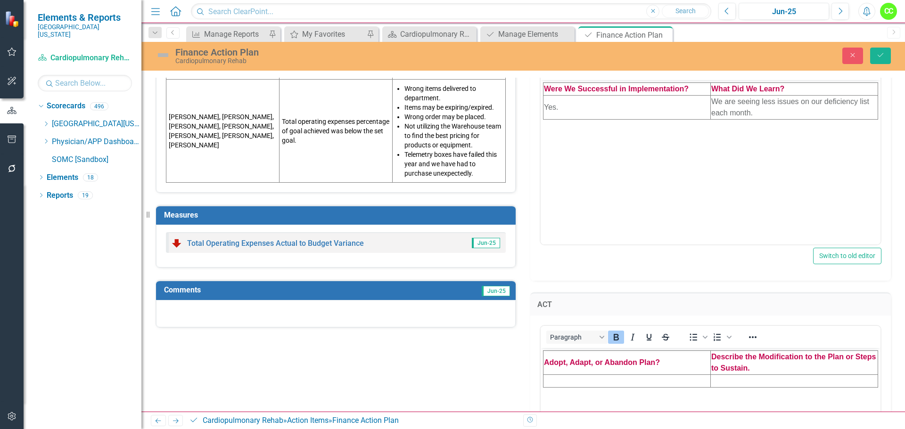
scroll to position [286, 0]
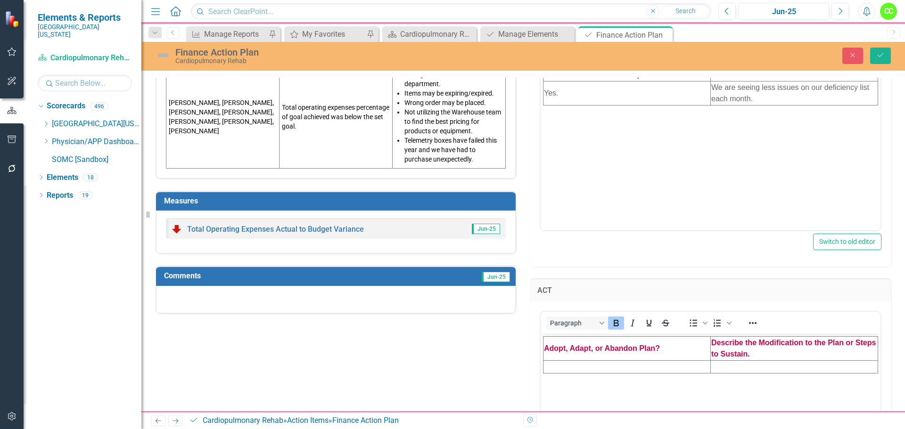
click at [557, 367] on td "Rich Text Area. Press ALT-0 for help." at bounding box center [626, 366] width 167 height 13
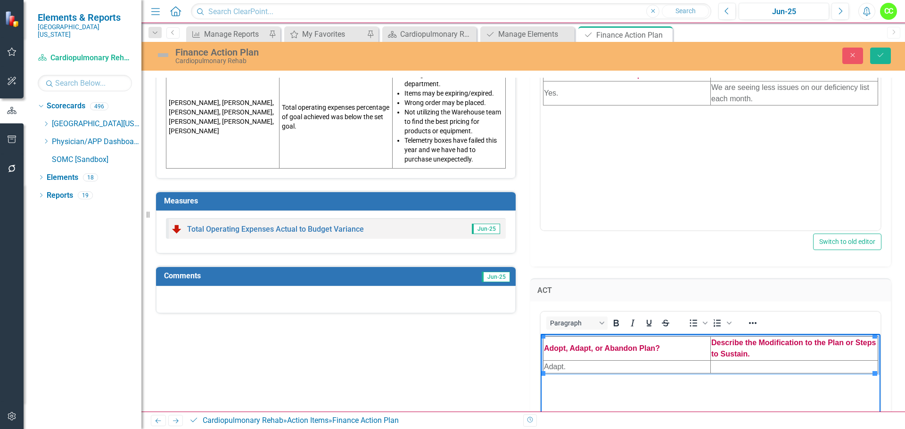
click at [740, 363] on td "Rich Text Area. Press ALT-0 for help." at bounding box center [793, 366] width 167 height 13
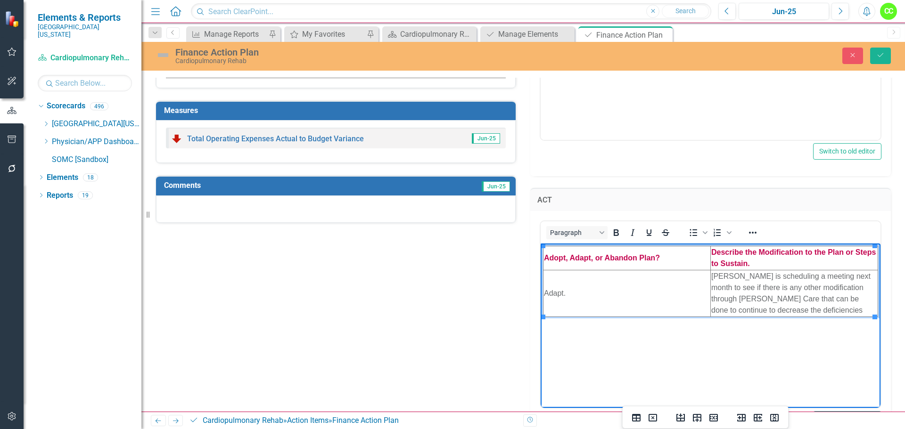
scroll to position [381, 0]
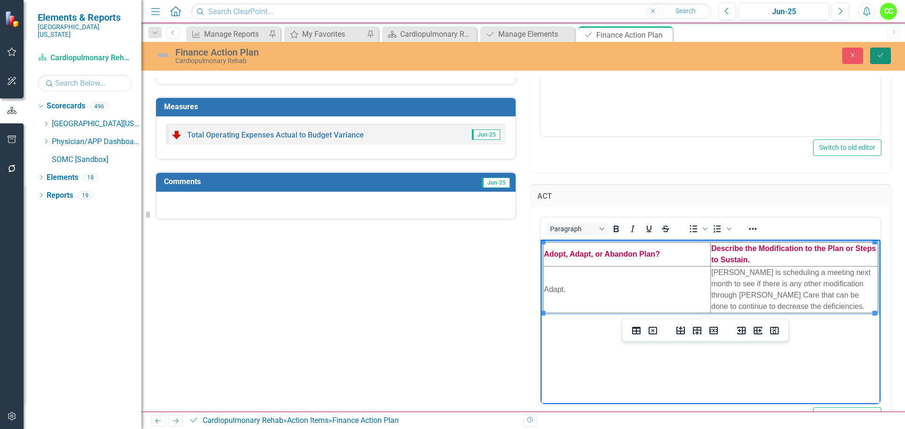
click at [880, 61] on button "Save" at bounding box center [880, 56] width 21 height 16
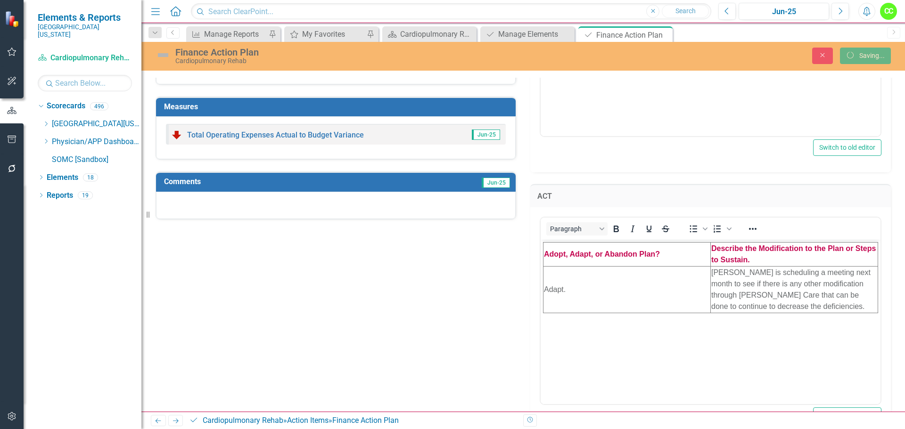
scroll to position [198, 0]
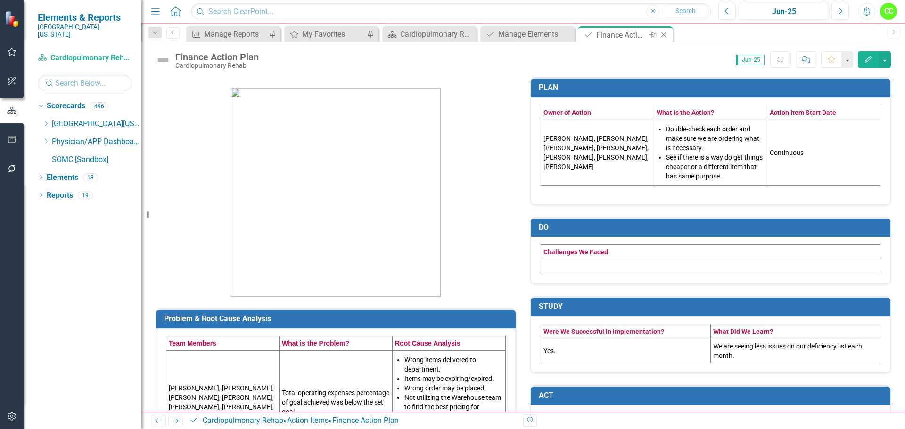
click at [661, 34] on icon "Close" at bounding box center [663, 35] width 9 height 8
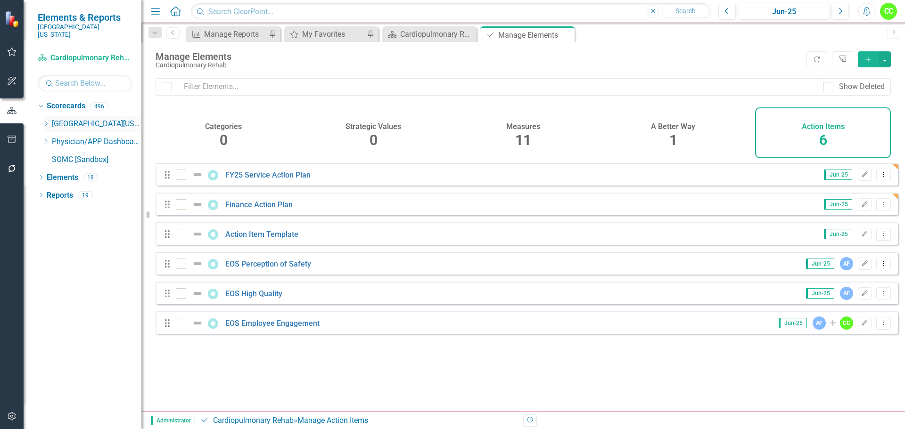
click at [50, 116] on div "Dropdown [GEOGRAPHIC_DATA][US_STATE]" at bounding box center [91, 124] width 99 height 16
click at [44, 121] on icon "Dropdown" at bounding box center [45, 124] width 7 height 6
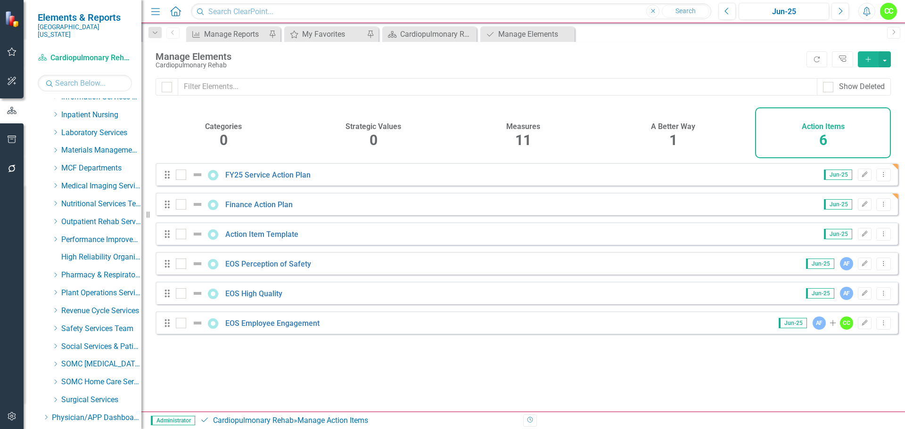
scroll to position [330, 0]
click at [53, 362] on icon "Dropdown" at bounding box center [55, 365] width 7 height 6
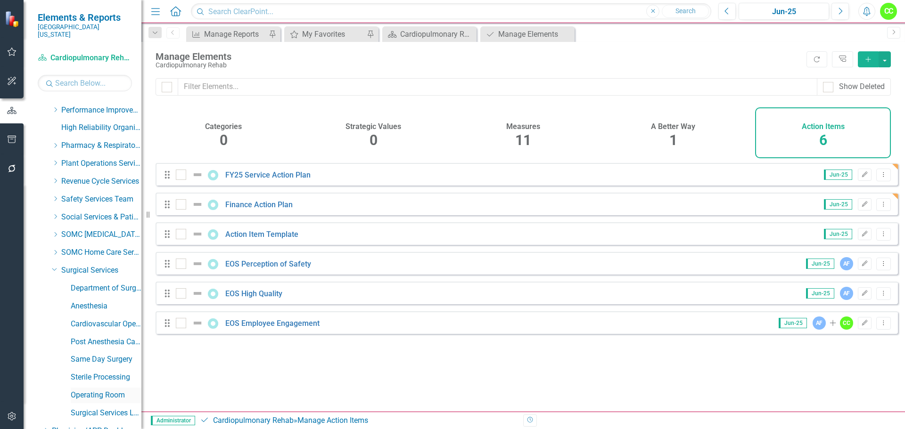
scroll to position [471, 0]
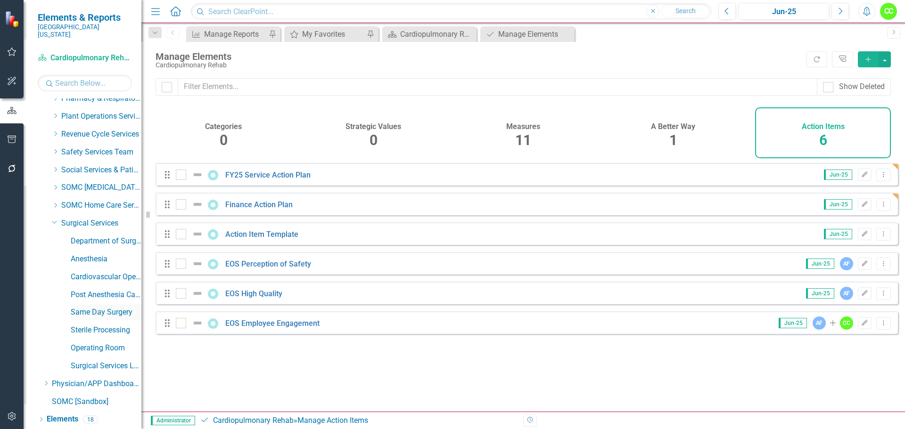
click at [97, 307] on link "Same Day Surgery" at bounding box center [106, 312] width 71 height 11
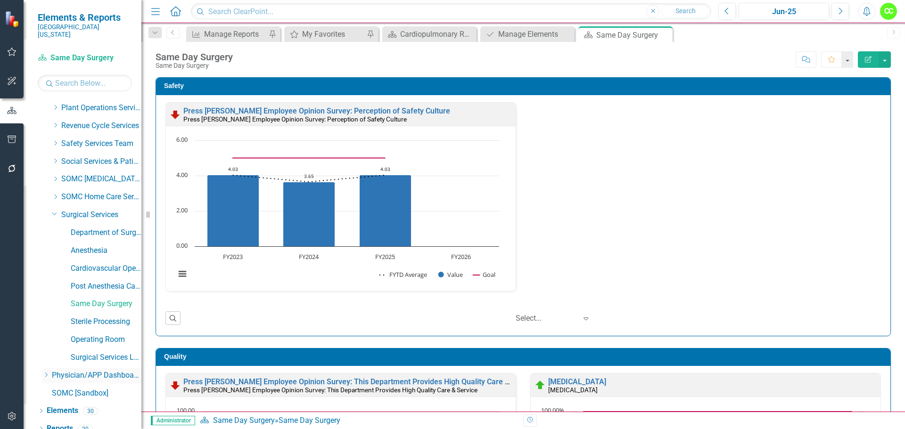
scroll to position [482, 0]
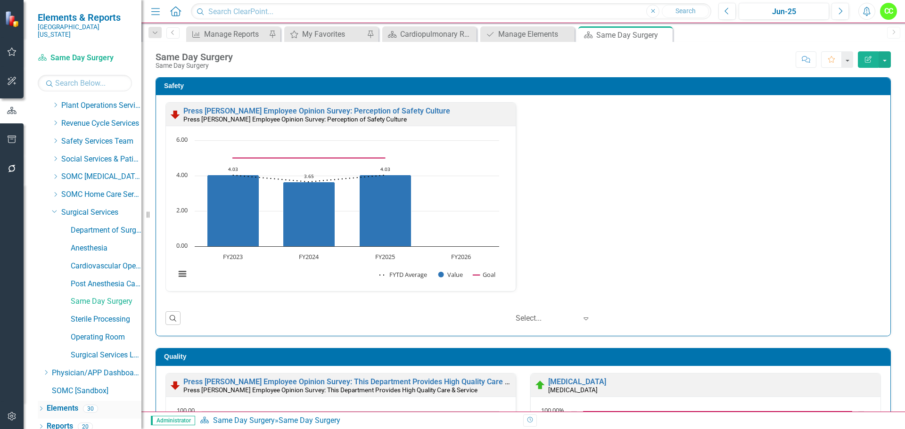
click at [66, 403] on link "Elements" at bounding box center [63, 408] width 32 height 11
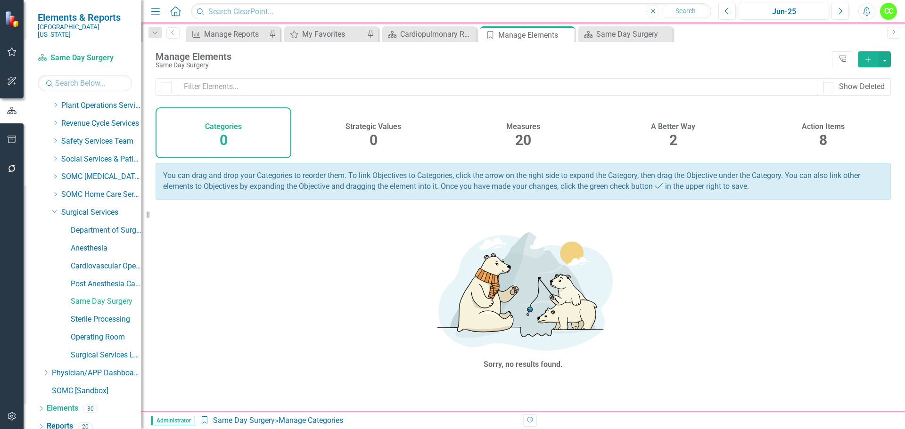
click at [679, 129] on h4 "A Better Way" at bounding box center [673, 126] width 44 height 8
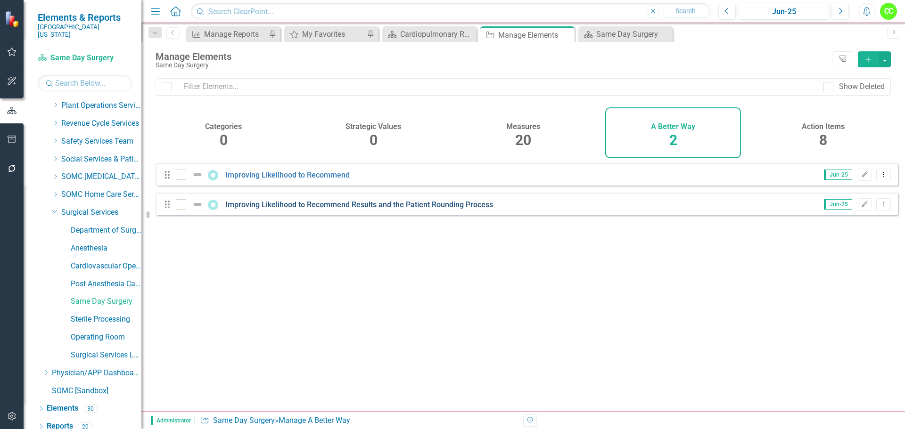
click at [377, 209] on link "Improving Likelihood to Recommend Results and the Patient Rounding Process" at bounding box center [359, 204] width 268 height 9
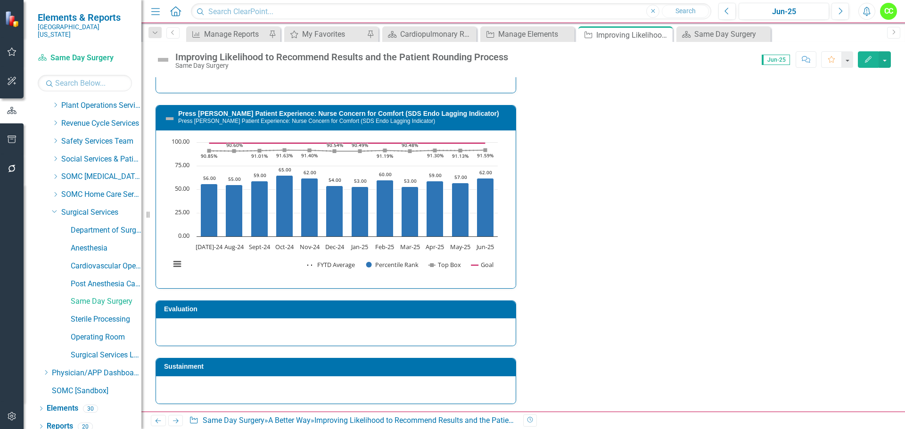
scroll to position [2451, 0]
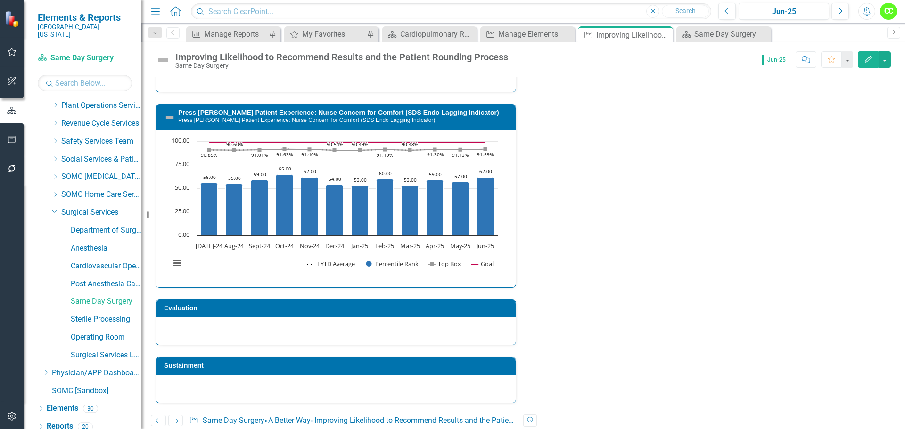
click at [284, 377] on div at bounding box center [335, 389] width 359 height 27
click at [283, 377] on div at bounding box center [335, 389] width 359 height 27
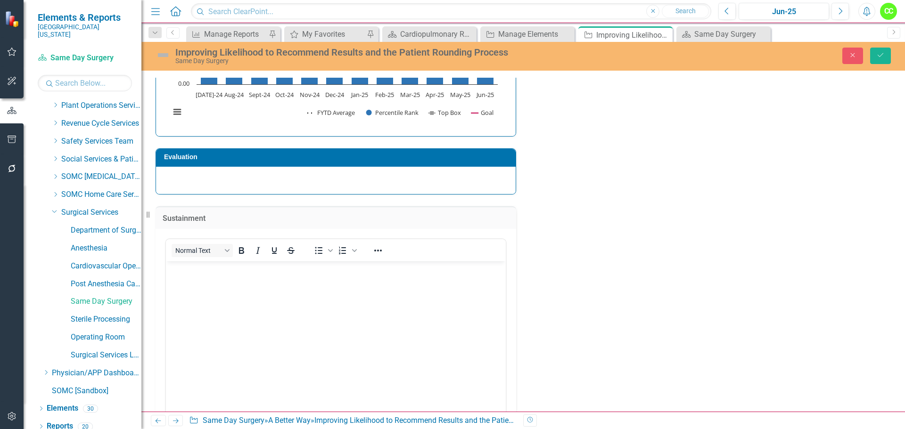
scroll to position [2639, 0]
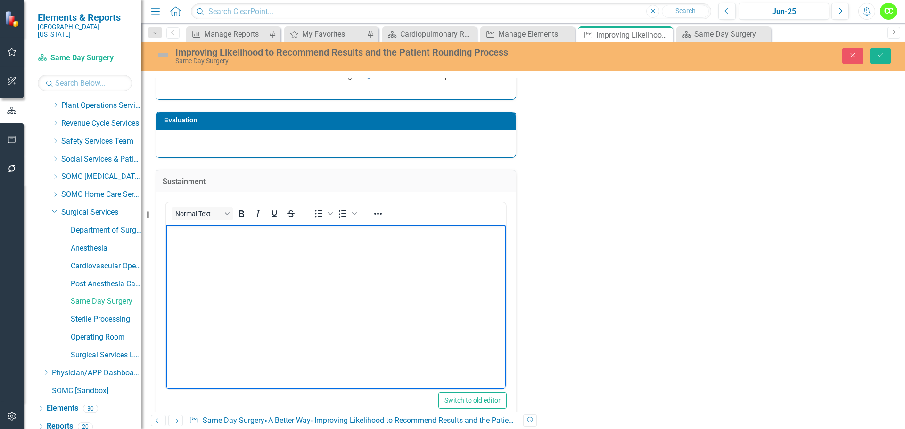
click at [245, 243] on body "Rich Text Area. Press ALT-0 for help." at bounding box center [336, 295] width 340 height 141
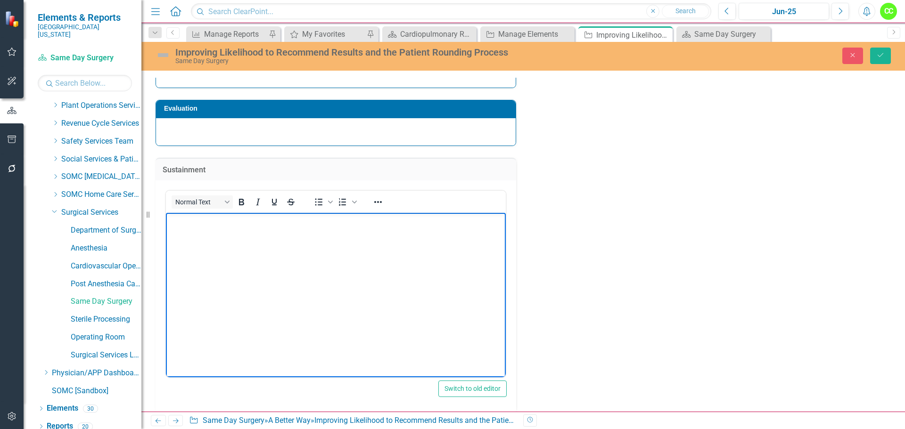
scroll to position [2661, 0]
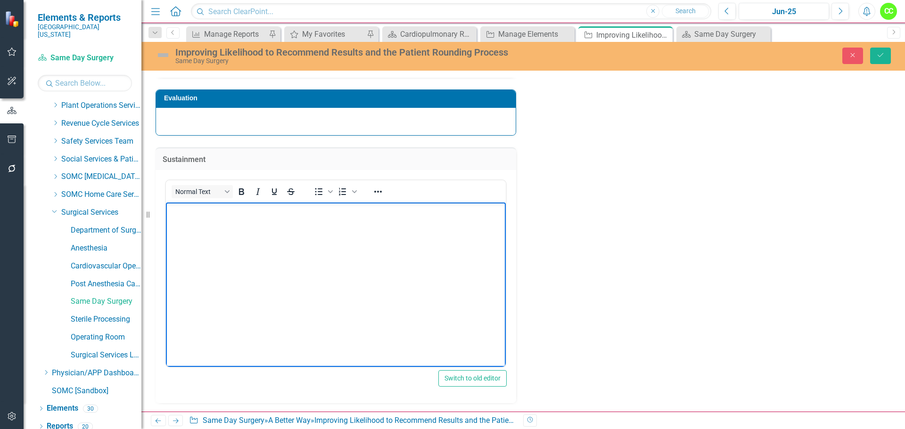
click at [194, 217] on body "Rich Text Area. Press ALT-0 for help." at bounding box center [336, 273] width 340 height 141
paste body "Rich Text Area. Press ALT-0 for help."
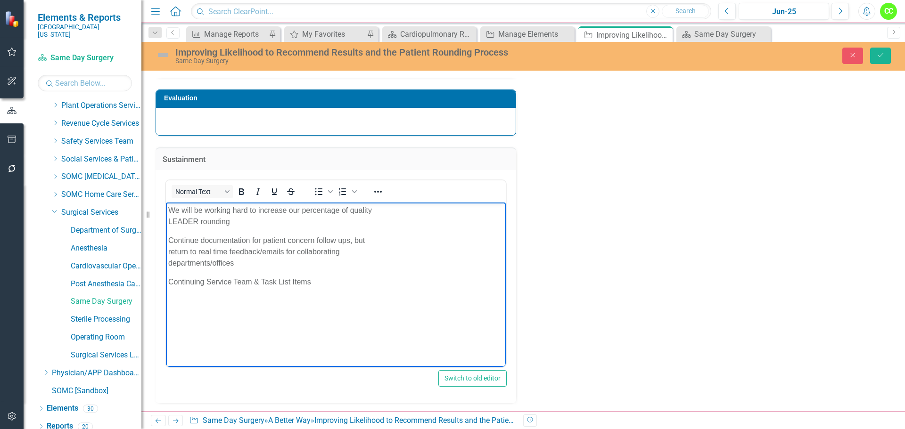
click at [168, 212] on p "We will be working hard to increase our percentage of quality LEADER rounding​" at bounding box center [335, 216] width 335 height 23
click at [318, 190] on icon "Bullet list" at bounding box center [318, 191] width 11 height 11
click at [167, 237] on body "We will be working hard to increase our percentage of quality LEADER rounding​ …" at bounding box center [336, 273] width 340 height 141
click at [321, 188] on icon "Bullet list" at bounding box center [319, 191] width 8 height 7
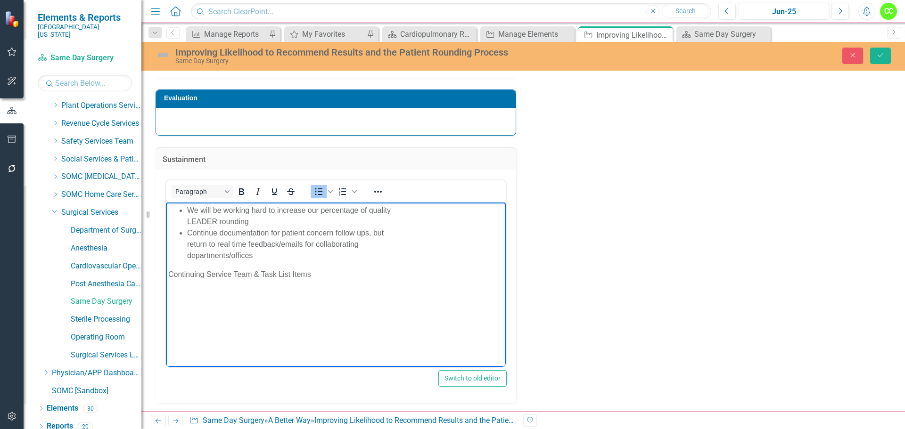
click at [168, 275] on body "We will be working hard to increase our percentage of quality LEADER rounding​ …" at bounding box center [336, 273] width 340 height 141
click at [313, 189] on icon "Bullet list" at bounding box center [318, 191] width 11 height 11
click at [883, 58] on icon "Save" at bounding box center [880, 55] width 8 height 7
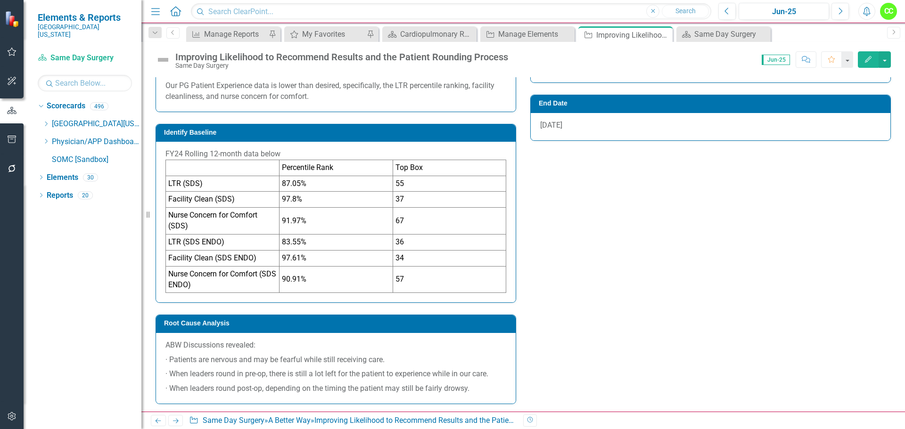
scroll to position [707, 0]
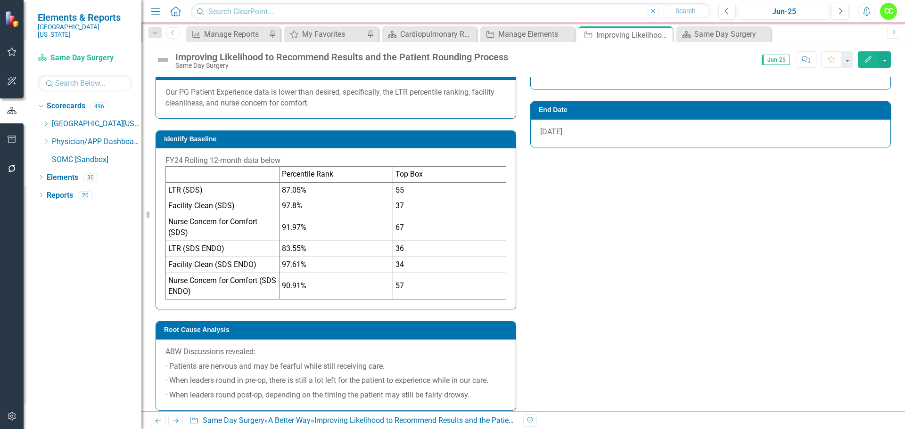
click at [419, 285] on td "57" at bounding box center [449, 286] width 113 height 27
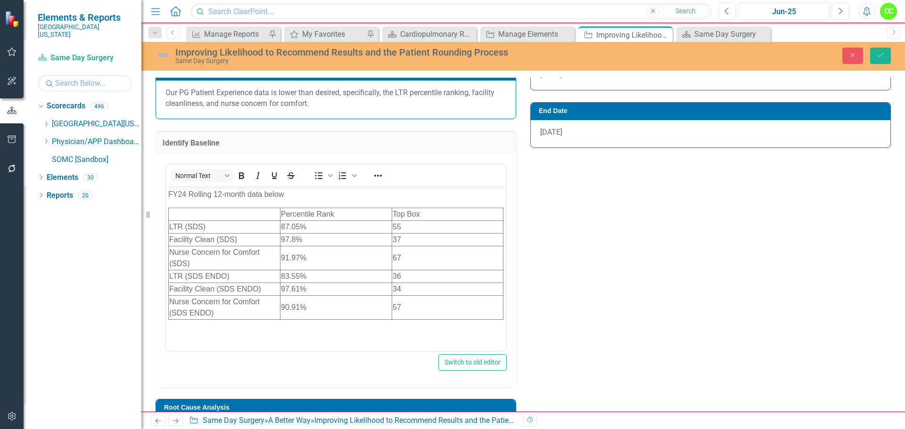
scroll to position [0, 0]
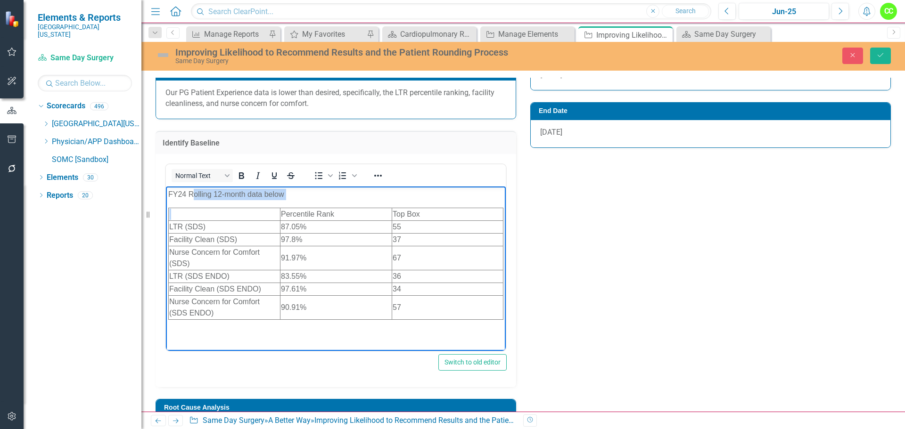
drag, startPoint x: 415, startPoint y: 302, endPoint x: 193, endPoint y: 197, distance: 245.3
click at [193, 197] on body "FY24 Rolling 12-month data below Percentile Rank Top Box LTR (SDS) 87.05% 55 Fa…" at bounding box center [336, 256] width 340 height 141
drag, startPoint x: 417, startPoint y: 309, endPoint x: 183, endPoint y: 196, distance: 259.6
click at [183, 196] on body "FY24 Rolling 12-month data below Percentile Rank Top Box LTR (SDS) 87.05% 55 Fa…" at bounding box center [336, 256] width 340 height 141
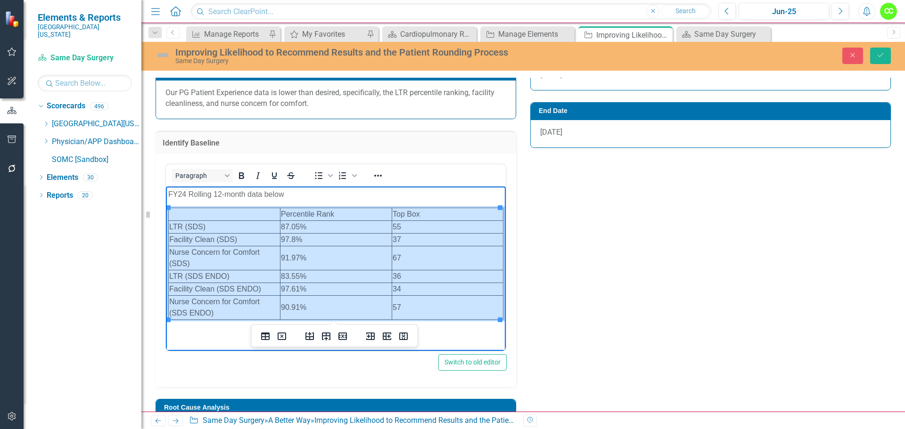
drag, startPoint x: 421, startPoint y: 306, endPoint x: 276, endPoint y: 216, distance: 170.8
click at [276, 216] on tbody "Percentile Rank Top Box LTR (SDS) 87.05% 55 Facility Clean (SDS) 97.8% 37 Nurse…" at bounding box center [336, 264] width 335 height 112
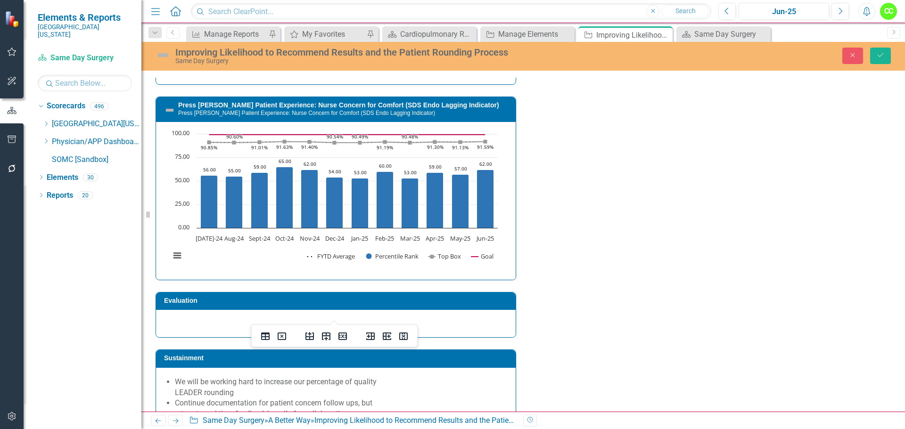
scroll to position [2585, 0]
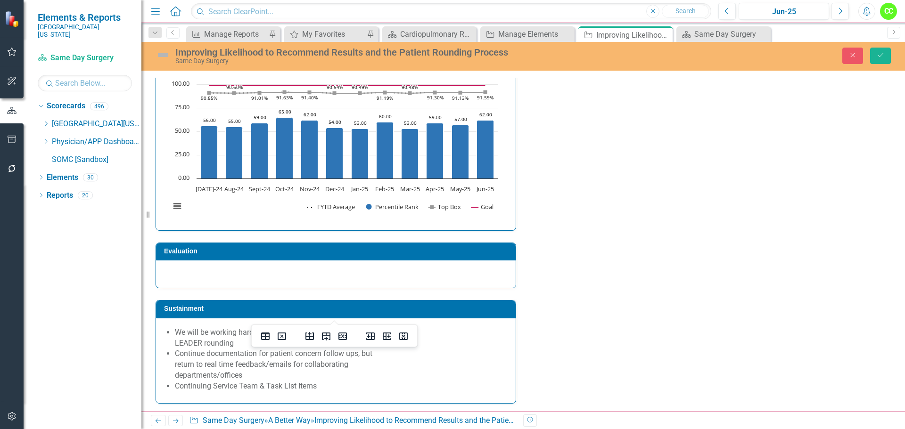
click at [257, 263] on div at bounding box center [335, 274] width 359 height 27
click at [257, 268] on div at bounding box center [335, 274] width 359 height 27
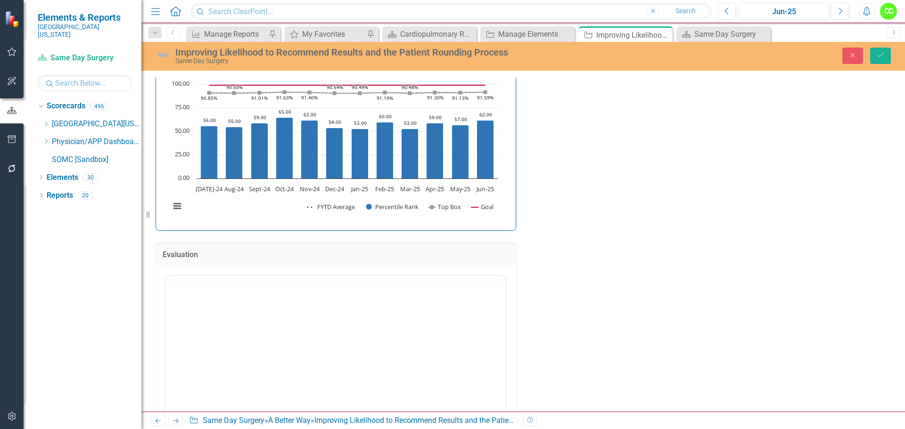
scroll to position [0, 0]
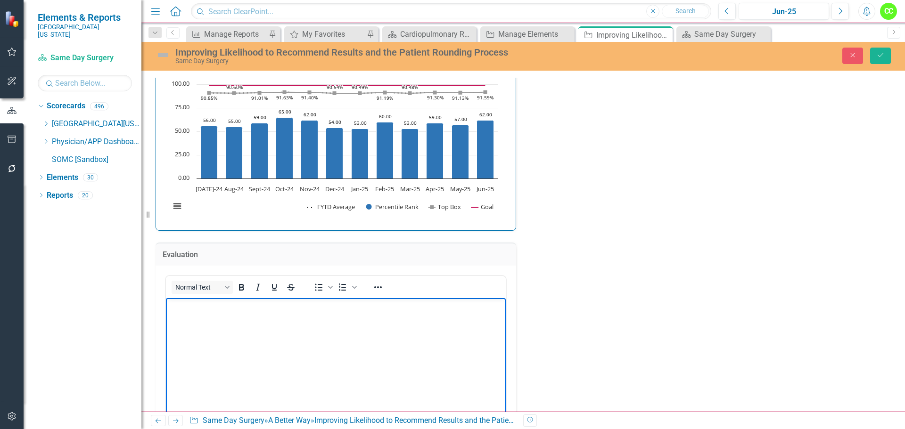
click at [249, 309] on p "Rich Text Area. Press ALT-0 for help." at bounding box center [335, 305] width 335 height 11
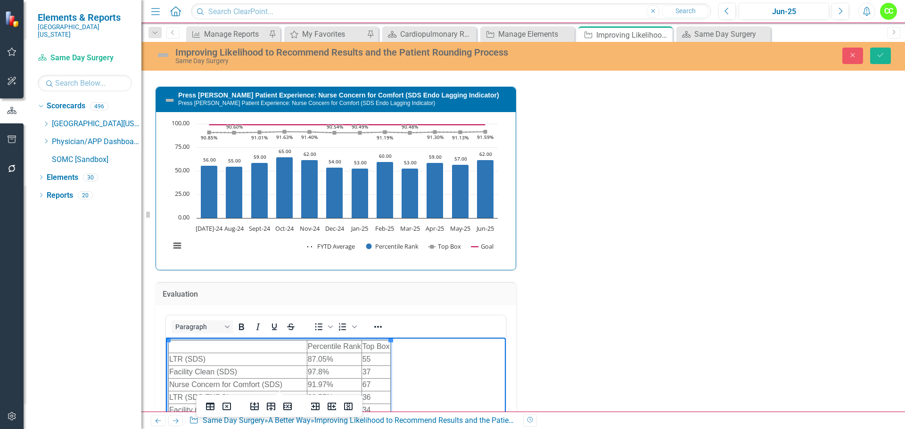
scroll to position [2632, 0]
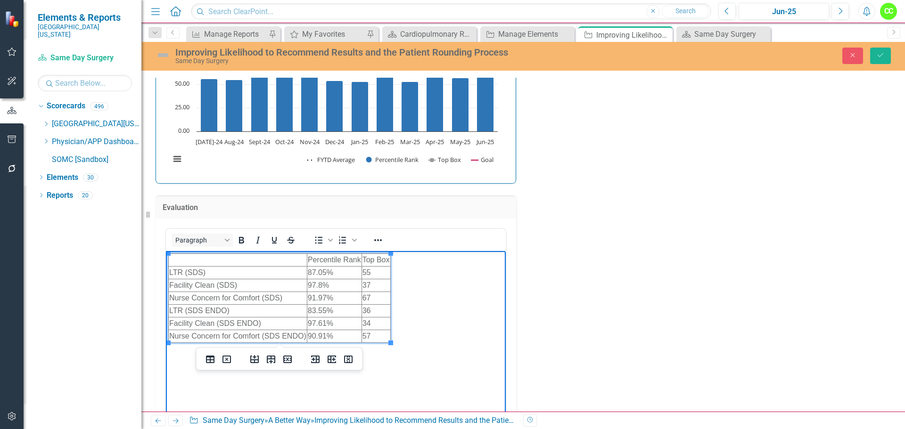
click at [227, 258] on td "Rich Text Area. Press ALT-0 for help." at bounding box center [238, 259] width 139 height 13
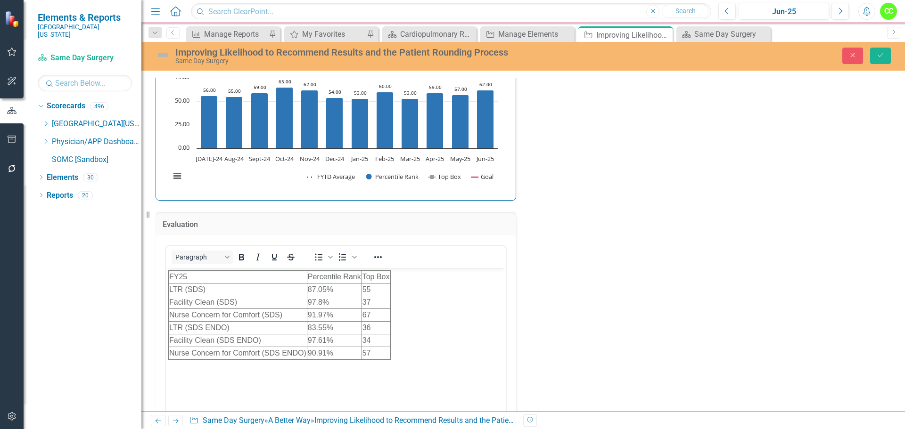
scroll to position [2607, 0]
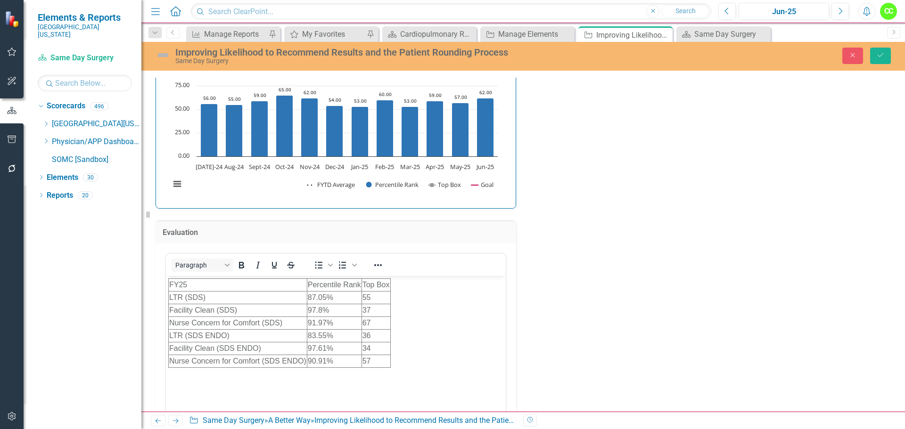
click at [241, 287] on td "FY25" at bounding box center [238, 284] width 139 height 13
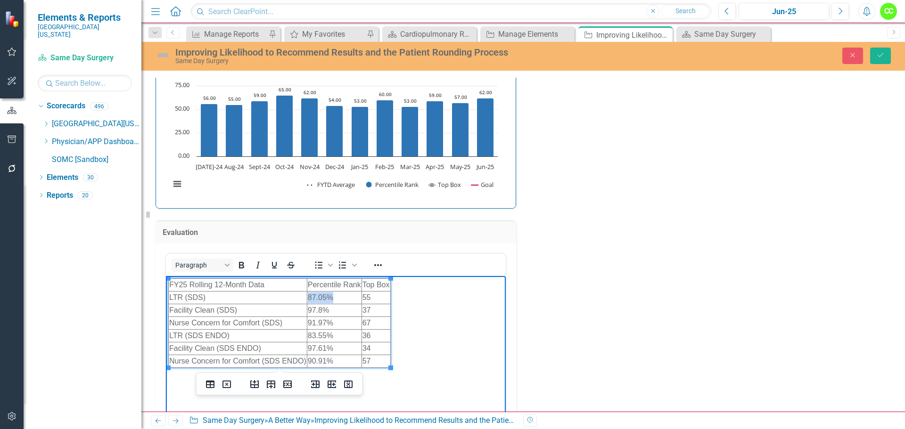
drag, startPoint x: 339, startPoint y: 297, endPoint x: 306, endPoint y: 297, distance: 33.5
click at [306, 297] on html "FY25 Rolling 12-Month Data Percentile Rank Top Box LTR (SDS) 87.05% 55 Facility…" at bounding box center [336, 346] width 340 height 141
click at [327, 295] on td "Rich Text Area. Press ALT-0 for help." at bounding box center [334, 297] width 55 height 13
drag, startPoint x: 374, startPoint y: 296, endPoint x: 361, endPoint y: 298, distance: 12.8
click at [361, 298] on html "FY25 Rolling 12-Month Data Percentile Rank Top Box LTR (SDS) 20 55 Facility Cle…" at bounding box center [336, 346] width 340 height 141
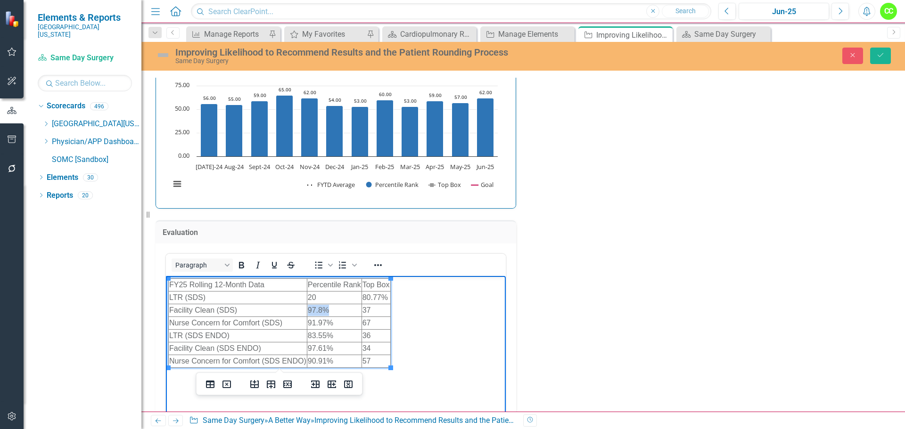
drag, startPoint x: 339, startPoint y: 310, endPoint x: 308, endPoint y: 308, distance: 31.2
click at [308, 308] on html "FY25 Rolling 12-Month Data Percentile Rank Top Box LTR (SDS) 20 80.77% Facility…" at bounding box center [336, 346] width 340 height 141
drag, startPoint x: 377, startPoint y: 310, endPoint x: 362, endPoint y: 310, distance: 15.1
click at [362, 310] on html "FY25 Rolling 12-Month Data Percentile Rank Top Box LTR (SDS) 20 80.77% Facility…" at bounding box center [336, 346] width 340 height 141
click at [345, 322] on td "91.97%" at bounding box center [334, 323] width 55 height 13
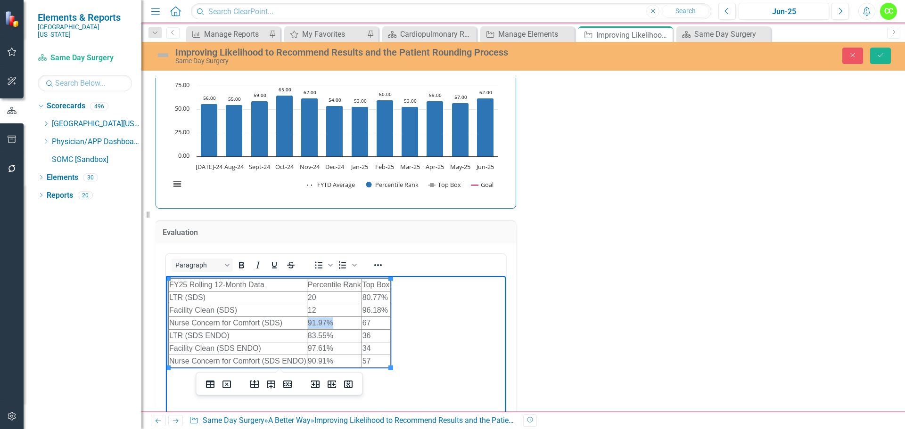
drag, startPoint x: 344, startPoint y: 322, endPoint x: 306, endPoint y: 323, distance: 37.7
click at [306, 323] on html "FY25 Rolling 12-Month Data Percentile Rank Top Box LTR (SDS) 20 80.77% Facility…" at bounding box center [336, 346] width 340 height 141
click at [335, 318] on td "Rich Text Area. Press ALT-0 for help." at bounding box center [334, 323] width 55 height 13
drag, startPoint x: 375, startPoint y: 319, endPoint x: 363, endPoint y: 319, distance: 12.2
click at [363, 319] on html "FY25 Rolling 12-Month Data Percentile Rank Top Box LTR (SDS) 20 80.77% Facility…" at bounding box center [336, 346] width 340 height 141
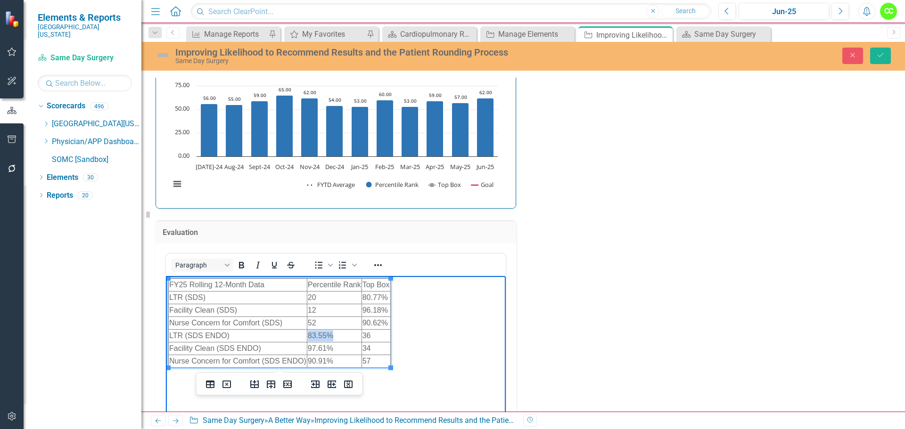
drag, startPoint x: 338, startPoint y: 335, endPoint x: 309, endPoint y: 334, distance: 29.3
click at [309, 334] on td "83.55%" at bounding box center [334, 335] width 55 height 13
drag, startPoint x: 343, startPoint y: 363, endPoint x: 317, endPoint y: 360, distance: 26.1
click at [309, 360] on td "90.91%" at bounding box center [334, 361] width 55 height 13
drag, startPoint x: 383, startPoint y: 359, endPoint x: 364, endPoint y: 361, distance: 19.0
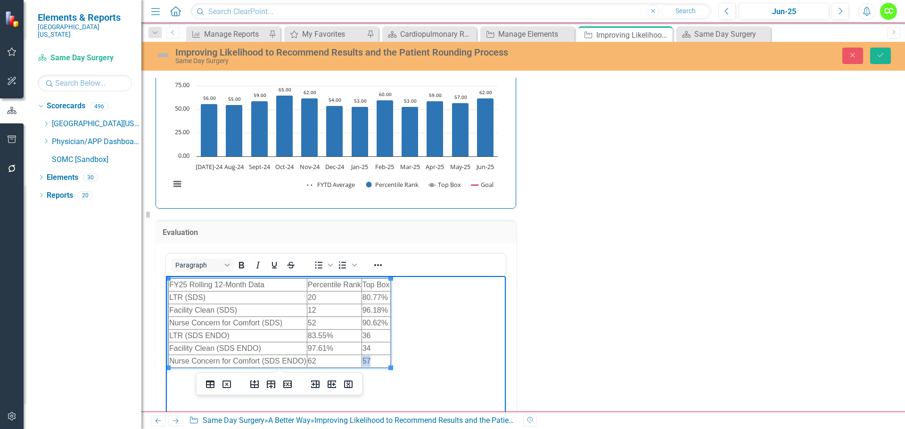
click at [364, 361] on td "57" at bounding box center [375, 361] width 29 height 13
click at [342, 346] on td "97.61%" at bounding box center [334, 348] width 55 height 13
click at [360, 347] on html "FY25 Rolling 12-Month Data Percentile Rank Top Box LTR (SDS) 20 80.77% Facility…" at bounding box center [336, 346] width 340 height 141
click at [383, 346] on td "Rich Text Area. Press ALT-0 for help." at bounding box center [375, 348] width 29 height 13
drag, startPoint x: 338, startPoint y: 334, endPoint x: 311, endPoint y: 334, distance: 26.9
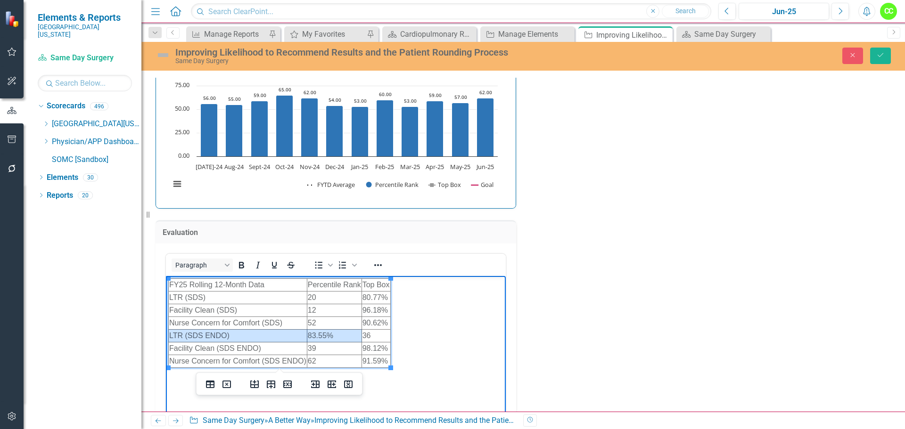
click at [310, 334] on td "83.55%" at bounding box center [334, 335] width 55 height 13
click at [335, 334] on td "83.55%" at bounding box center [334, 335] width 55 height 13
click at [380, 335] on td "36" at bounding box center [375, 335] width 29 height 13
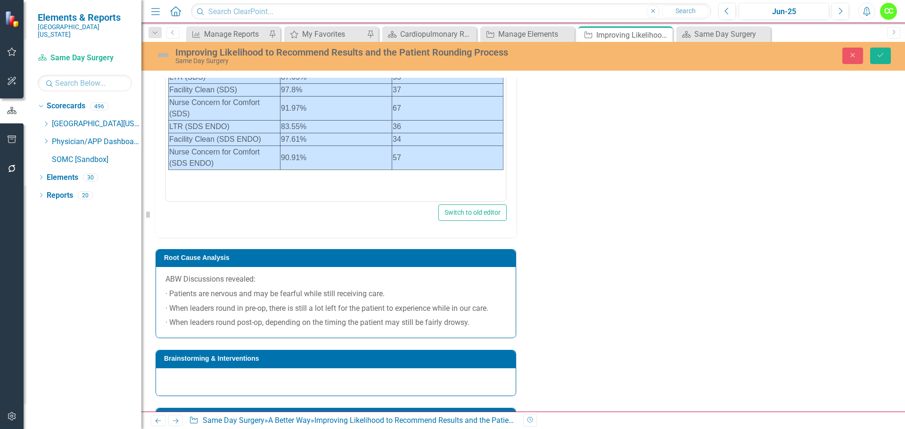
scroll to position [817, 0]
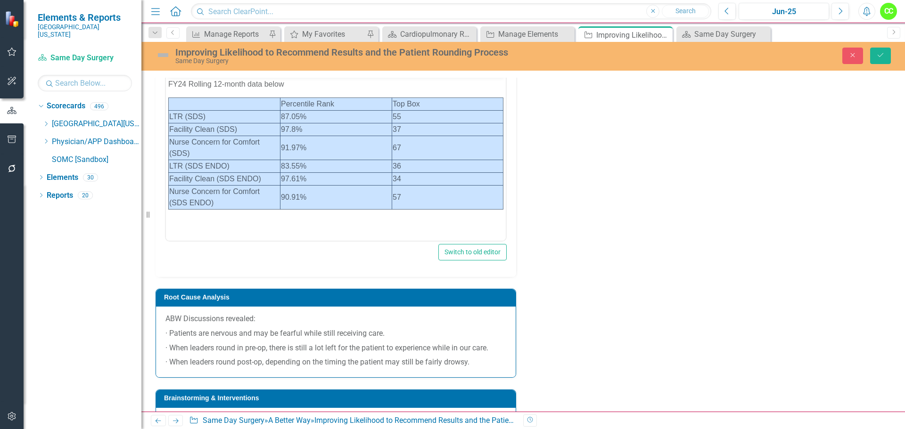
click at [340, 101] on td "Percentile Rank" at bounding box center [336, 104] width 112 height 13
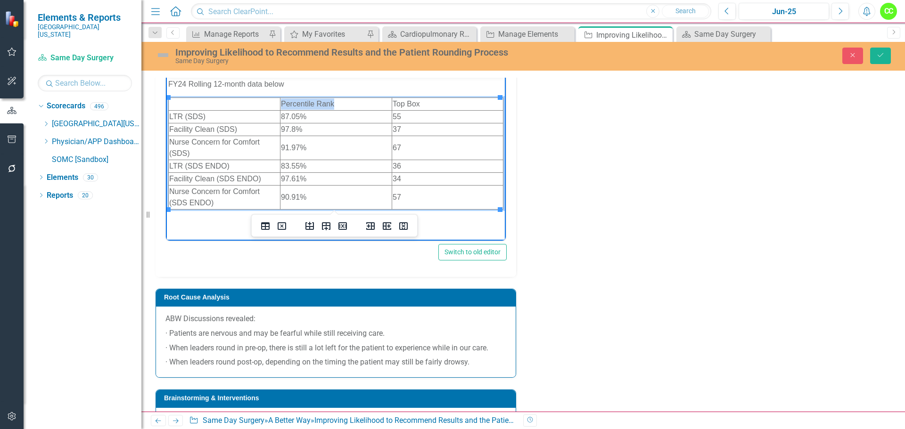
drag, startPoint x: 340, startPoint y: 101, endPoint x: 280, endPoint y: 104, distance: 59.4
click at [280, 104] on html "FY24 Rolling 12-month data below Percentile Rank Top Box LTR (SDS) 87.05% 55 Fa…" at bounding box center [336, 146] width 340 height 141
drag, startPoint x: 439, startPoint y: 102, endPoint x: 392, endPoint y: 103, distance: 47.1
click at [392, 103] on td "Top Box" at bounding box center [447, 104] width 111 height 13
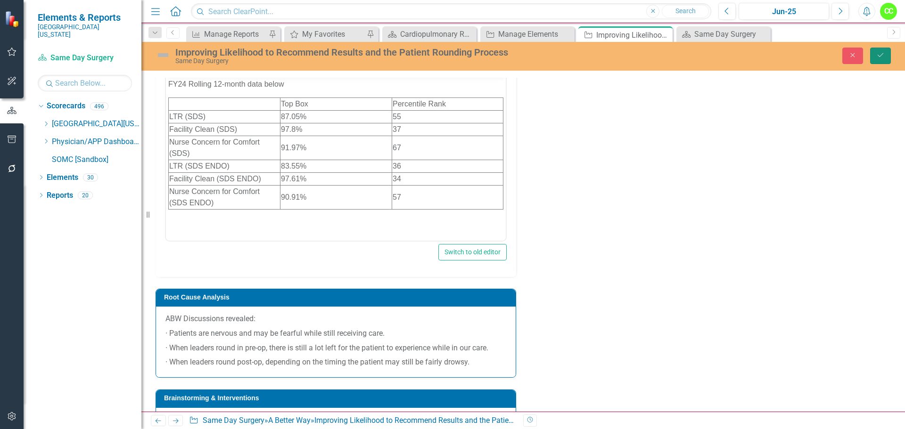
drag, startPoint x: 879, startPoint y: 50, endPoint x: 877, endPoint y: 90, distance: 39.6
click at [880, 51] on button "Save" at bounding box center [880, 56] width 21 height 16
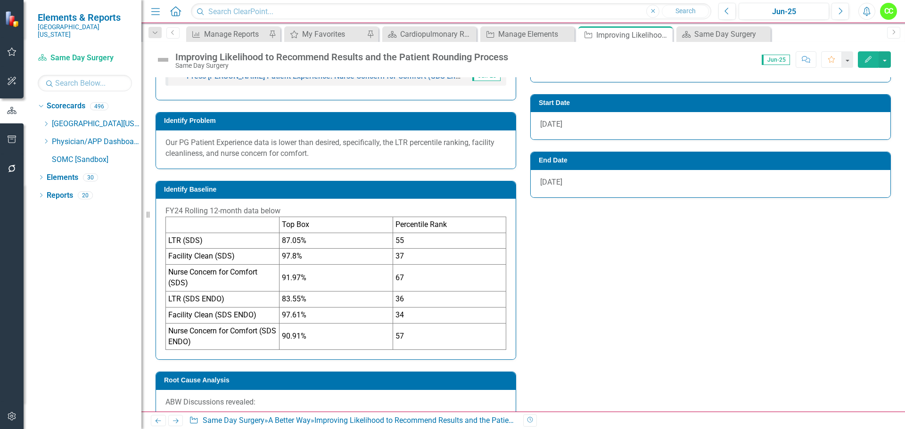
scroll to position [660, 0]
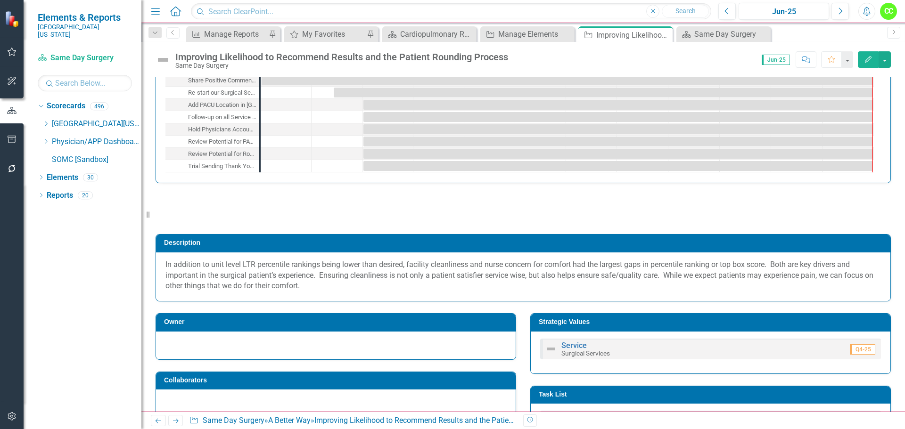
scroll to position [65, 0]
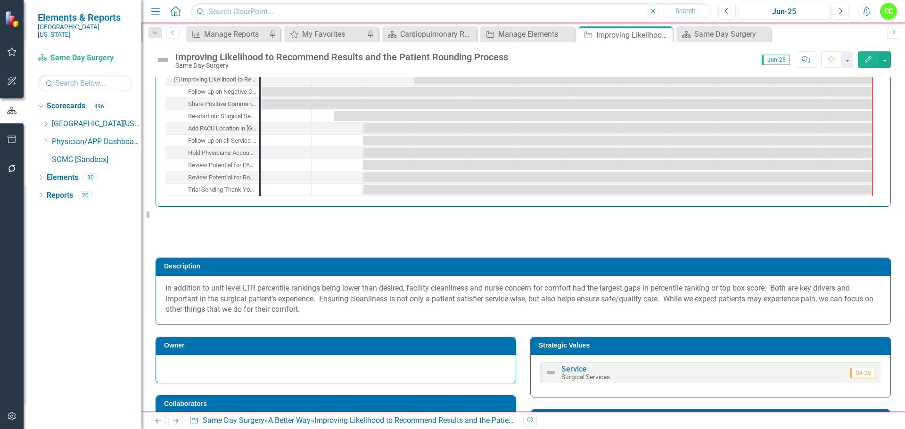
click at [329, 311] on p "In addition to unit level LTR percentile rankings being lower than desired, fac…" at bounding box center [522, 299] width 715 height 33
click at [328, 311] on p "In addition to unit level LTR percentile rankings being lower than desired, fac…" at bounding box center [522, 299] width 715 height 33
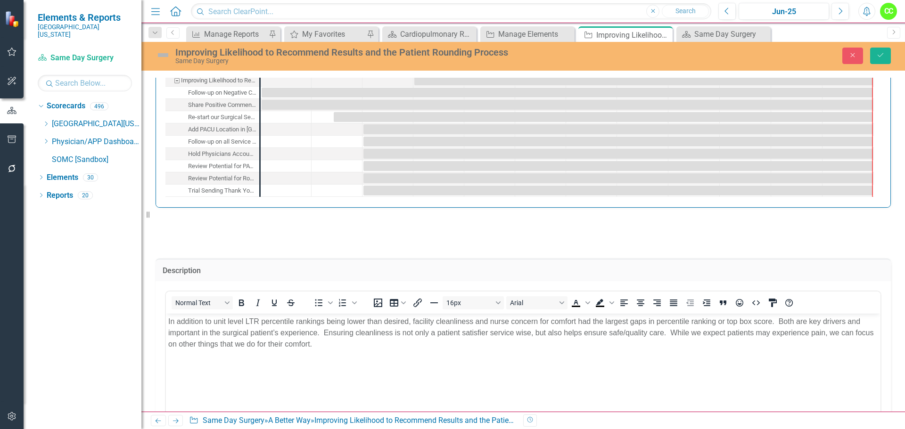
scroll to position [0, 0]
click at [338, 343] on p "In addition to unit level LTR percentile rankings being lower than desired, fac…" at bounding box center [523, 333] width 710 height 34
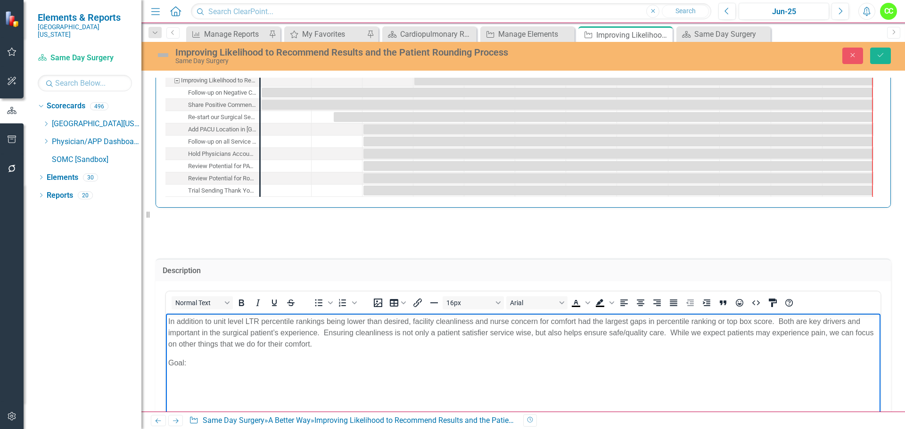
click at [220, 365] on p "Goal:" at bounding box center [523, 363] width 710 height 11
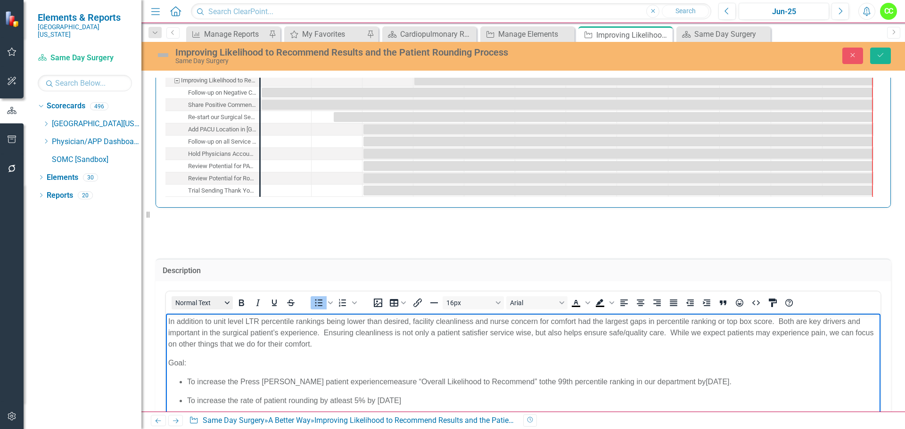
scroll to position [88, 0]
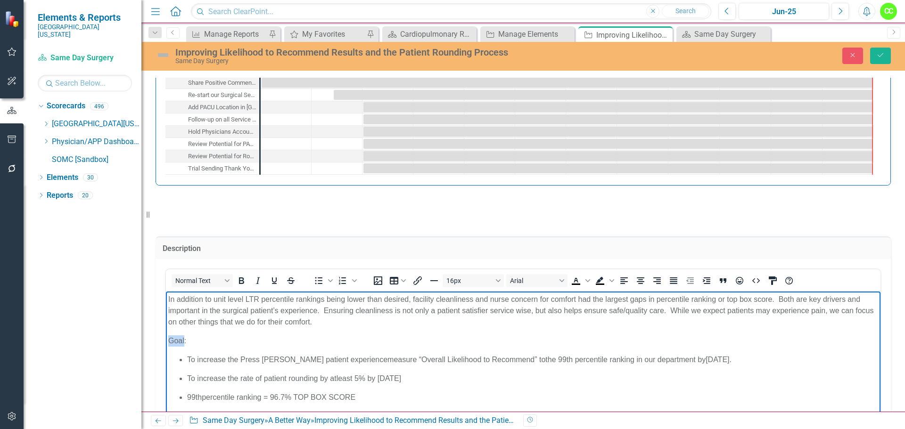
drag, startPoint x: 184, startPoint y: 338, endPoint x: 166, endPoint y: 341, distance: 18.1
click at [166, 341] on body "In addition to unit level LTR percentile rankings being lower than desired, fac…" at bounding box center [523, 362] width 714 height 141
click at [242, 278] on icon "Bold" at bounding box center [241, 280] width 11 height 11
click at [387, 357] on span "measure “Overall Likelihood to Recommend” to" at bounding box center [466, 360] width 158 height 8
click at [545, 359] on span "the 99th percentile ranking in our department by" at bounding box center [625, 360] width 160 height 8
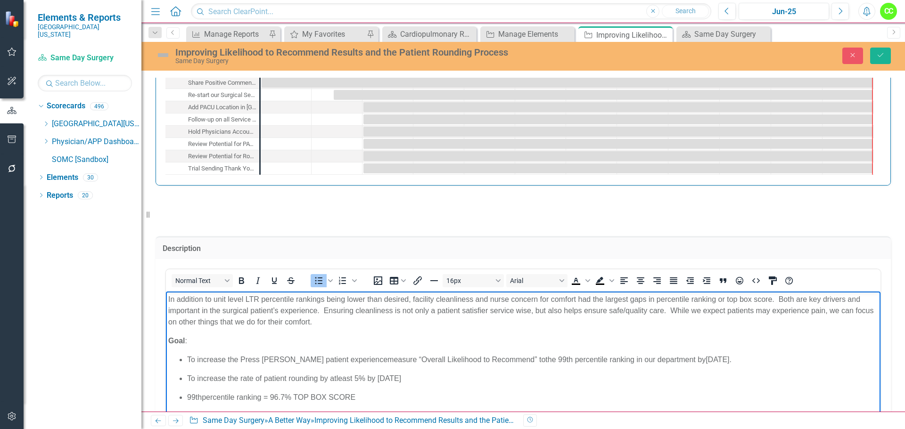
click at [705, 356] on span "June 30th, 2025." at bounding box center [718, 360] width 26 height 8
click at [705, 361] on span "[DATE]." at bounding box center [718, 360] width 26 height 8
click at [168, 298] on body "In addition to unit level LTR percentile rankings being lower than desired, fac…" at bounding box center [523, 362] width 714 height 141
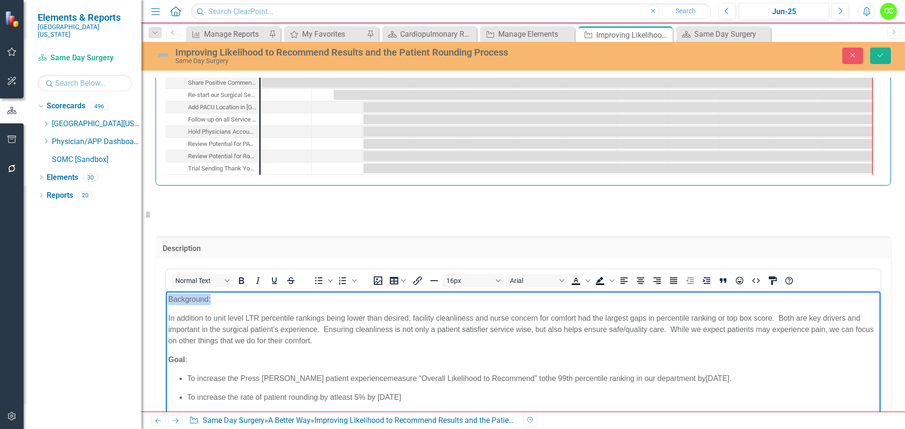
drag, startPoint x: 216, startPoint y: 299, endPoint x: 167, endPoint y: 301, distance: 49.0
click at [167, 301] on body "Background: In addition to unit level LTR percentile rankings being lower than …" at bounding box center [523, 371] width 714 height 159
click at [243, 278] on icon "Bold" at bounding box center [241, 281] width 5 height 7
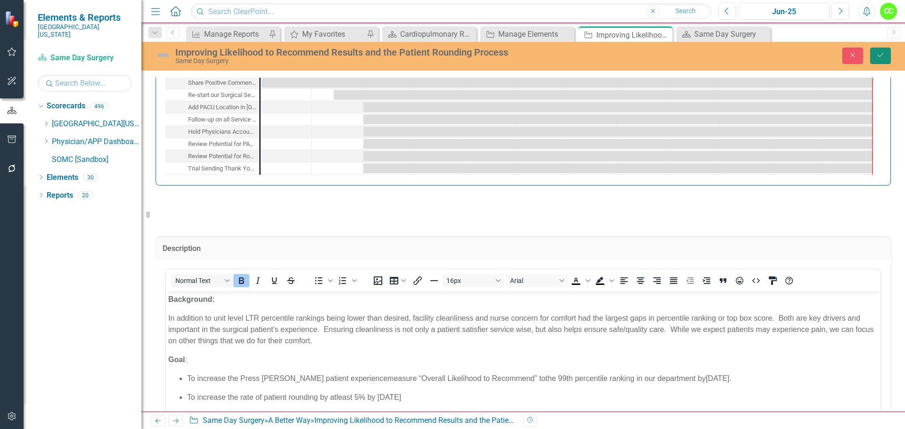
click at [873, 60] on button "Save" at bounding box center [880, 56] width 21 height 16
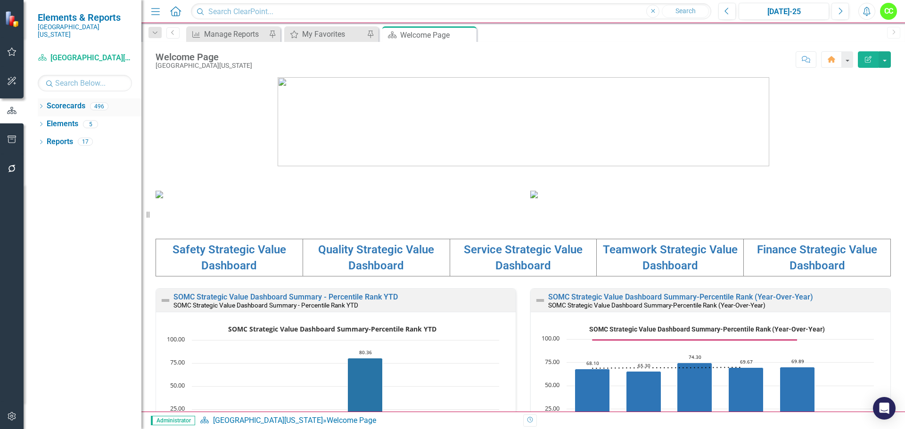
click at [42, 105] on icon "Dropdown" at bounding box center [41, 107] width 7 height 5
click at [45, 121] on icon "Dropdown" at bounding box center [45, 124] width 7 height 6
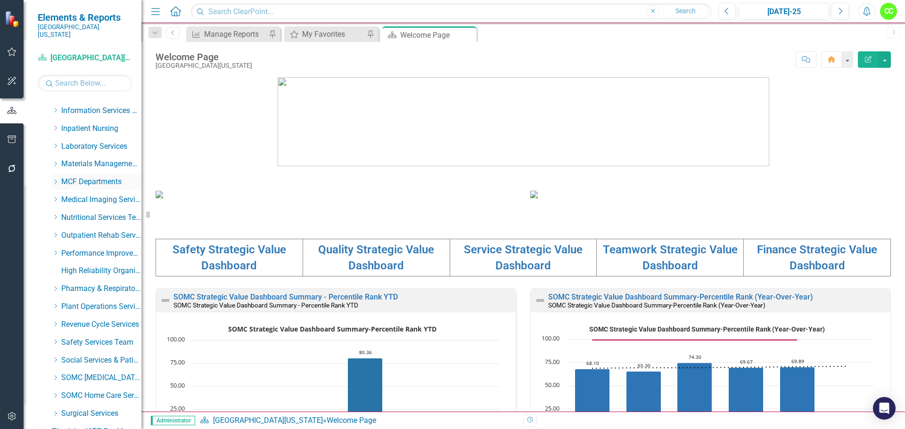
scroll to position [330, 0]
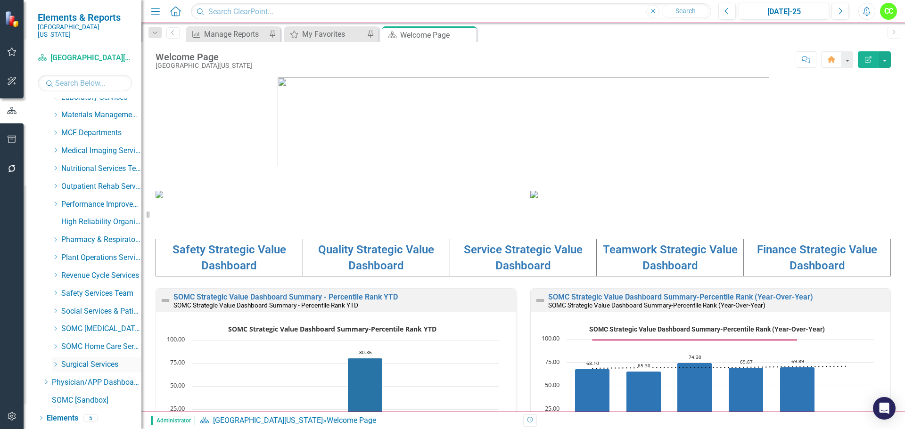
click at [55, 362] on icon "Dropdown" at bounding box center [55, 365] width 7 height 6
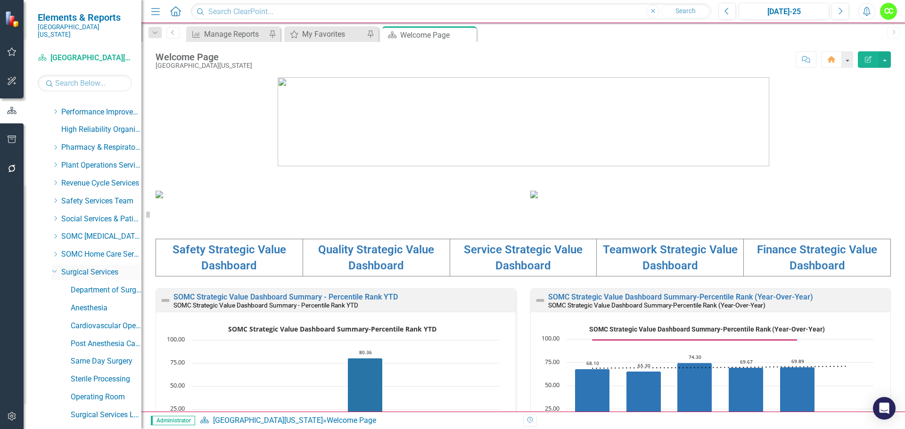
scroll to position [471, 0]
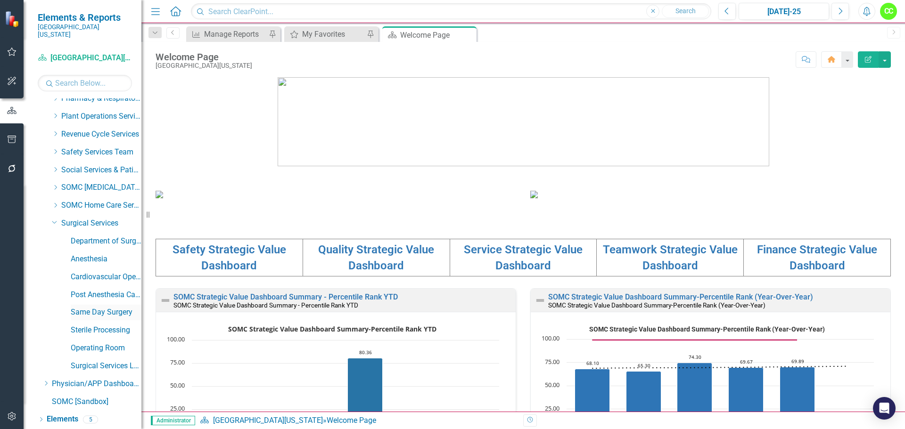
click at [88, 310] on div "Same Day Surgery" at bounding box center [106, 313] width 71 height 16
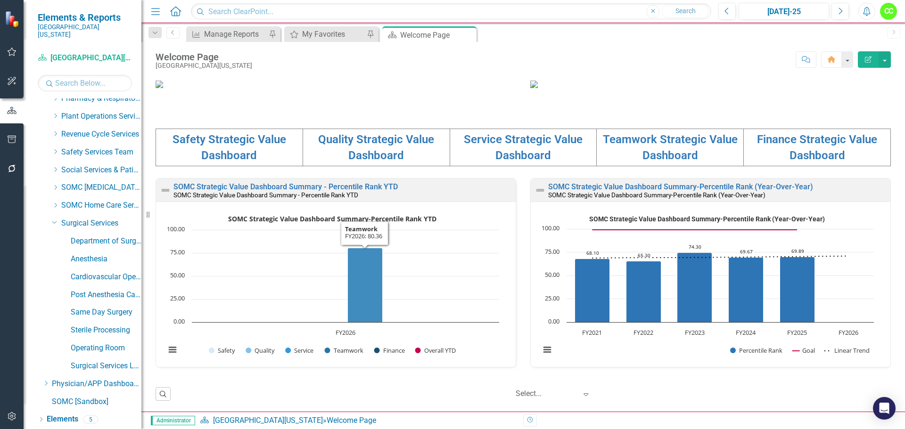
scroll to position [325, 0]
click at [94, 307] on link "Same Day Surgery" at bounding box center [106, 312] width 71 height 11
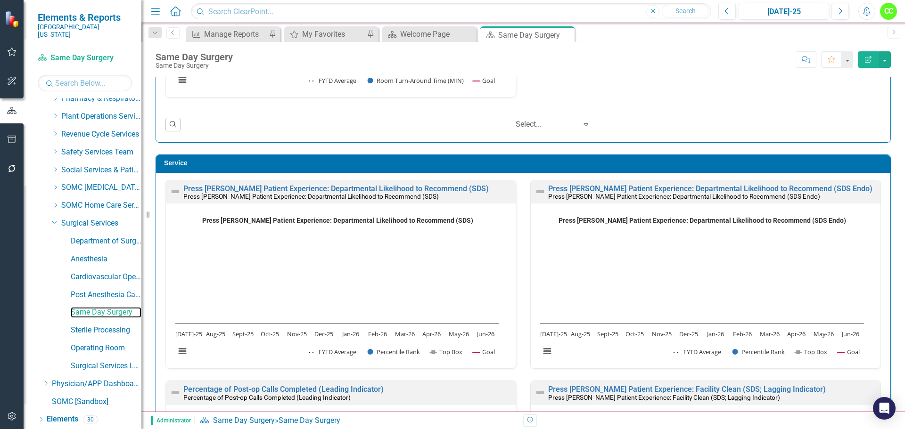
scroll to position [895, 0]
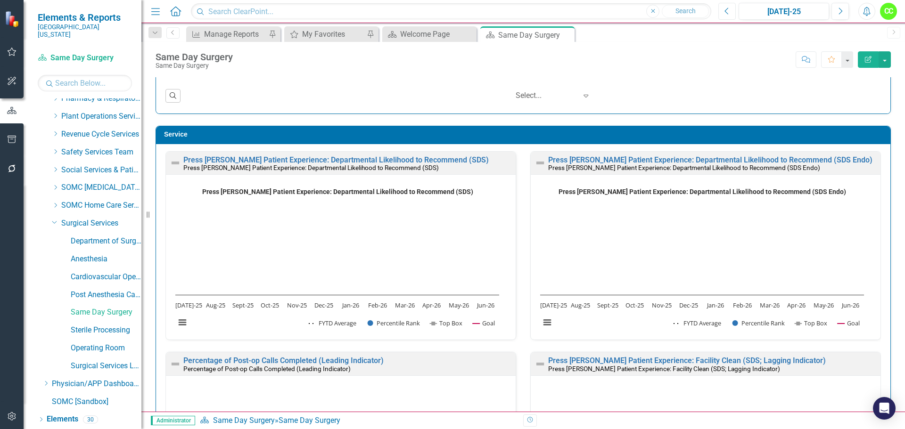
click at [729, 7] on icon "Previous" at bounding box center [726, 11] width 5 height 8
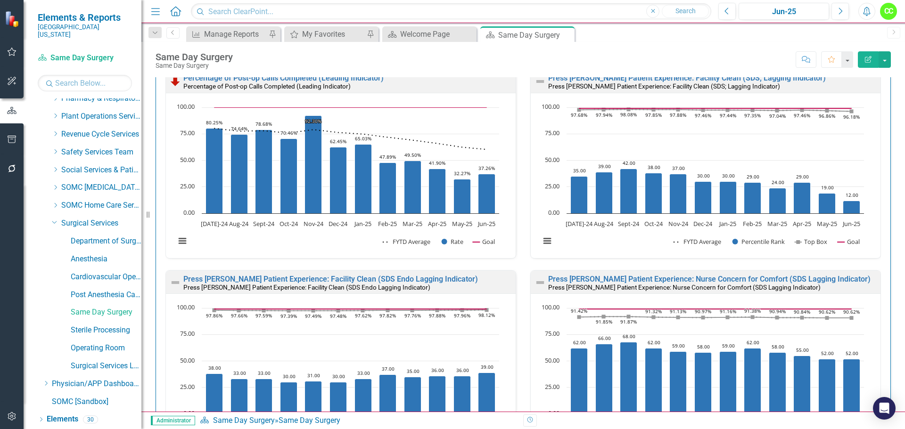
click at [523, 264] on div "Press [PERSON_NAME] Patient Experience: Facility Clean (SDS; Lagging Indicator)…" at bounding box center [705, 169] width 365 height 201
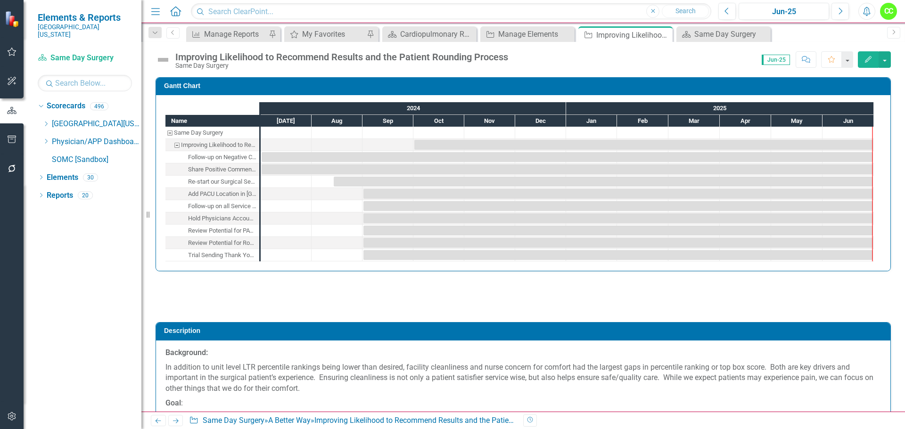
click at [331, 390] on p "In addition to unit level LTR percentile rankings being lower than desired, fac…" at bounding box center [522, 378] width 715 height 36
click at [329, 388] on p "In addition to unit level LTR percentile rankings being lower than desired, fac…" at bounding box center [522, 378] width 715 height 36
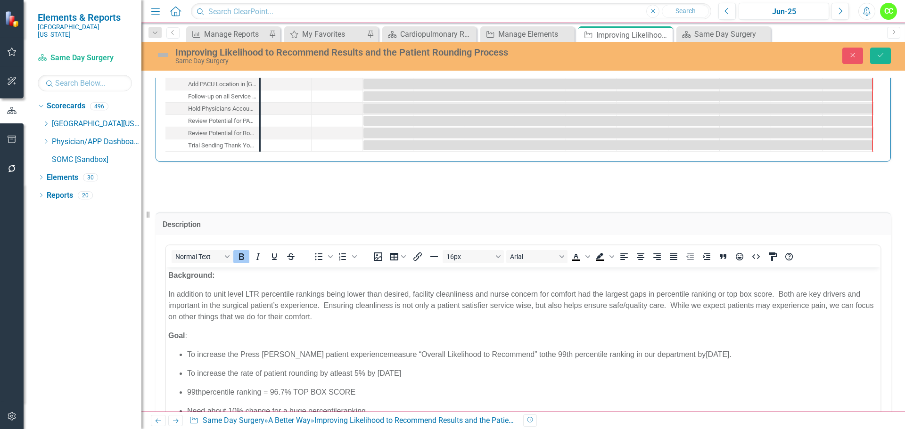
scroll to position [141, 0]
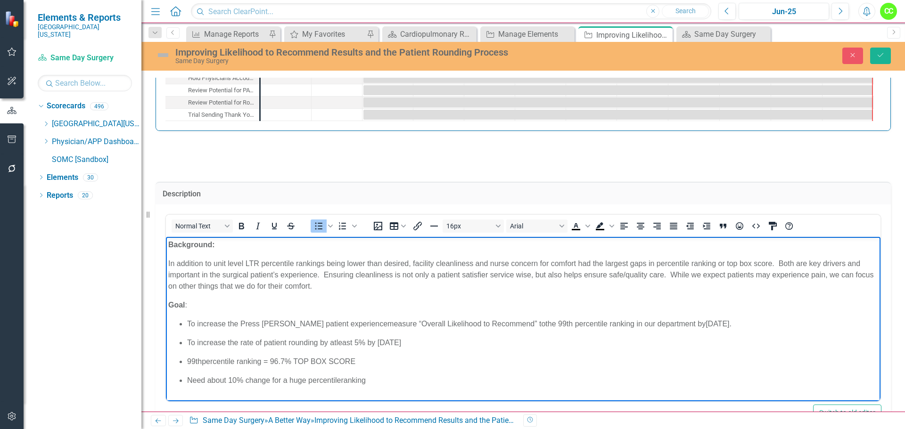
click at [335, 343] on span "To increase the rate of patient rounding by at" at bounding box center [261, 343] width 149 height 8
click at [342, 379] on span "ranking" at bounding box center [353, 380] width 24 height 8
click at [879, 55] on icon "Save" at bounding box center [880, 55] width 8 height 7
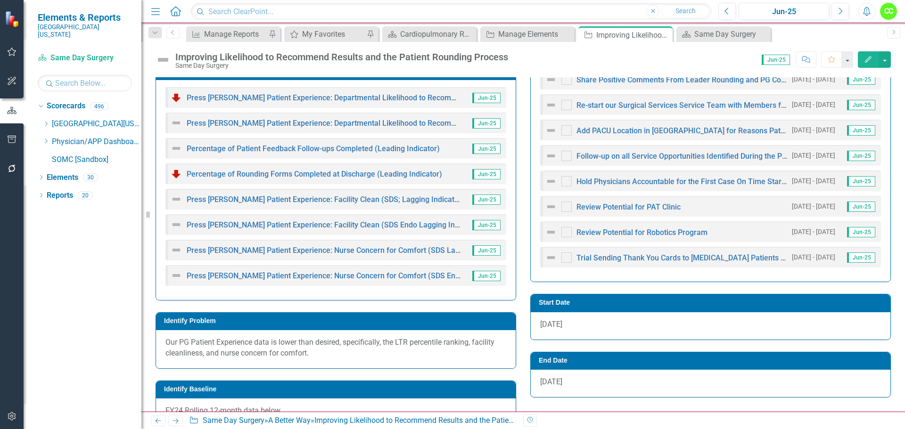
scroll to position [660, 0]
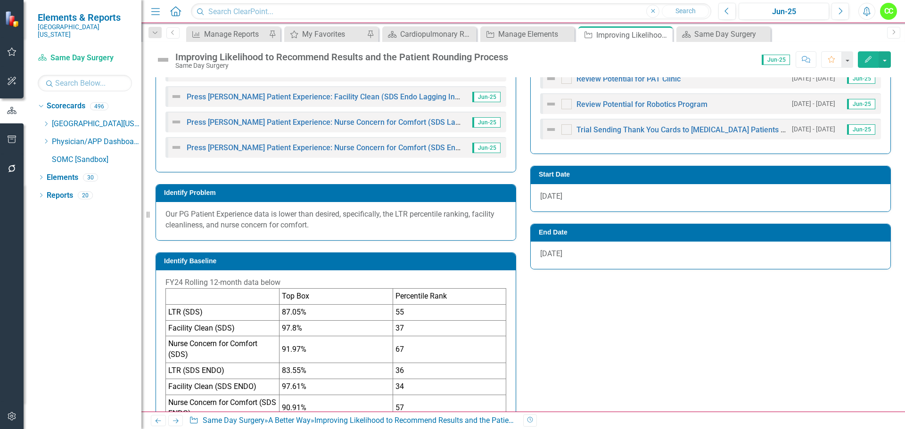
click at [330, 232] on div "Our PG Patient Experience data is lower than desired, specifically, the LTR per…" at bounding box center [335, 221] width 359 height 38
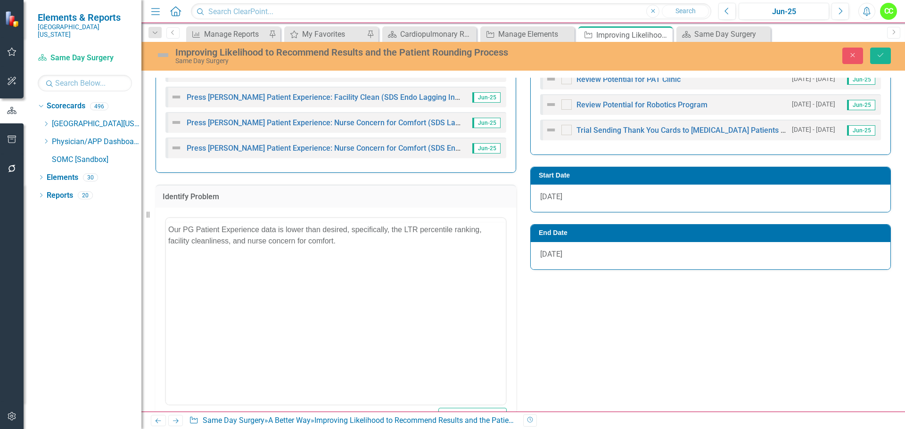
scroll to position [0, 0]
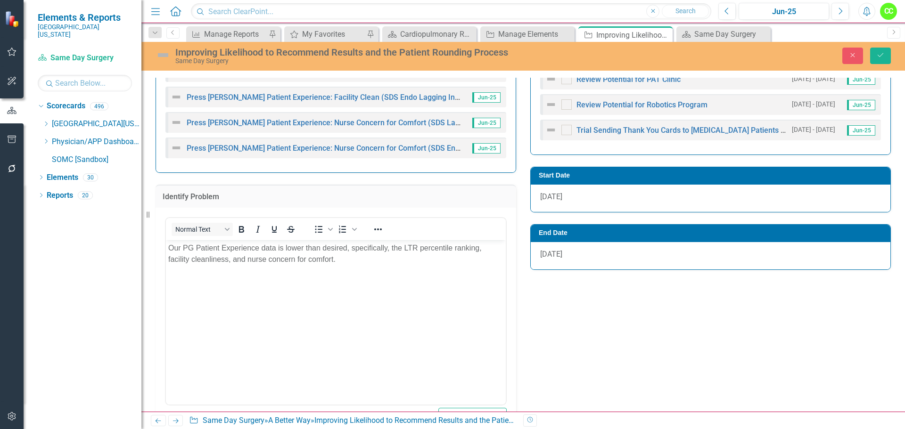
click at [343, 263] on p "Our PG Patient Experience data is lower than desired, specifically, the LTR per…" at bounding box center [335, 253] width 335 height 23
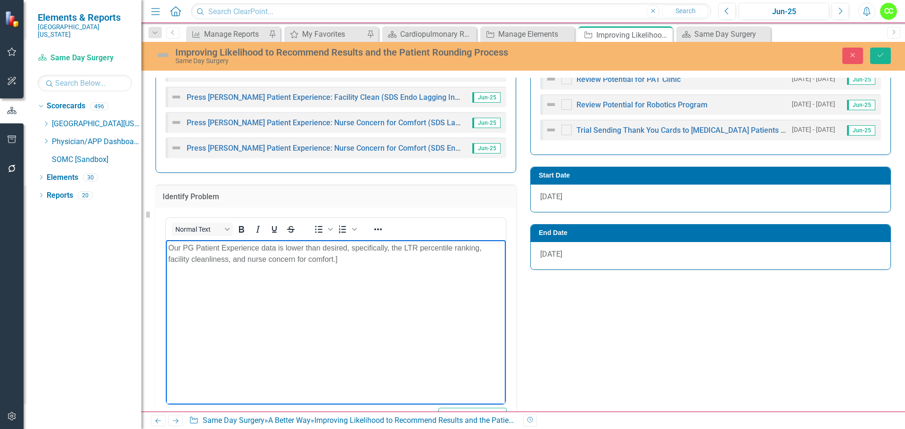
click at [359, 257] on p "Our PG Patient Experience data is lower than desired, specifically, the LTR per…" at bounding box center [335, 253] width 335 height 23
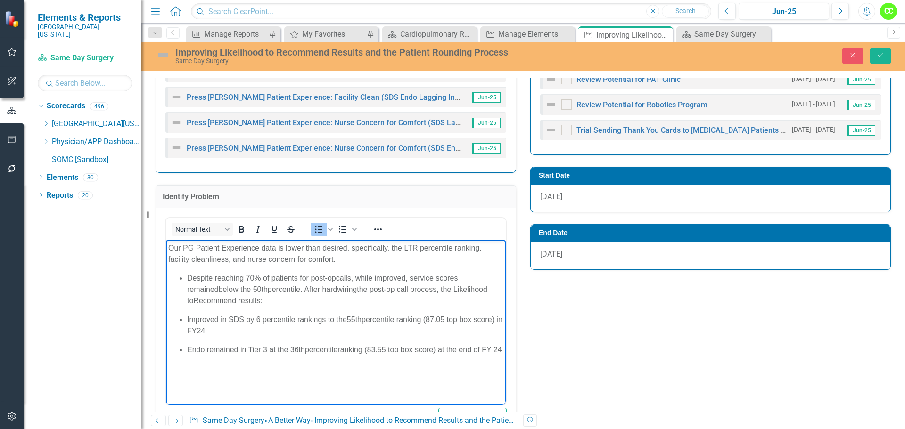
click at [188, 277] on span "Despite reaching 70% of patients for post-op" at bounding box center [261, 278] width 149 height 8
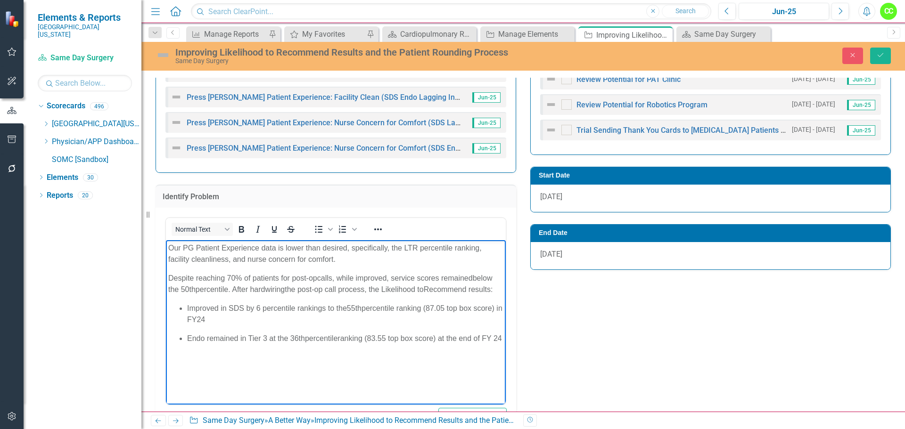
click at [186, 308] on ul "Improved in SDS by 6 percentile rankings to the 55 th percentile ranking (87.05…" at bounding box center [335, 322] width 335 height 41
click at [188, 337] on span "Endo remained in Tier 3 at the 36" at bounding box center [243, 338] width 112 height 8
click at [482, 335] on span "ranking (83.55 top box score) at the end of FY 24" at bounding box center [400, 338] width 164 height 8
click at [178, 321] on span "24" at bounding box center [182, 319] width 8 height 8
click at [876, 55] on icon "Save" at bounding box center [880, 55] width 8 height 7
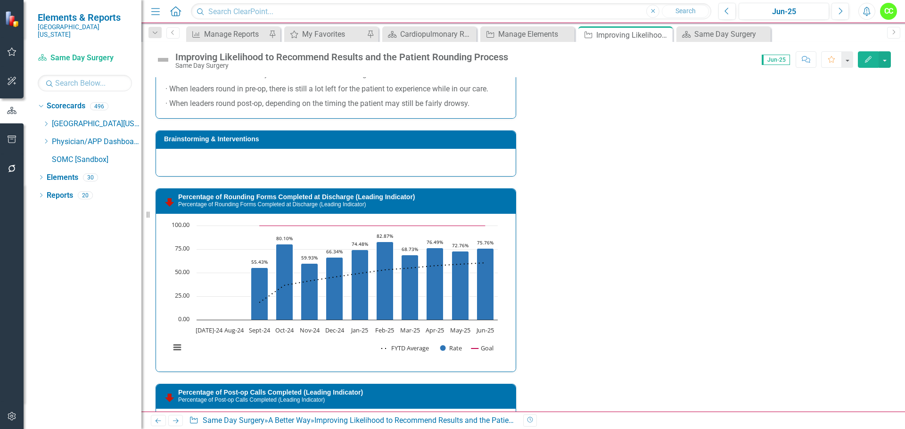
scroll to position [1084, 0]
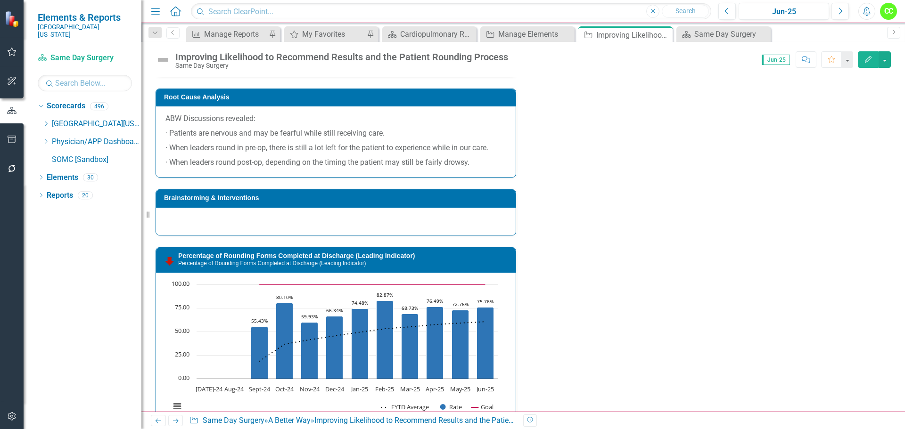
click at [291, 230] on div at bounding box center [335, 221] width 359 height 27
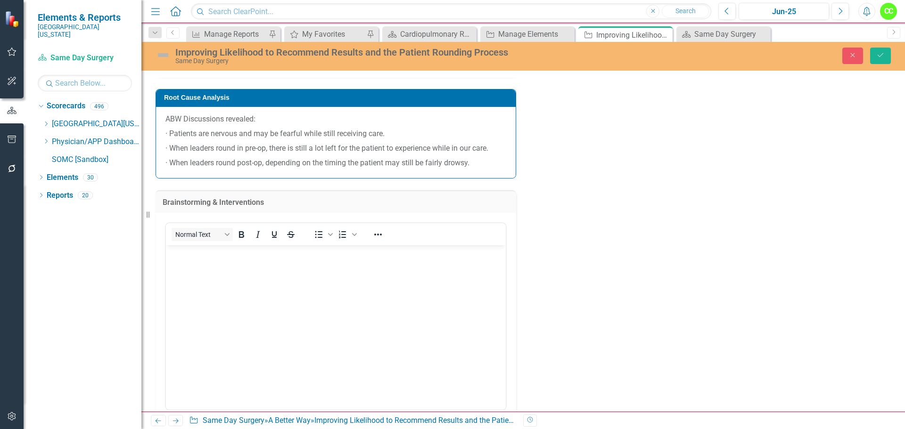
scroll to position [0, 0]
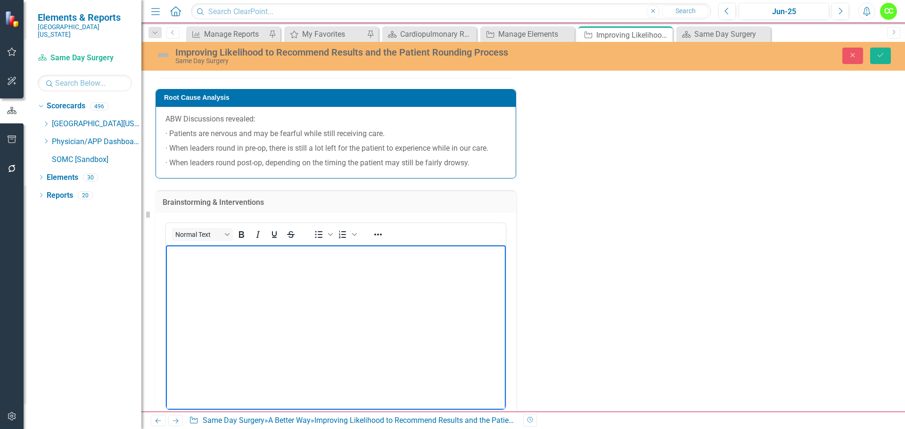
click at [205, 268] on body "Rich Text Area. Press ALT-0 for help." at bounding box center [336, 315] width 340 height 141
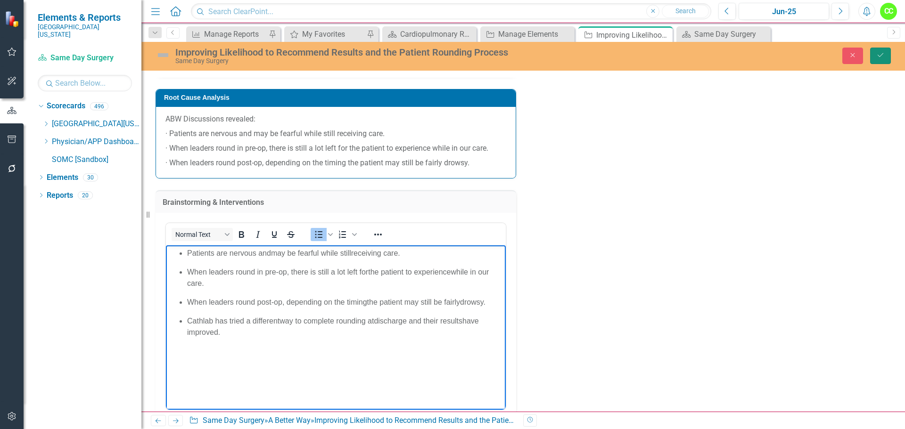
click at [883, 51] on button "Save" at bounding box center [880, 56] width 21 height 16
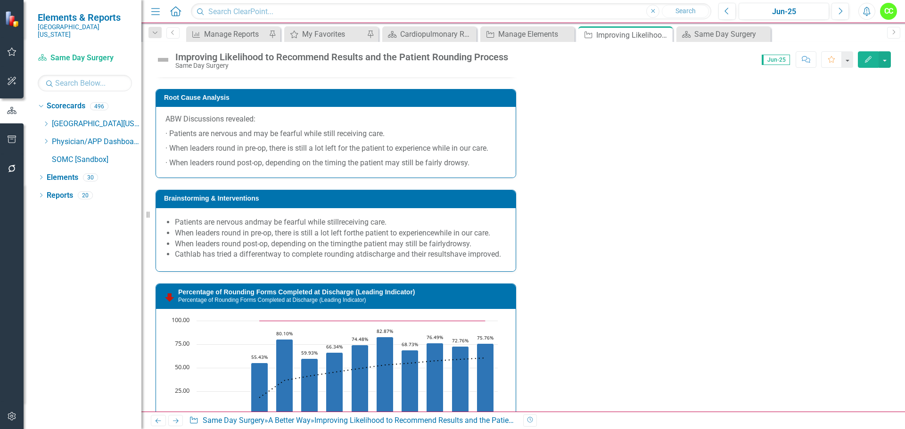
scroll to position [1084, 0]
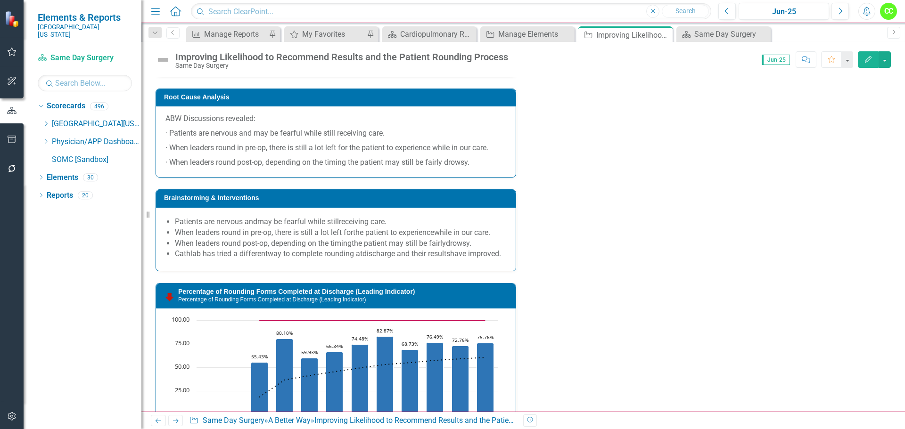
click at [391, 271] on div "Patients are nervous and may be fearful while still receiving care. ​ When lead…" at bounding box center [335, 239] width 359 height 63
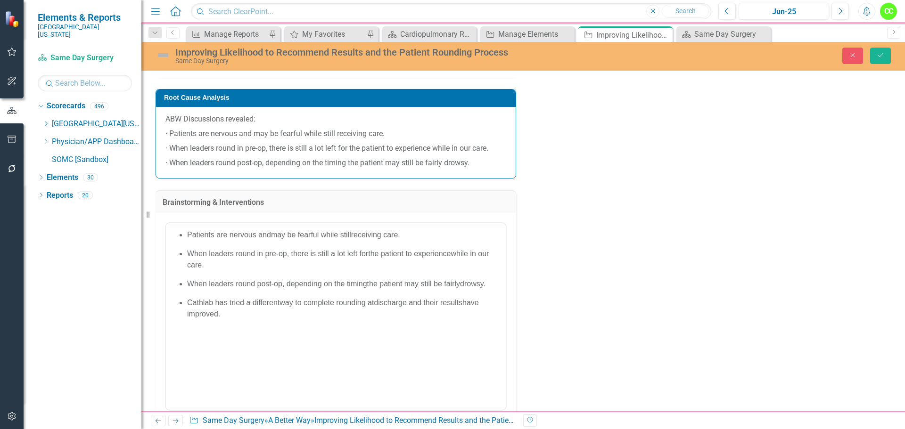
scroll to position [0, 0]
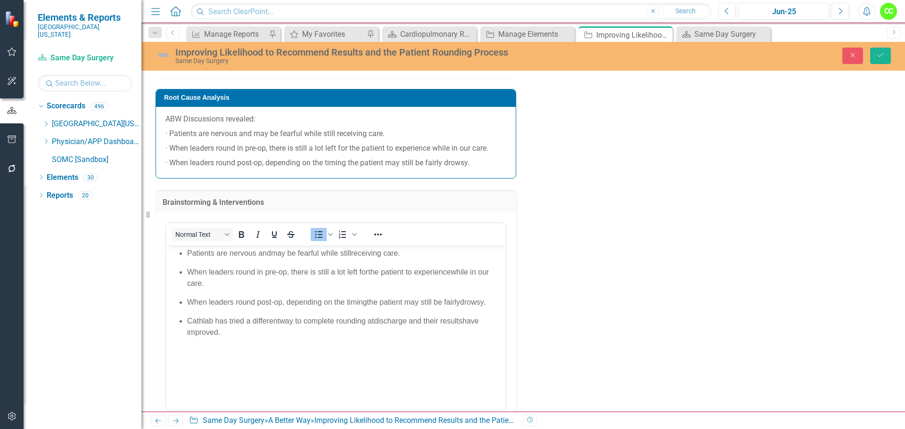
click at [272, 250] on span "may be fearful while still" at bounding box center [311, 253] width 80 height 8
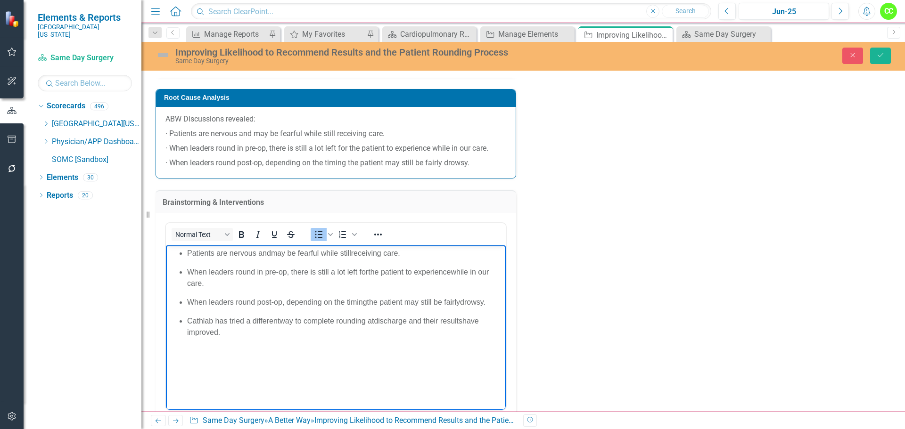
drag, startPoint x: 353, startPoint y: 253, endPoint x: 366, endPoint y: 256, distance: 12.6
click at [354, 253] on span "receiving care." at bounding box center [375, 253] width 49 height 8
click at [369, 271] on span "the patient to experience" at bounding box center [409, 272] width 82 height 8
click at [450, 272] on span "the patient to experience" at bounding box center [409, 272] width 82 height 8
click at [367, 300] on span "the patient may still be fairly" at bounding box center [413, 302] width 93 height 8
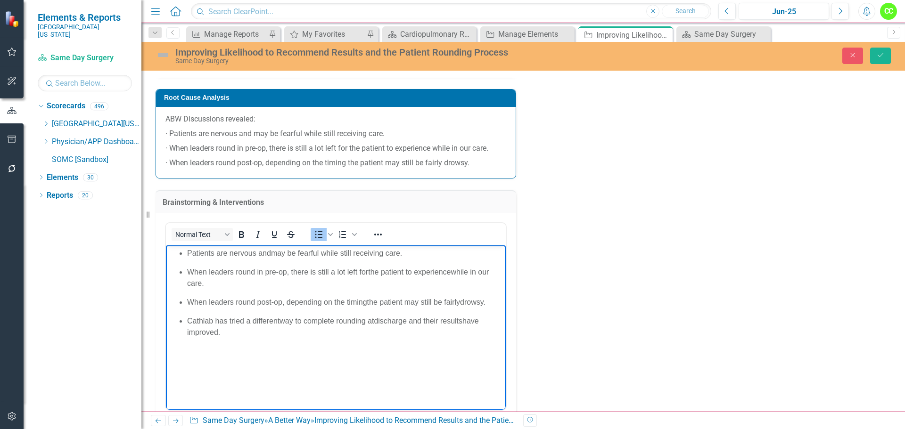
click at [460, 301] on span "the patient may still be fairly" at bounding box center [413, 302] width 93 height 8
drag, startPoint x: 282, startPoint y: 319, endPoint x: 311, endPoint y: 319, distance: 29.2
click at [283, 319] on span "way to complete rounding at" at bounding box center [326, 321] width 94 height 8
click at [374, 320] on span "way to complete rounding at" at bounding box center [326, 321] width 94 height 8
click at [469, 318] on span "have improved." at bounding box center [333, 326] width 292 height 19
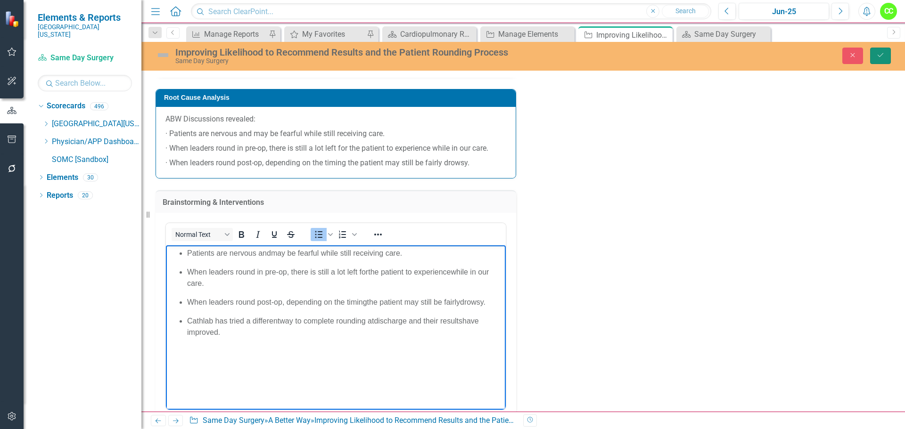
click at [876, 54] on icon "Save" at bounding box center [880, 55] width 8 height 7
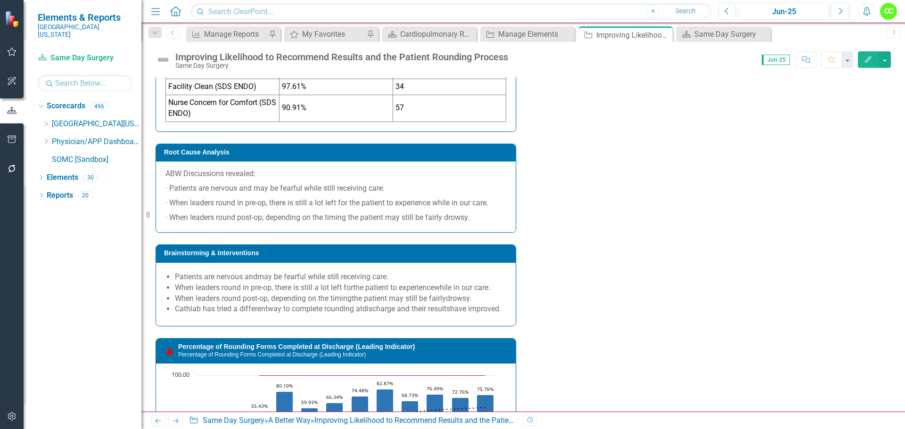
scroll to position [1037, 0]
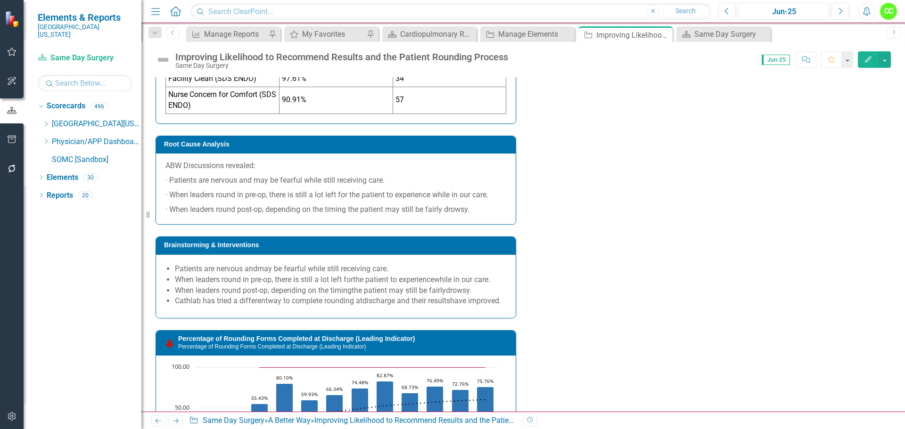
click at [486, 173] on p "ABW Discussions revealed:" at bounding box center [335, 167] width 341 height 13
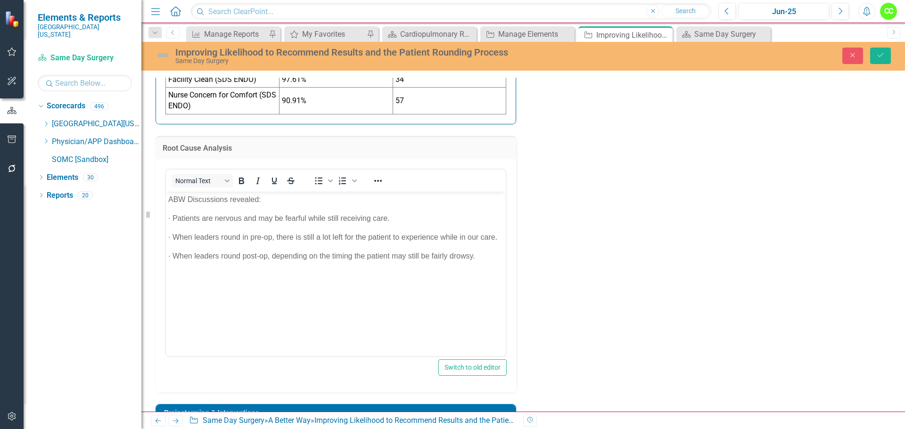
scroll to position [0, 0]
click at [243, 284] on body "ABW Discussions revealed: · Patients are nervous and may be fearful while still…" at bounding box center [336, 261] width 340 height 141
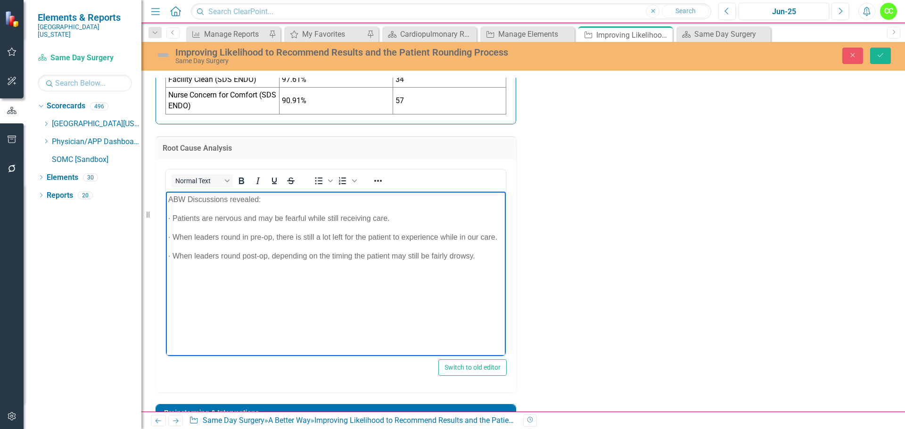
click at [193, 272] on body "ABW Discussions revealed: · Patients are nervous and may be fearful while still…" at bounding box center [336, 261] width 340 height 141
click at [483, 259] on p "· When leaders round post-op, depending on the timing the patient may still be …" at bounding box center [335, 255] width 335 height 11
click at [883, 55] on icon "Save" at bounding box center [880, 55] width 8 height 7
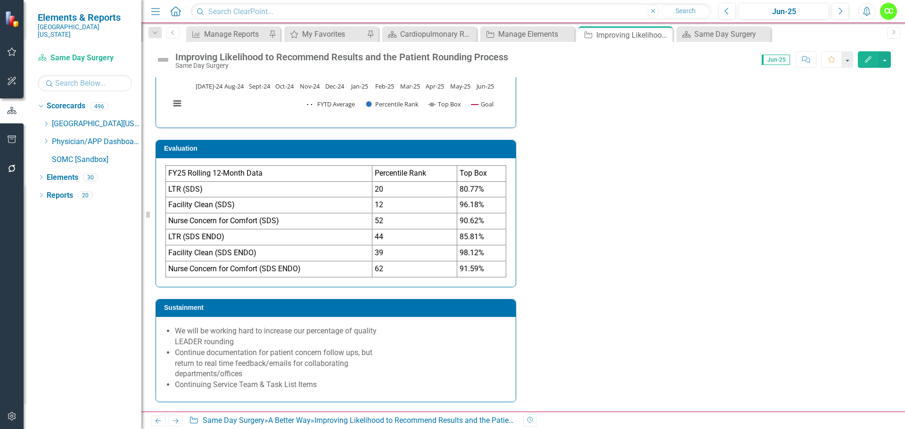
scroll to position [3121, 0]
click at [480, 280] on div "FY25 Rolling 12-Month Data Percentile Rank Top Box LTR (SDS) 20 80.77% Facility…" at bounding box center [335, 222] width 359 height 129
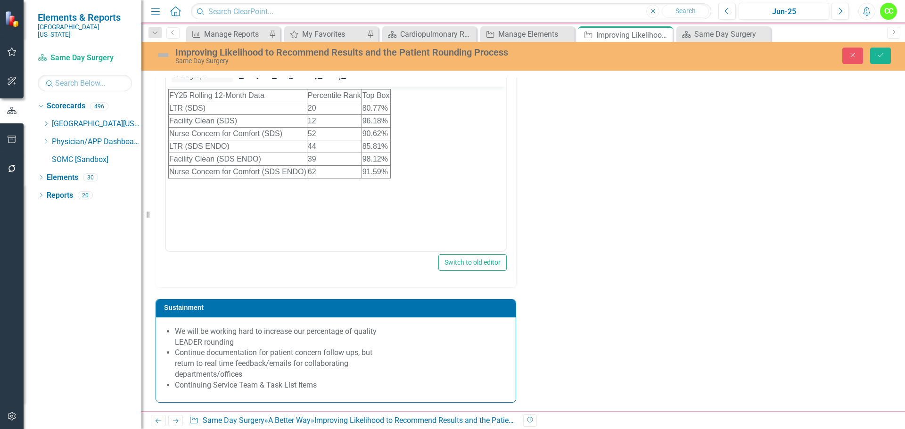
scroll to position [0, 0]
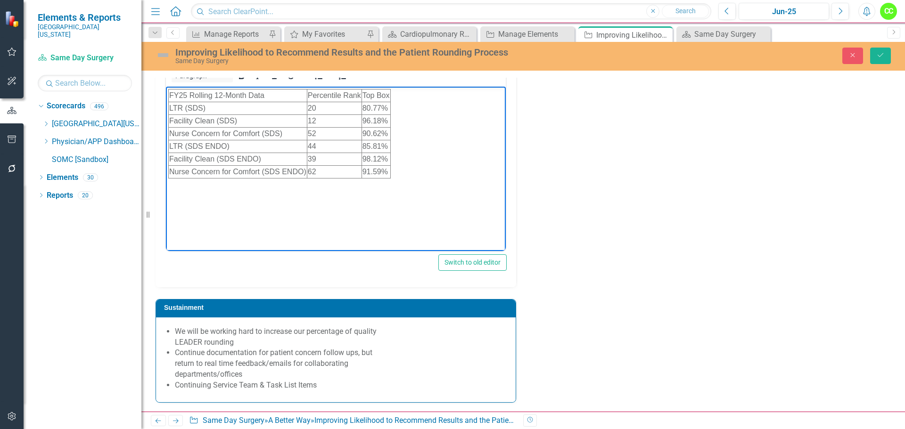
click at [173, 202] on body "FY25 Rolling 12-Month Data Percentile Rank Top Box LTR (SDS) 20 80.77% Facility…" at bounding box center [336, 157] width 340 height 141
click at [432, 171] on body "FY25 Rolling 12-Month Data Percentile Rank Top Box LTR (SDS) 20 80.77% Facility…" at bounding box center [336, 157] width 340 height 141
click at [413, 171] on body "FY25 Rolling 12-Month Data Percentile Rank Top Box LTR (SDS) 20 80.77% Facility…" at bounding box center [336, 157] width 340 height 141
click at [257, 197] on body "FY25 Rolling 12-Month Data Percentile Rank Top Box LTR (SDS) 20 80.77% Facility…" at bounding box center [336, 157] width 340 height 141
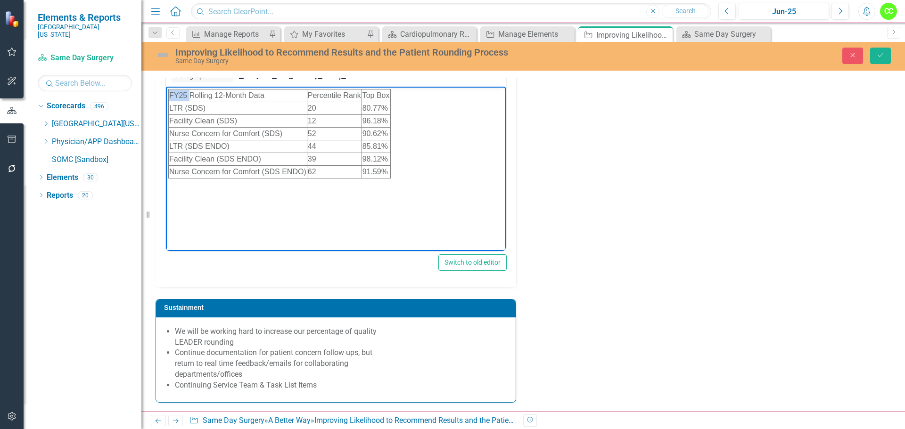
click at [257, 197] on body "FY25 Rolling 12-Month Data Percentile Rank Top Box LTR (SDS) 20 80.77% Facility…" at bounding box center [336, 157] width 340 height 141
click at [444, 163] on body "FY25 Rolling 12-Month Data Percentile Rank Top Box LTR (SDS) 20 80.77% Facility…" at bounding box center [336, 157] width 340 height 141
click at [400, 168] on body "FY25 Rolling 12-Month Data Percentile Rank Top Box LTR (SDS) 20 80.77% Facility…" at bounding box center [336, 157] width 340 height 141
click at [306, 196] on body "FY25 Rolling 12-Month Data Percentile Rank Top Box LTR (SDS) 20 80.77% Facility…" at bounding box center [336, 157] width 340 height 141
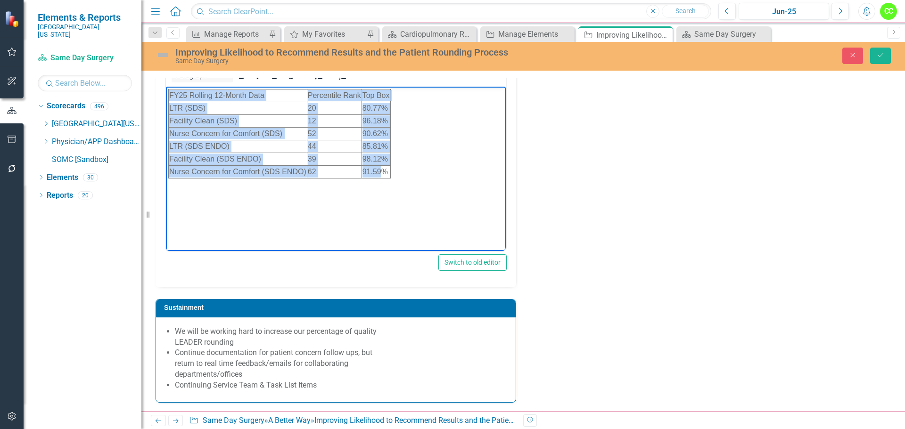
click at [306, 196] on body "FY25 Rolling 12-Month Data Percentile Rank Top Box LTR (SDS) 20 80.77% Facility…" at bounding box center [336, 157] width 340 height 141
click at [408, 174] on body "FY25 Rolling 12-Month Data Percentile Rank Top Box LTR (SDS) 20 80.77% Facility…" at bounding box center [336, 157] width 340 height 141
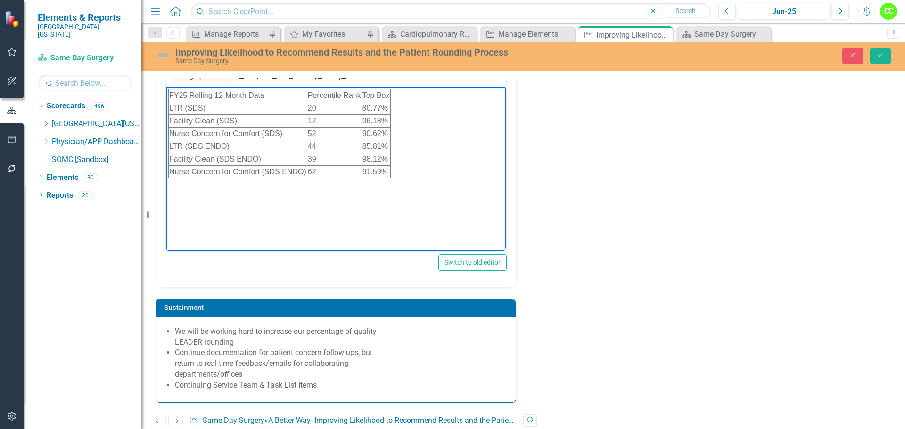
click at [397, 173] on body "FY25 Rolling 12-Month Data Percentile Rank Top Box LTR (SDS) 20 80.77% Facility…" at bounding box center [336, 157] width 340 height 141
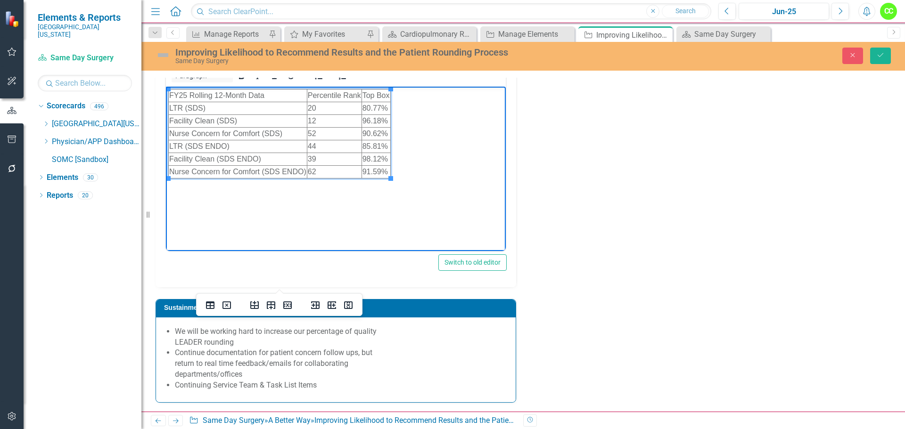
click at [388, 171] on td "91.59%" at bounding box center [375, 172] width 29 height 13
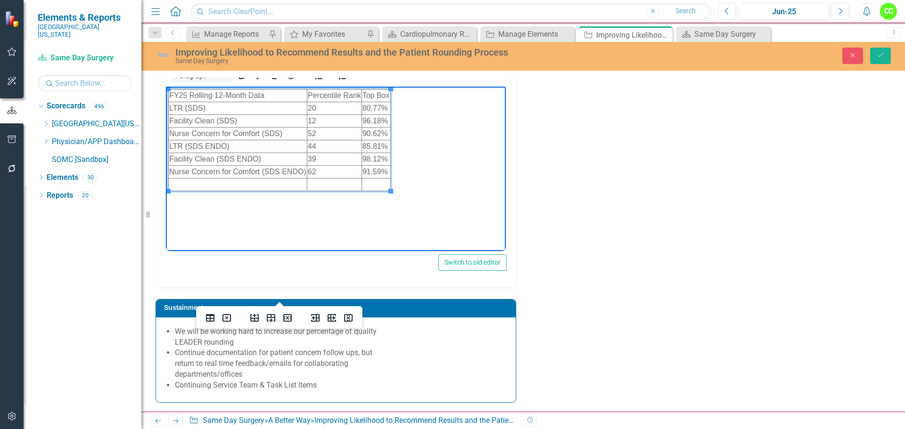
click at [278, 180] on td "Rich Text Area. Press ALT-0 for help." at bounding box center [238, 185] width 139 height 13
click at [286, 321] on icon "Delete row" at bounding box center [287, 318] width 8 height 8
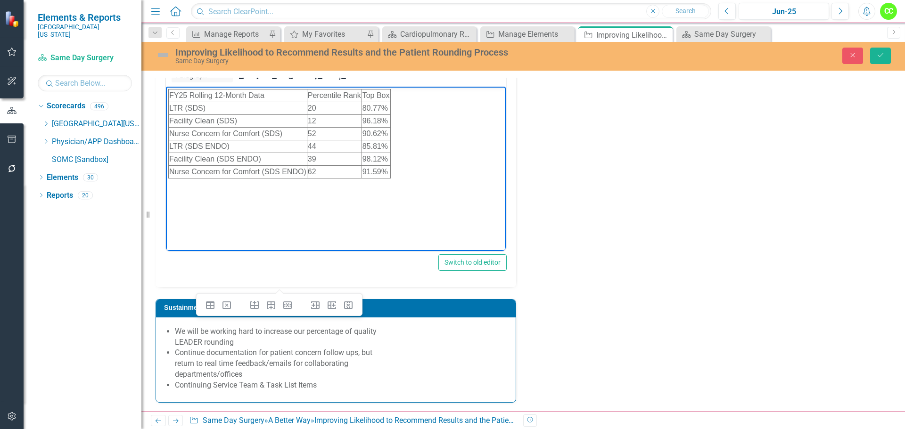
click at [425, 163] on body "FY25 Rolling 12-Month Data Percentile Rank Top Box LTR (SDS) 20 80.77% Facility…" at bounding box center [336, 157] width 340 height 141
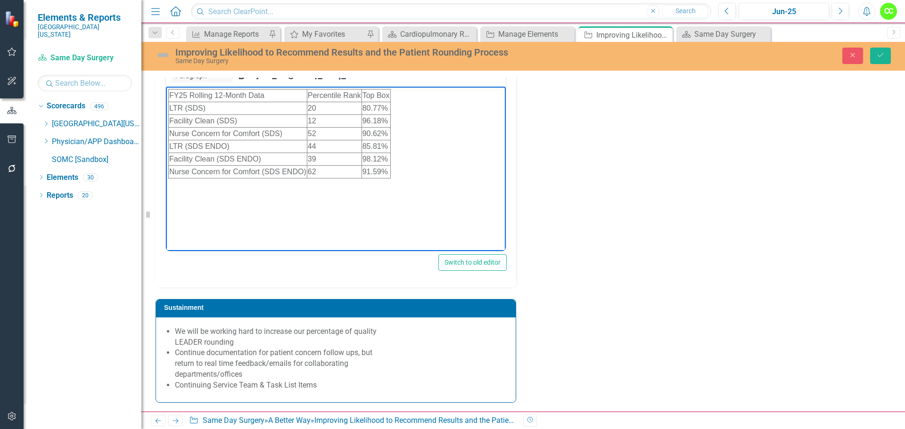
click at [401, 167] on body "FY25 Rolling 12-Month Data Percentile Rank Top Box LTR (SDS) 20 80.77% Facility…" at bounding box center [336, 157] width 340 height 141
click at [382, 82] on icon "Reveal or hide additional toolbar items" at bounding box center [377, 75] width 11 height 11
click at [394, 177] on body "FY25 Rolling 12-Month Data Percentile Rank Top Box LTR (SDS) 20 80.77% Facility…" at bounding box center [336, 157] width 340 height 141
click at [225, 197] on body "FY25 Rolling 12-Month Data Percentile Rank Top Box LTR (SDS) 20 80.77% Facility…" at bounding box center [336, 157] width 340 height 141
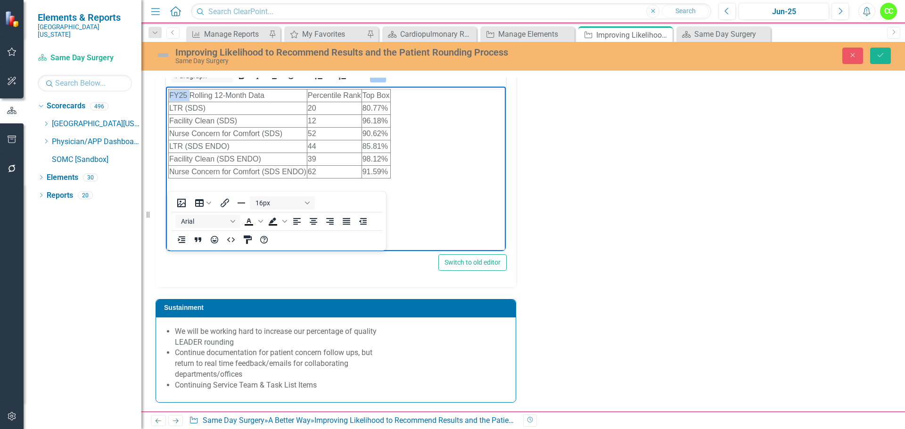
click at [184, 214] on body "FY25 Rolling 12-Month Data Percentile Rank Top Box LTR (SDS) 20 80.77% Facility…" at bounding box center [336, 157] width 340 height 141
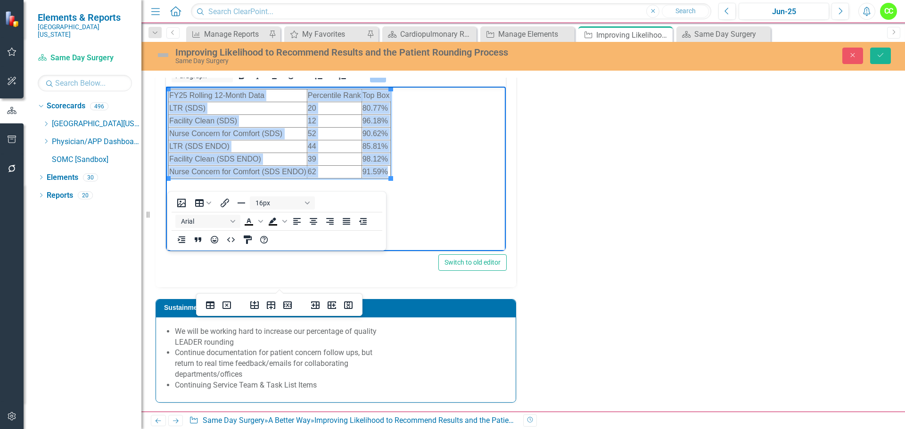
click at [184, 214] on body "FY25 Rolling 12-Month Data Percentile Rank Top Box LTR (SDS) 20 80.77% Facility…" at bounding box center [336, 157] width 340 height 141
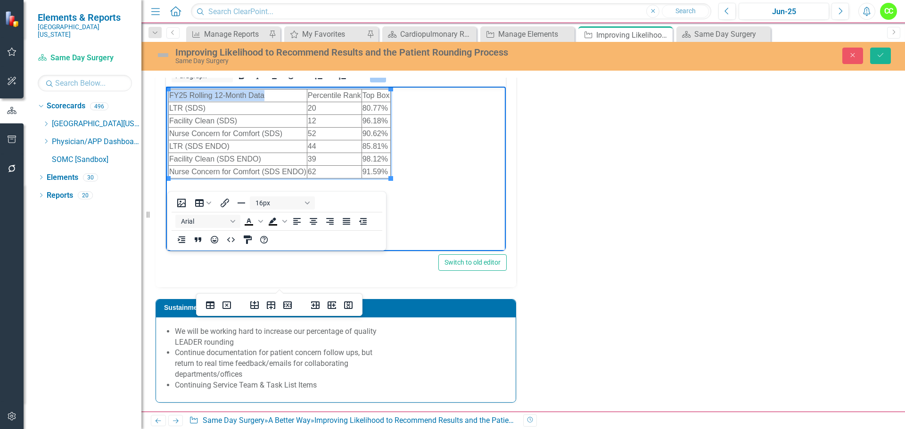
click at [184, 214] on body "FY25 Rolling 12-Month Data Percentile Rank Top Box LTR (SDS) 20 80.77% Facility…" at bounding box center [336, 157] width 340 height 141
click at [173, 186] on body "FY25 Rolling 12-Month Data Percentile Rank Top Box LTR (SDS) 20 80.77% Facility…" at bounding box center [336, 157] width 340 height 141
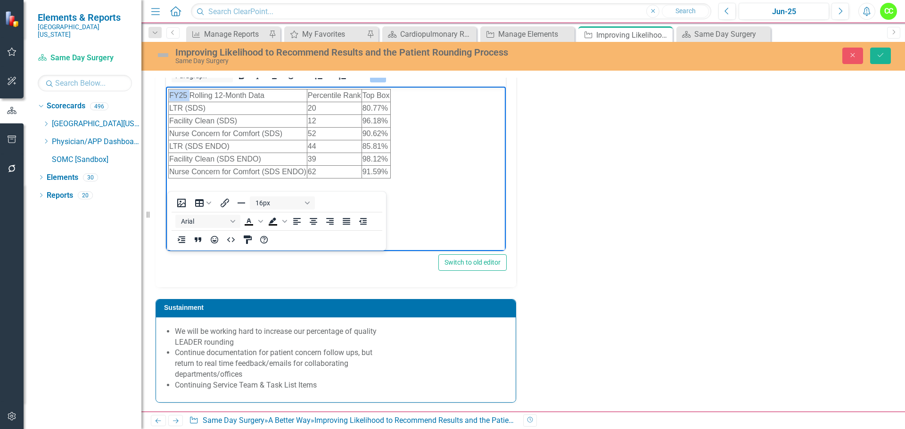
click at [173, 186] on body "FY25 Rolling 12-Month Data Percentile Rank Top Box LTR (SDS) 20 80.77% Facility…" at bounding box center [336, 157] width 340 height 141
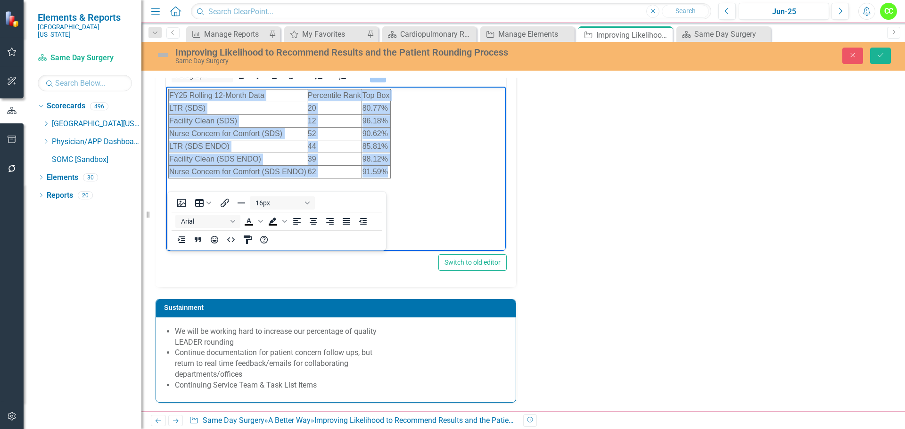
click at [173, 186] on body "FY25 Rolling 12-Month Data Percentile Rank Top Box LTR (SDS) 20 80.77% Facility…" at bounding box center [336, 157] width 340 height 141
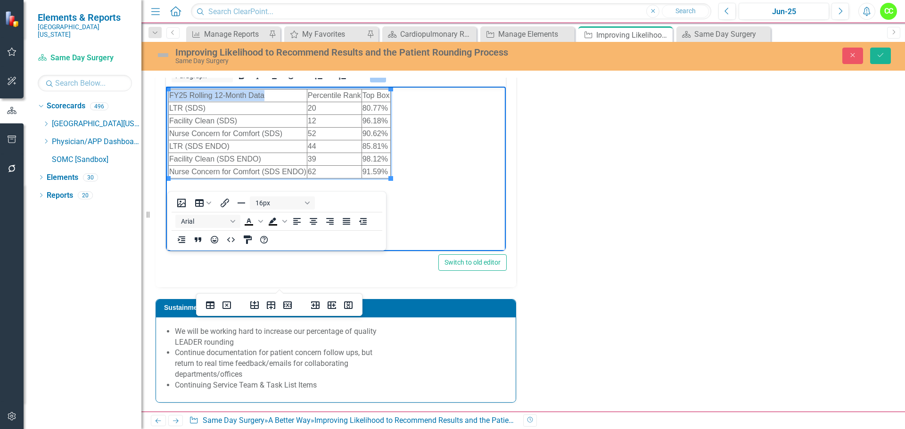
click at [173, 186] on body "FY25 Rolling 12-Month Data Percentile Rank Top Box LTR (SDS) 20 80.77% Facility…" at bounding box center [336, 157] width 340 height 141
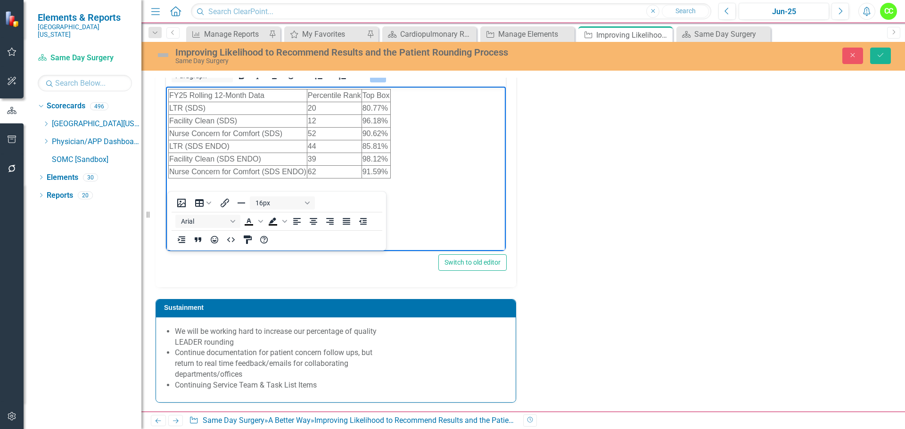
click at [440, 200] on body "FY25 Rolling 12-Month Data Percentile Rank Top Box LTR (SDS) 20 80.77% Facility…" at bounding box center [336, 157] width 340 height 141
click at [496, 125] on body "FY25 Rolling 12-Month Data Percentile Rank Top Box LTR (SDS) 20 80.77% Facility…" at bounding box center [336, 157] width 340 height 141
click at [380, 82] on icon "Reveal or hide additional toolbar items" at bounding box center [377, 75] width 11 height 11
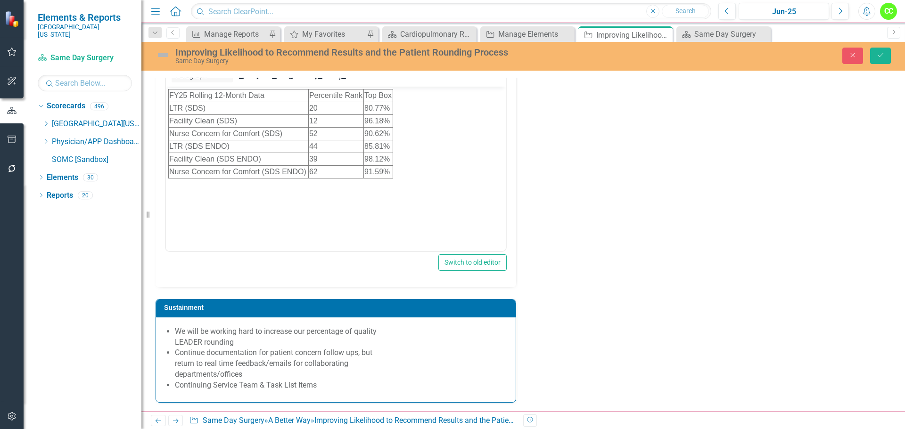
click at [403, 181] on body "FY25 Rolling 12-Month Data Percentile Rank Top Box LTR (SDS) 20 80.77% Facility…" at bounding box center [336, 157] width 340 height 141
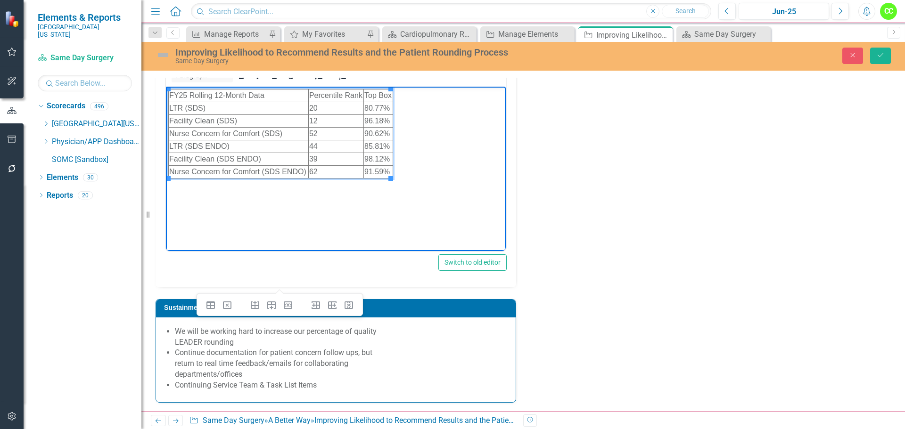
drag, startPoint x: 392, startPoint y: 171, endPoint x: 328, endPoint y: 294, distance: 137.8
click at [166, 96] on html "FY25 Rolling 12-Month Data Percentile Rank Top Box LTR (SDS) 20 80.77% Facility…" at bounding box center [336, 157] width 340 height 141
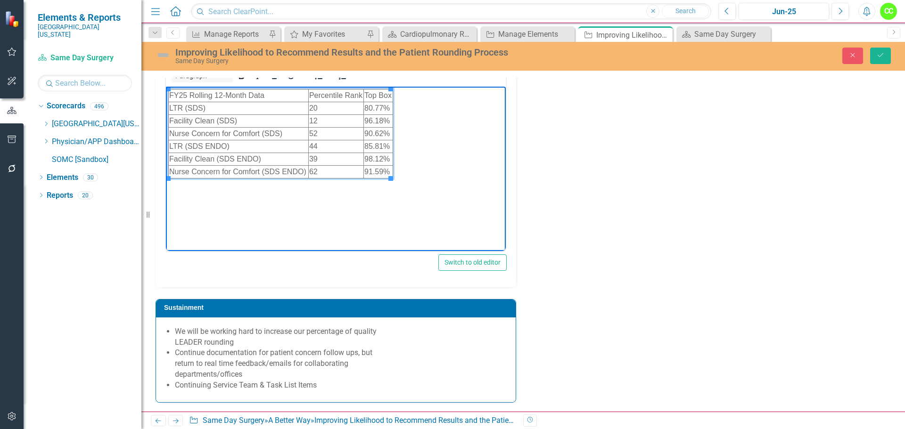
click at [448, 119] on body "FY25 Rolling 12-Month Data Percentile Rank Top Box LTR (SDS) 20 80.77% Facility…" at bounding box center [336, 157] width 340 height 141
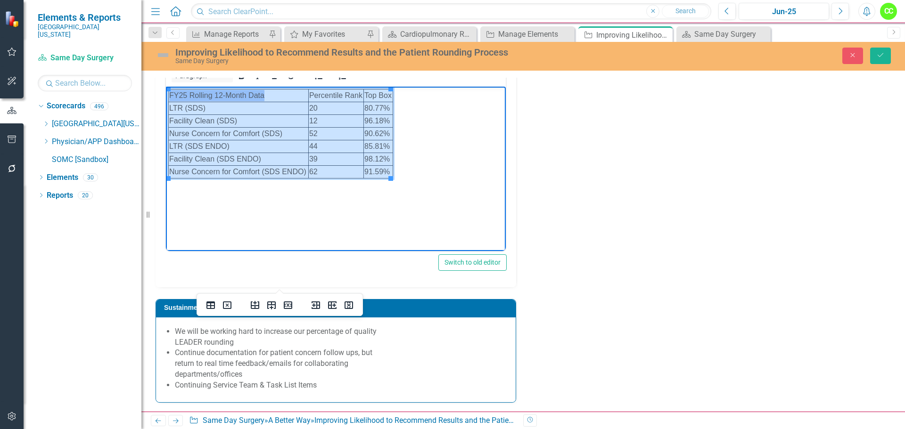
drag, startPoint x: 380, startPoint y: 172, endPoint x: 207, endPoint y: 98, distance: 188.1
click at [207, 98] on tbody "FY25 Rolling 12-Month Data Percentile Rank Top Box LTR (SDS) 20 80.77% Facility…" at bounding box center [281, 134] width 224 height 89
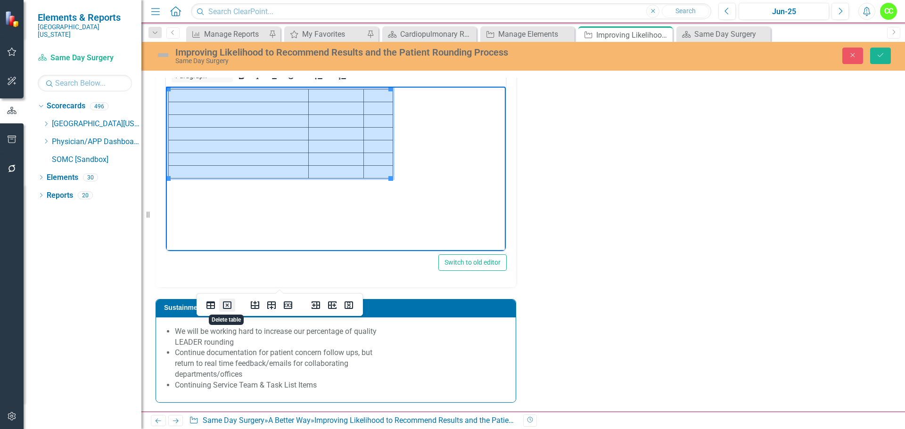
click at [224, 307] on icon "Delete table" at bounding box center [226, 305] width 11 height 11
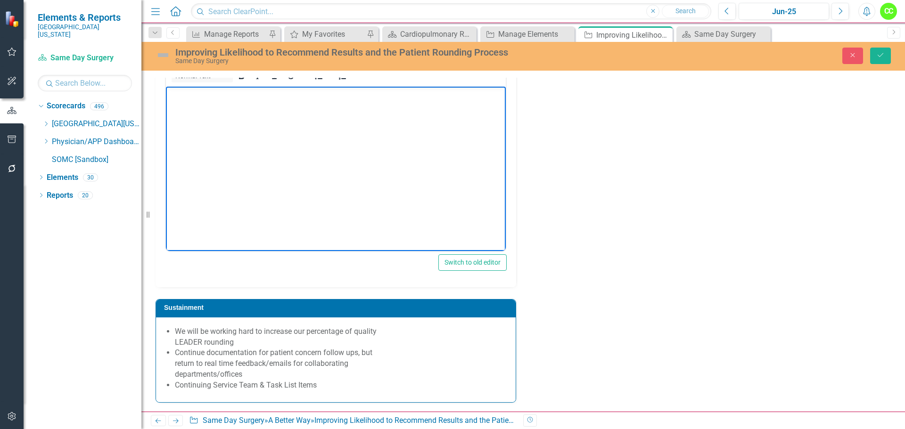
click at [181, 105] on body "Rich Text Area. Press ALT-0 for help." at bounding box center [336, 157] width 340 height 141
paste body "Rich Text Area. Press ALT-0 for help."
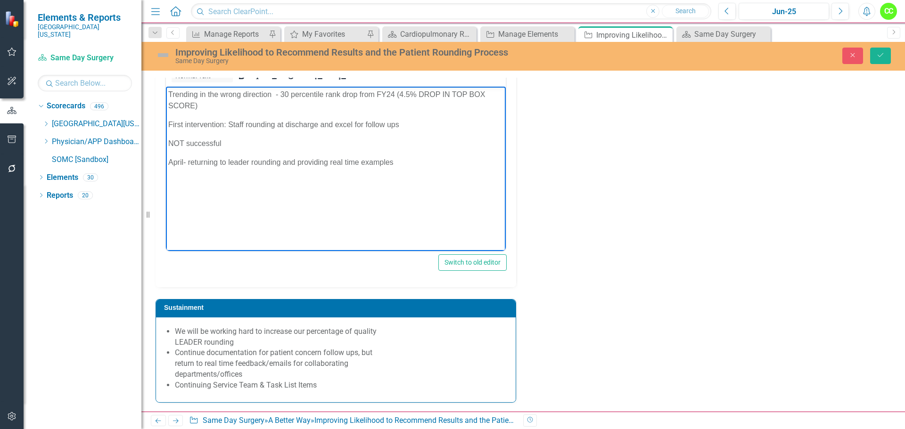
click at [168, 142] on body "Trending in the wrong direction - 30 percentile rank drop from FY24 (4.5% DROP …" at bounding box center [336, 157] width 340 height 141
click at [469, 120] on p "First intervention: Staff rounding at discharge and excel for follow ups​ was N…" at bounding box center [335, 124] width 335 height 11
click at [419, 141] on p "April- returning to leader rounding and providing real time examples" at bounding box center [335, 143] width 335 height 11
click at [211, 169] on body "Trending in the wrong direction - 30 percentile rank drop from FY24 (4.5% DROP …" at bounding box center [336, 157] width 340 height 141
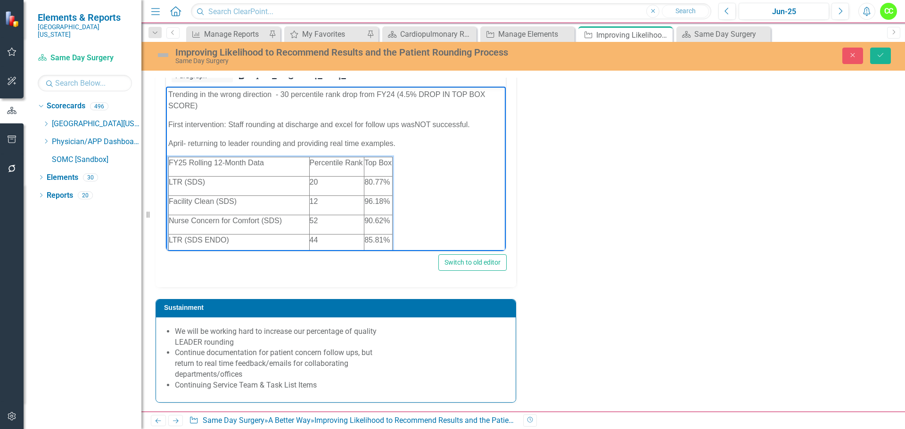
click at [407, 141] on body "Trending in the wrong direction - 30 percentile rank drop from FY24 (4.5% DROP …" at bounding box center [336, 200] width 340 height 227
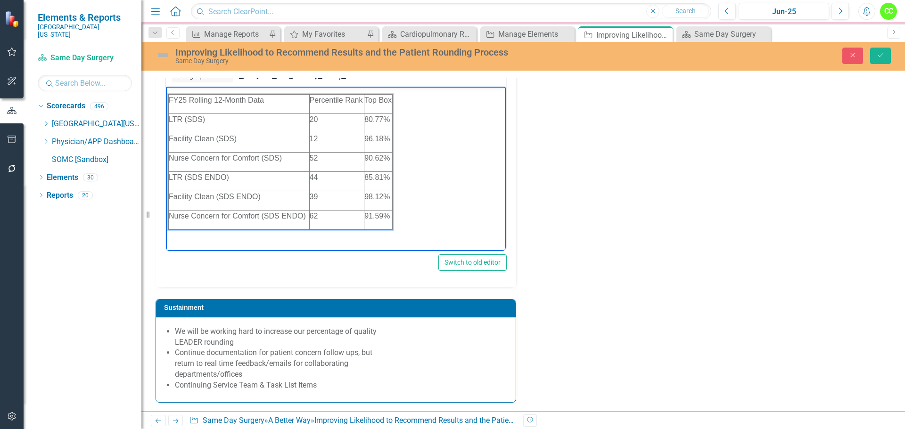
scroll to position [85, 0]
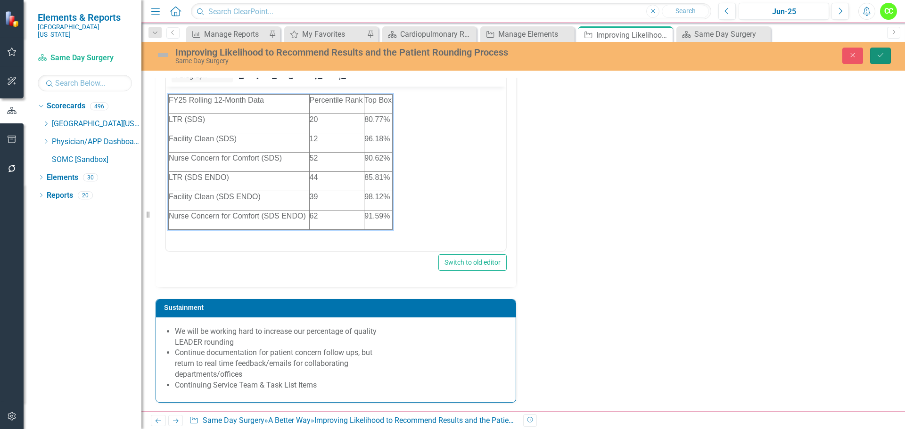
click at [884, 58] on icon "Save" at bounding box center [880, 55] width 8 height 7
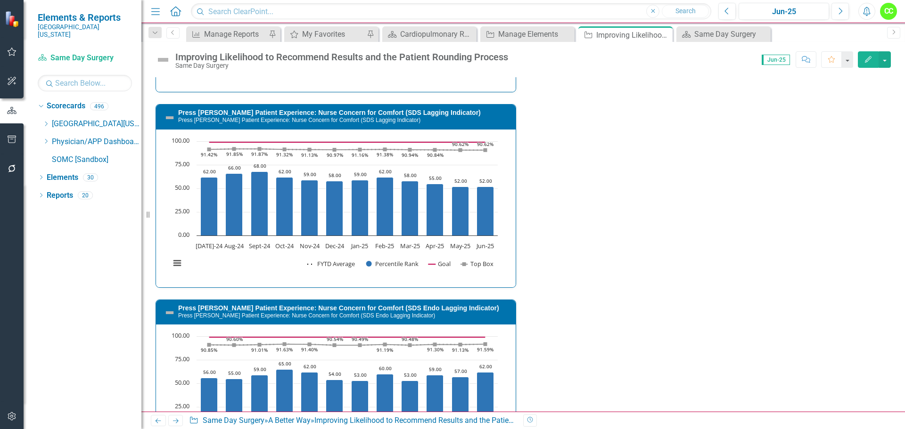
scroll to position [2686, 0]
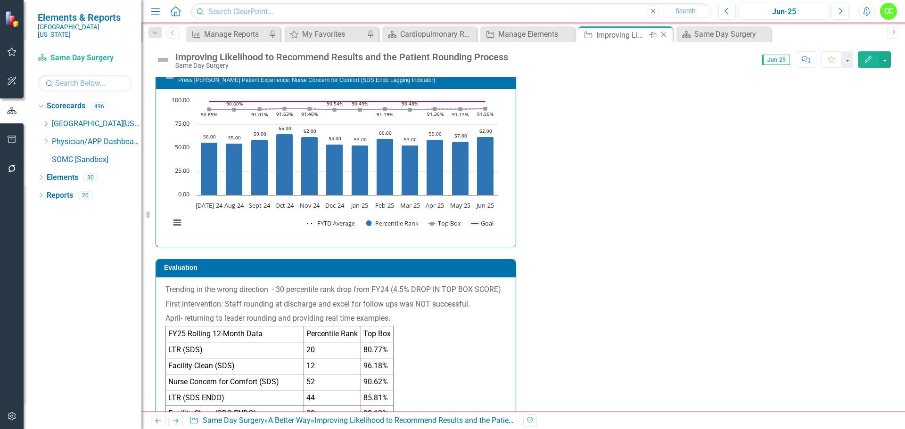
click at [666, 31] on div "Close" at bounding box center [664, 35] width 12 height 12
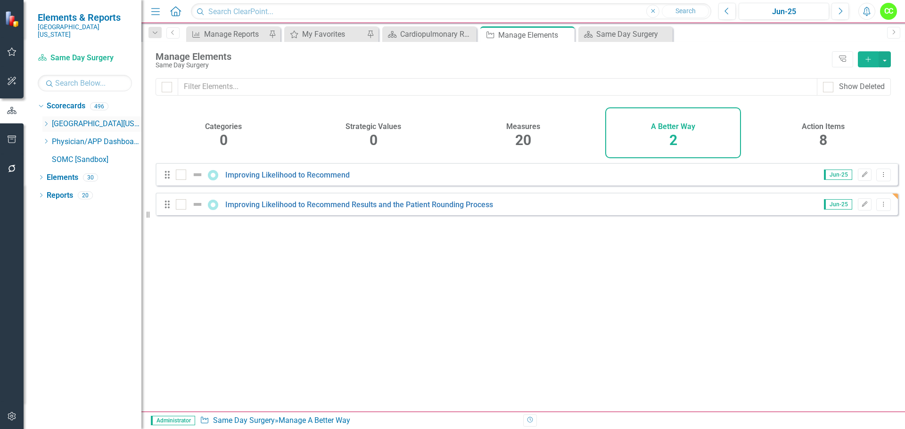
click at [49, 120] on div "Dropdown" at bounding box center [45, 124] width 7 height 8
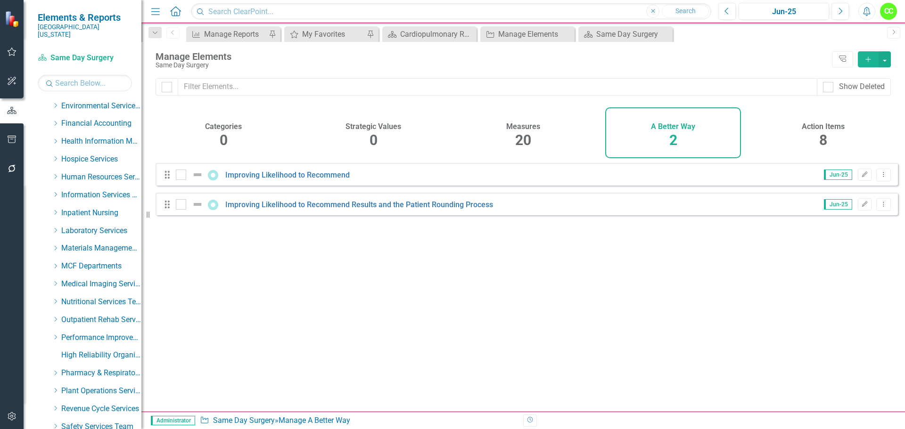
scroll to position [330, 0]
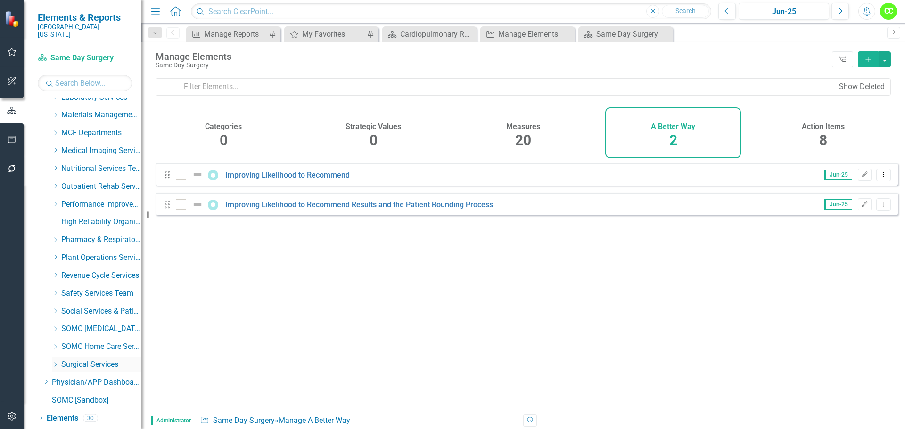
click at [54, 361] on div "Dropdown" at bounding box center [55, 365] width 7 height 8
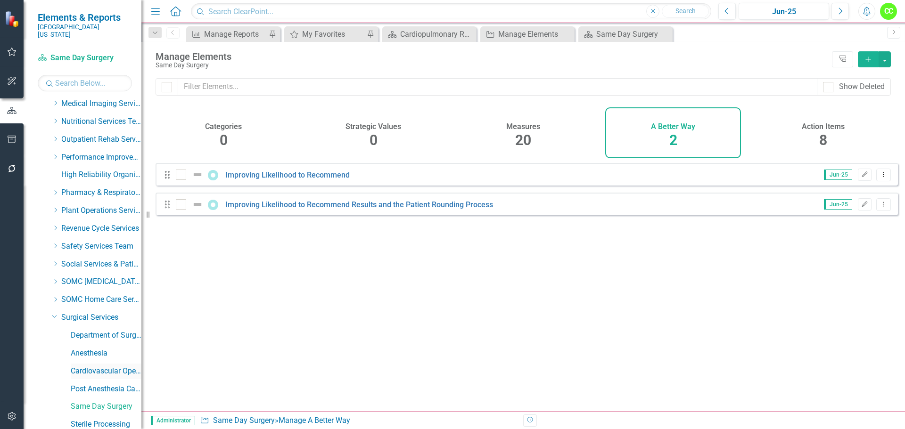
click at [101, 366] on link "Cardiovascular Operating Room" at bounding box center [106, 371] width 71 height 11
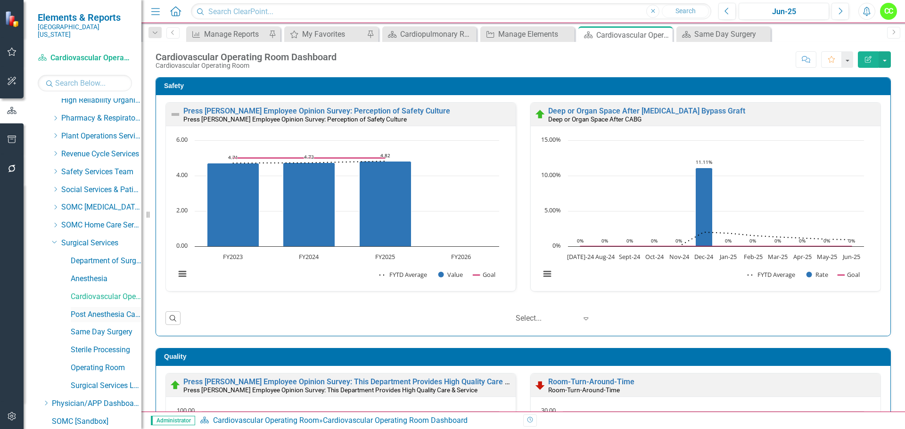
scroll to position [482, 0]
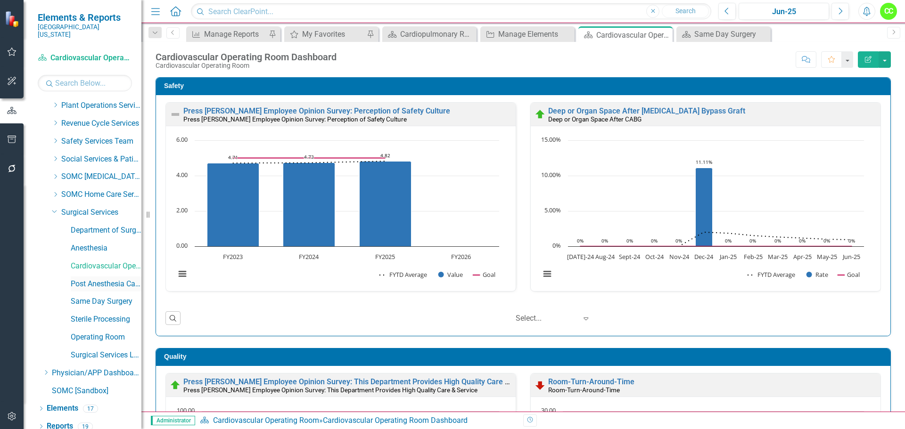
click at [97, 279] on link "Post Anesthesia Care Unit" at bounding box center [106, 284] width 71 height 11
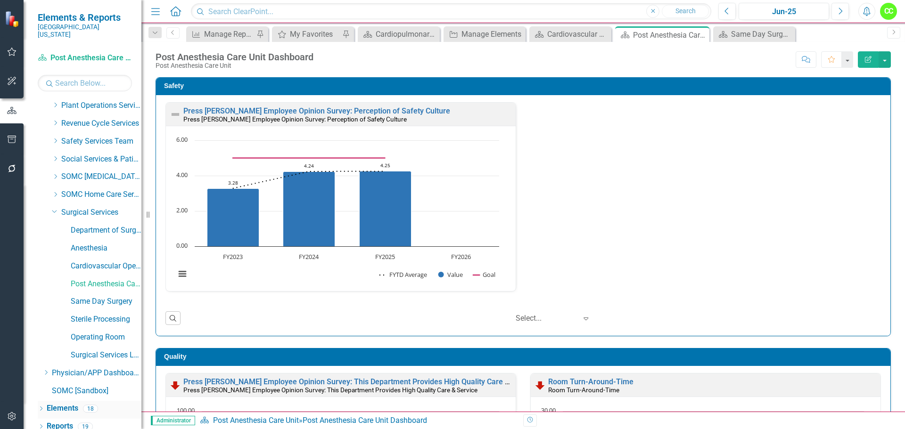
click at [66, 403] on link "Elements" at bounding box center [63, 408] width 32 height 11
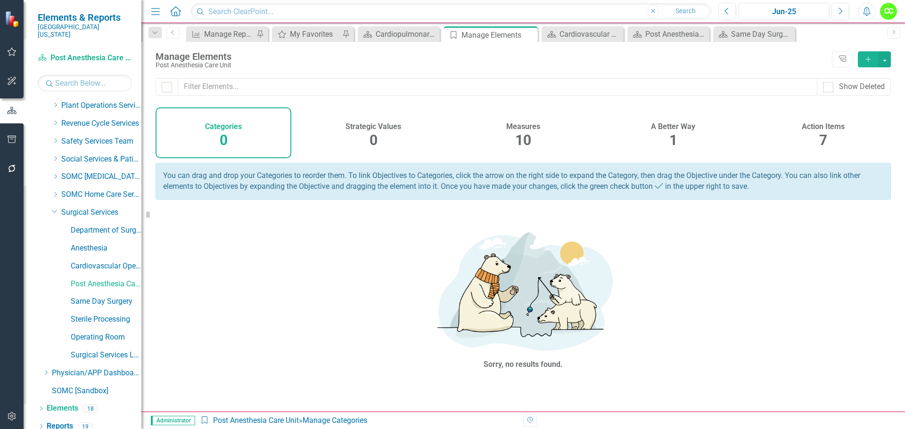
click at [680, 125] on h4 "A Better Way" at bounding box center [673, 126] width 44 height 8
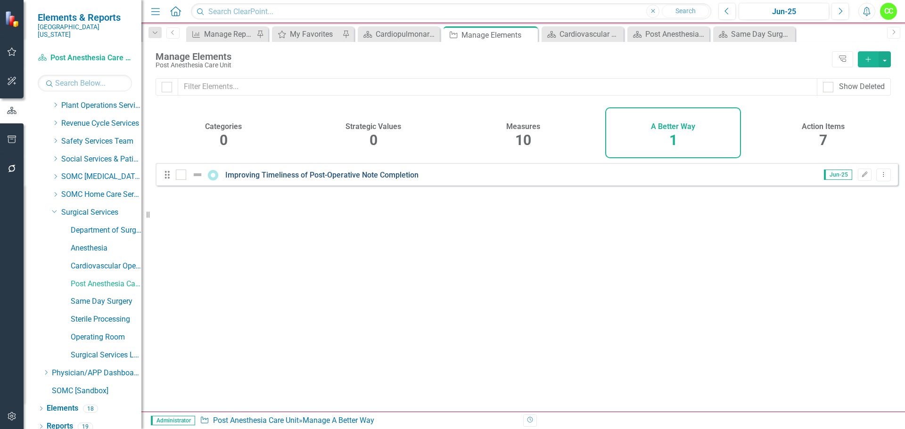
click at [392, 180] on link "Improving Timeliness of Post-Operative Note Completion" at bounding box center [321, 175] width 193 height 9
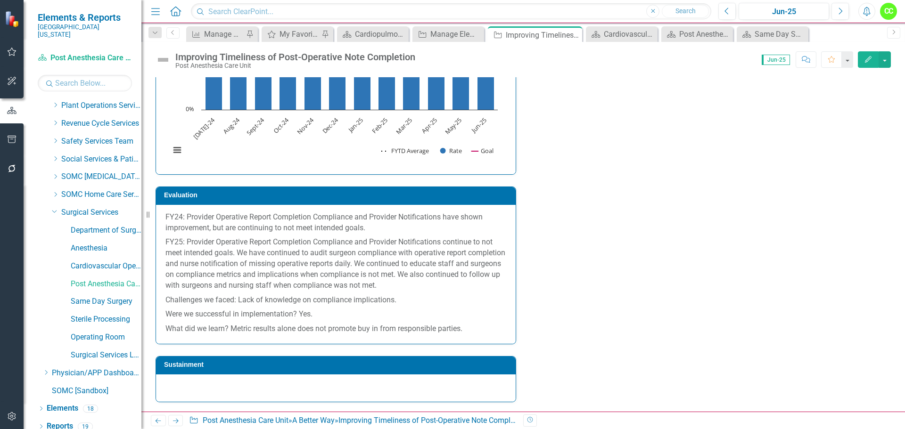
scroll to position [1478, 0]
click at [479, 332] on p "What did we learn? Metric results alone does not promote buy in from responsibl…" at bounding box center [335, 328] width 341 height 13
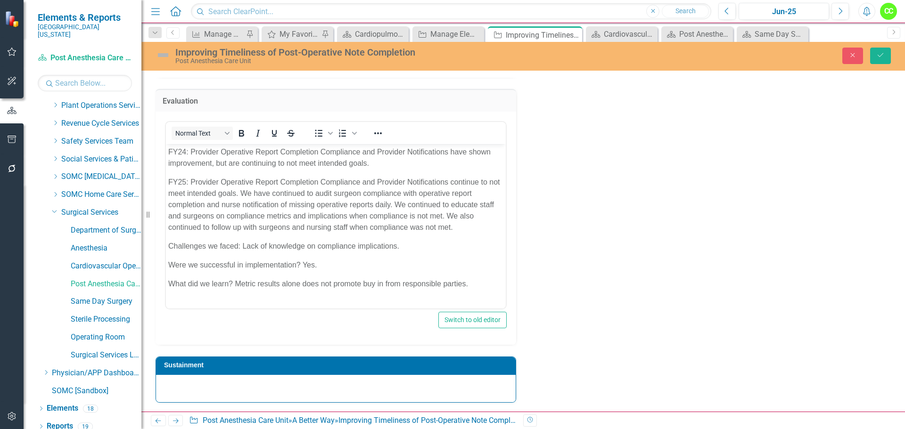
scroll to position [1525, 0]
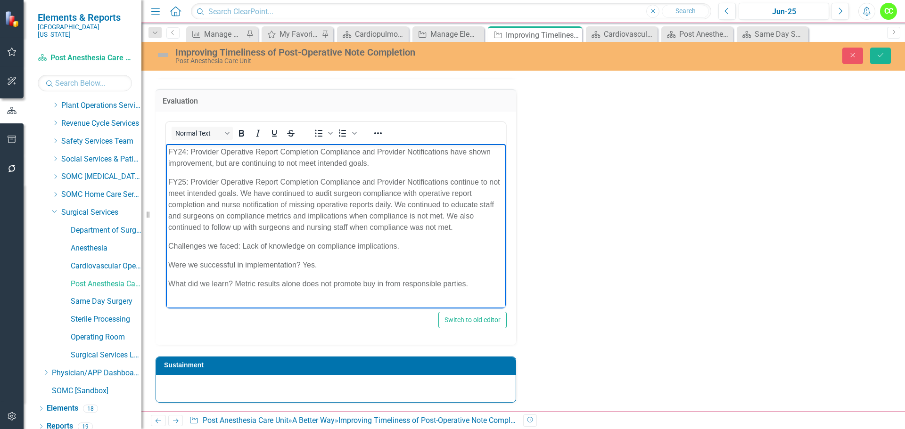
click at [489, 286] on p "What did we learn? Metric results alone does not promote buy in from responsibl…" at bounding box center [335, 283] width 335 height 11
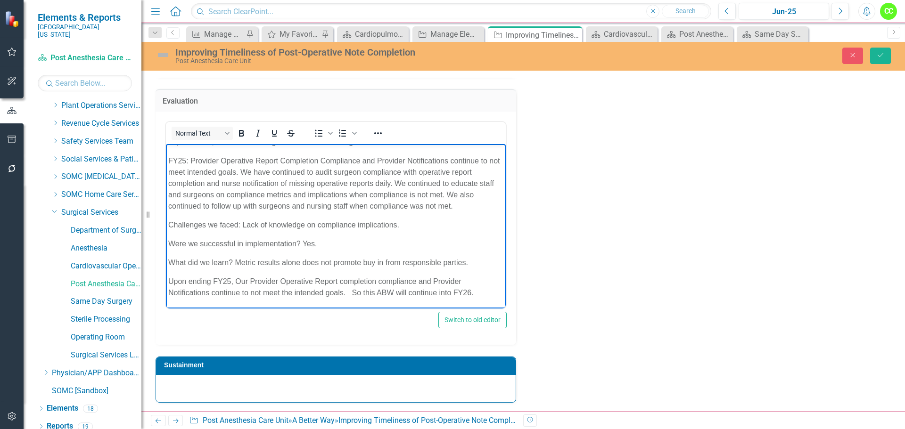
scroll to position [1576, 0]
click at [354, 290] on span "Upon ending FY25, Our Provider Operative Report completion compliance and Provi…" at bounding box center [320, 287] width 305 height 19
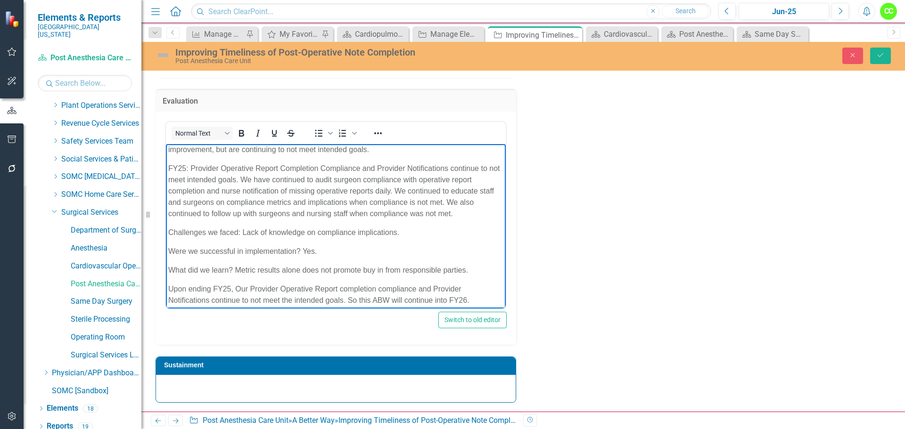
scroll to position [21, 0]
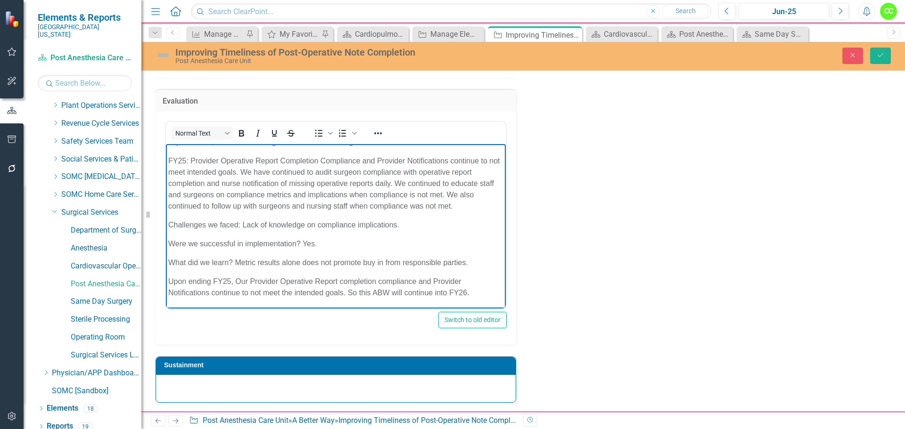
click at [218, 385] on div at bounding box center [335, 388] width 359 height 27
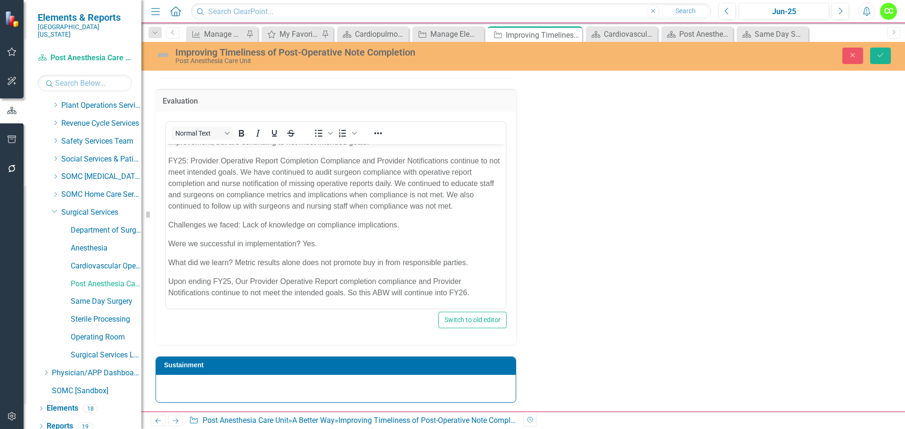
click at [218, 385] on div at bounding box center [335, 388] width 359 height 27
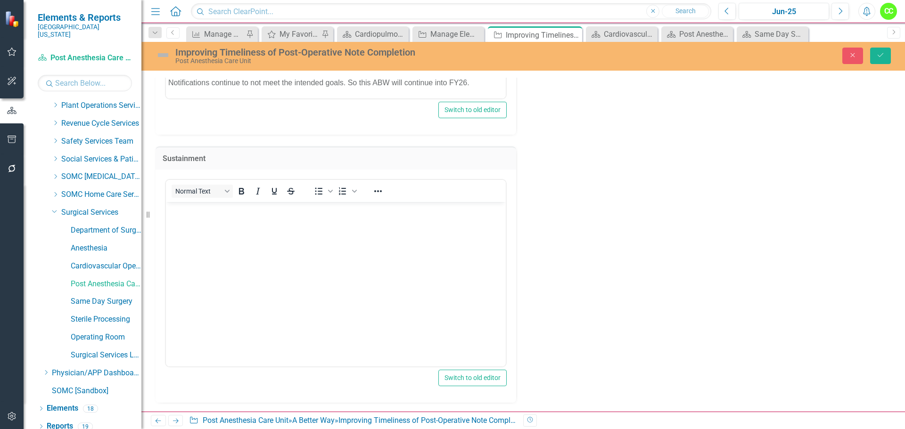
scroll to position [1671, 0]
click at [192, 224] on body "Rich Text Area. Press ALT-0 for help." at bounding box center [336, 272] width 340 height 141
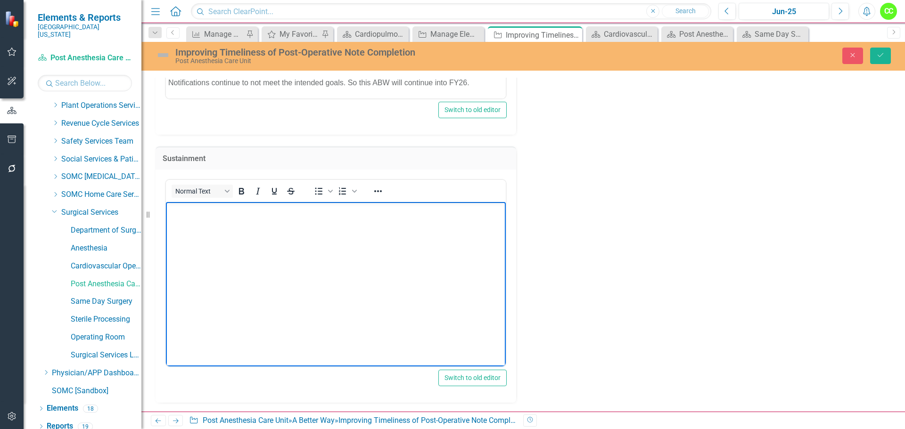
click at [164, 338] on div "Normal Text To open the popup, press Shift+Enter To open the popup, press Shift…" at bounding box center [335, 286] width 360 height 233
click at [184, 216] on body "Rich Text Area. Press ALT-0 for help." at bounding box center [336, 272] width 340 height 141
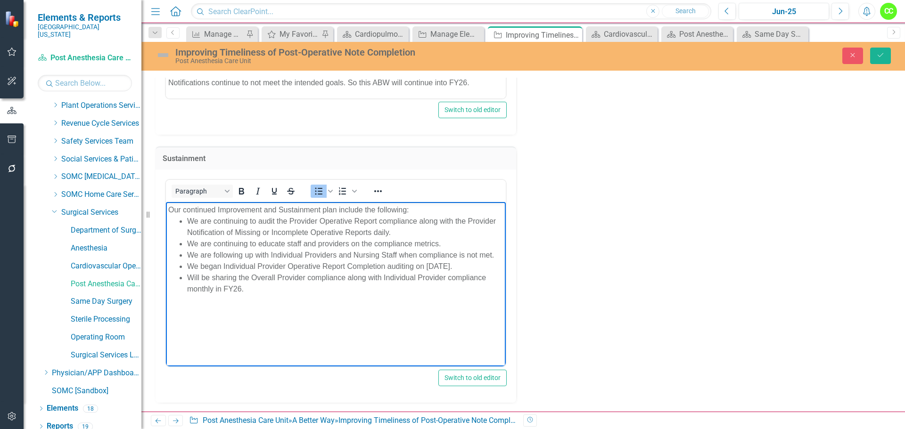
scroll to position [1765, 0]
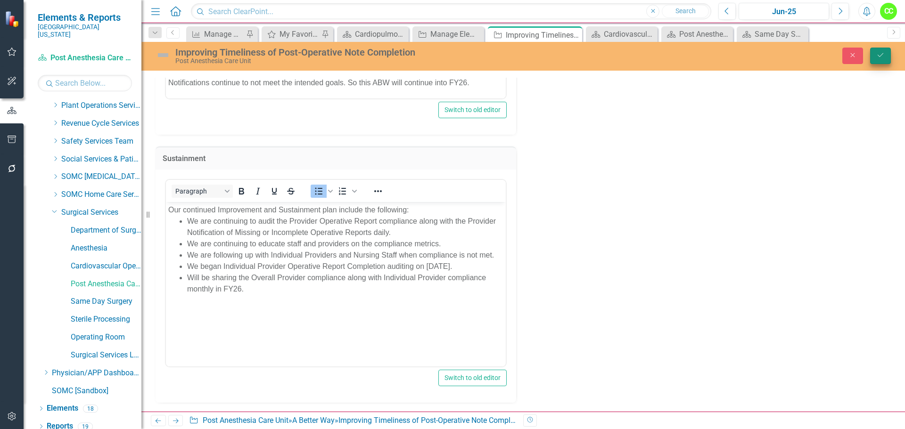
click at [885, 56] on button "Save" at bounding box center [880, 56] width 21 height 16
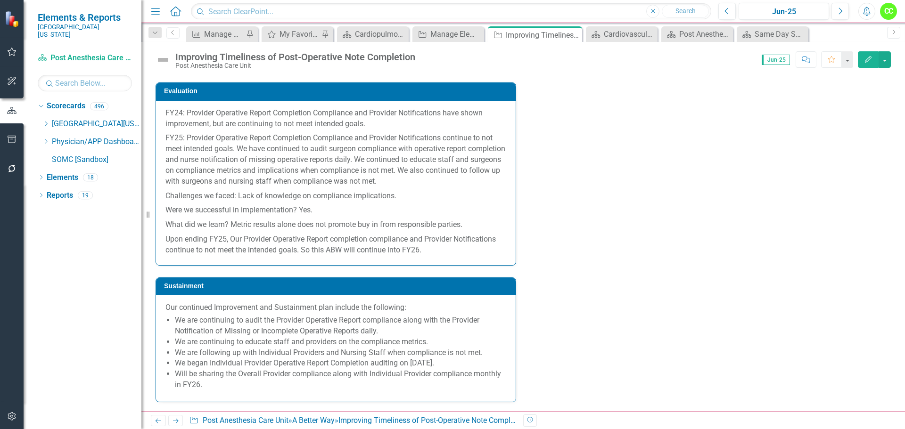
scroll to position [1582, 0]
click at [166, 141] on p "FY25: Provider Operative Report Completion Compliance and Provider Notification…" at bounding box center [335, 159] width 341 height 57
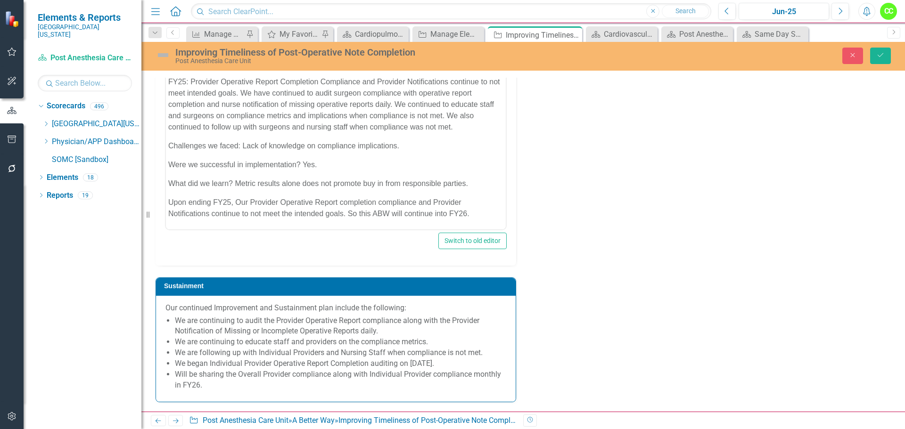
scroll to position [1561, 0]
click at [884, 50] on button "Save" at bounding box center [880, 56] width 21 height 16
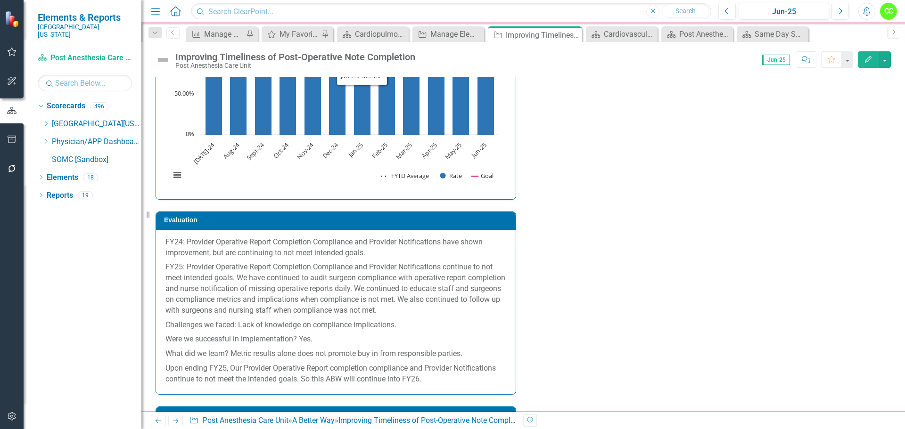
scroll to position [828, 0]
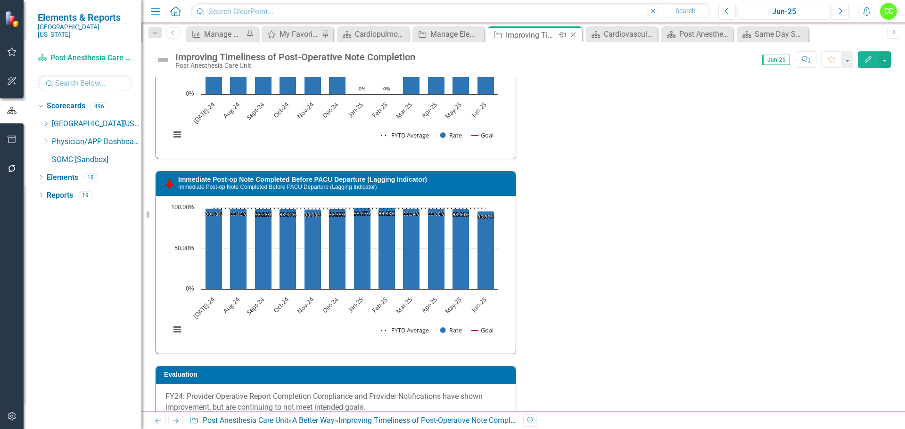
click at [575, 36] on icon "Close" at bounding box center [572, 35] width 9 height 8
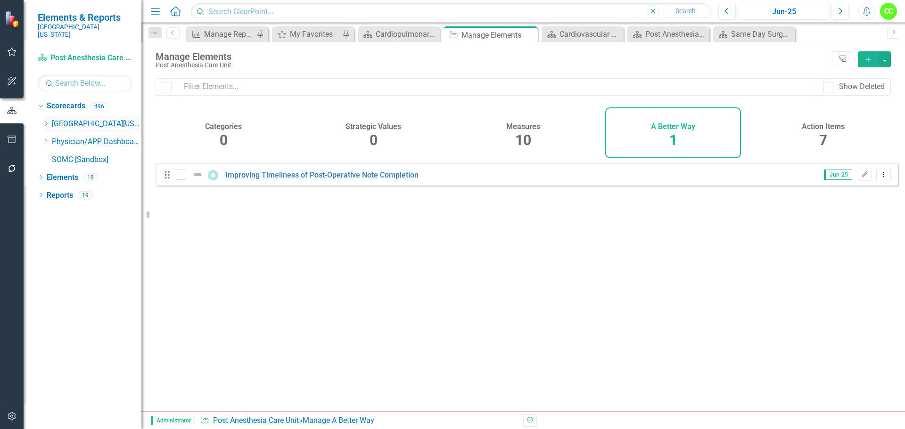
click at [43, 121] on icon "Dropdown" at bounding box center [45, 124] width 7 height 6
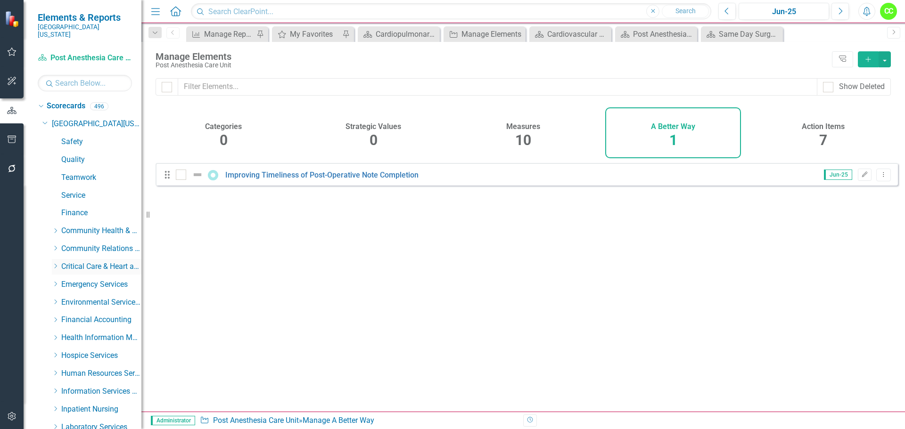
click at [56, 263] on icon "Dropdown" at bounding box center [55, 266] width 7 height 6
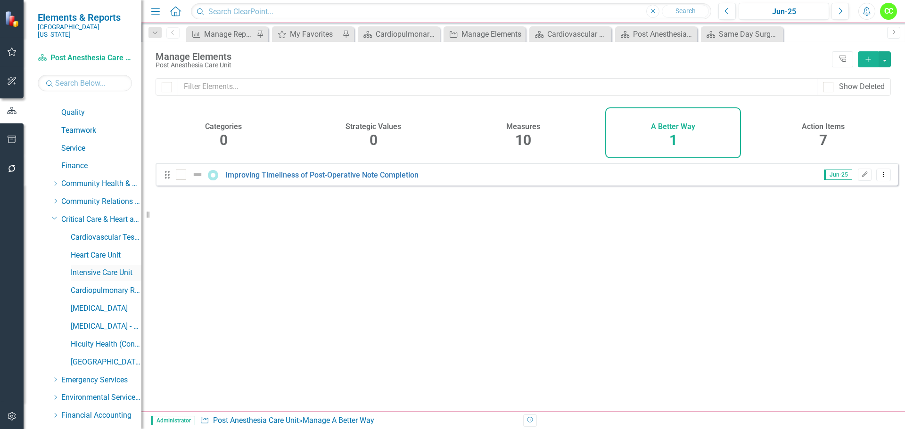
scroll to position [94, 0]
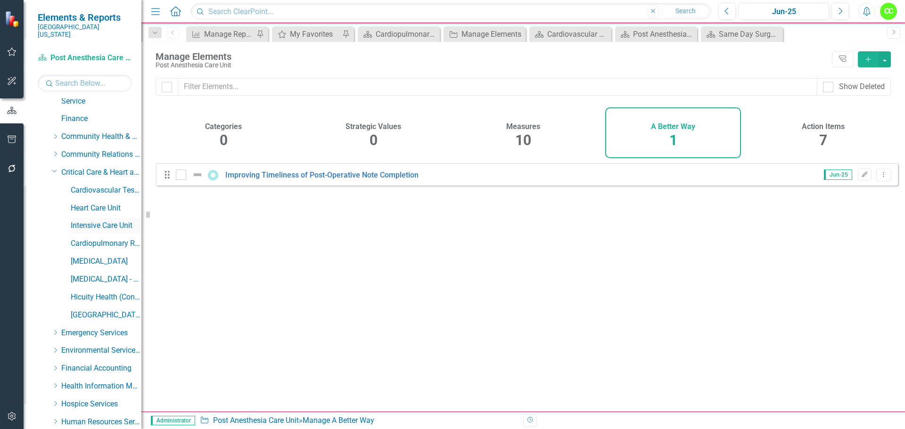
click at [96, 220] on link "Intensive Care Unit" at bounding box center [106, 225] width 71 height 11
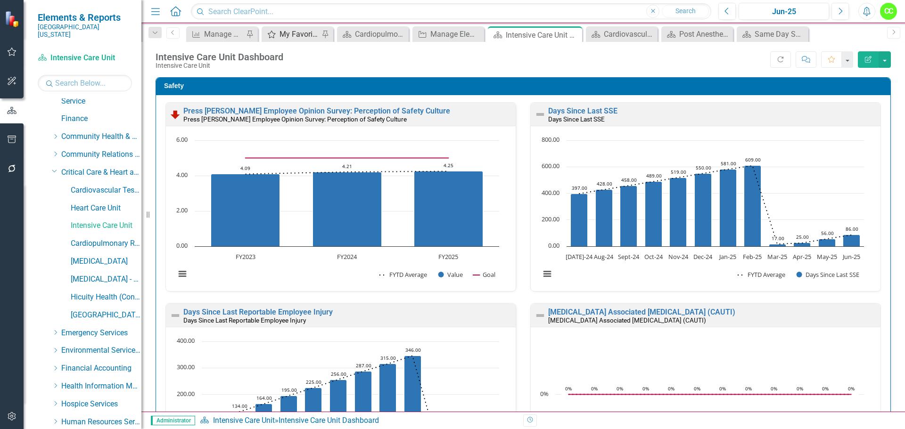
click at [296, 36] on div "My Favorites" at bounding box center [299, 34] width 40 height 12
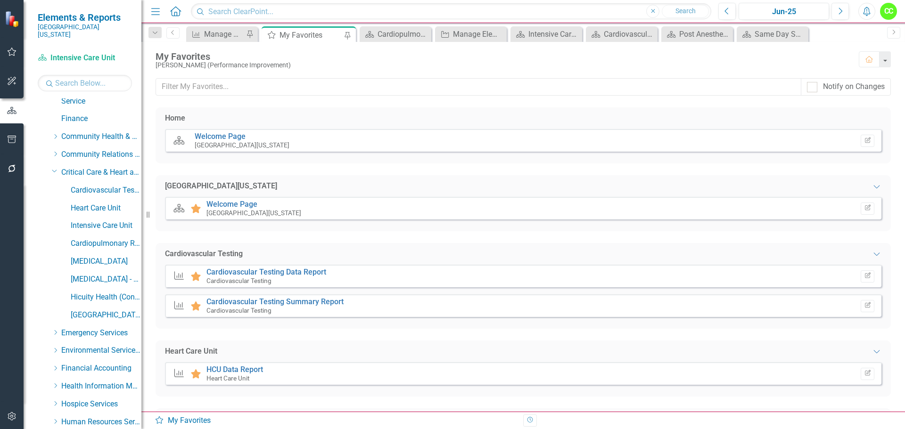
click at [297, 36] on div "My Favorites" at bounding box center [310, 35] width 62 height 12
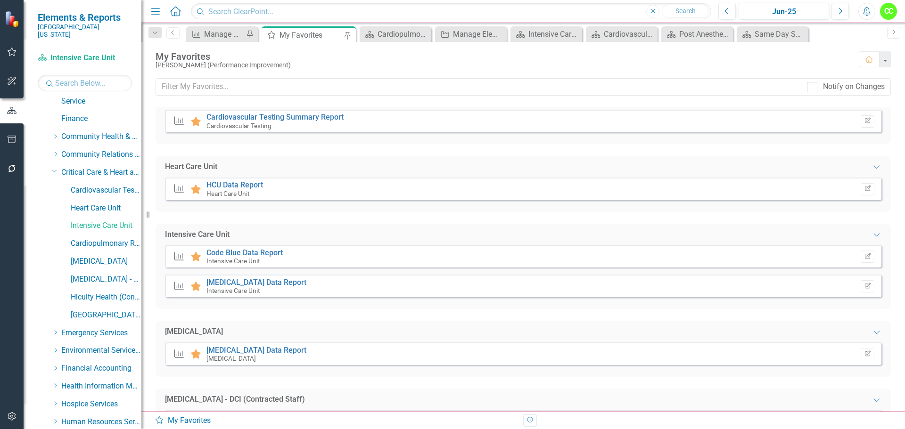
scroll to position [188, 0]
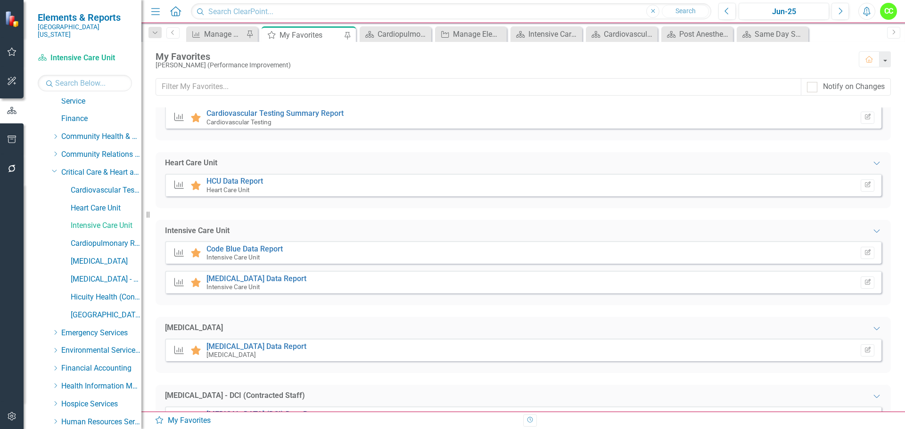
click at [248, 253] on div "Intensive Care Unit" at bounding box center [244, 257] width 76 height 8
click at [273, 252] on link "Code Blue Data Report" at bounding box center [244, 249] width 76 height 9
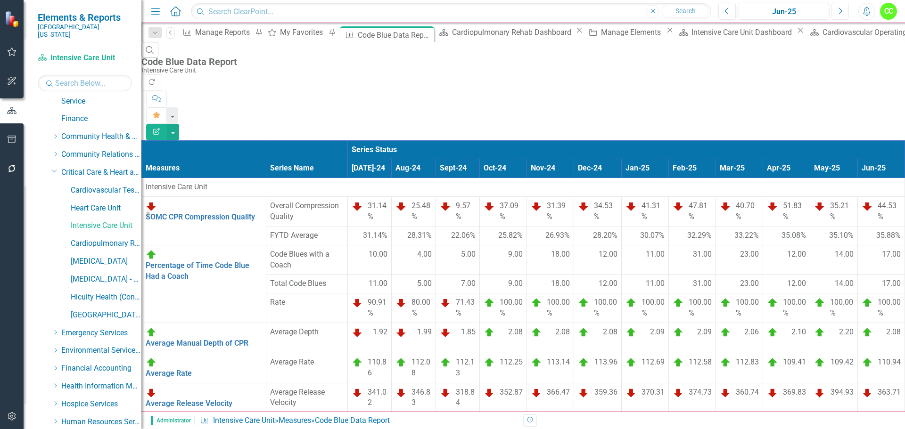
click at [838, 17] on button "Next" at bounding box center [839, 11] width 17 height 17
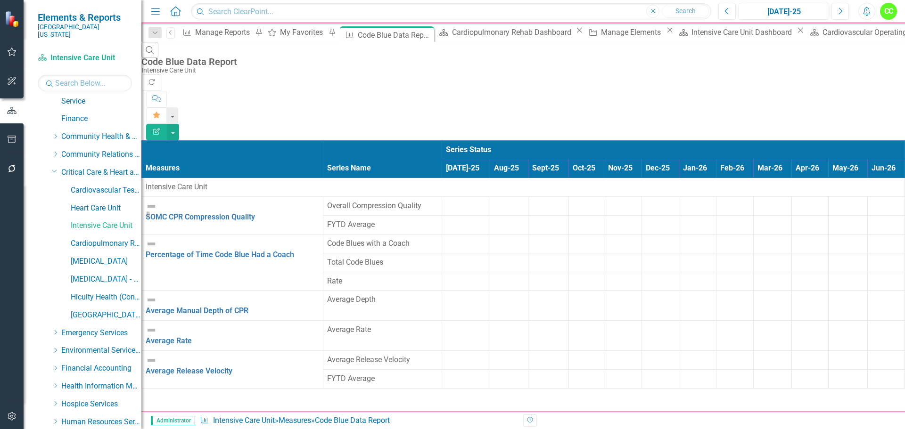
click at [441, 197] on td at bounding box center [465, 206] width 48 height 19
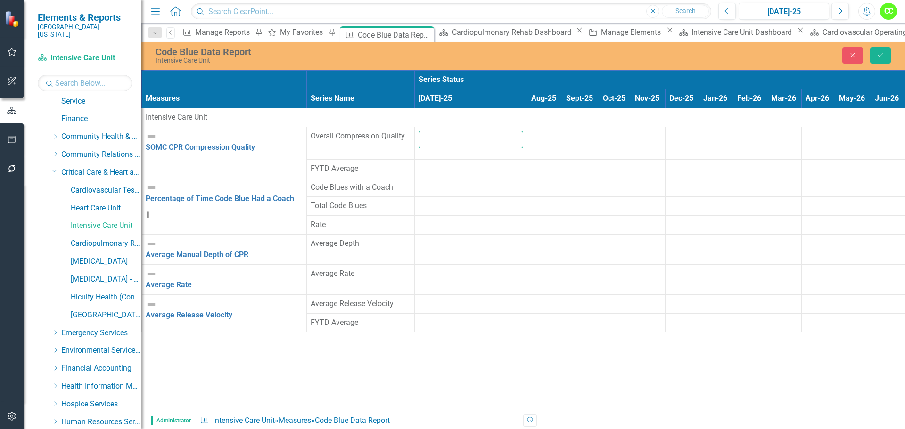
click at [418, 148] on input "number" at bounding box center [470, 139] width 105 height 17
type input "42"
click at [415, 265] on td at bounding box center [471, 250] width 113 height 30
click at [418, 256] on input "number" at bounding box center [470, 246] width 105 height 17
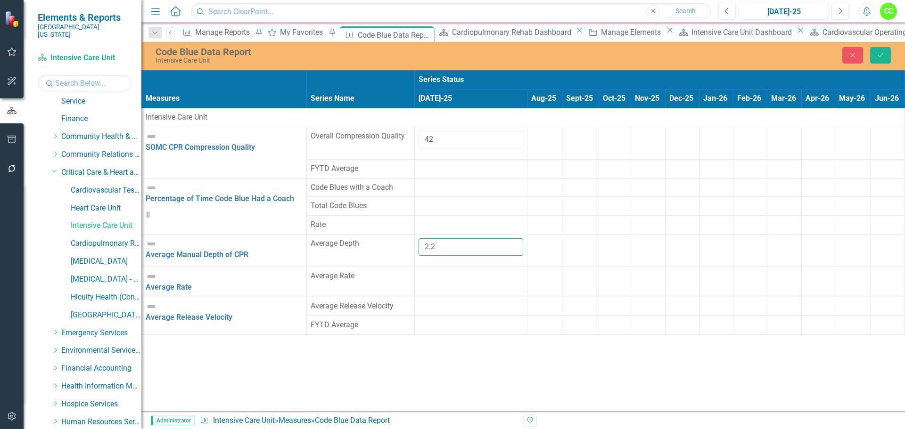
type input "2.2"
click at [418, 271] on div at bounding box center [470, 271] width 105 height 0
click at [418, 288] on input "number" at bounding box center [470, 279] width 105 height 17
type input "110"
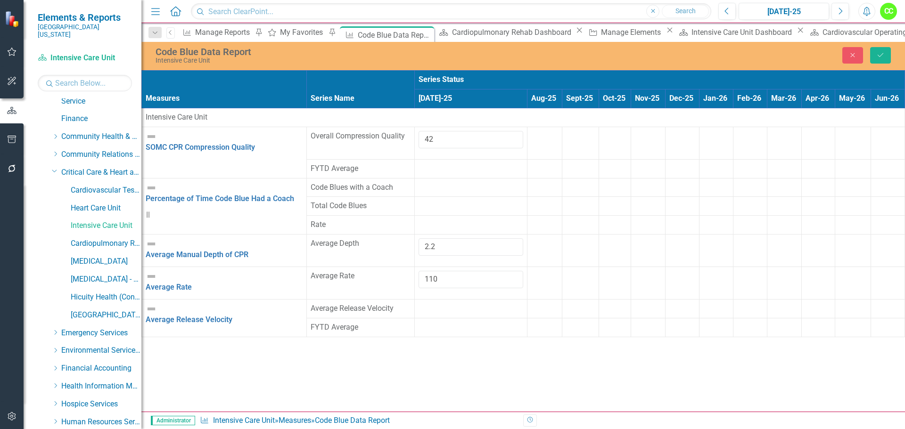
click at [415, 318] on td at bounding box center [471, 308] width 113 height 19
click at [418, 321] on input "number" at bounding box center [470, 311] width 105 height 17
type input "370"
click at [527, 332] on td at bounding box center [544, 315] width 35 height 33
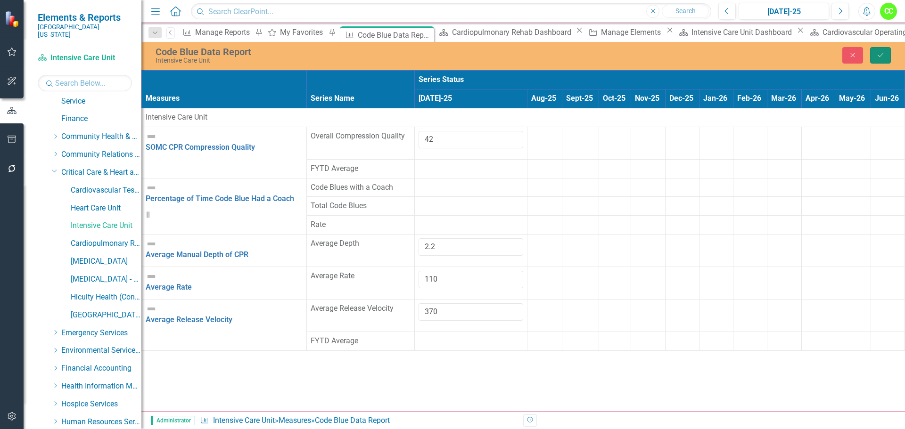
click at [875, 54] on button "Save" at bounding box center [880, 55] width 21 height 16
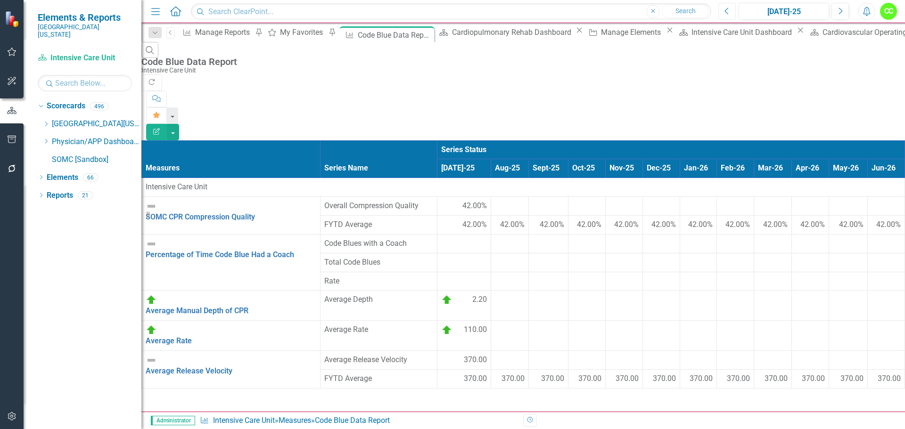
click at [727, 10] on icon "Previous" at bounding box center [726, 11] width 5 height 8
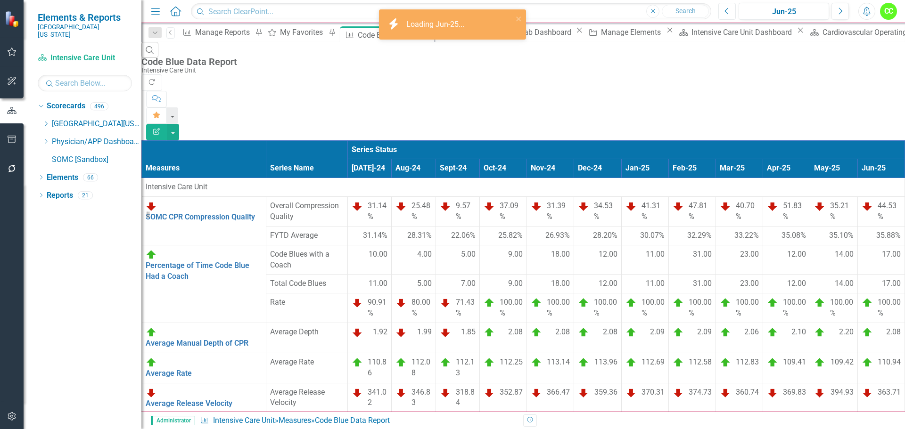
scroll to position [0, 90]
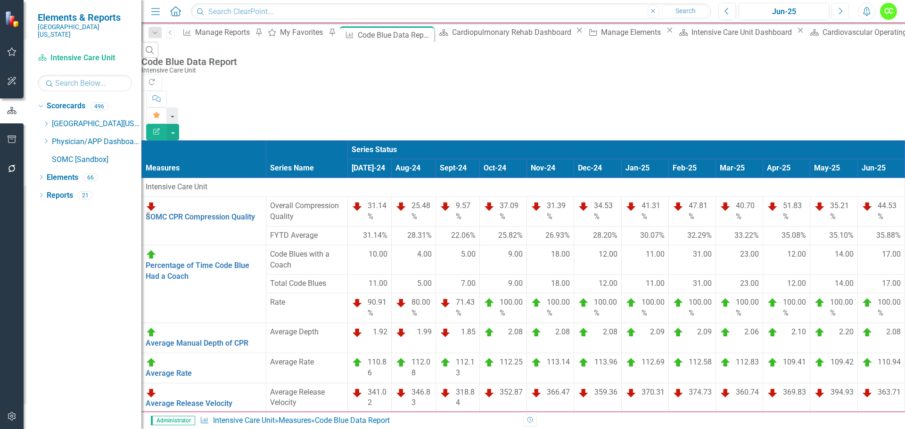
drag, startPoint x: 840, startPoint y: 13, endPoint x: 833, endPoint y: 16, distance: 8.2
click at [840, 13] on icon "button" at bounding box center [841, 11] width 4 height 7
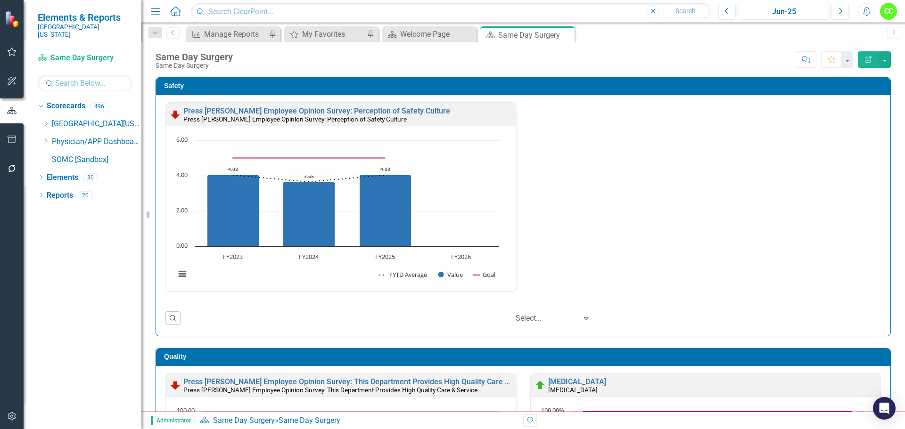
scroll to position [0, 0]
